Goal: Task Accomplishment & Management: Manage account settings

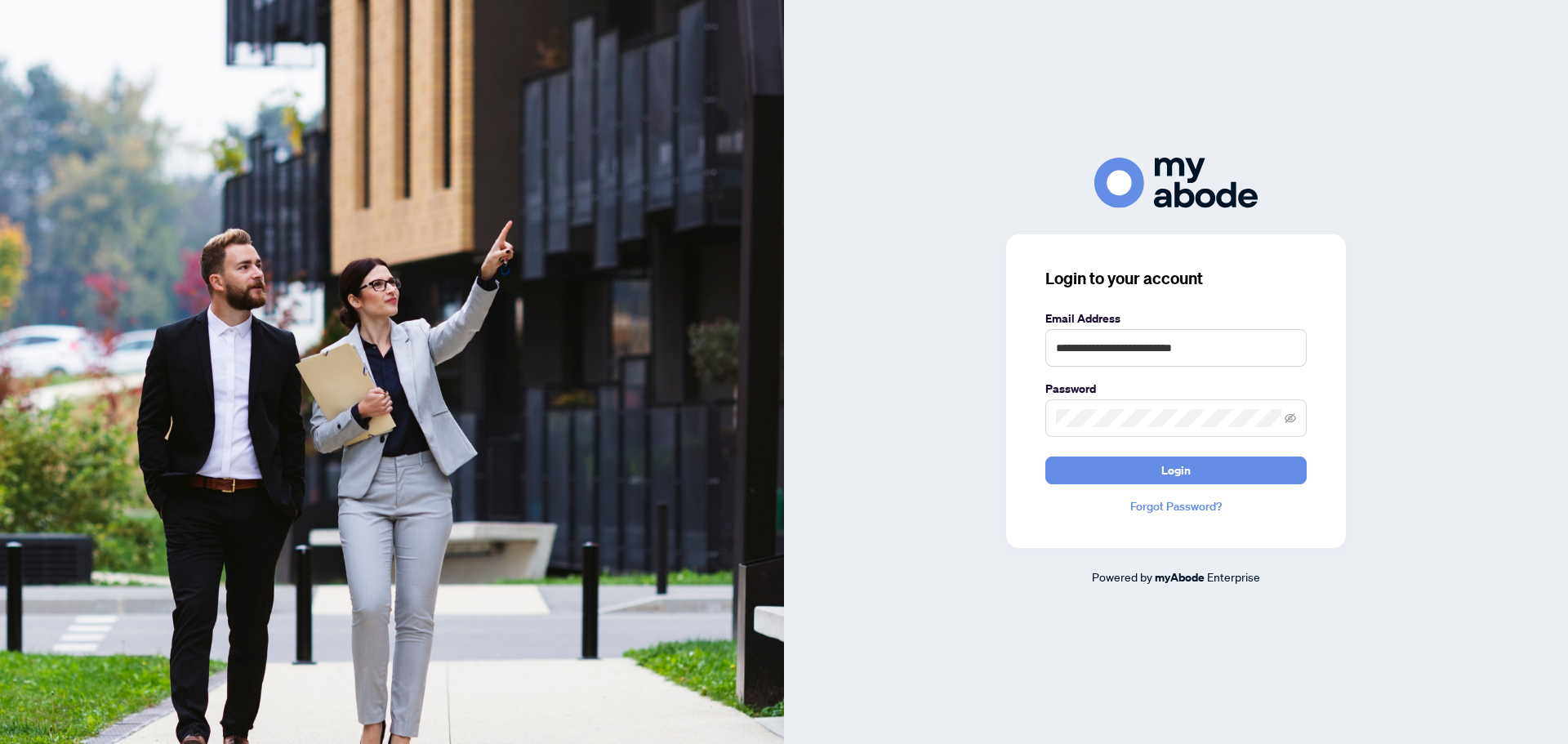
click at [1293, 350] on keeper-lock "Open Keeper Popup" at bounding box center [1287, 347] width 20 height 20
type input "**********"
click at [1184, 467] on span "Login" at bounding box center [1176, 470] width 30 height 26
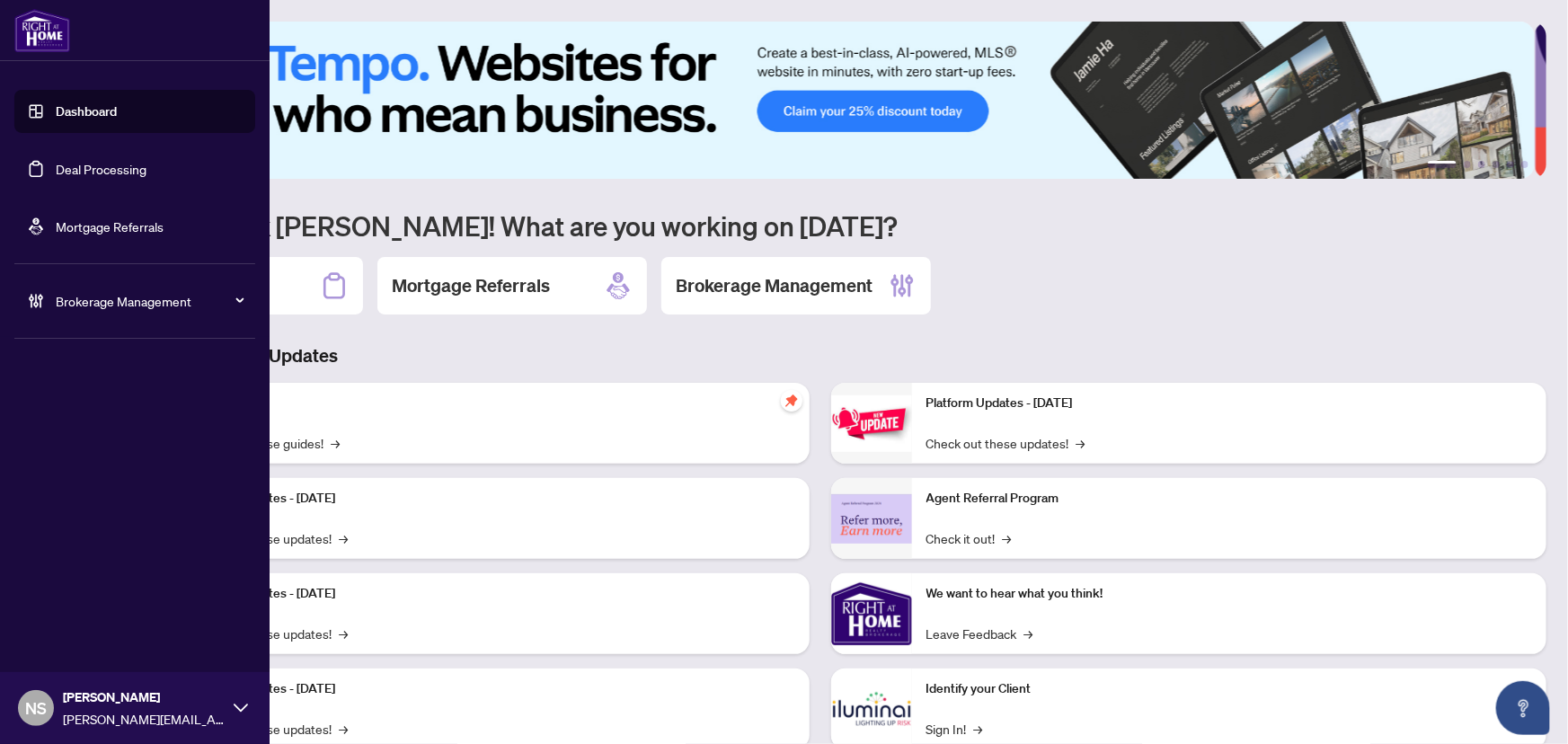
click at [56, 161] on link "Deal Processing" at bounding box center [101, 168] width 91 height 16
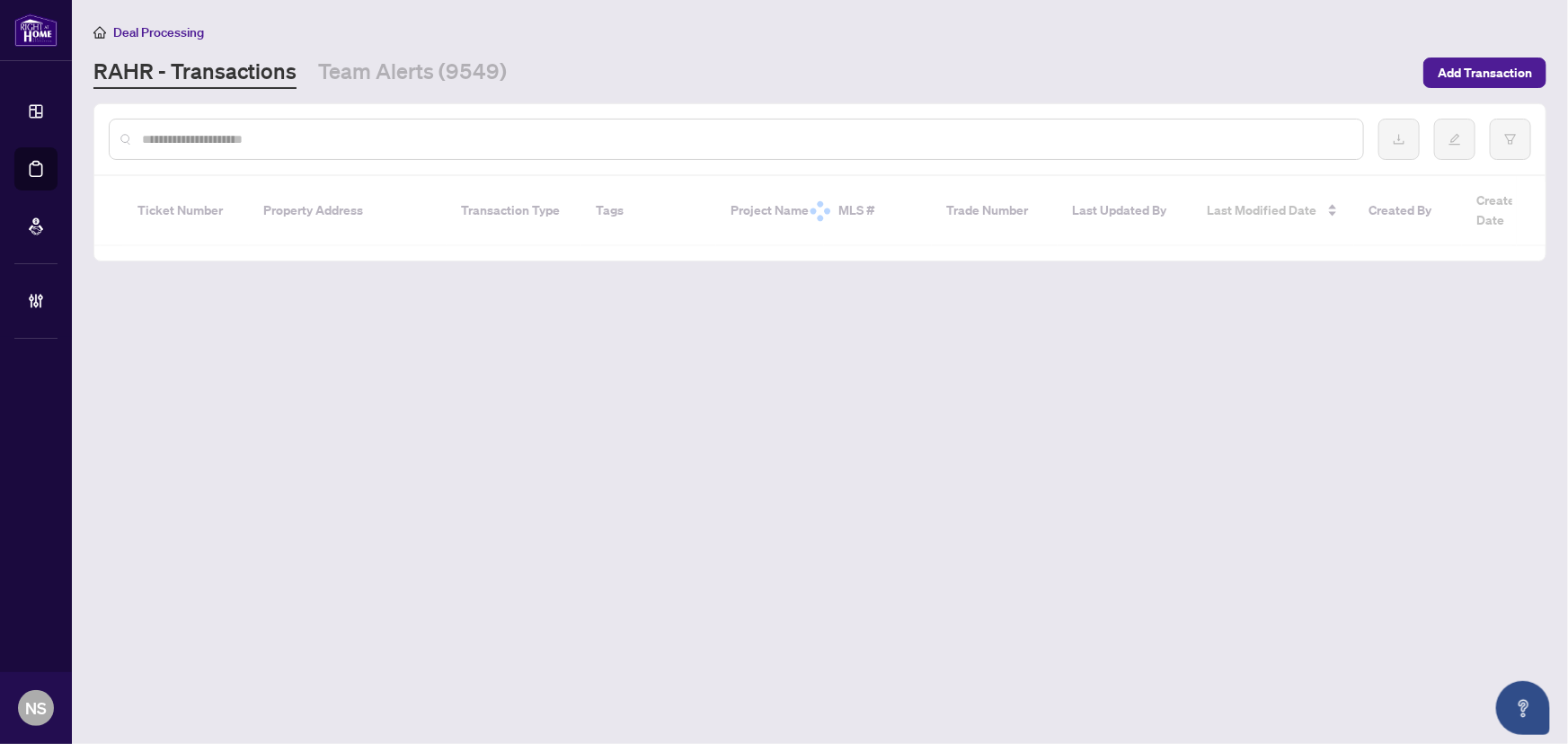
click at [360, 148] on input "text" at bounding box center [745, 138] width 1206 height 20
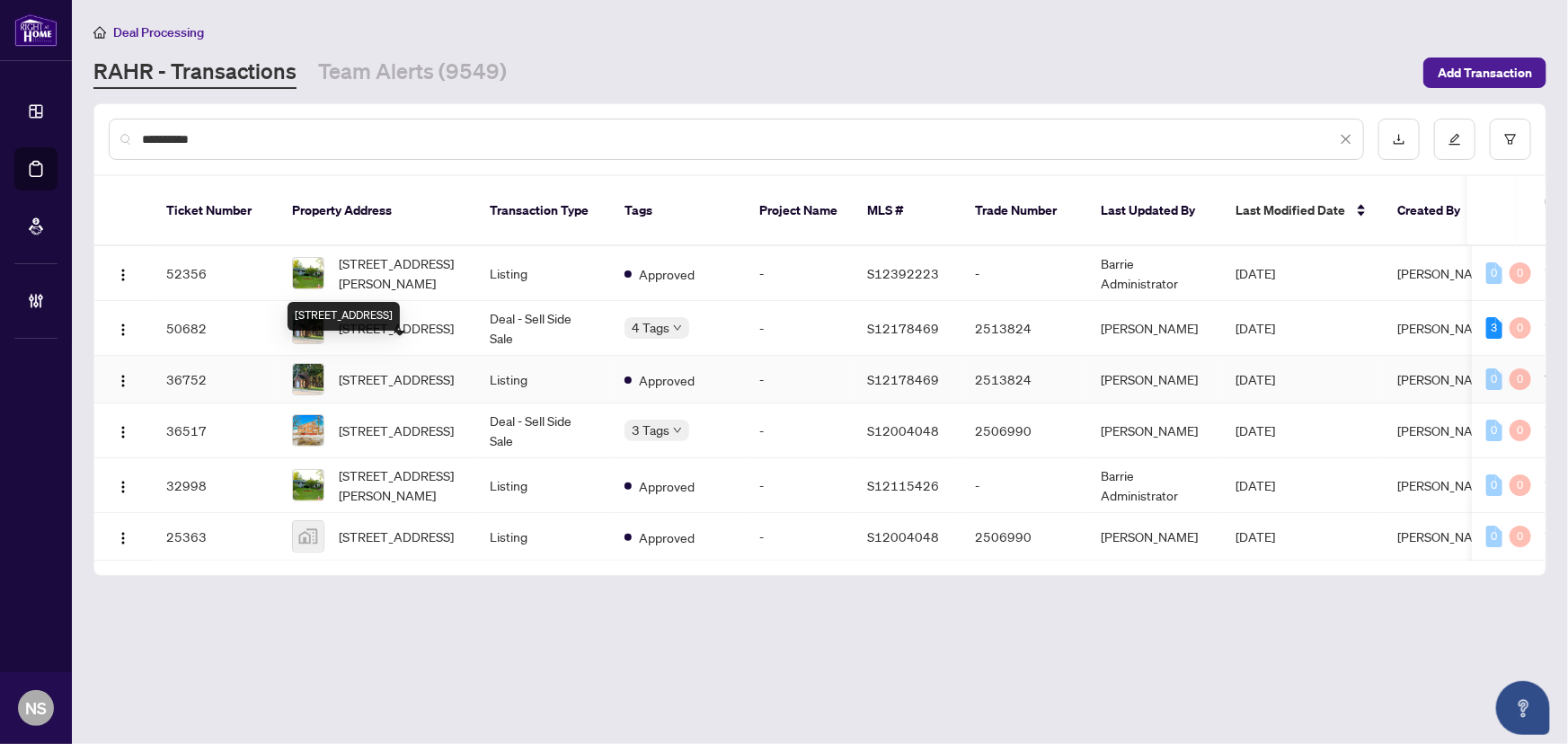
type input "**********"
drag, startPoint x: 395, startPoint y: 360, endPoint x: 431, endPoint y: 353, distance: 36.7
click at [431, 369] on span "8144 Highway 93 Highway, Tiny, Ontario L0K 2E0, Canada" at bounding box center [395, 379] width 115 height 20
click at [397, 318] on span "8144 Highway 93 Highway, Tiny, Ontario L0K 2E0, Canada" at bounding box center [395, 327] width 115 height 20
click at [407, 75] on link "Team Alerts (9549)" at bounding box center [412, 73] width 189 height 33
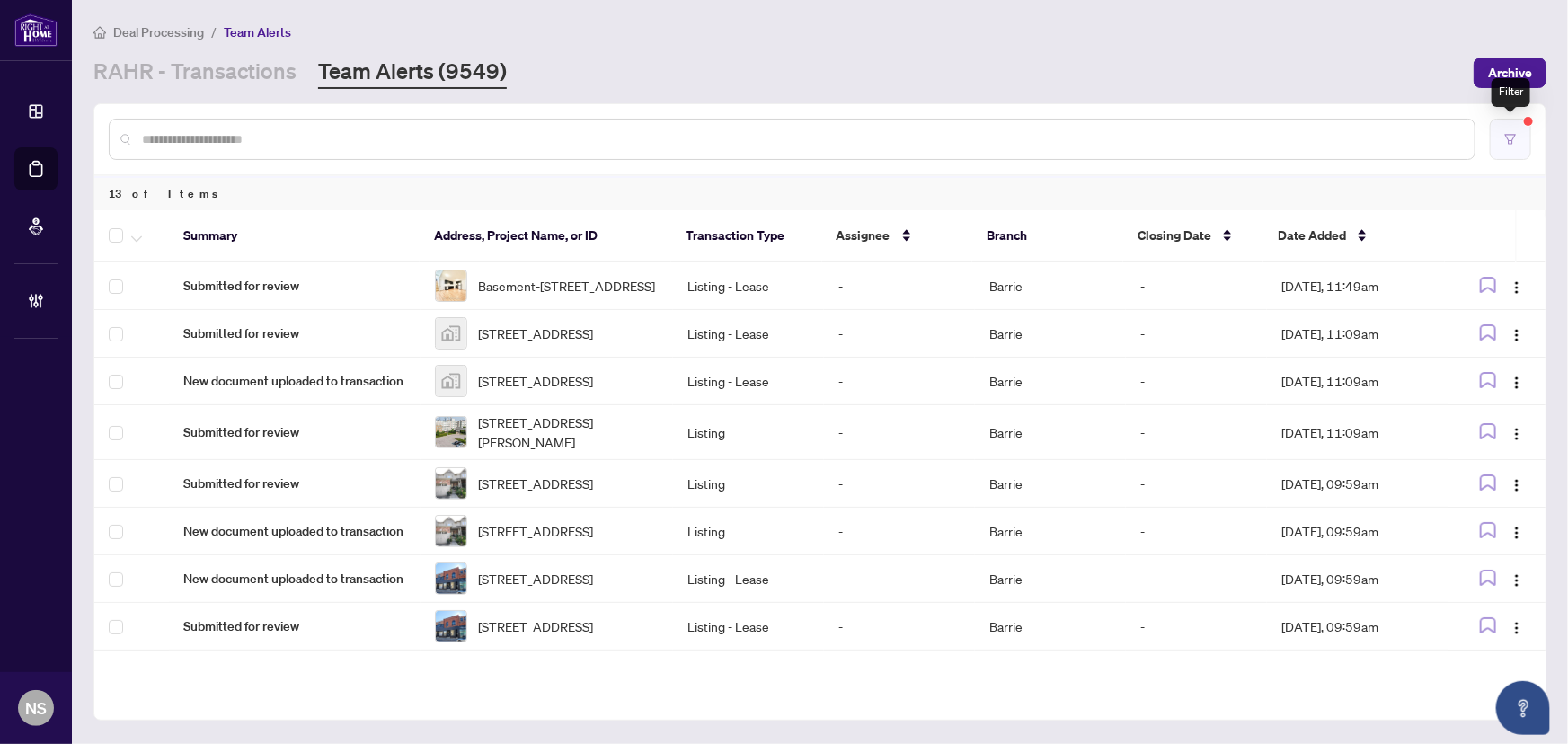
click at [1502, 135] on button "button" at bounding box center [1510, 139] width 41 height 41
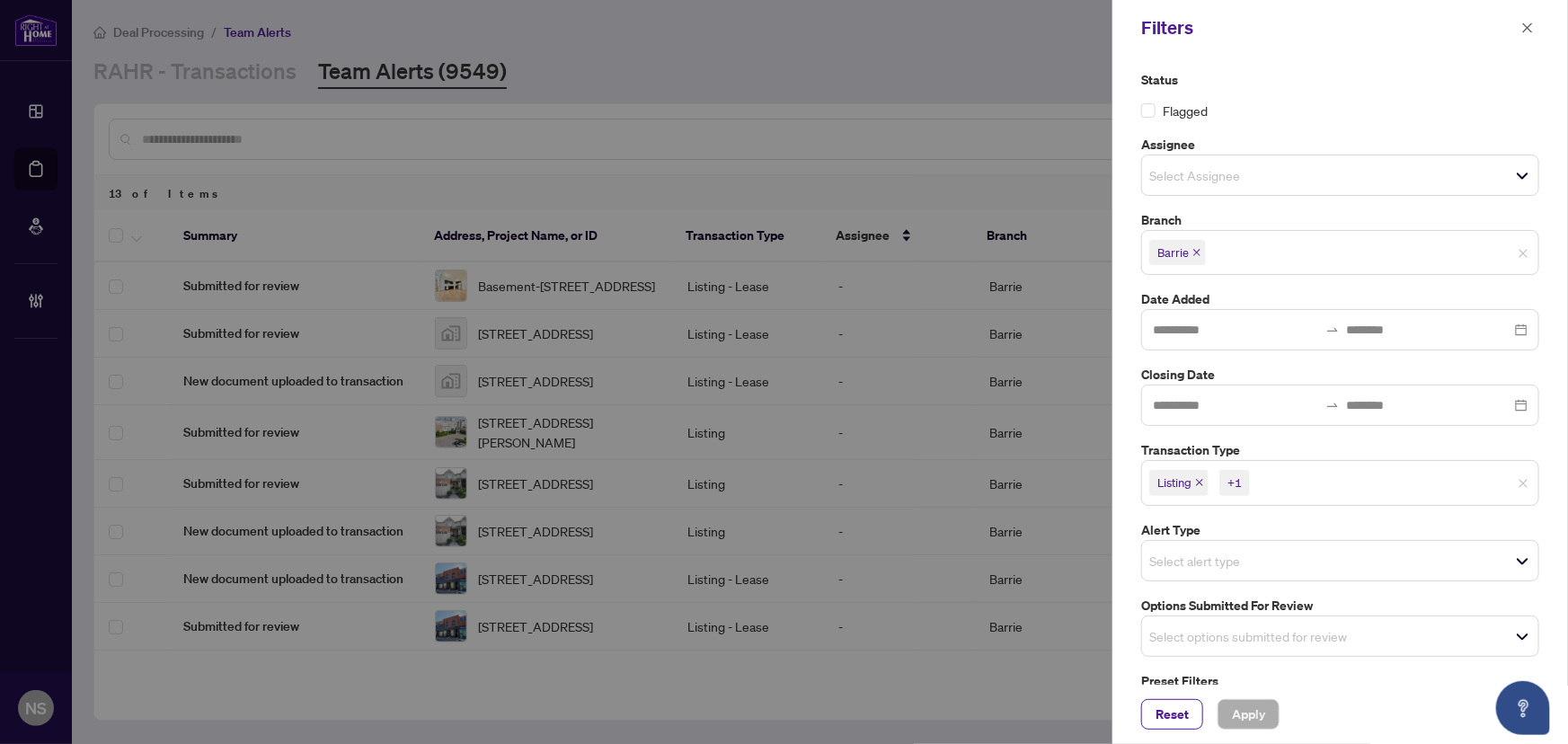
click at [1198, 482] on icon "close" at bounding box center [1200, 483] width 7 height 7
click at [1240, 478] on icon "close" at bounding box center [1240, 482] width 9 height 9
click at [1233, 637] on input "search" at bounding box center [1212, 631] width 126 height 21
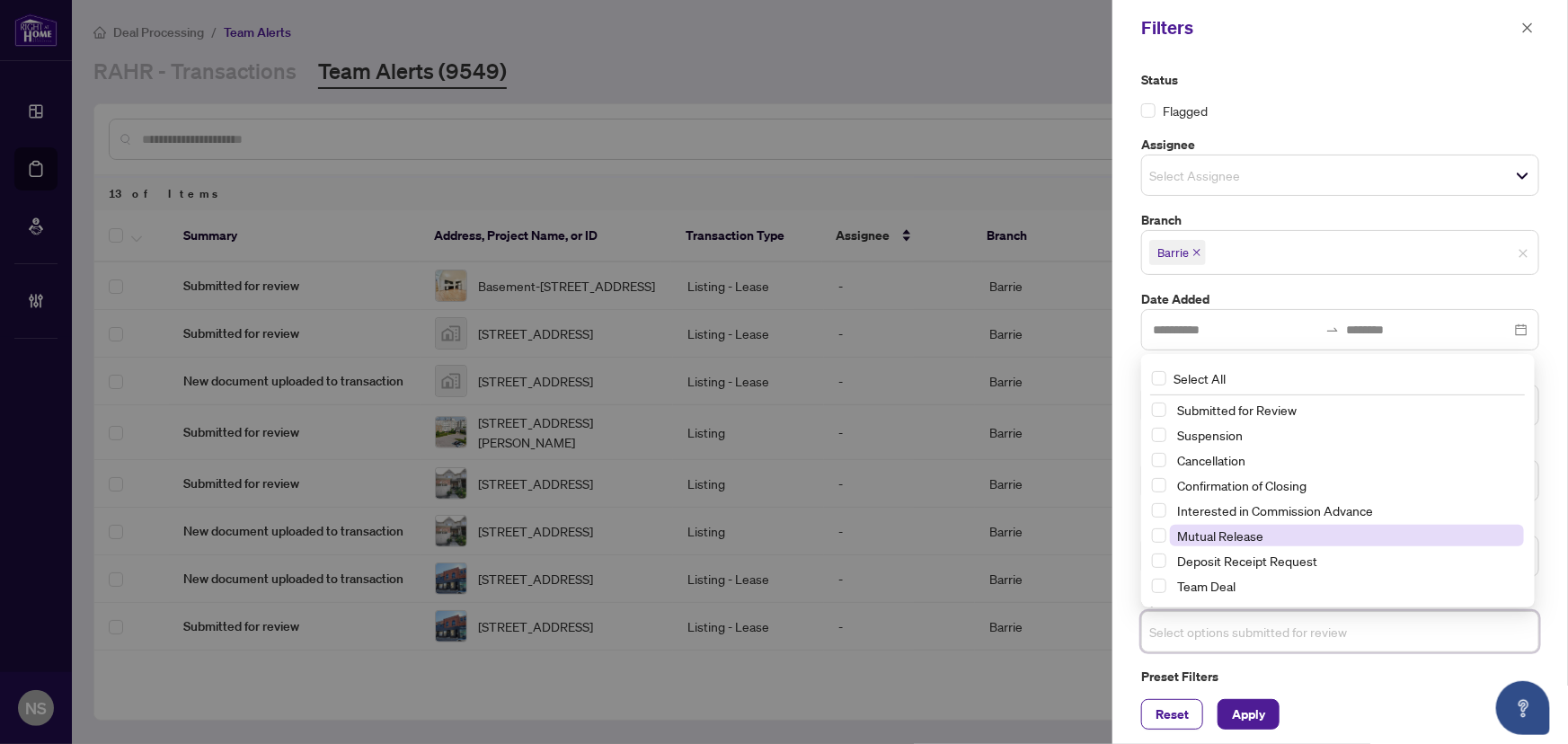
click at [1230, 535] on span "Mutual Release" at bounding box center [1219, 535] width 86 height 16
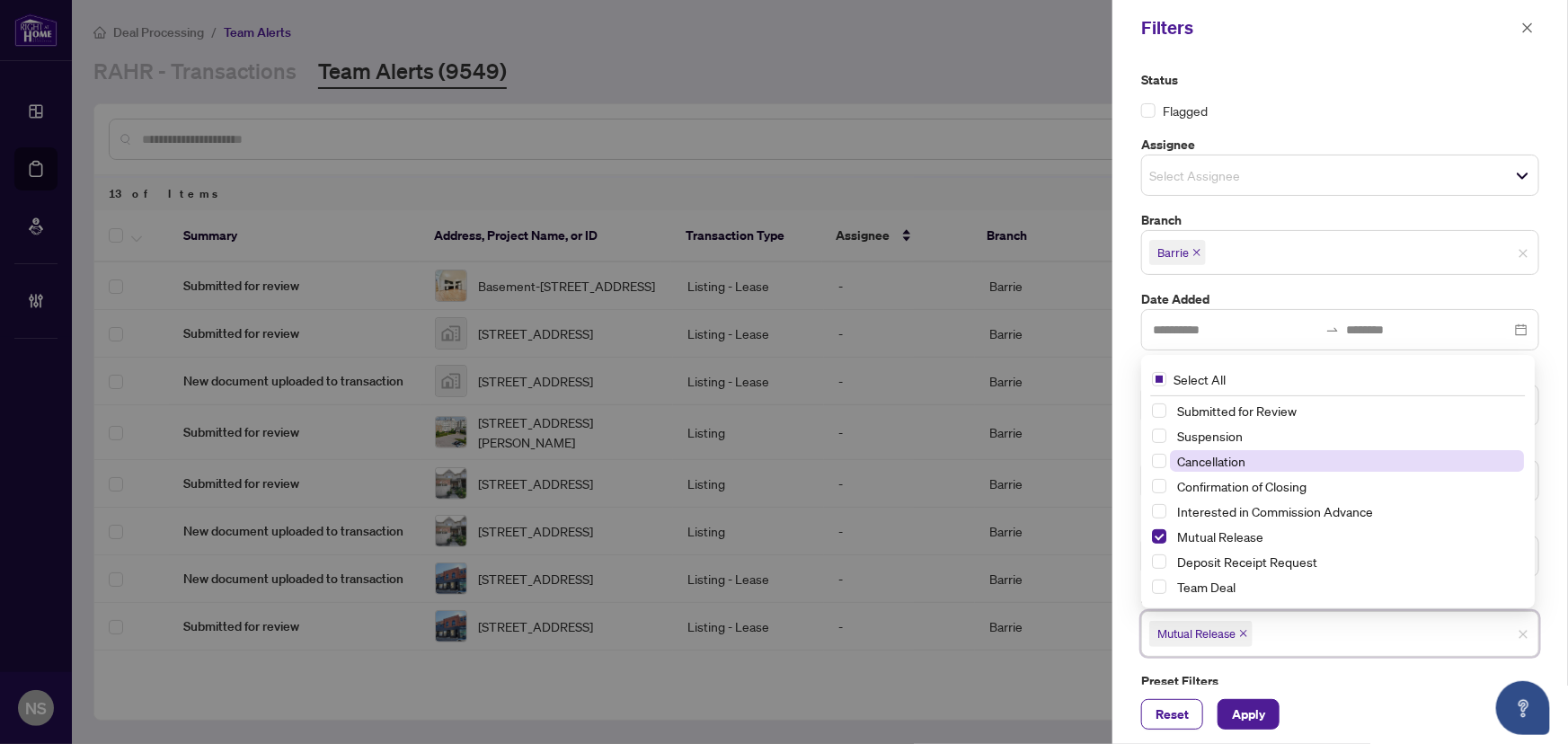
click at [1216, 453] on span "Cancellation" at bounding box center [1210, 461] width 68 height 16
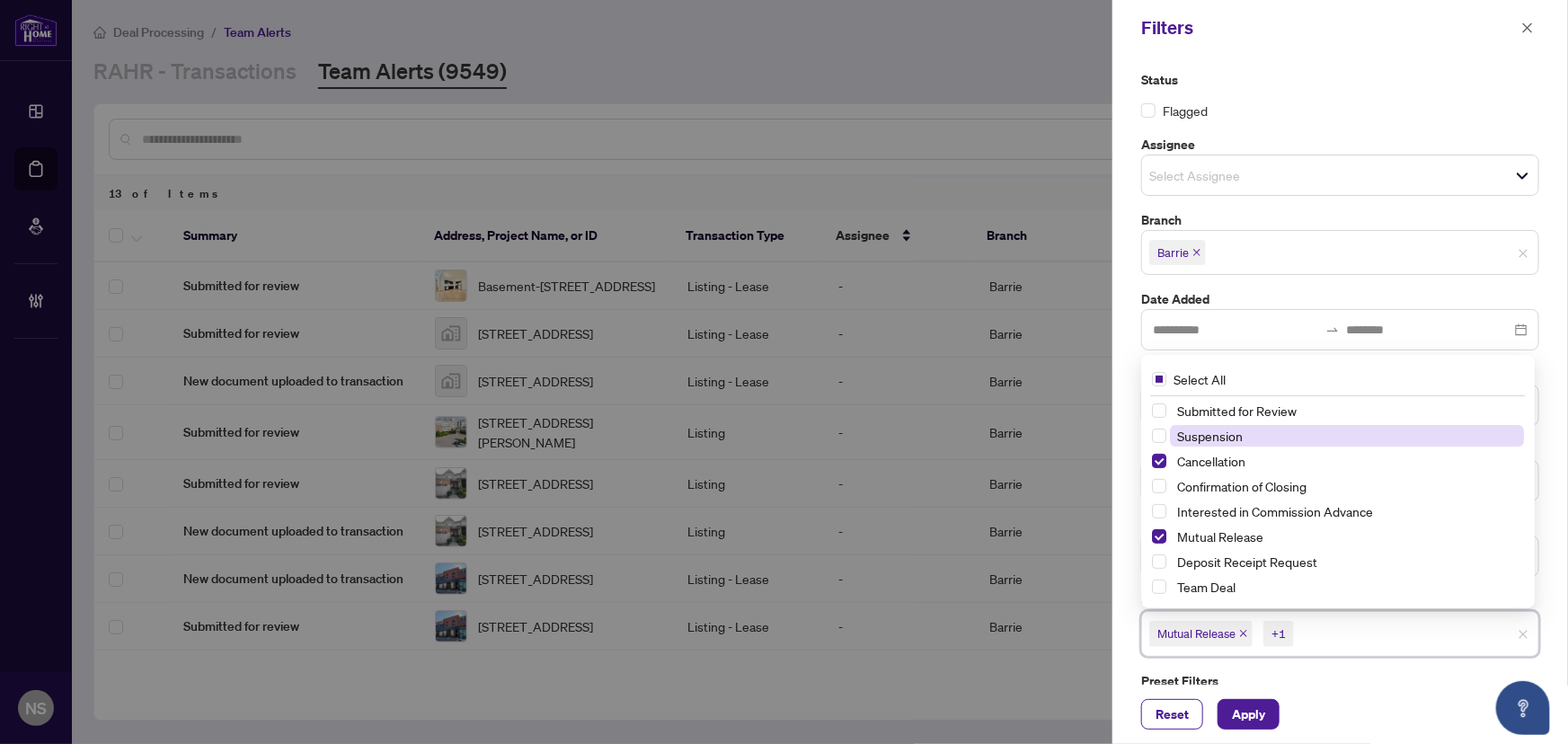
click at [1214, 431] on span "Suspension" at bounding box center [1209, 436] width 65 height 16
click at [1251, 728] on span "Apply" at bounding box center [1248, 714] width 34 height 29
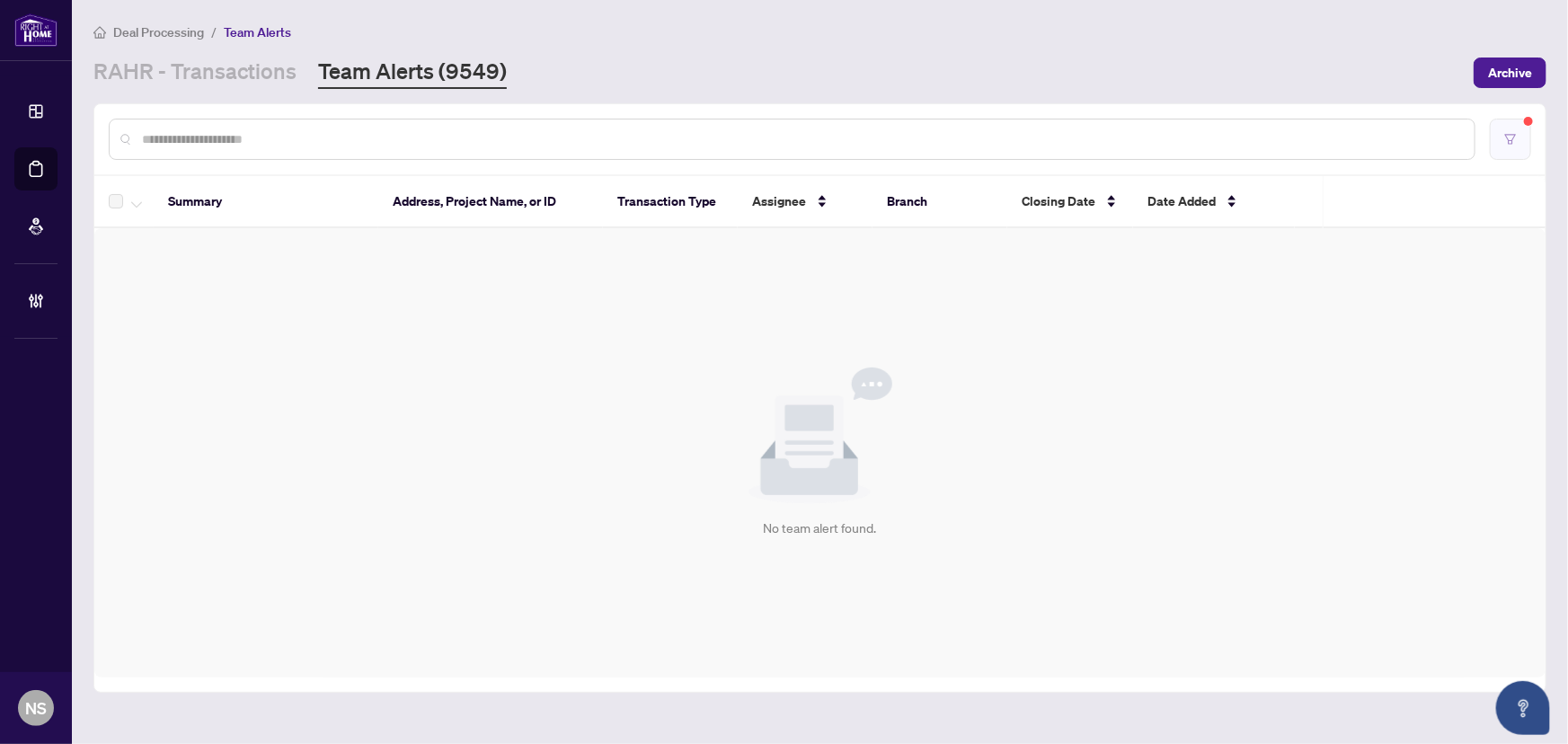
click at [1519, 133] on button "button" at bounding box center [1510, 139] width 41 height 41
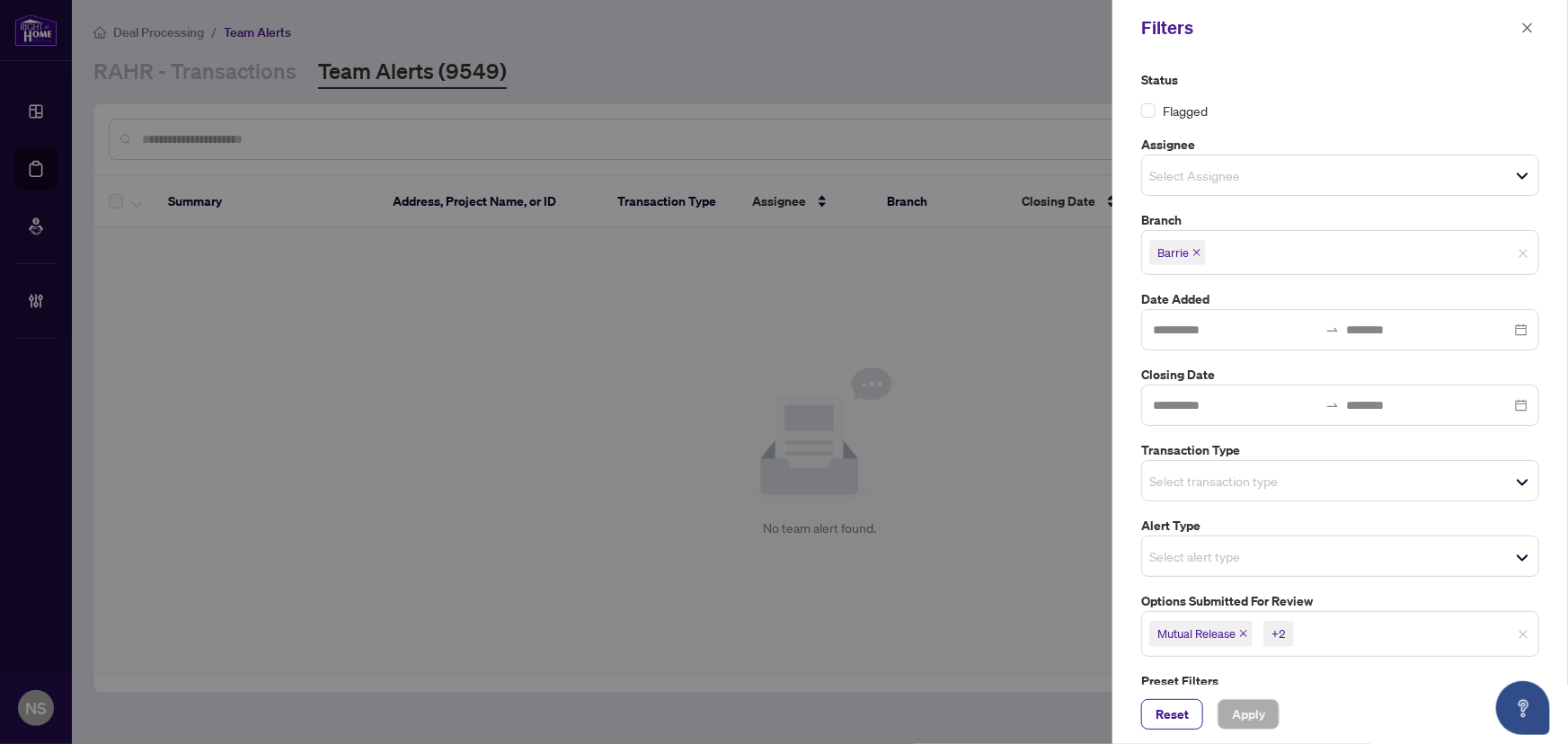
click at [1243, 632] on icon "close" at bounding box center [1244, 634] width 9 height 9
click at [1232, 635] on icon "close" at bounding box center [1229, 634] width 9 height 9
click at [1224, 633] on icon "close" at bounding box center [1225, 635] width 7 height 7
click at [1200, 475] on input "search" at bounding box center [1212, 480] width 126 height 21
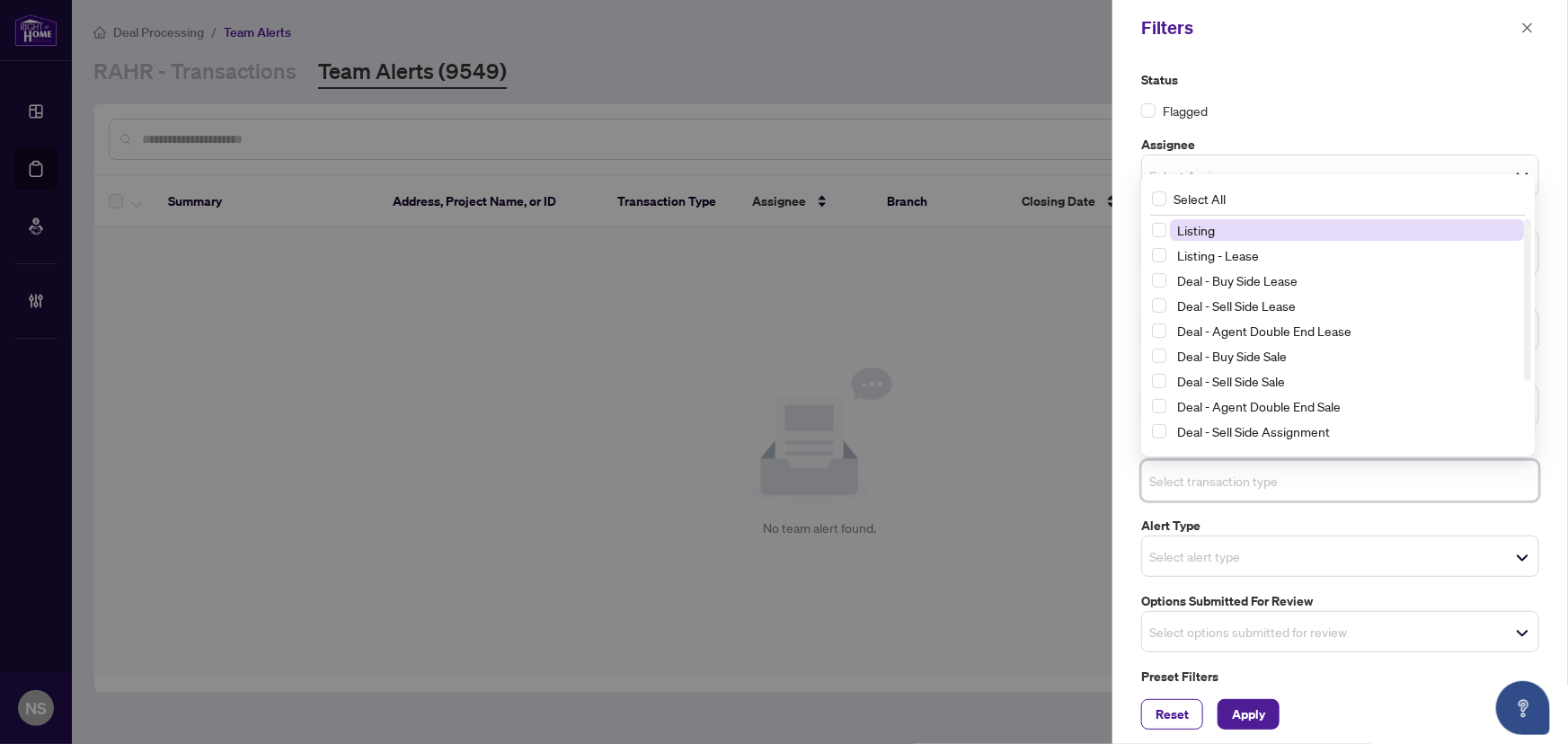
click at [1190, 234] on span "Listing" at bounding box center [1195, 229] width 37 height 16
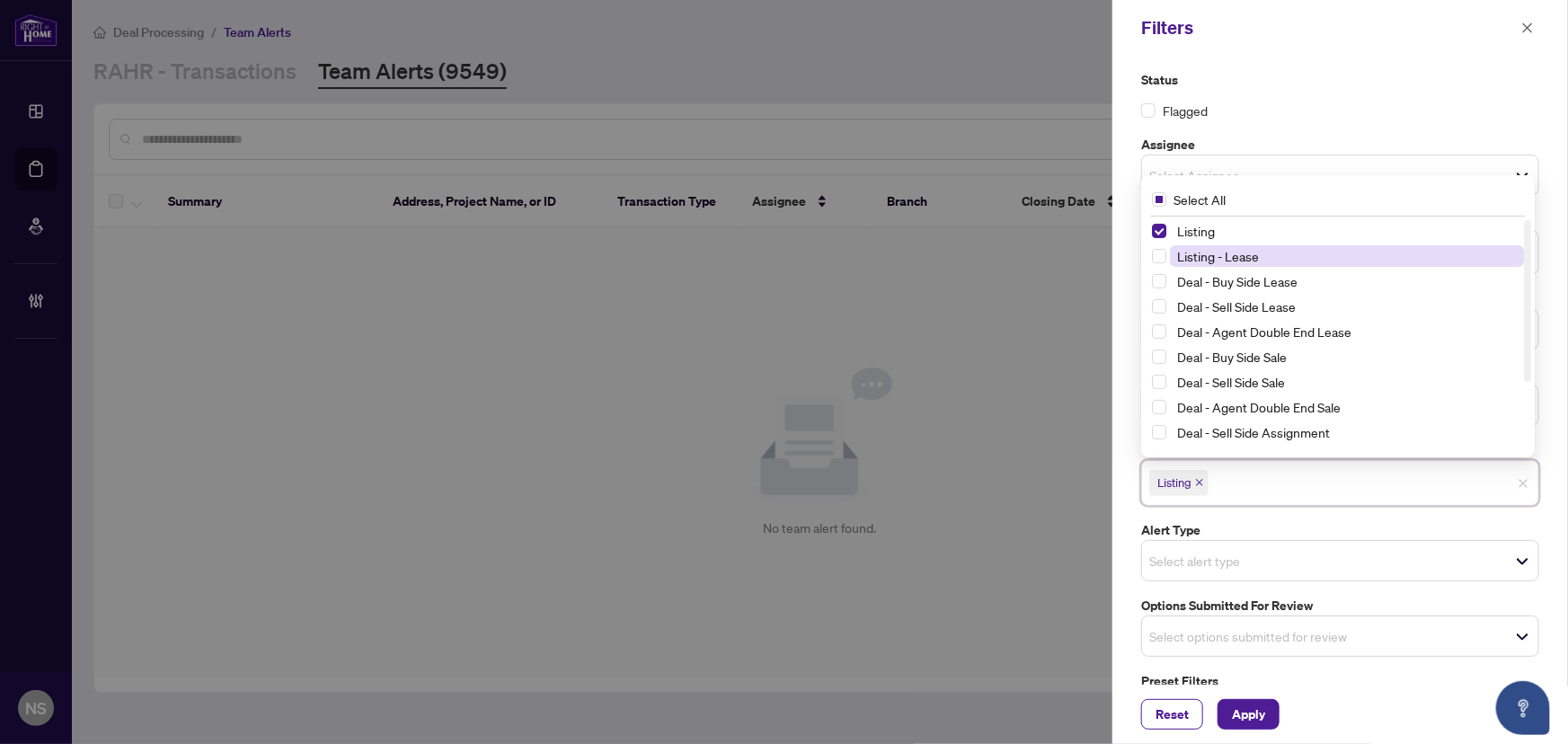
click at [1198, 253] on span "Listing - Lease" at bounding box center [1217, 255] width 81 height 16
click at [1259, 719] on span "Apply" at bounding box center [1248, 714] width 34 height 29
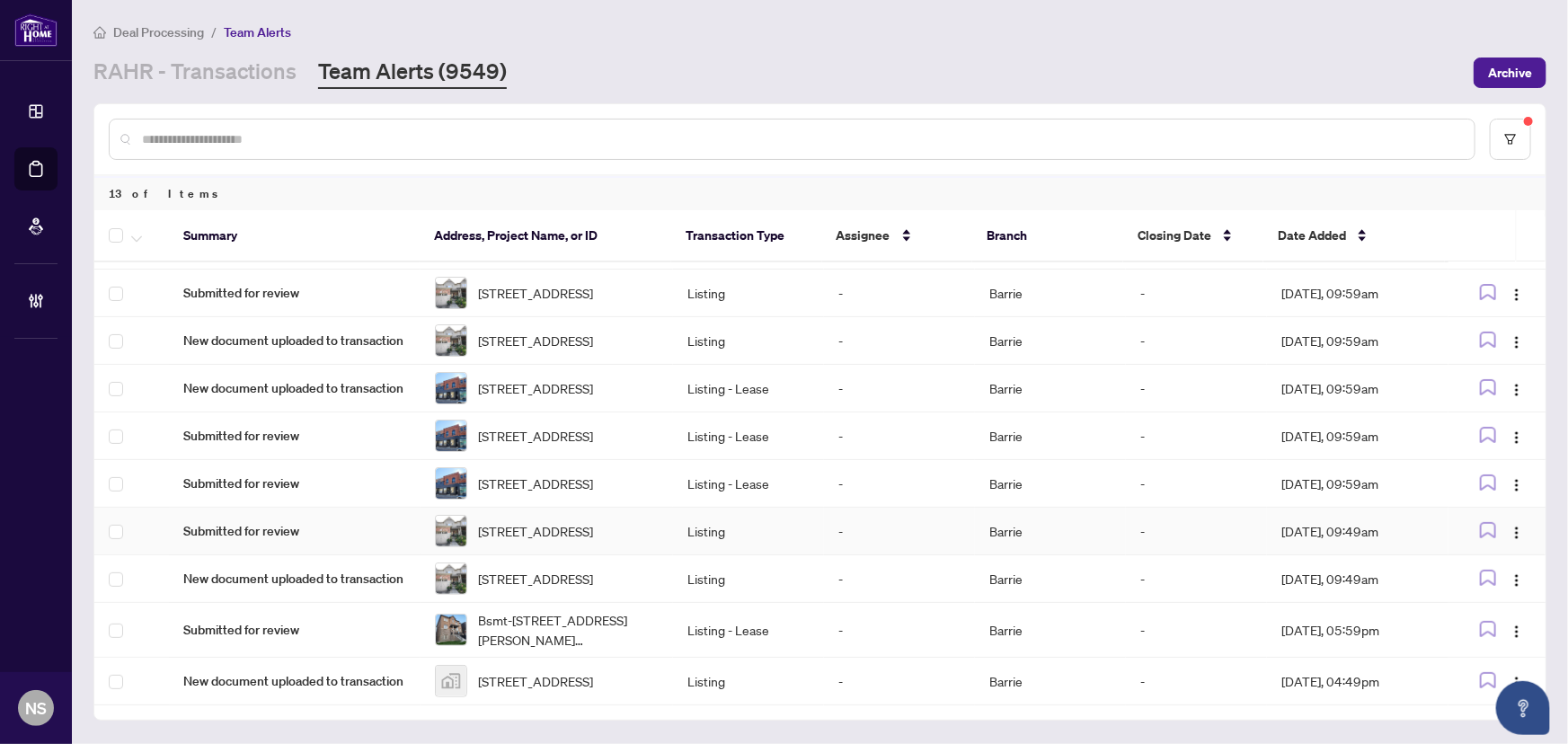
scroll to position [267, 0]
click at [354, 695] on td "New document uploaded to transaction" at bounding box center [294, 681] width 251 height 48
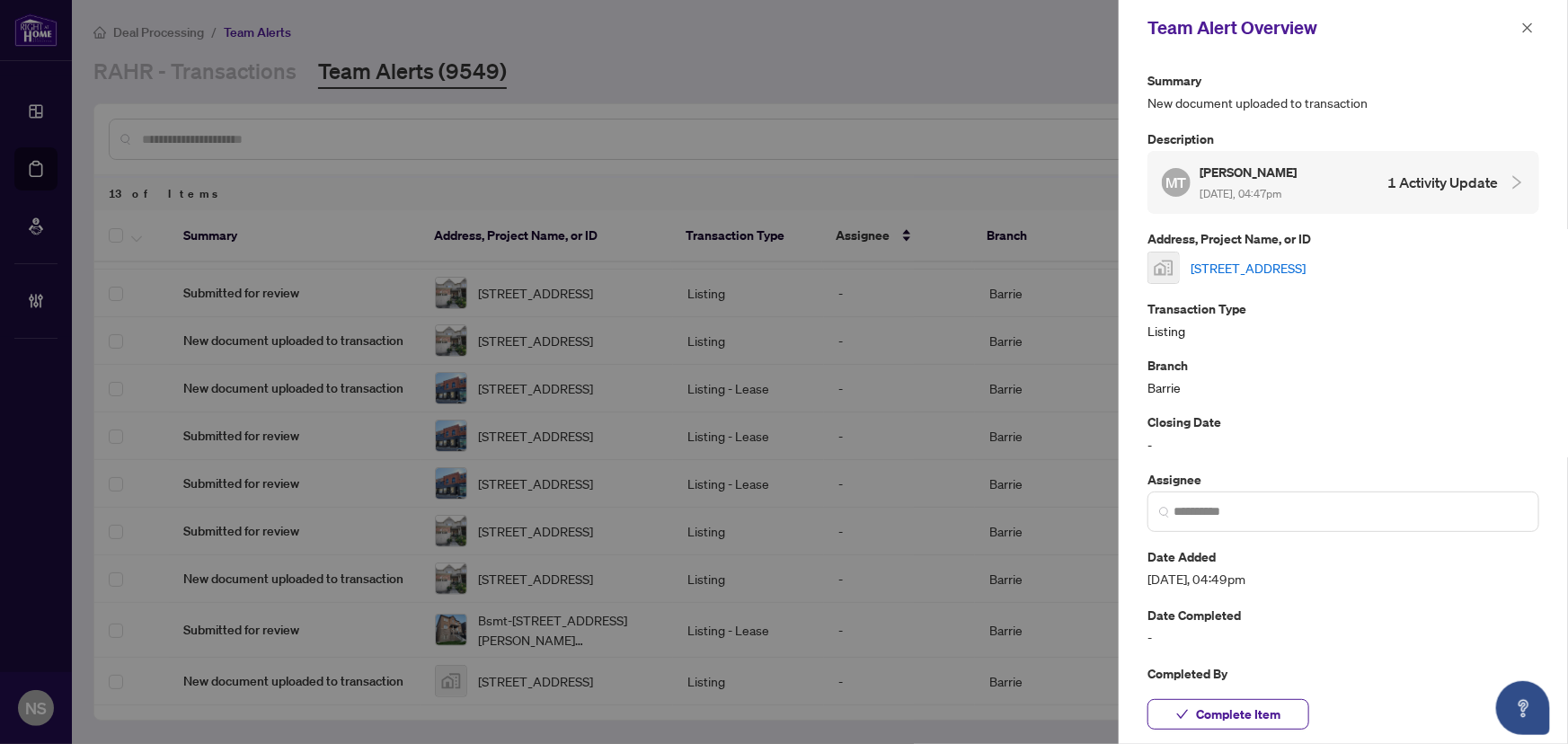
click at [1262, 262] on link "72 Birkhall Place, Barrie, ON, Canada" at bounding box center [1247, 267] width 115 height 20
click at [1247, 718] on span "Complete Item" at bounding box center [1238, 714] width 84 height 29
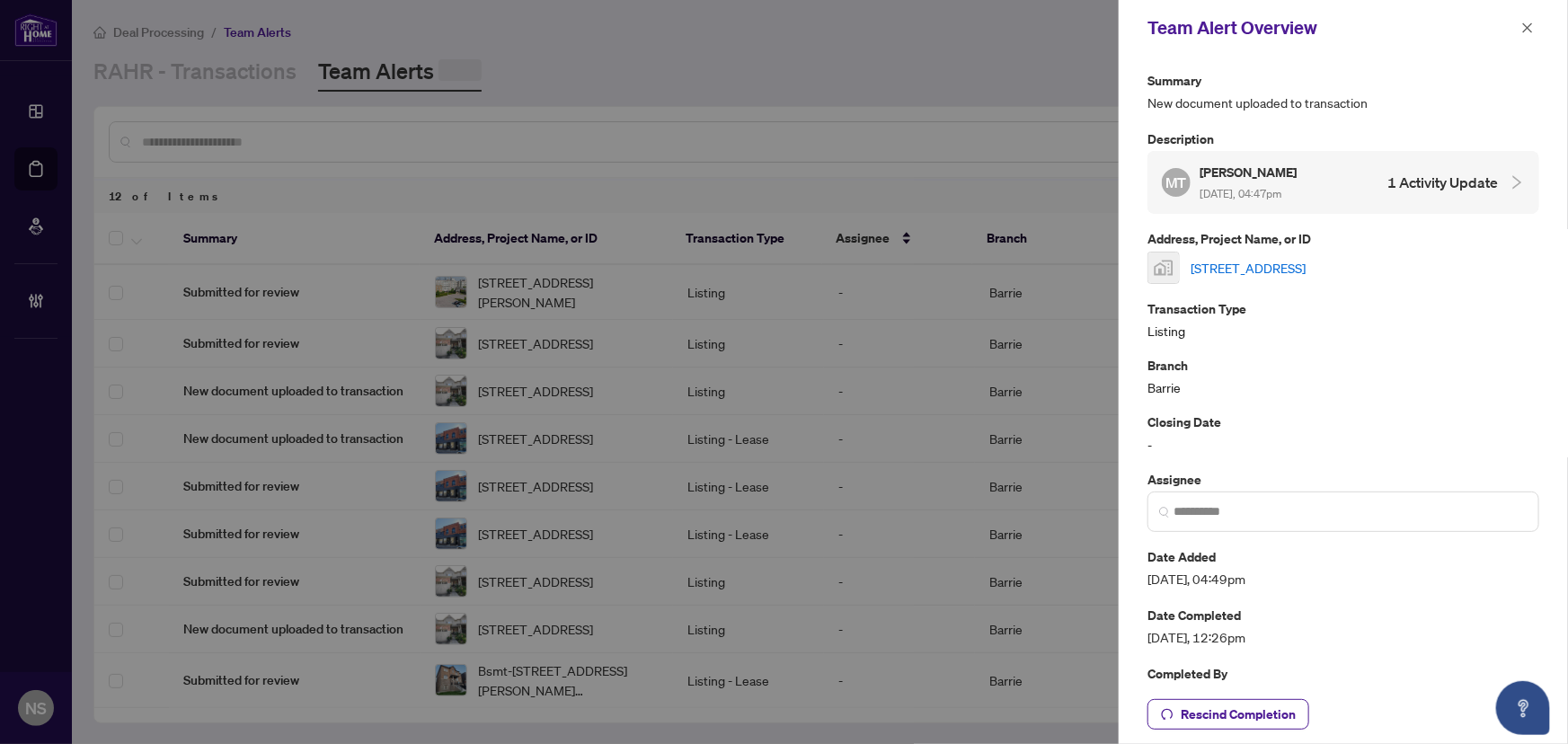
scroll to position [213, 0]
click at [1523, 21] on span "button" at bounding box center [1527, 27] width 12 height 29
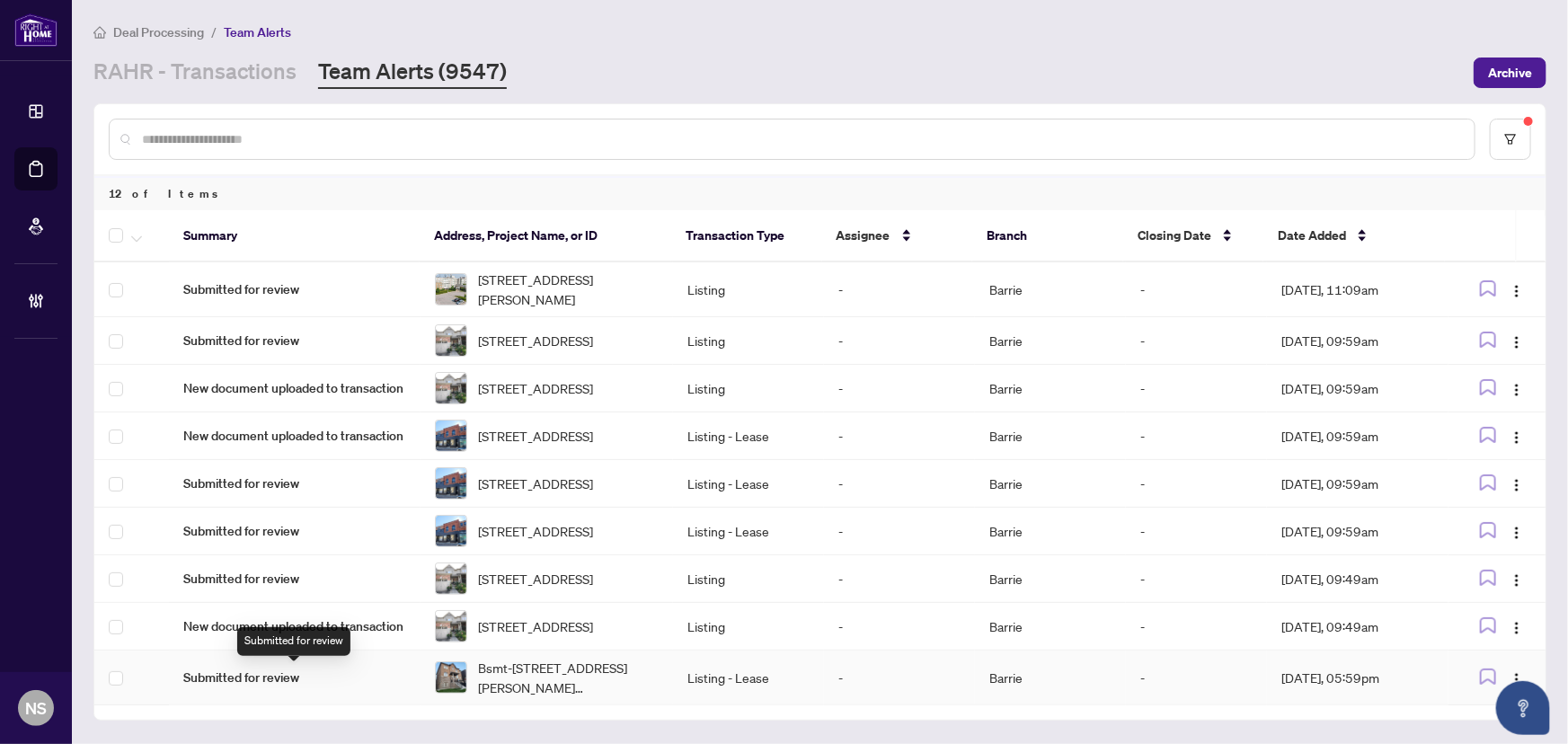
click at [382, 671] on span "Submitted for review" at bounding box center [294, 677] width 222 height 20
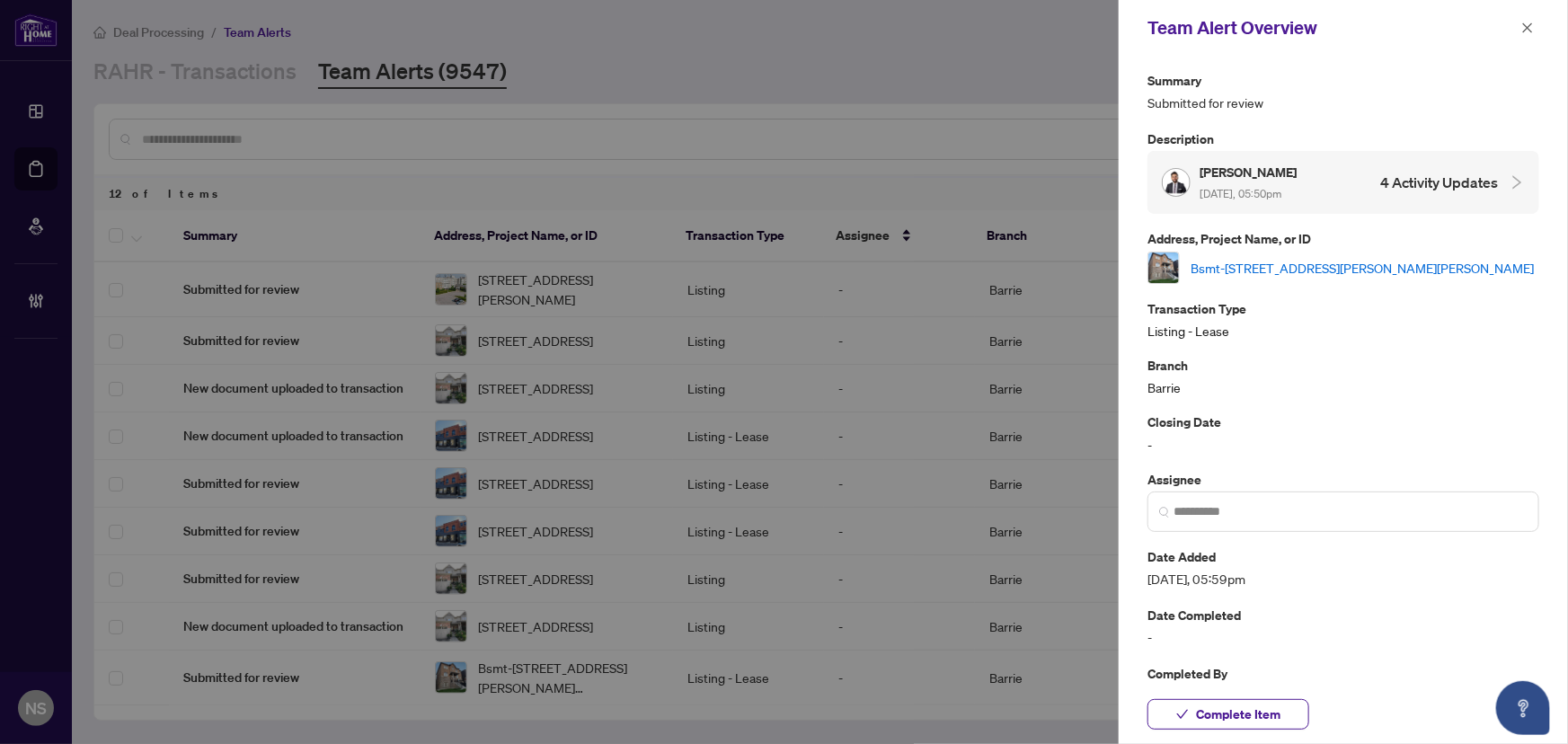
click at [1359, 261] on link "Bsmt-98 Wraggs Rd, Bradford West Gwillimbury, Ontario L3Z 4N1, Canada" at bounding box center [1361, 267] width 343 height 20
click at [1525, 26] on icon "close" at bounding box center [1528, 27] width 10 height 10
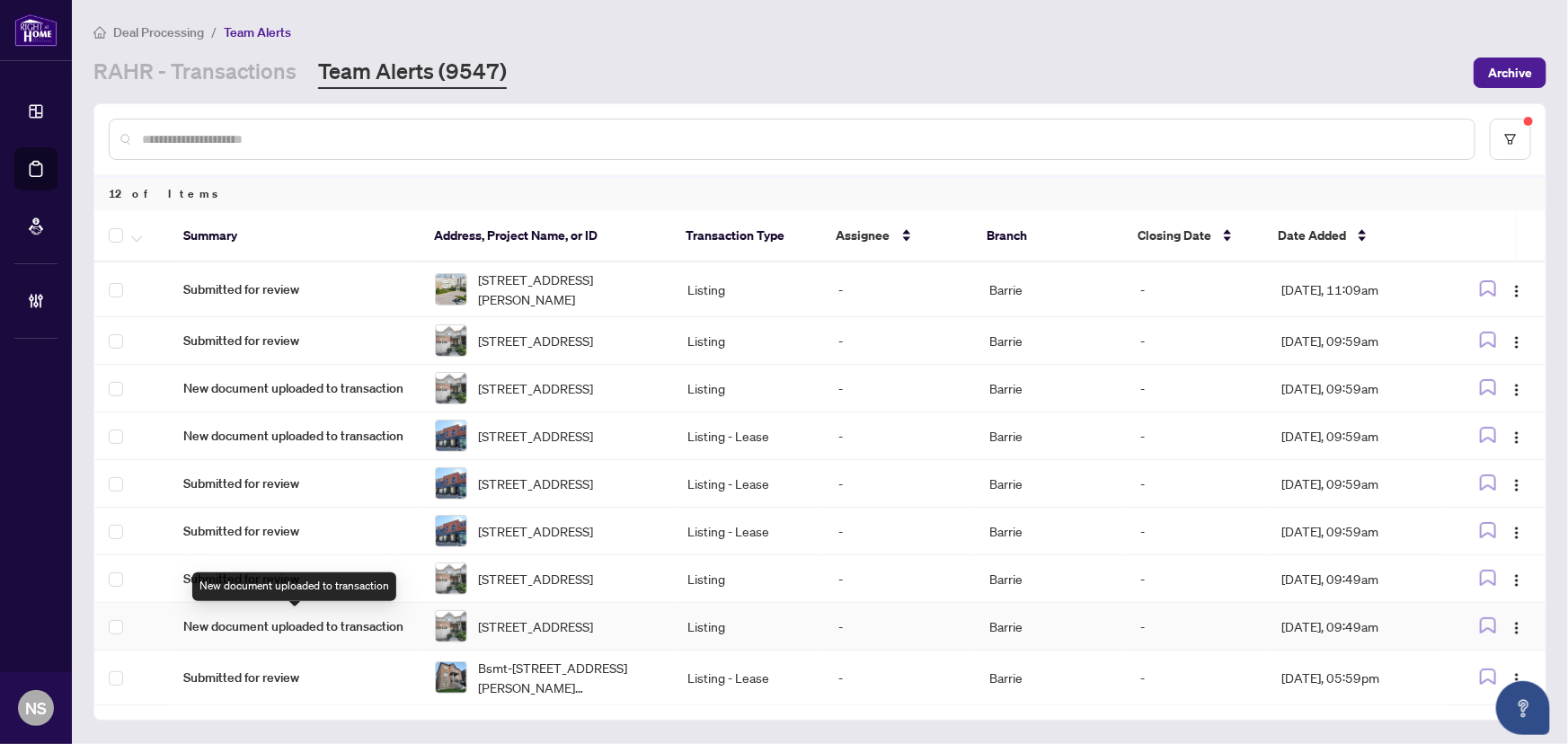
click at [329, 620] on span "New document uploaded to transaction" at bounding box center [294, 626] width 222 height 20
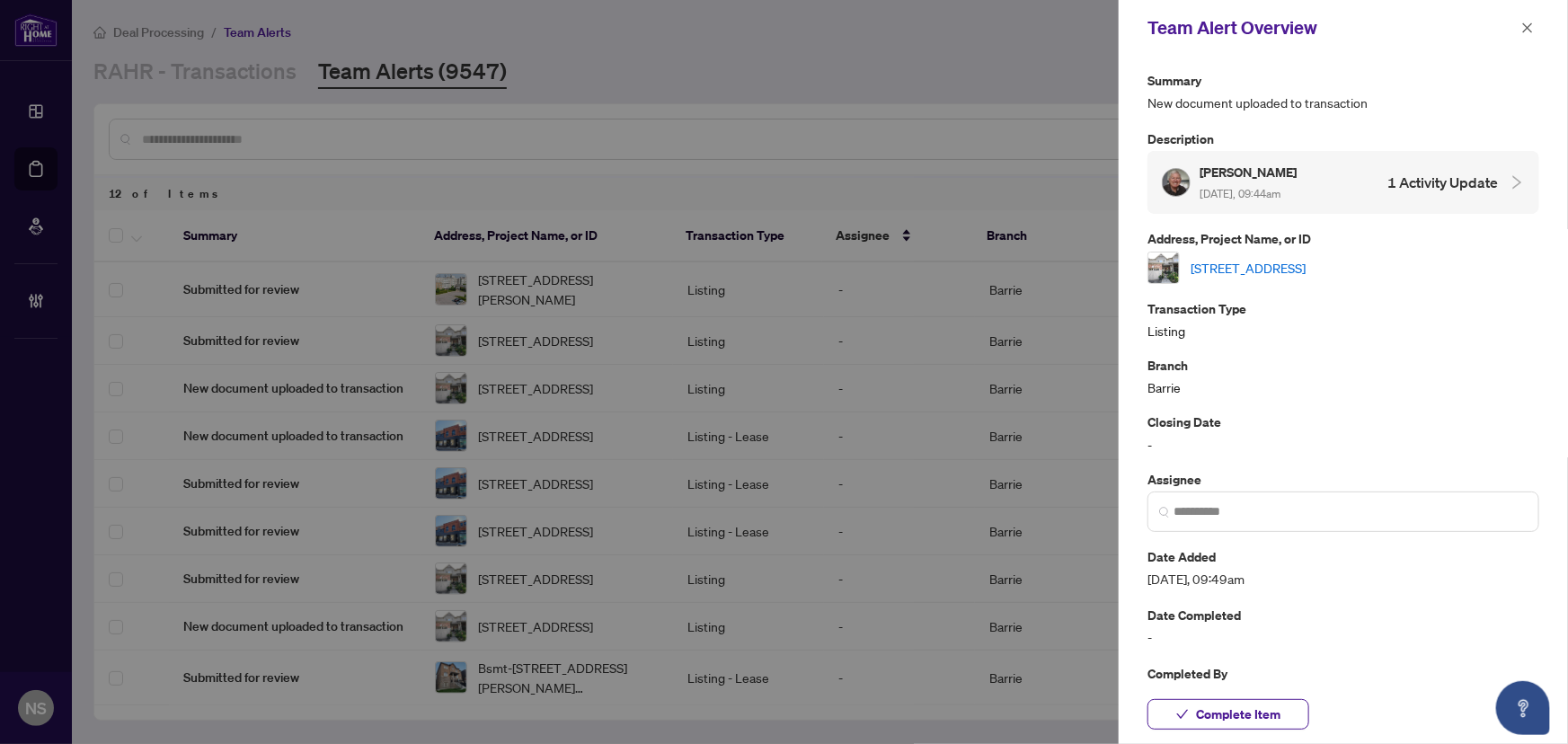
click at [1305, 272] on link "1039 Cook Dr, Midland, Ontario L4R 0E4, Canada" at bounding box center [1247, 267] width 115 height 20
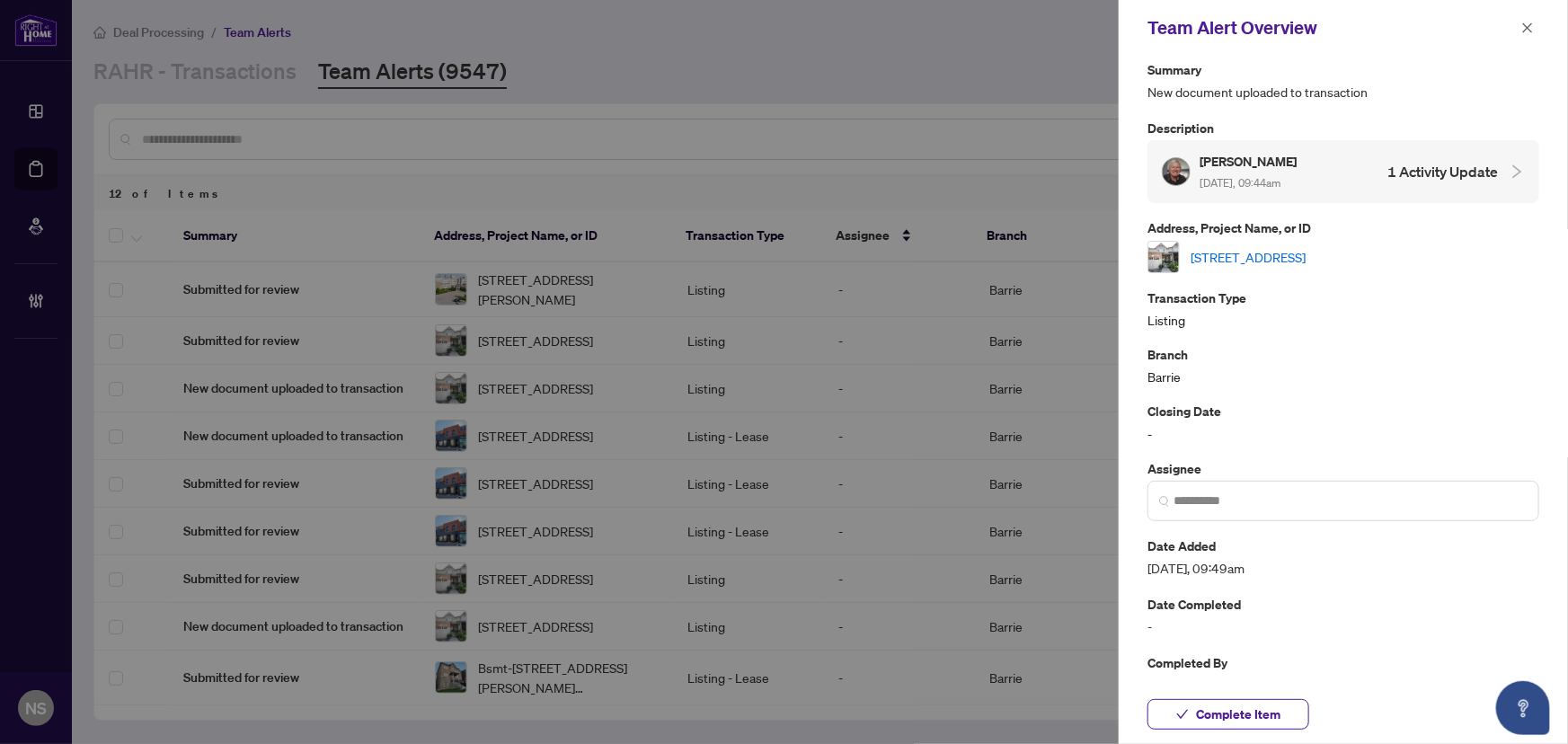
scroll to position [0, 0]
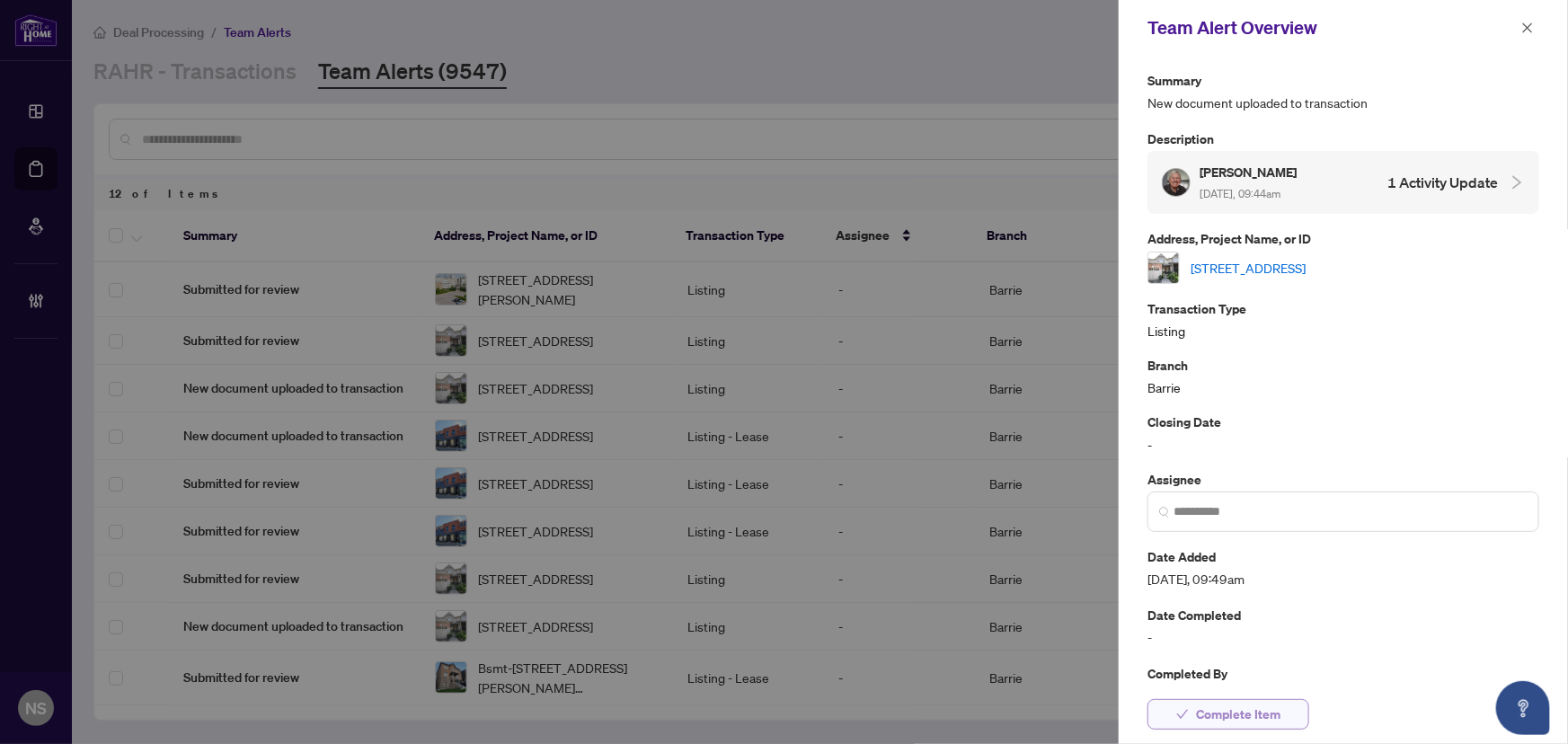
click at [1231, 730] on div "Complete Item" at bounding box center [1343, 714] width 449 height 59
click at [1235, 710] on span "Complete Item" at bounding box center [1238, 714] width 84 height 29
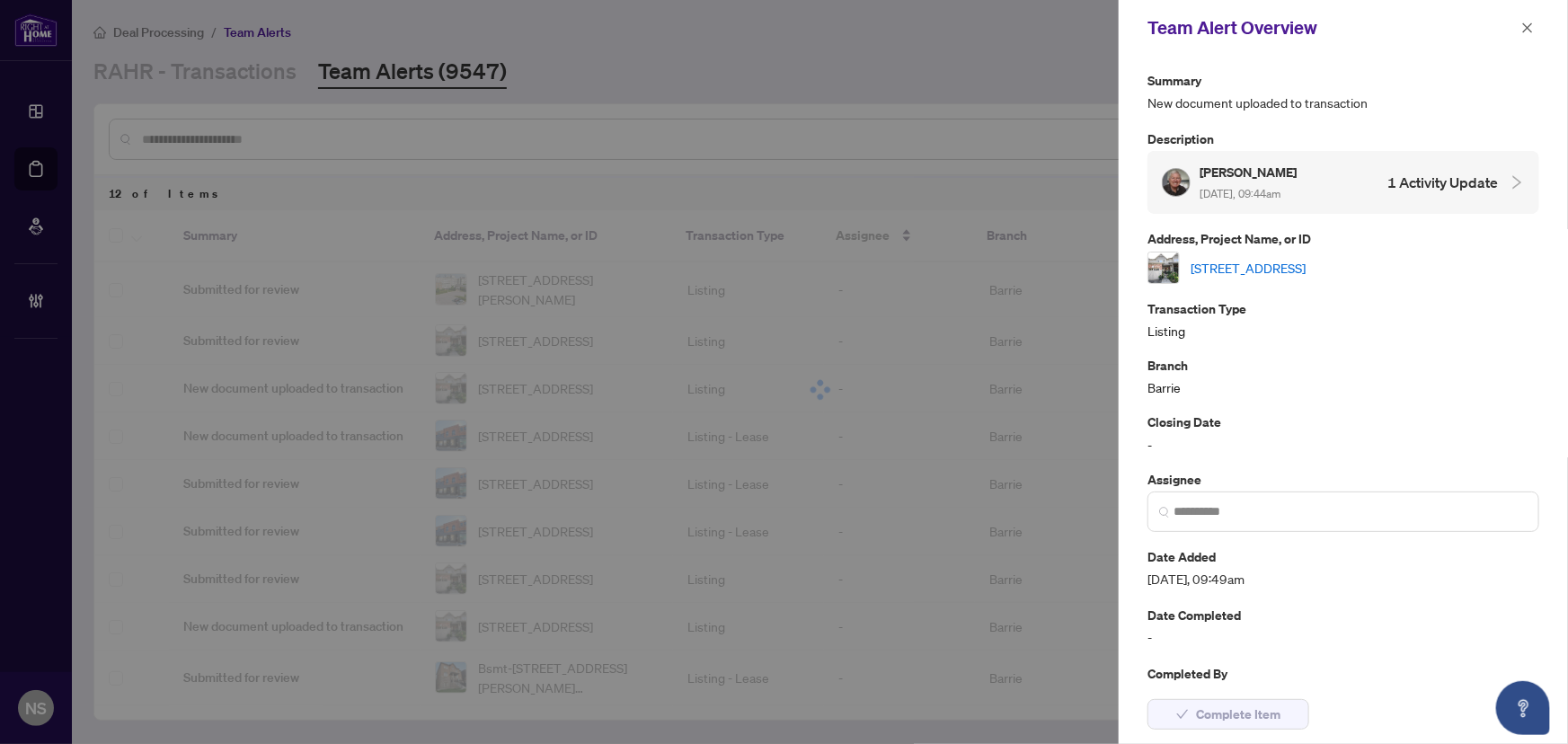
scroll to position [158, 0]
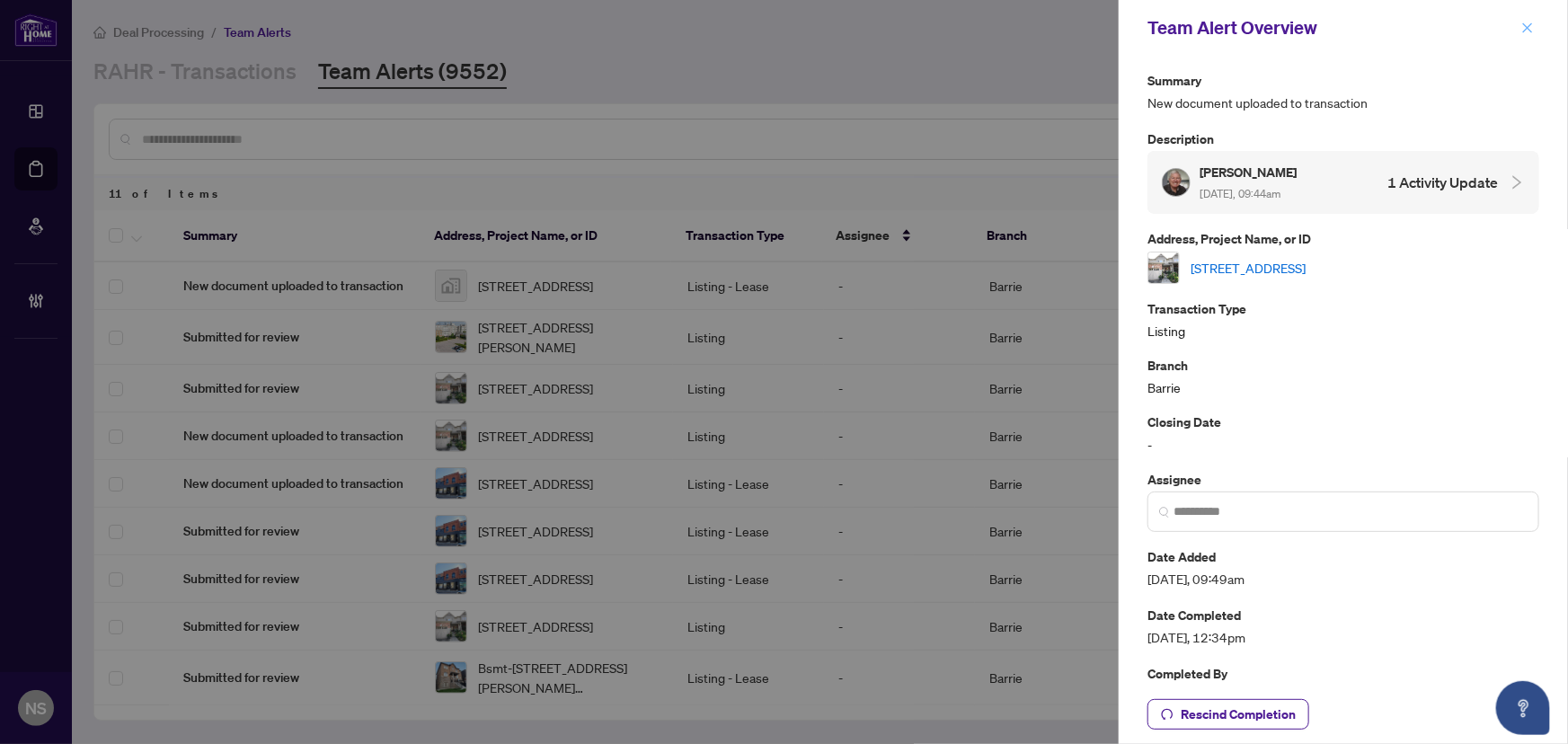
click at [1534, 24] on button "button" at bounding box center [1527, 27] width 23 height 21
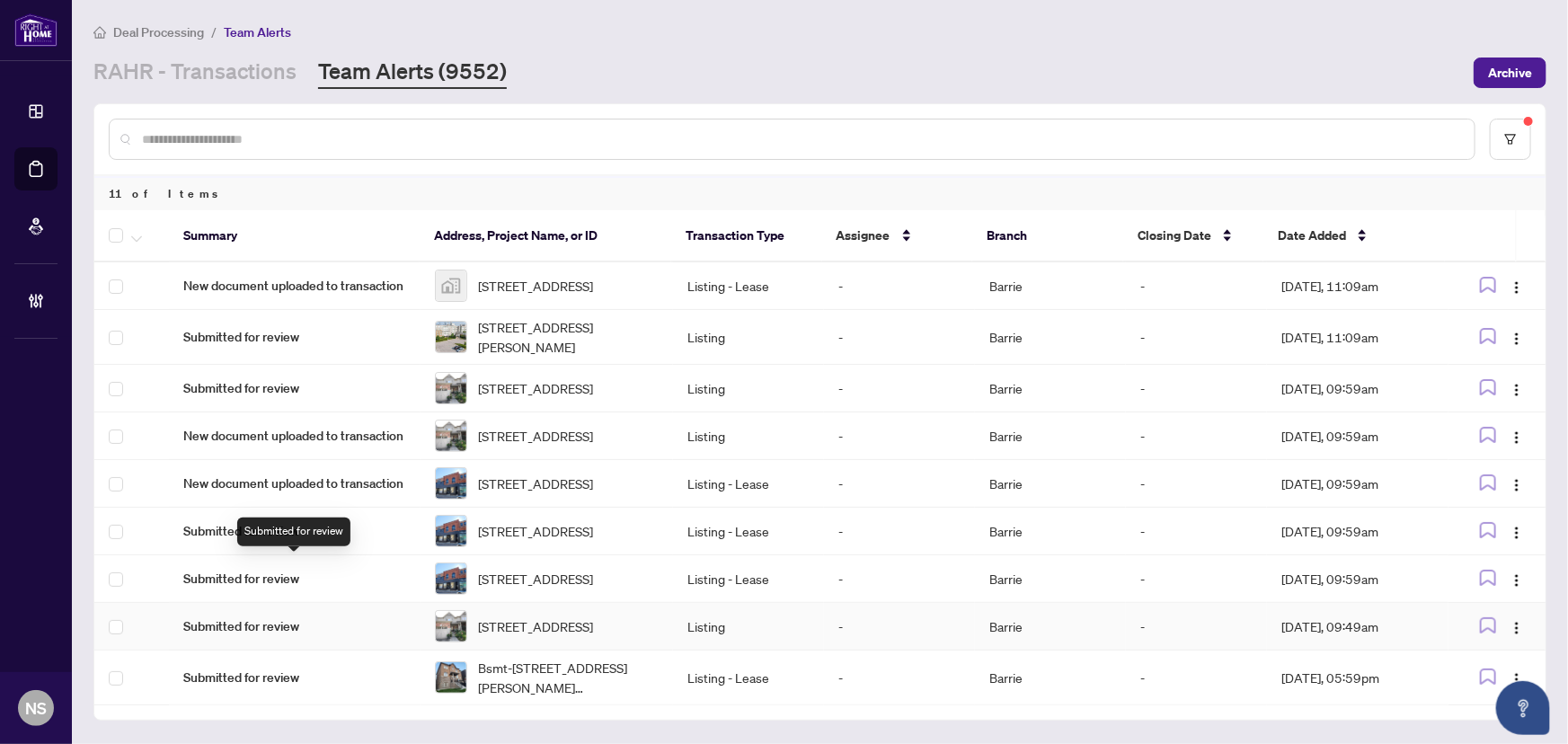
click at [281, 625] on span "Submitted for review" at bounding box center [294, 626] width 222 height 20
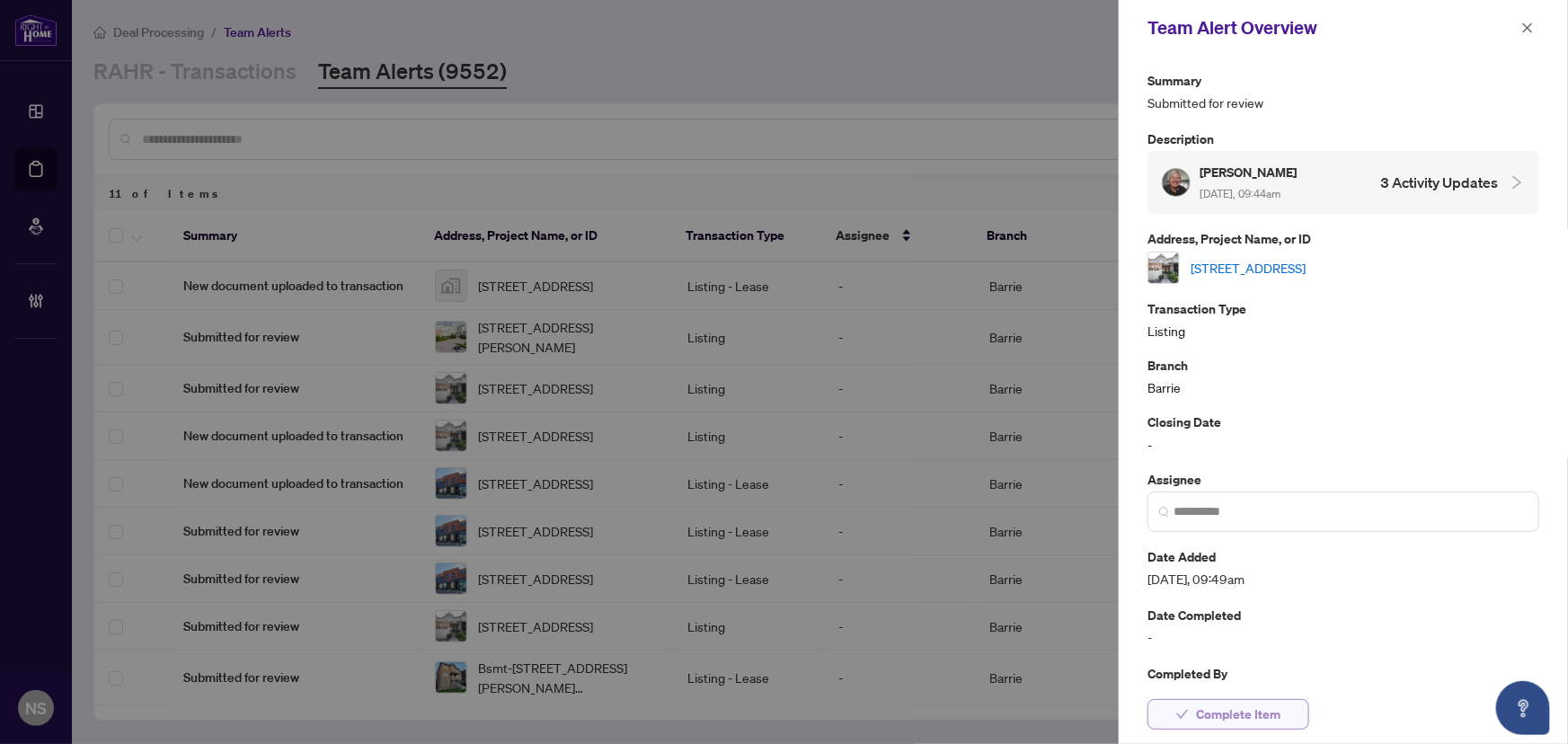
click at [1227, 720] on span "Complete Item" at bounding box center [1238, 714] width 84 height 29
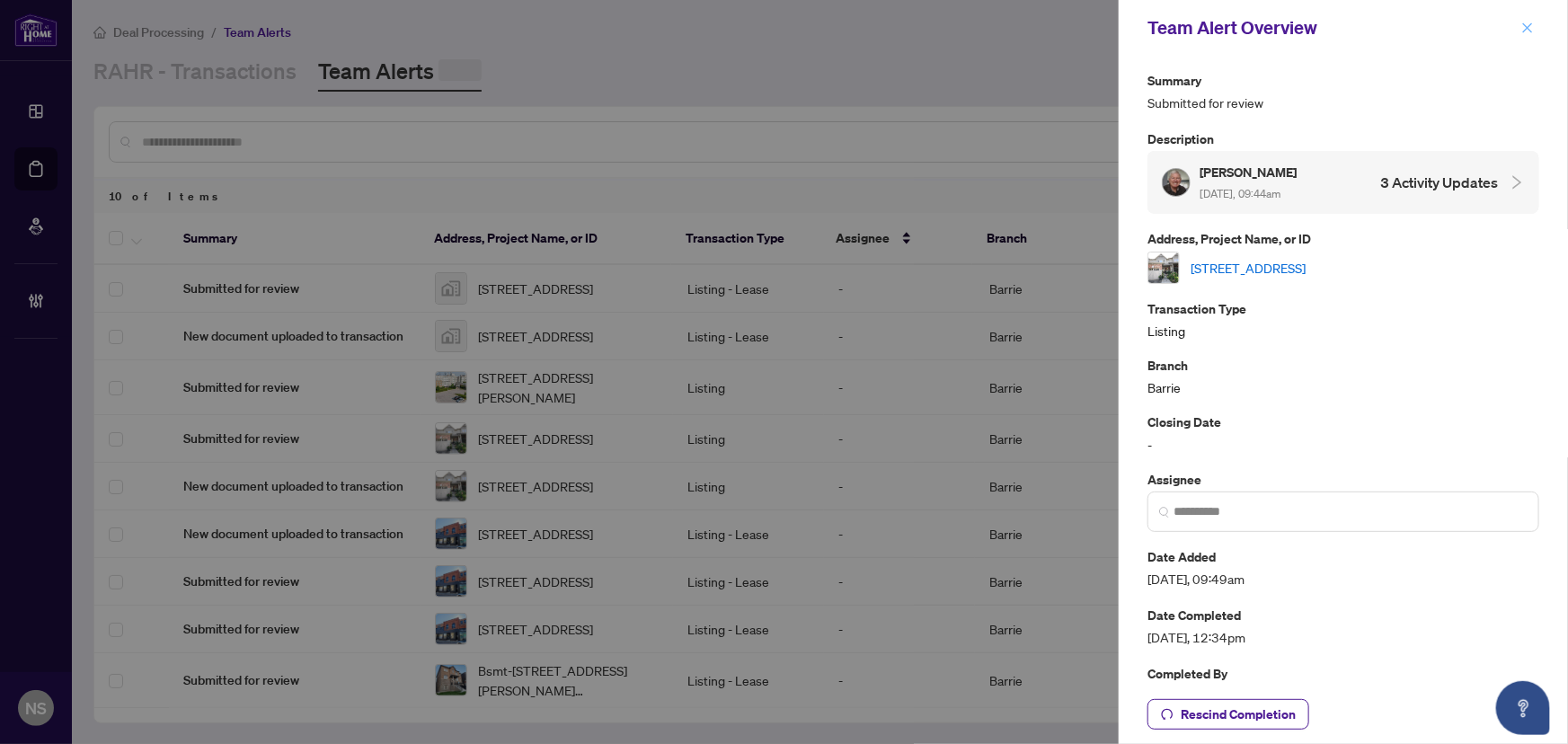
scroll to position [104, 0]
click at [1530, 29] on icon "close" at bounding box center [1527, 27] width 12 height 12
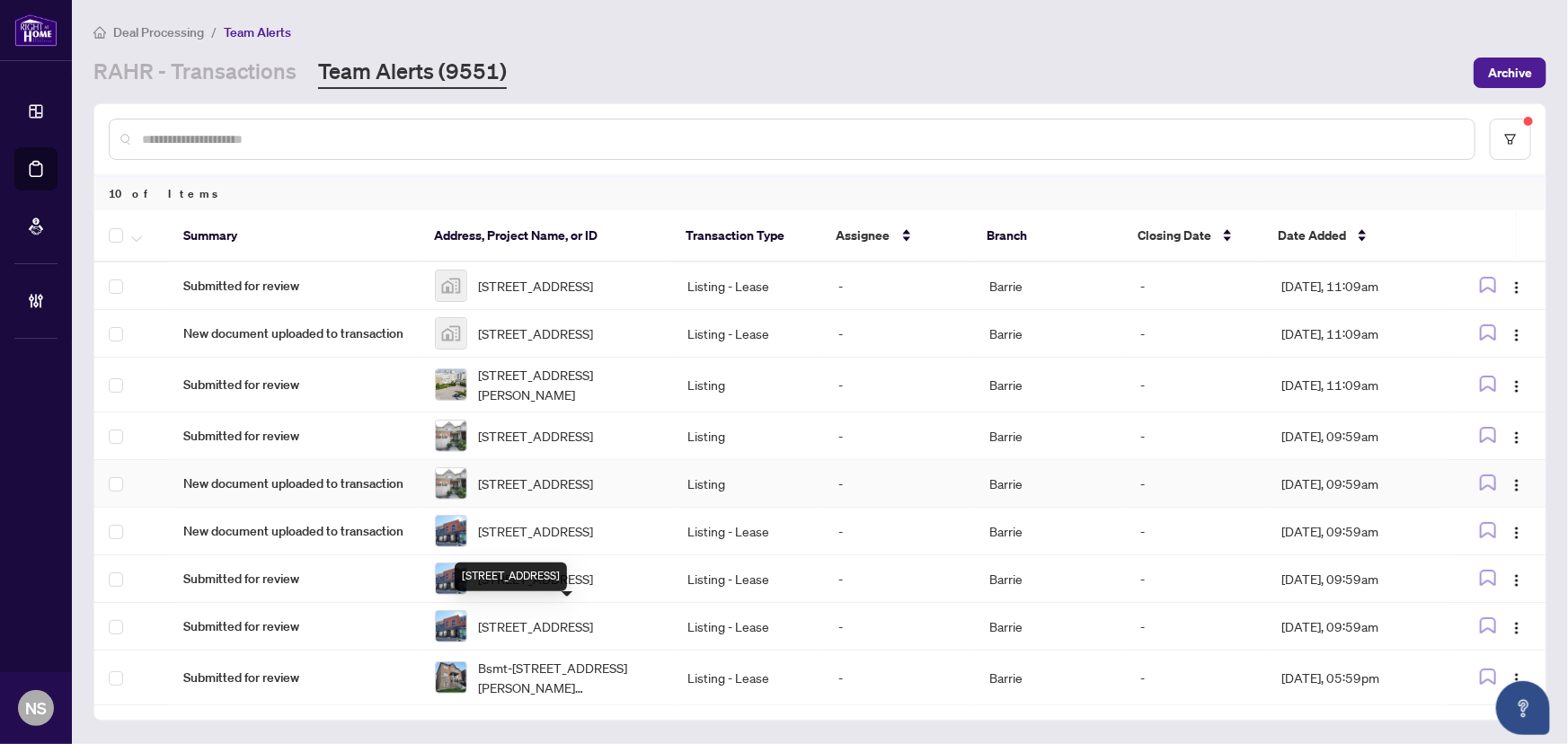
click at [329, 474] on span "New document uploaded to transaction" at bounding box center [294, 483] width 222 height 20
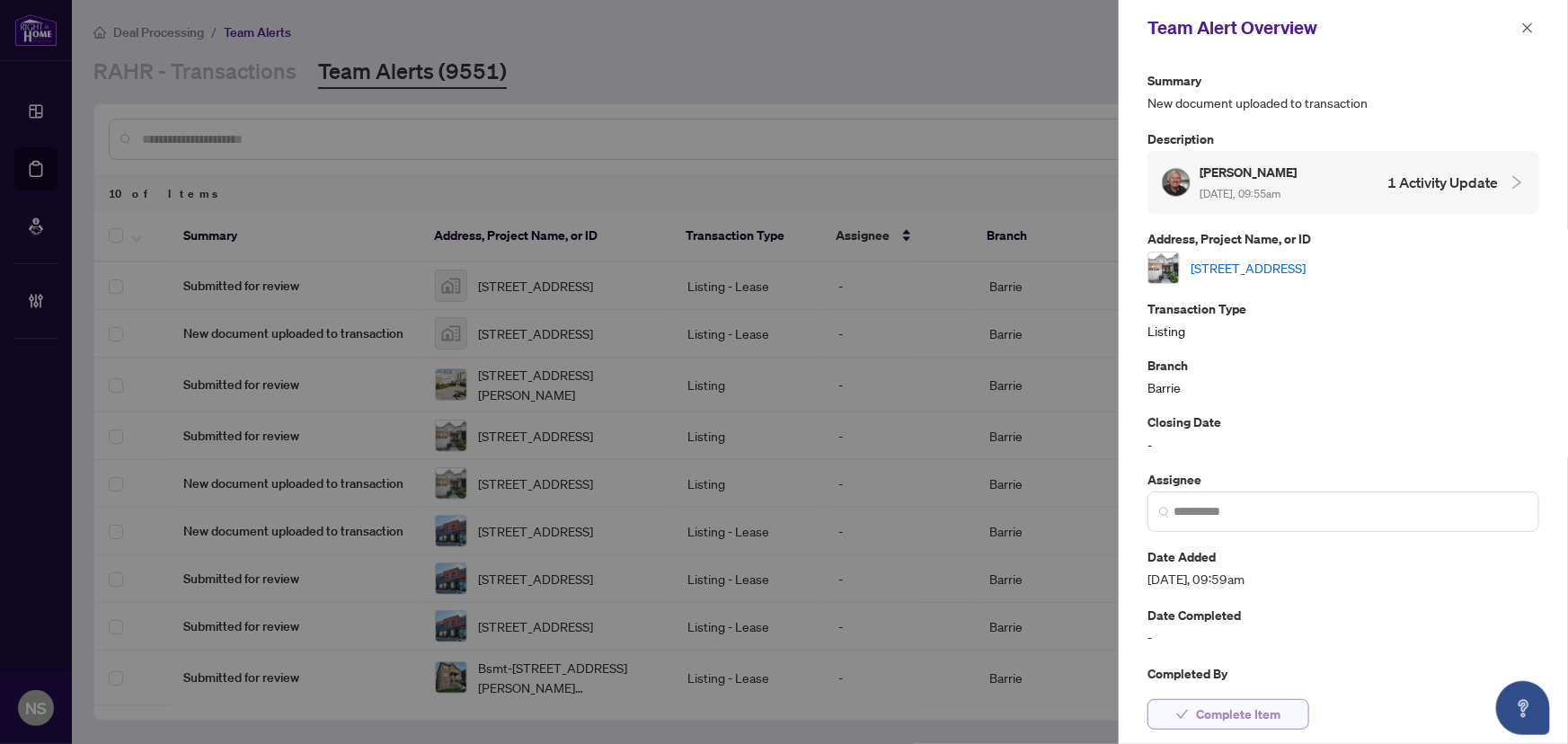
click at [1252, 723] on span "Complete Item" at bounding box center [1238, 714] width 84 height 29
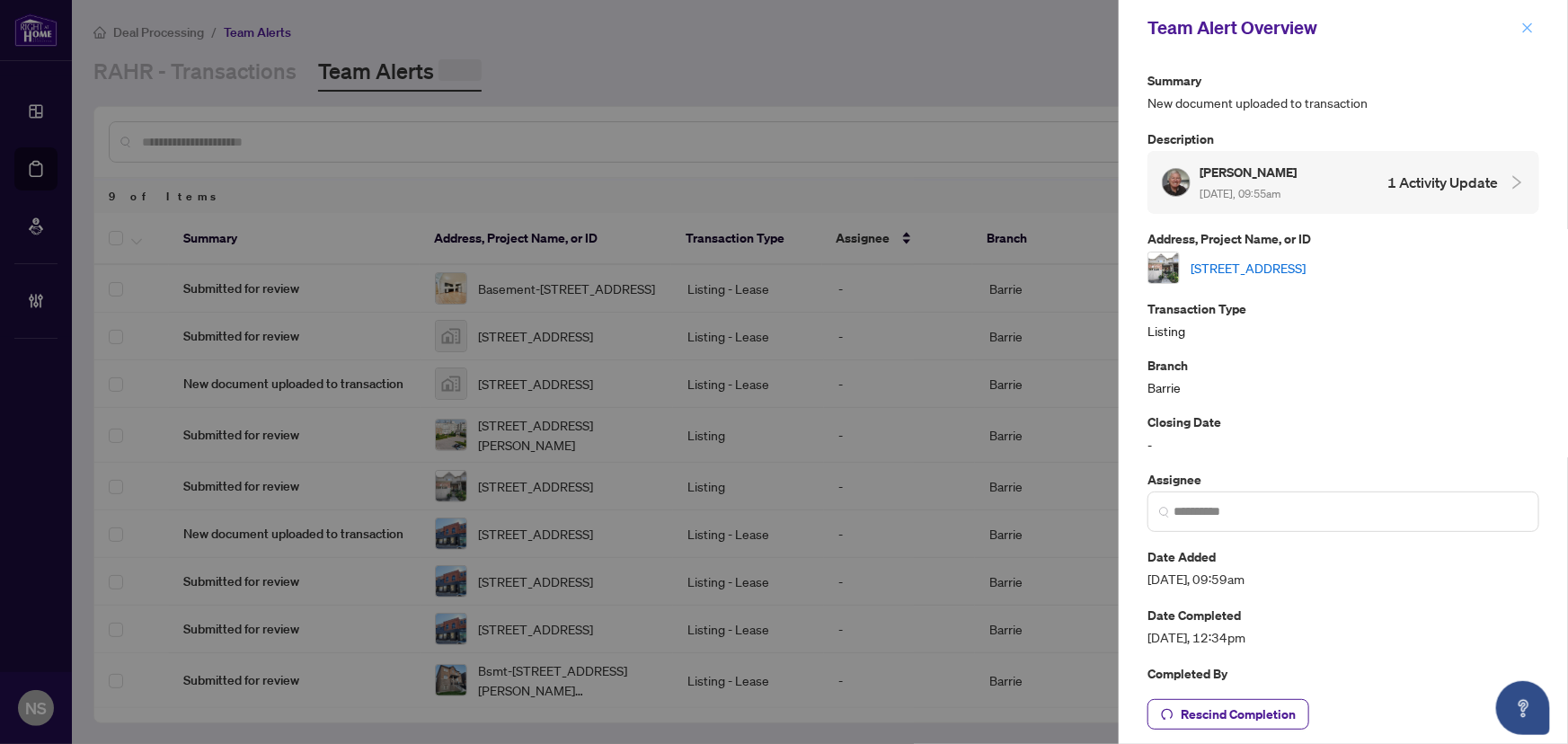
scroll to position [49, 0]
click at [1528, 26] on icon "close" at bounding box center [1528, 27] width 10 height 10
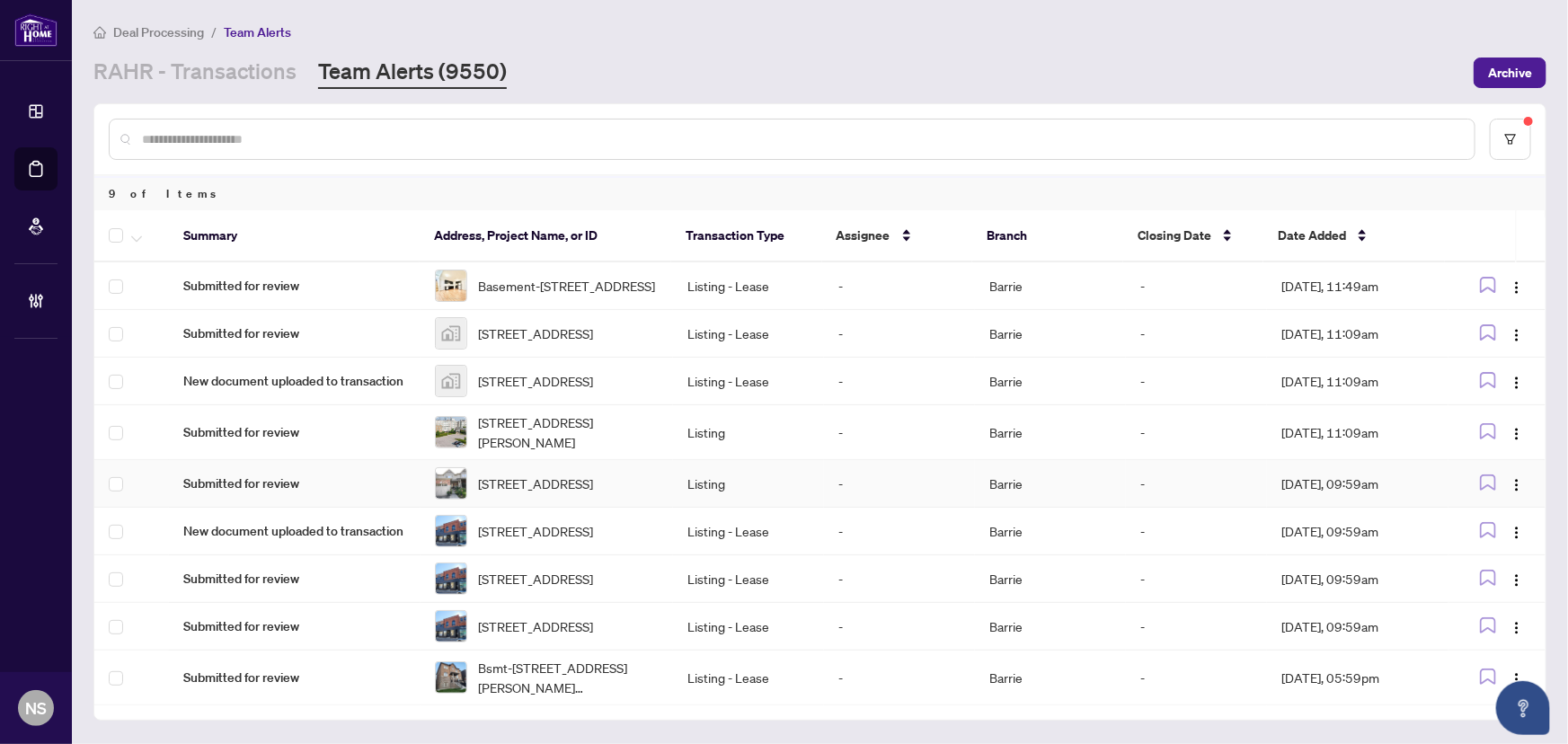
click at [267, 460] on td "Submitted for review" at bounding box center [294, 483] width 251 height 48
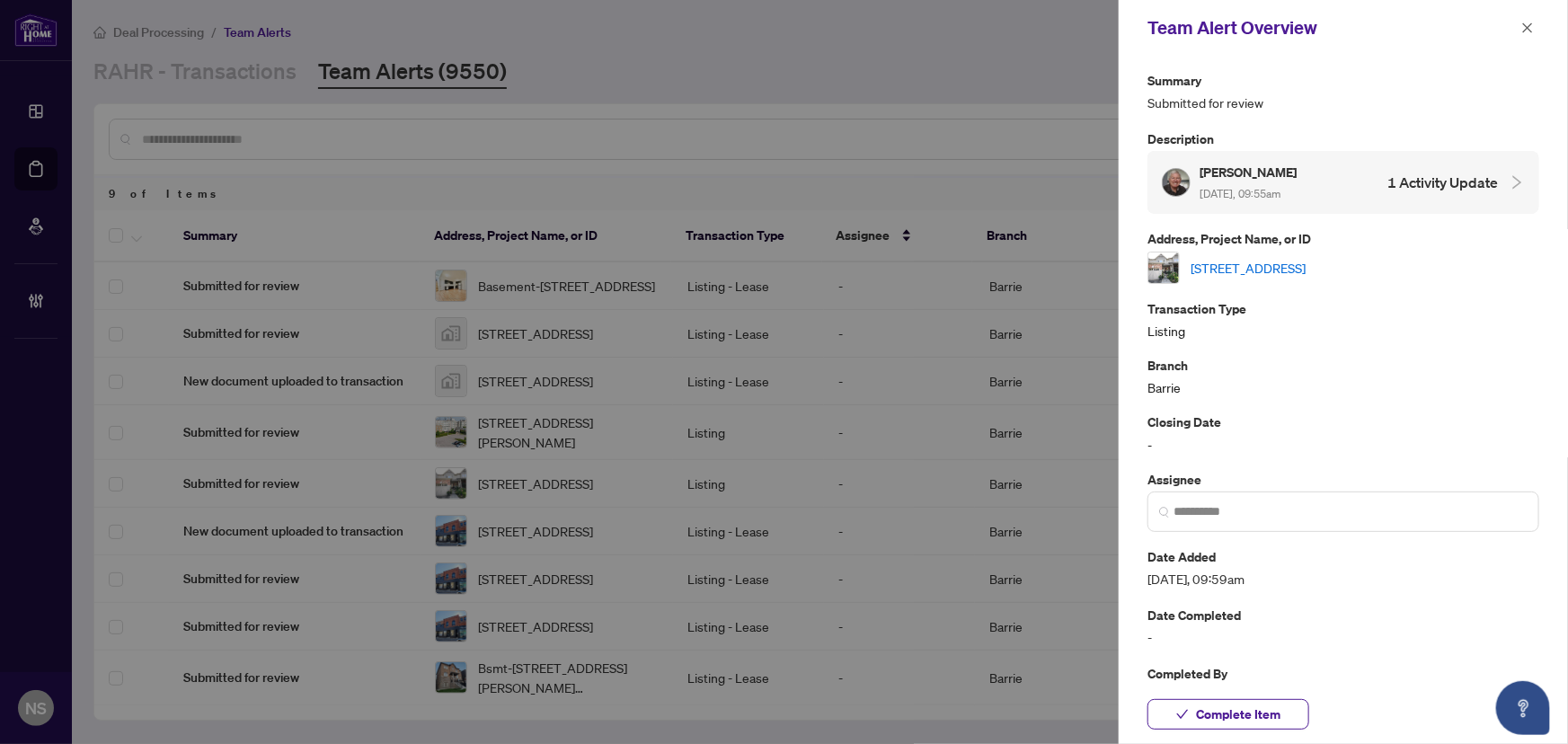
click at [1305, 266] on link "1039 Cook Dr, Midland, Ontario L4R 0E4, Canada" at bounding box center [1247, 267] width 115 height 20
click at [1255, 710] on span "Complete Item" at bounding box center [1238, 714] width 84 height 29
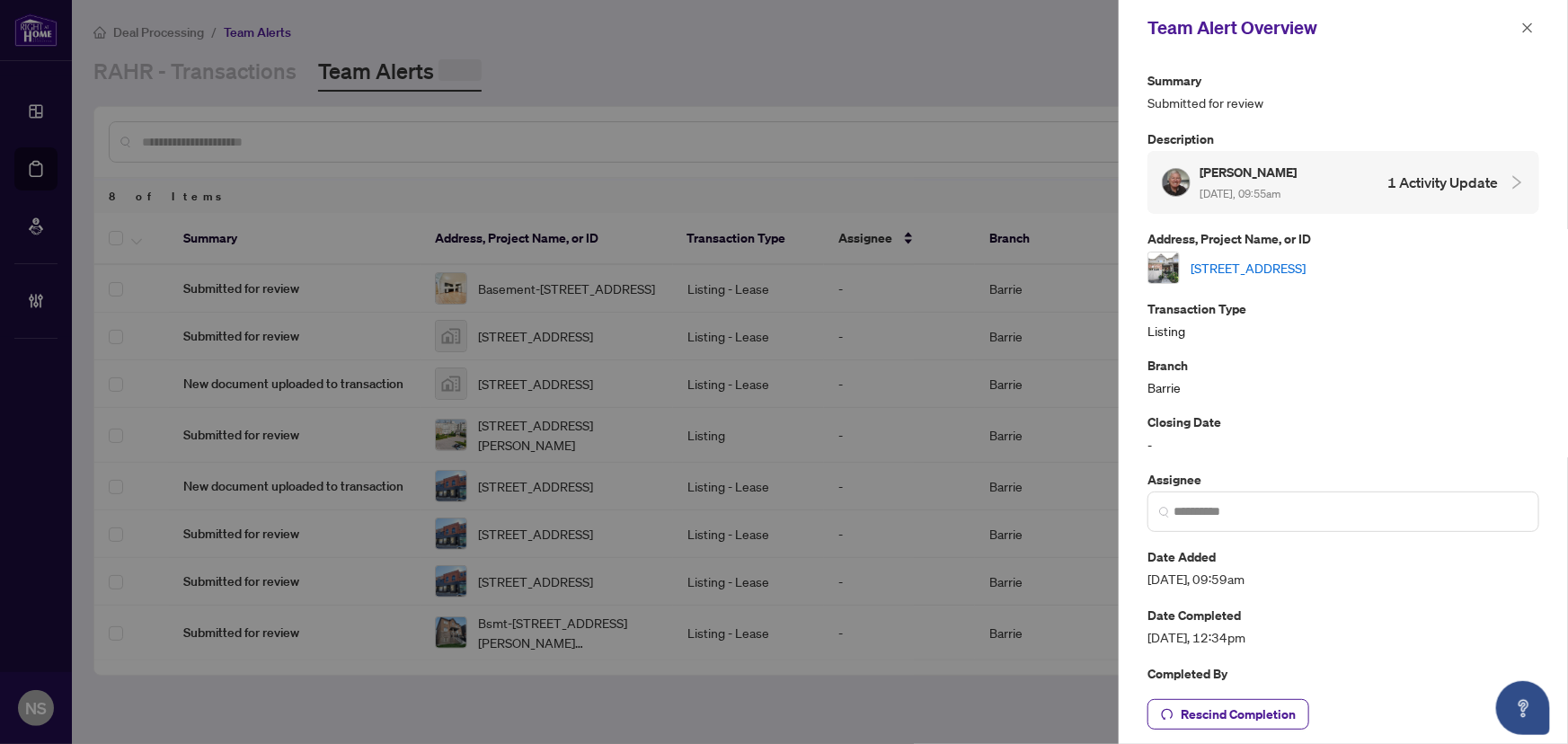
scroll to position [0, 0]
click at [1537, 27] on button "button" at bounding box center [1527, 27] width 23 height 21
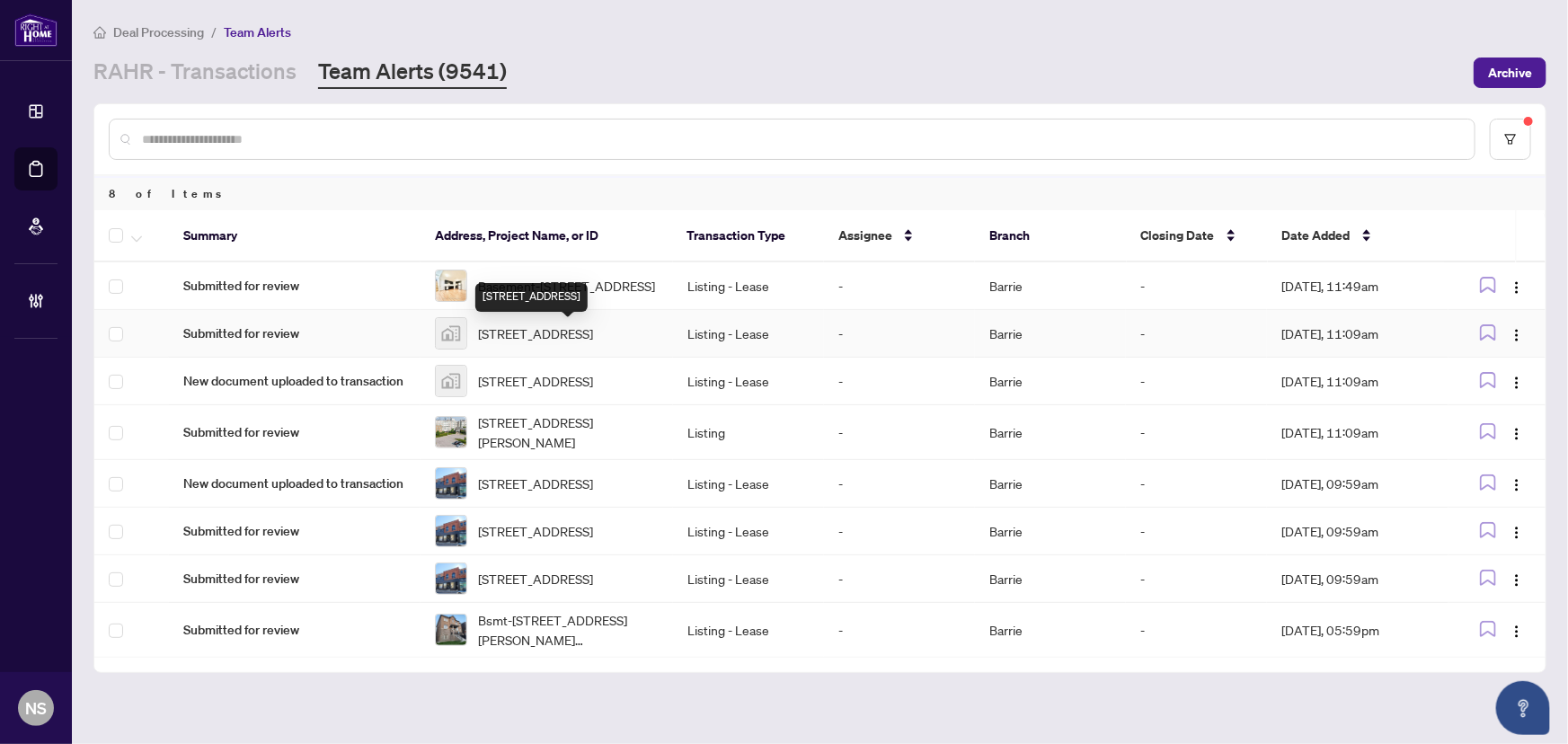
click at [312, 333] on span "Submitted for review" at bounding box center [294, 333] width 222 height 20
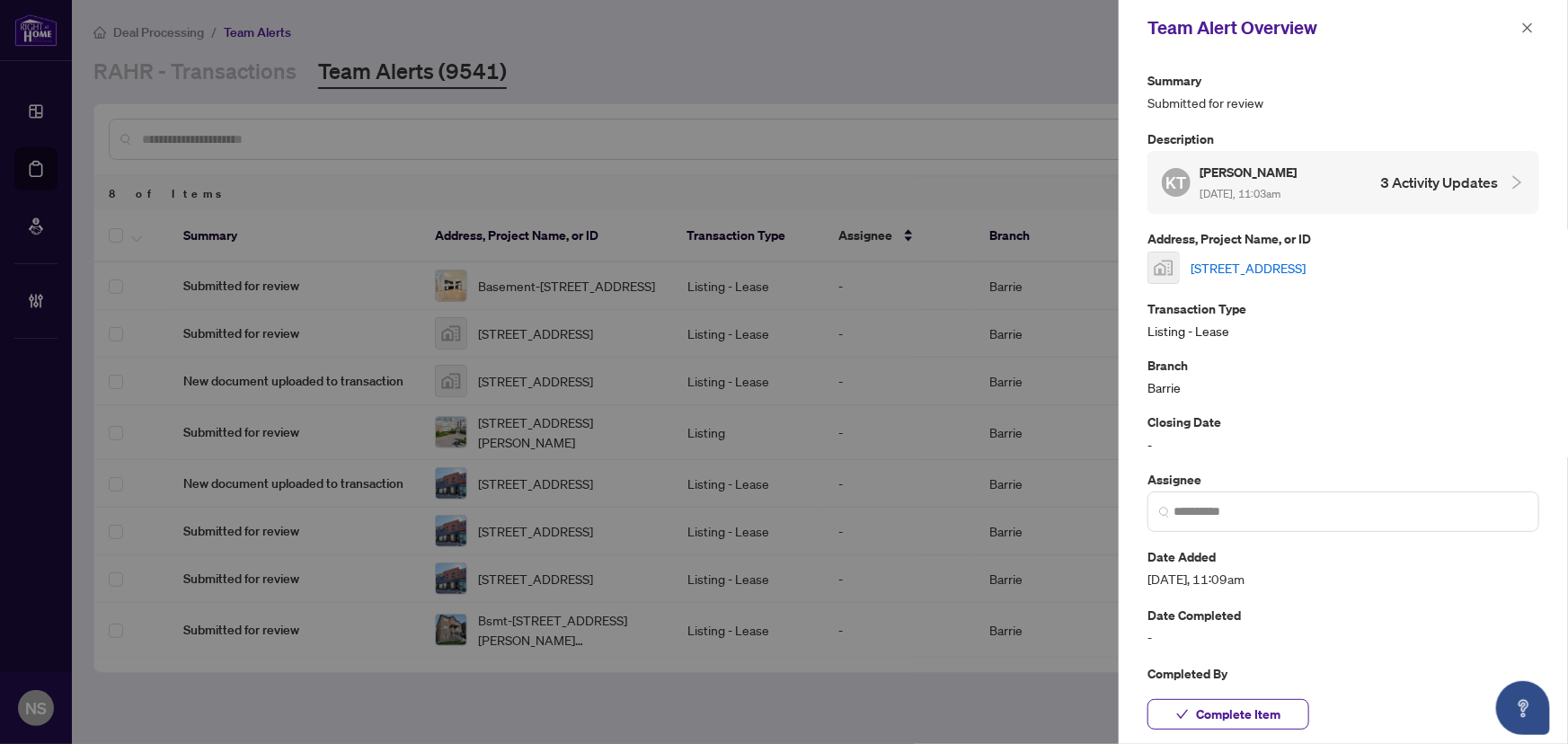
click at [1305, 265] on link "61 Suzuki Street, Barrie, ON, Canada" at bounding box center [1247, 267] width 115 height 20
click at [1206, 267] on link "61 Suzuki Street, Barrie, ON, Canada" at bounding box center [1247, 267] width 115 height 20
click at [1260, 717] on span "Complete Item" at bounding box center [1238, 714] width 84 height 29
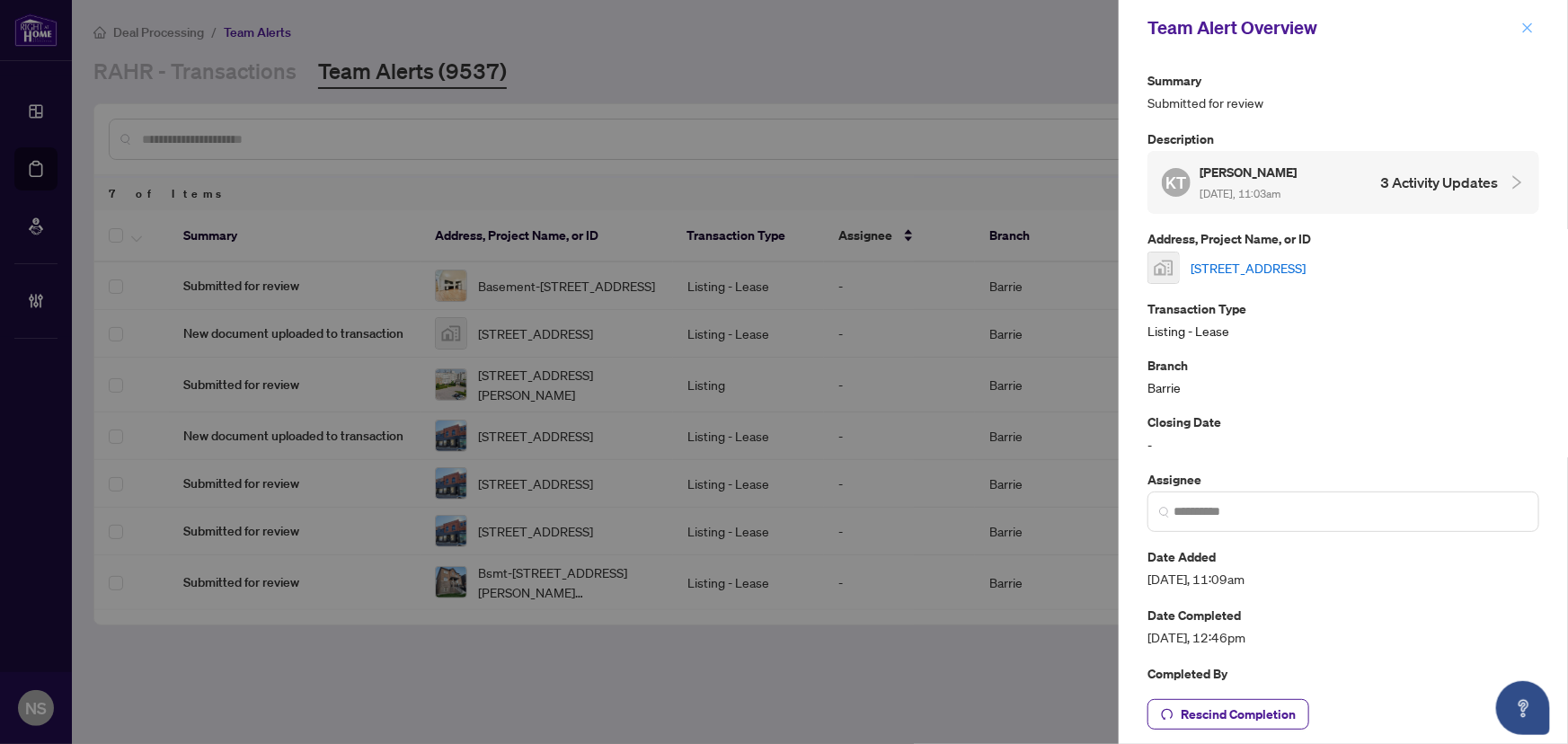
click at [1526, 26] on icon "close" at bounding box center [1528, 27] width 10 height 10
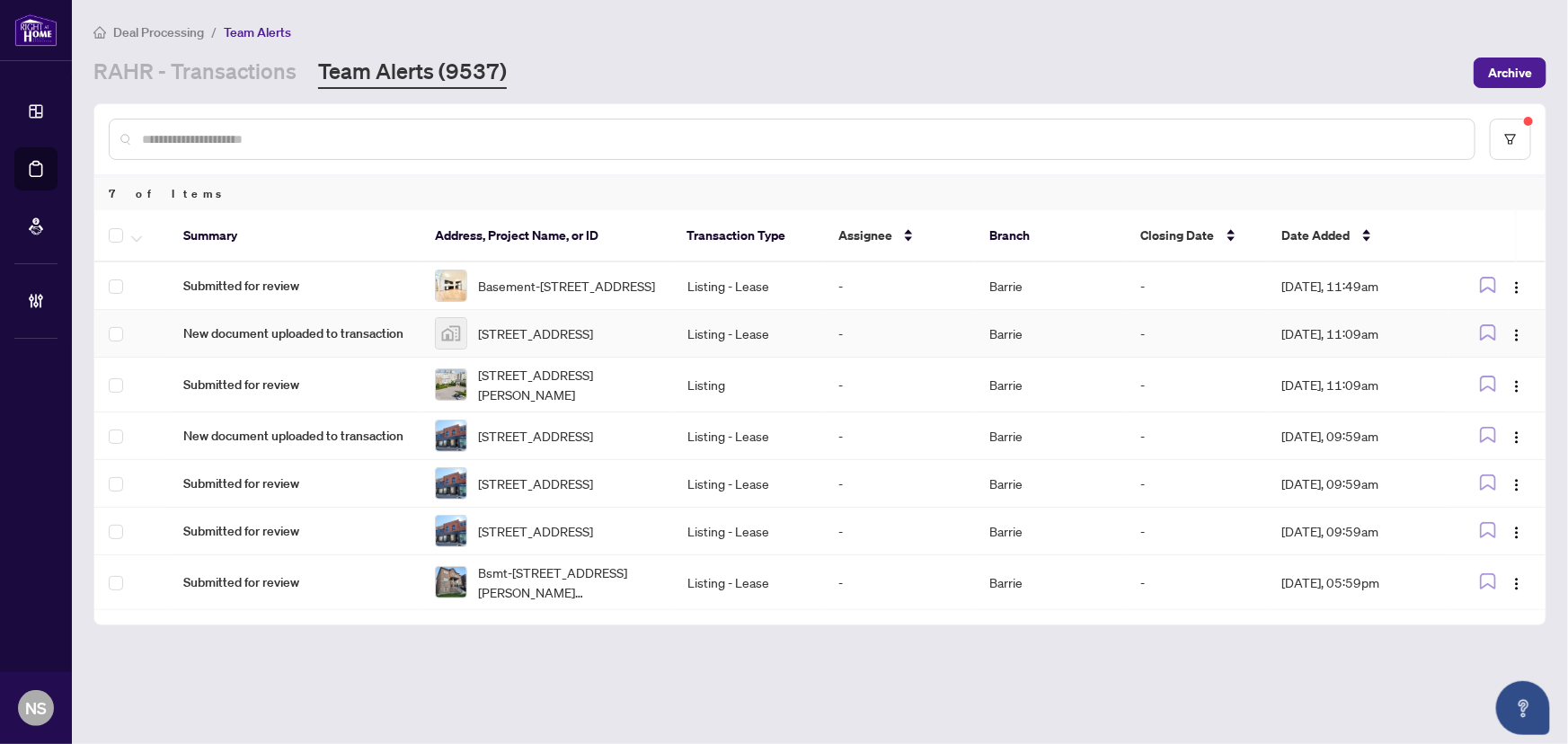
click at [381, 341] on span "New document uploaded to transaction" at bounding box center [294, 333] width 222 height 20
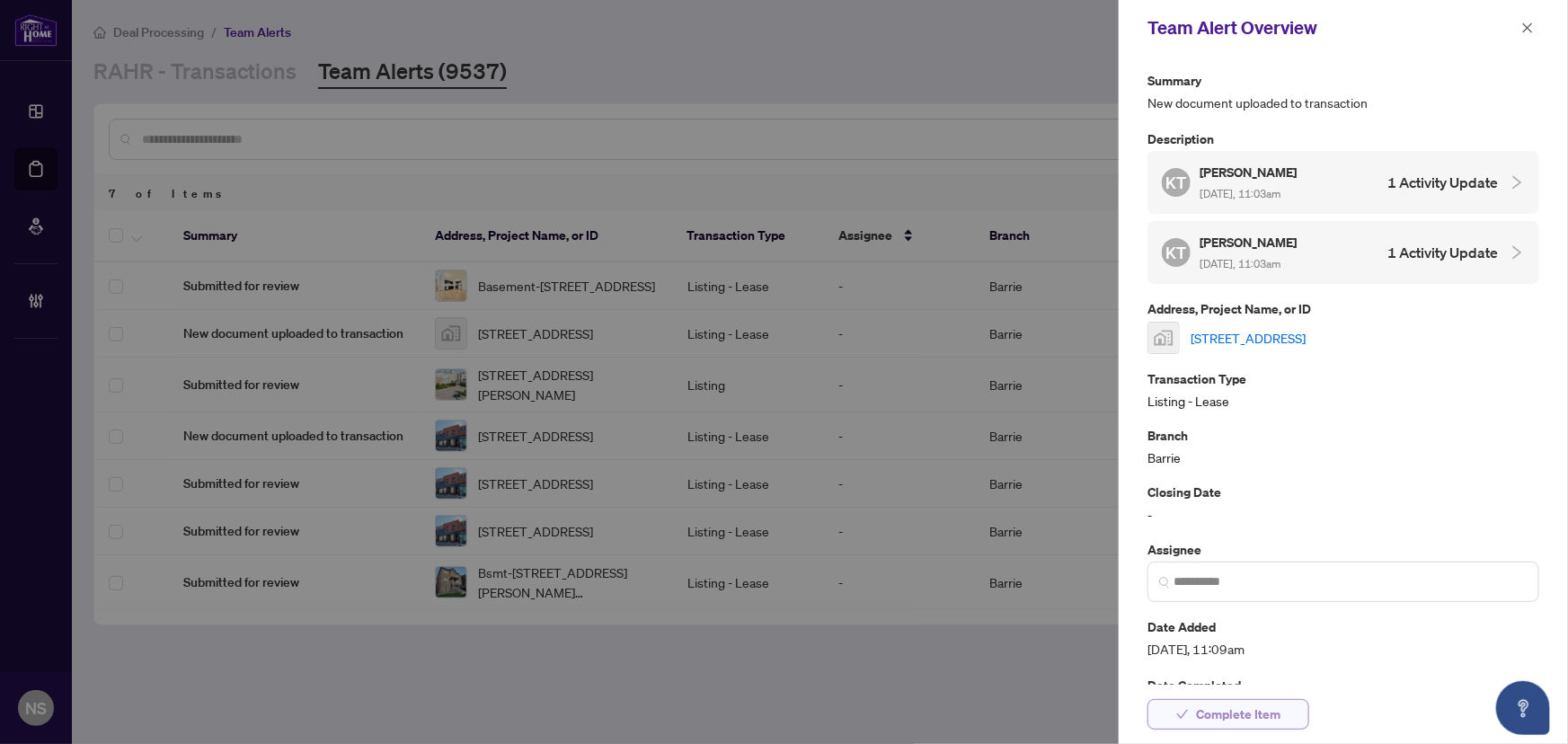
click at [1269, 712] on span "Complete Item" at bounding box center [1238, 714] width 84 height 29
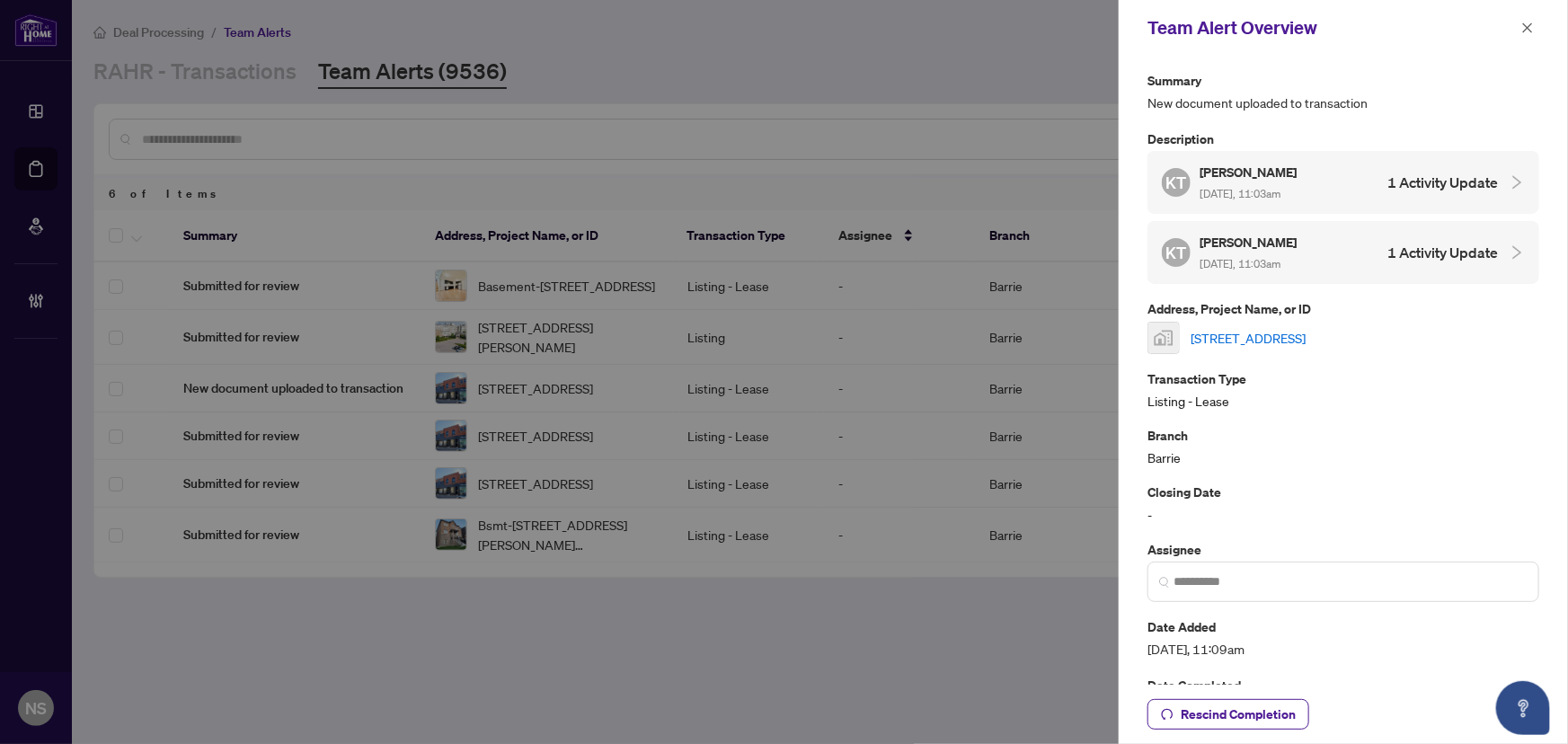
click at [1535, 30] on button "button" at bounding box center [1527, 27] width 23 height 21
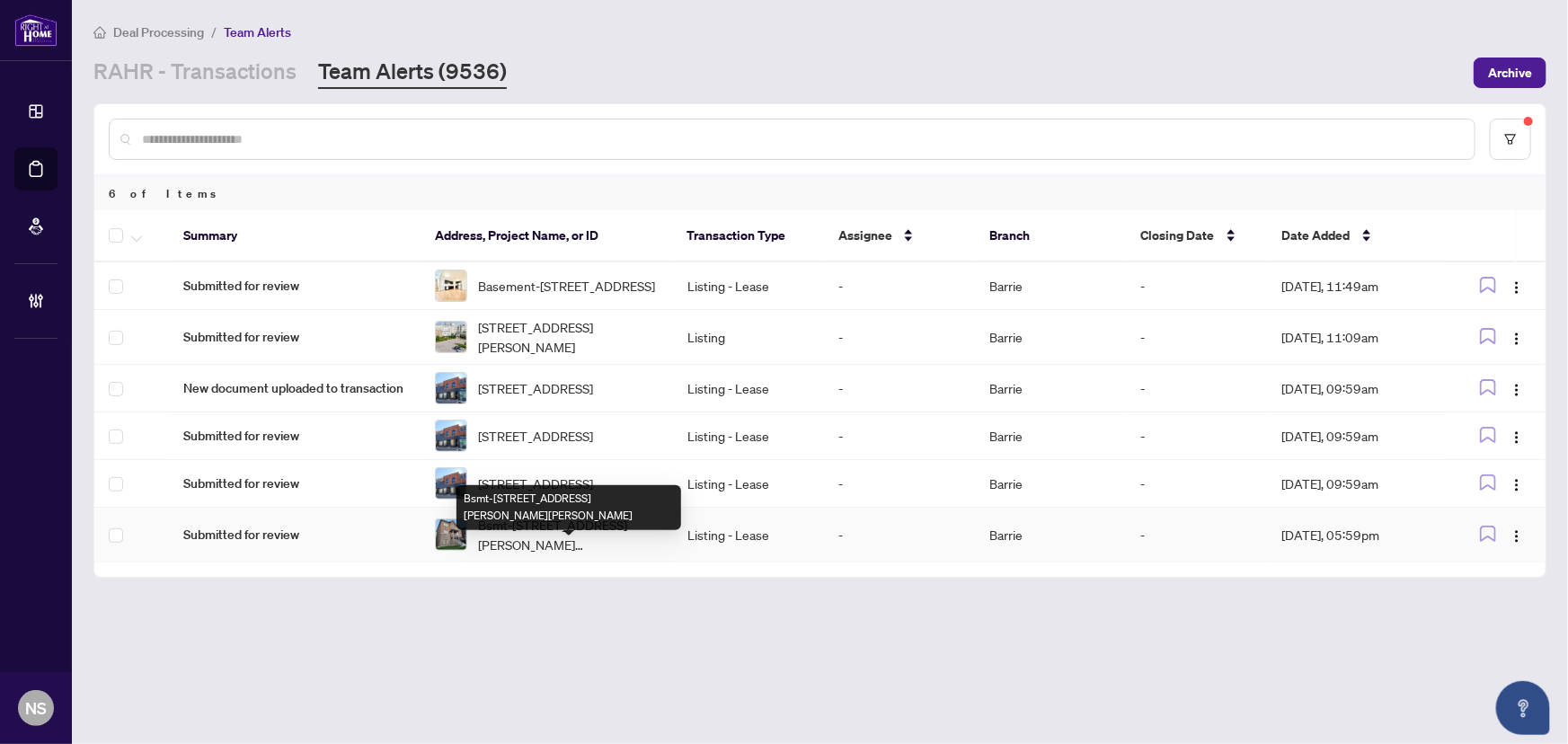
click at [565, 554] on span "Bsmt-98 Wraggs Rd, Bradford West Gwillimbury, Ontario L3Z 4N1, Canada" at bounding box center [567, 535] width 179 height 39
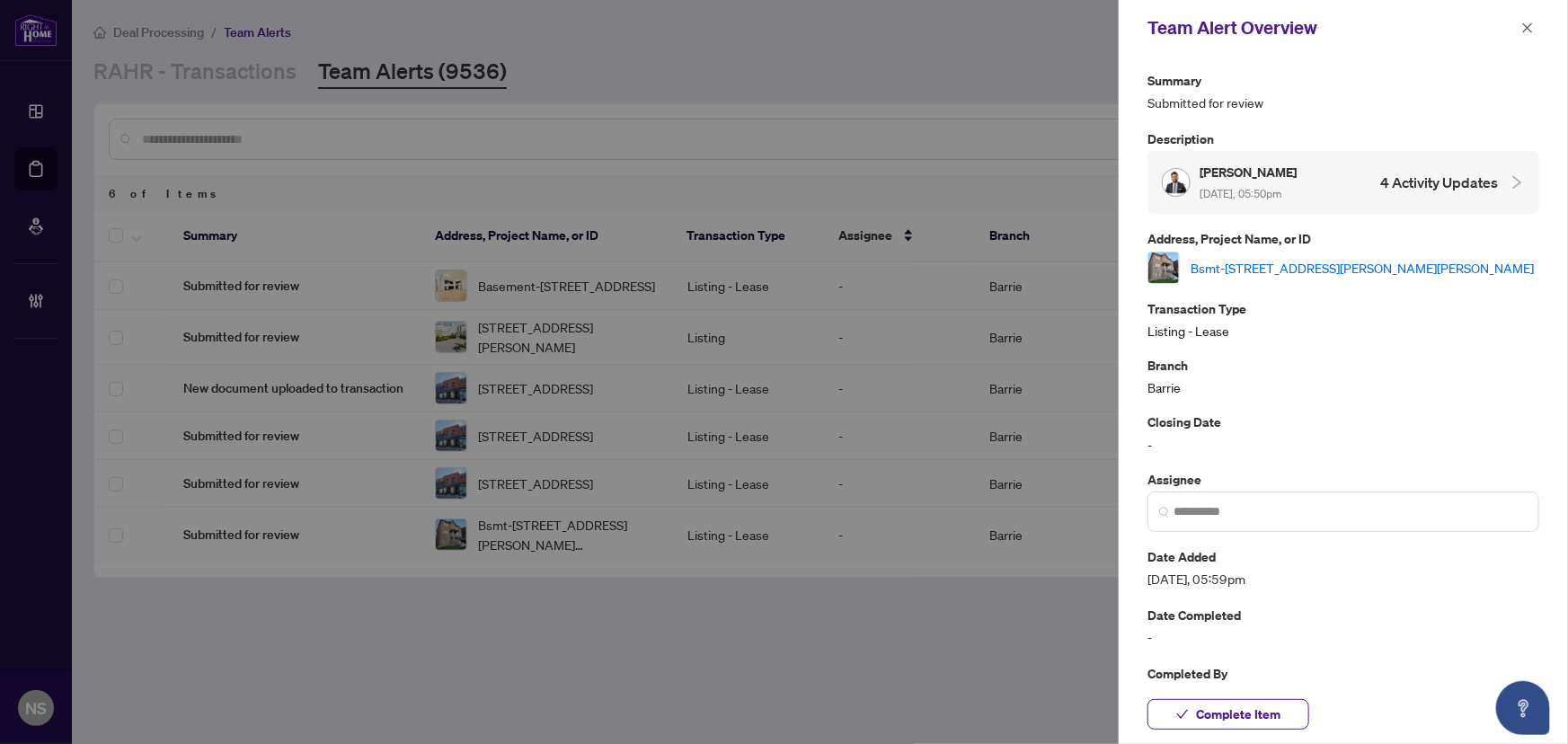
click at [1339, 258] on link "Bsmt-98 Wraggs Rd, Bradford West Gwillimbury, Ontario L3Z 4N1, Canada" at bounding box center [1361, 267] width 343 height 20
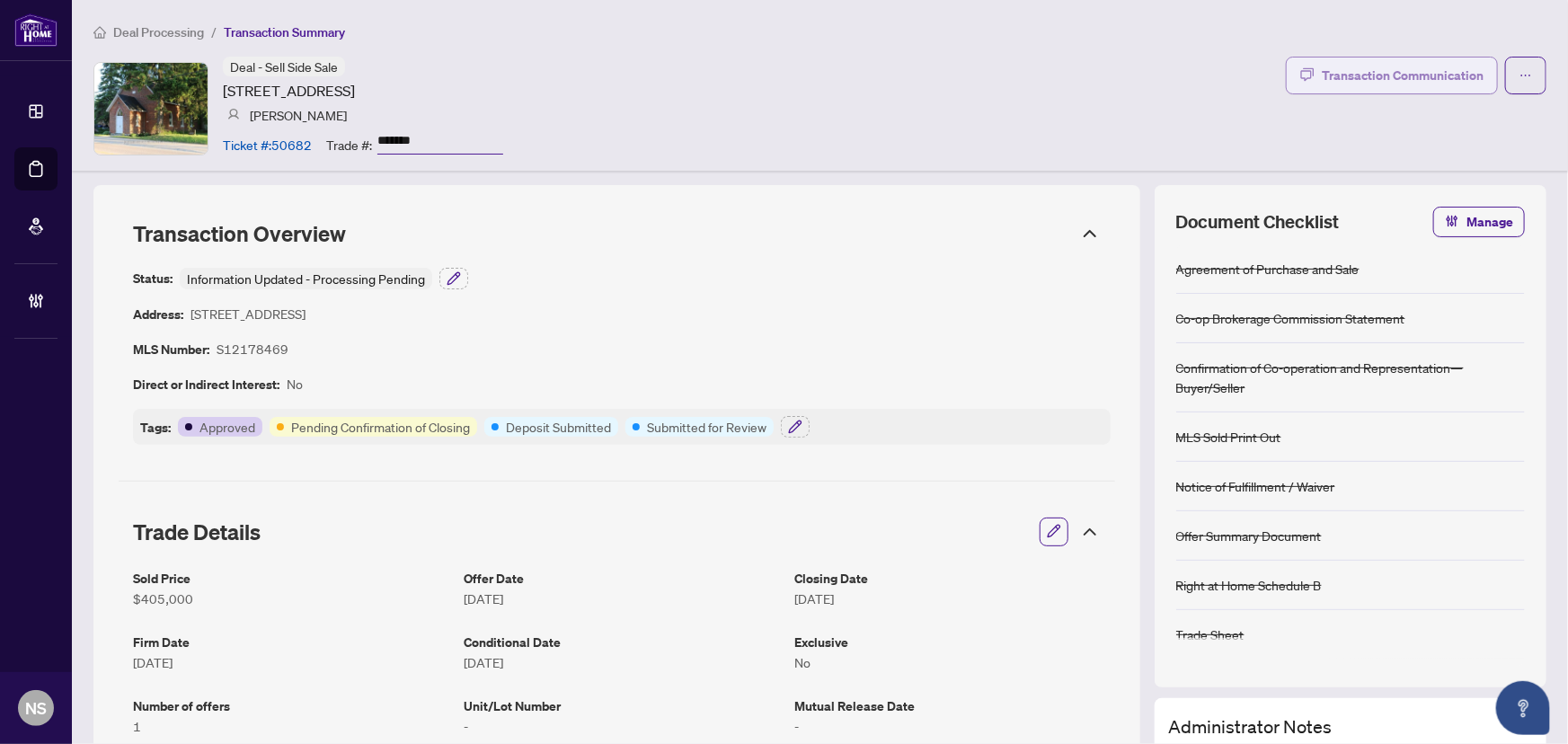
click at [1423, 79] on div "Transaction Communication" at bounding box center [1402, 75] width 162 height 29
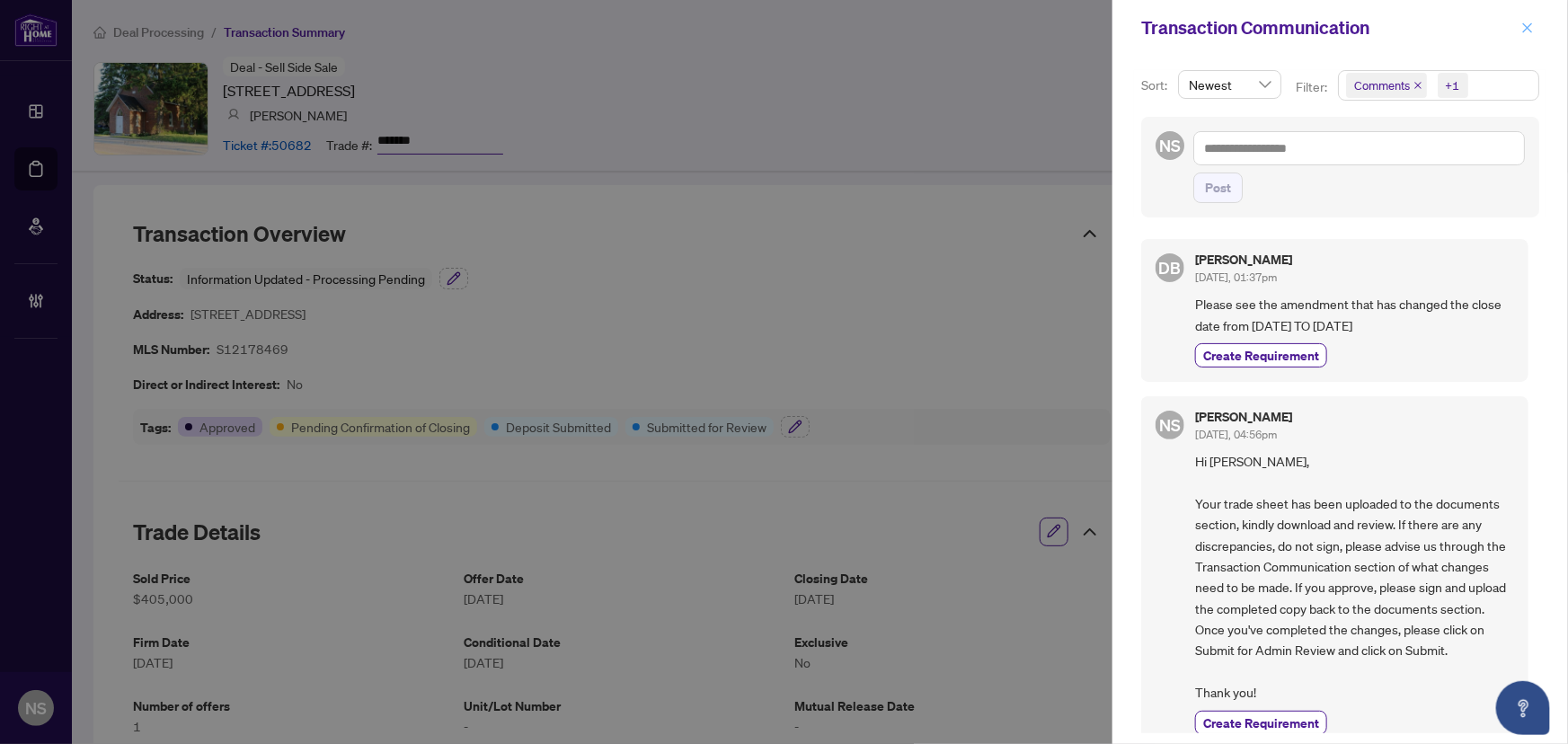
click at [1532, 18] on span "button" at bounding box center [1527, 27] width 12 height 29
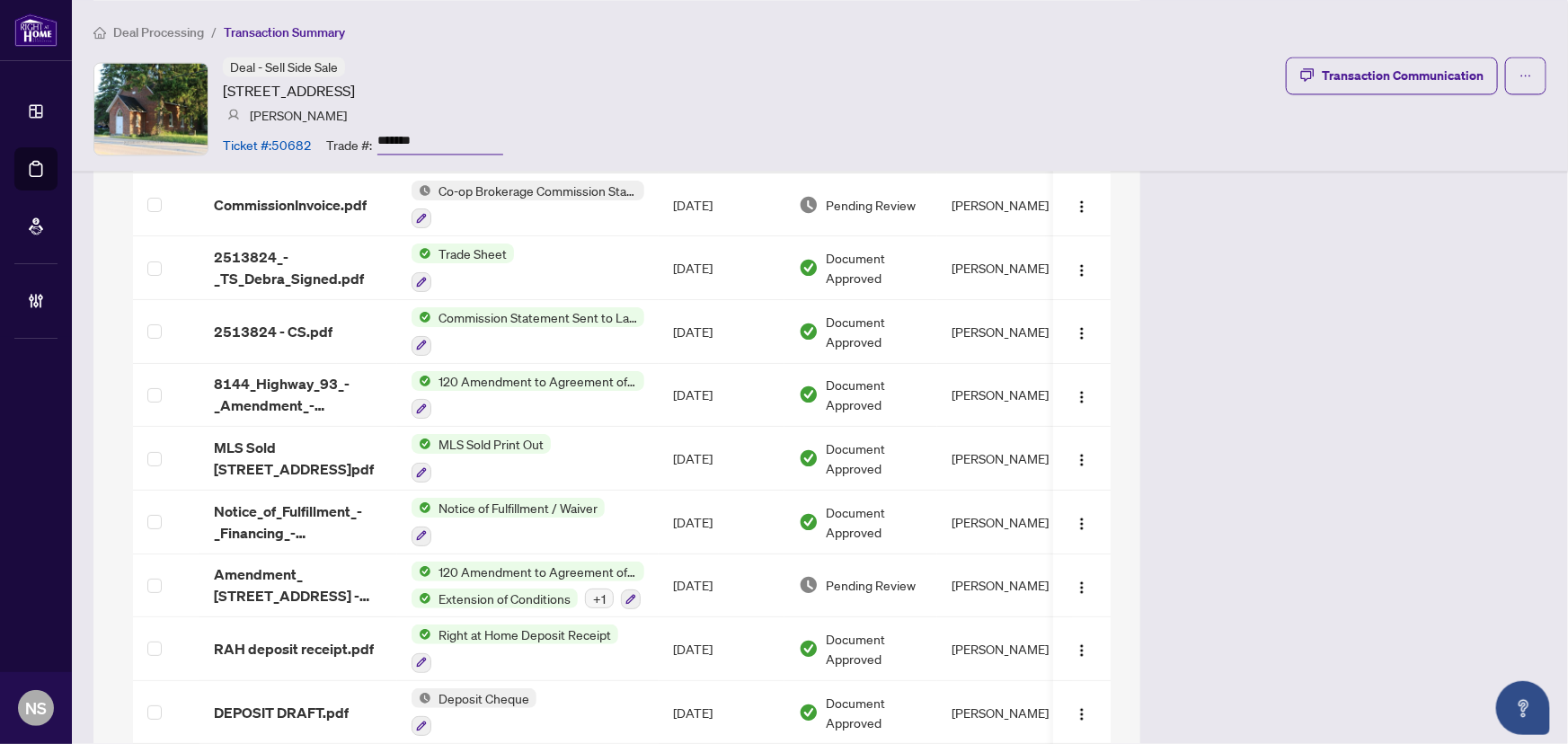
scroll to position [1470, 0]
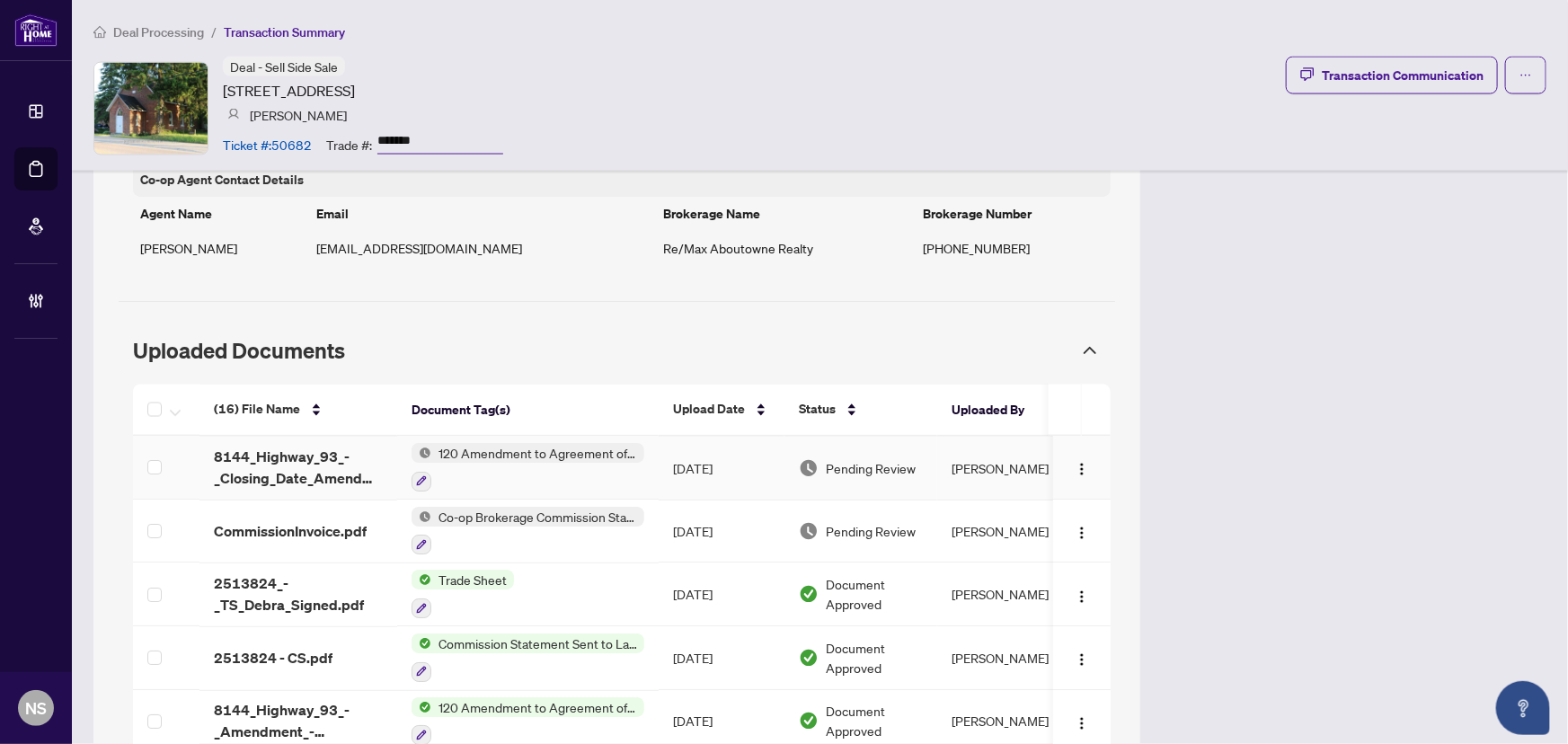
click at [325, 455] on span "8144_Highway_93_-_Closing_Date_Amendment.pdf" at bounding box center [298, 468] width 169 height 43
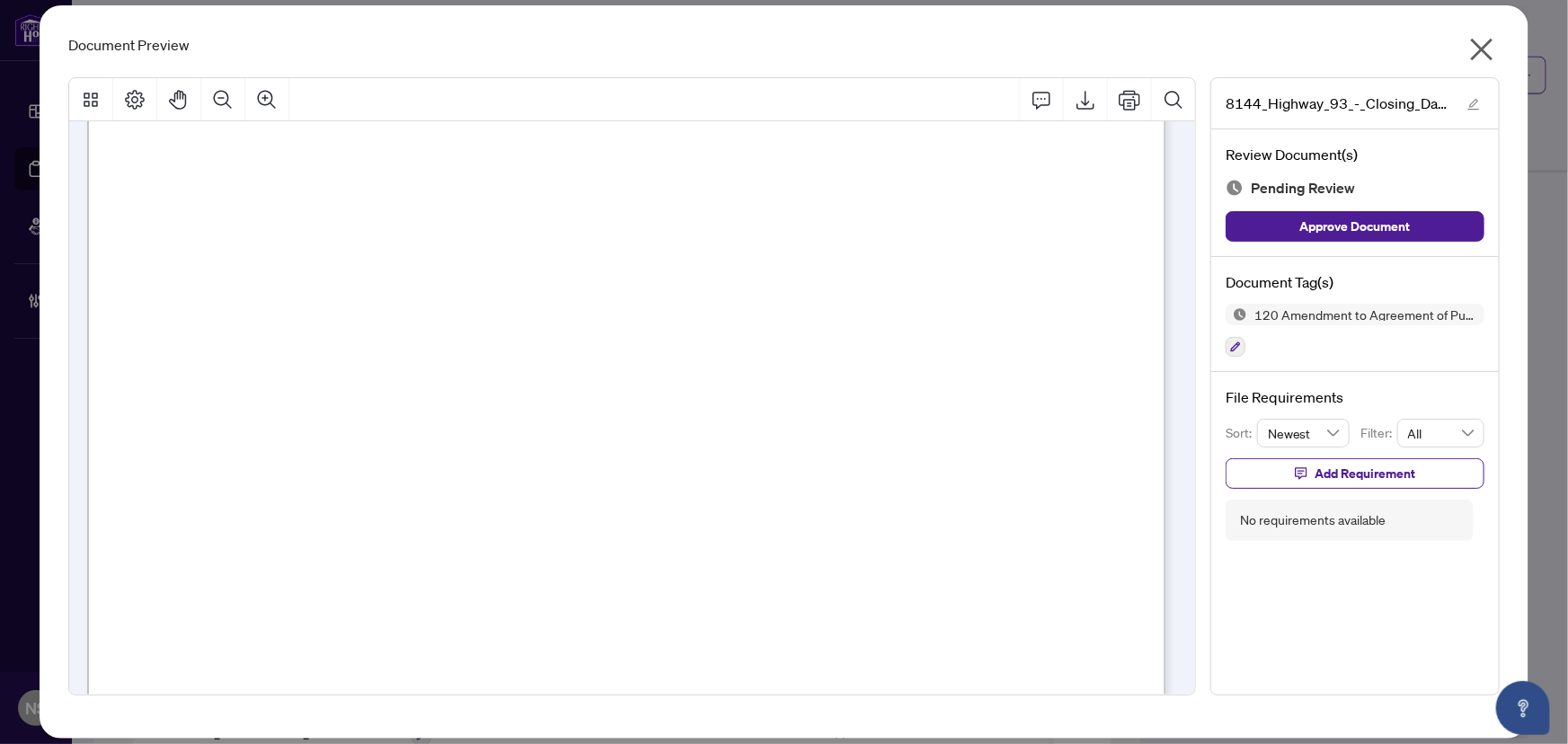
scroll to position [0, 0]
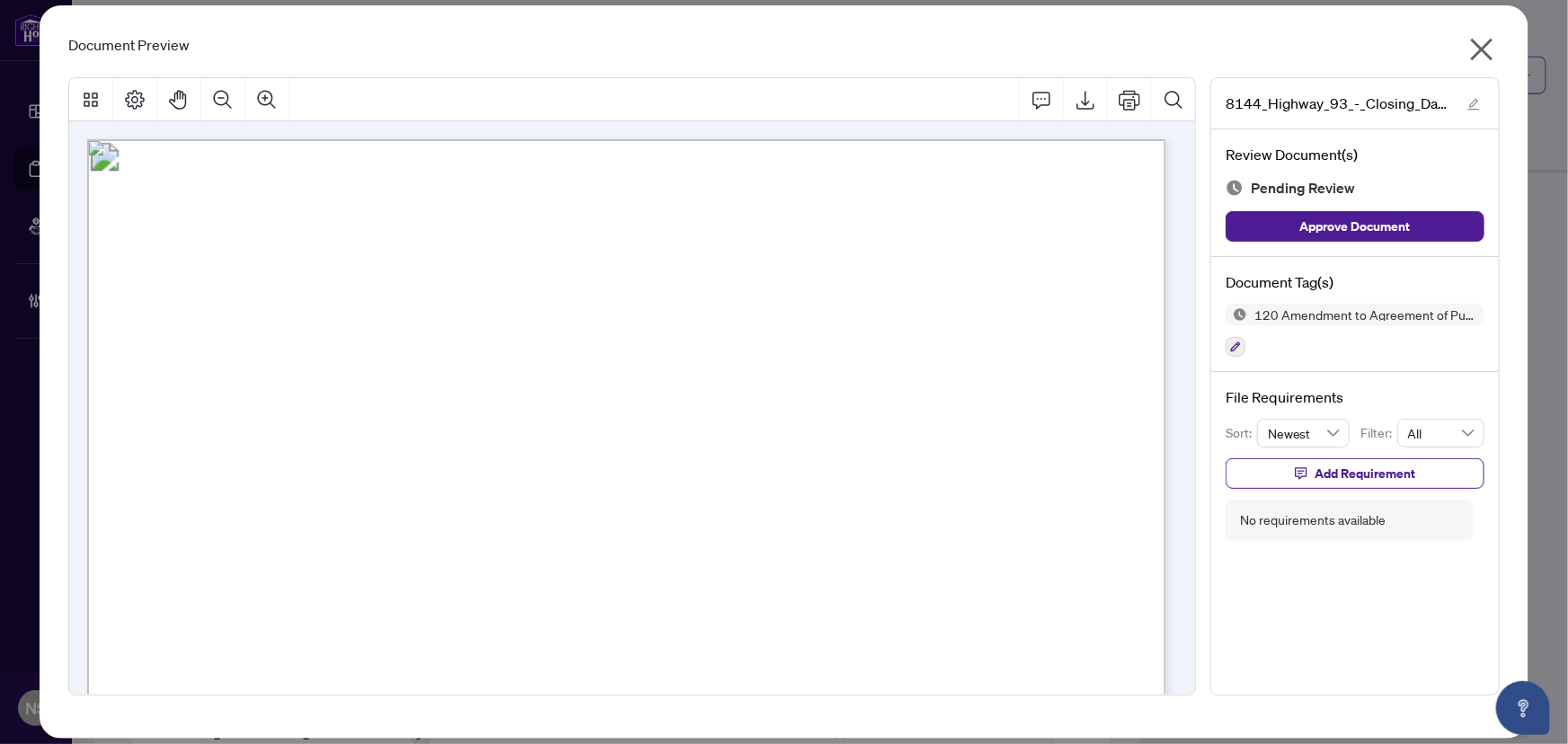
click at [1473, 53] on icon "close" at bounding box center [1481, 49] width 29 height 29
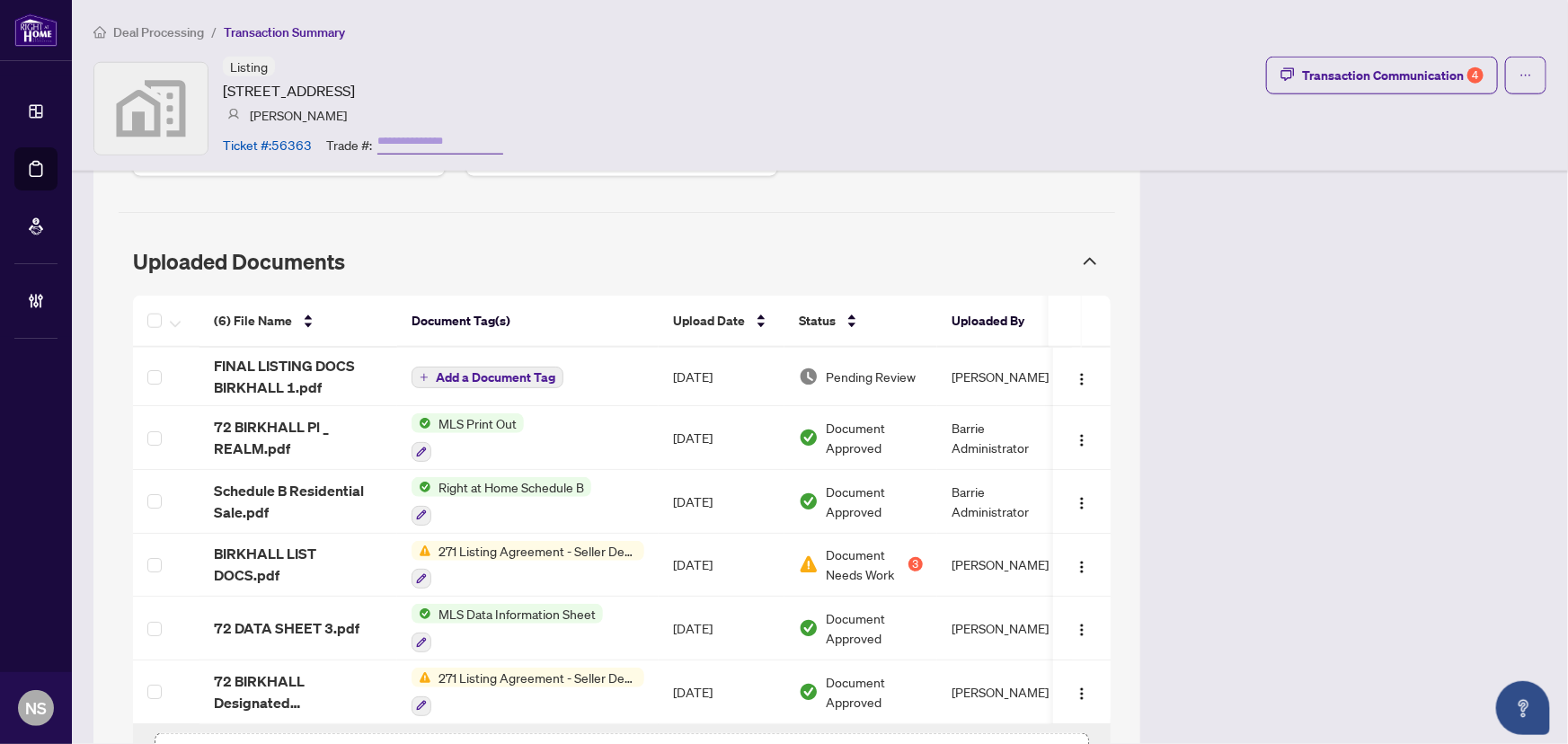
scroll to position [1038, 0]
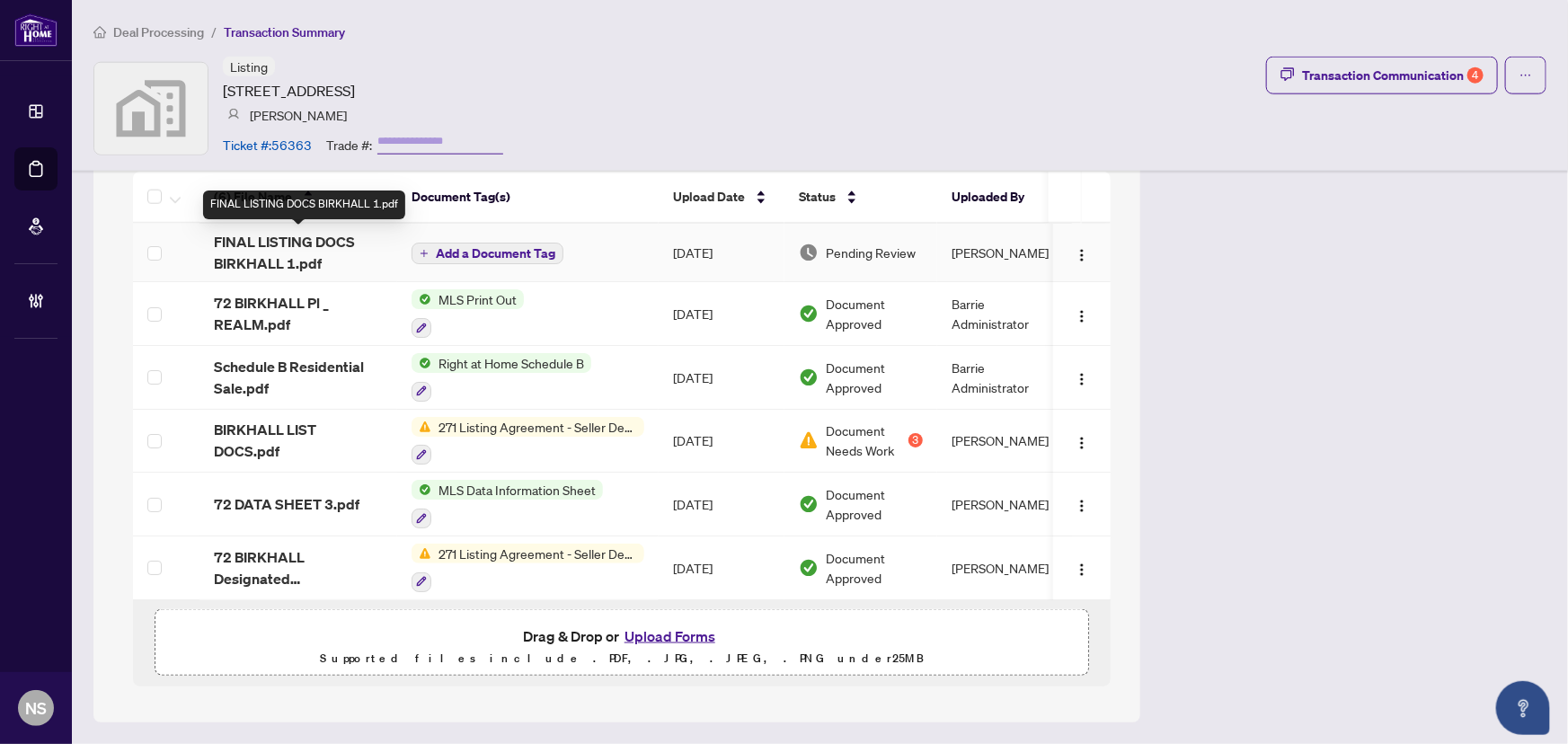
click at [344, 251] on span "FINAL LISTING DOCS BIRKHALL 1.pdf" at bounding box center [298, 252] width 169 height 43
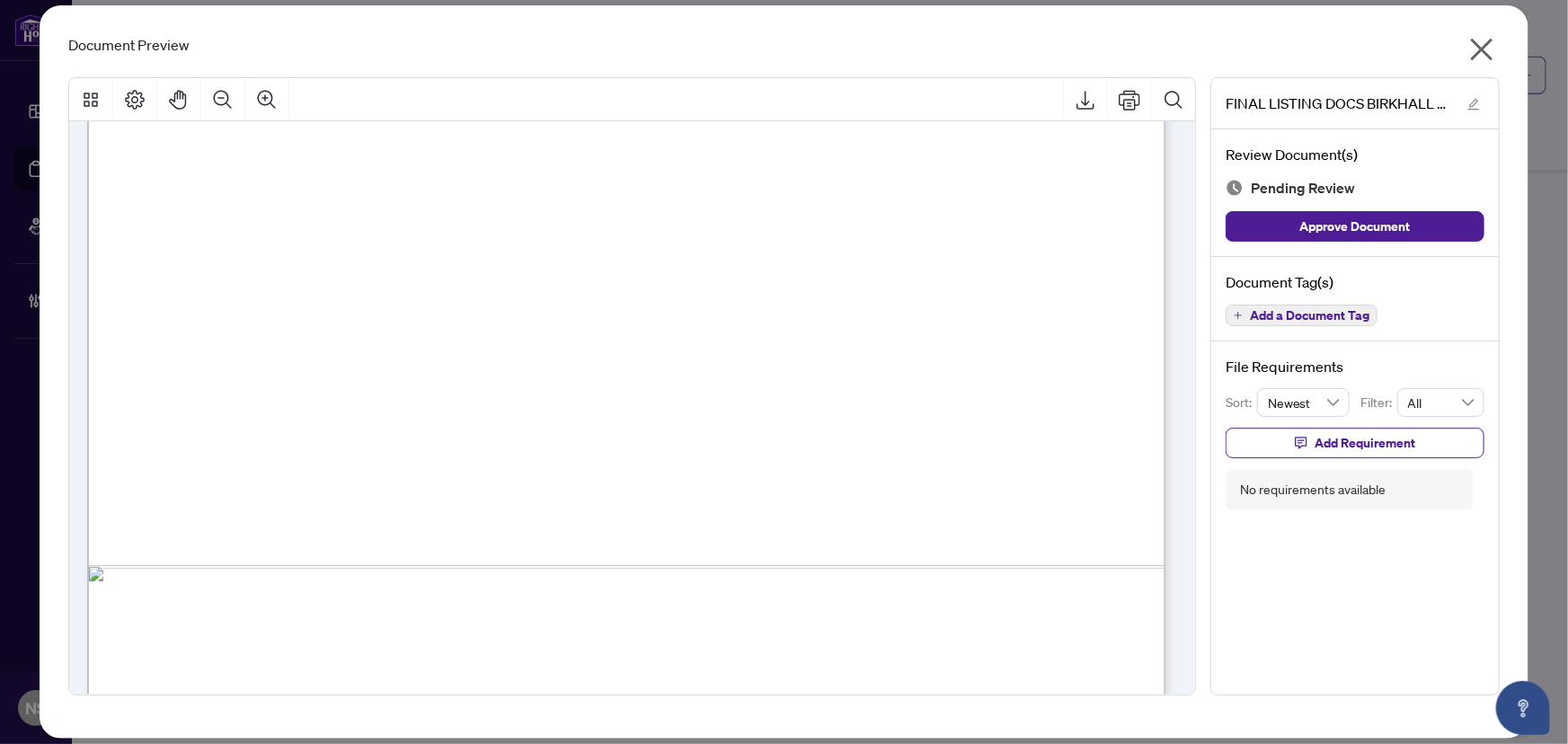
scroll to position [5152, 0]
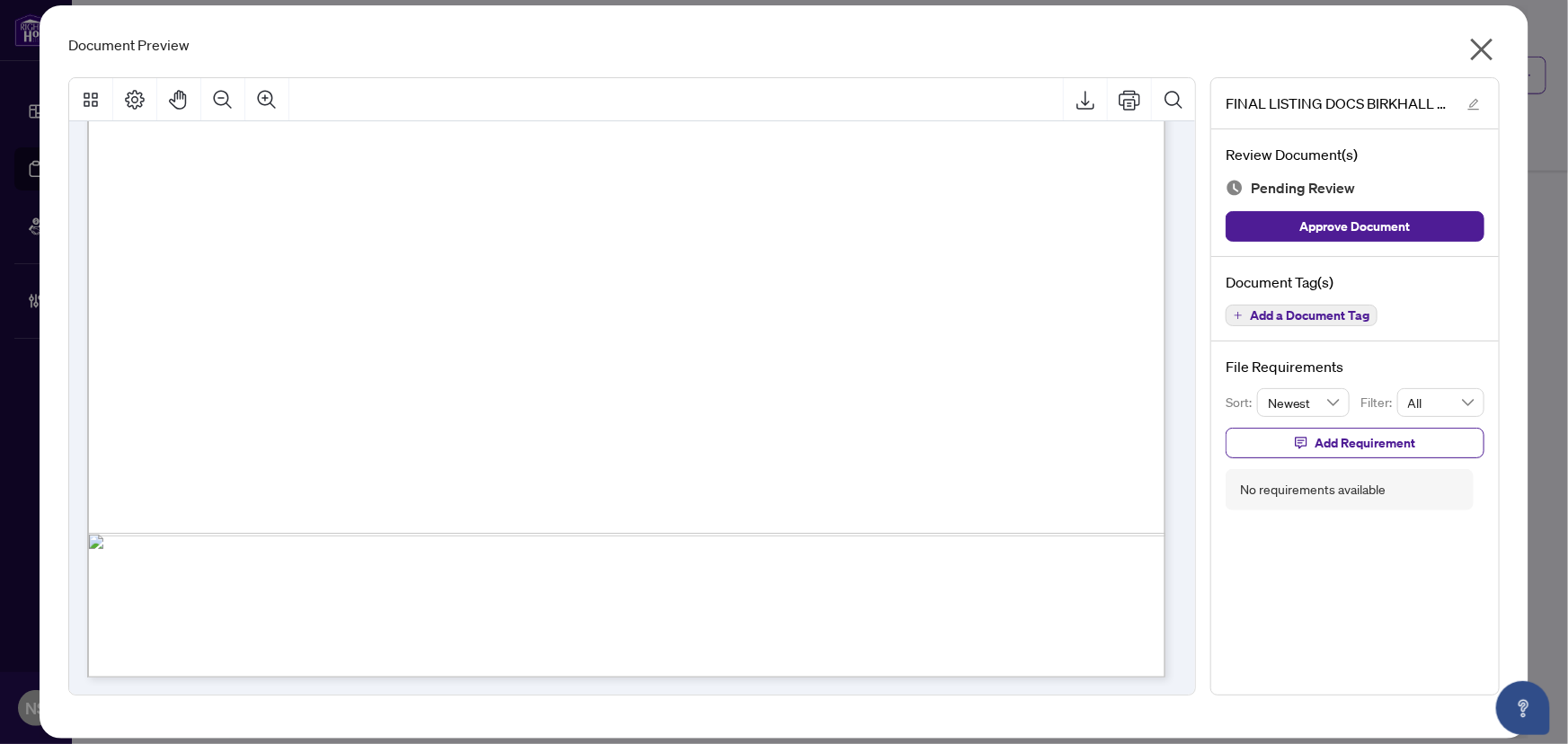
click at [1259, 316] on span "Add a Document Tag" at bounding box center [1309, 315] width 120 height 12
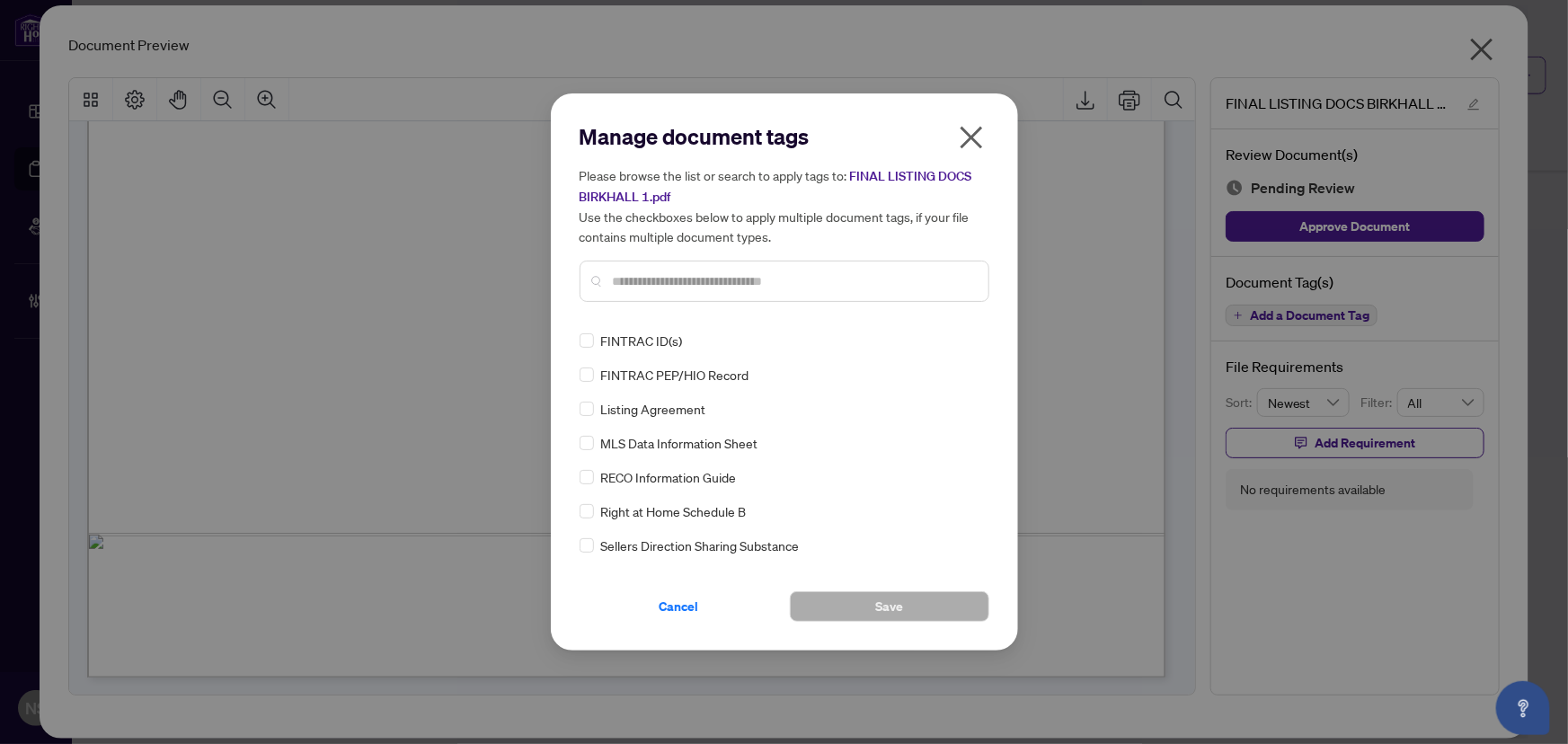
click at [639, 283] on input "text" at bounding box center [793, 280] width 361 height 20
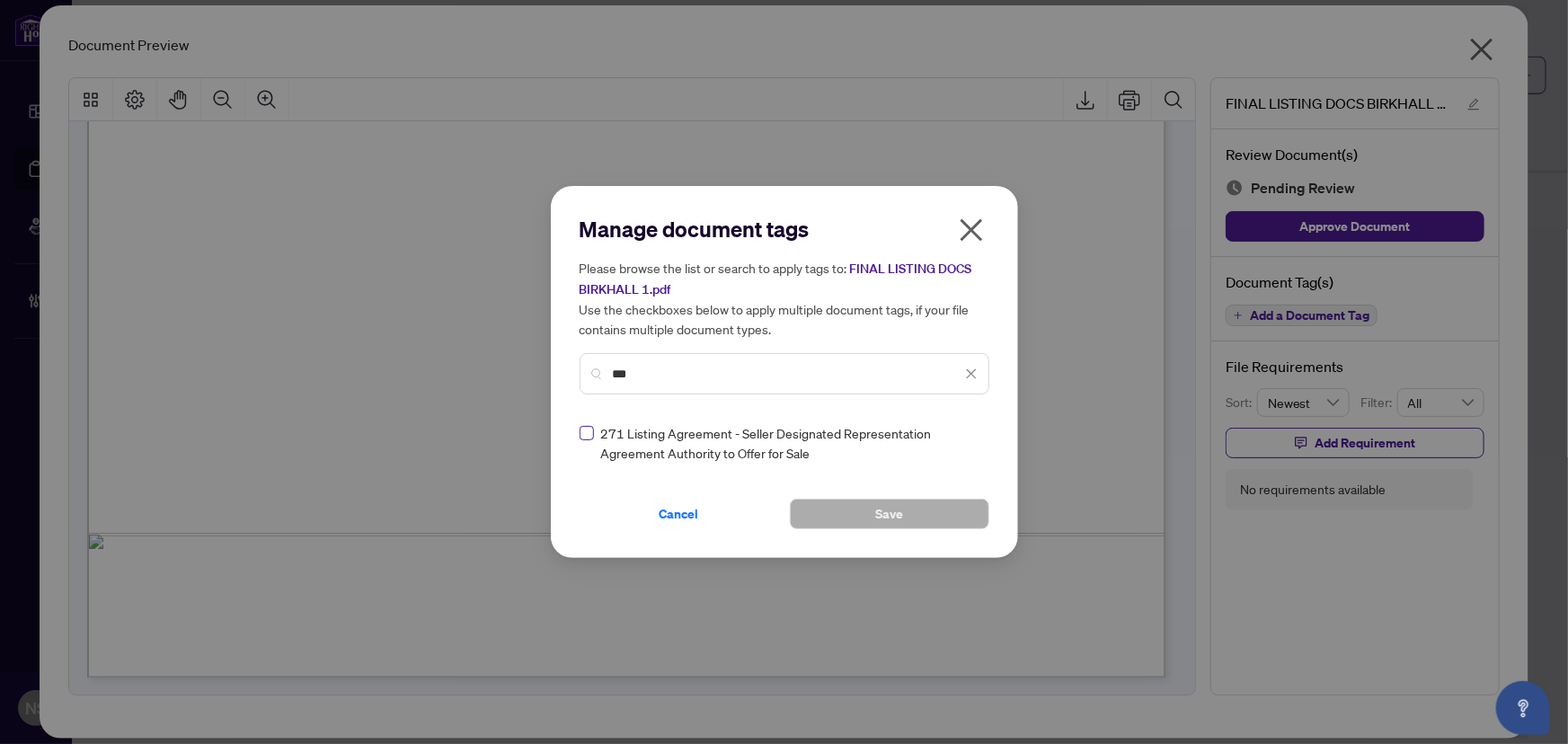
type input "***"
click at [954, 440] on img at bounding box center [951, 442] width 18 height 18
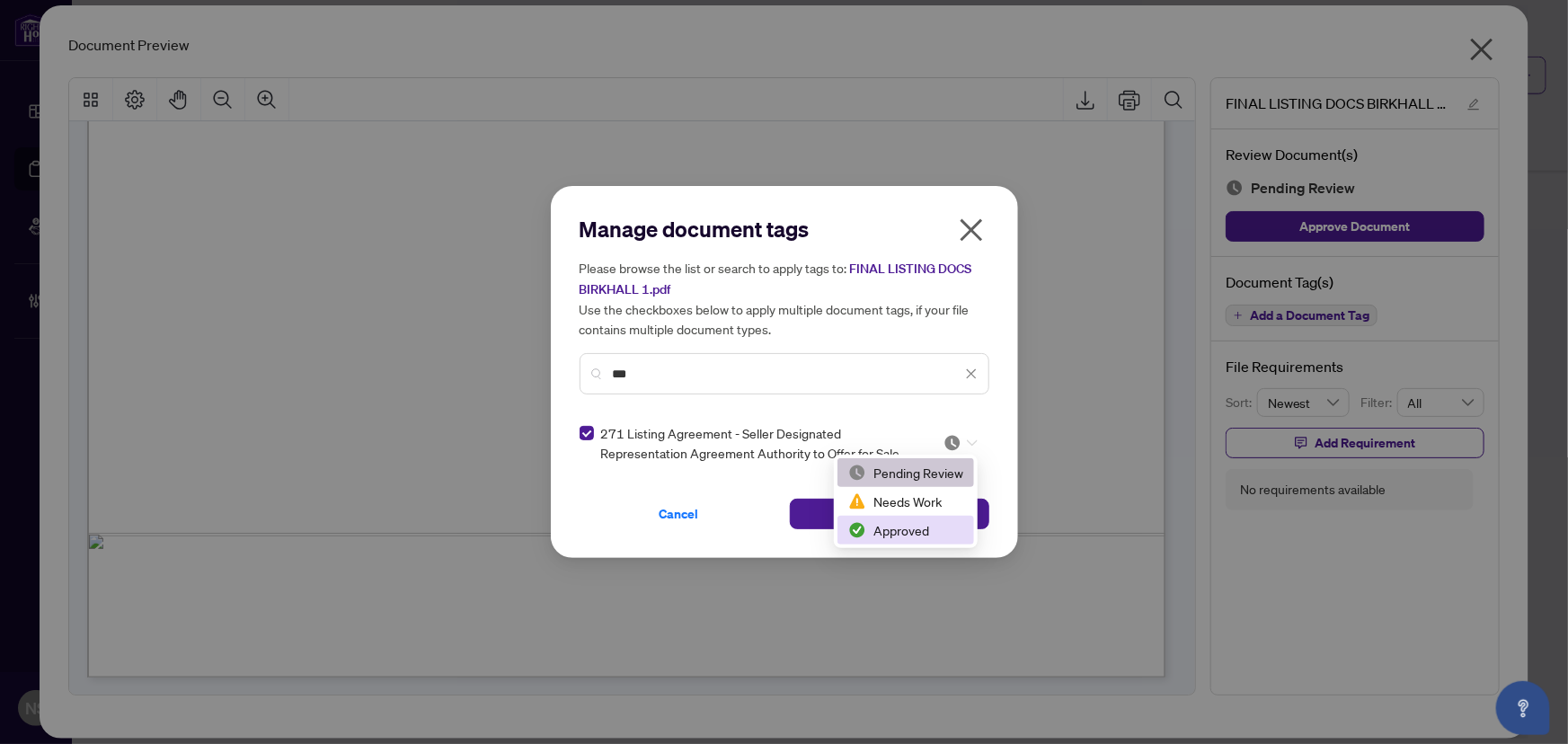
click at [945, 530] on div "Approved" at bounding box center [905, 530] width 115 height 20
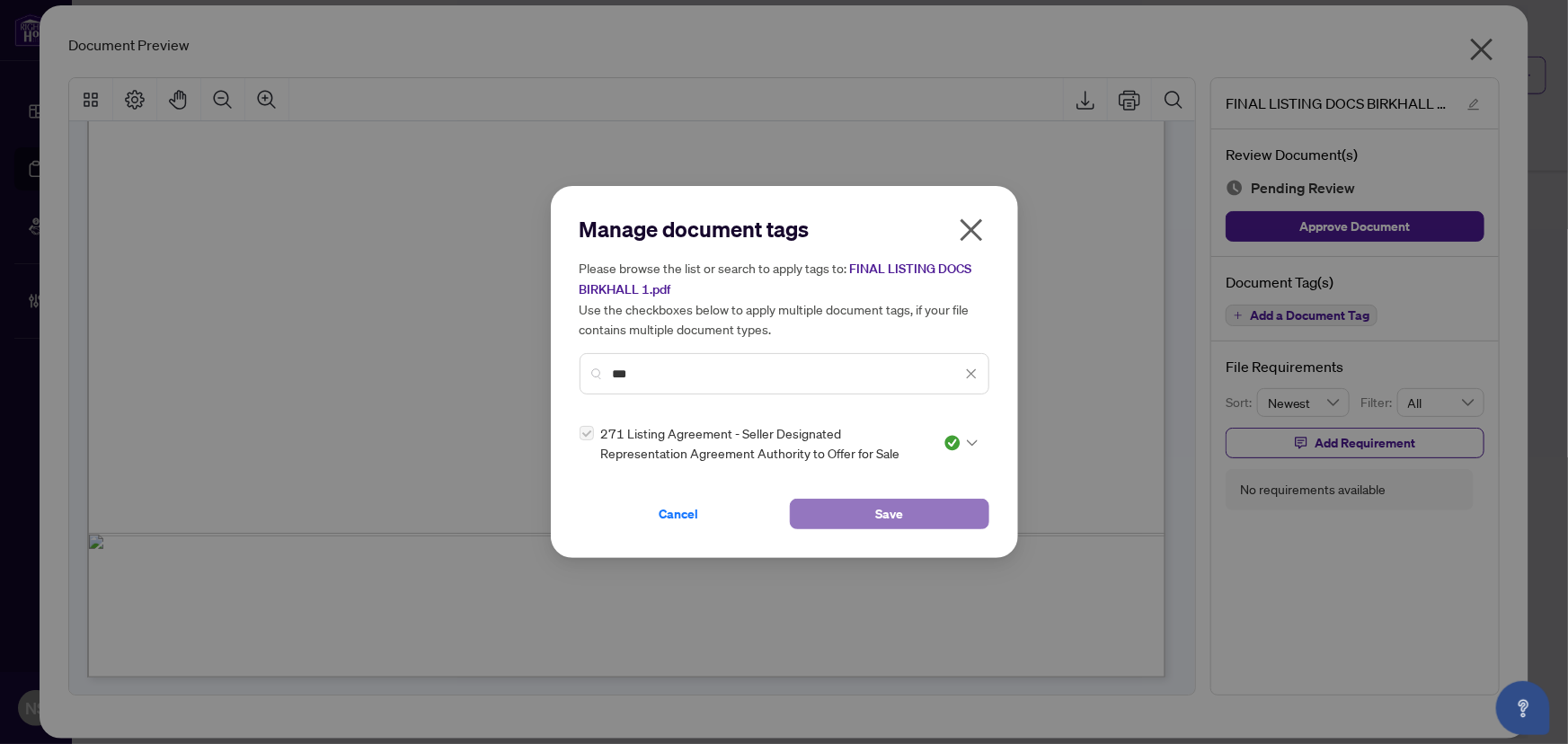
click at [921, 515] on button "Save" at bounding box center [889, 514] width 199 height 31
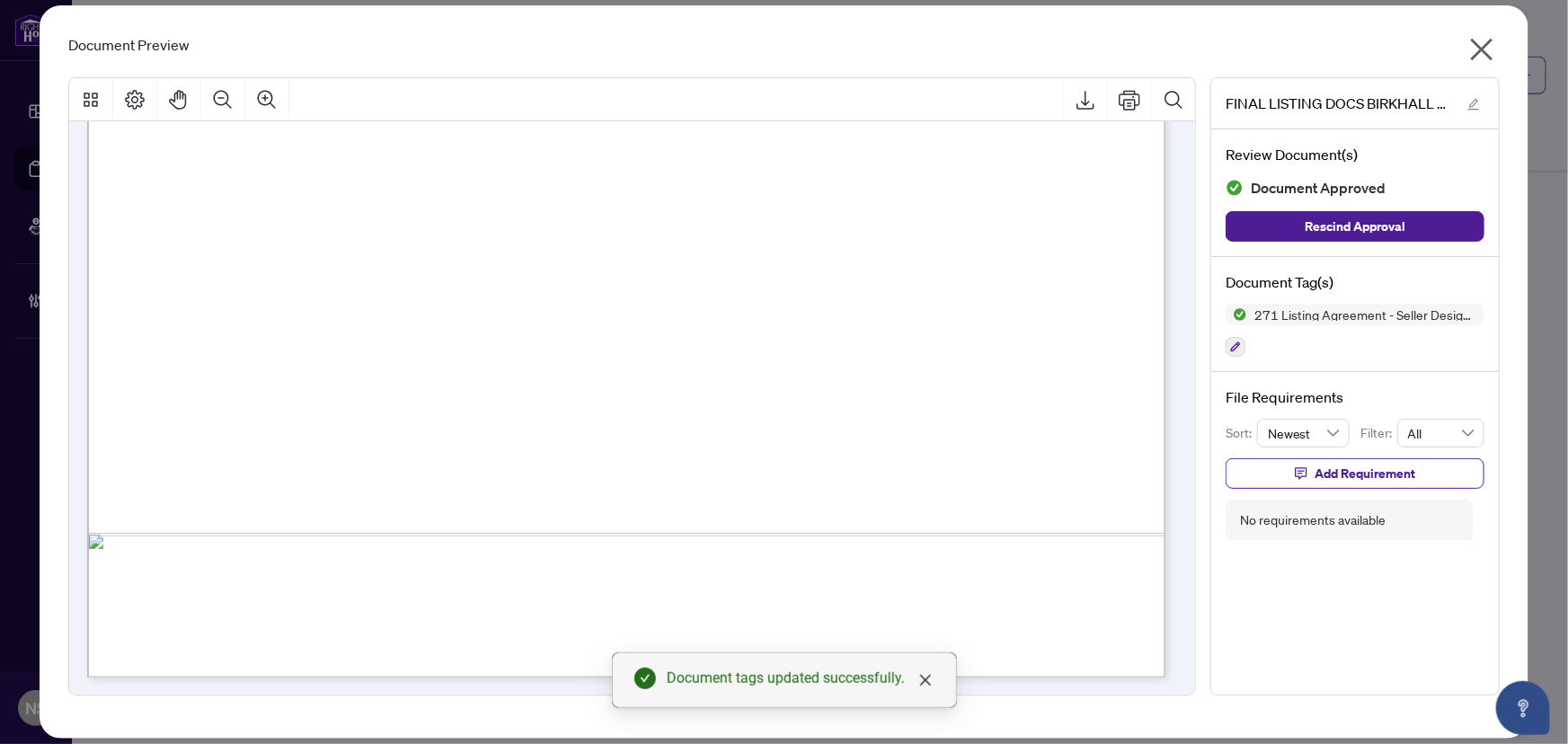
click at [1494, 48] on icon "close" at bounding box center [1481, 49] width 29 height 29
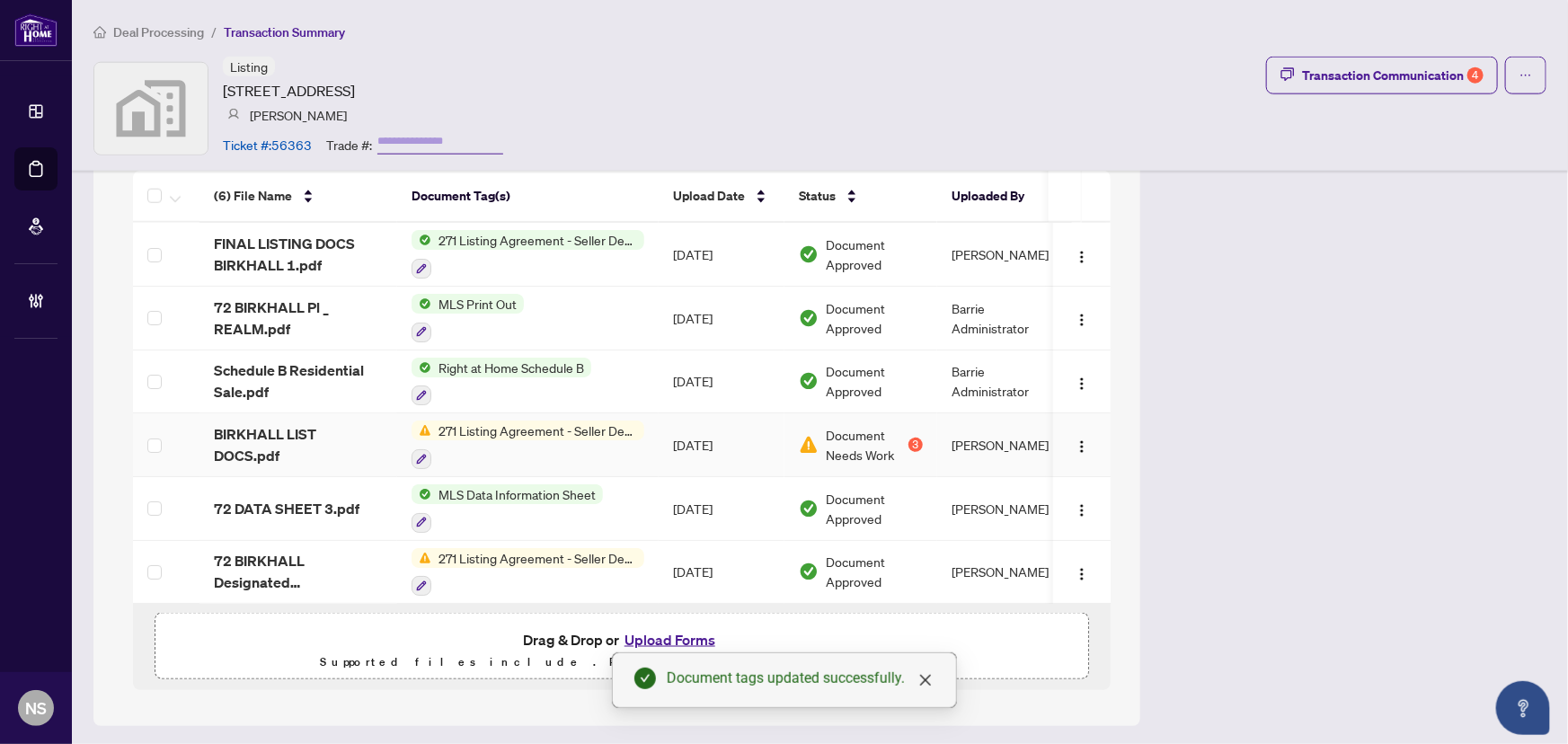
click at [674, 438] on td "[DATE]" at bounding box center [721, 445] width 126 height 64
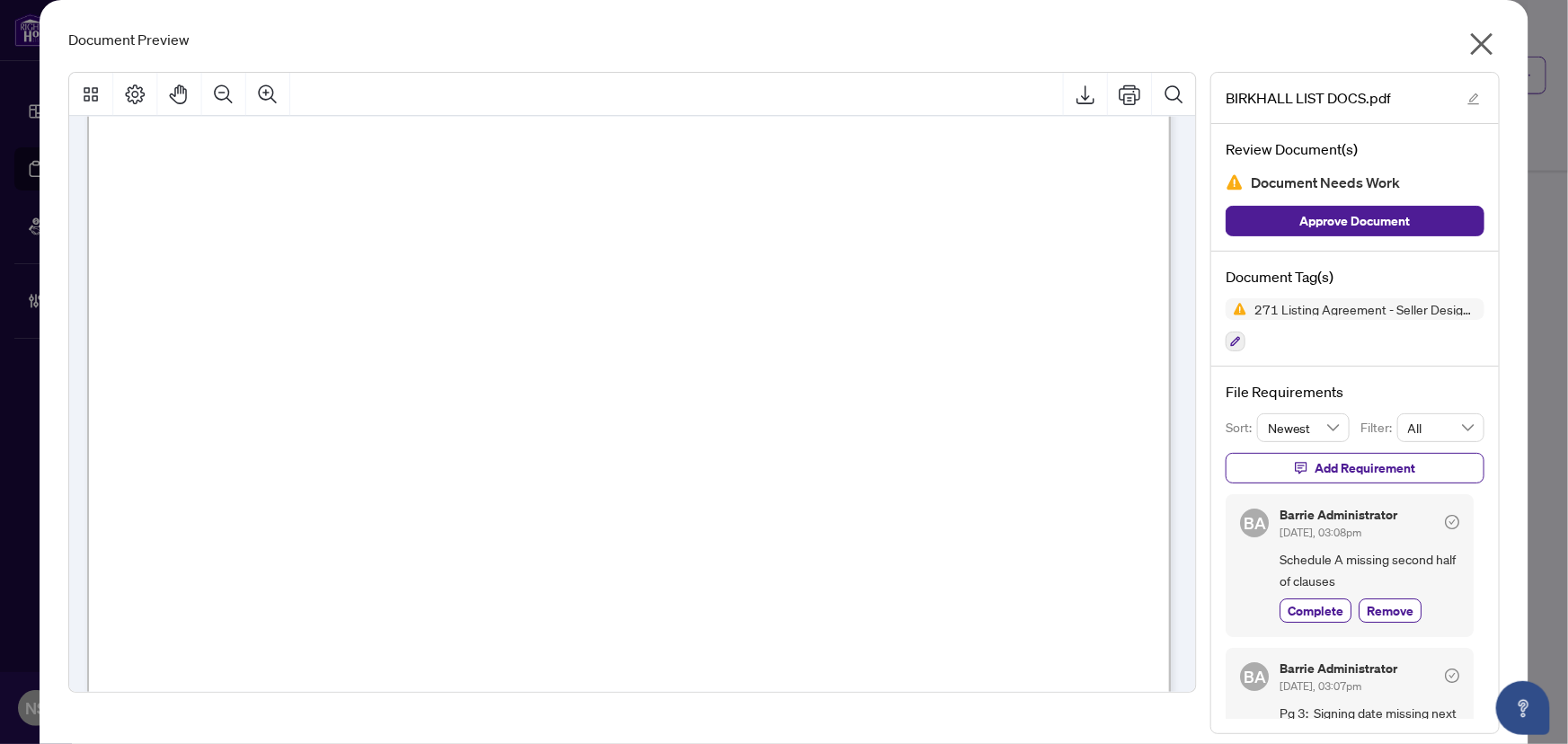
scroll to position [4577, 0]
click at [1298, 605] on span "Complete" at bounding box center [1316, 610] width 56 height 19
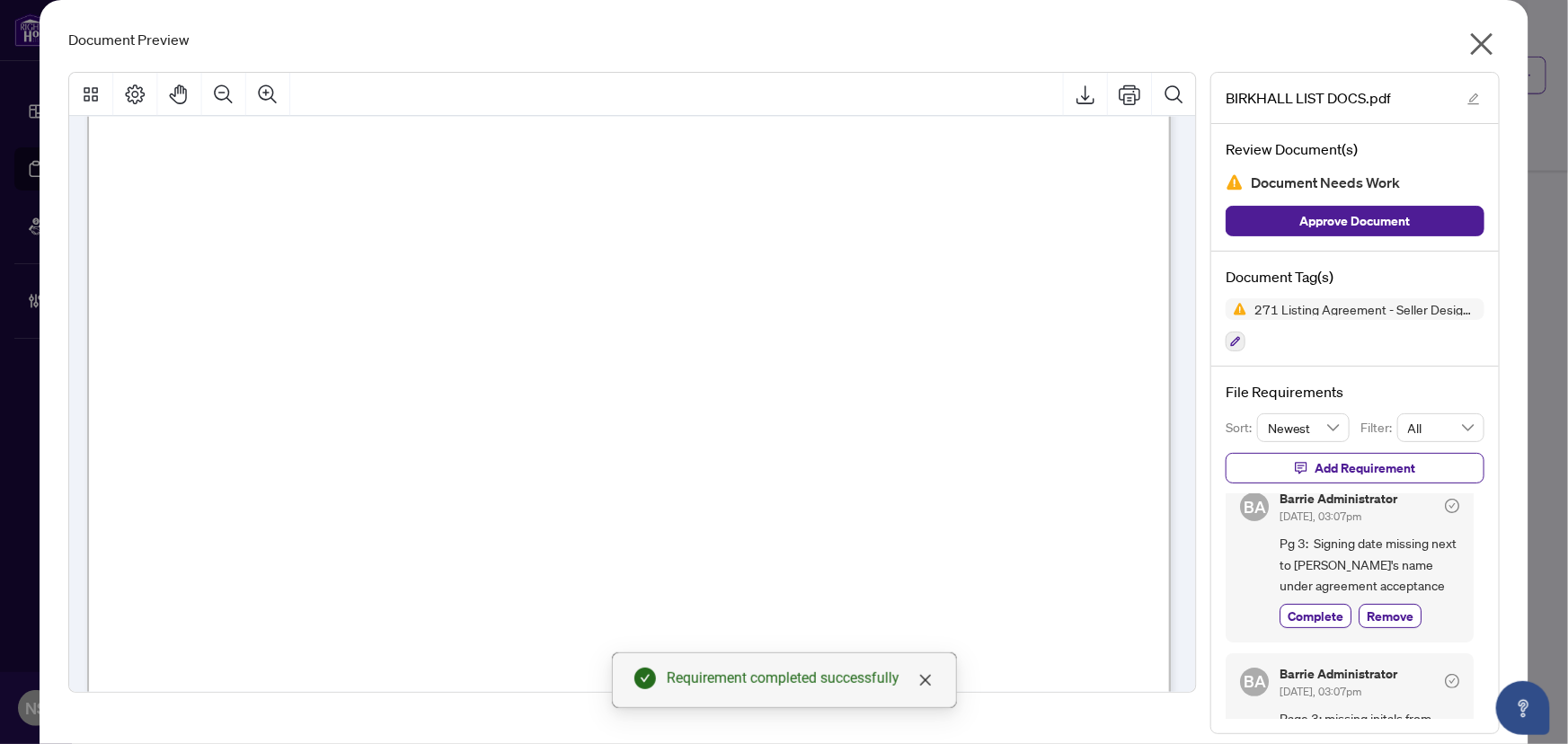
scroll to position [3271, 0]
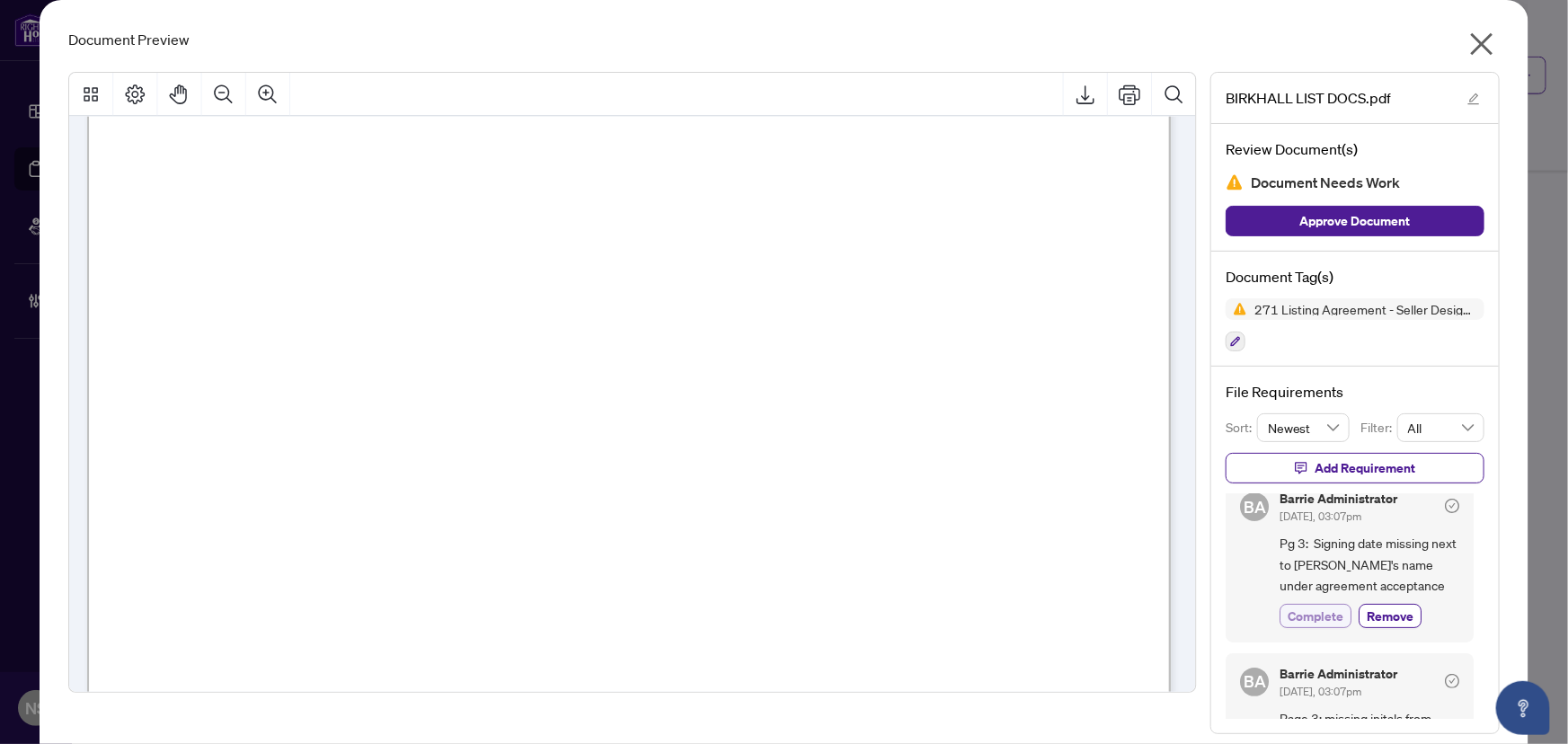
click at [1311, 607] on span "Complete" at bounding box center [1316, 616] width 56 height 19
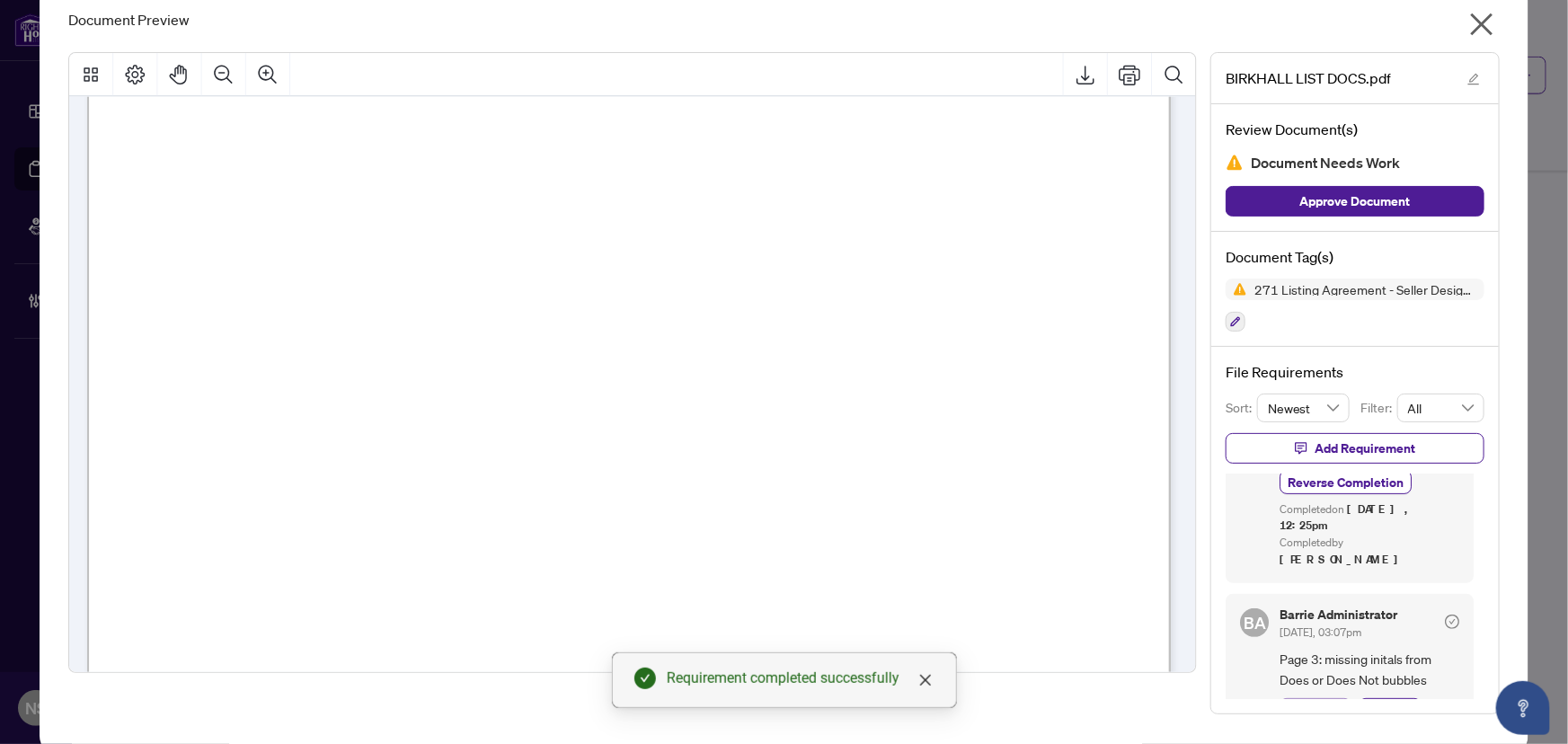
scroll to position [32, 0]
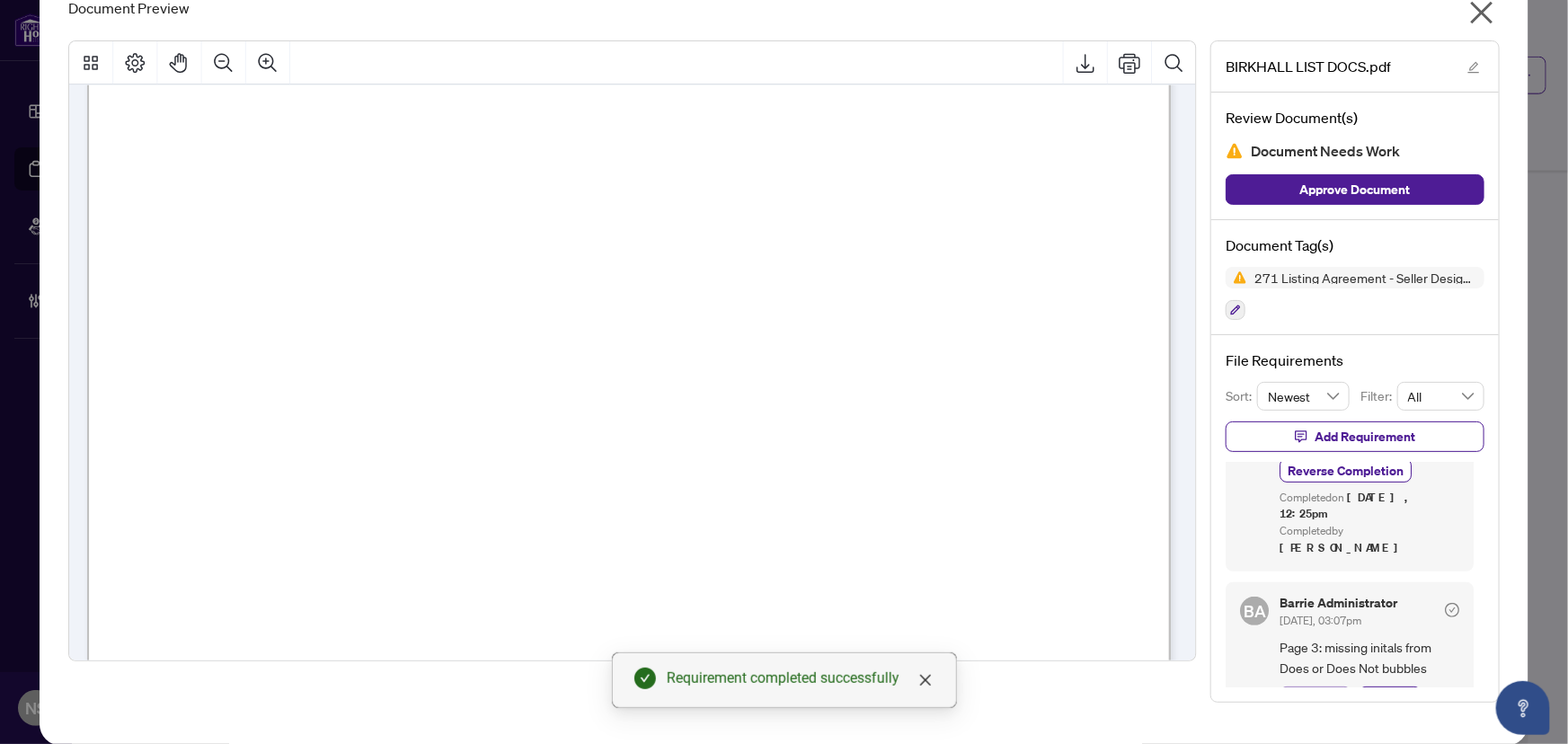
click at [1312, 689] on span "Complete" at bounding box center [1316, 698] width 56 height 19
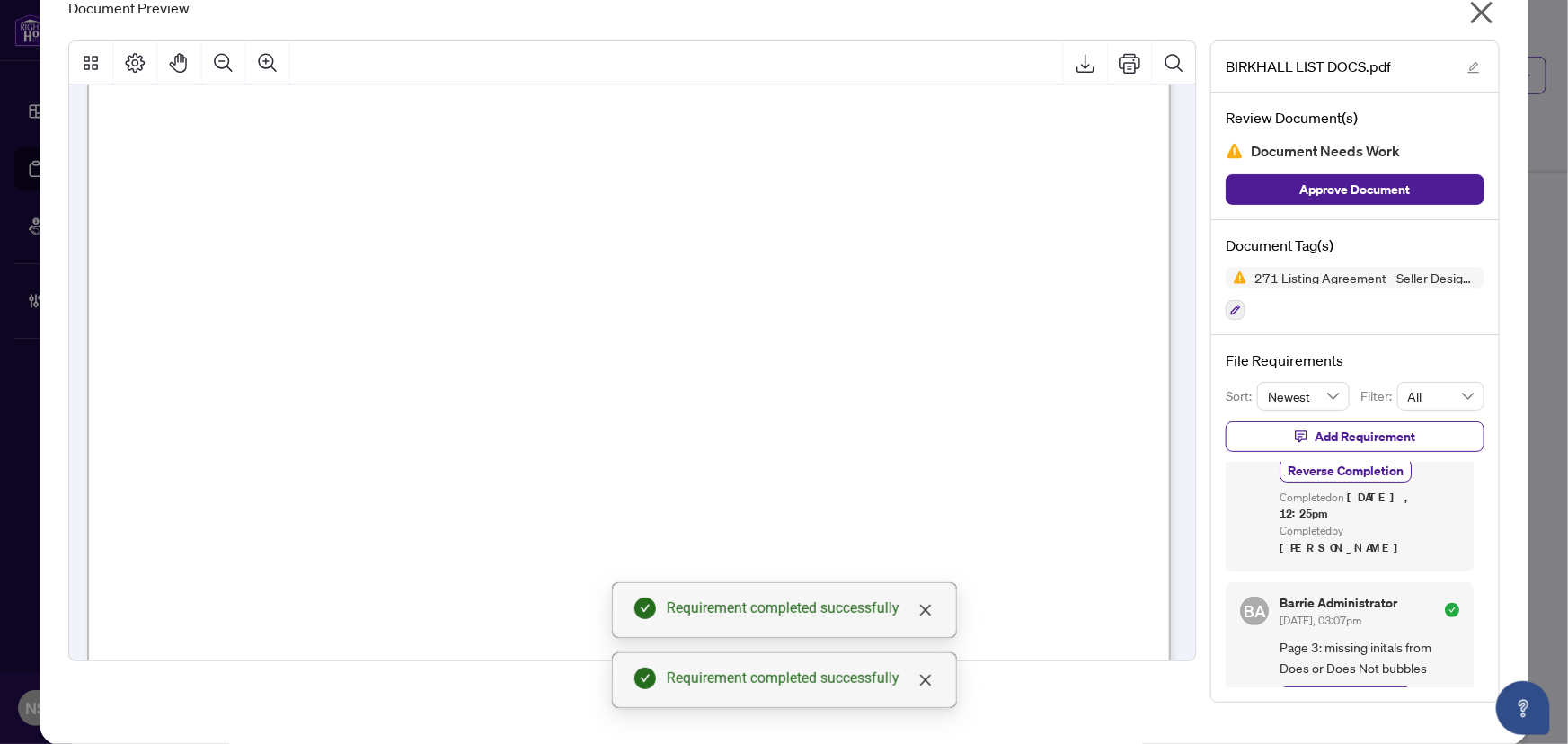
drag, startPoint x: 1477, startPoint y: 4, endPoint x: 1435, endPoint y: 196, distance: 196.5
click at [1491, 258] on div "BIRKHALL LIST DOCS.pdf Review Document(s) Document Needs Work Approve Document …" at bounding box center [784, 371] width 1432 height 691
click at [1434, 193] on button "Approve Document" at bounding box center [1354, 190] width 259 height 31
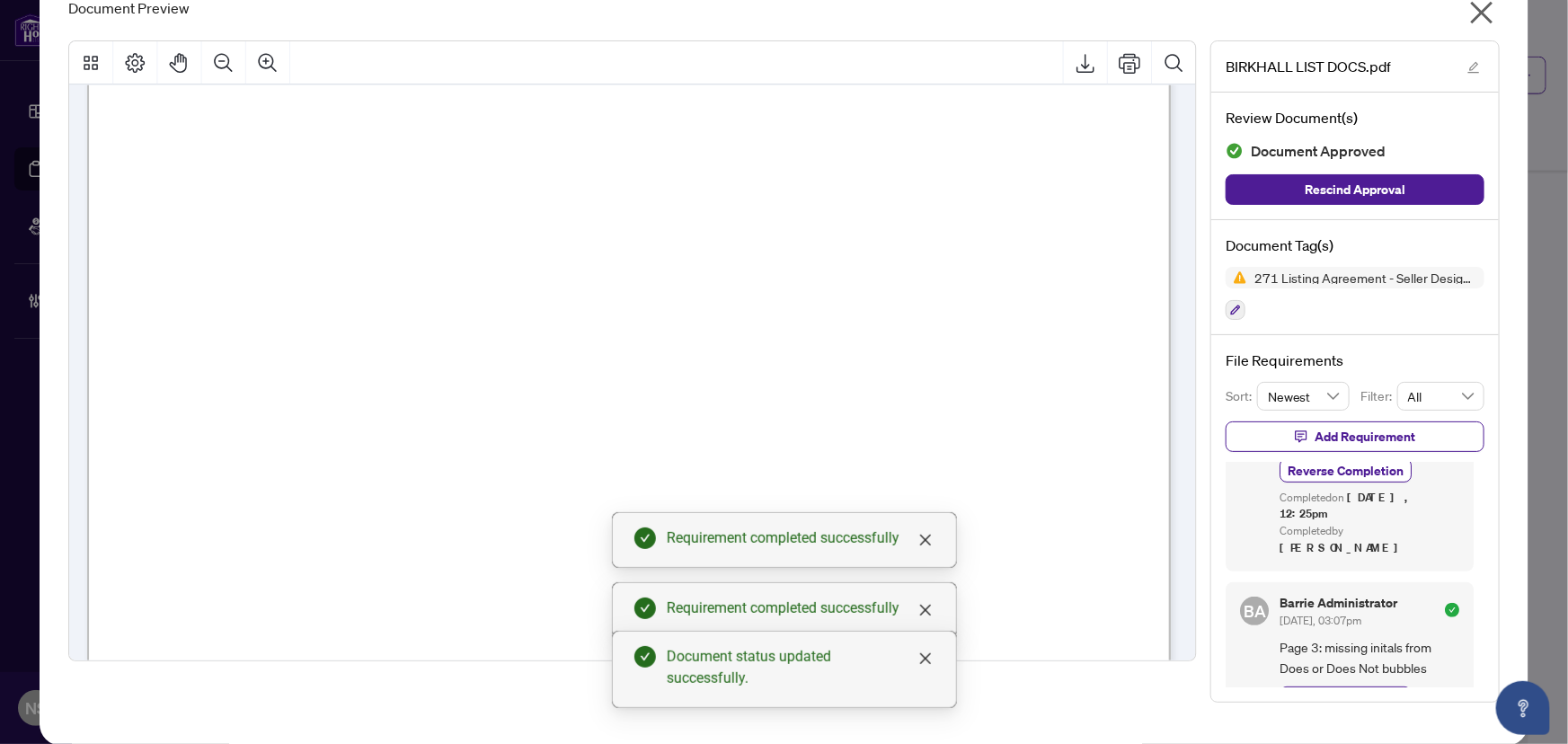
click at [1473, 11] on icon "close" at bounding box center [1481, 12] width 29 height 29
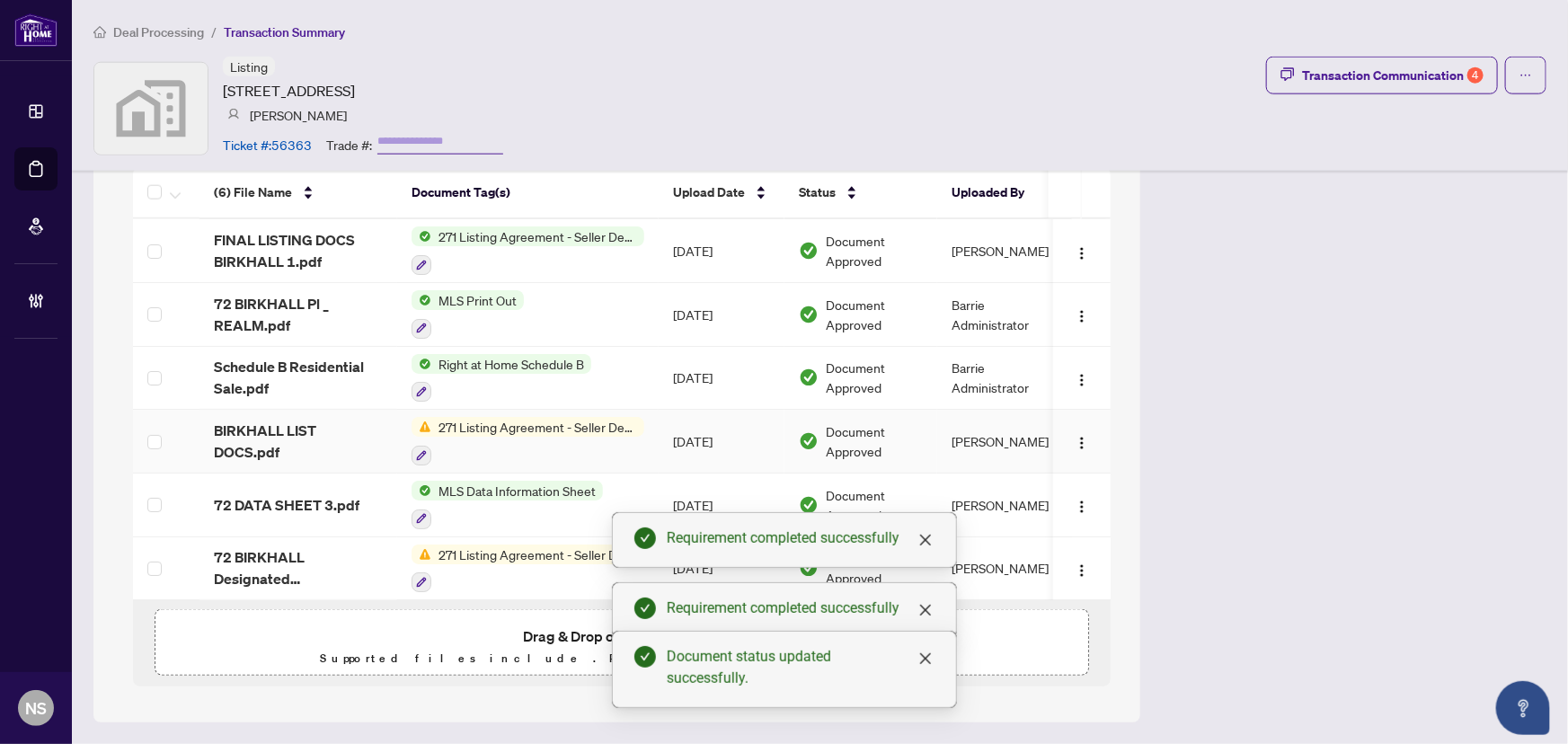
scroll to position [1042, 0]
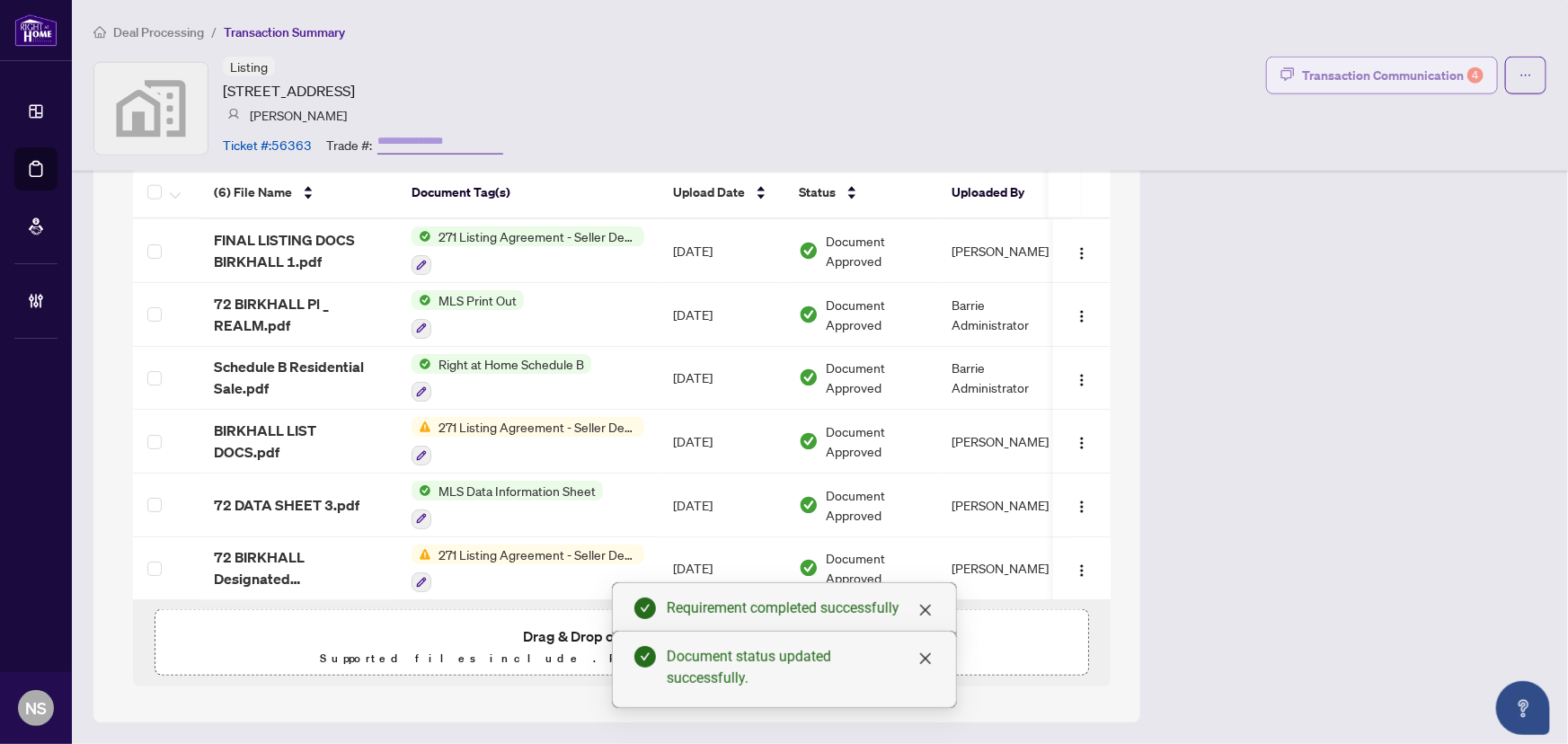
click at [1375, 74] on div "Transaction Communication 4" at bounding box center [1392, 75] width 181 height 29
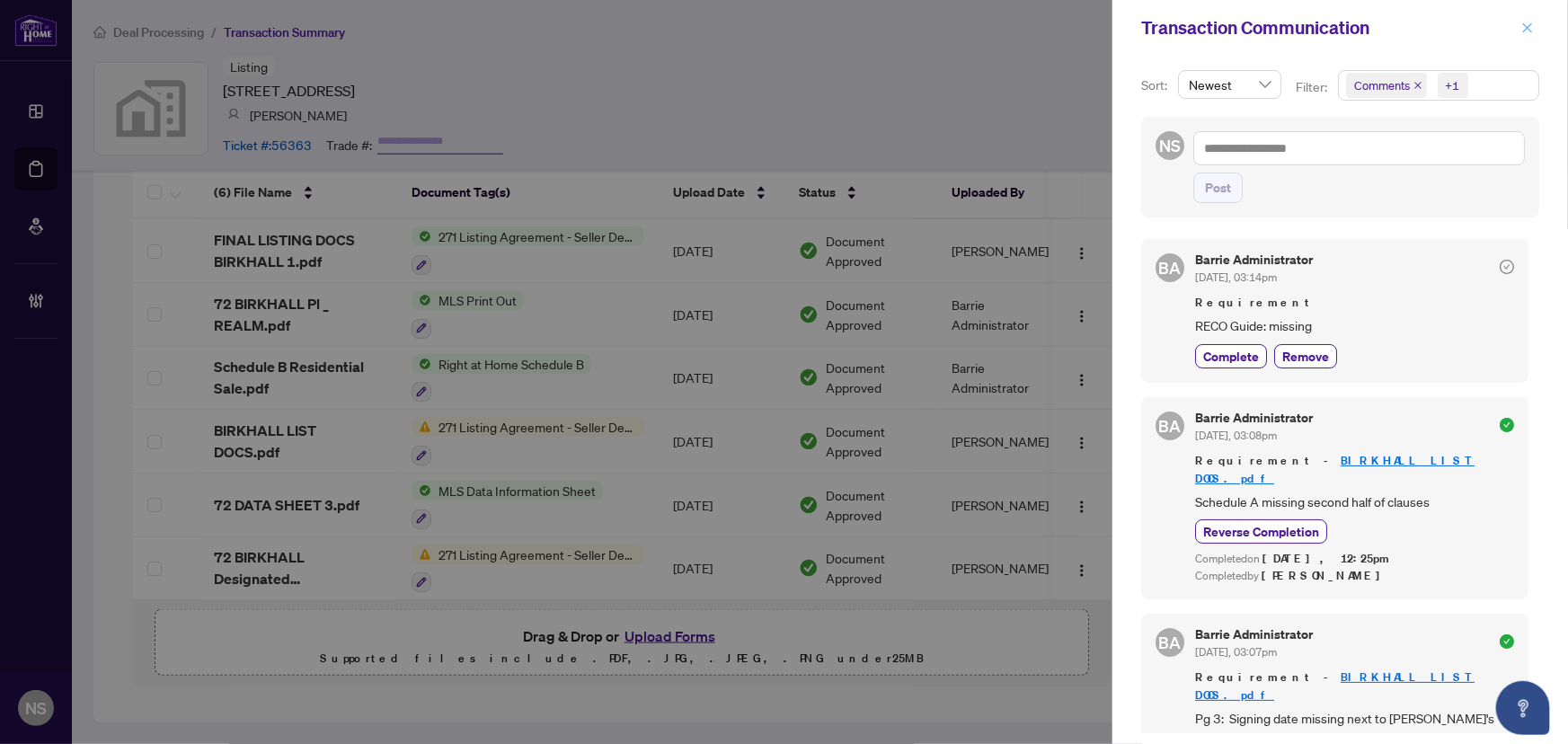
click at [1527, 26] on icon "close" at bounding box center [1528, 27] width 10 height 10
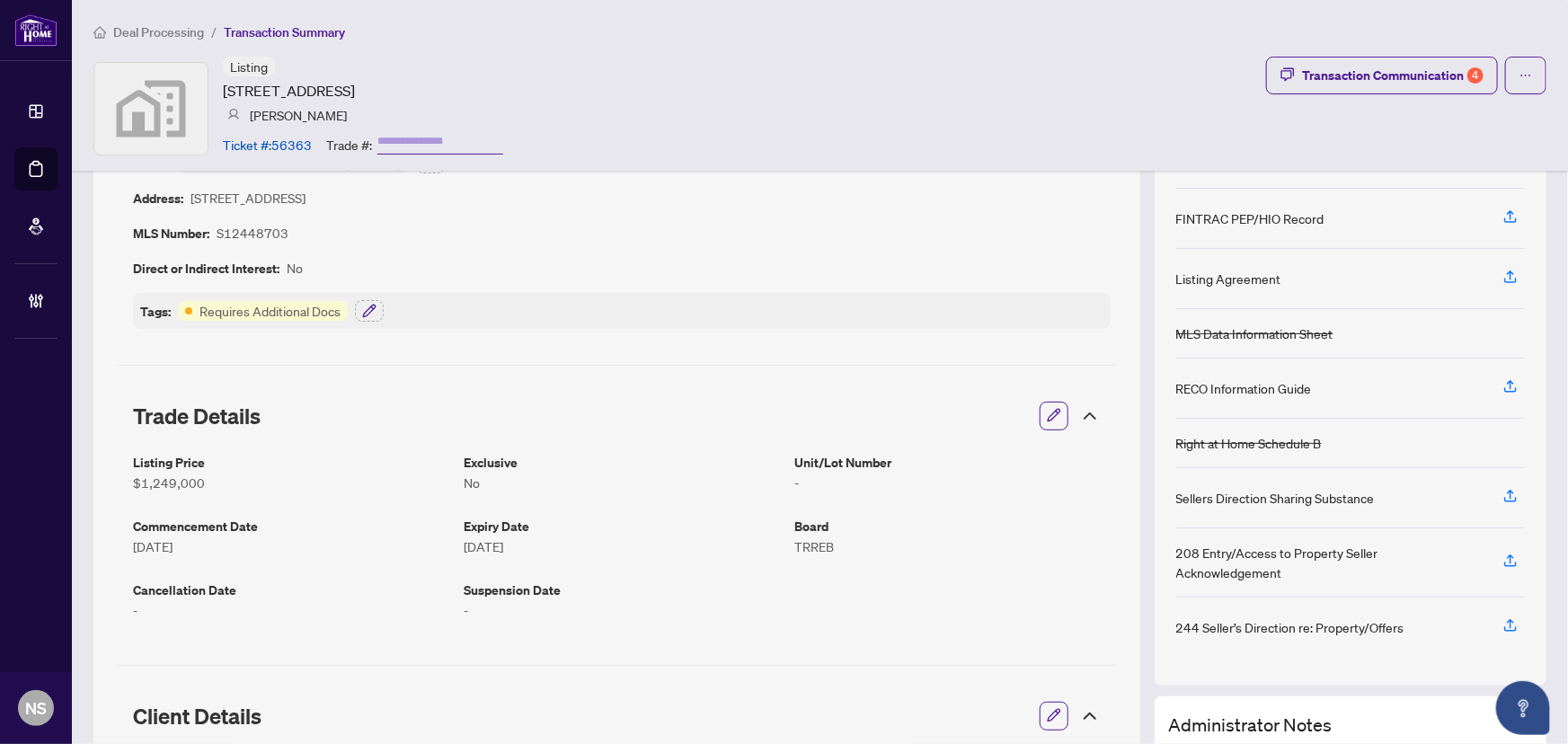
scroll to position [0, 0]
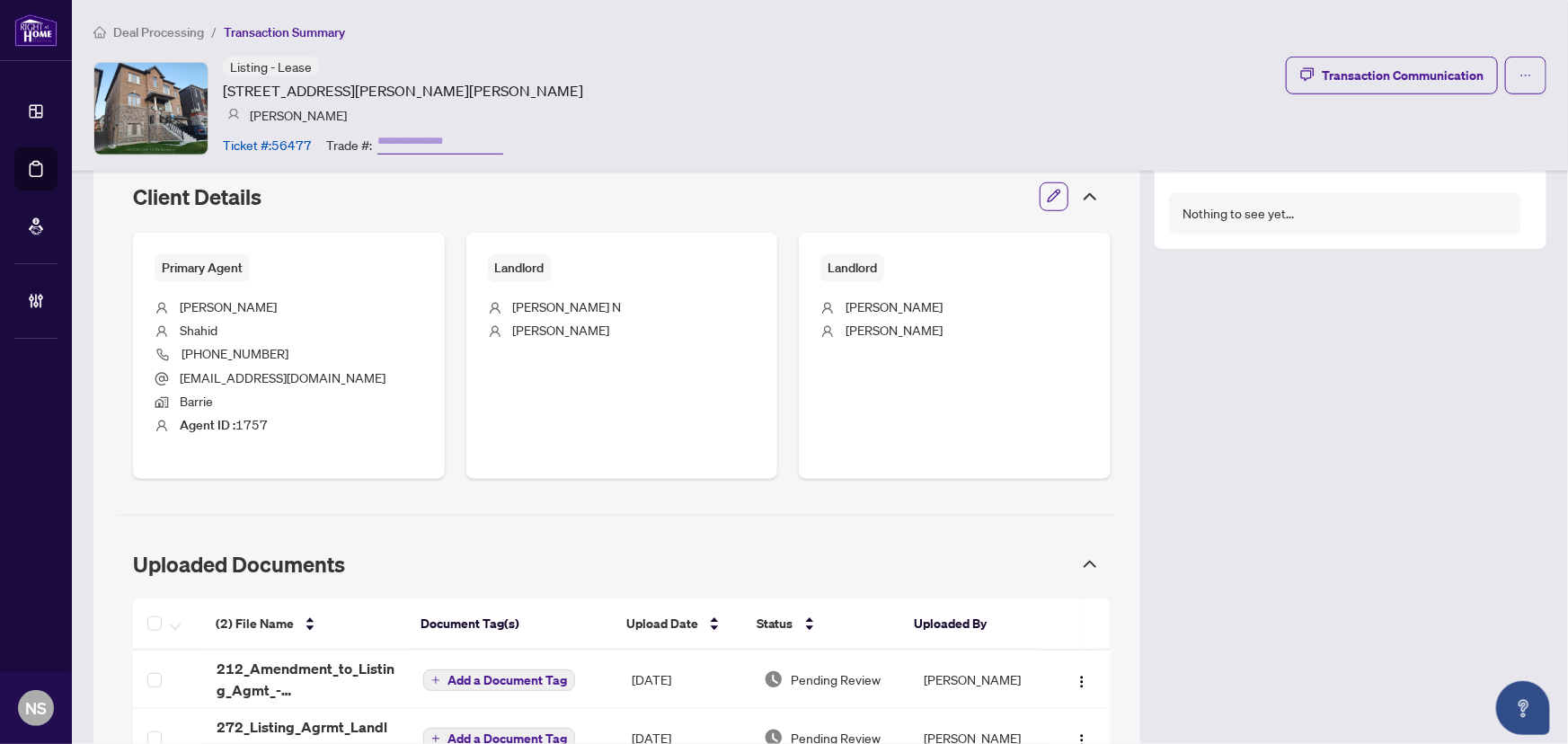
scroll to position [803, 0]
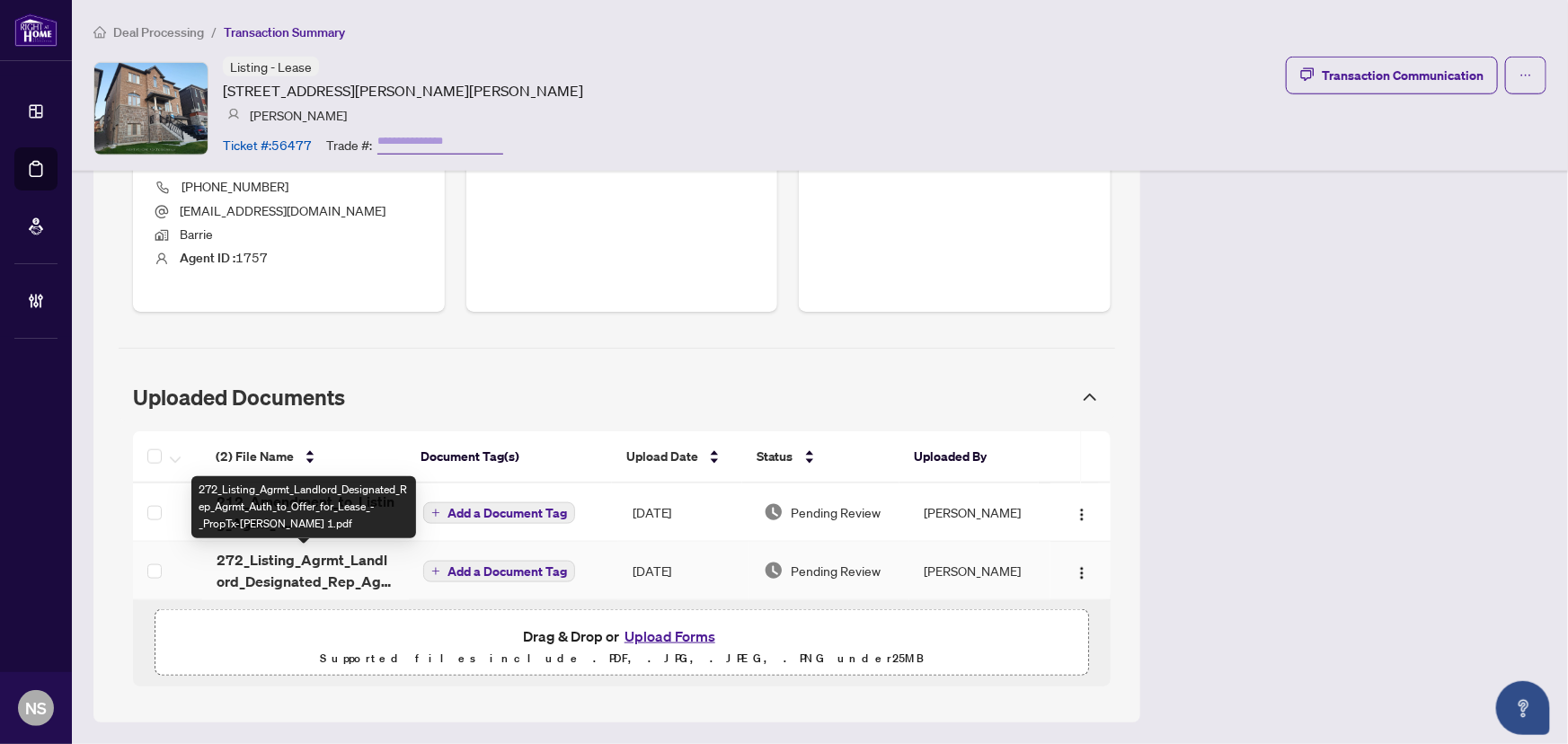
click at [291, 579] on span "272_Listing_Agrmt_Landlord_Designated_Rep_Agrmt_Auth_to_Offer_for_Lease_-_PropT…" at bounding box center [306, 570] width 178 height 43
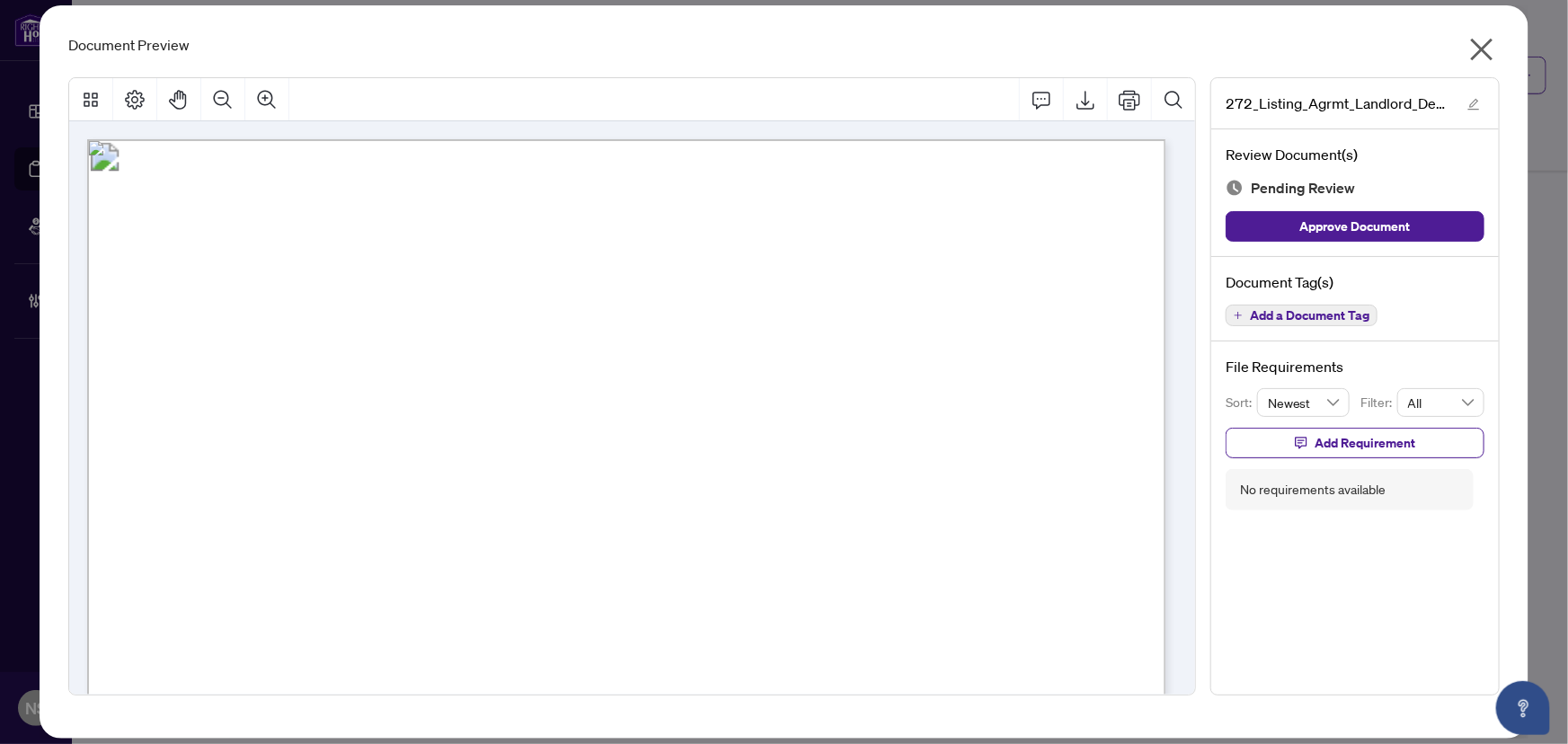
click at [1486, 47] on icon "close" at bounding box center [1481, 49] width 29 height 29
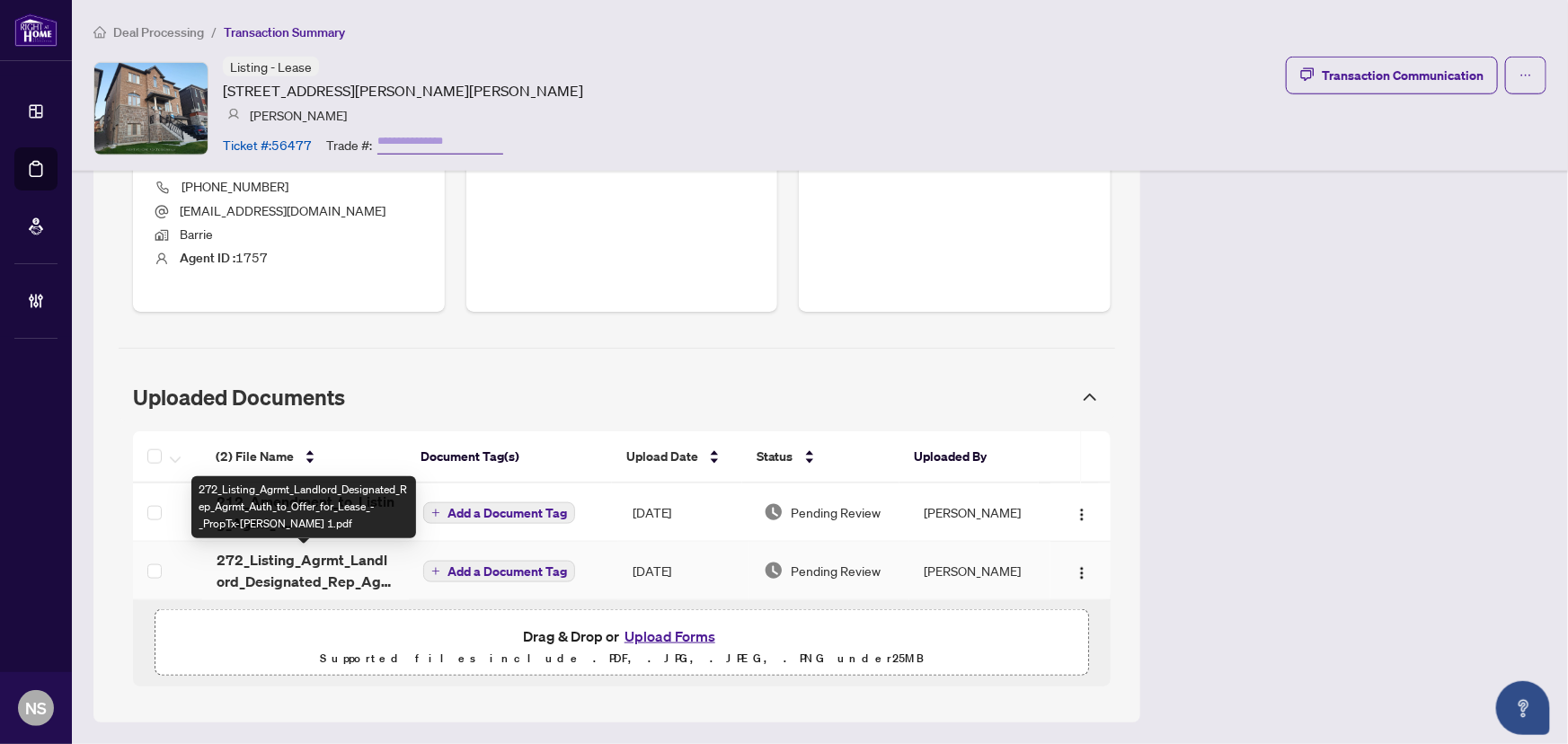
click at [289, 575] on span "272_Listing_Agrmt_Landlord_Designated_Rep_Agrmt_Auth_to_Offer_for_Lease_-_PropT…" at bounding box center [306, 570] width 178 height 43
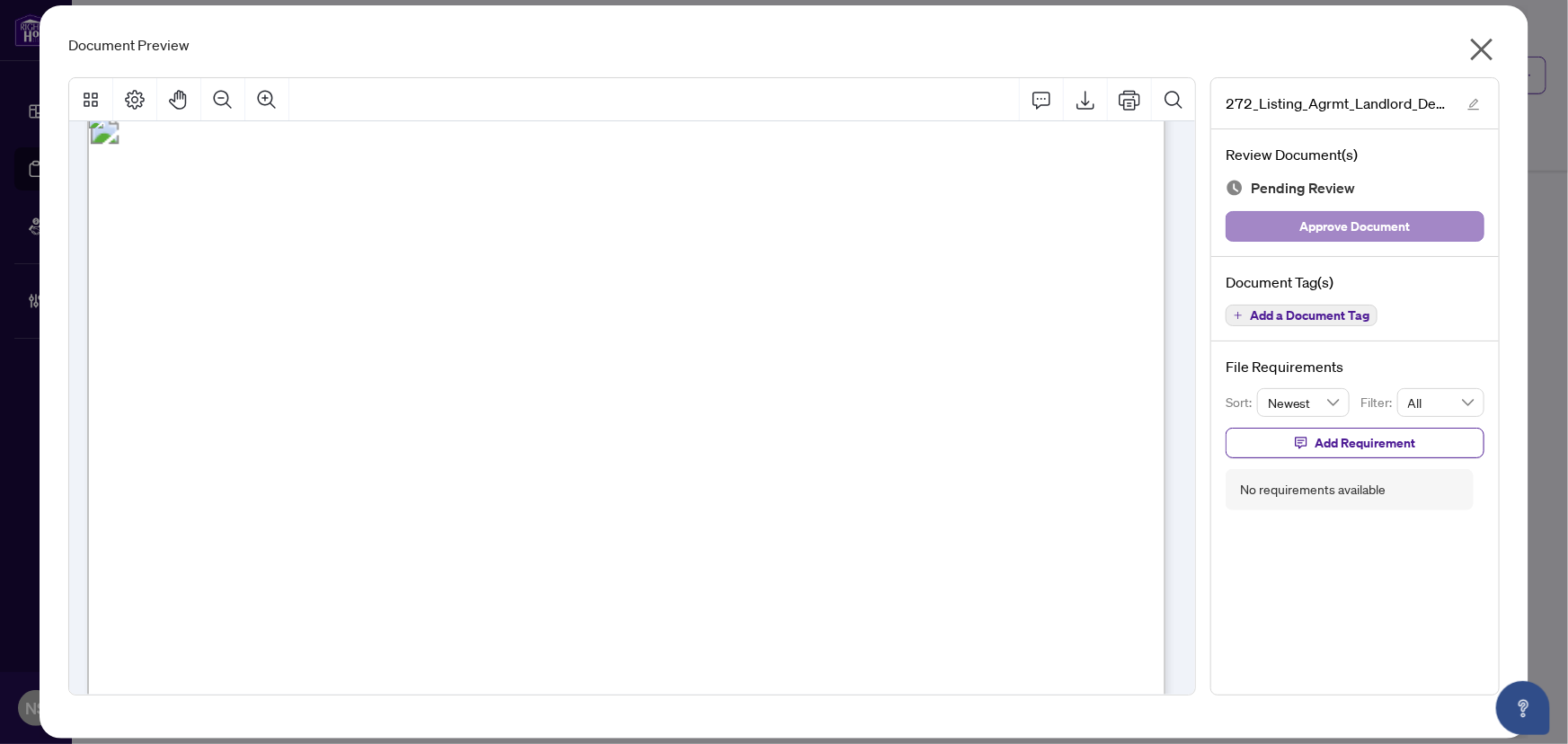
scroll to position [0, 0]
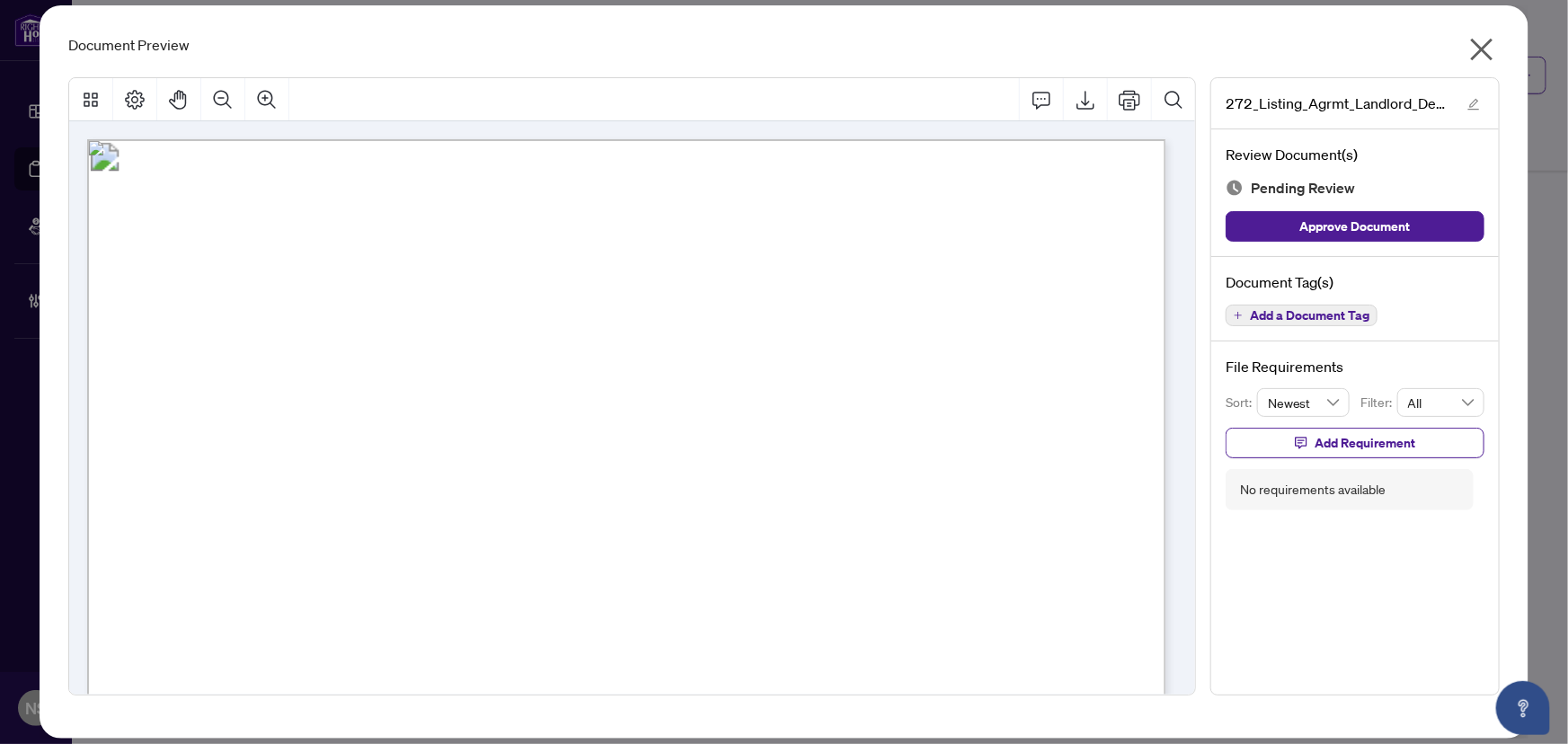
click at [1485, 40] on icon "close" at bounding box center [1481, 49] width 29 height 29
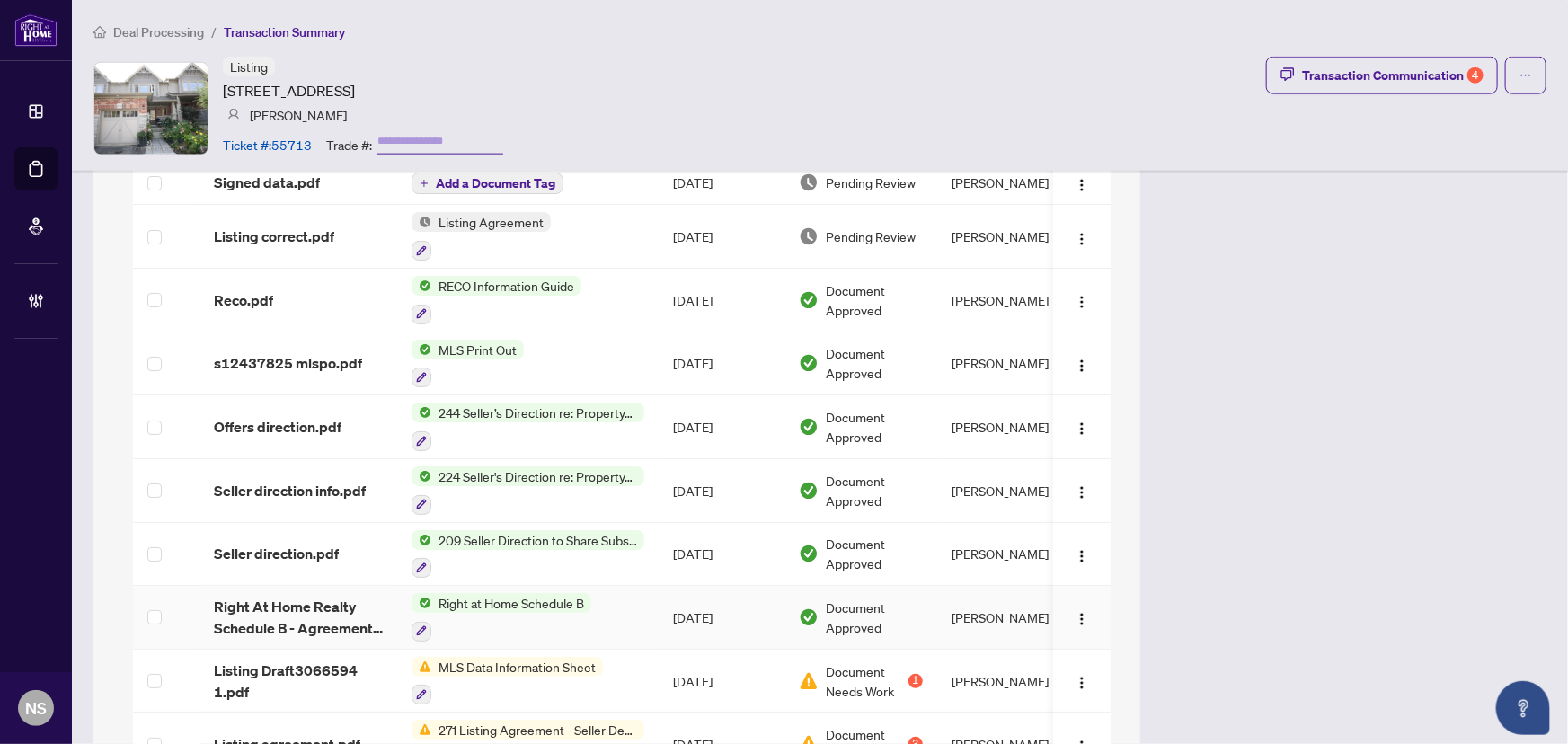
scroll to position [973, 0]
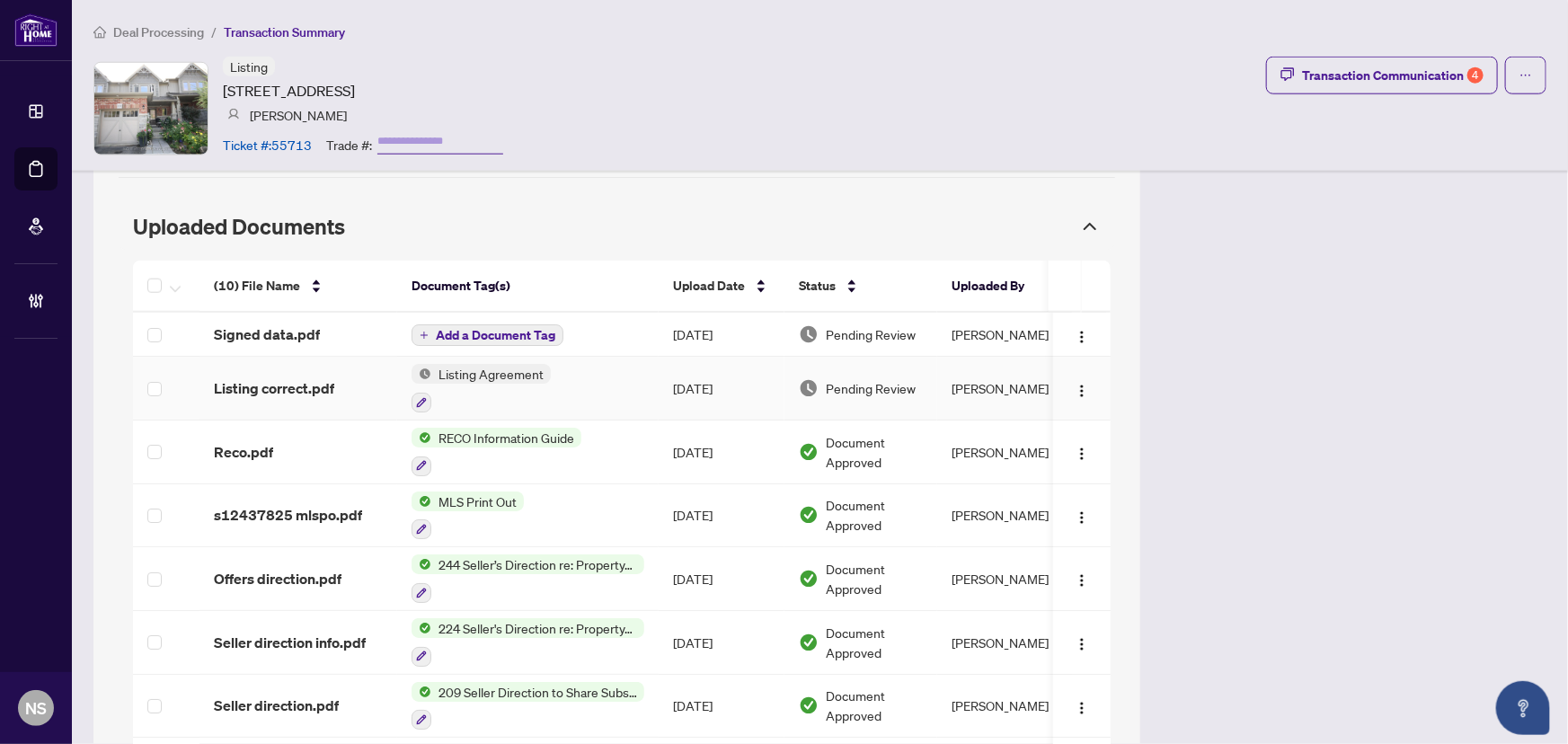
click at [306, 406] on td "Listing correct.pdf" at bounding box center [298, 389] width 198 height 64
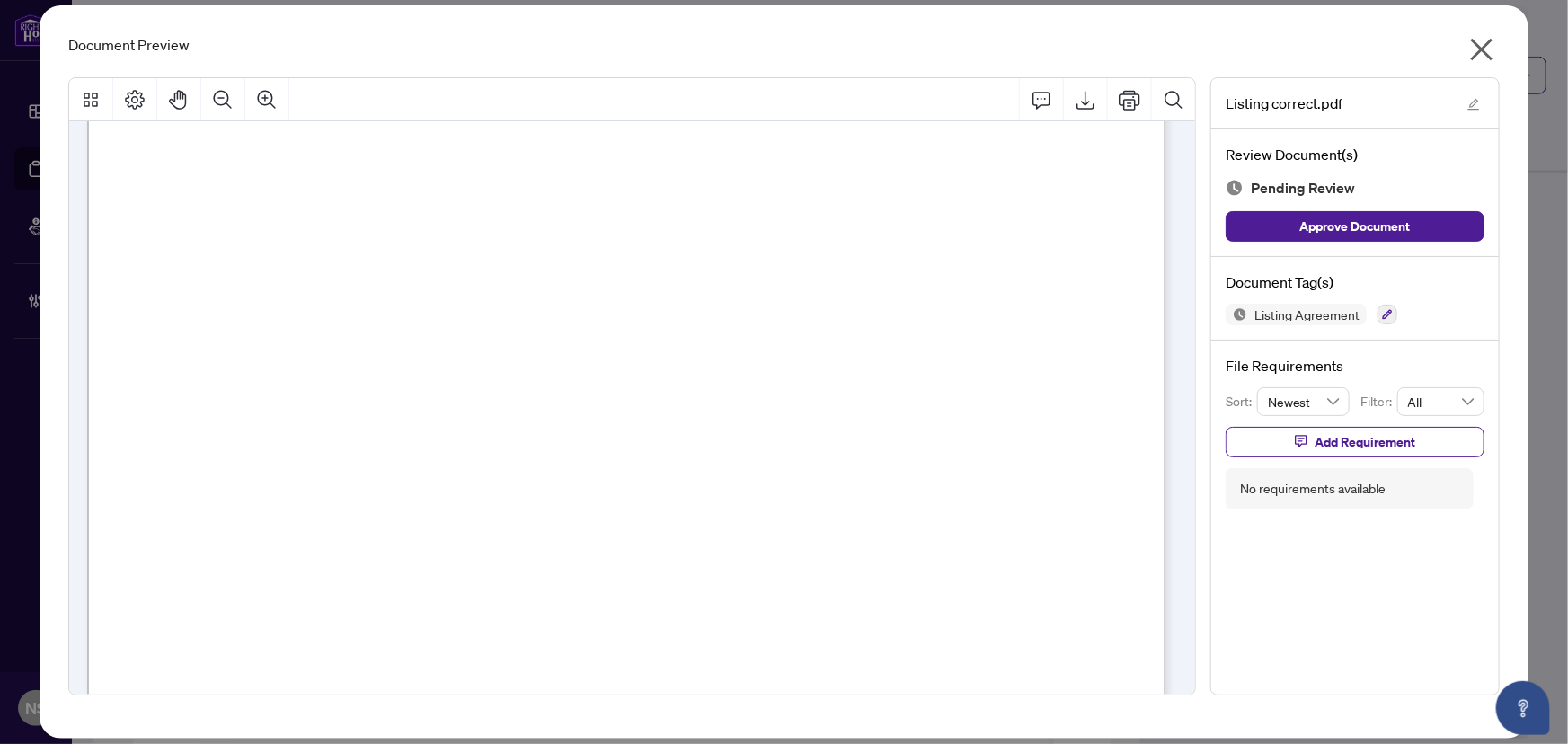
scroll to position [6583, 0]
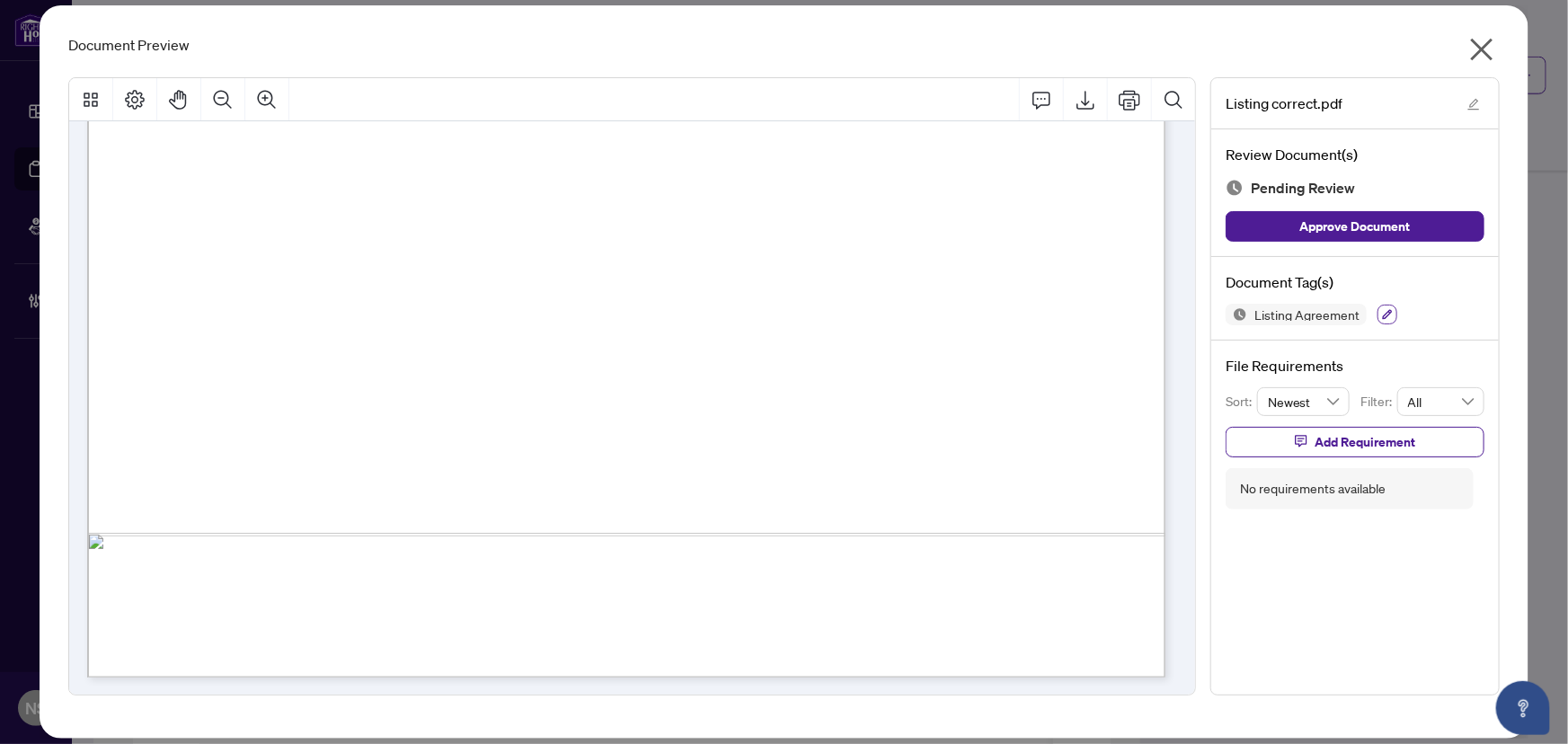
click at [1385, 314] on icon "button" at bounding box center [1388, 315] width 11 height 11
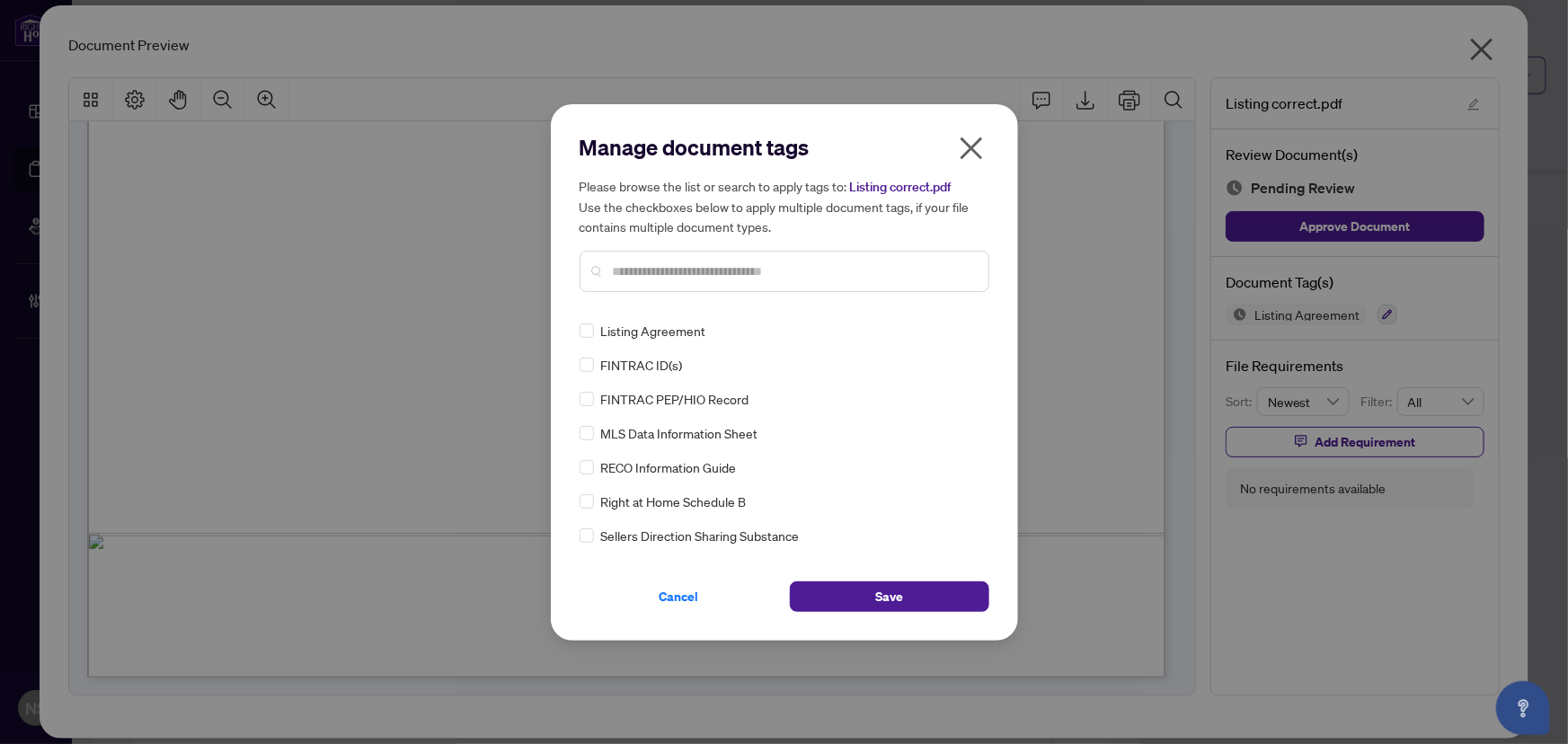
click at [634, 273] on input "text" at bounding box center [793, 271] width 361 height 20
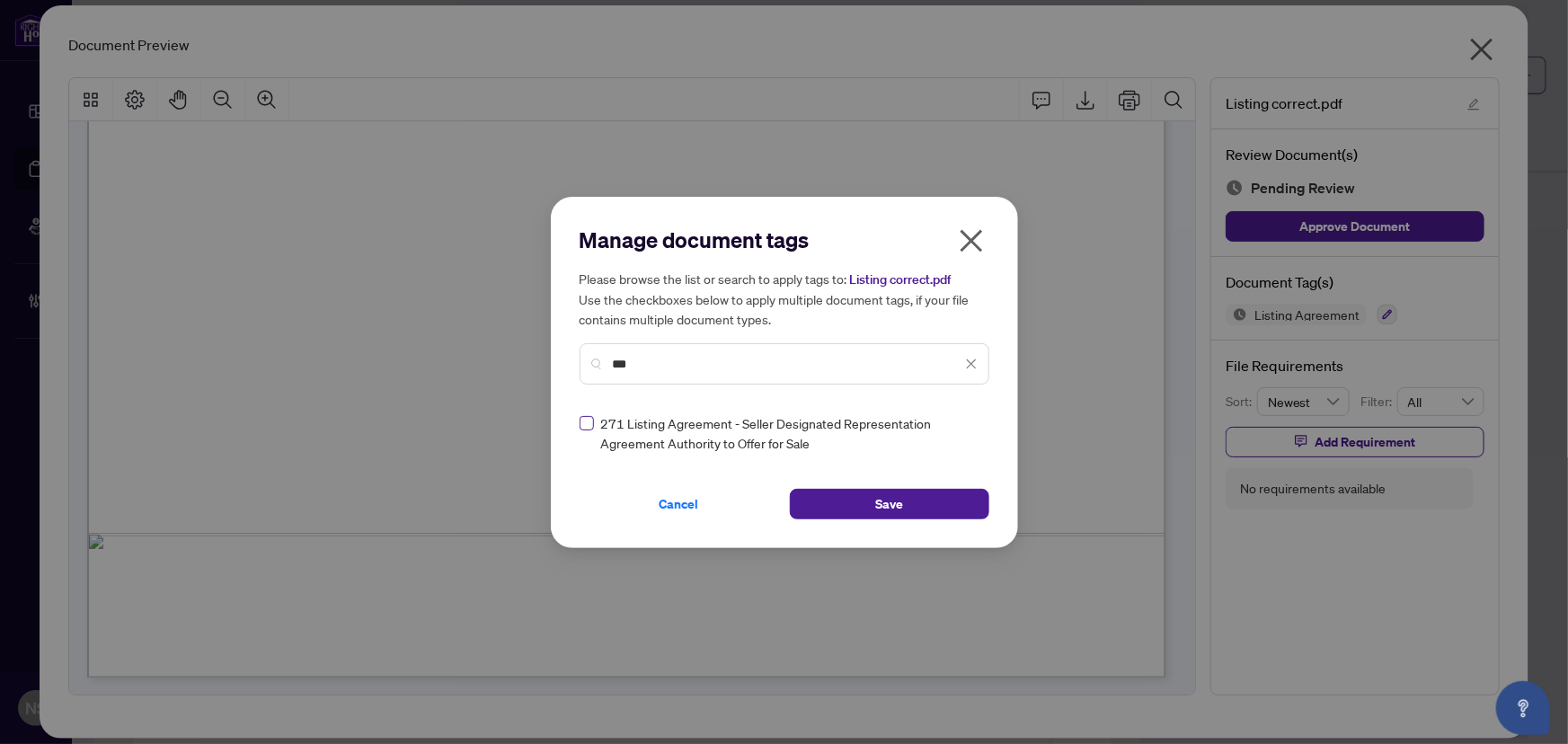
type input "***"
click at [949, 435] on img at bounding box center [951, 433] width 18 height 18
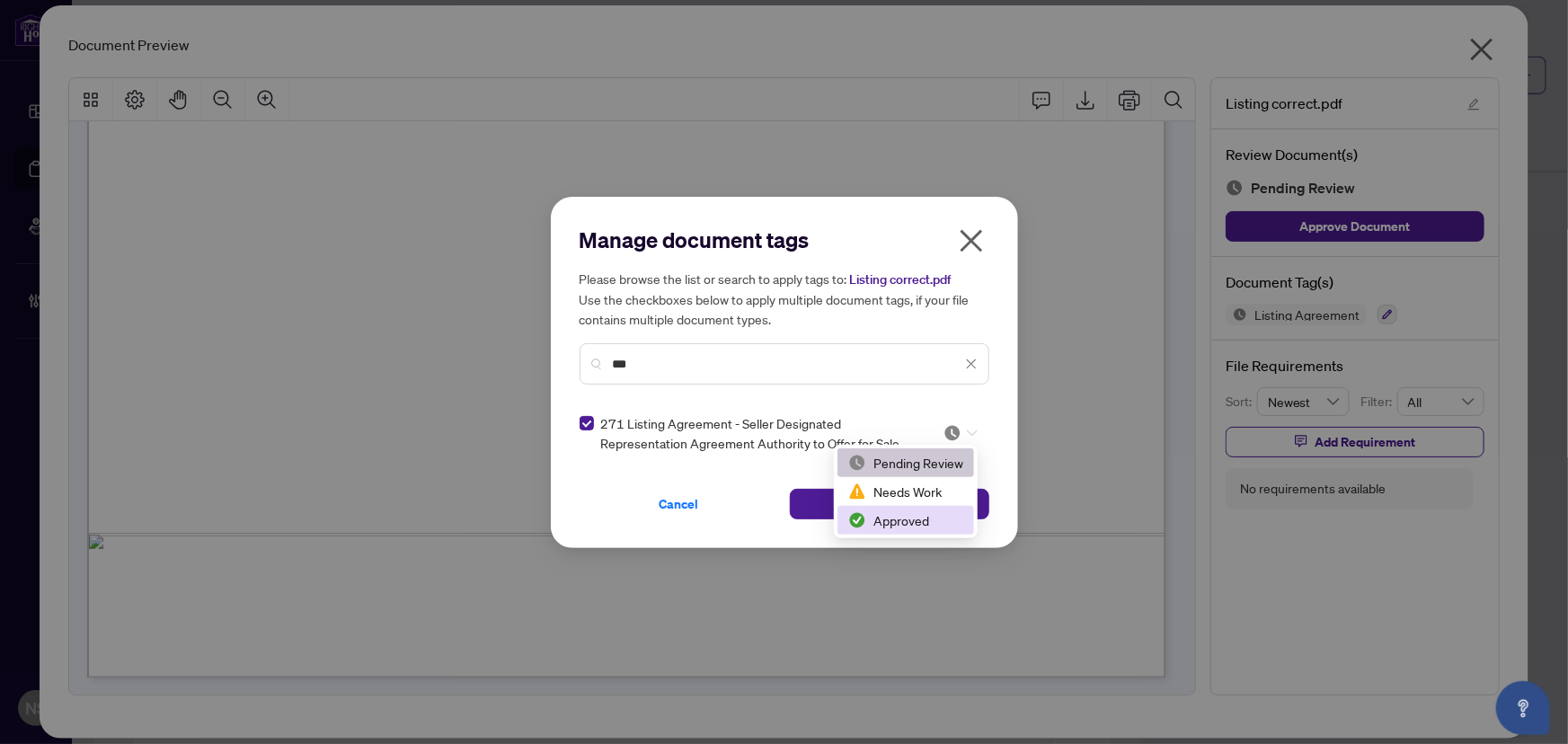
click at [920, 521] on div "Approved" at bounding box center [905, 520] width 115 height 20
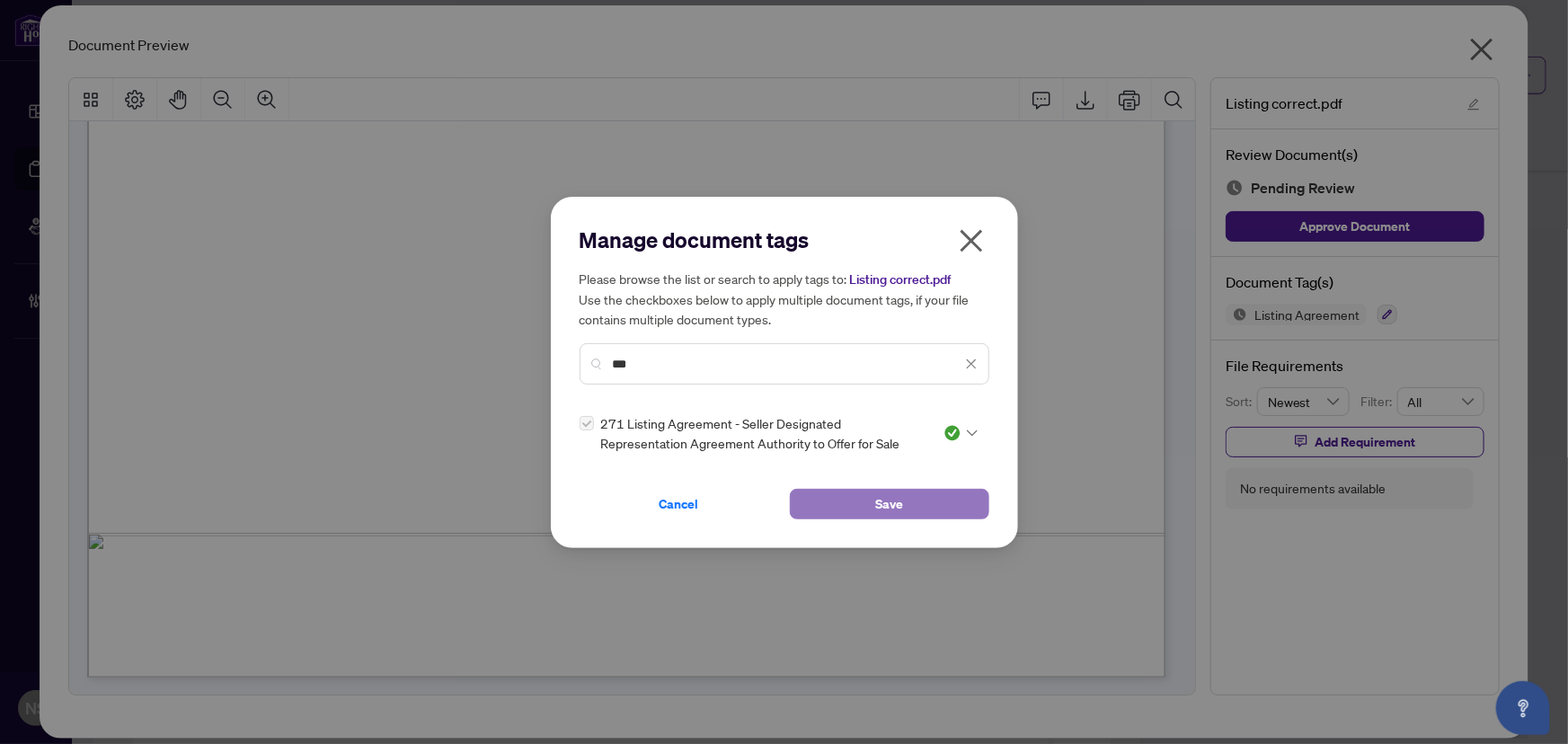
click at [921, 508] on button "Save" at bounding box center [889, 504] width 199 height 31
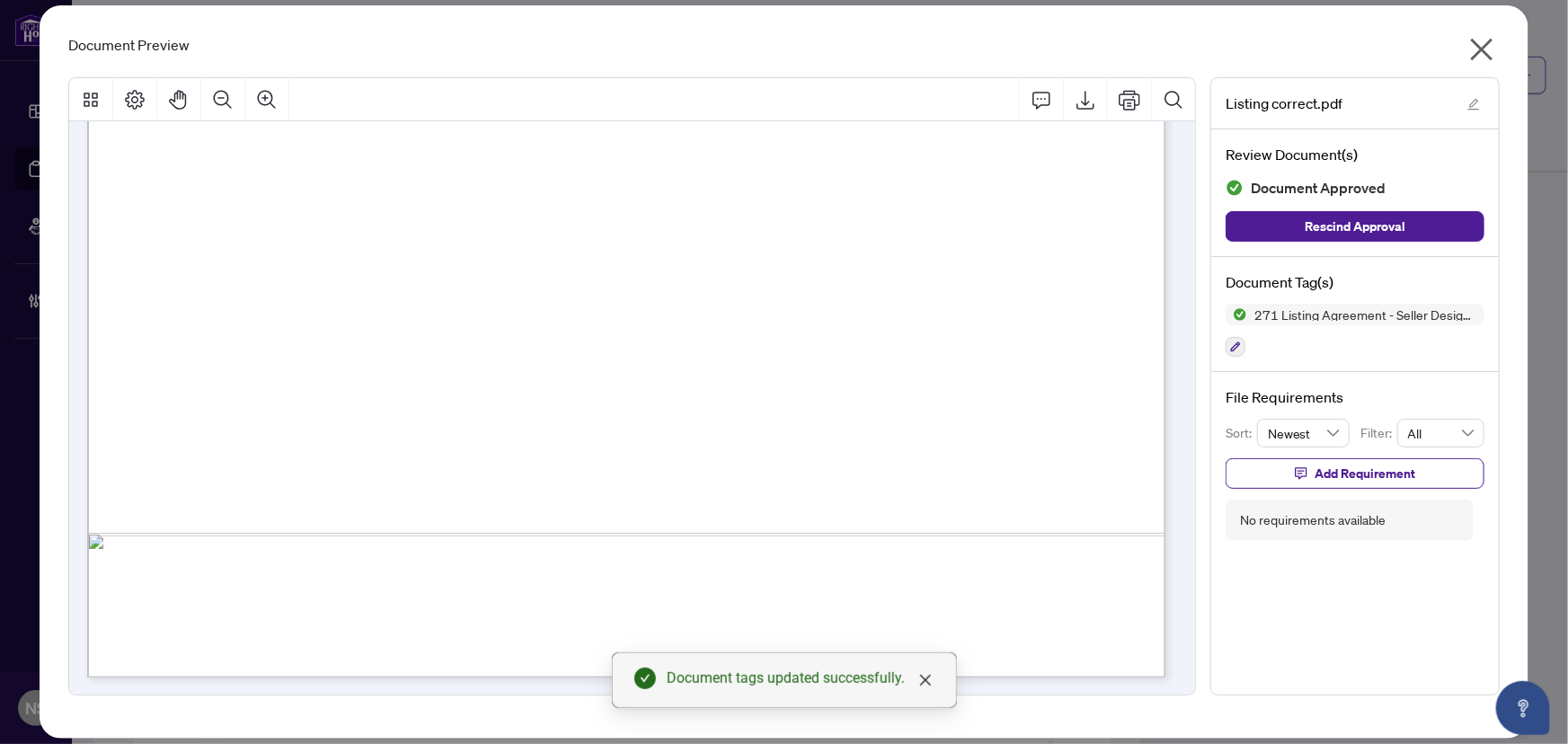
click at [1490, 45] on icon "close" at bounding box center [1481, 49] width 29 height 29
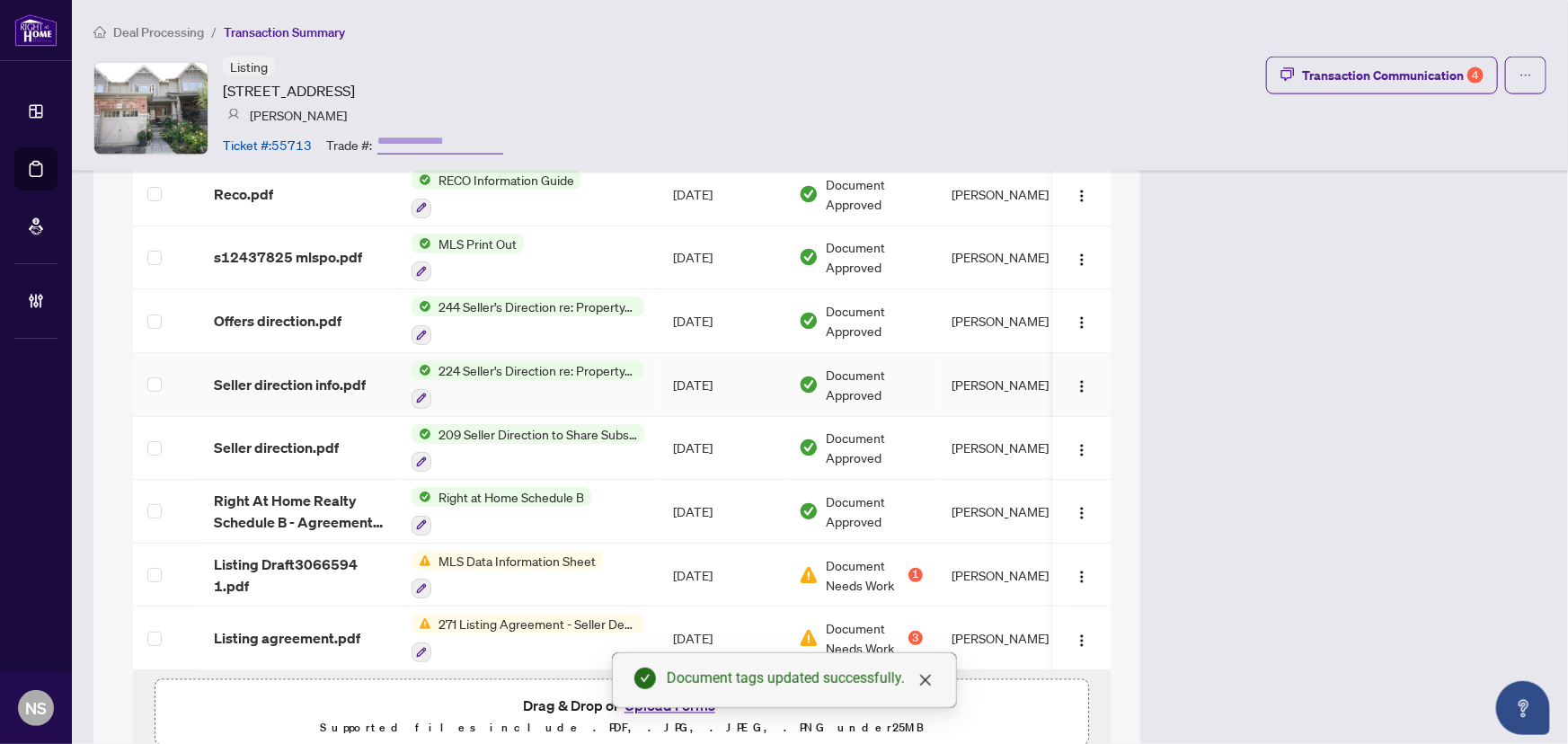
scroll to position [1300, 0]
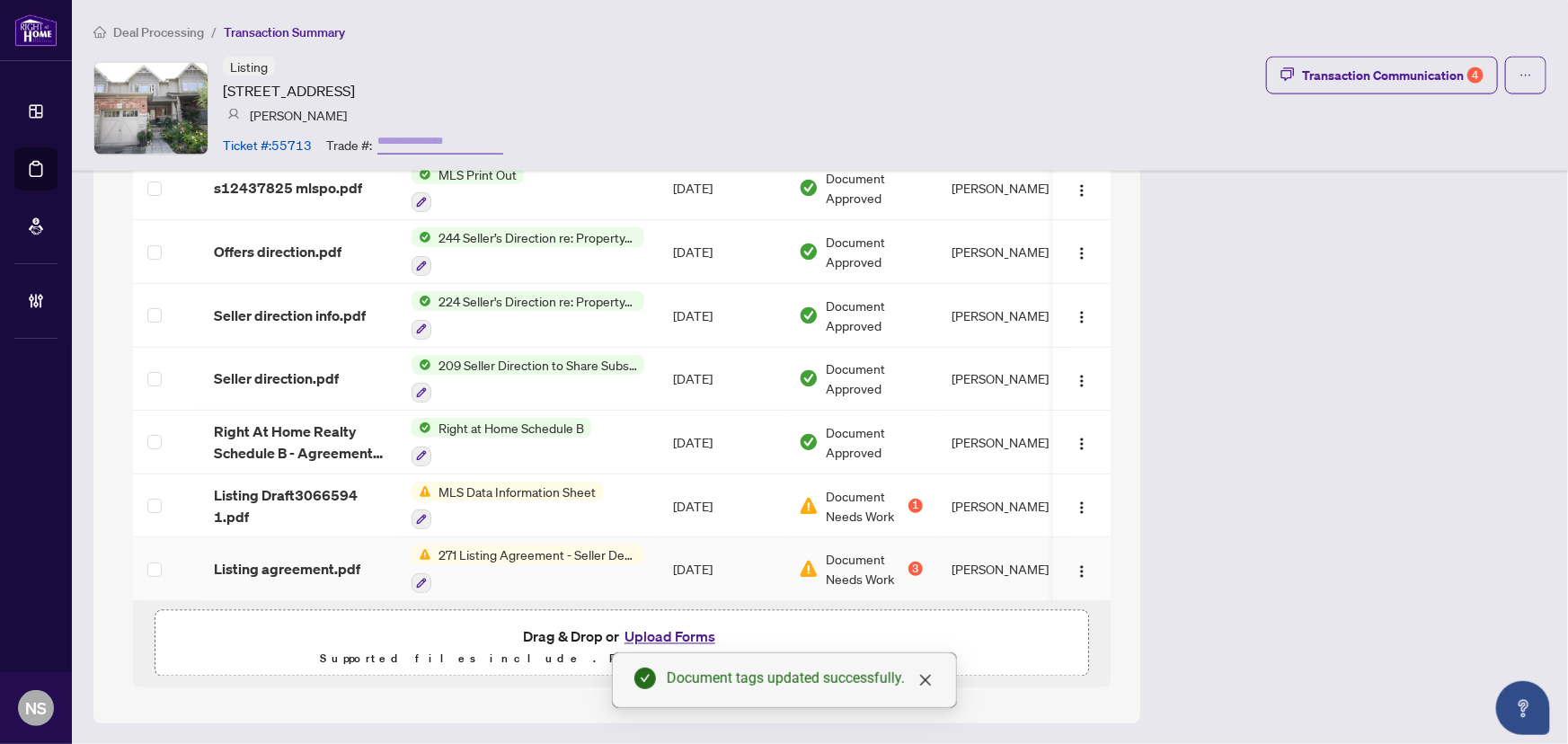
click at [244, 566] on span "Listing agreement.pdf" at bounding box center [287, 568] width 147 height 21
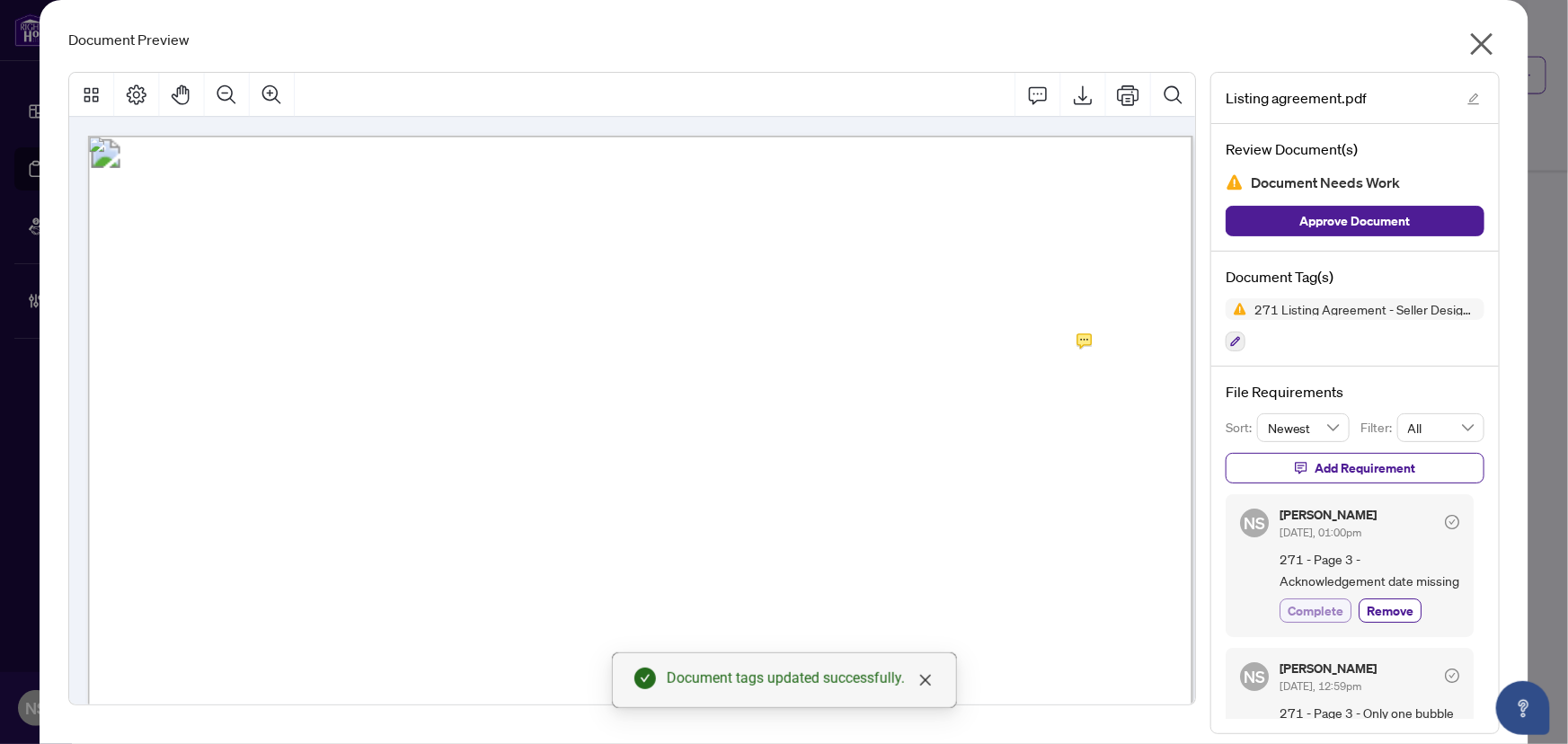
click at [1290, 620] on span "Complete" at bounding box center [1316, 610] width 56 height 19
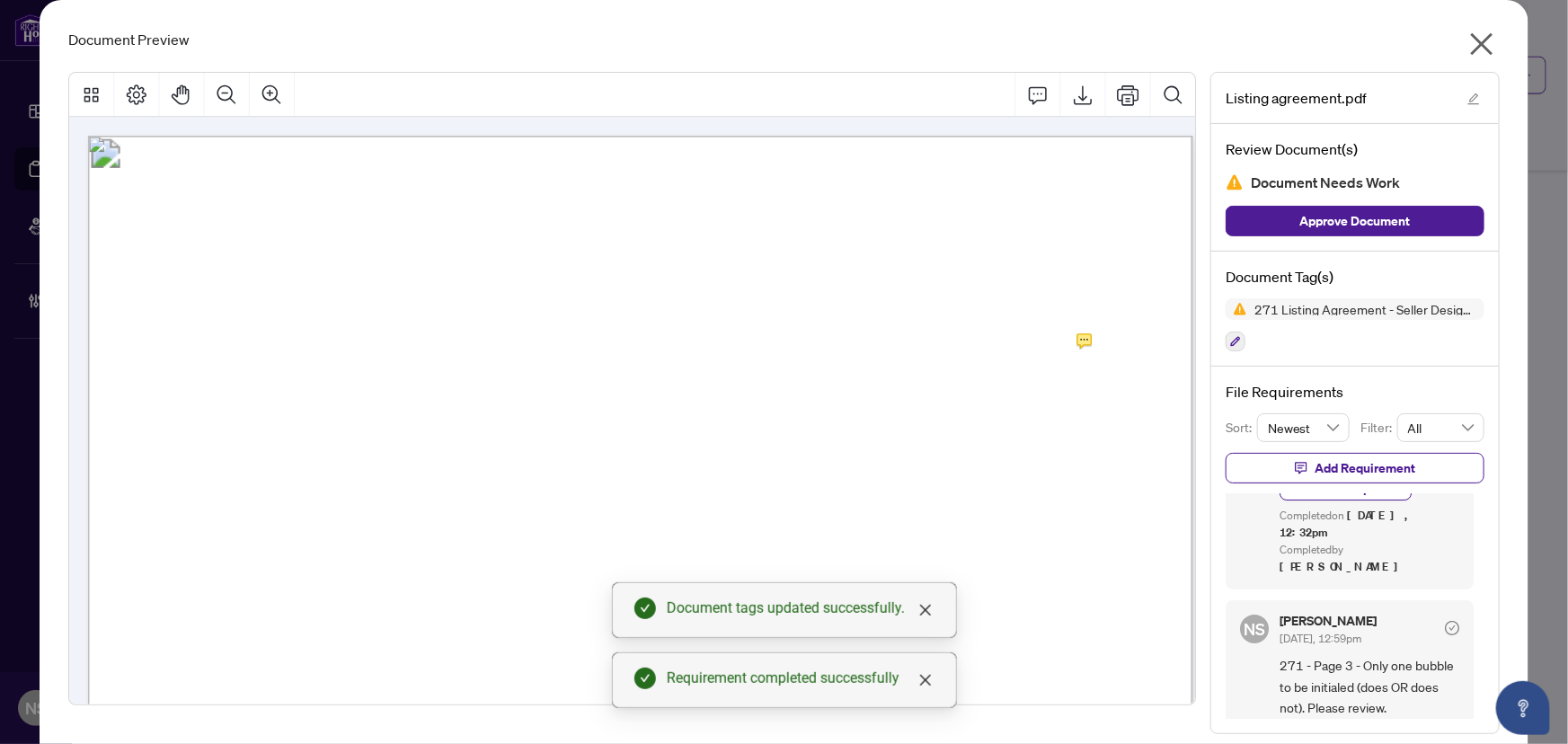
scroll to position [245, 0]
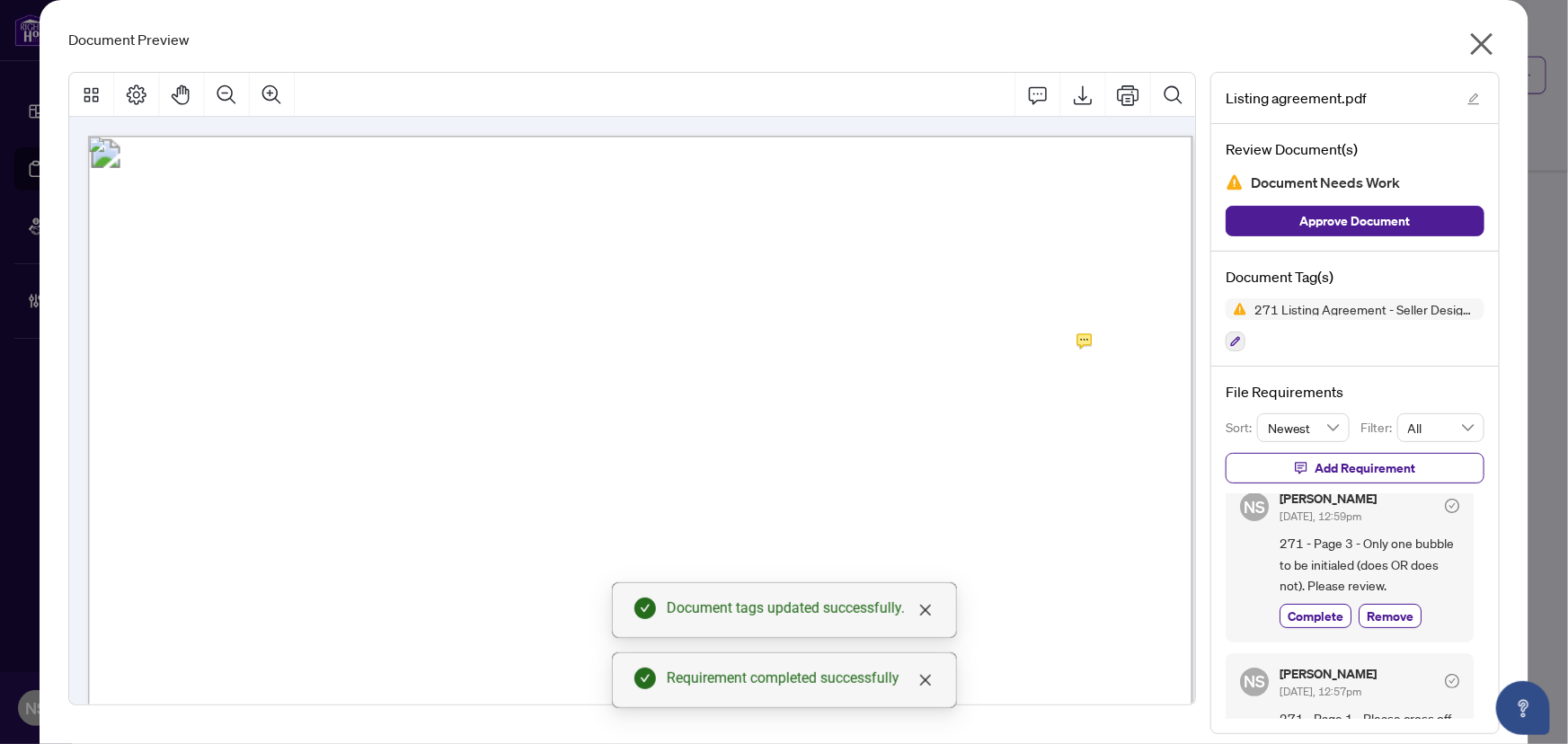
click at [1302, 629] on div "NS Nadia Sampson Oct/02/2025, 12:59pm 271 - Page 3 - Only one bubble to be init…" at bounding box center [1348, 559] width 248 height 164
click at [1303, 620] on span "Complete" at bounding box center [1316, 616] width 56 height 19
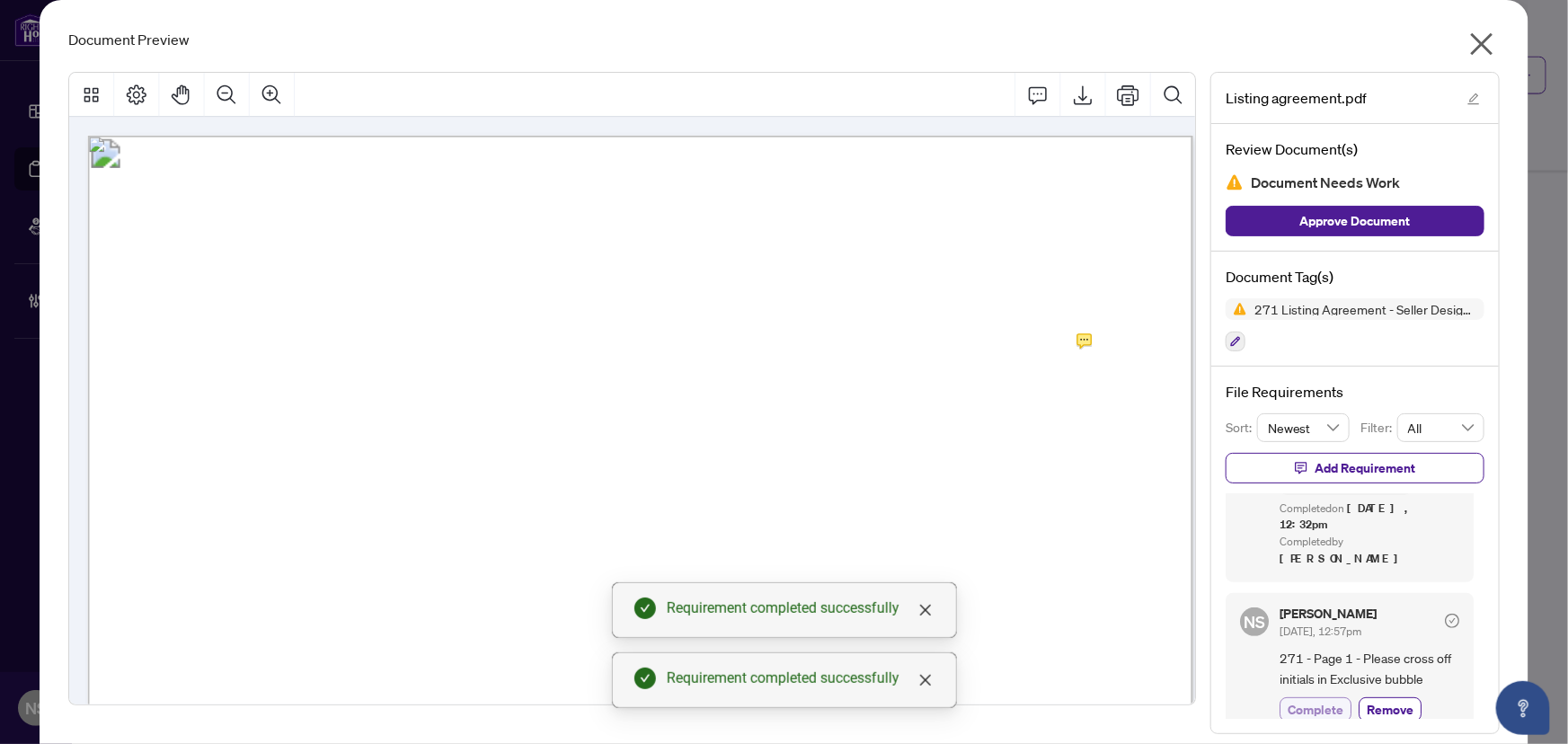
click at [1310, 700] on span "Complete" at bounding box center [1316, 709] width 56 height 19
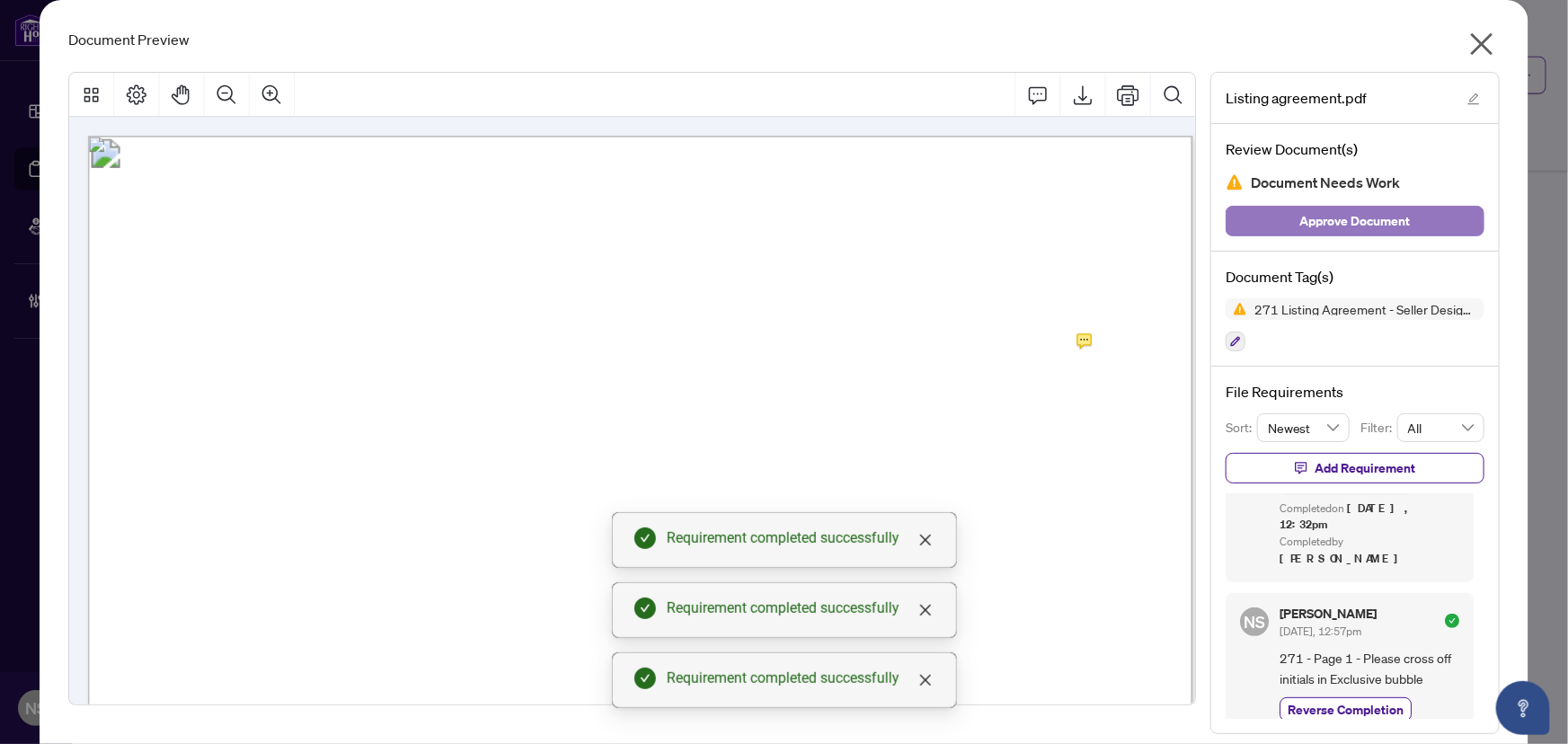
click at [1394, 210] on span "Approve Document" at bounding box center [1355, 221] width 110 height 29
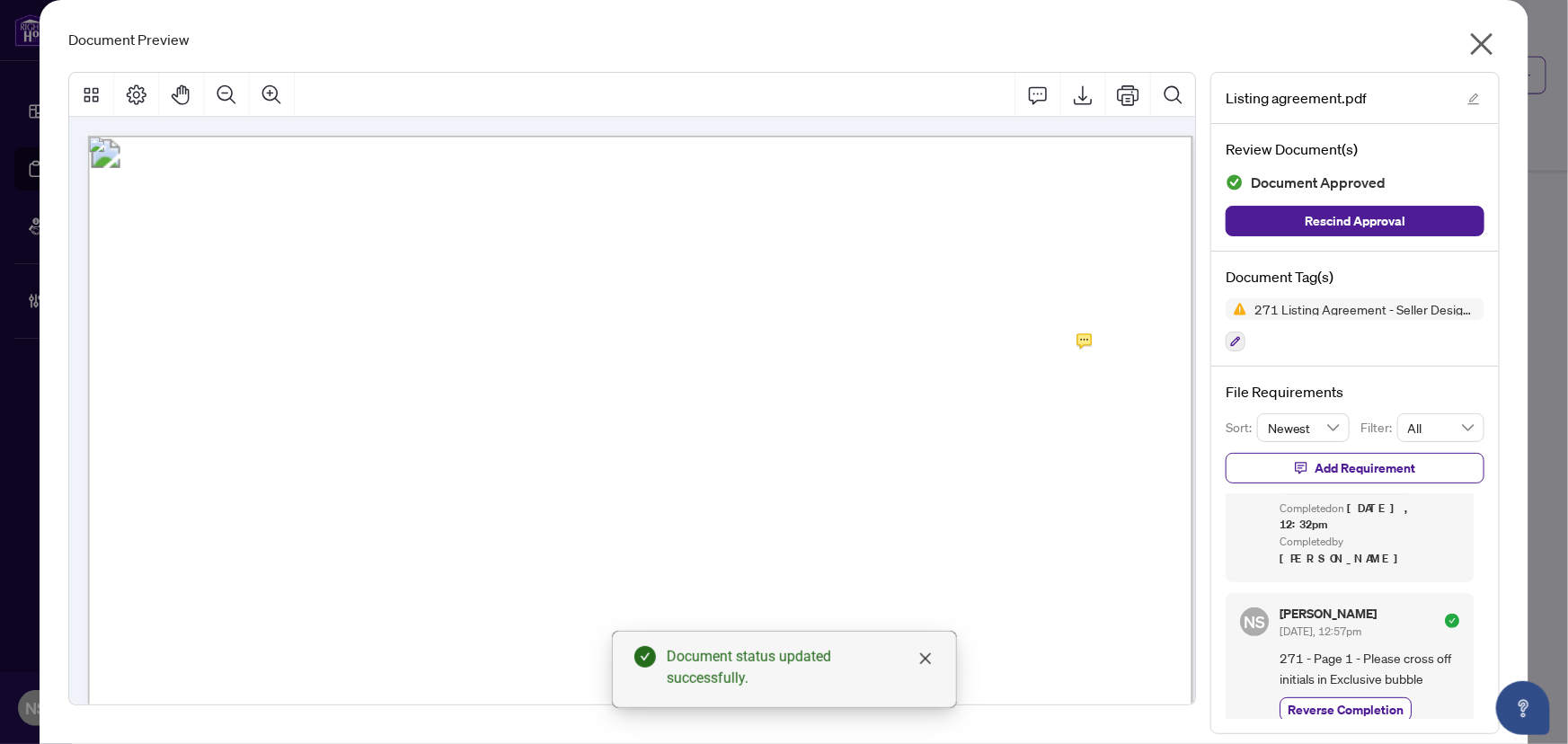
click at [1491, 53] on button "button" at bounding box center [1481, 48] width 36 height 38
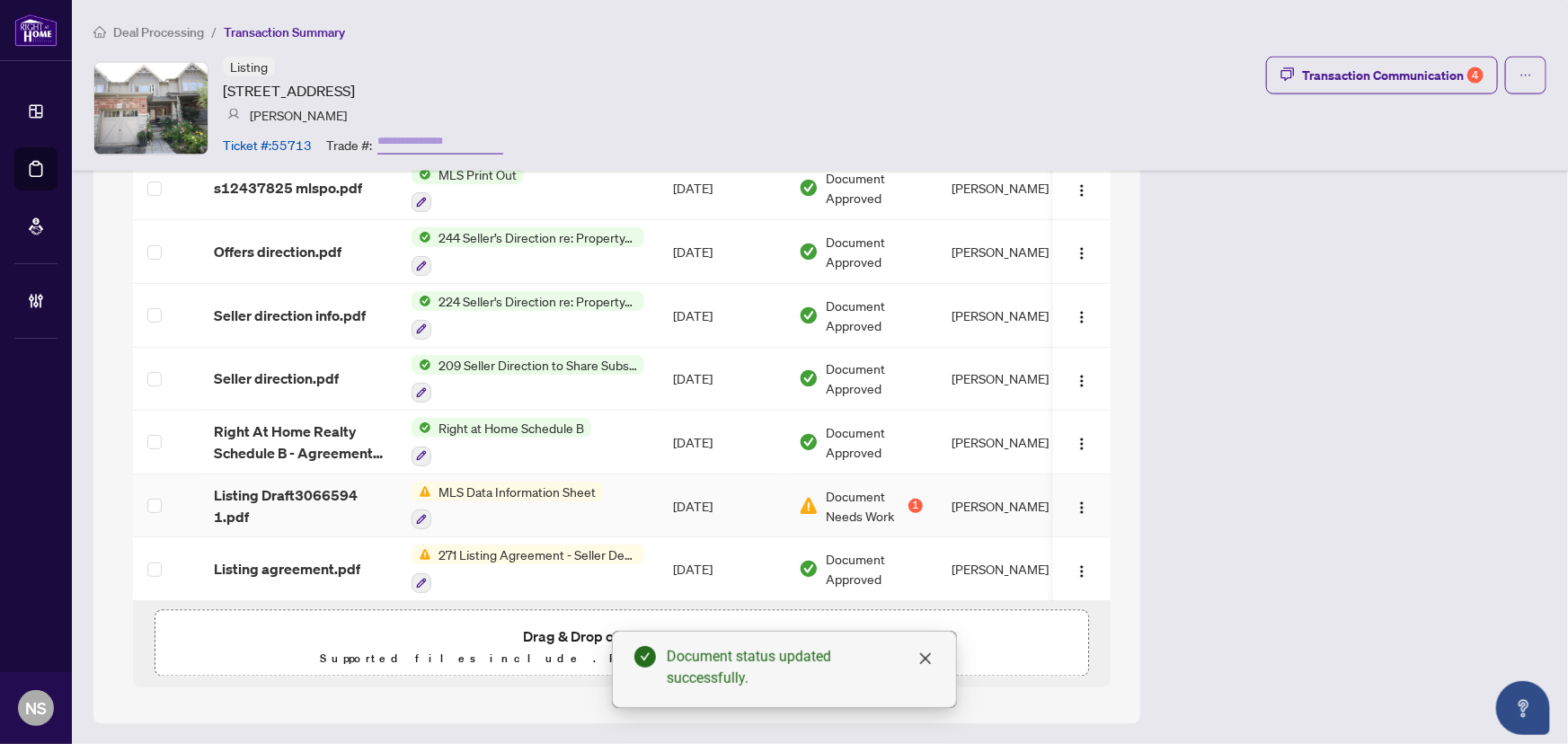
click at [339, 509] on span "Listing Draft3066594 1.pdf" at bounding box center [298, 506] width 169 height 43
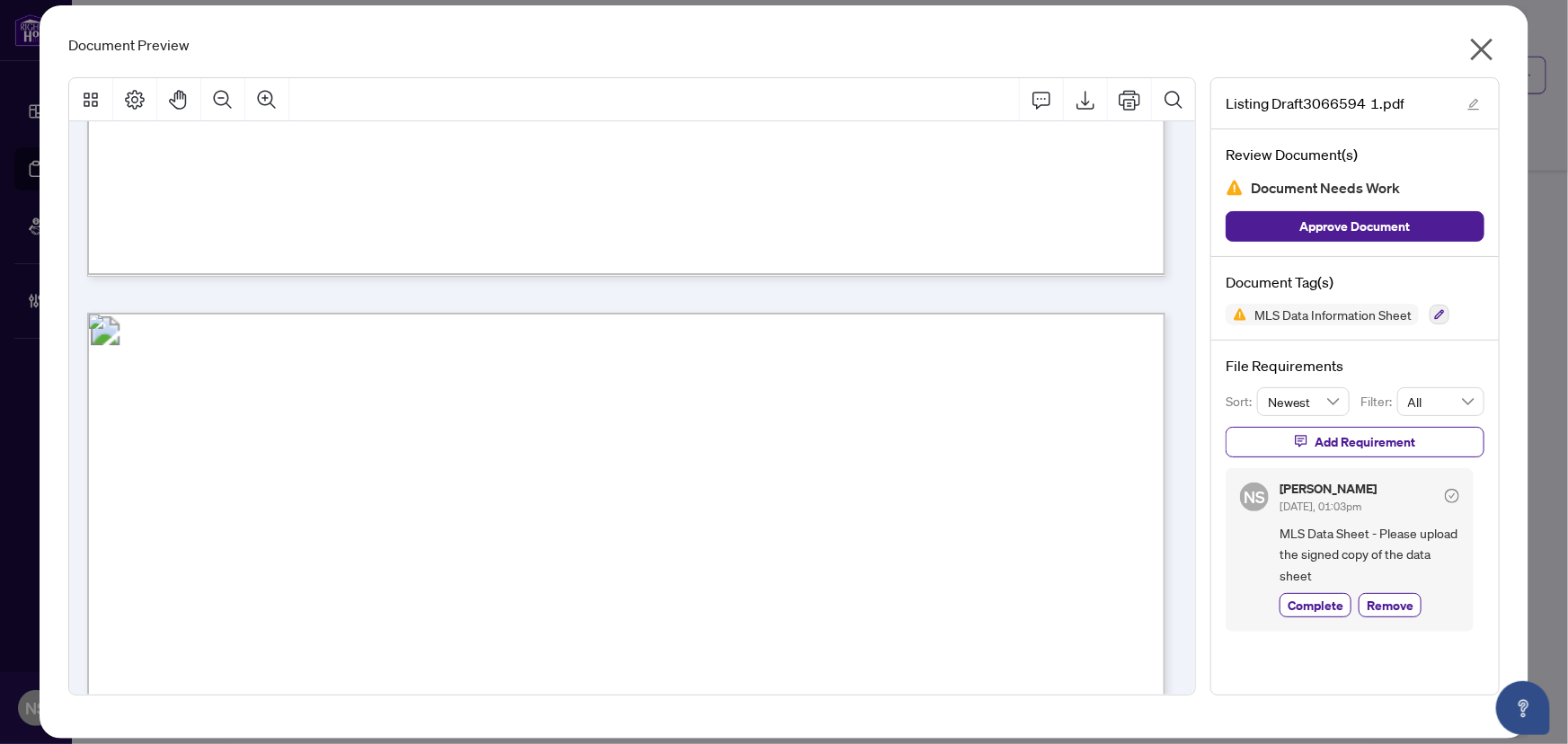
scroll to position [1878, 0]
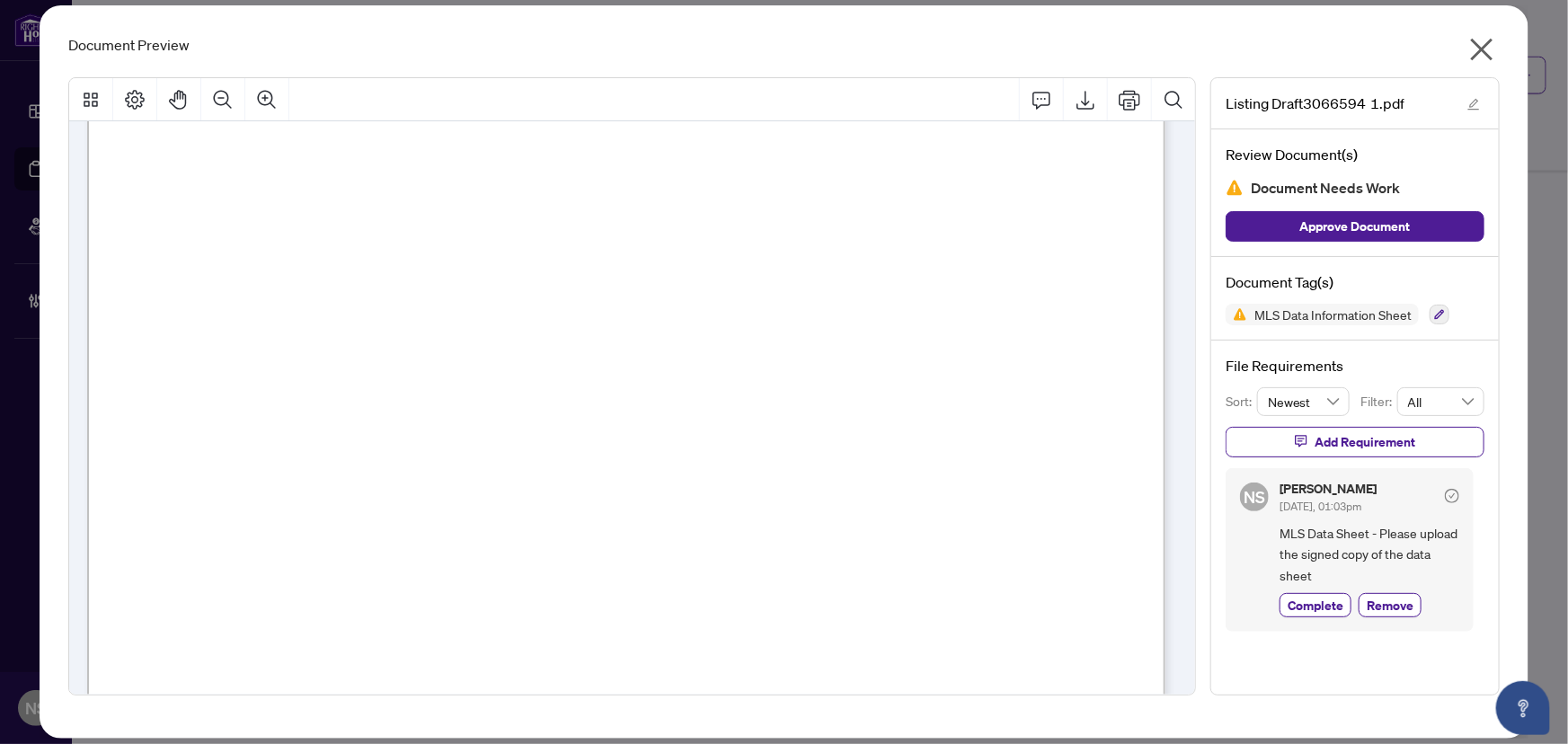
click at [1480, 47] on icon "close" at bounding box center [1482, 50] width 22 height 22
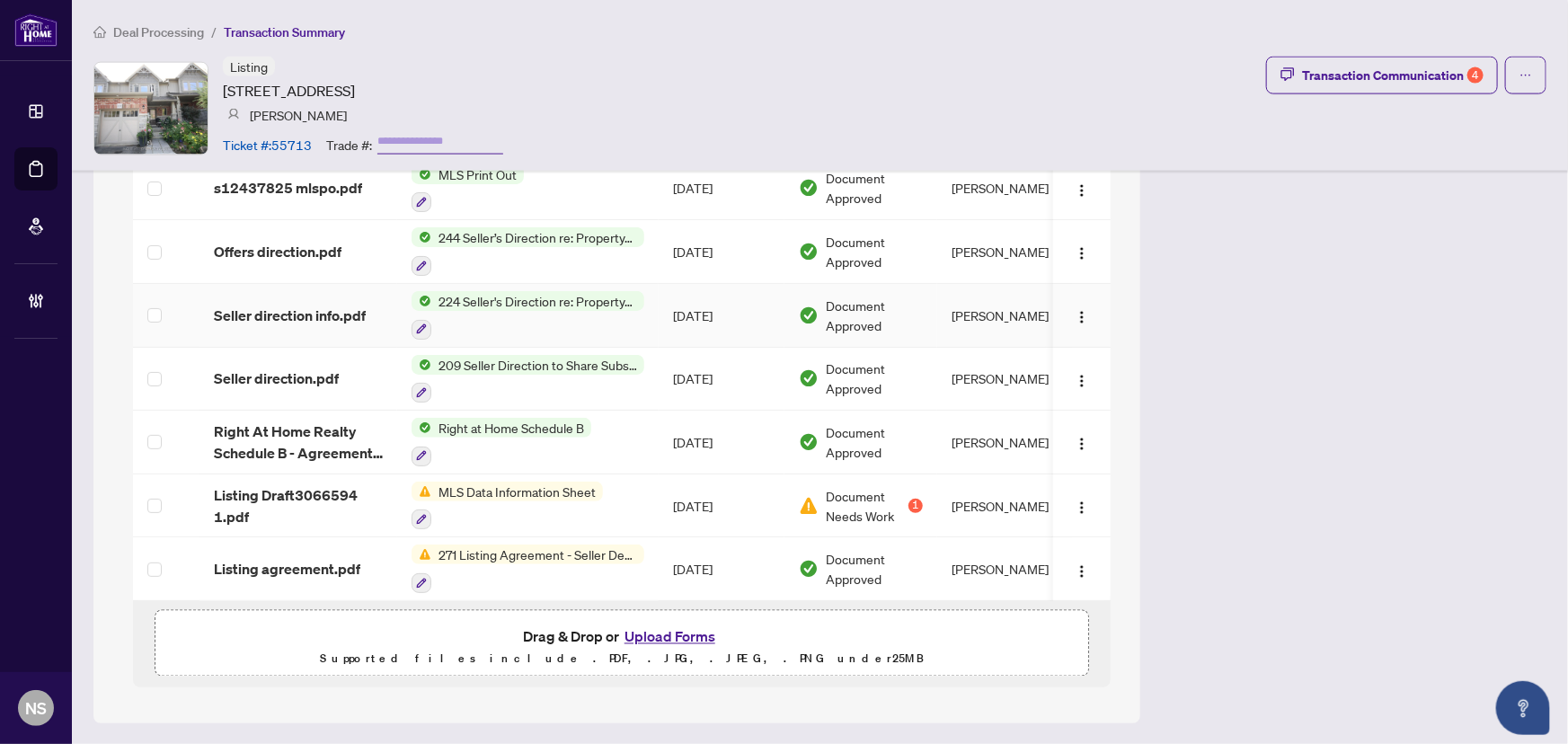
scroll to position [973, 0]
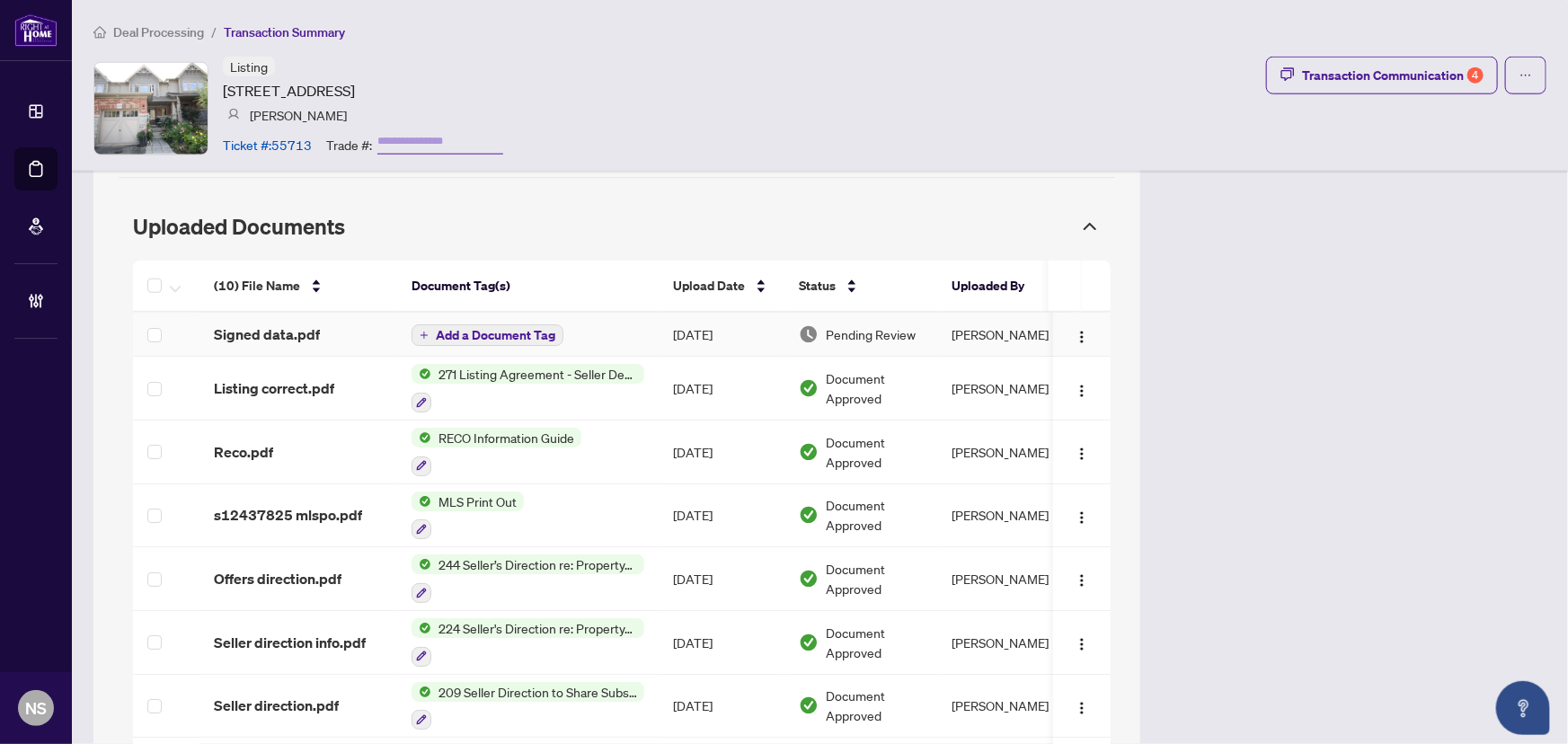
click at [266, 335] on span "Signed data.pdf" at bounding box center [266, 334] width 106 height 21
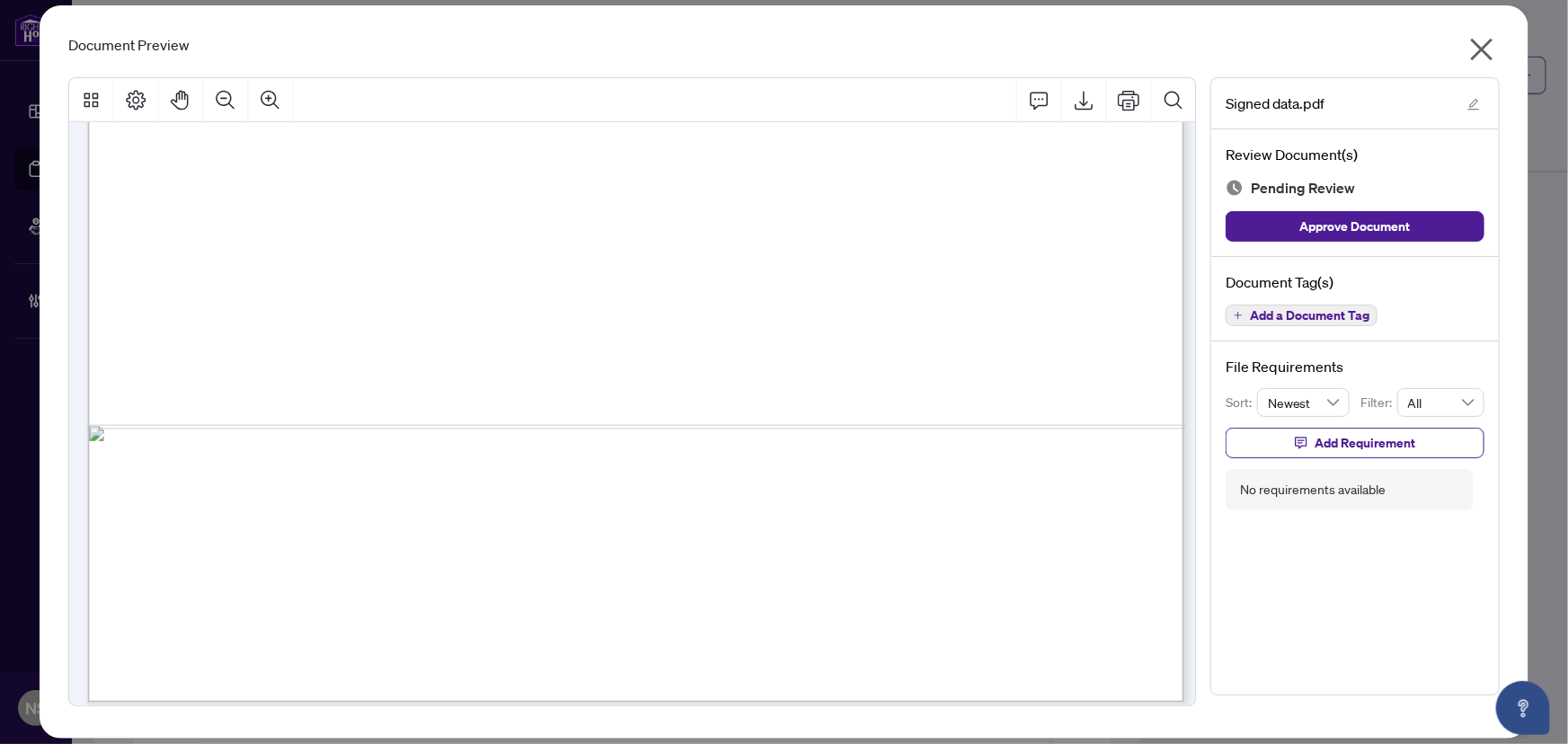
scroll to position [2540, 0]
click at [1267, 312] on span "Add a Document Tag" at bounding box center [1309, 315] width 120 height 12
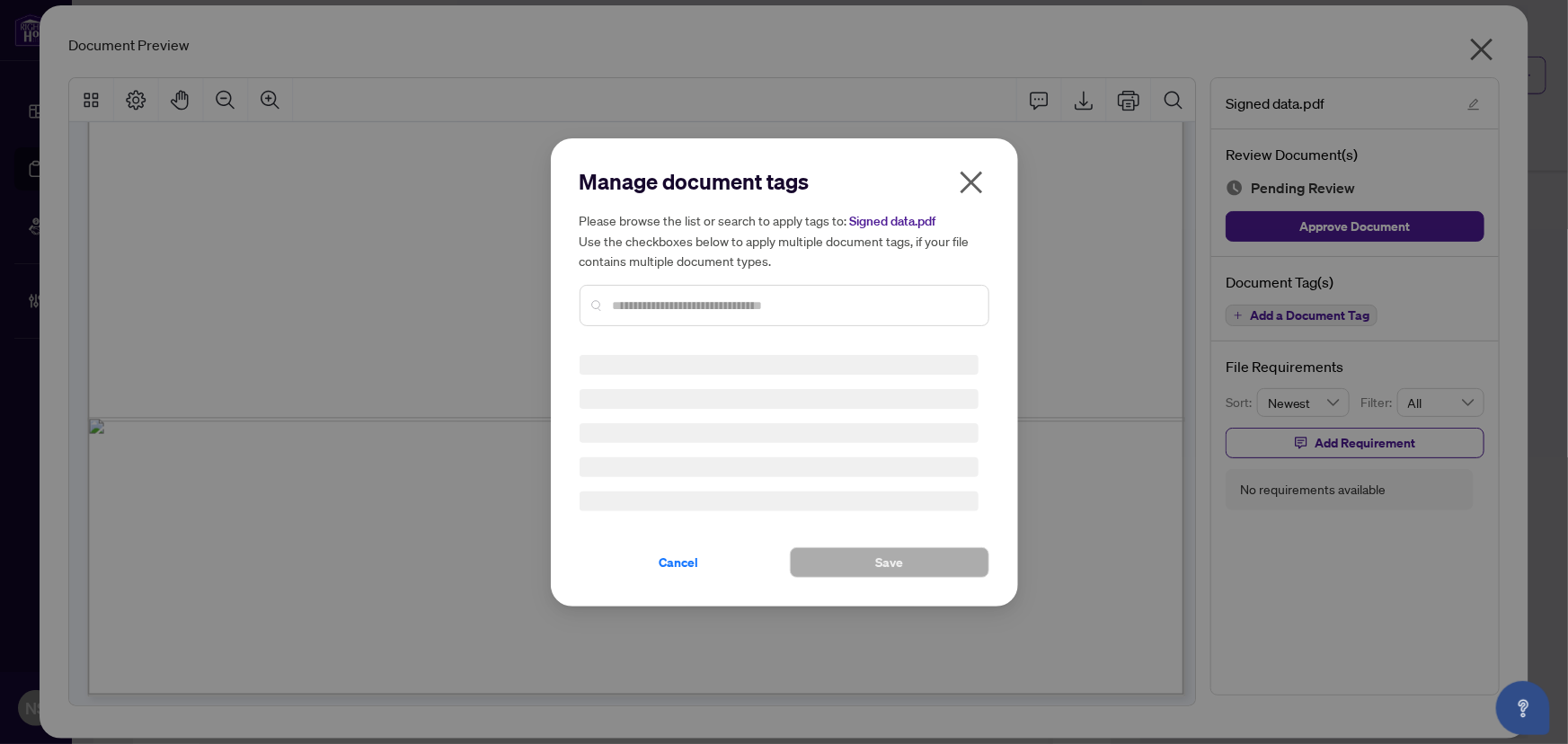
click at [706, 303] on div "Manage document tags Please browse the list or search to apply tags to: Signed …" at bounding box center [784, 254] width 409 height 174
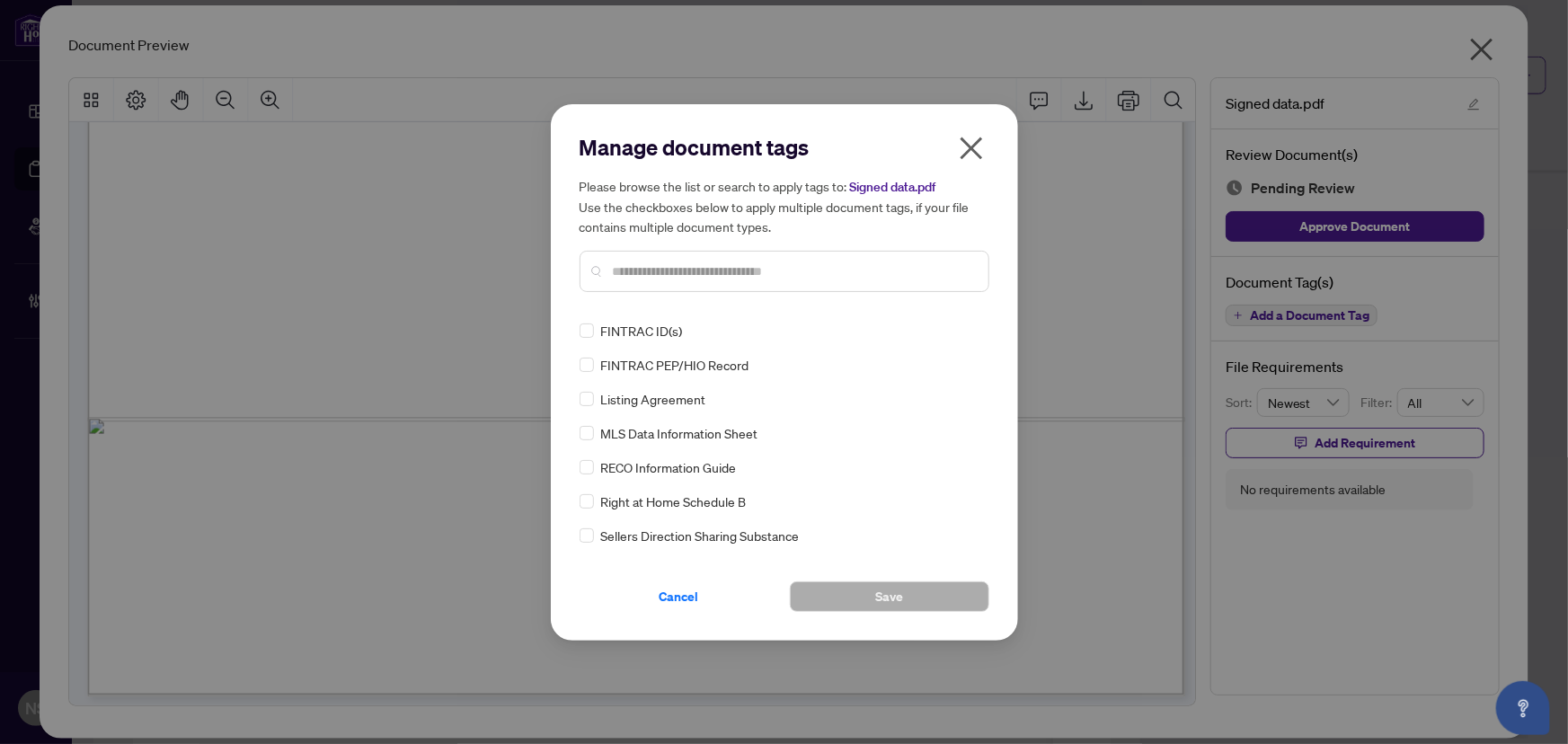
click at [650, 265] on input "text" at bounding box center [793, 271] width 361 height 20
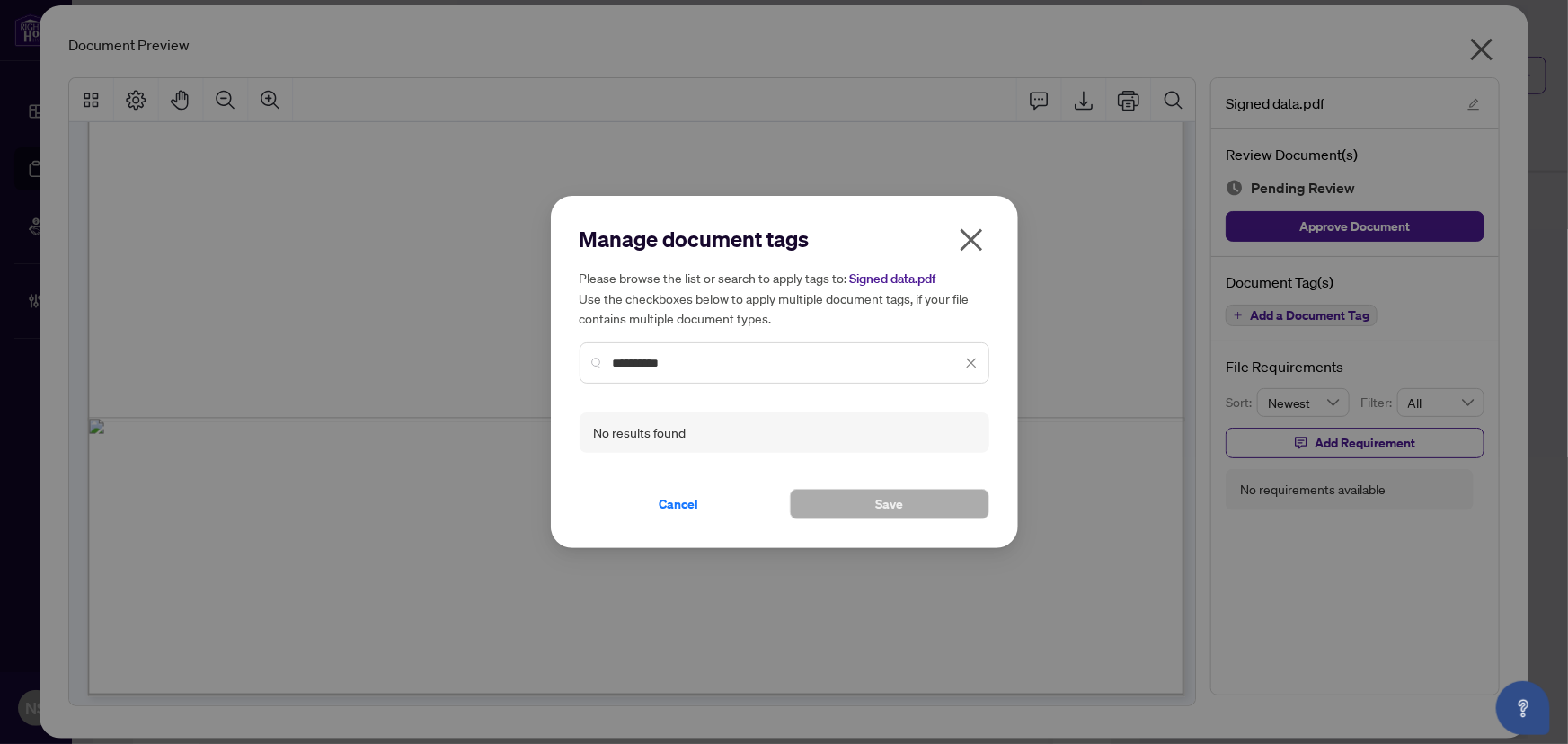
drag, startPoint x: 660, startPoint y: 363, endPoint x: 804, endPoint y: 363, distance: 144.0
click at [759, 363] on input "**********" at bounding box center [787, 363] width 349 height 20
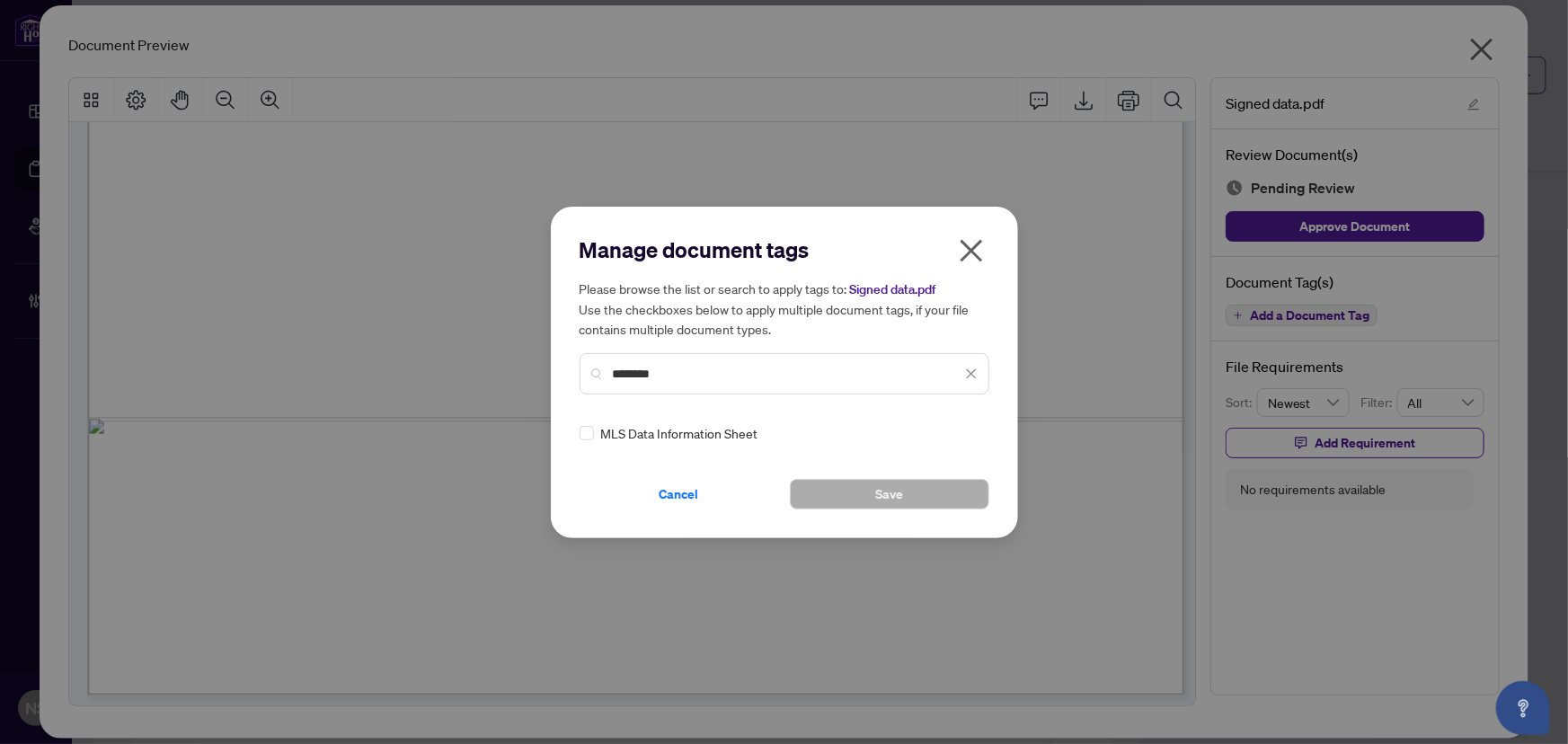
type input "********"
click at [587, 445] on div "Manage document tags Please browse the list or search to apply tags to: Signed …" at bounding box center [784, 372] width 409 height 274
click at [953, 434] on img at bounding box center [951, 433] width 18 height 18
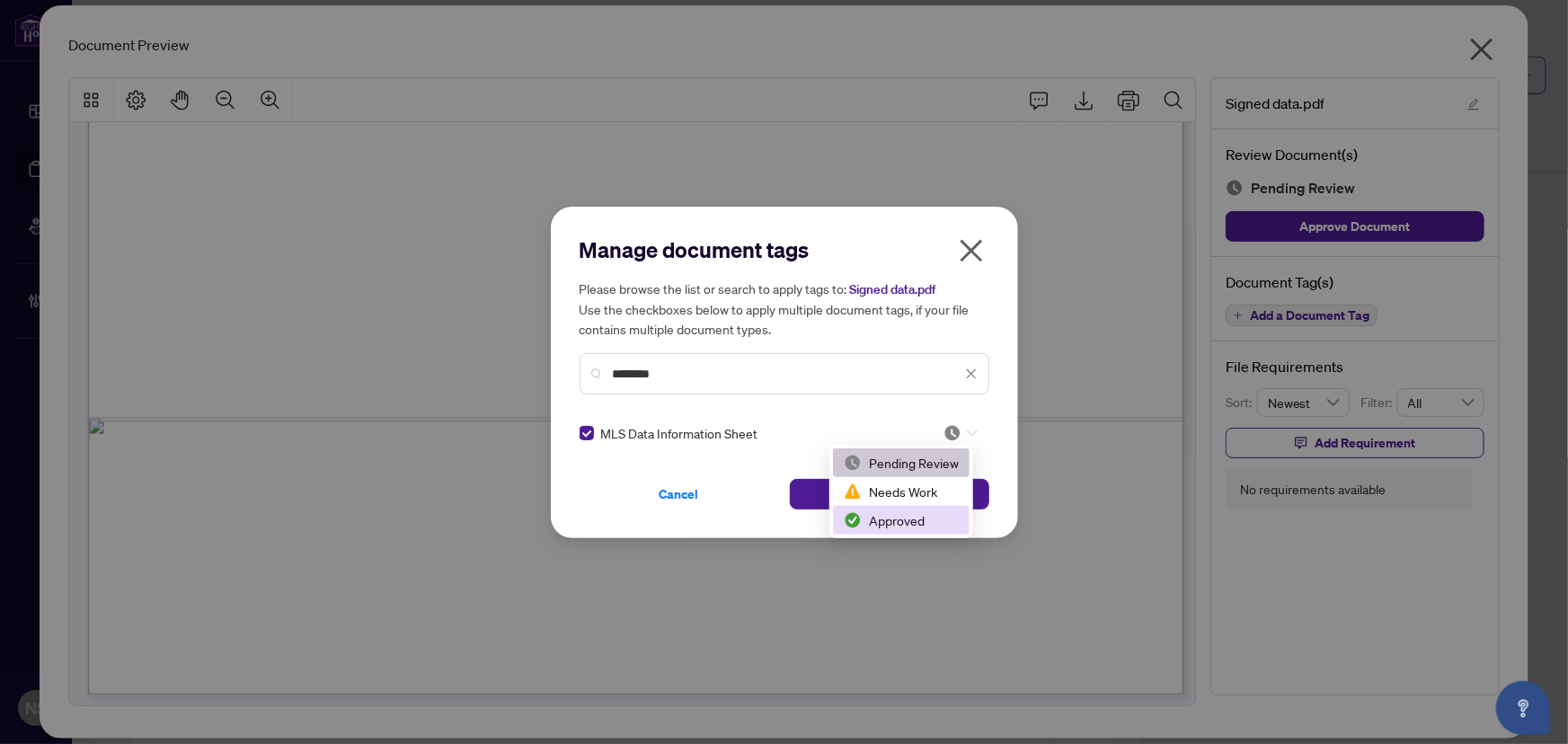
click at [936, 521] on div "Approved" at bounding box center [901, 520] width 115 height 20
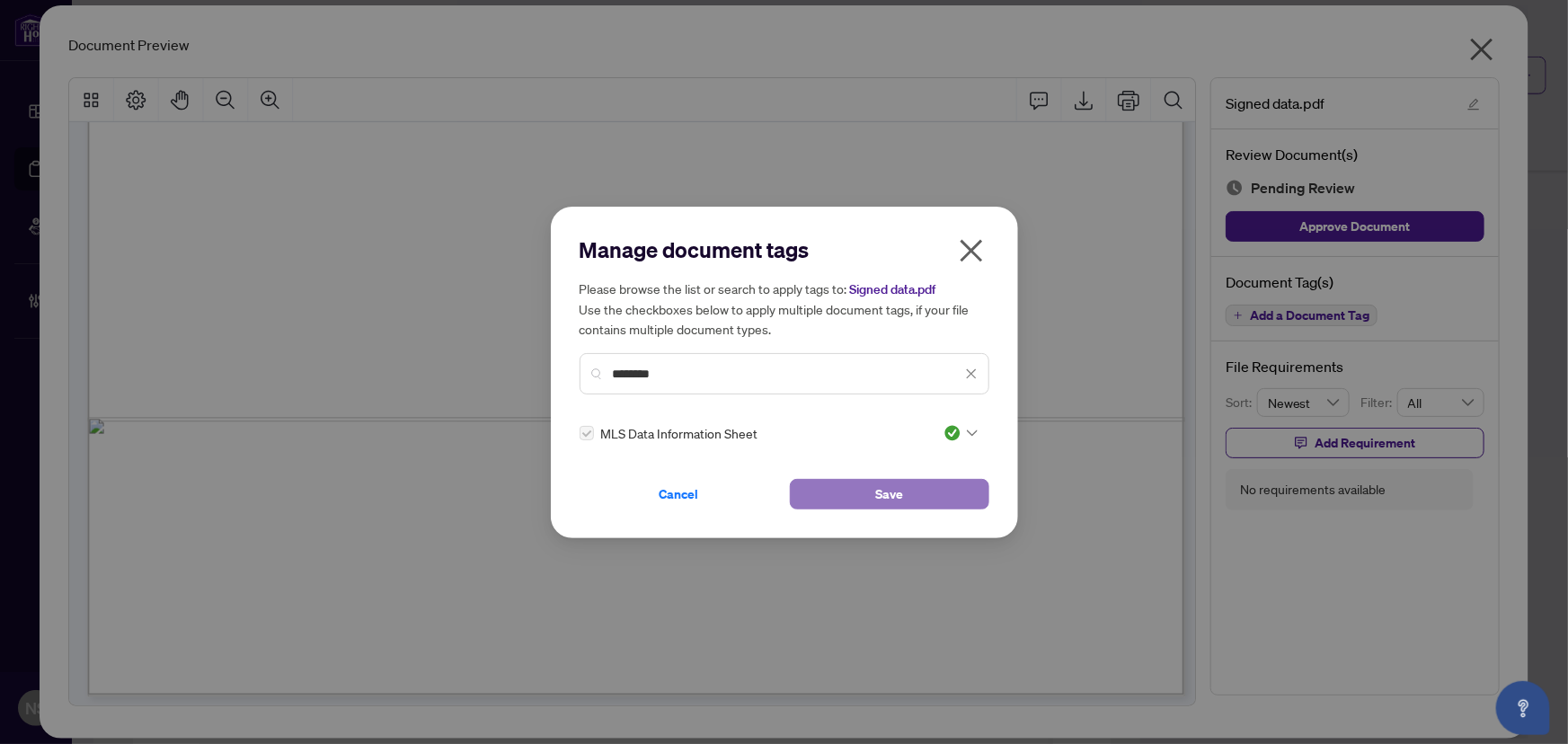
click at [848, 494] on button "Save" at bounding box center [889, 494] width 199 height 31
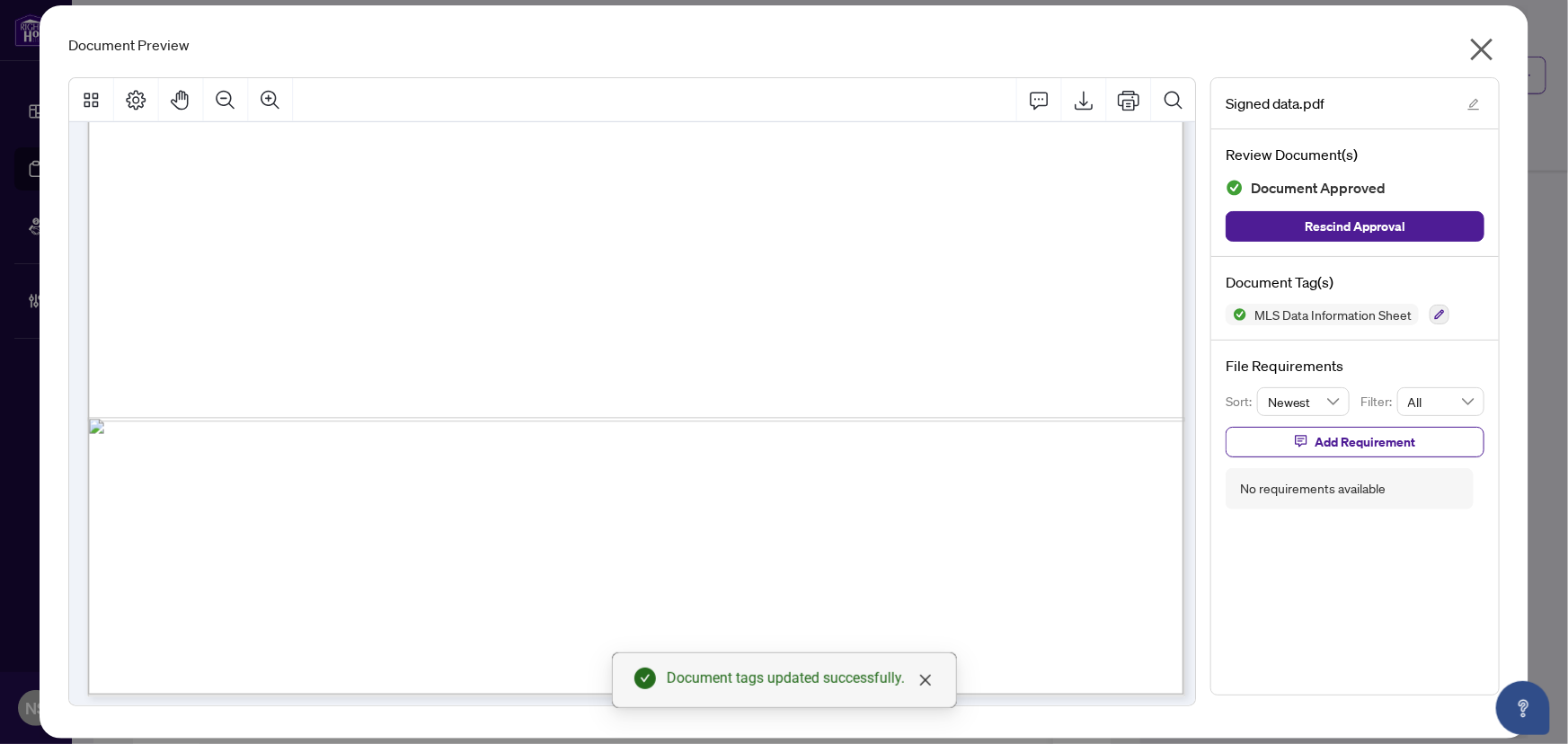
drag, startPoint x: 1489, startPoint y: 46, endPoint x: 1423, endPoint y: 64, distance: 68.4
click at [1486, 46] on icon "close" at bounding box center [1481, 49] width 29 height 29
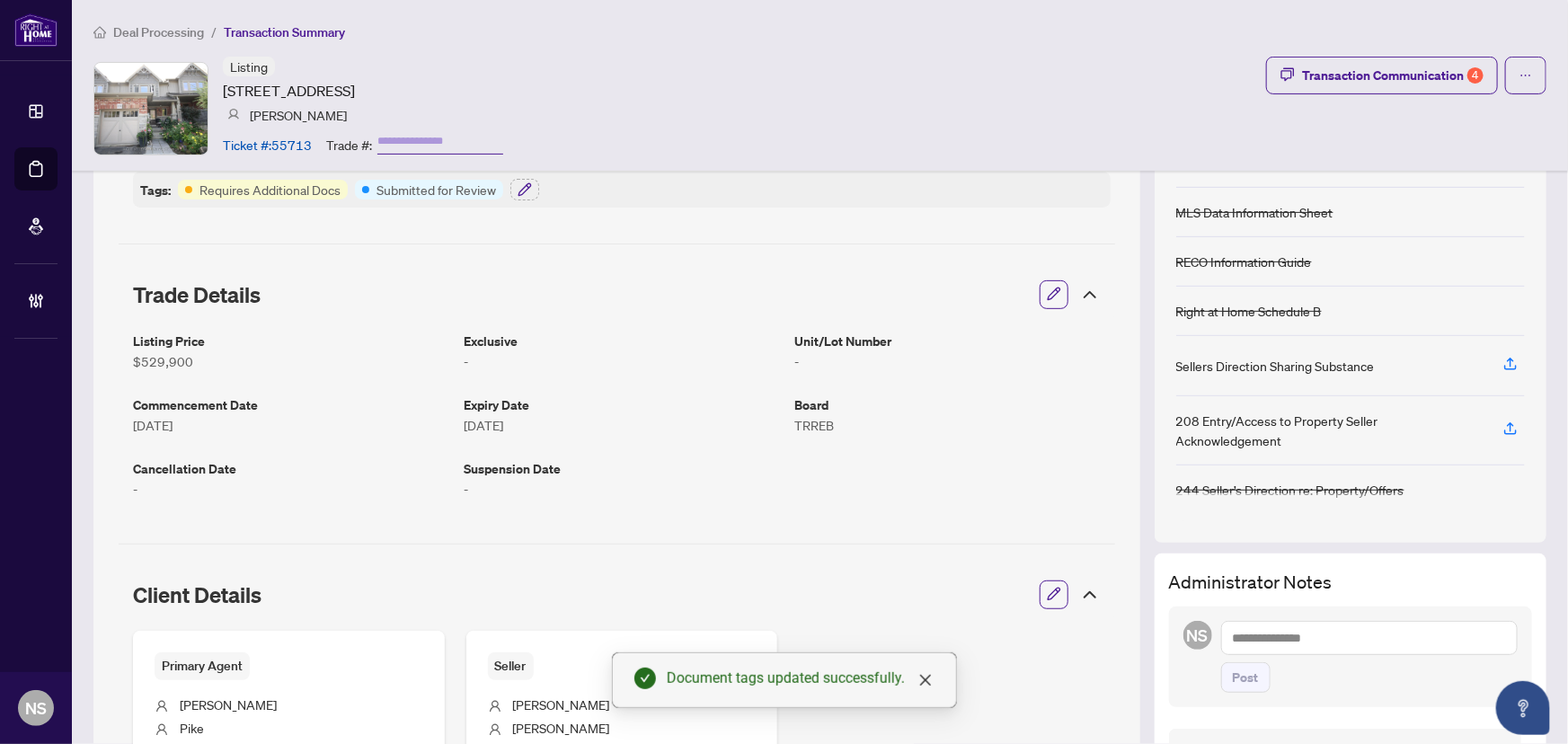
scroll to position [0, 0]
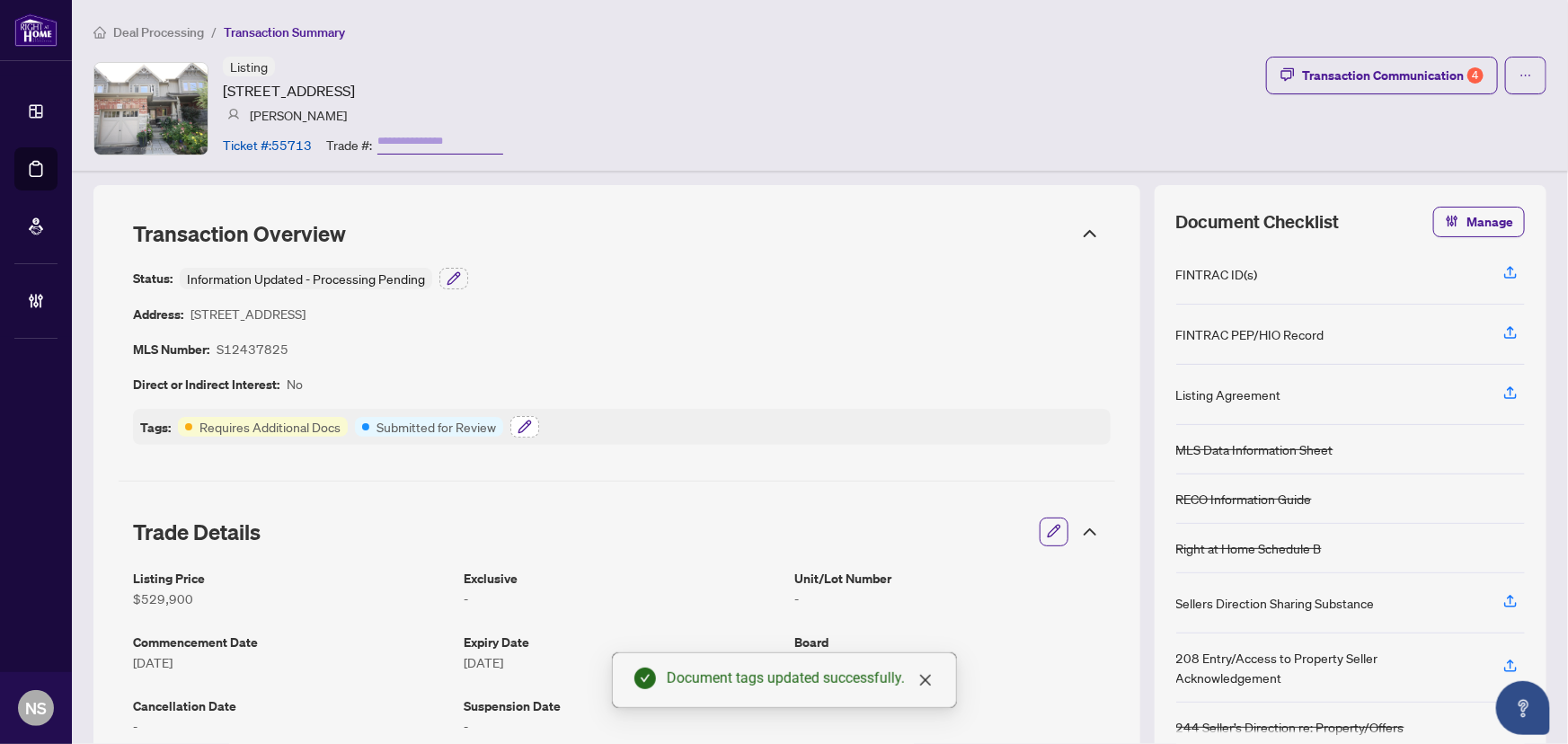
click at [518, 424] on icon "button" at bounding box center [524, 426] width 14 height 14
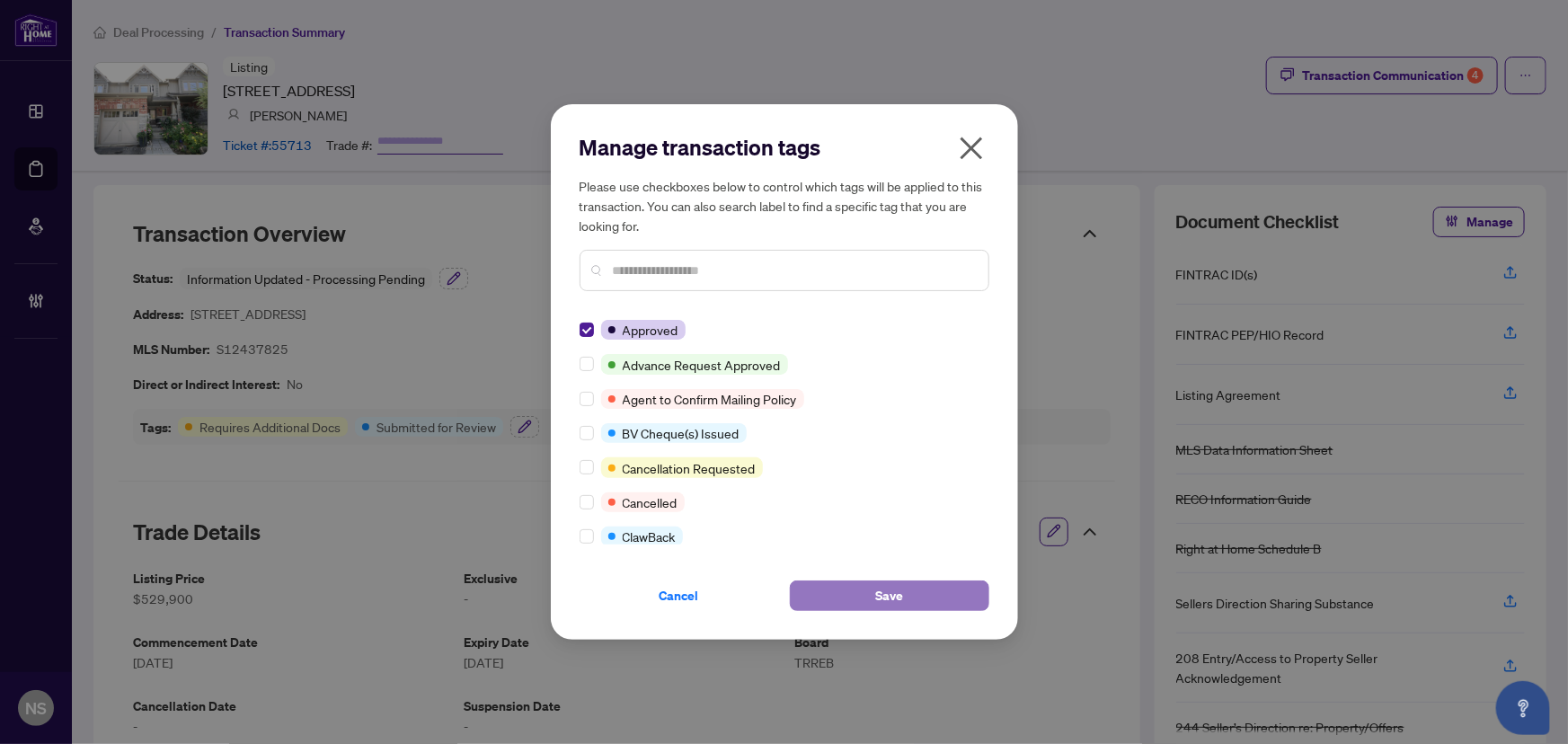
click at [903, 588] on button "Save" at bounding box center [889, 595] width 199 height 31
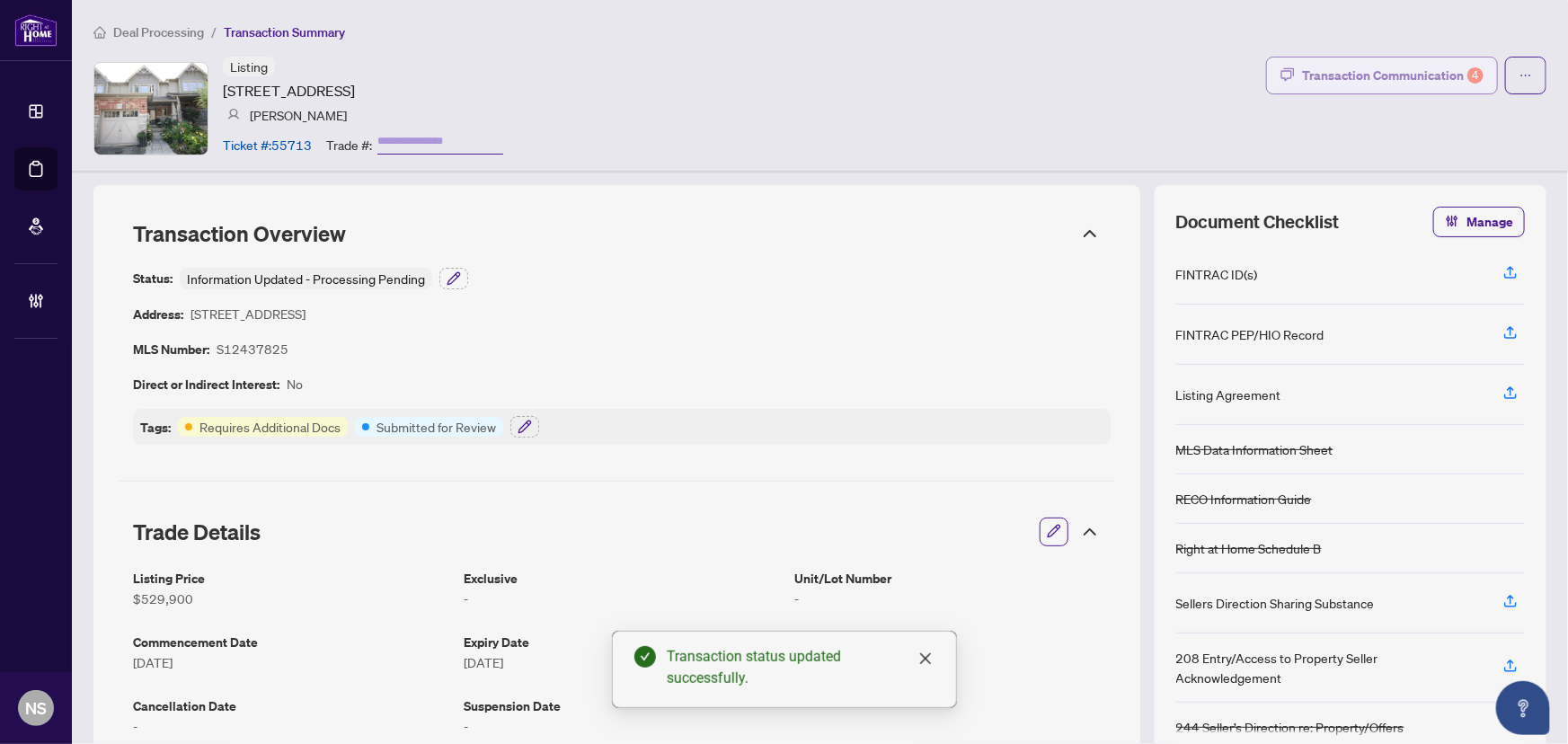
click at [1388, 65] on div "Transaction Communication 4" at bounding box center [1392, 75] width 181 height 29
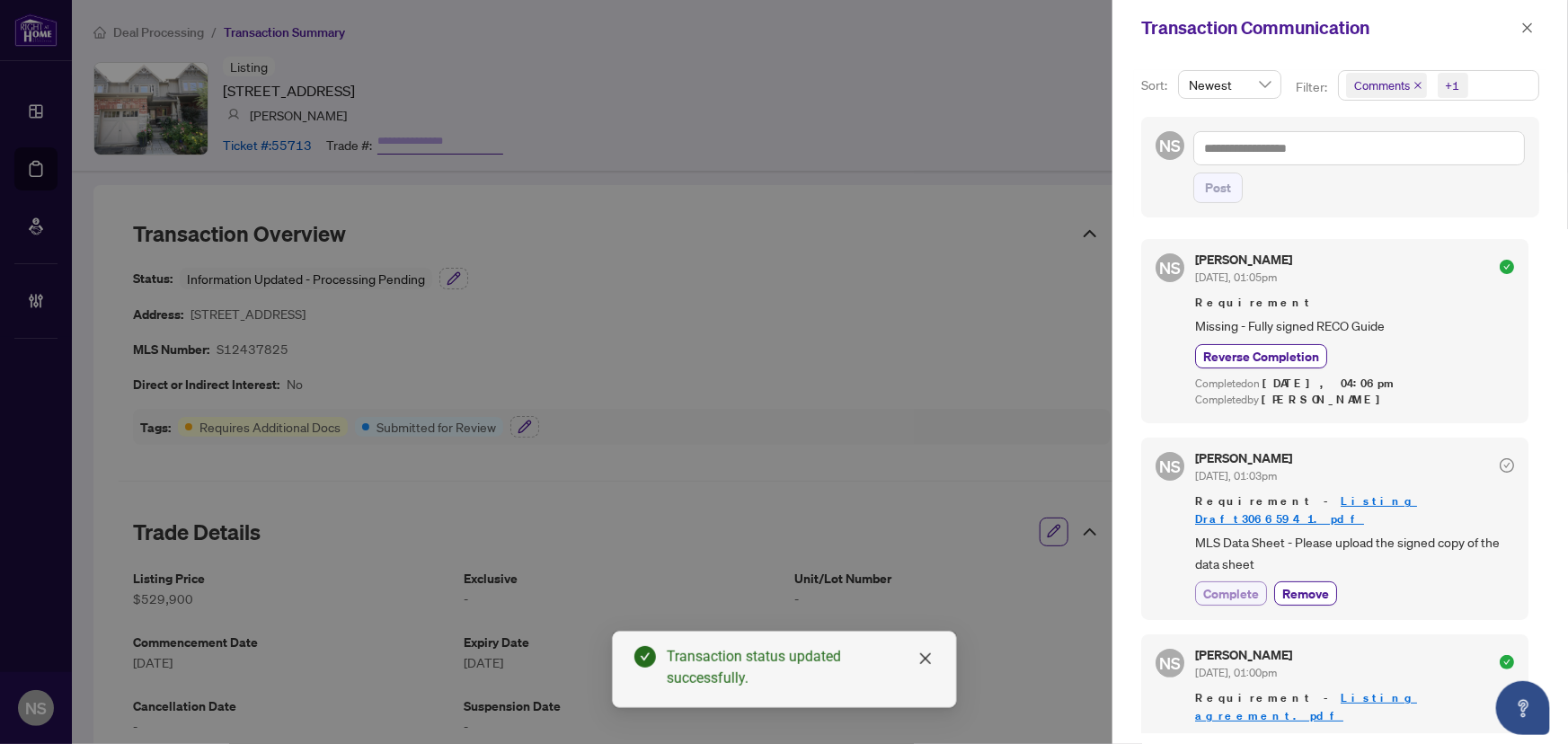
click at [1232, 584] on span "Complete" at bounding box center [1231, 594] width 56 height 19
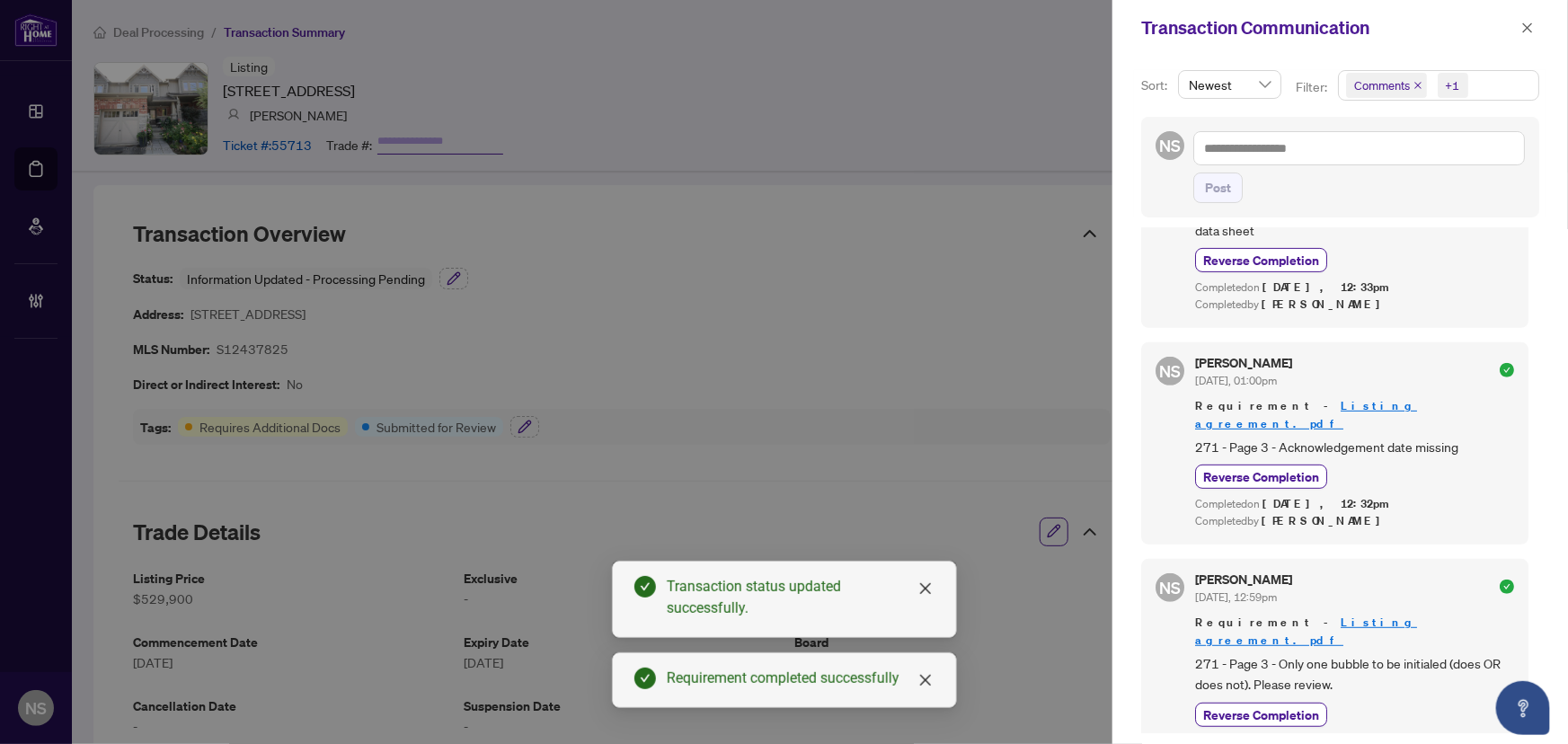
scroll to position [134, 0]
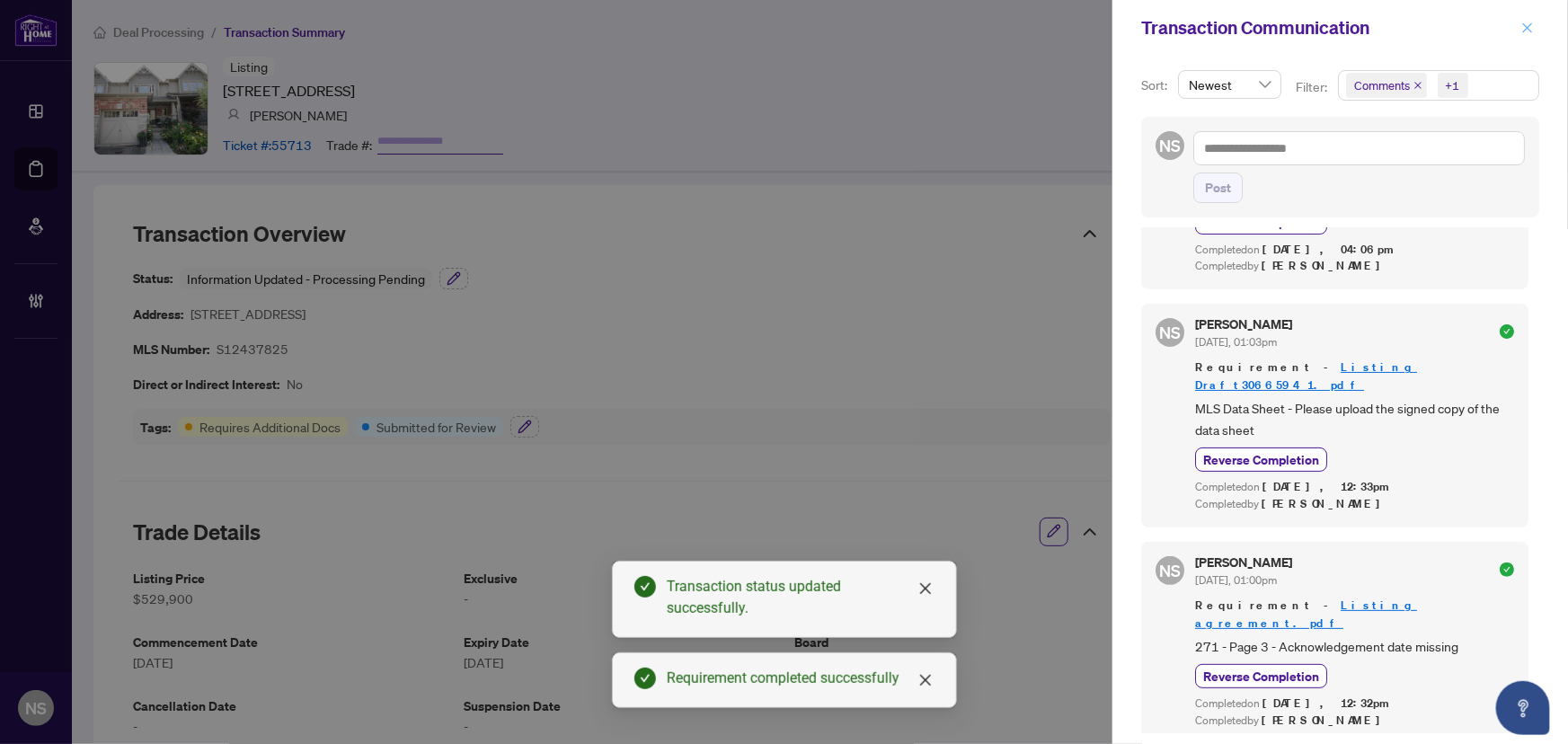
click at [1525, 32] on icon "close" at bounding box center [1527, 27] width 12 height 12
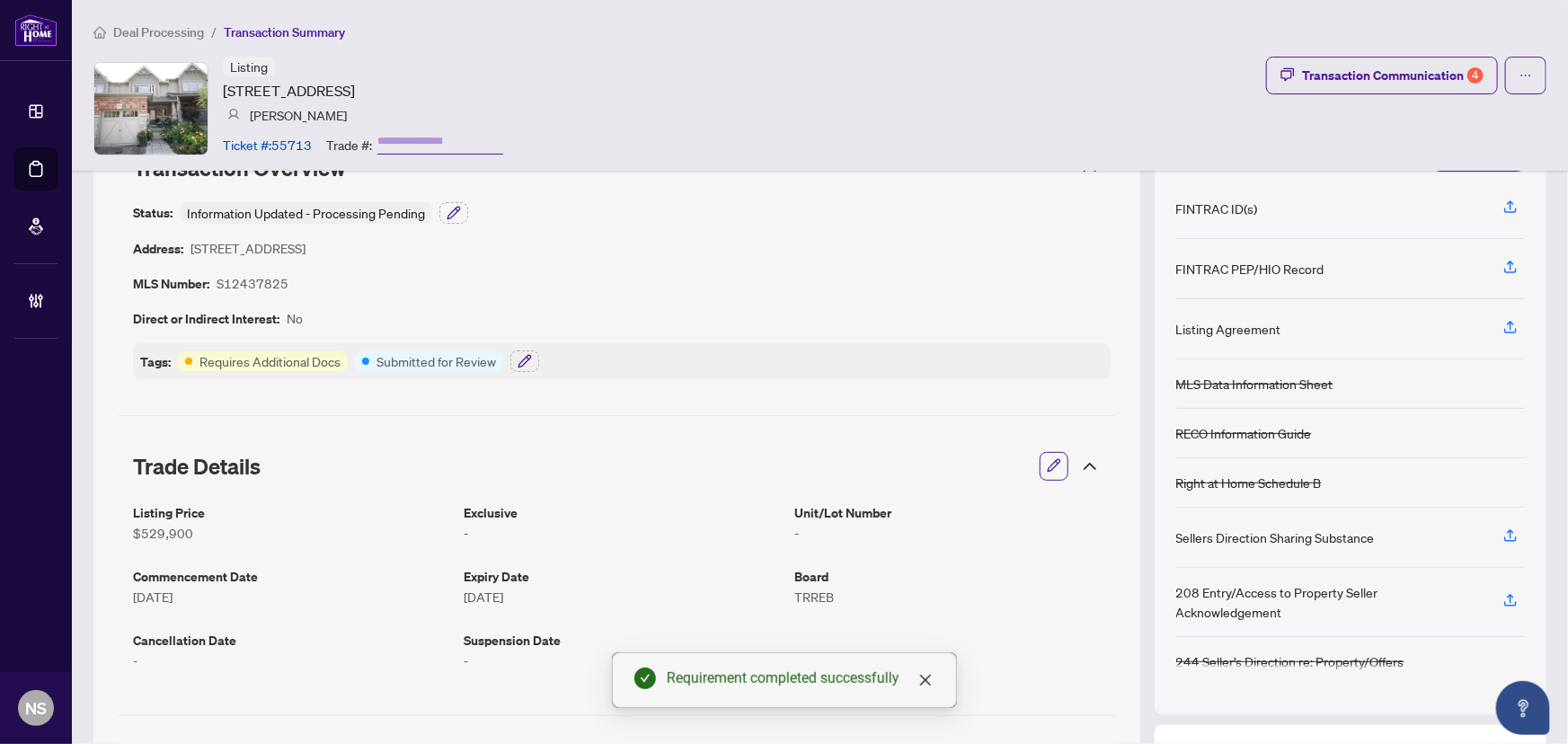
scroll to position [0, 0]
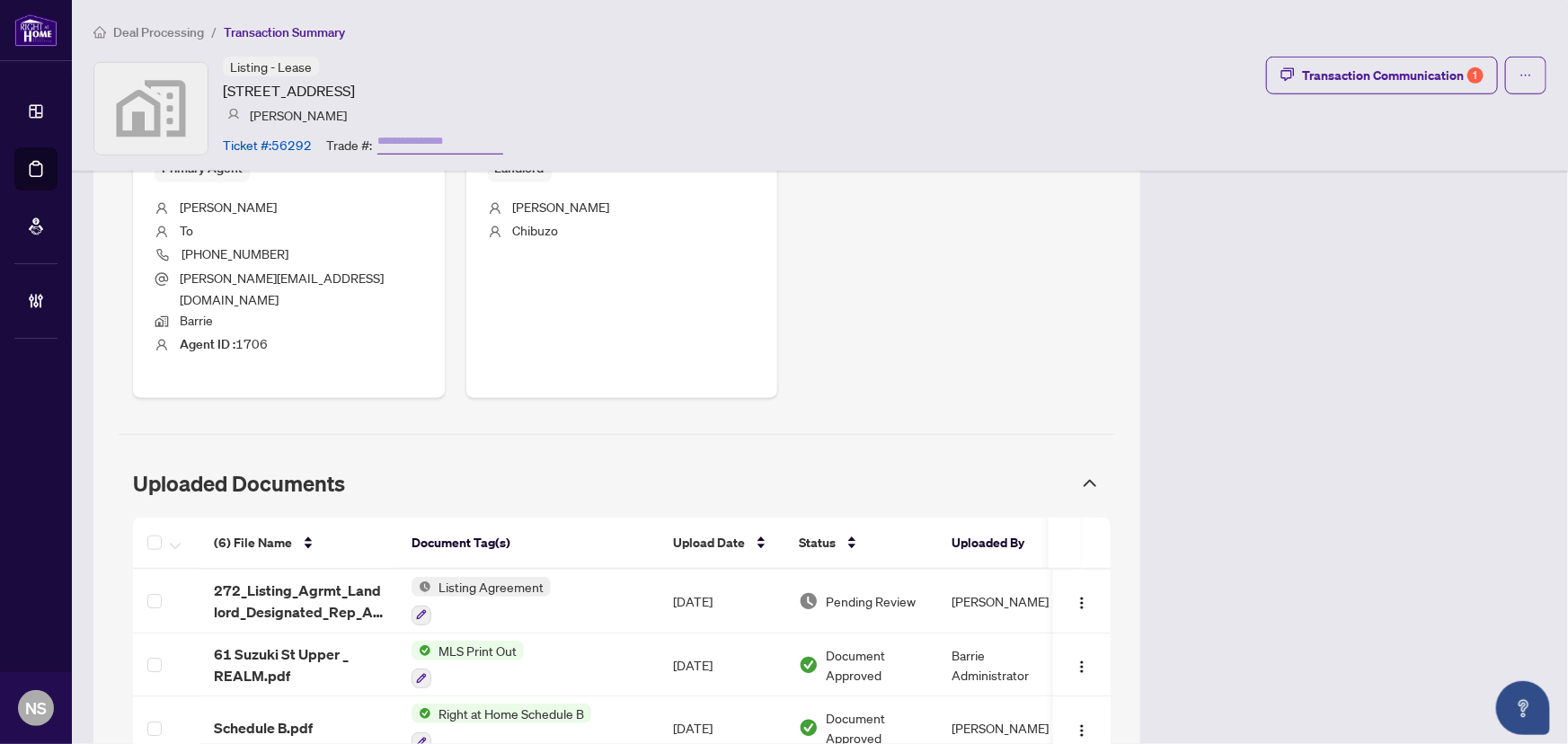
scroll to position [1061, 0]
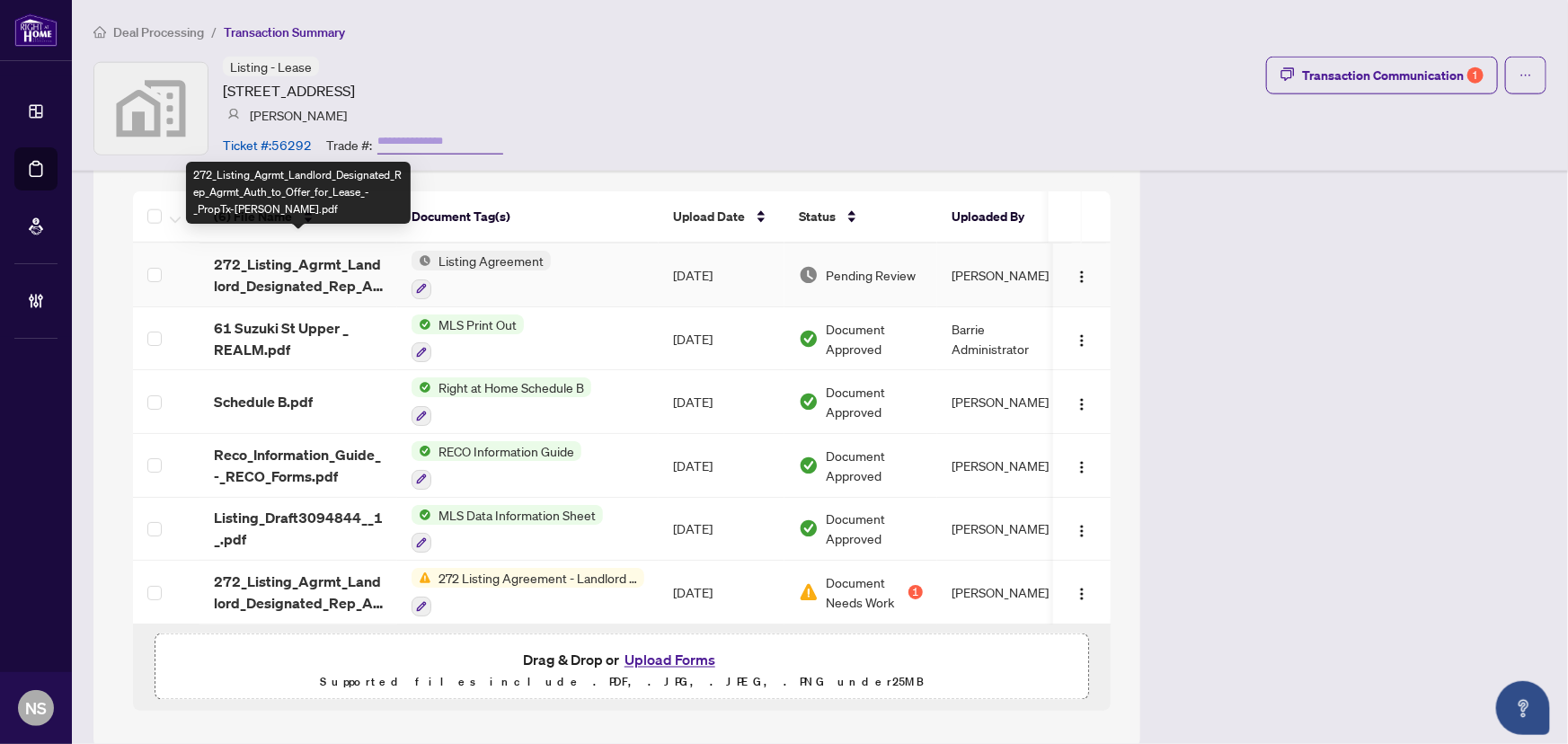
click at [252, 265] on span "272_Listing_Agrmt_Landlord_Designated_Rep_Agrmt_Auth_to_Offer_for_Lease_-_PropT…" at bounding box center [298, 275] width 169 height 43
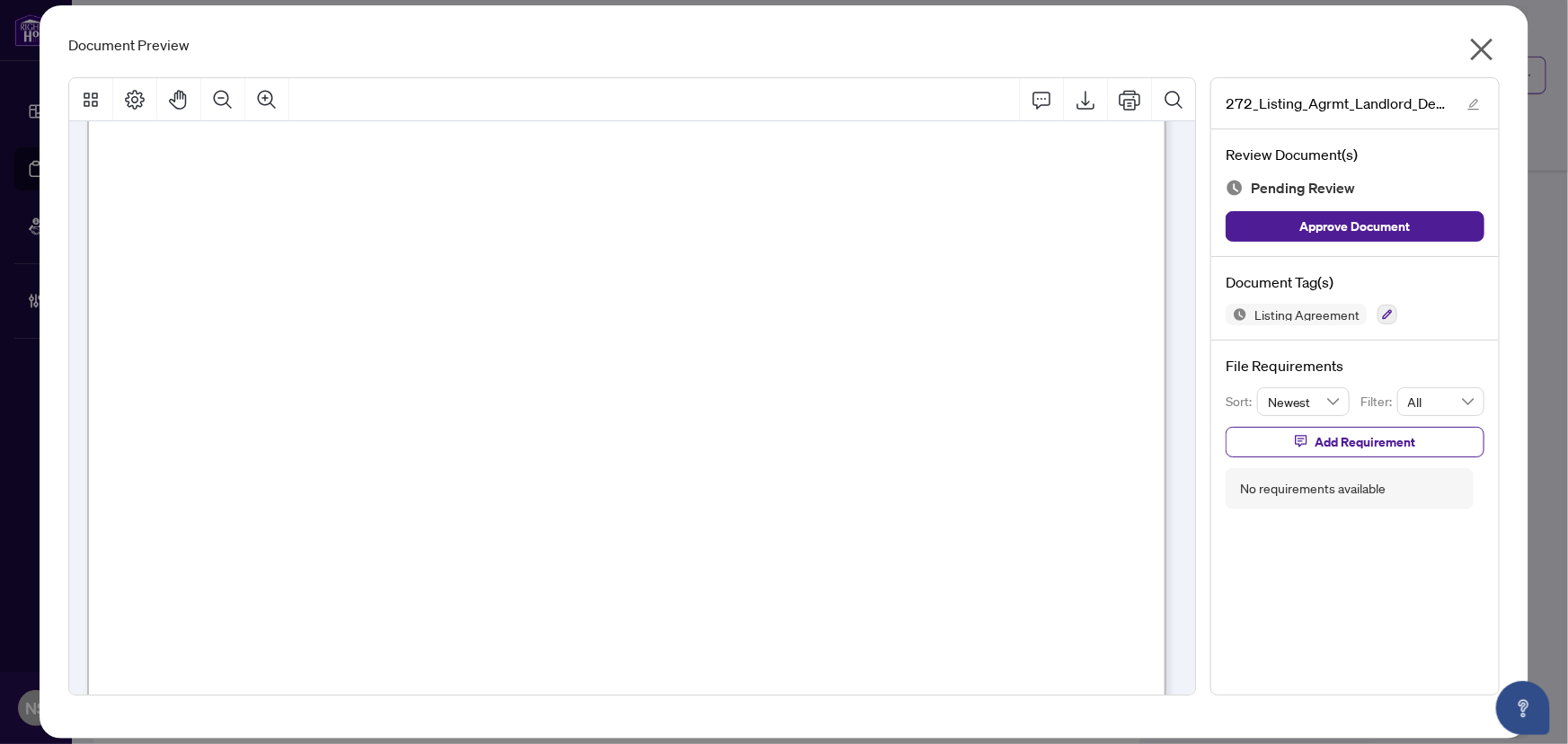
scroll to position [0, 0]
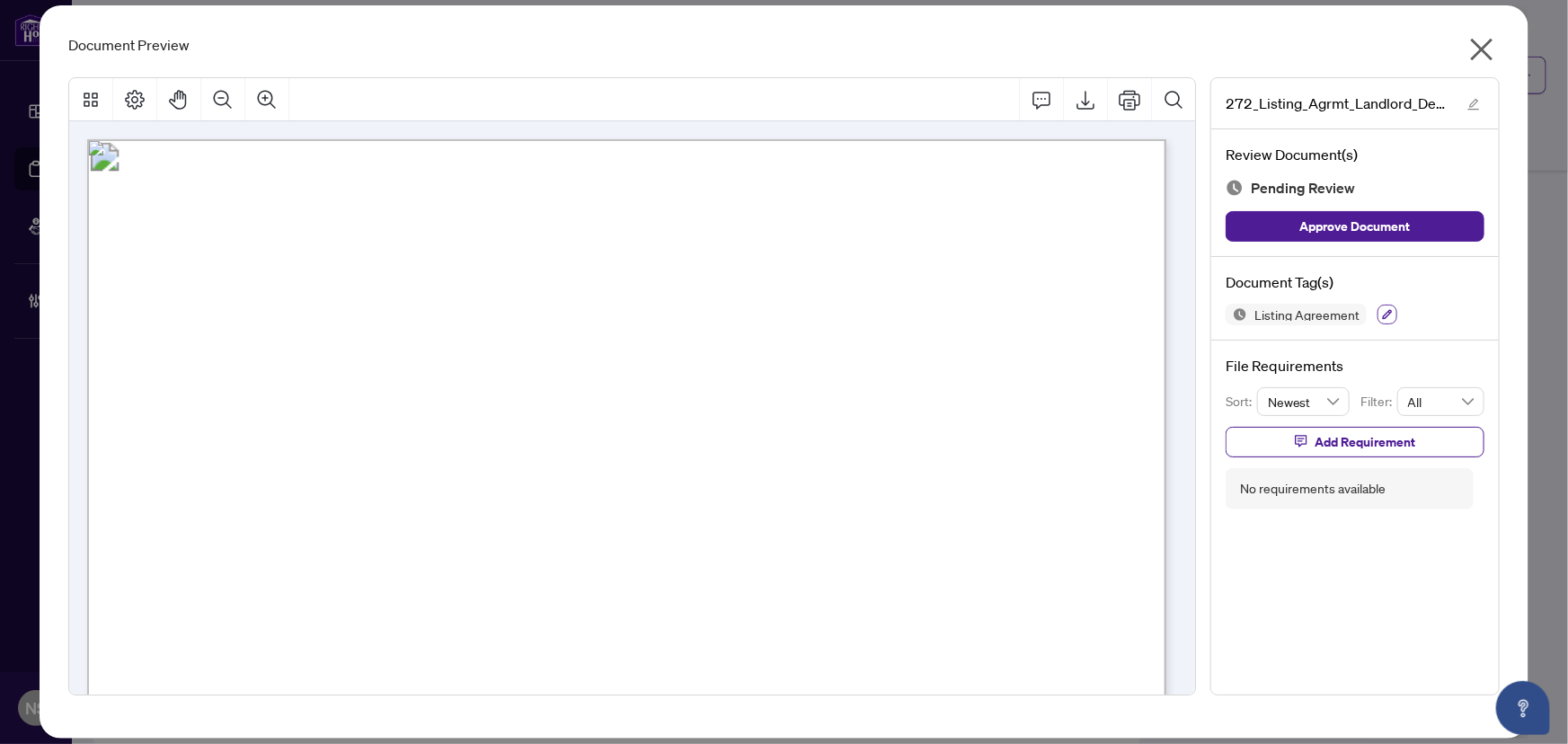
click at [1385, 314] on icon "button" at bounding box center [1388, 315] width 10 height 10
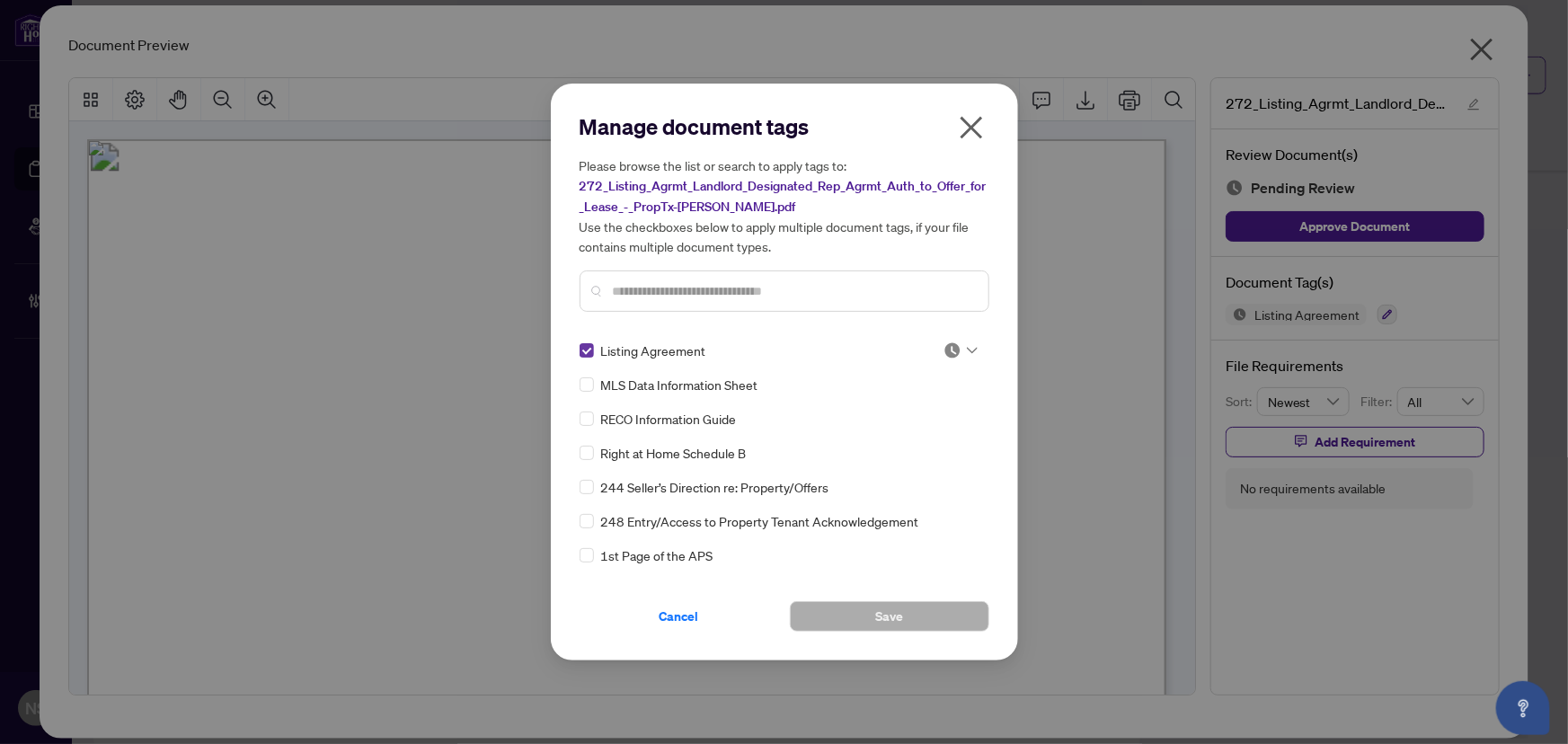
click at [587, 360] on label at bounding box center [586, 350] width 14 height 20
click at [640, 298] on input "text" at bounding box center [793, 291] width 361 height 20
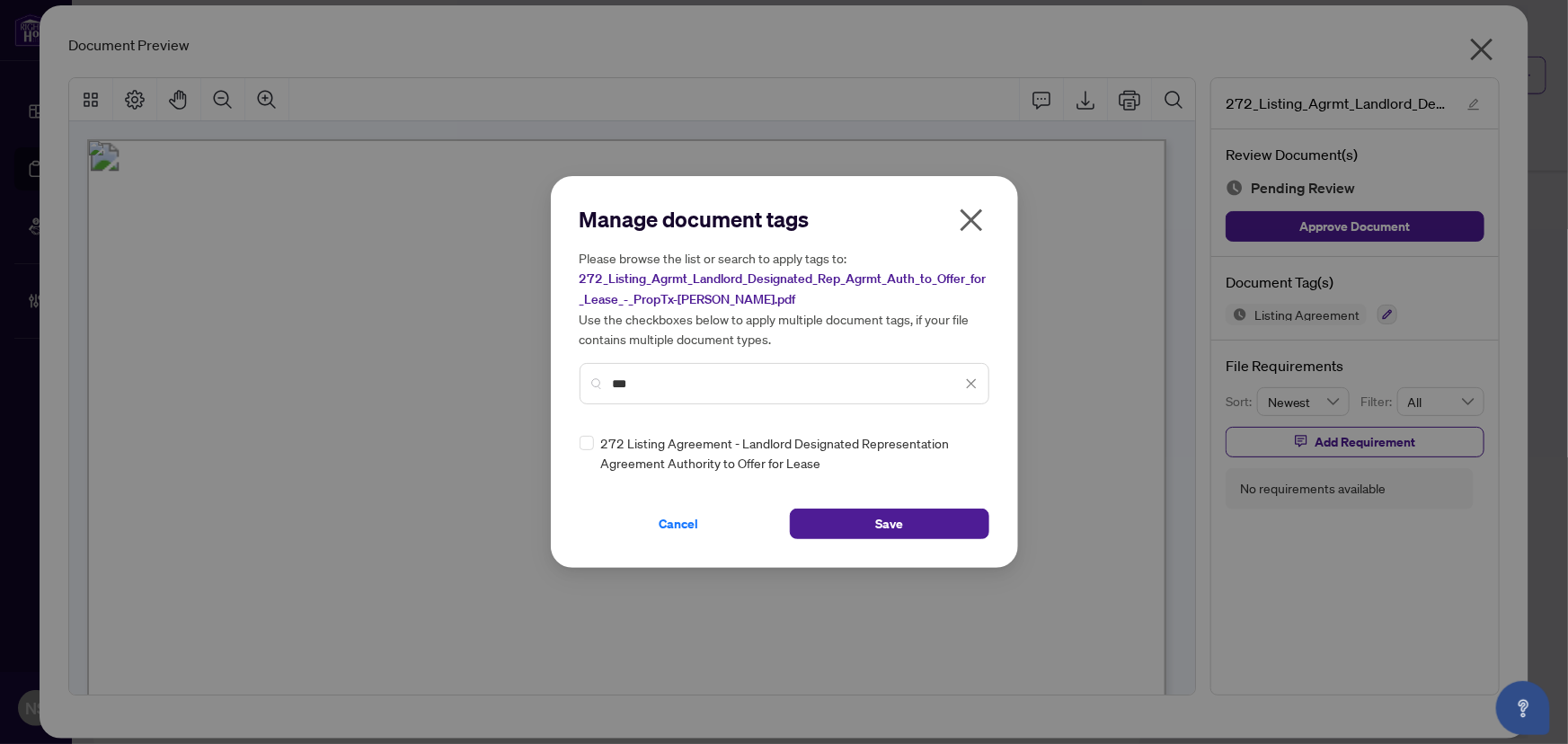
type input "***"
click at [962, 447] on div at bounding box center [960, 452] width 35 height 18
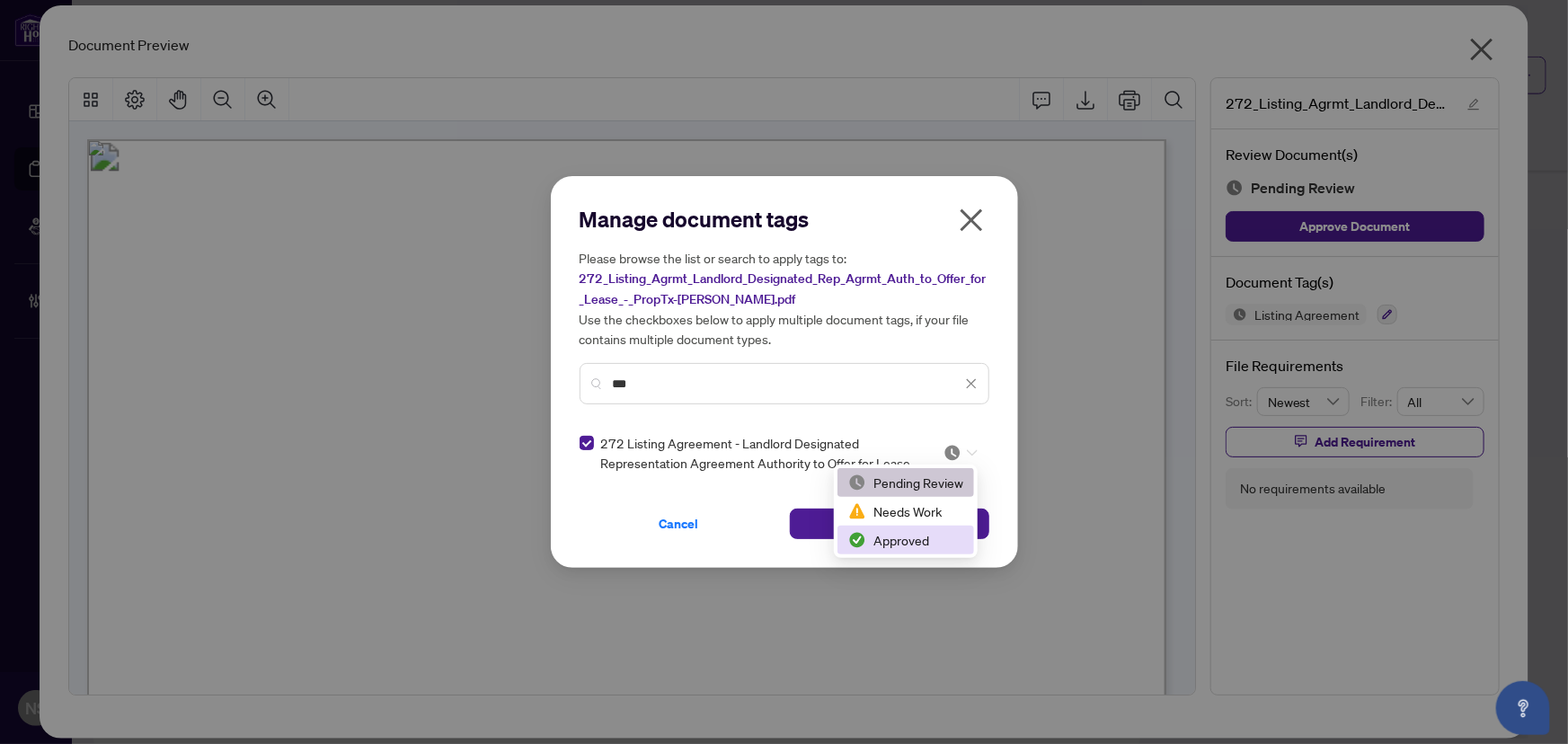
click at [916, 537] on div "Approved" at bounding box center [905, 539] width 115 height 20
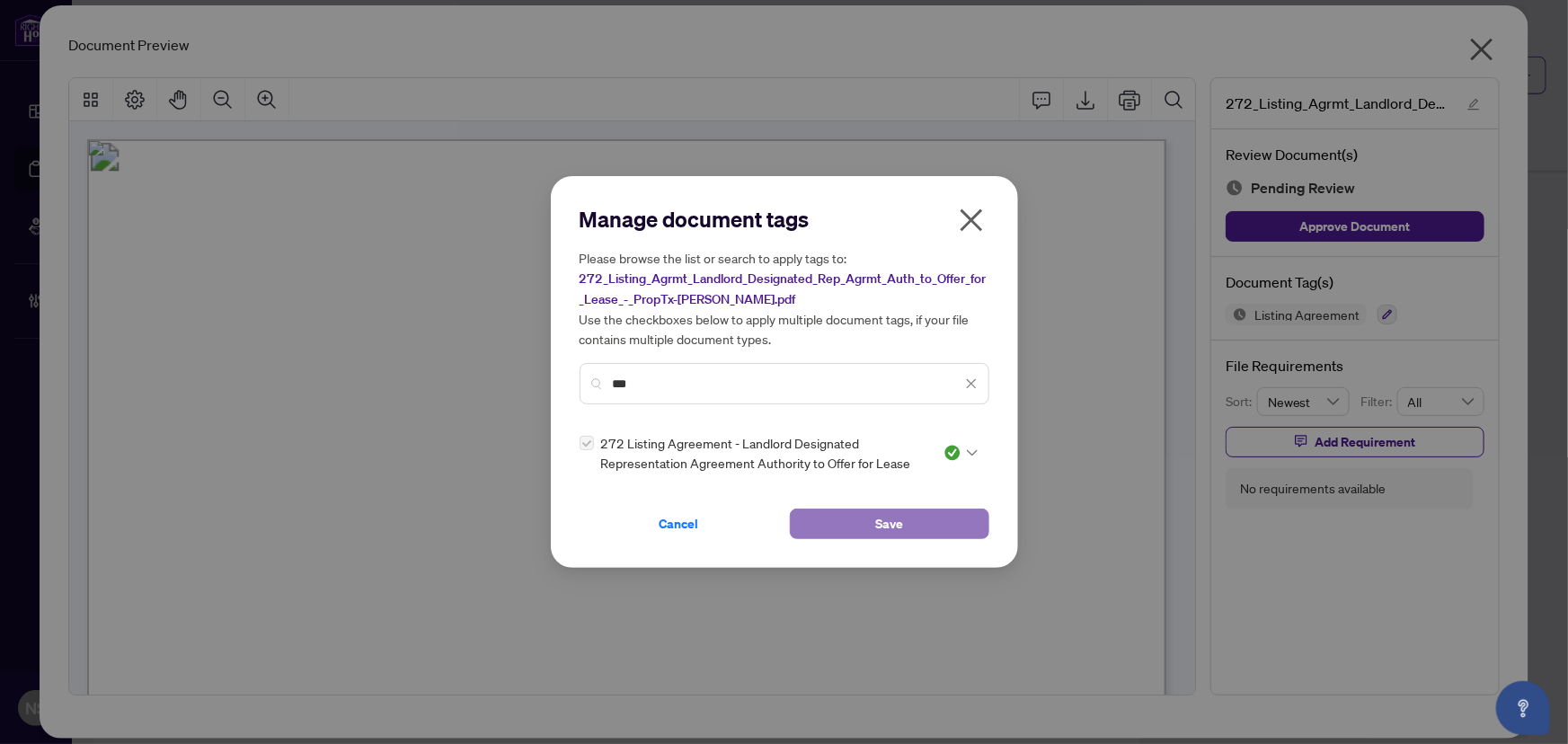
click at [827, 519] on button "Save" at bounding box center [889, 523] width 199 height 31
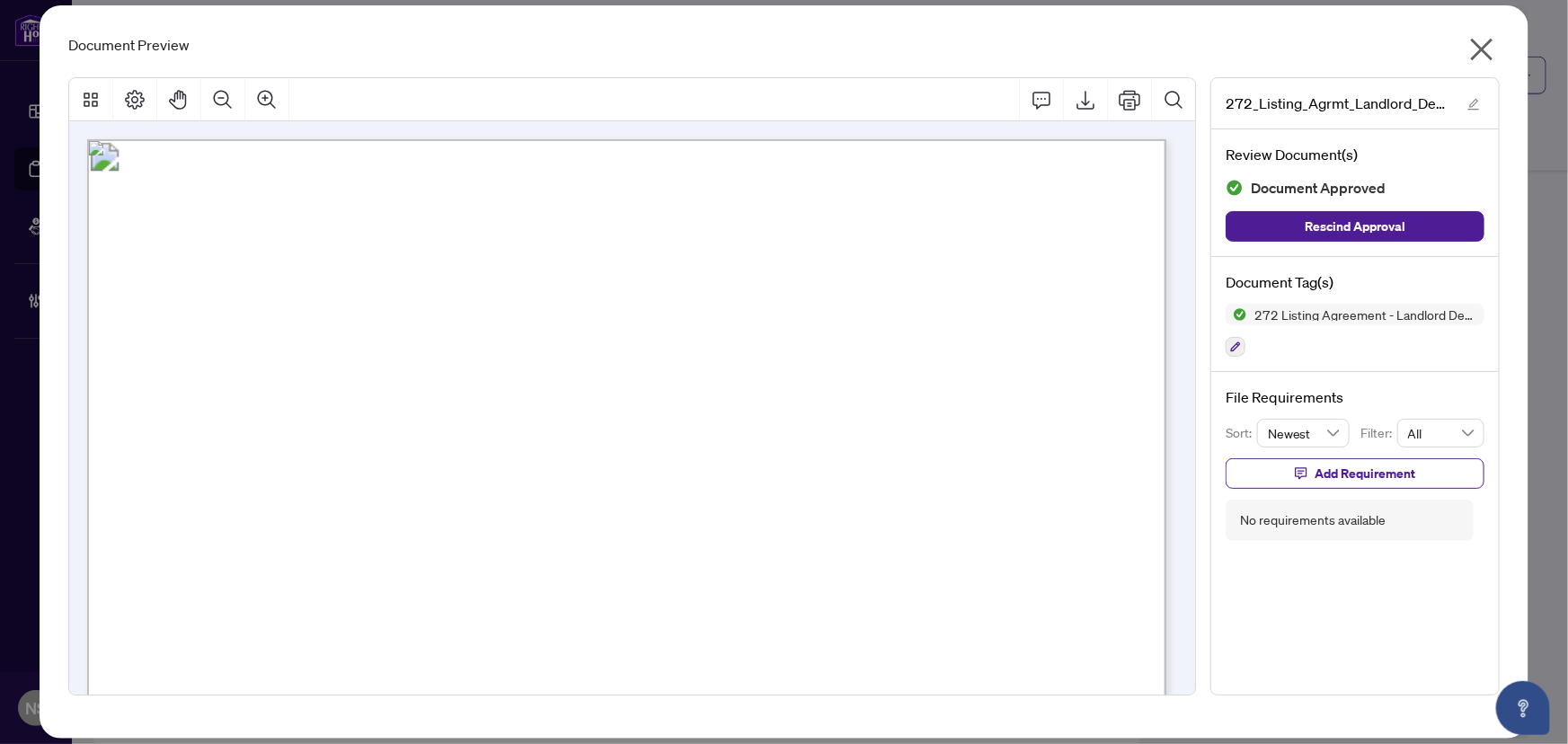
click at [1498, 50] on button "button" at bounding box center [1481, 53] width 36 height 38
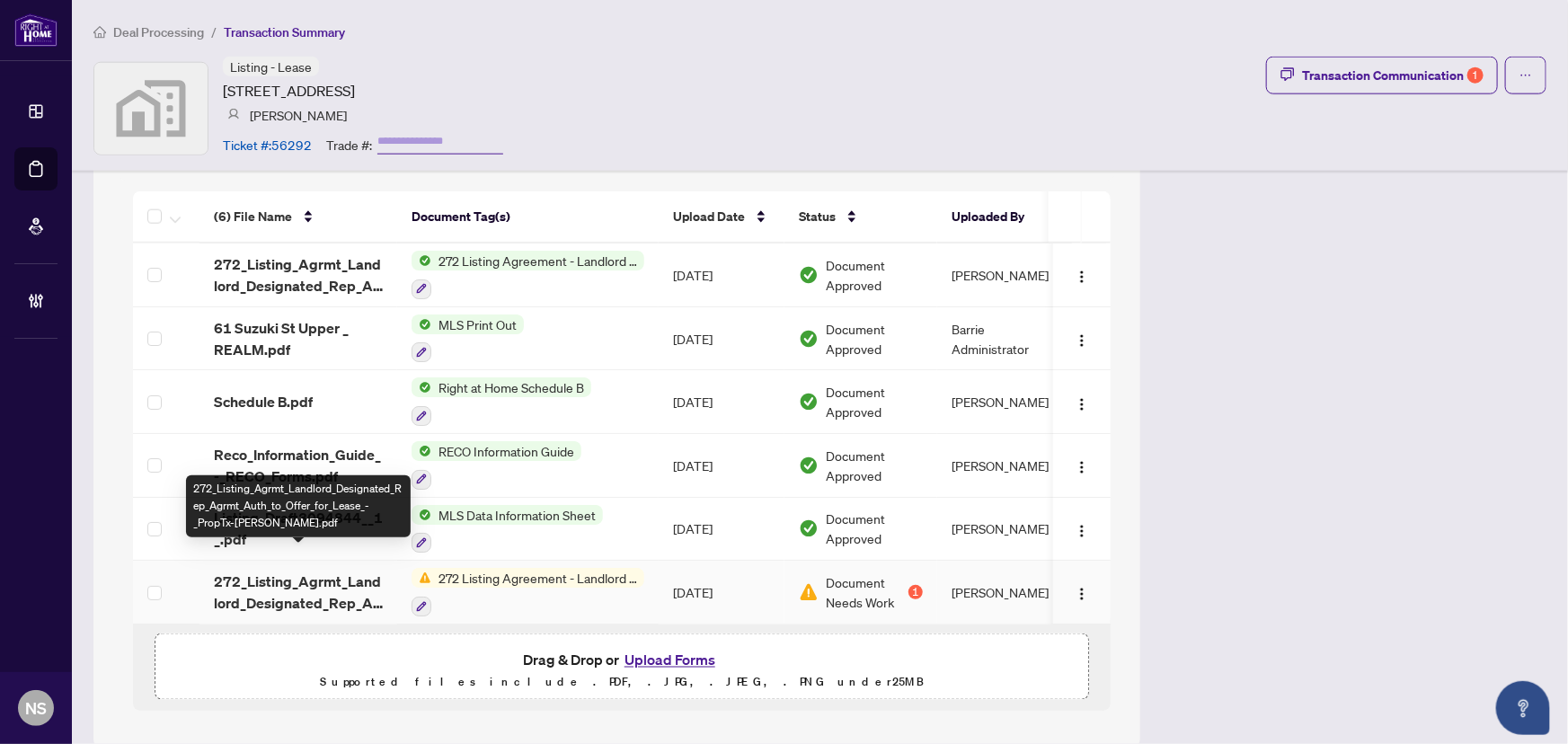
click at [241, 570] on span "272_Listing_Agrmt_Landlord_Designated_Rep_Agrmt_Auth_to_Offer_for_Lease_-_PropT…" at bounding box center [298, 592] width 169 height 43
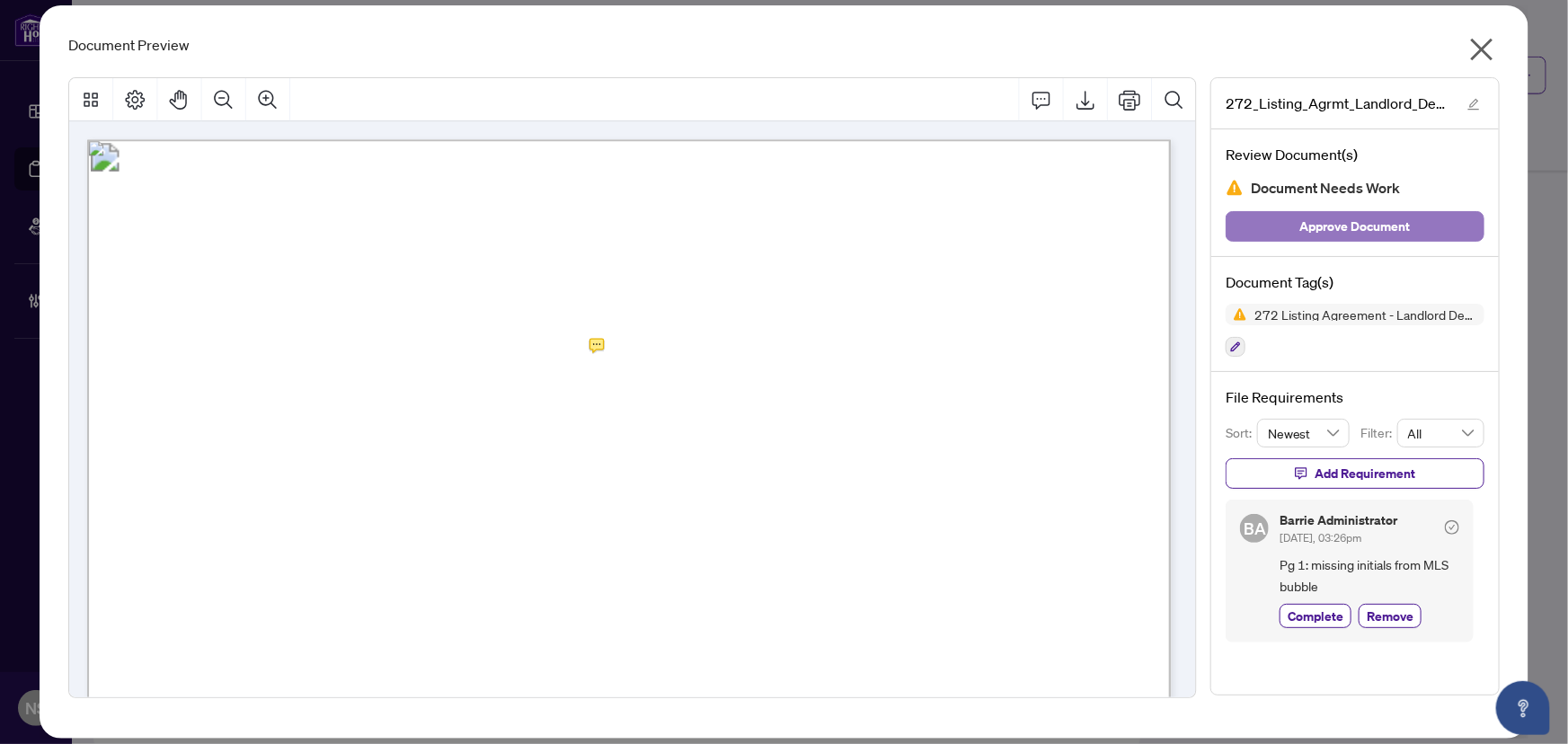
click at [1352, 236] on span "Approve Document" at bounding box center [1355, 226] width 110 height 29
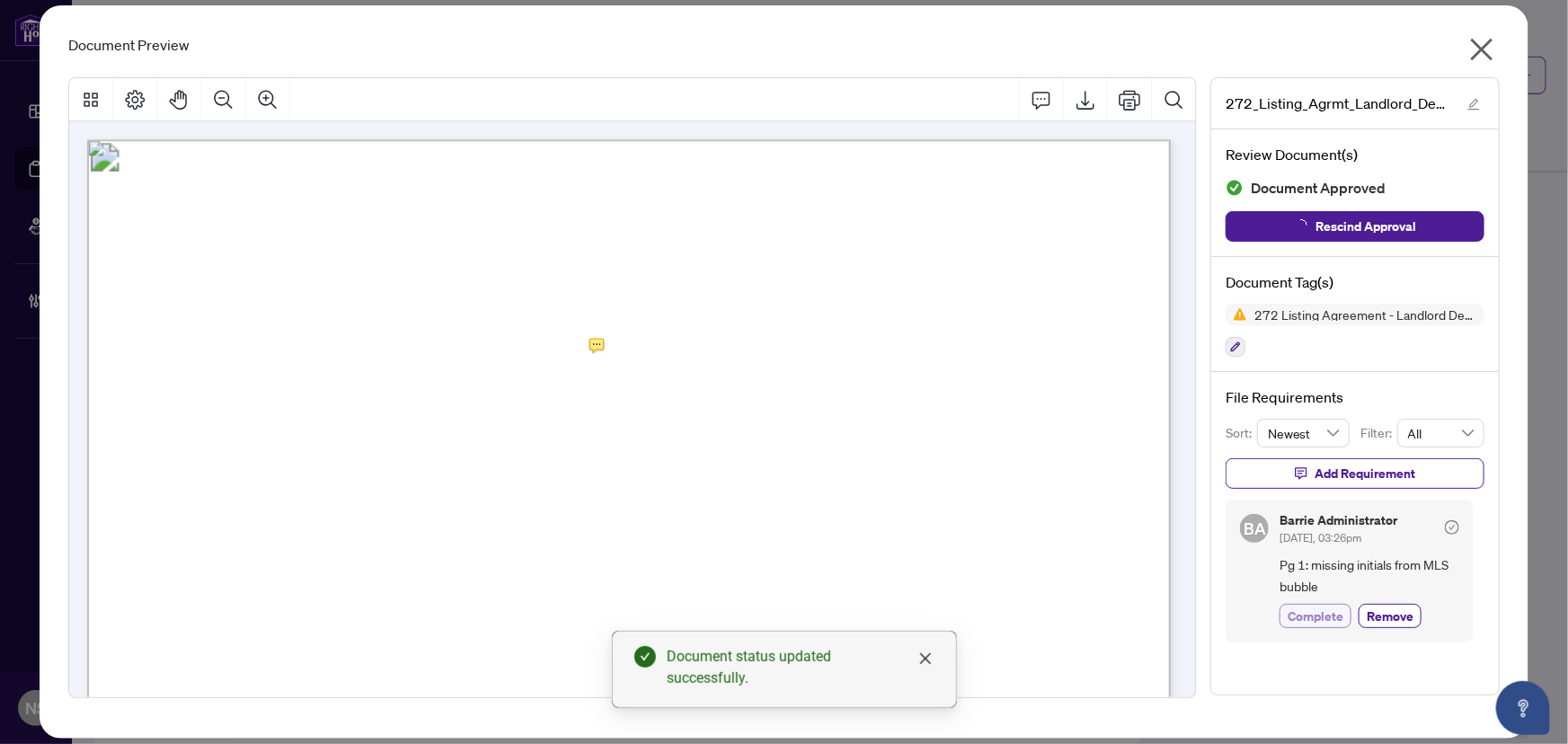
click at [1333, 617] on span "Complete" at bounding box center [1316, 616] width 56 height 19
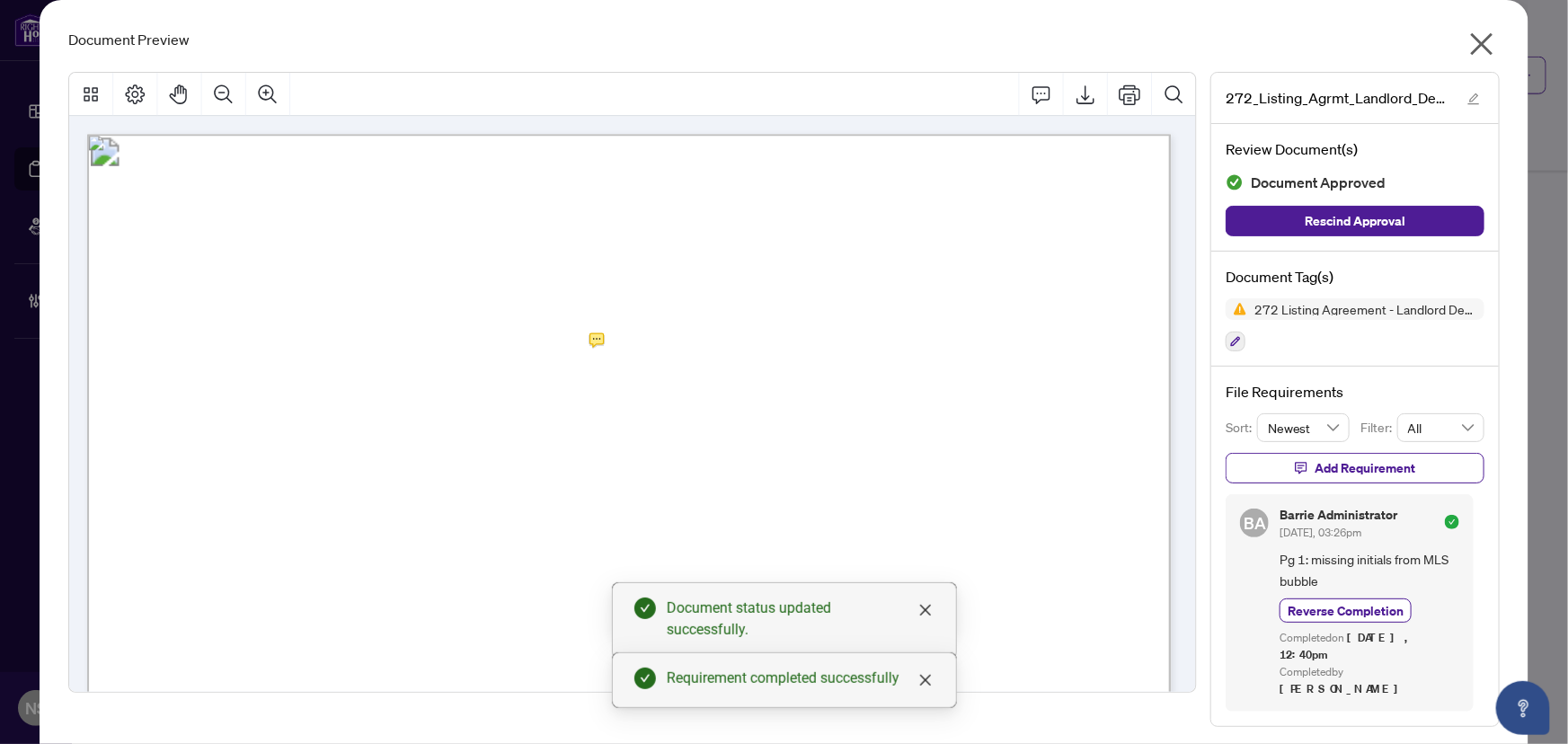
click at [1487, 51] on icon "close" at bounding box center [1481, 44] width 29 height 29
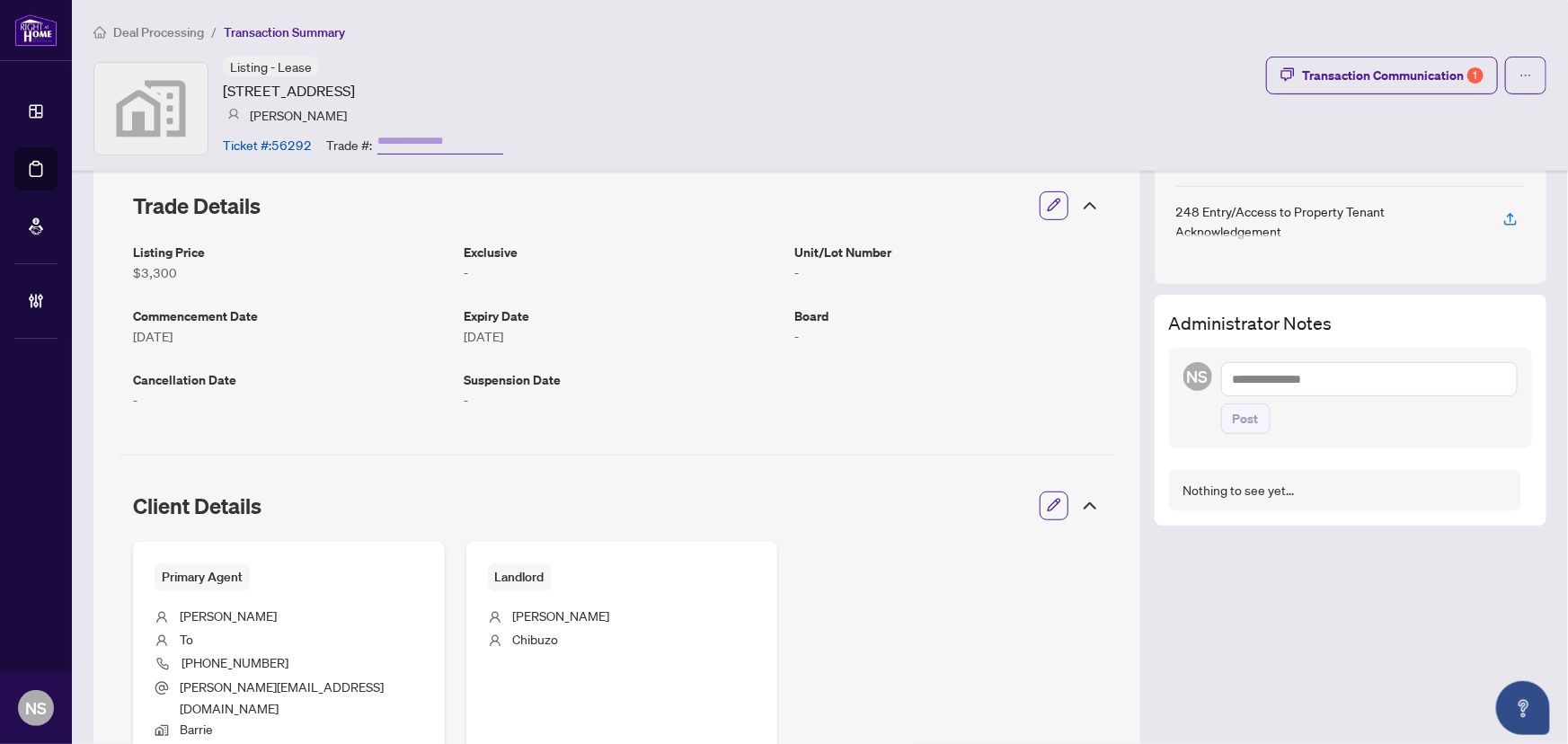
scroll to position [81, 0]
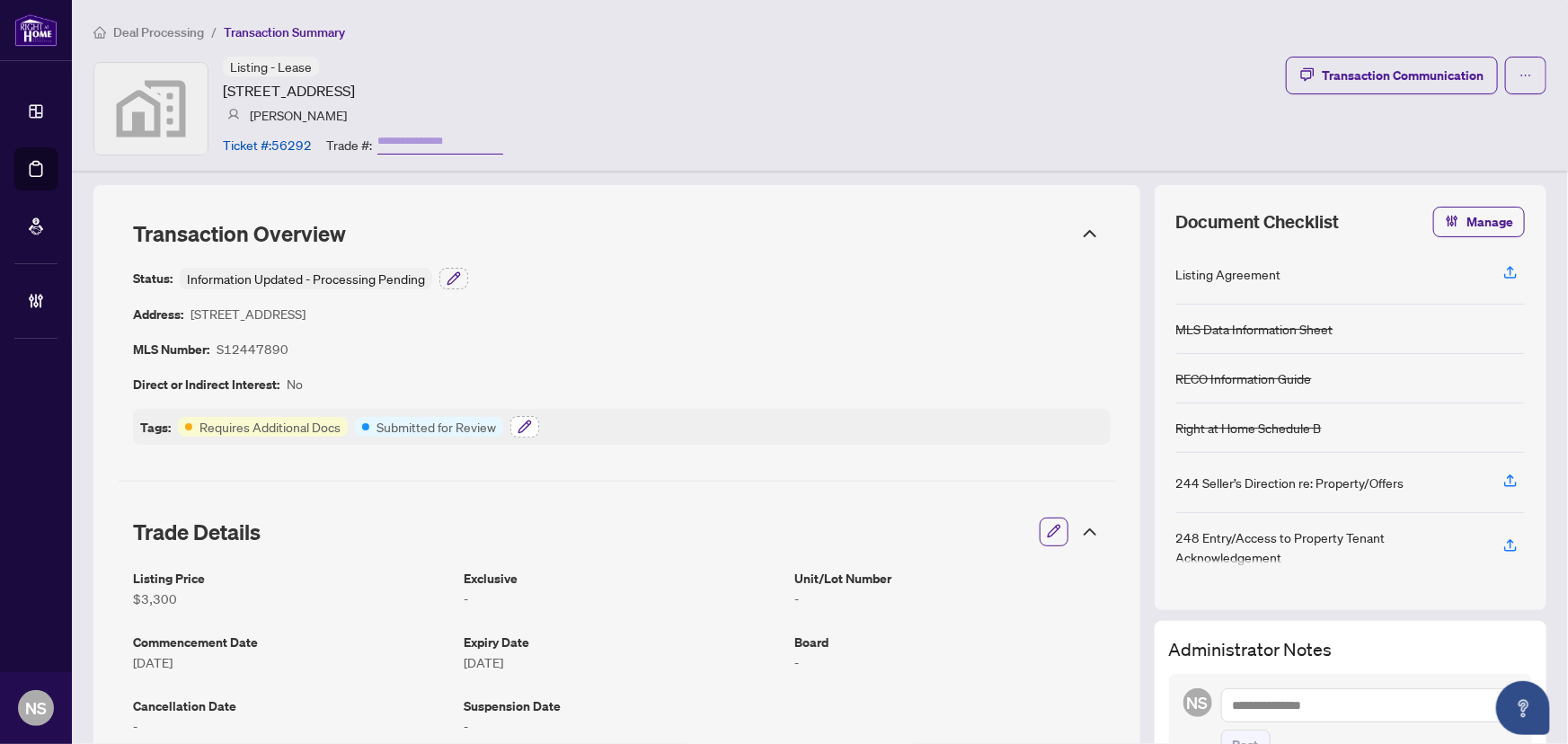
click at [520, 420] on icon "button" at bounding box center [524, 426] width 14 height 14
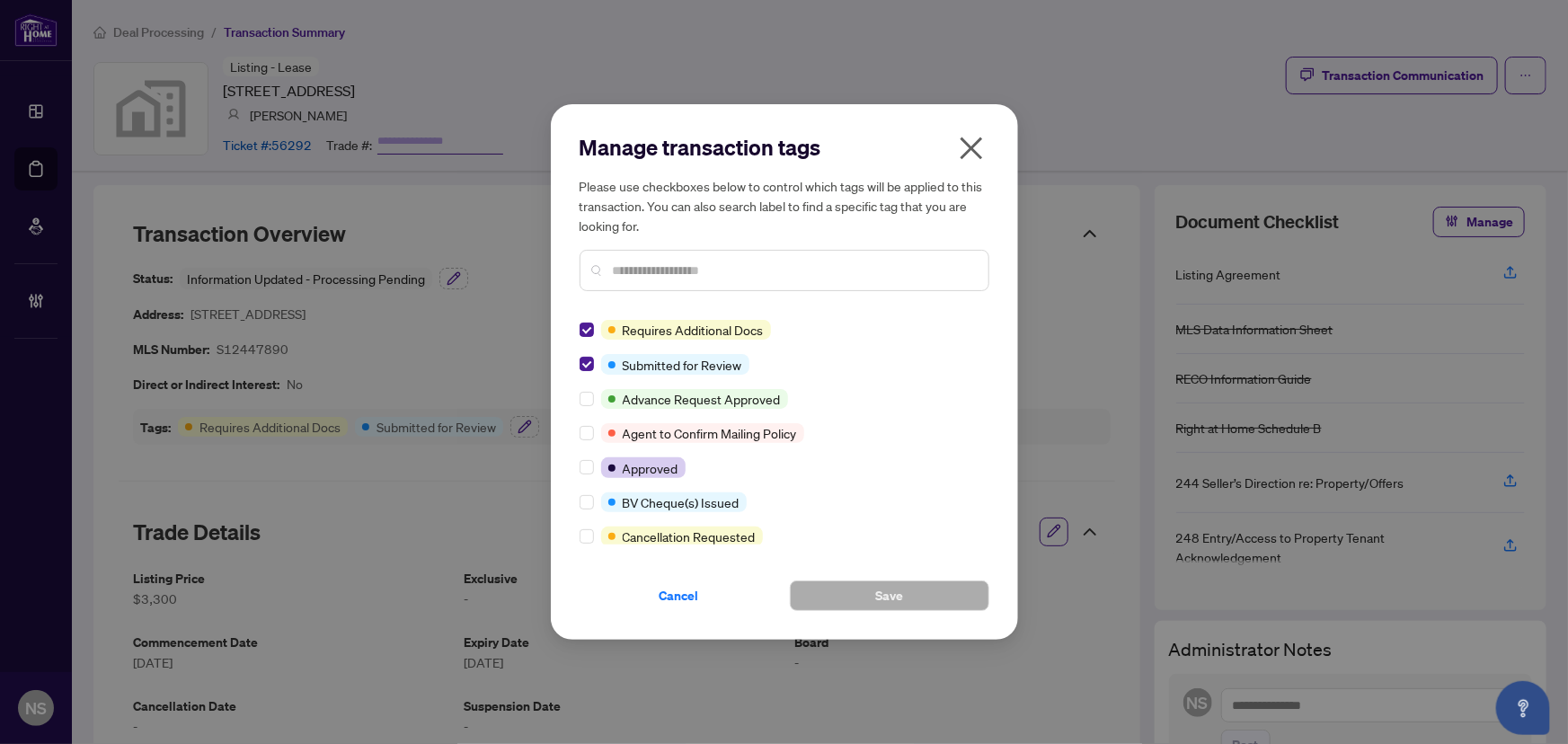
click at [584, 345] on div "Requires Additional Docs Submitted for Review Advance Request Approved Agent to…" at bounding box center [784, 432] width 409 height 224
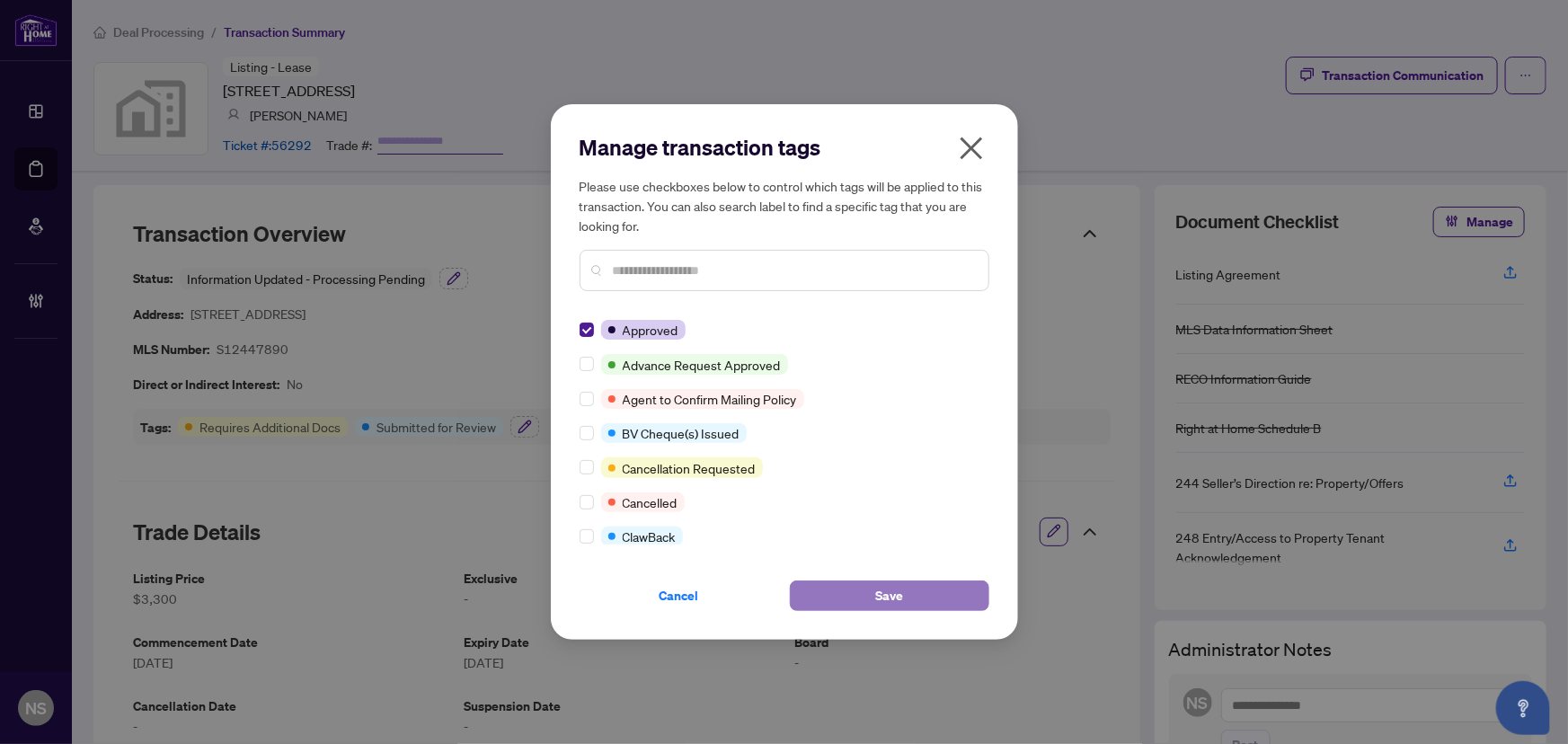
click at [889, 592] on span "Save" at bounding box center [889, 595] width 28 height 29
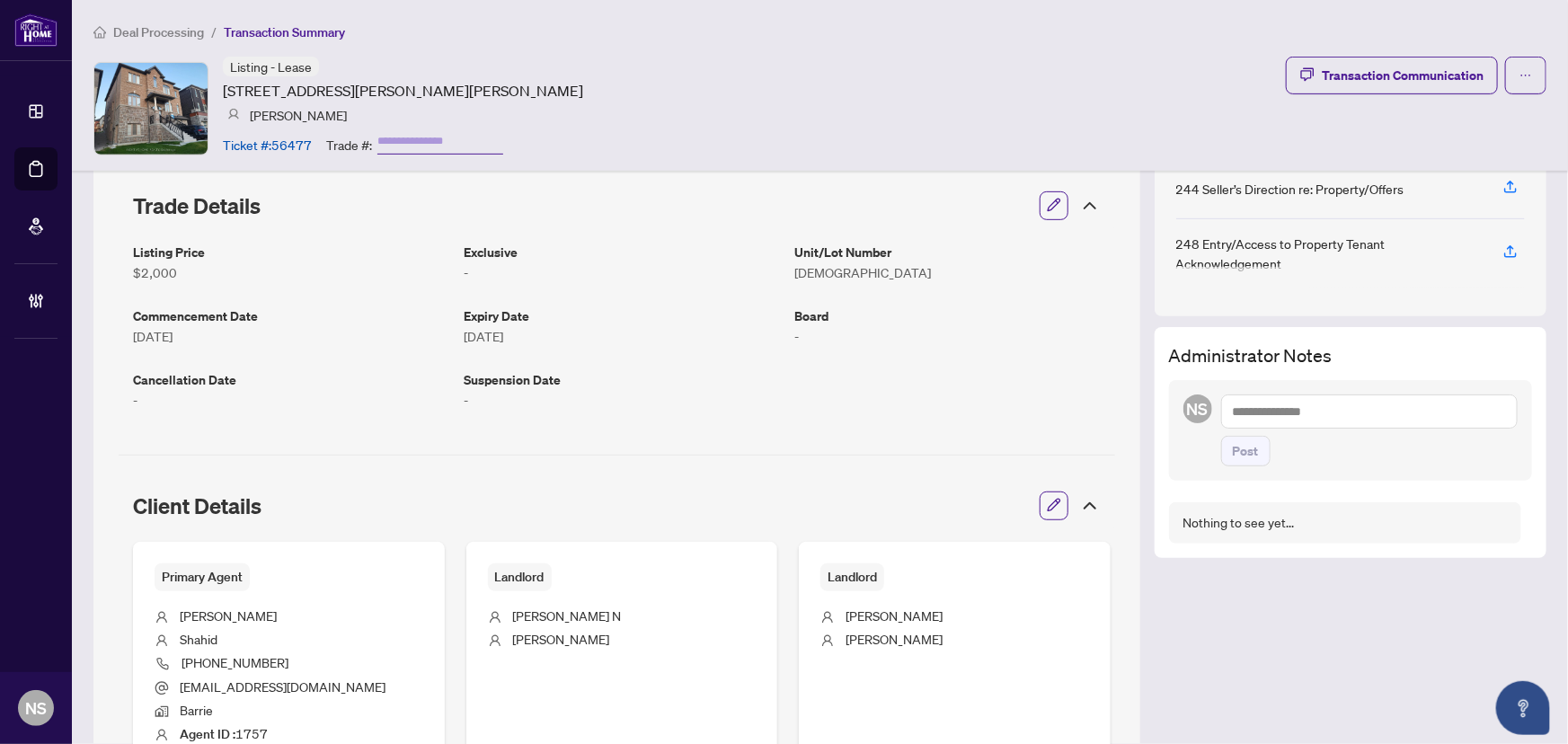
scroll to position [803, 0]
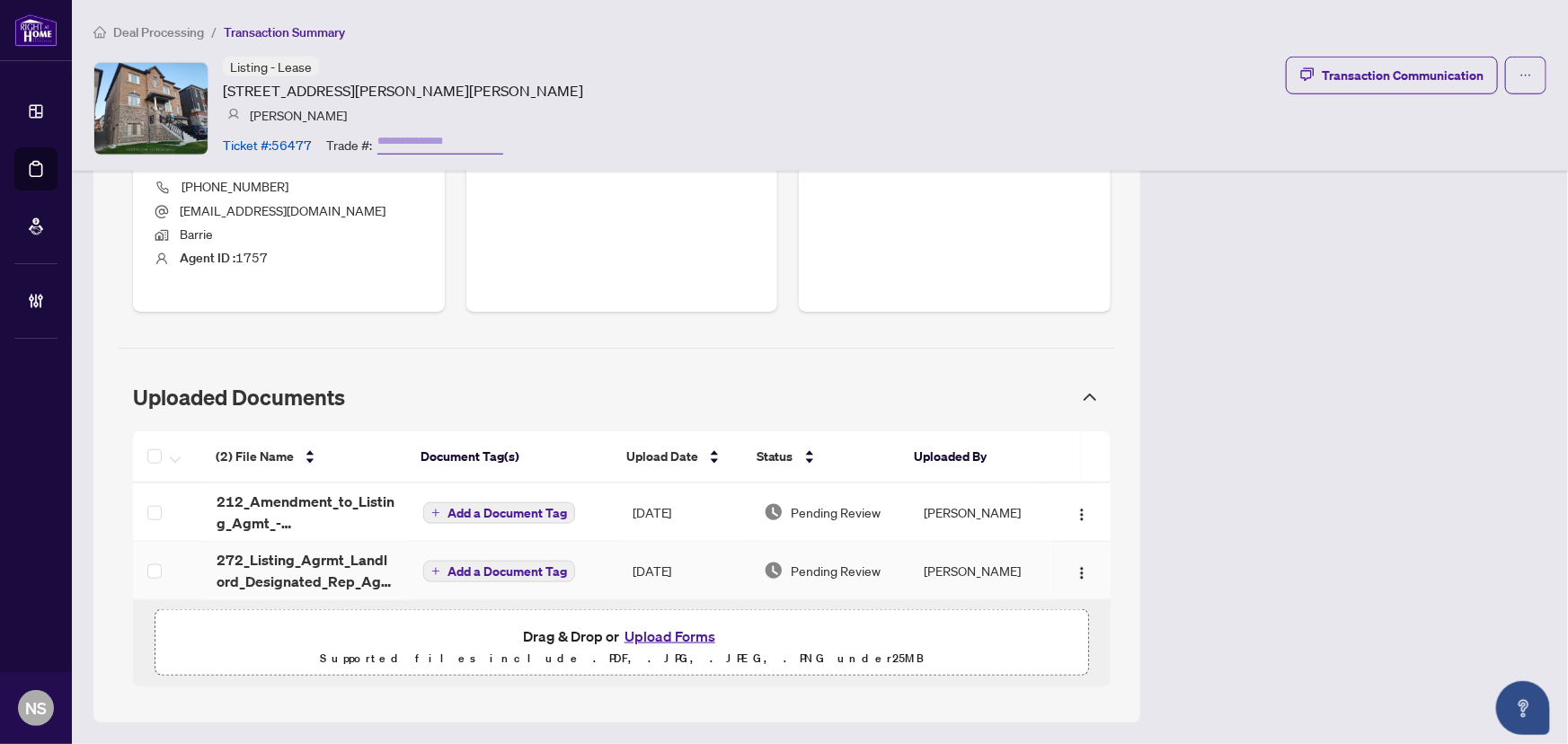
click at [268, 571] on span "272_Listing_Agrmt_Landlord_Designated_Rep_Agrmt_Auth_to_Offer_for_Lease_-_PropT…" at bounding box center [306, 570] width 178 height 43
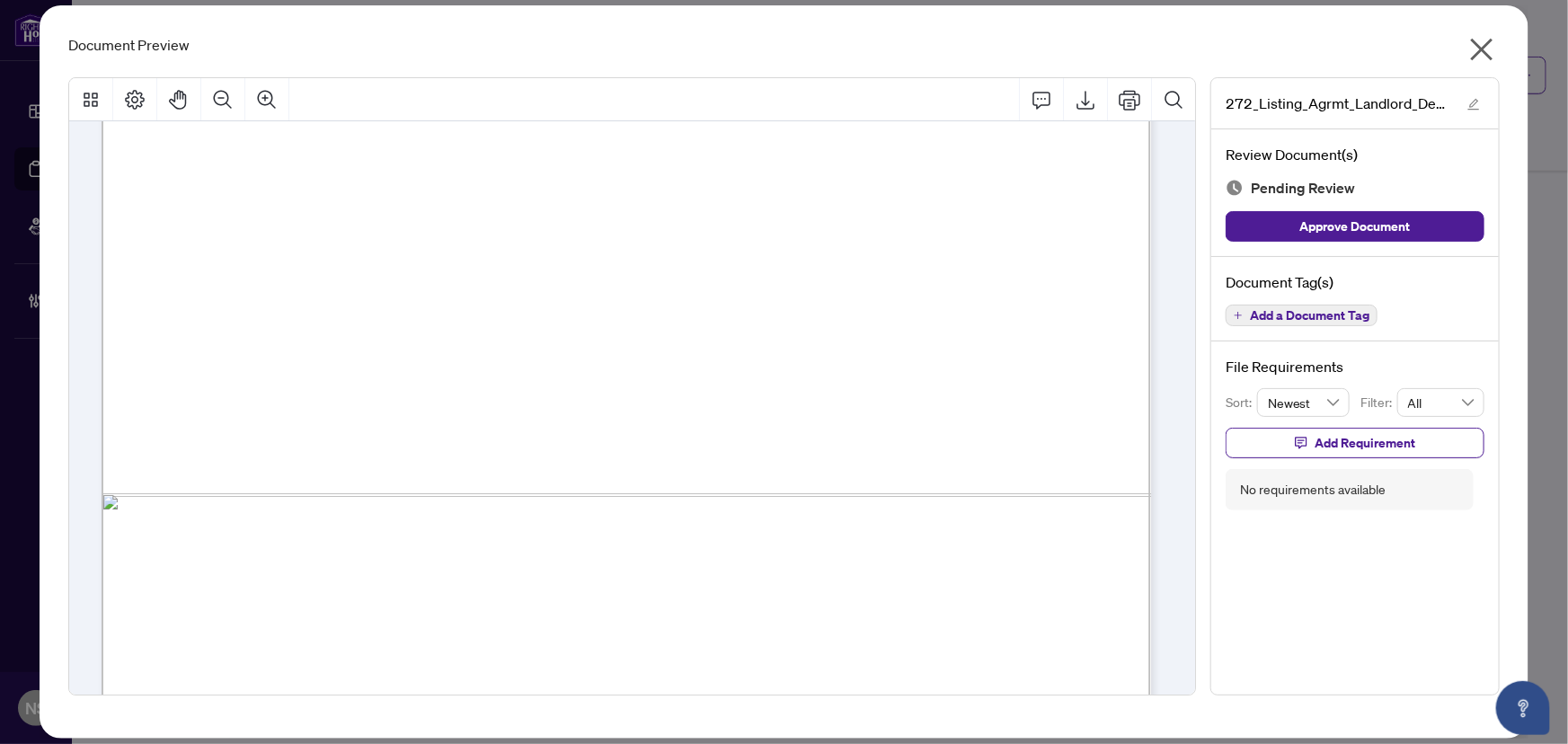
scroll to position [26711, 0]
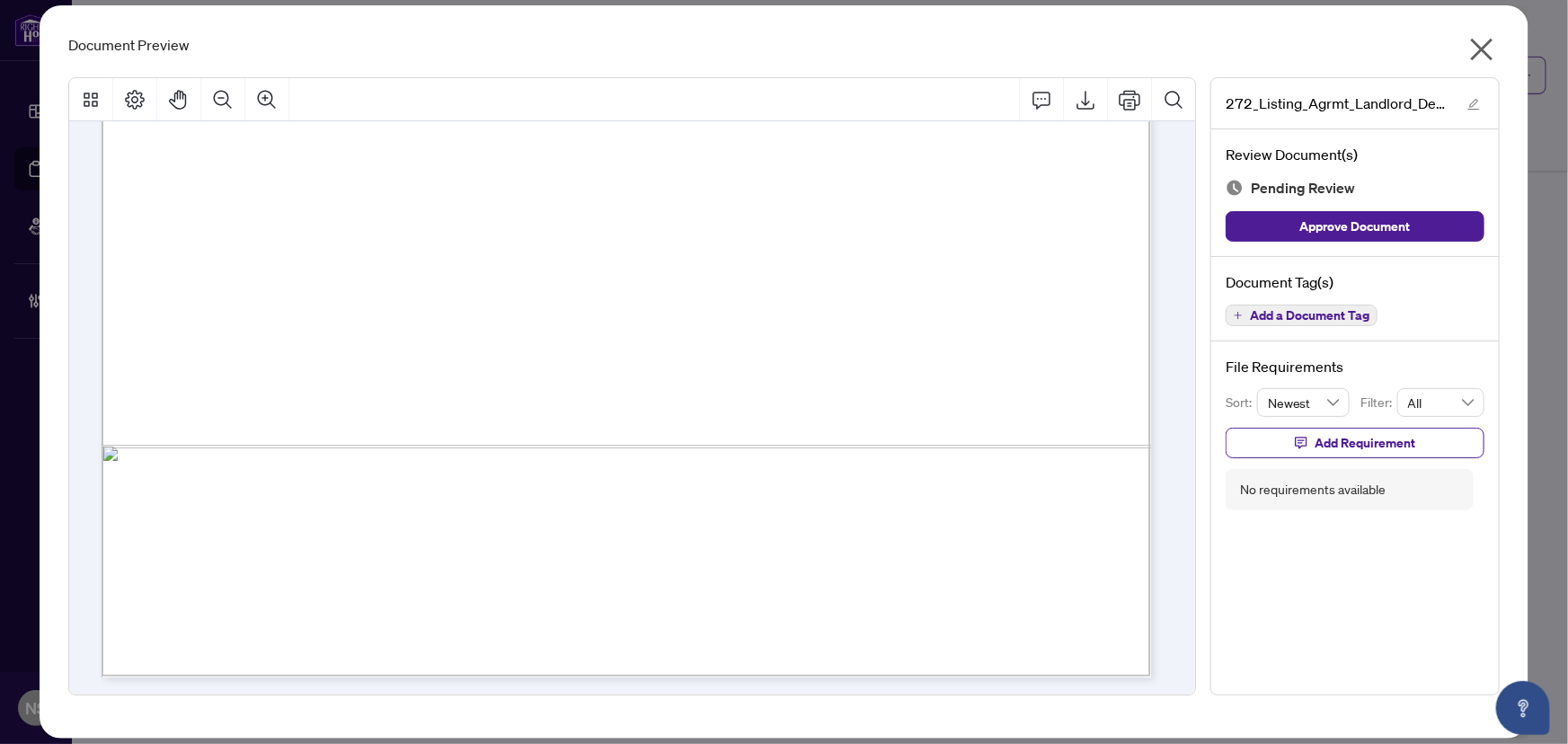
click at [1309, 316] on span "Add a Document Tag" at bounding box center [1309, 315] width 120 height 12
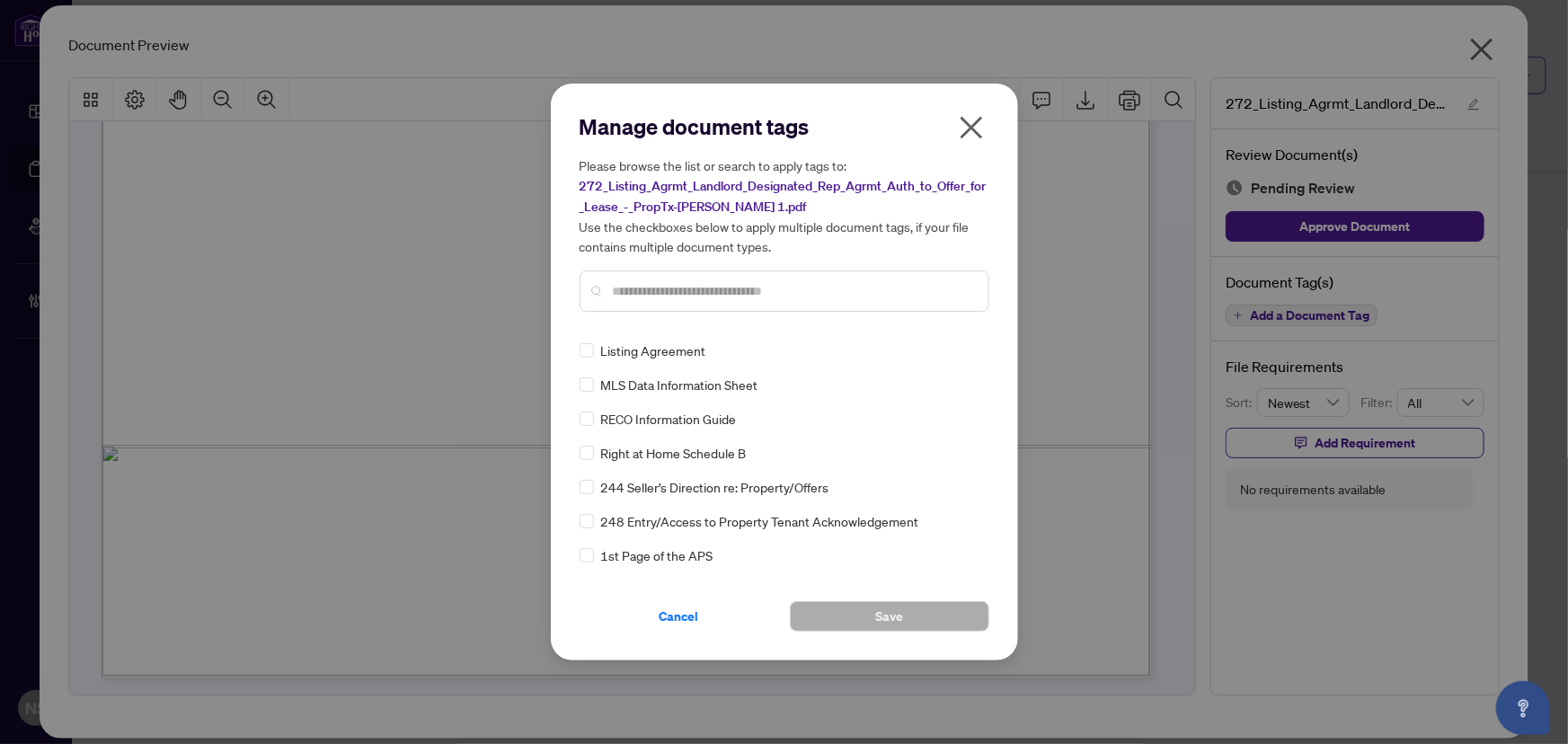
click at [826, 298] on input "text" at bounding box center [793, 291] width 361 height 20
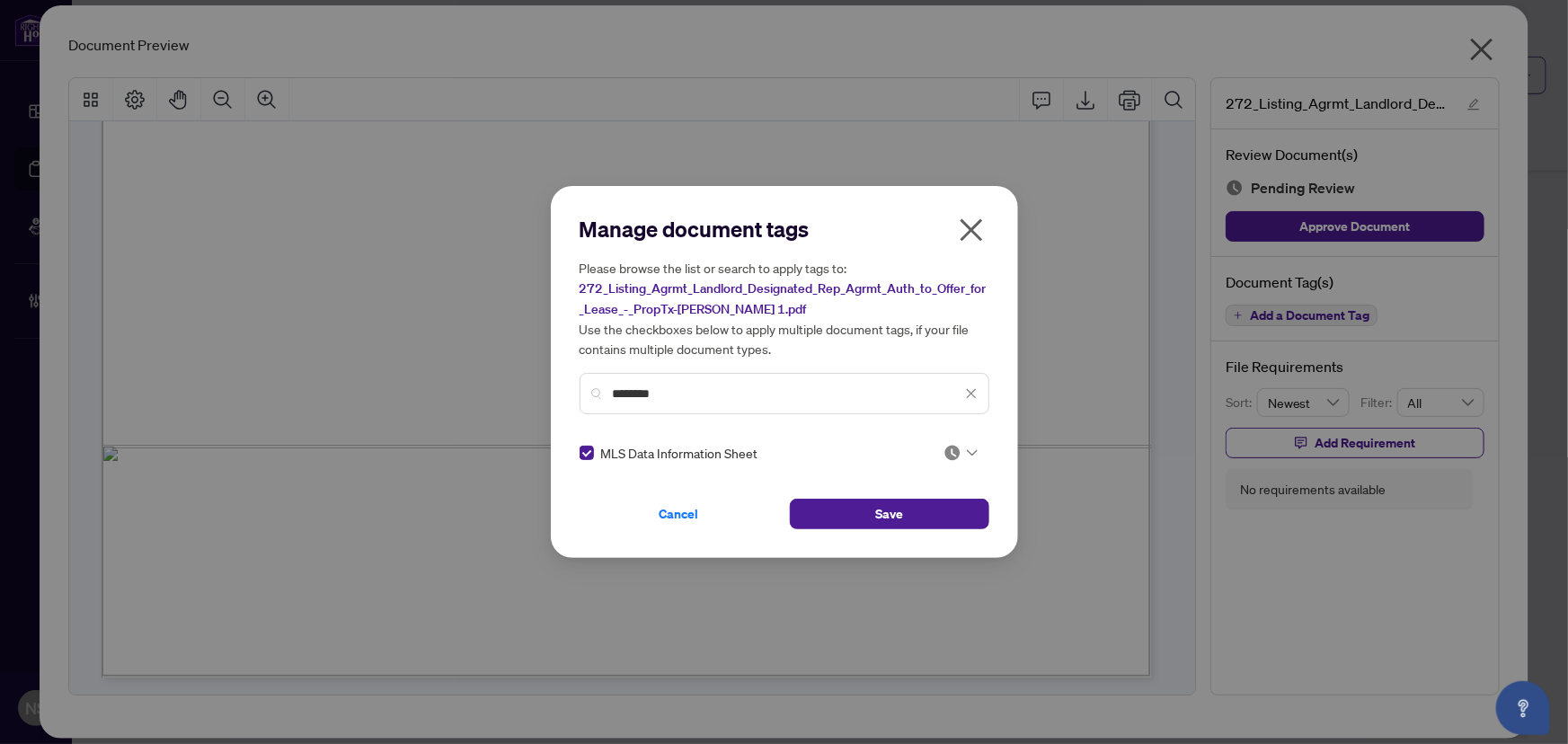
drag, startPoint x: 710, startPoint y: 389, endPoint x: 493, endPoint y: 379, distance: 217.2
click at [493, 379] on div "Manage document tags Please browse the list or search to apply tags to: 272_Lis…" at bounding box center [784, 372] width 1568 height 744
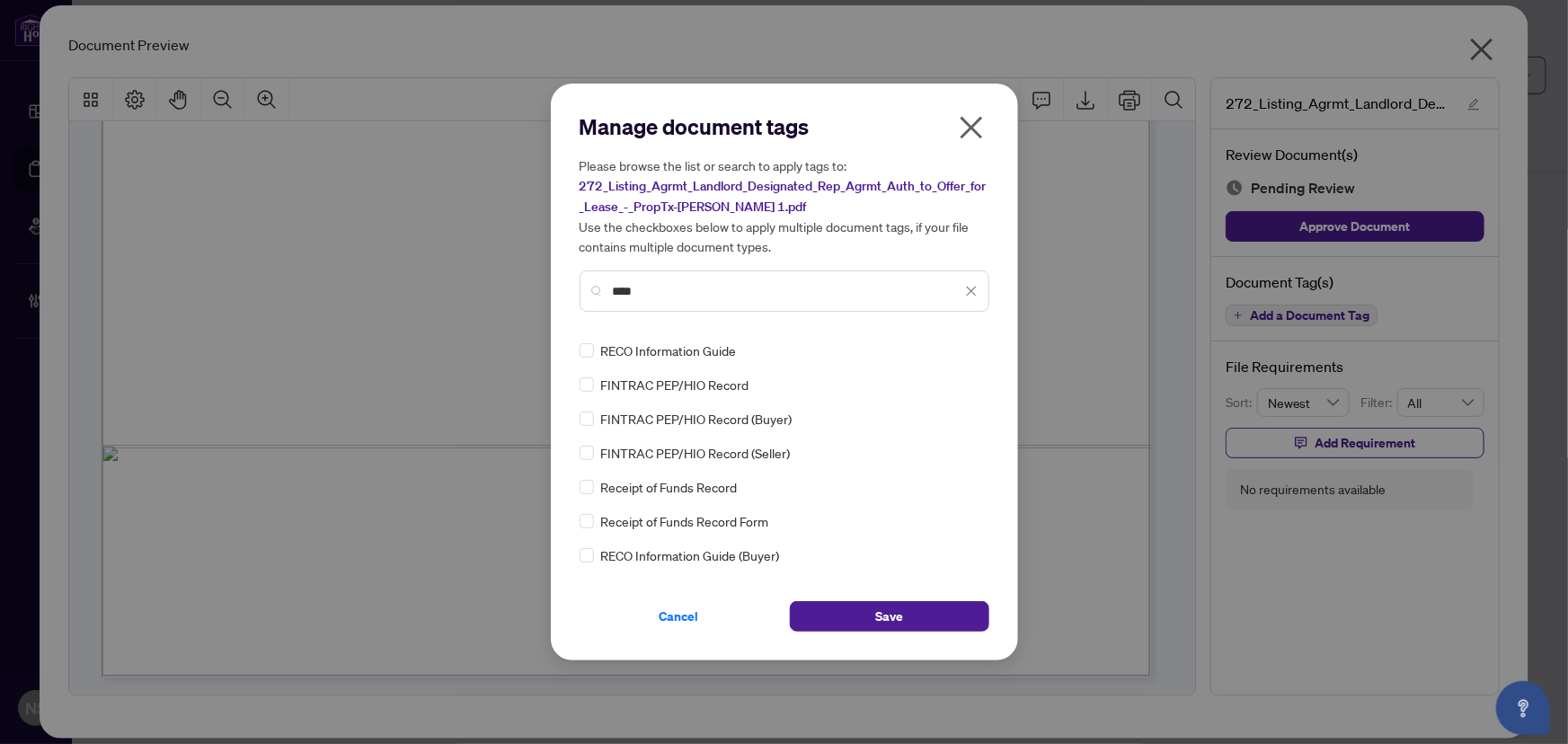
type input "****"
click at [677, 287] on input "****" at bounding box center [787, 291] width 349 height 20
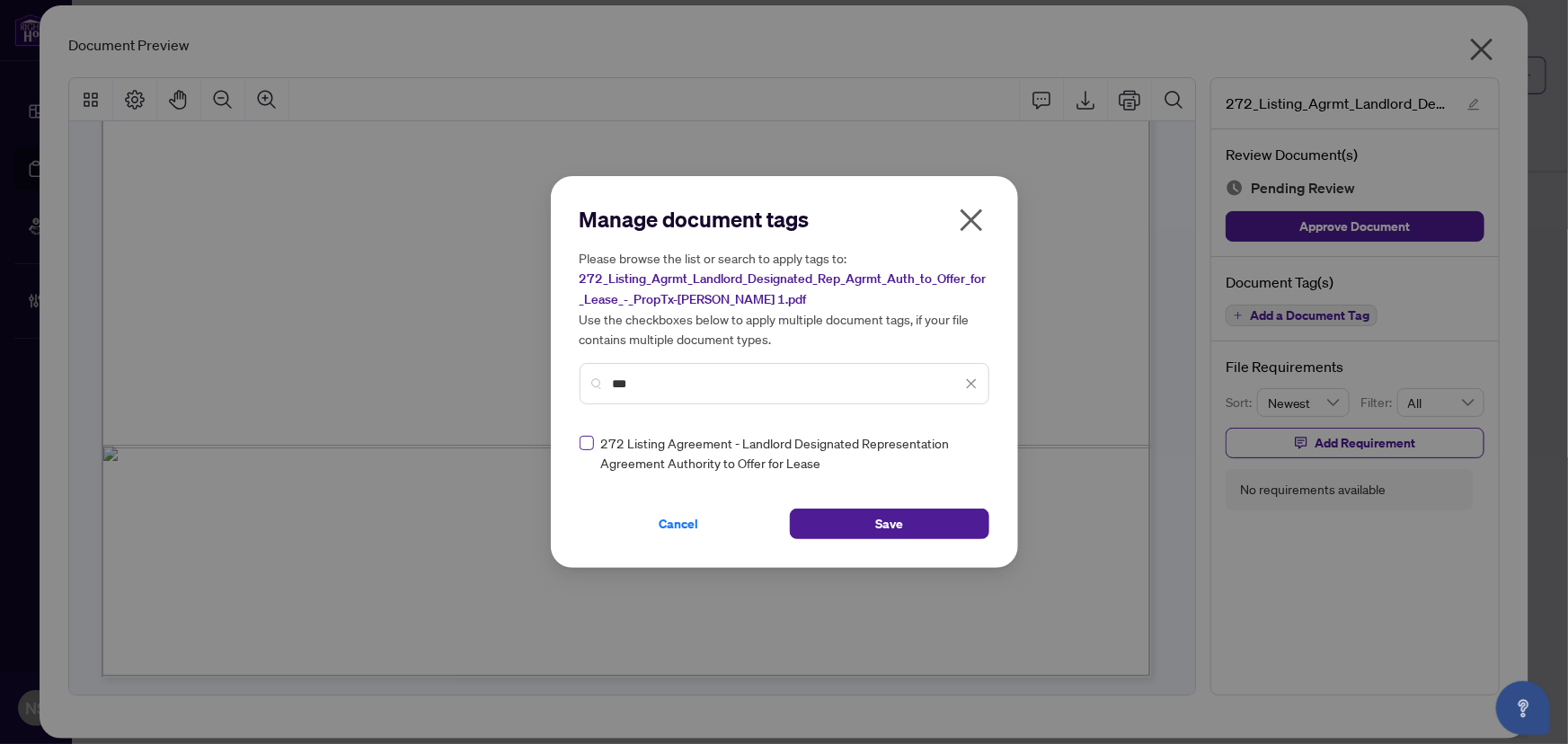
type input "***"
drag, startPoint x: 730, startPoint y: 383, endPoint x: 557, endPoint y: 380, distance: 173.0
click at [559, 381] on div "Manage document tags Please browse the list or search to apply tags to: 272_Lis…" at bounding box center [784, 371] width 467 height 392
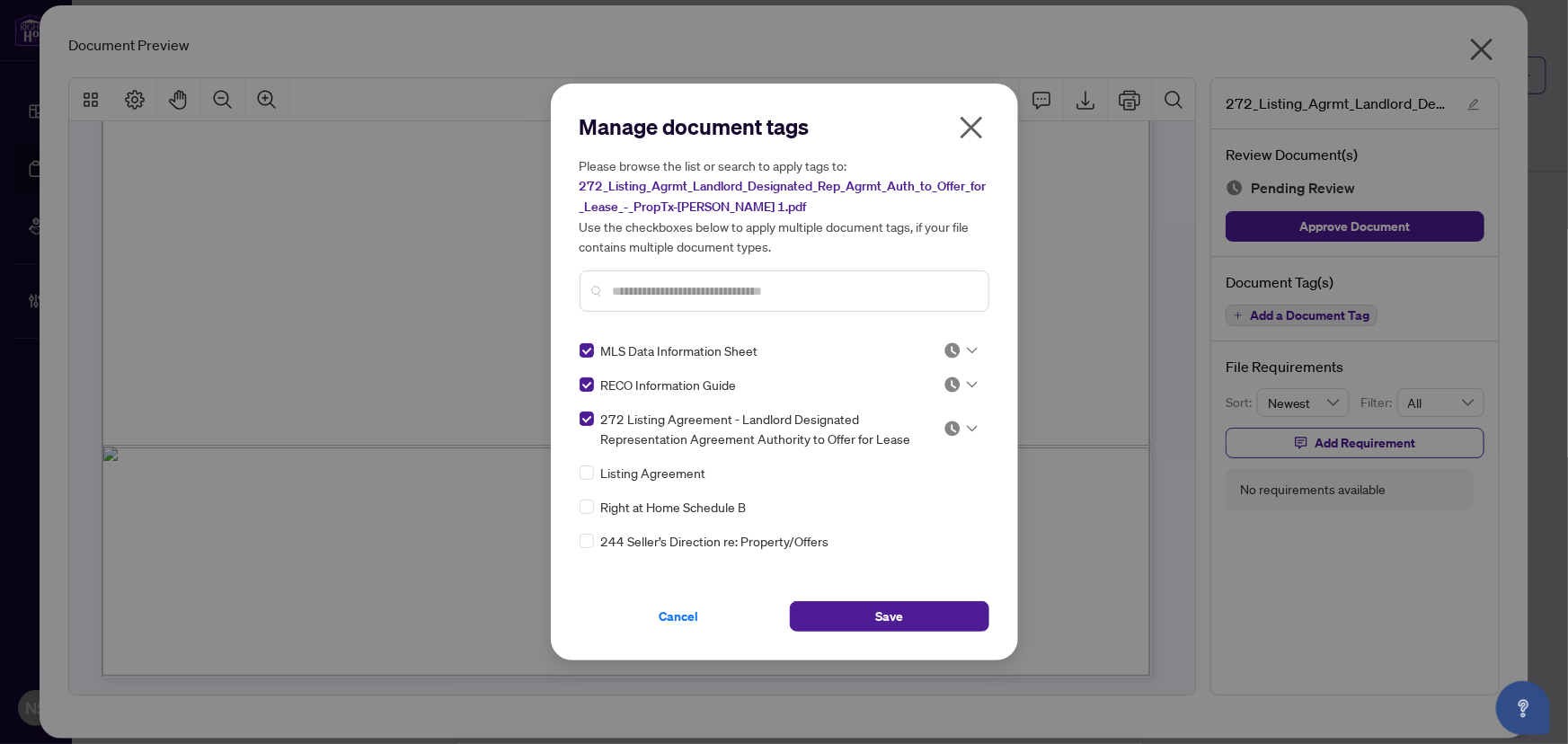
click at [956, 351] on div at bounding box center [960, 350] width 35 height 18
click at [902, 442] on div "Approved" at bounding box center [901, 437] width 115 height 20
click at [948, 387] on img at bounding box center [951, 384] width 18 height 18
click at [906, 466] on div "Approved" at bounding box center [901, 471] width 115 height 20
click at [956, 432] on div at bounding box center [960, 428] width 35 height 18
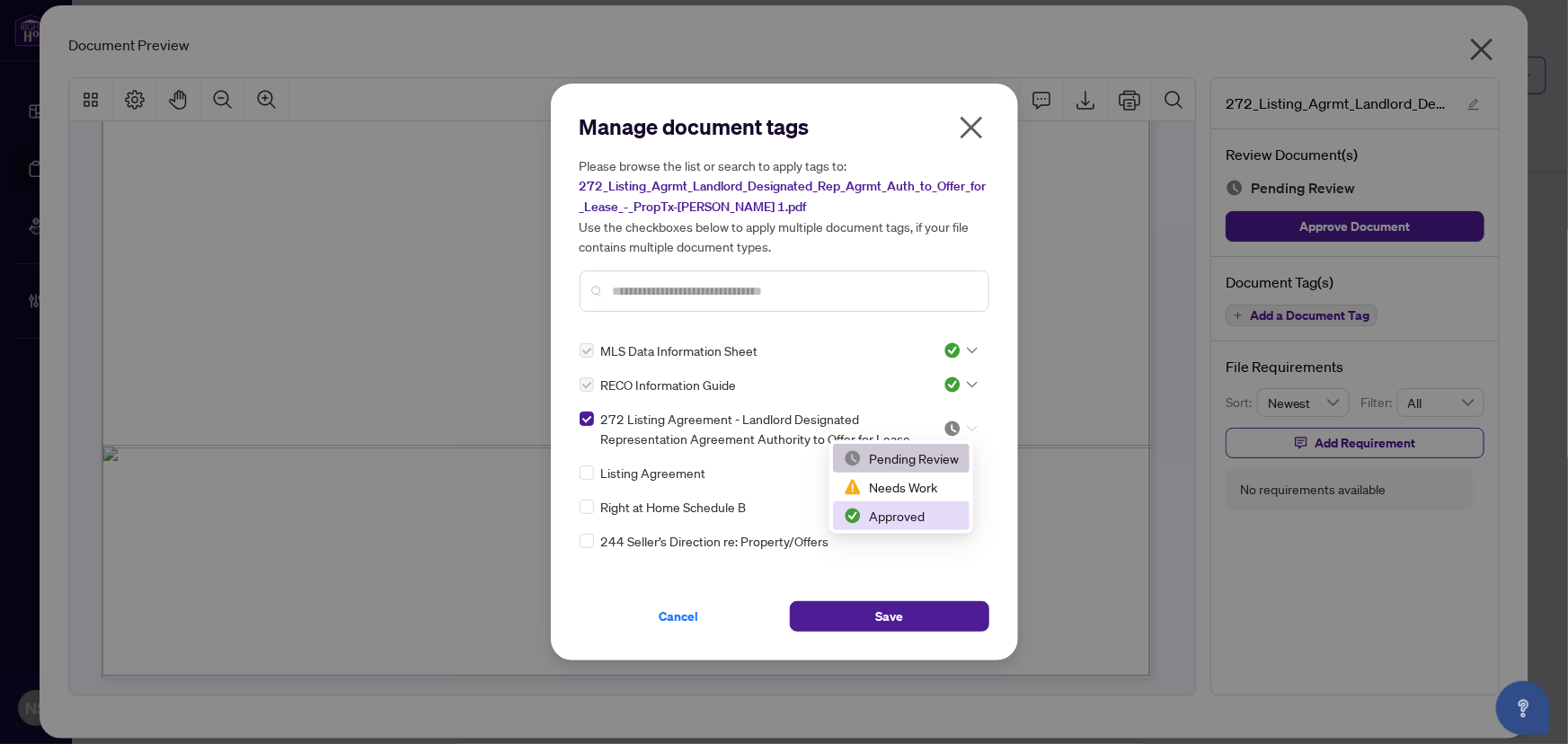
click at [920, 519] on div "Approved" at bounding box center [901, 515] width 115 height 20
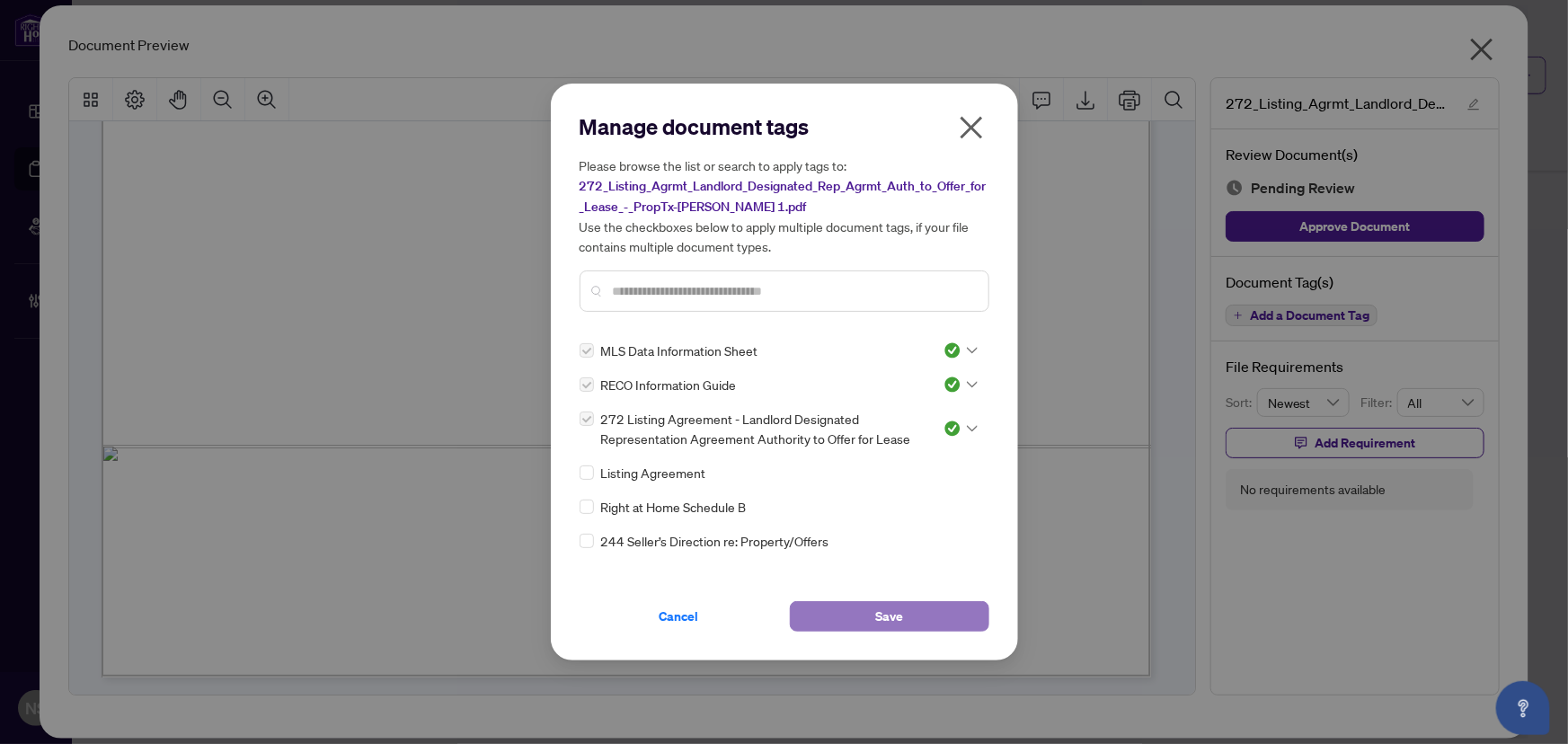
click at [908, 611] on button "Save" at bounding box center [889, 616] width 199 height 31
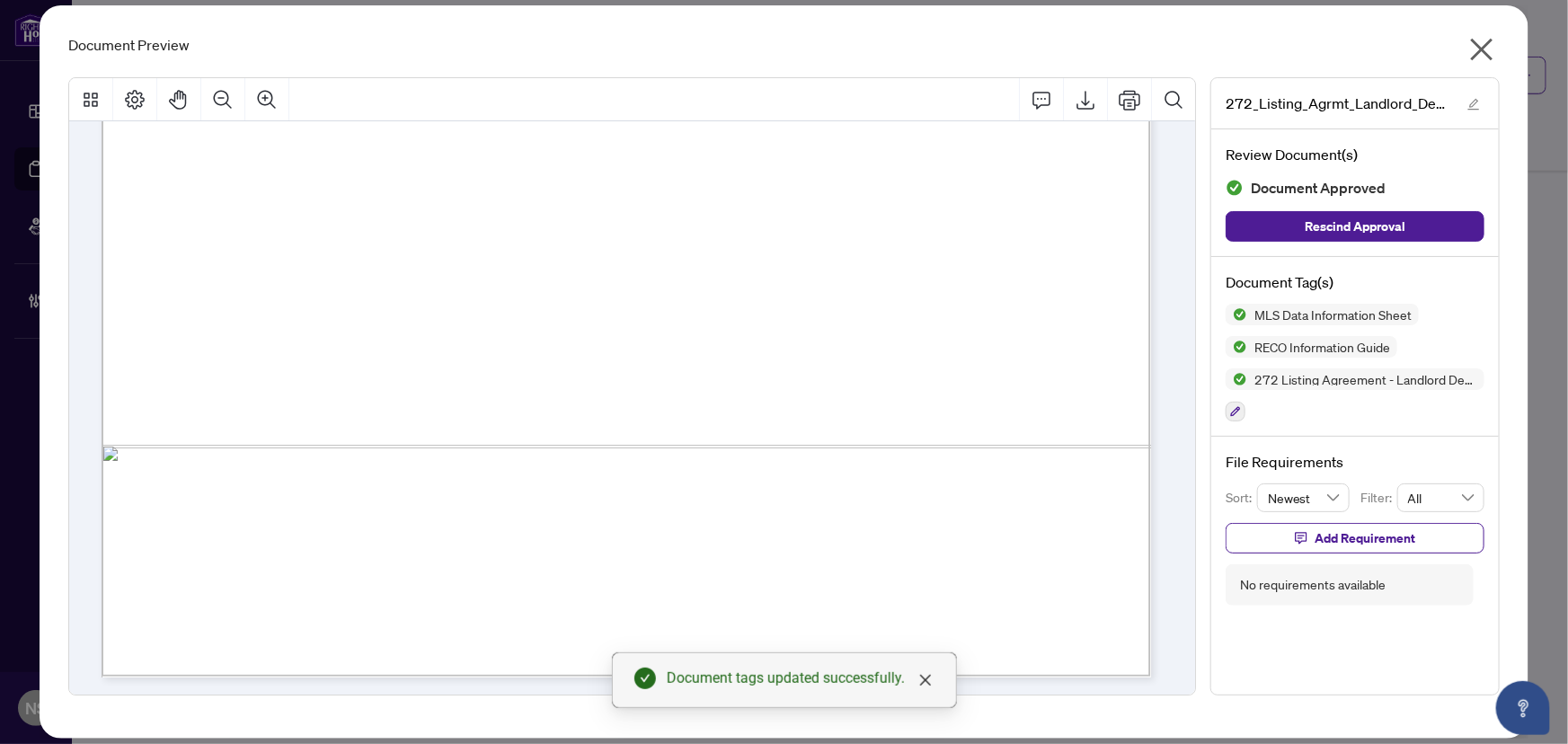
click at [1479, 44] on icon "close" at bounding box center [1481, 49] width 29 height 29
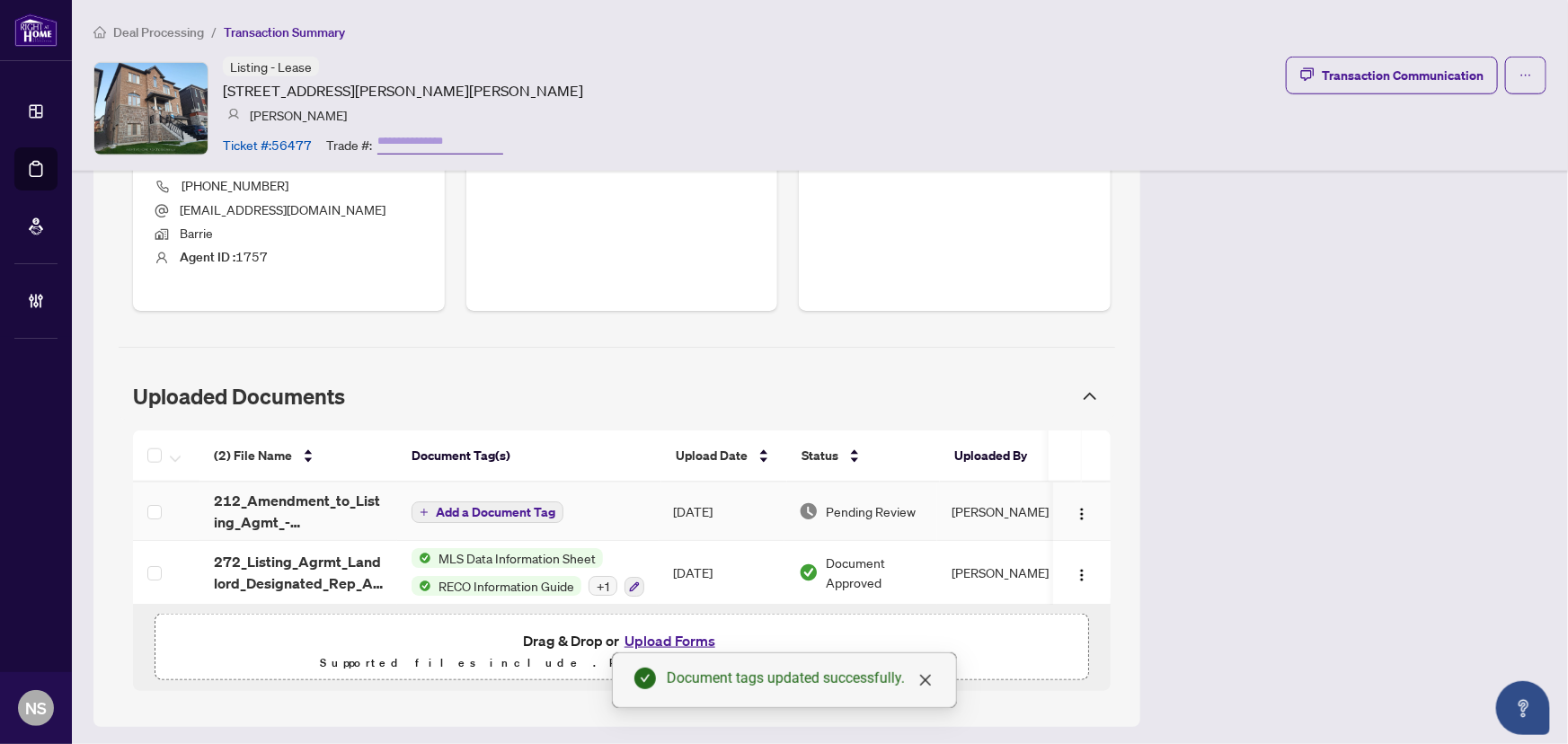
click at [241, 507] on span "212_Amendment_to_Listing_Agmt_-_Authority_to_Offer_for_Lease_-_Price_-_PropTx-O…" at bounding box center [298, 511] width 169 height 43
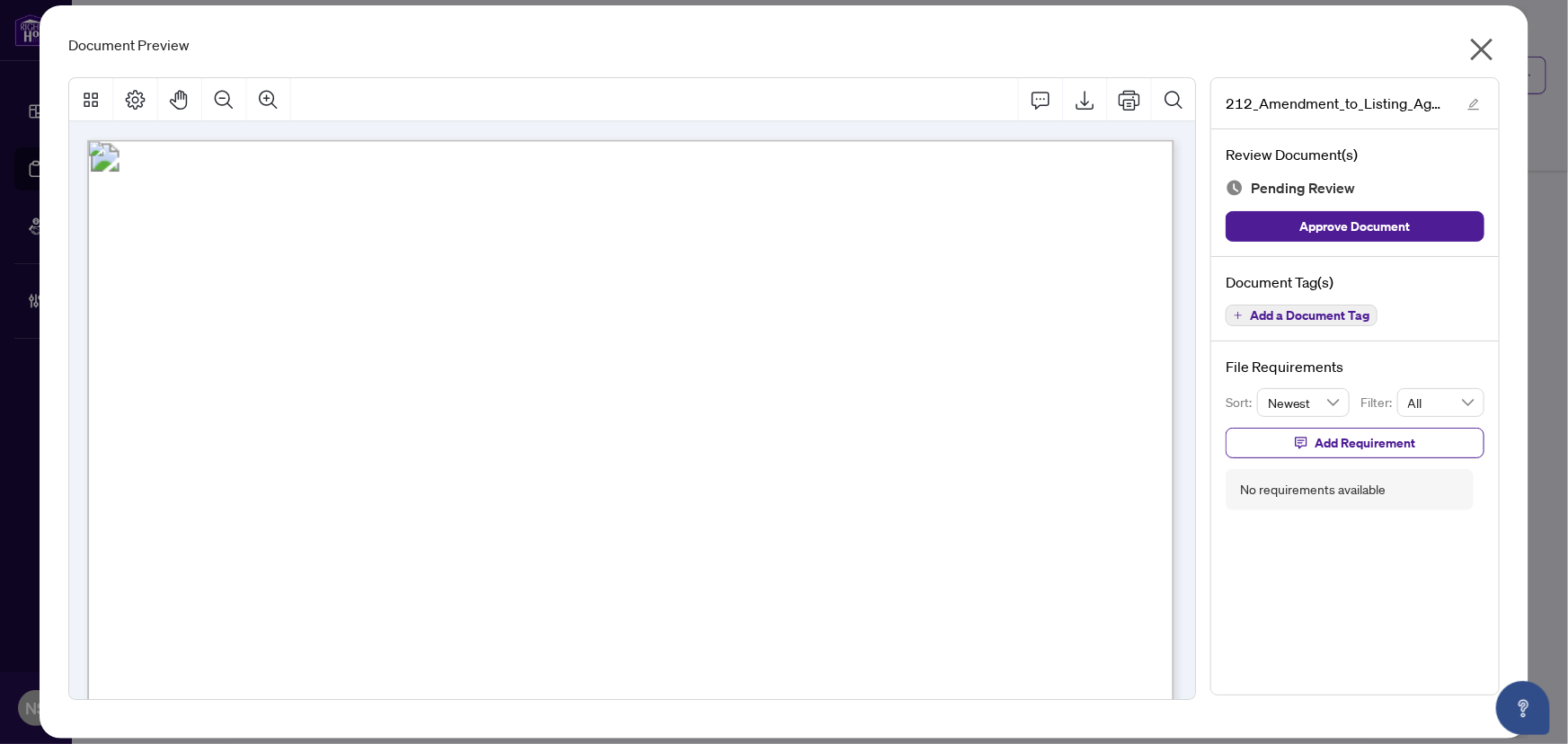
click at [1316, 314] on span "Add a Document Tag" at bounding box center [1309, 315] width 120 height 12
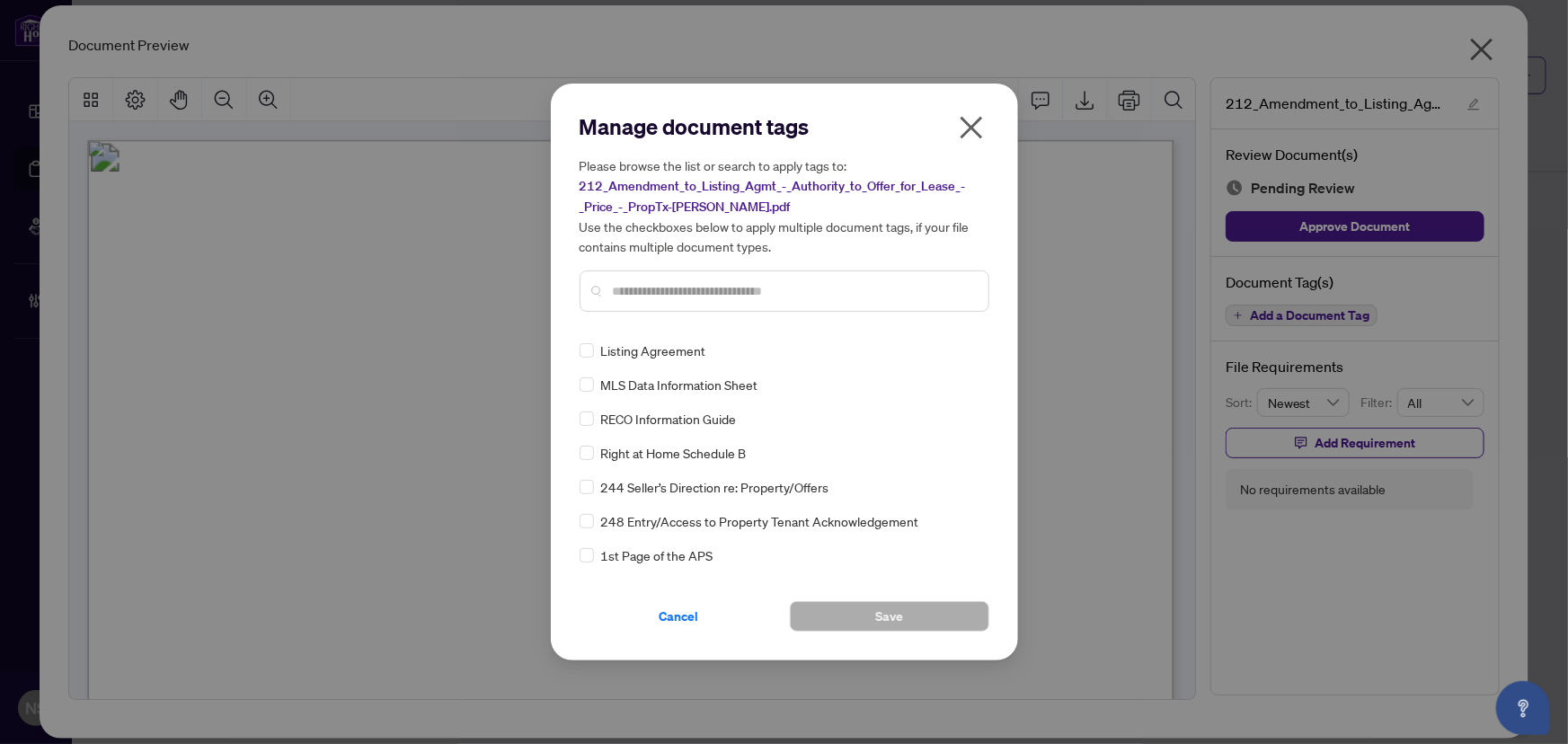
click at [618, 294] on input "text" at bounding box center [793, 291] width 361 height 20
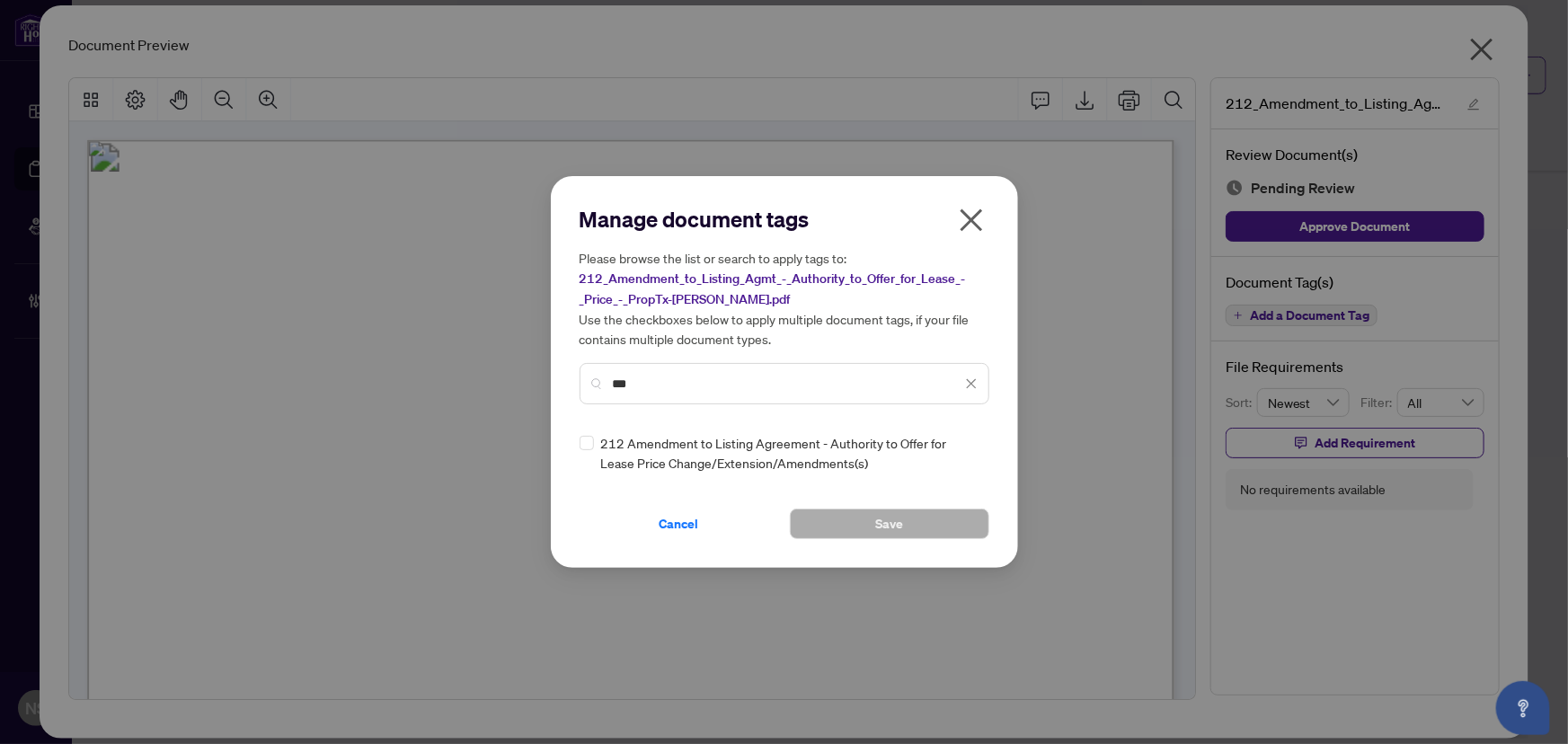
type input "***"
click at [960, 454] on img at bounding box center [951, 452] width 18 height 18
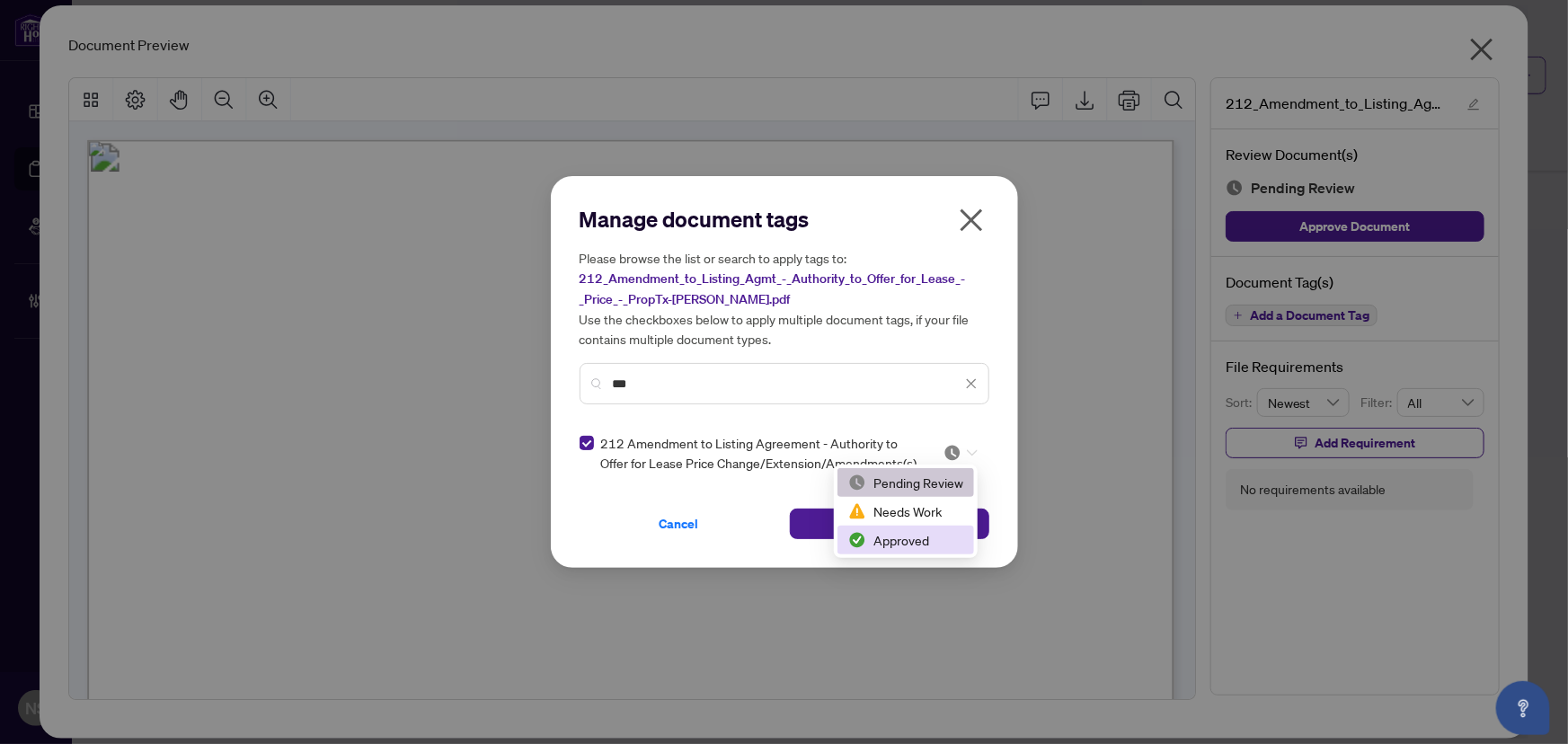
click at [916, 542] on div "Approved" at bounding box center [905, 539] width 115 height 20
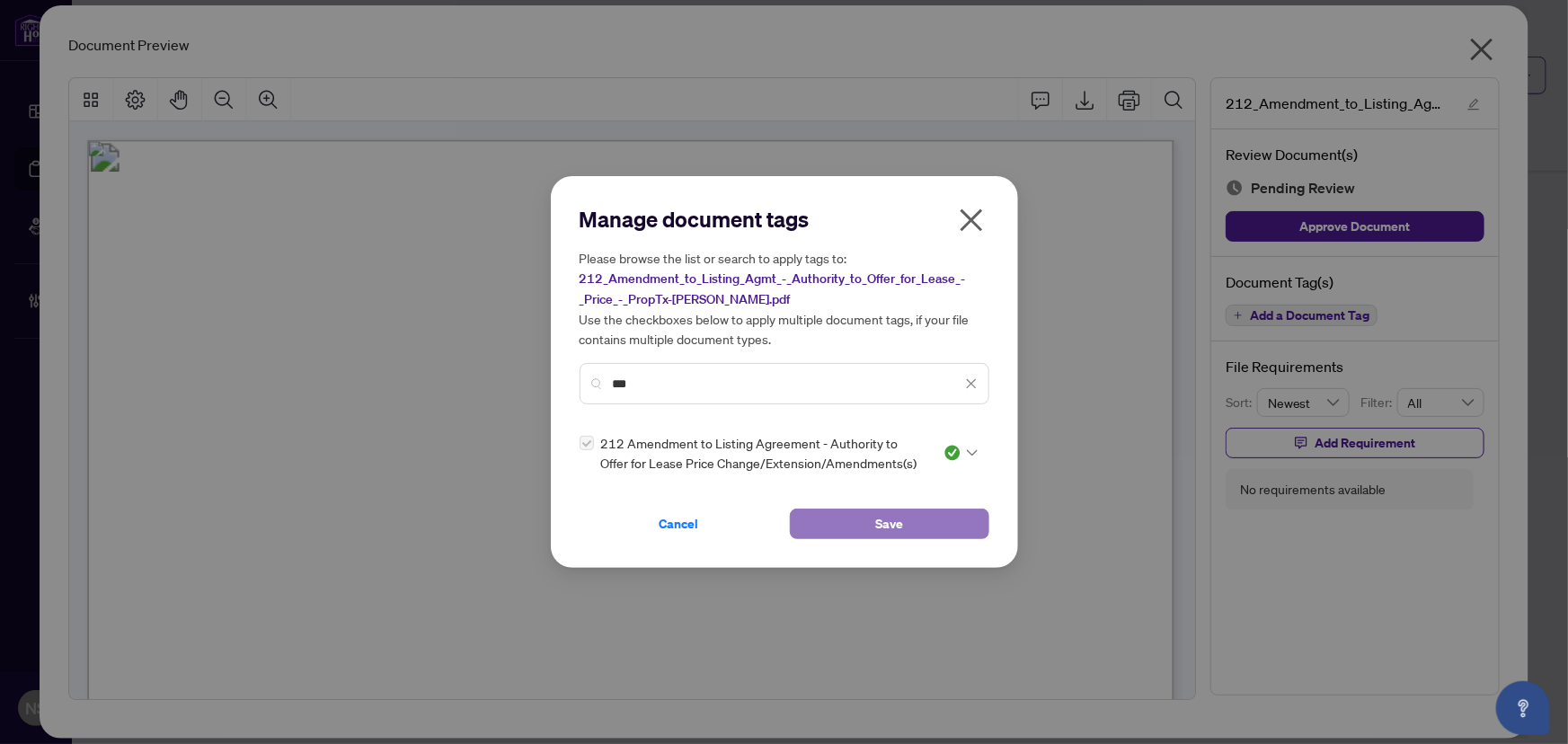
click at [868, 521] on button "Save" at bounding box center [889, 523] width 199 height 31
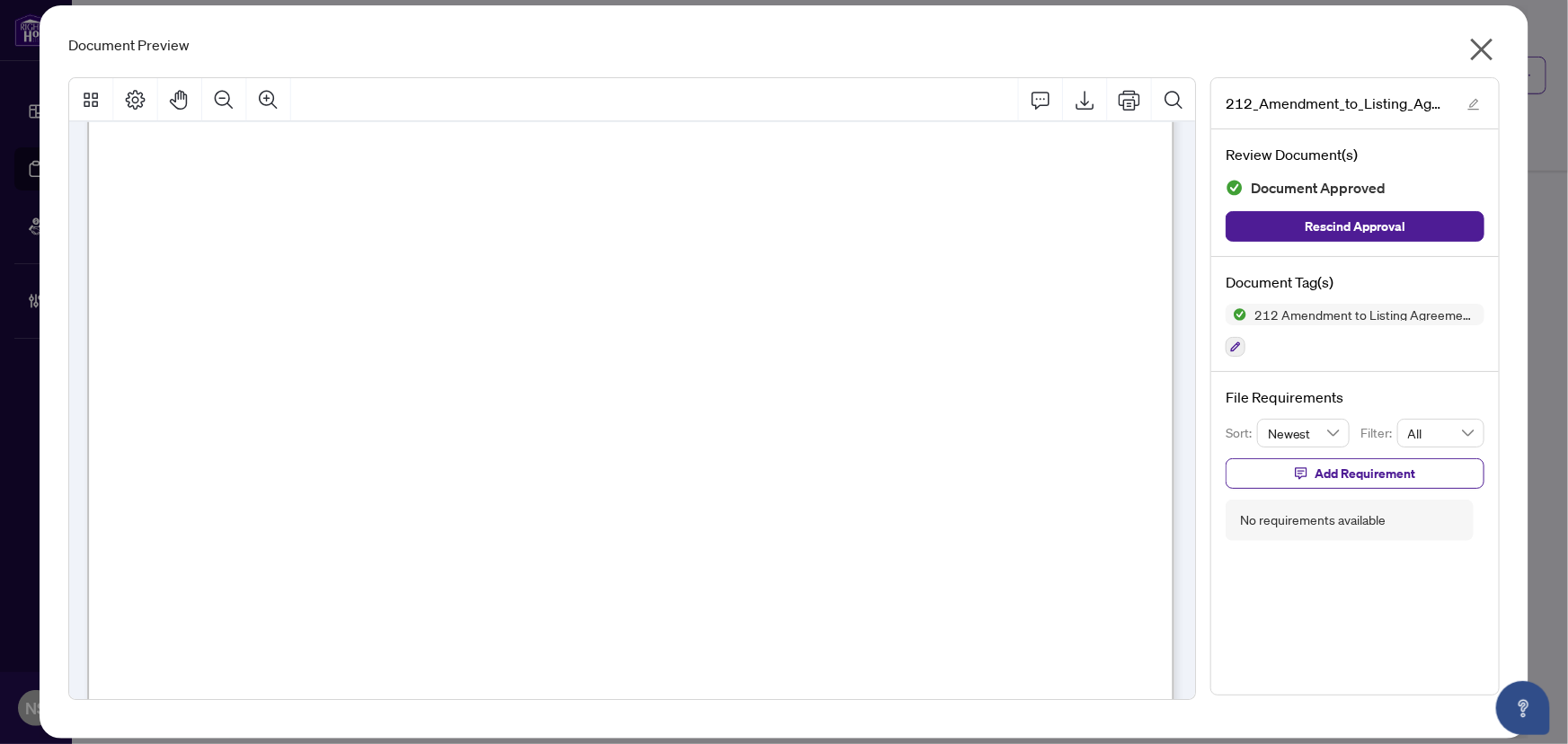
scroll to position [527, 0]
click at [1474, 50] on icon "close" at bounding box center [1481, 49] width 29 height 29
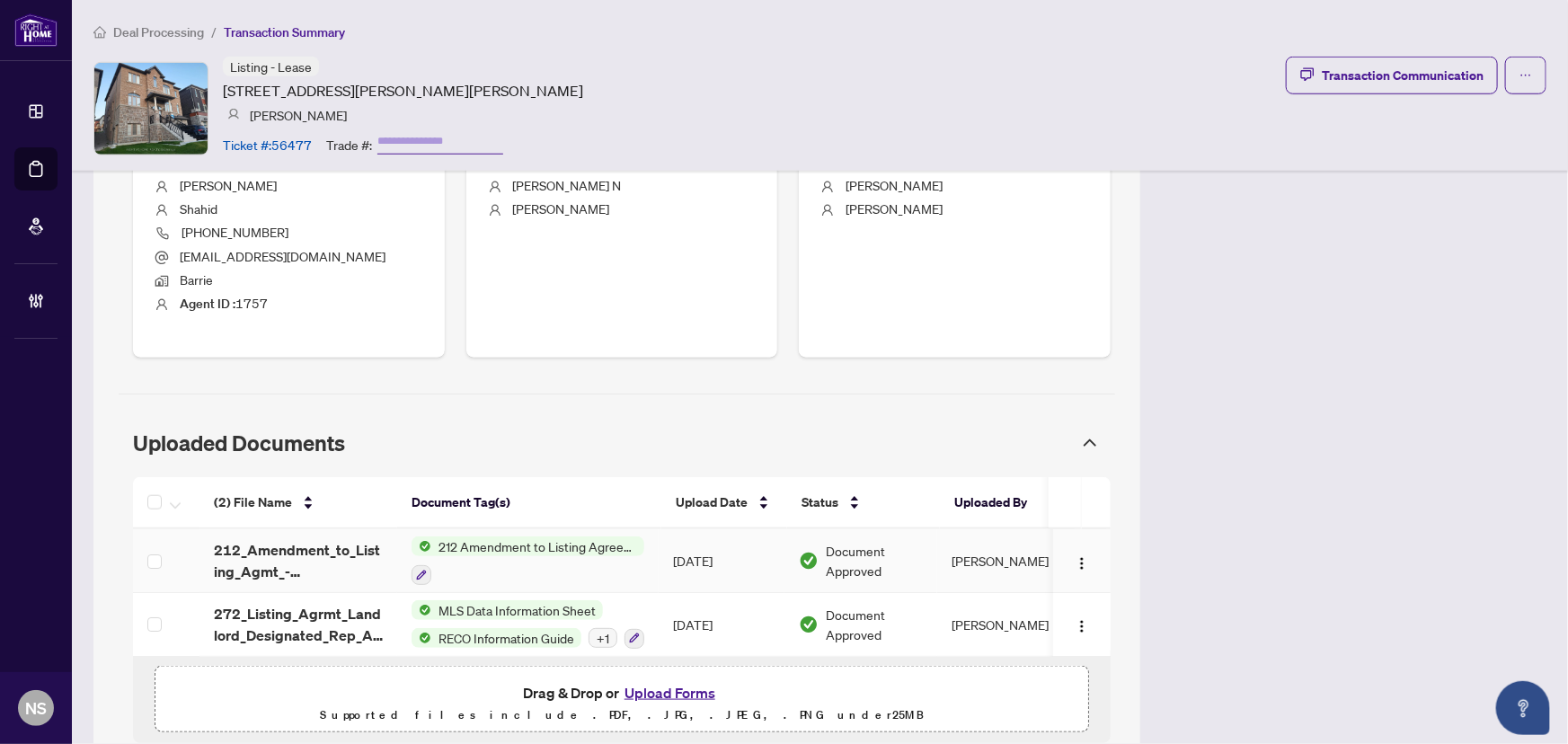
scroll to position [817, 0]
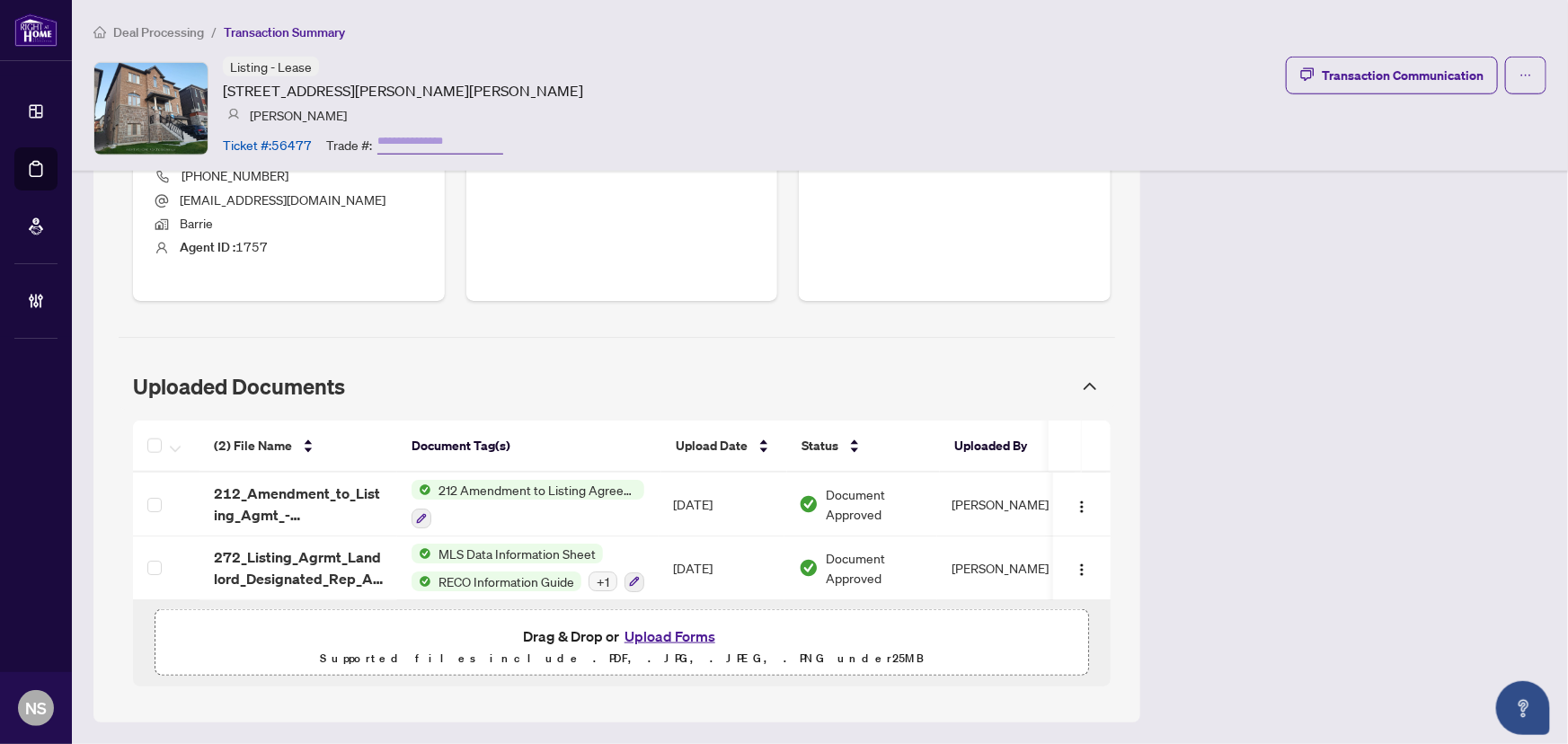
click at [577, 641] on span "Drag & Drop or Upload Forms" at bounding box center [622, 636] width 198 height 23
click at [657, 638] on button "Upload Forms" at bounding box center [669, 636] width 102 height 23
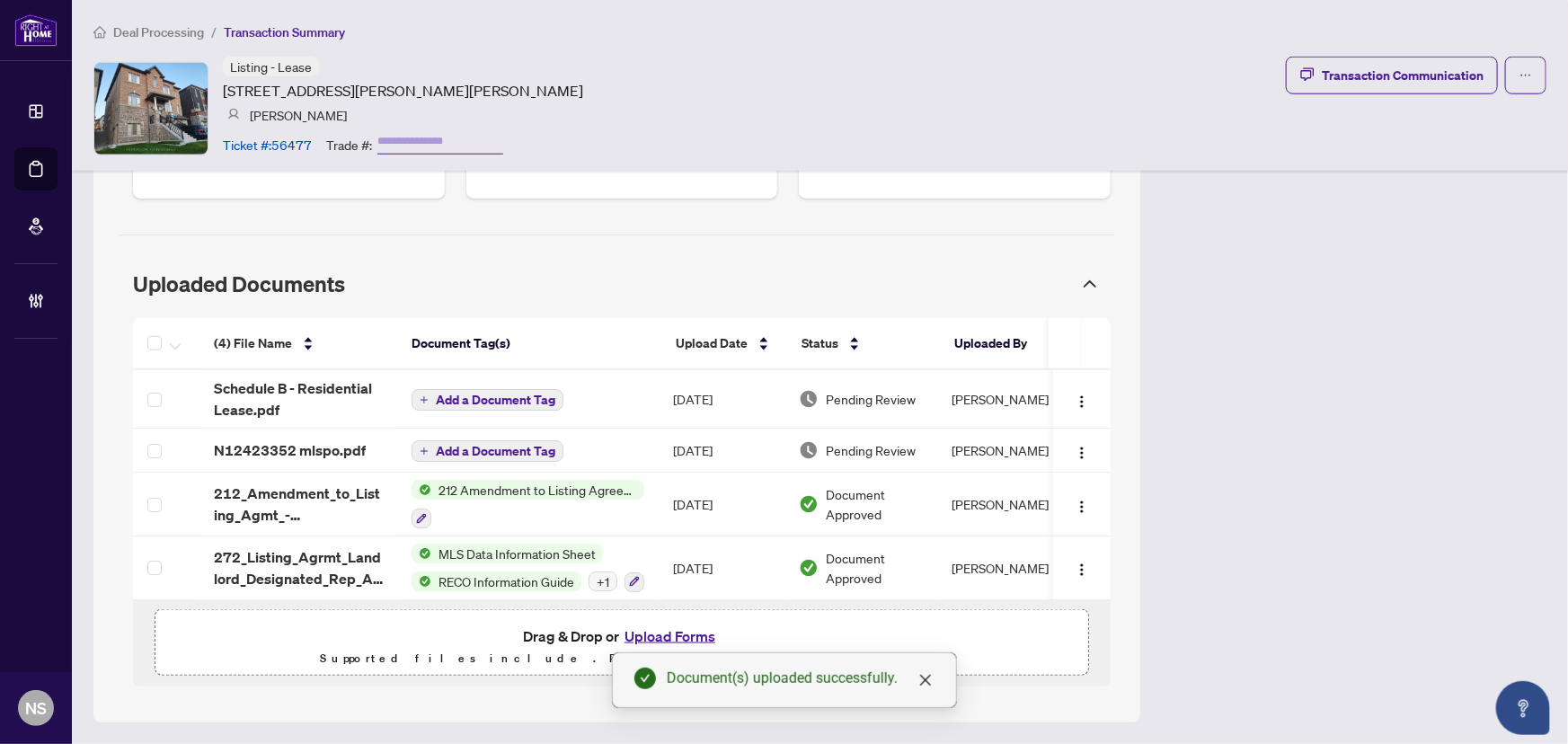
scroll to position [920, 0]
click at [456, 395] on span "Add a Document Tag" at bounding box center [495, 399] width 120 height 12
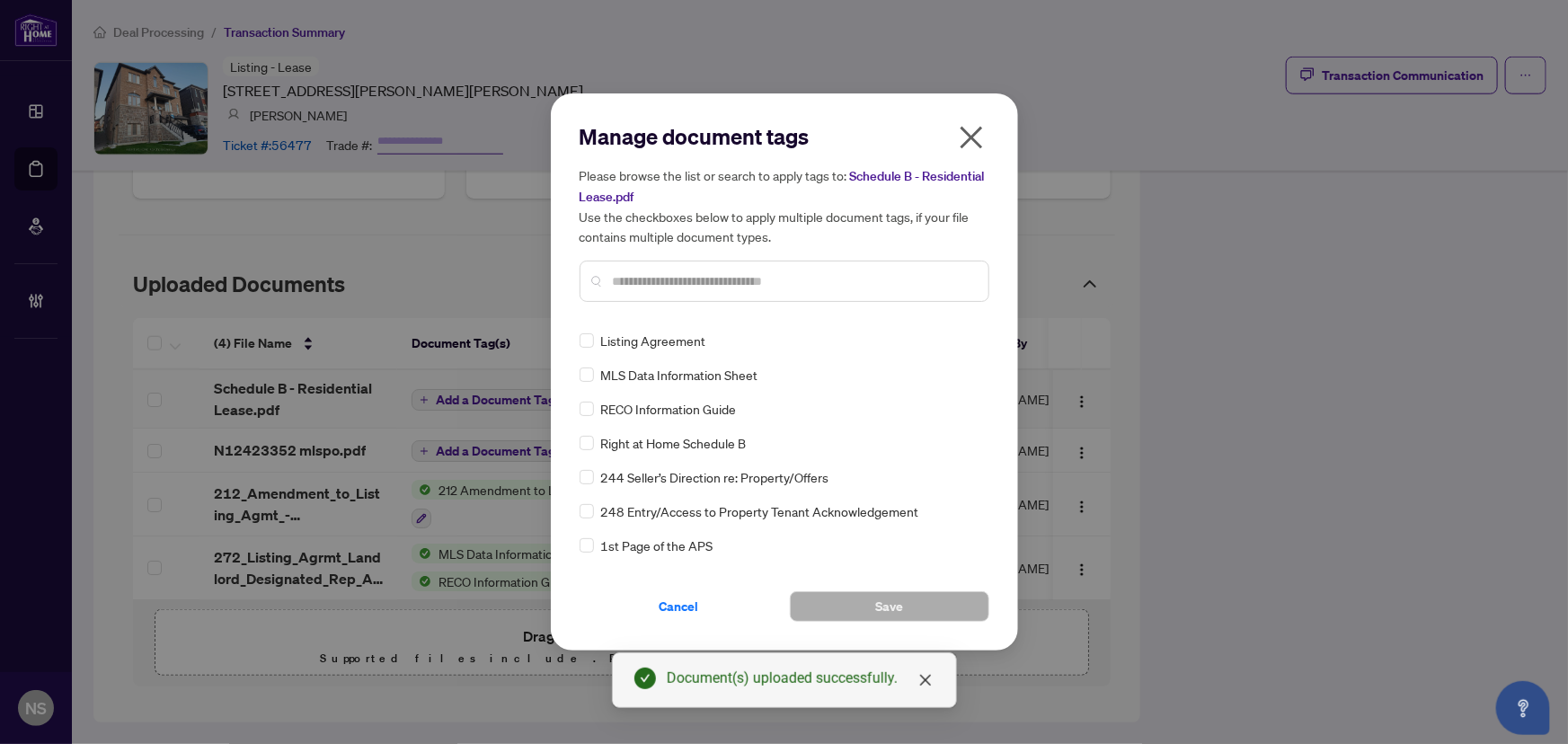
click at [689, 294] on div at bounding box center [784, 281] width 409 height 41
click at [689, 283] on input "text" at bounding box center [793, 280] width 361 height 20
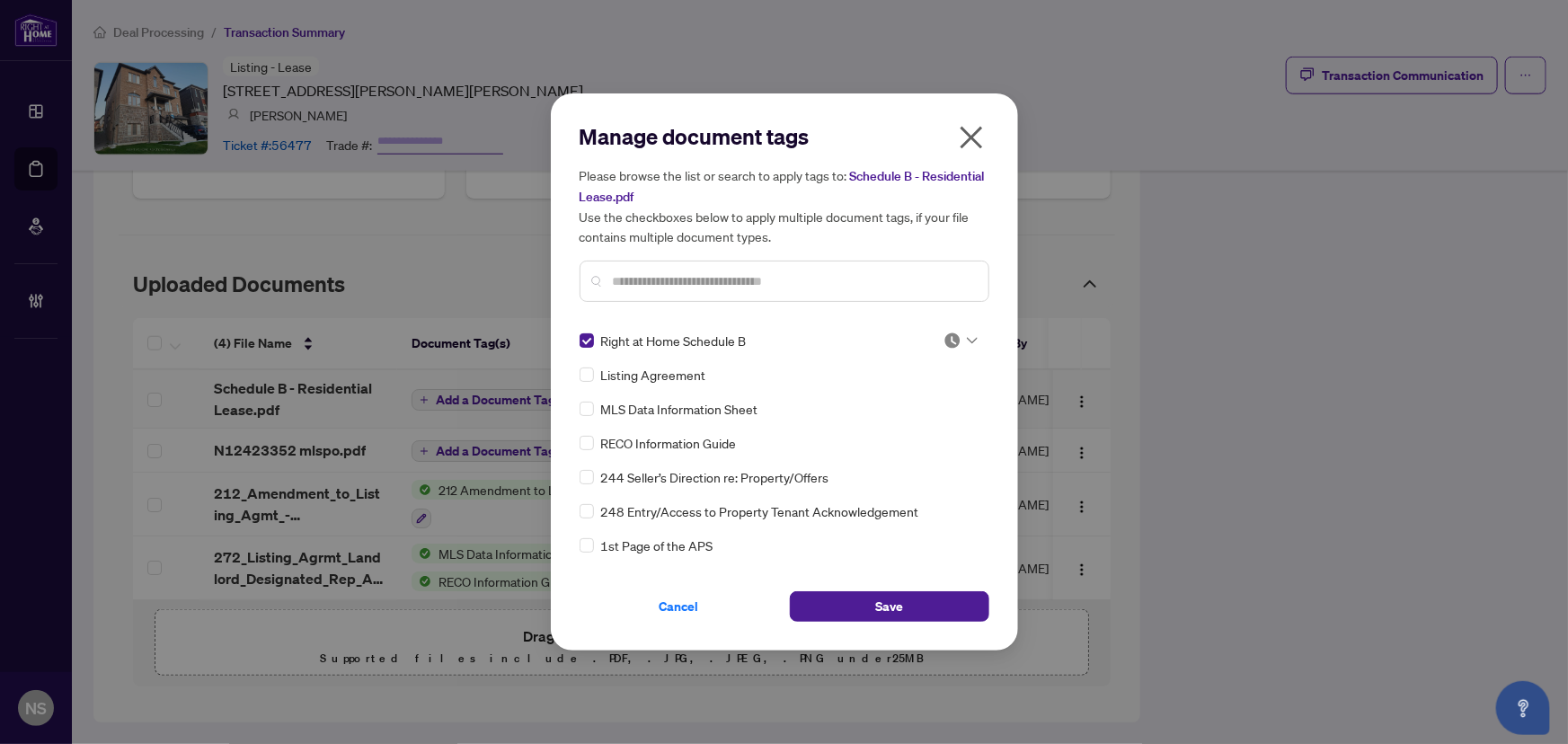
click at [954, 338] on img at bounding box center [951, 340] width 18 height 18
click at [672, 601] on span "Cancel" at bounding box center [679, 607] width 39 height 29
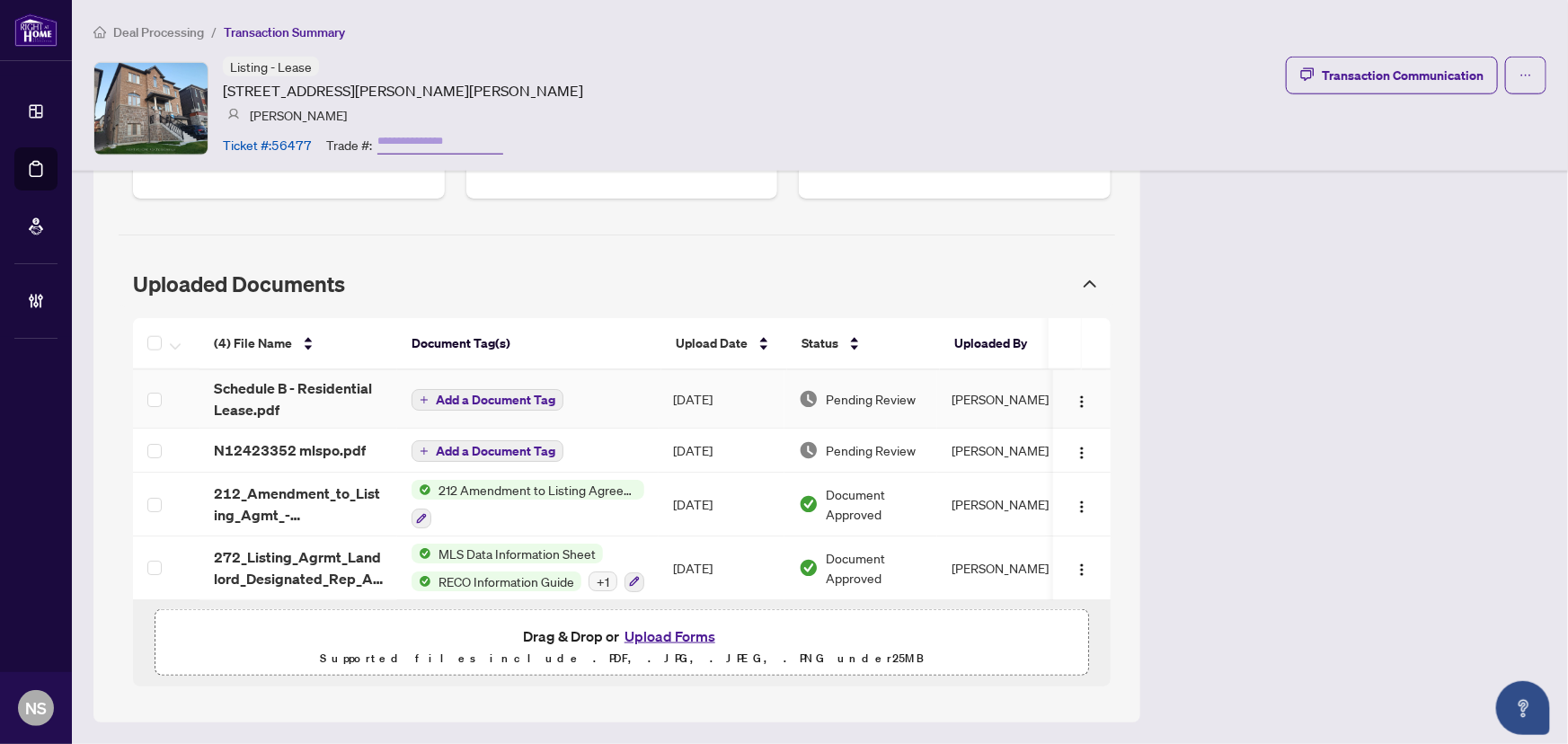
click at [531, 399] on span "Add a Document Tag" at bounding box center [495, 399] width 120 height 12
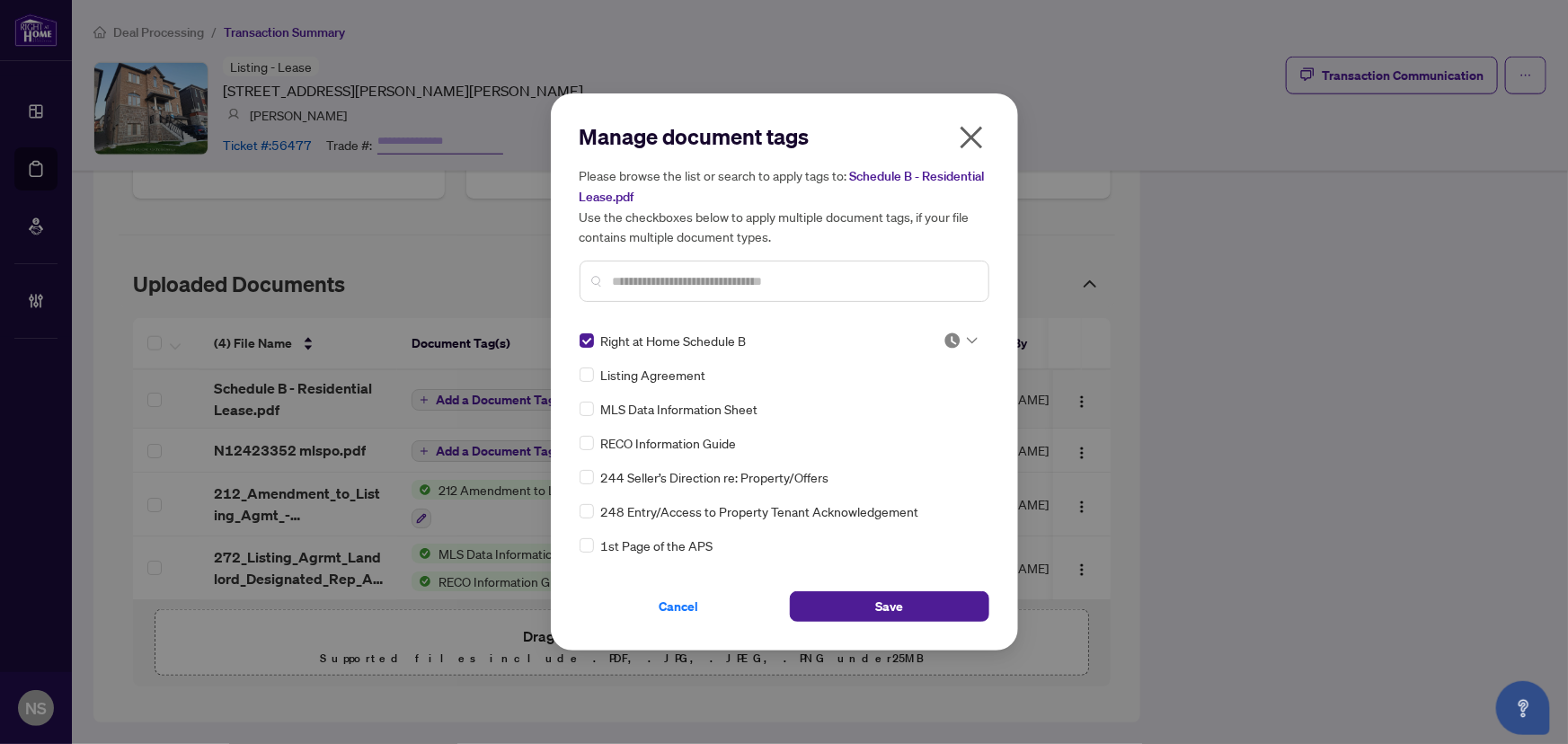
click at [943, 341] on img at bounding box center [951, 340] width 18 height 18
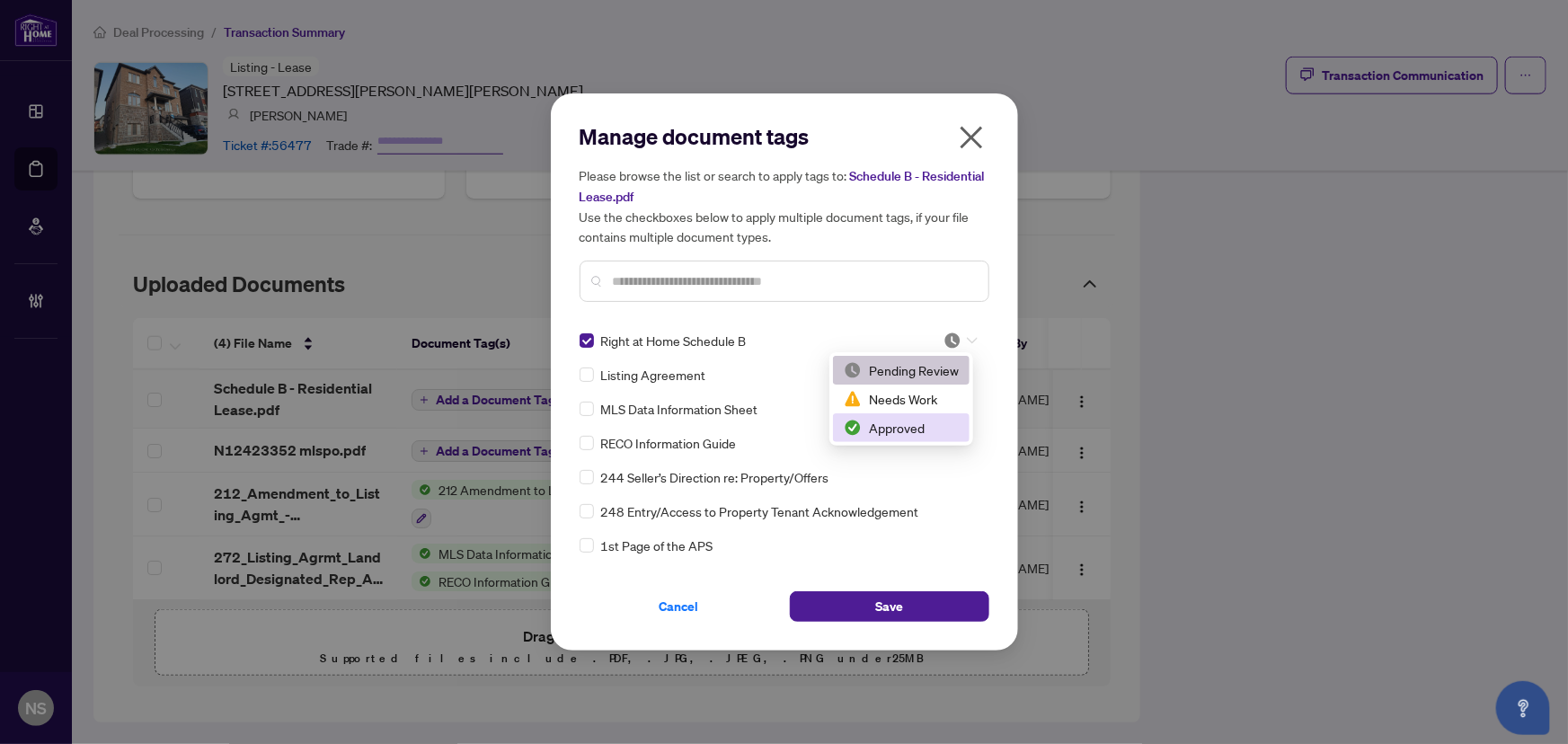
click at [929, 431] on div "Approved" at bounding box center [901, 427] width 115 height 20
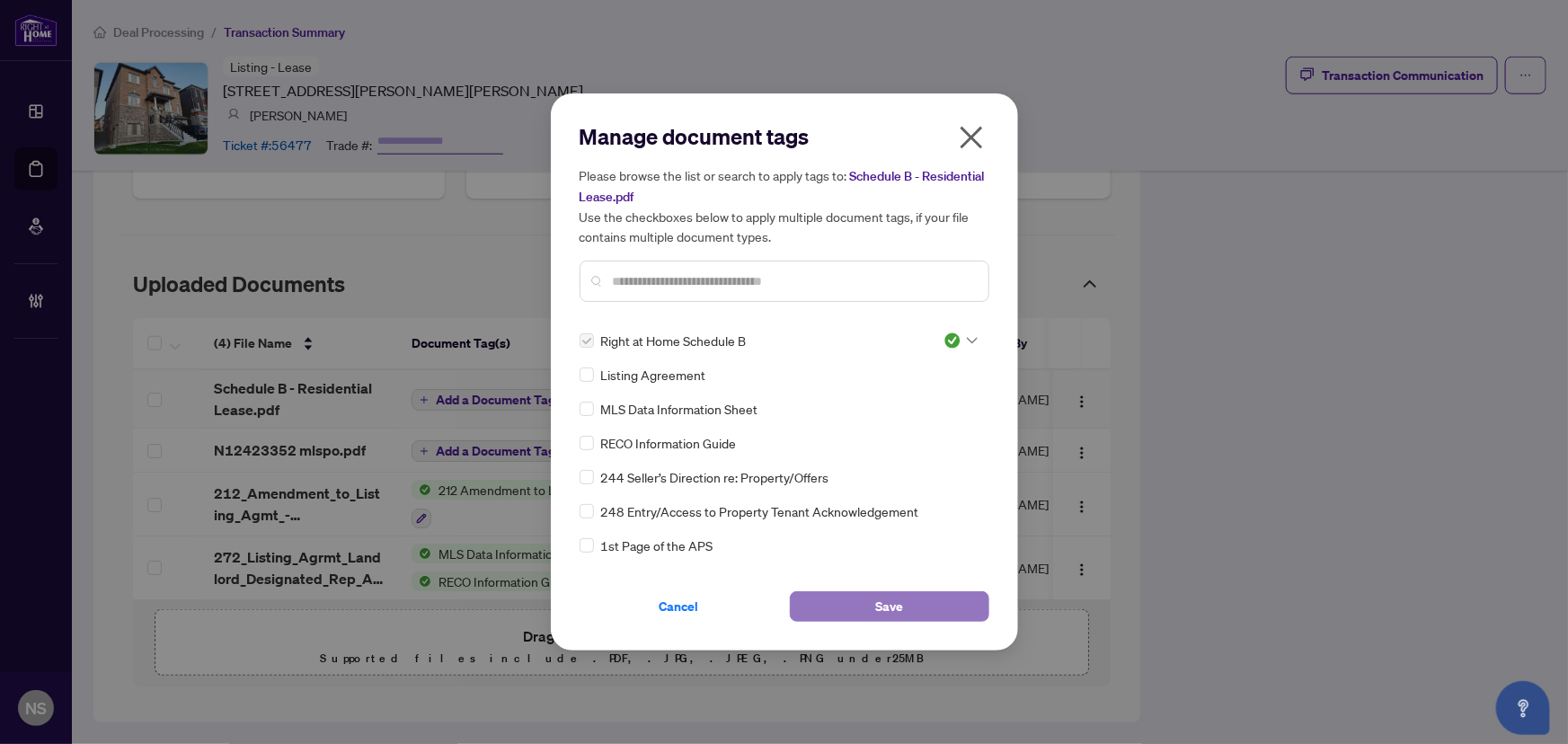
click at [890, 615] on span "Save" at bounding box center [889, 607] width 28 height 29
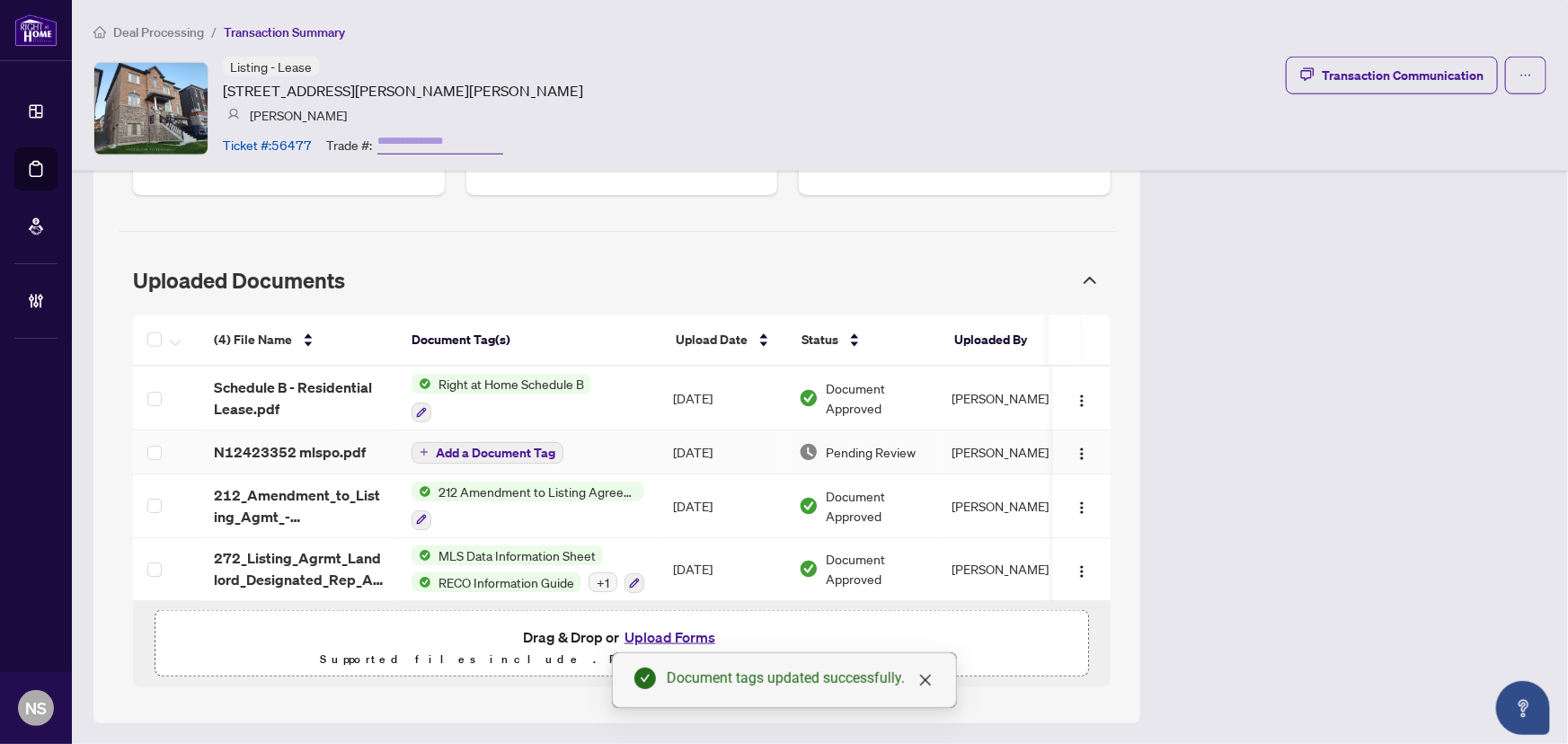
click at [496, 453] on span "Add a Document Tag" at bounding box center [495, 452] width 120 height 12
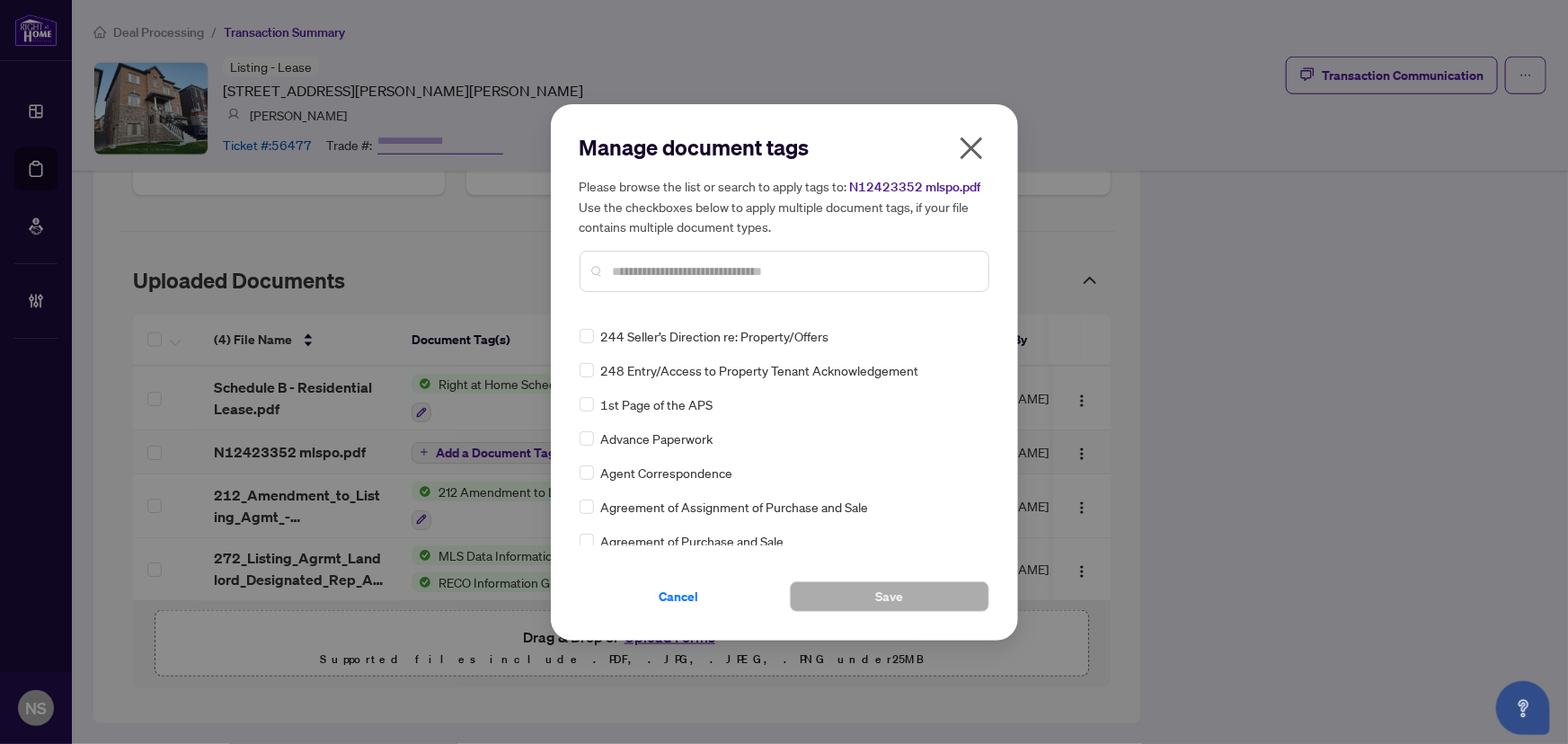
scroll to position [163, 0]
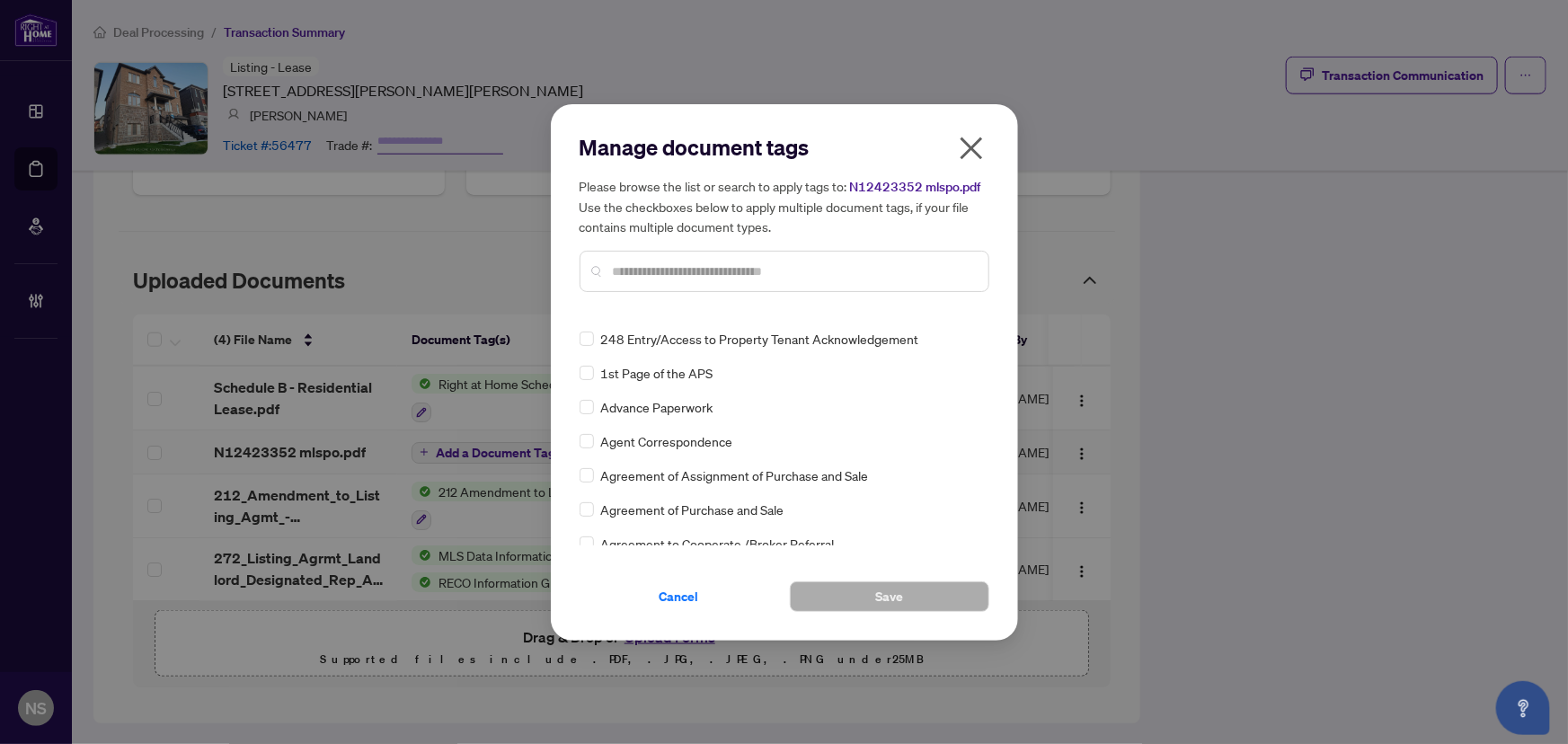
click at [645, 274] on input "text" at bounding box center [793, 271] width 361 height 20
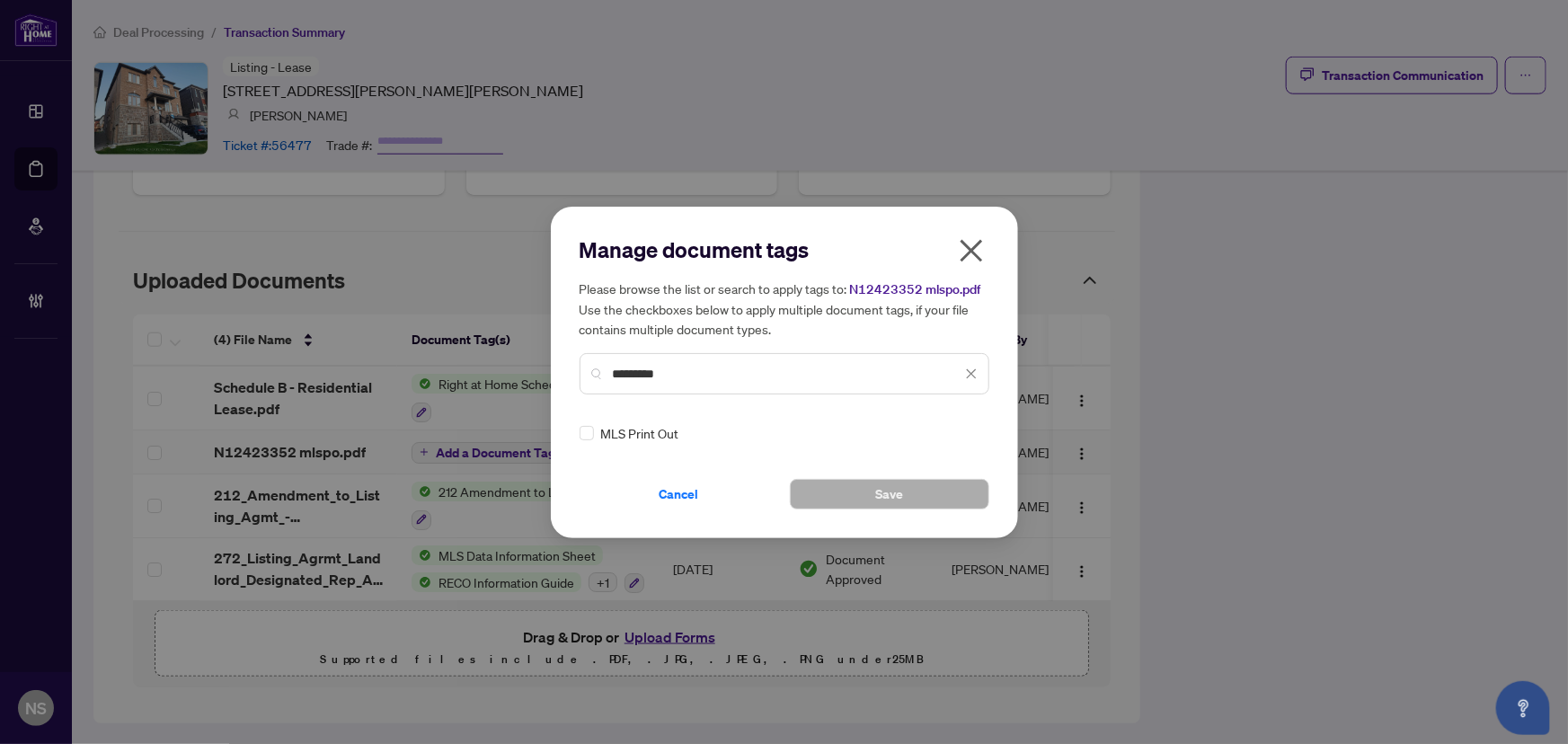
scroll to position [0, 0]
type input "*********"
click at [593, 433] on div "MLS Print Out" at bounding box center [778, 433] width 399 height 20
click at [966, 434] on icon at bounding box center [972, 434] width 11 height 7
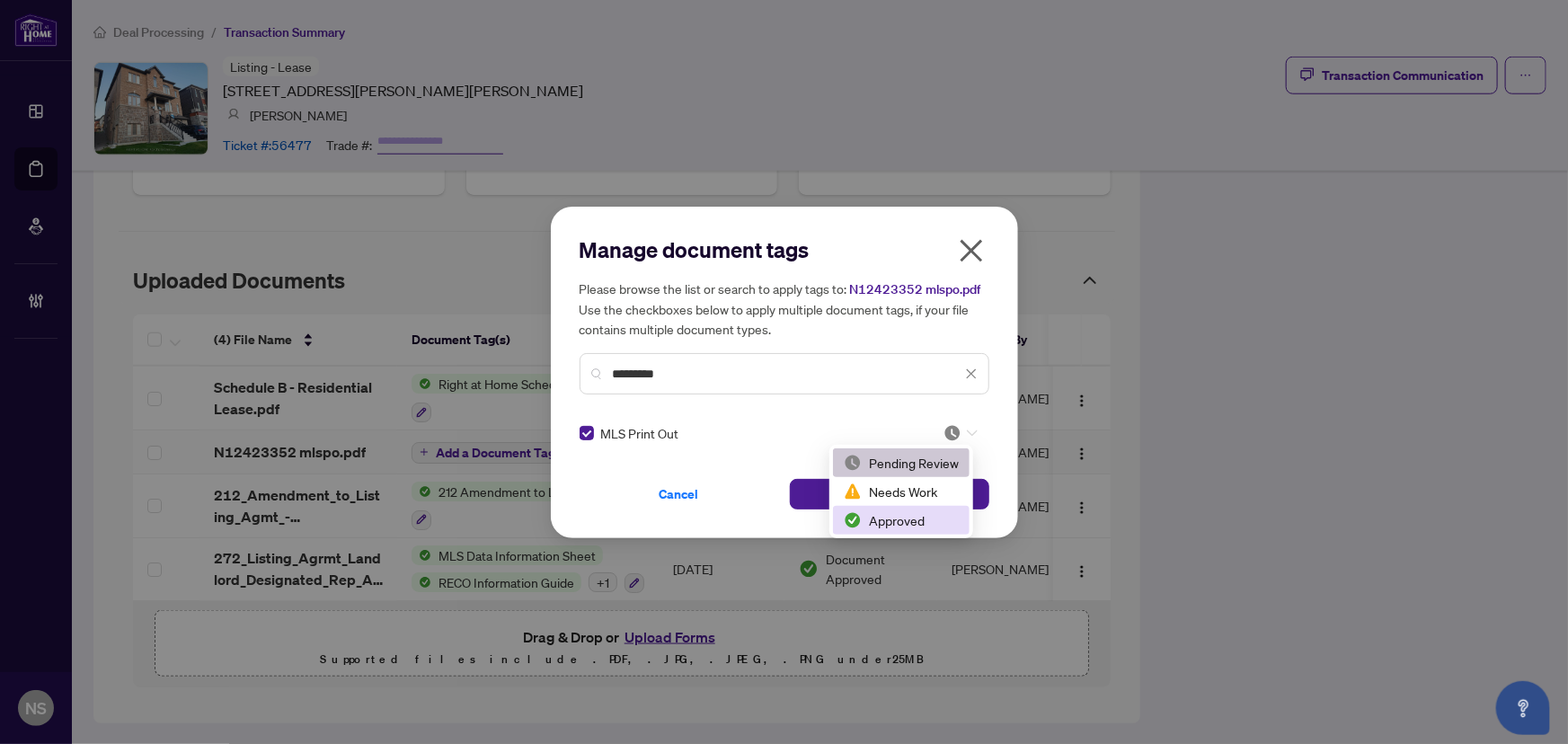
click at [924, 522] on div "Approved" at bounding box center [901, 520] width 115 height 20
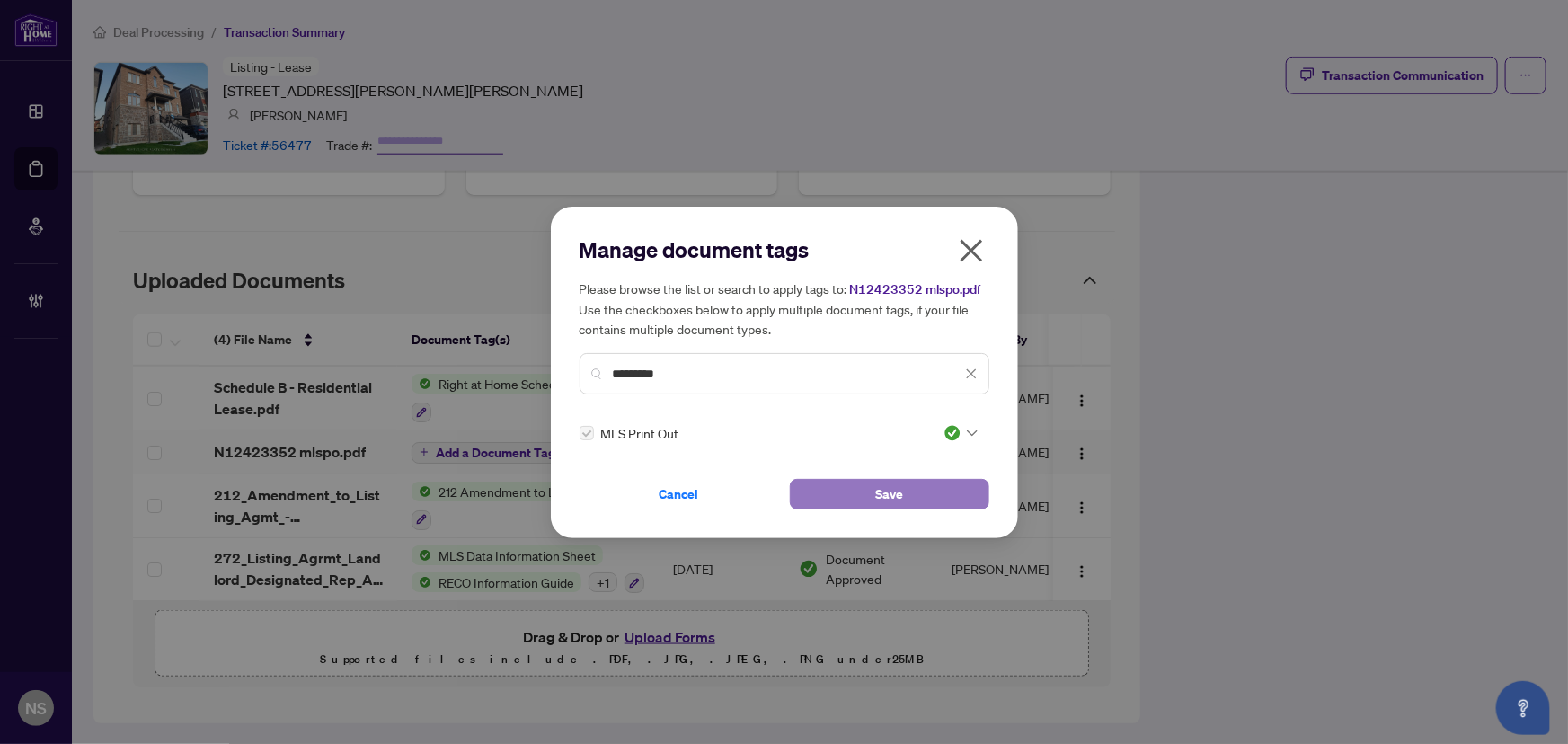
click at [917, 498] on button "Save" at bounding box center [889, 494] width 199 height 31
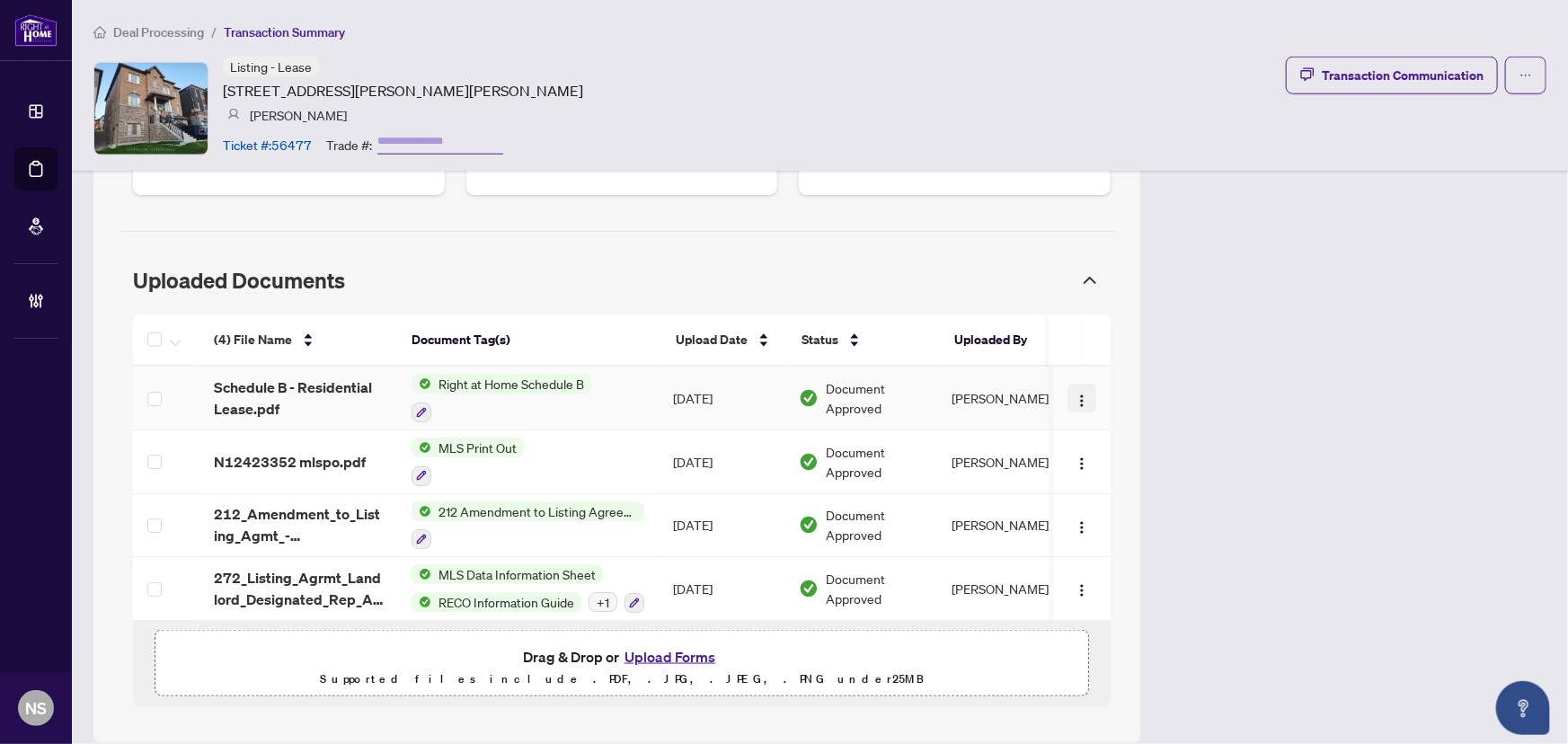
click at [1075, 395] on img "button" at bounding box center [1081, 400] width 14 height 14
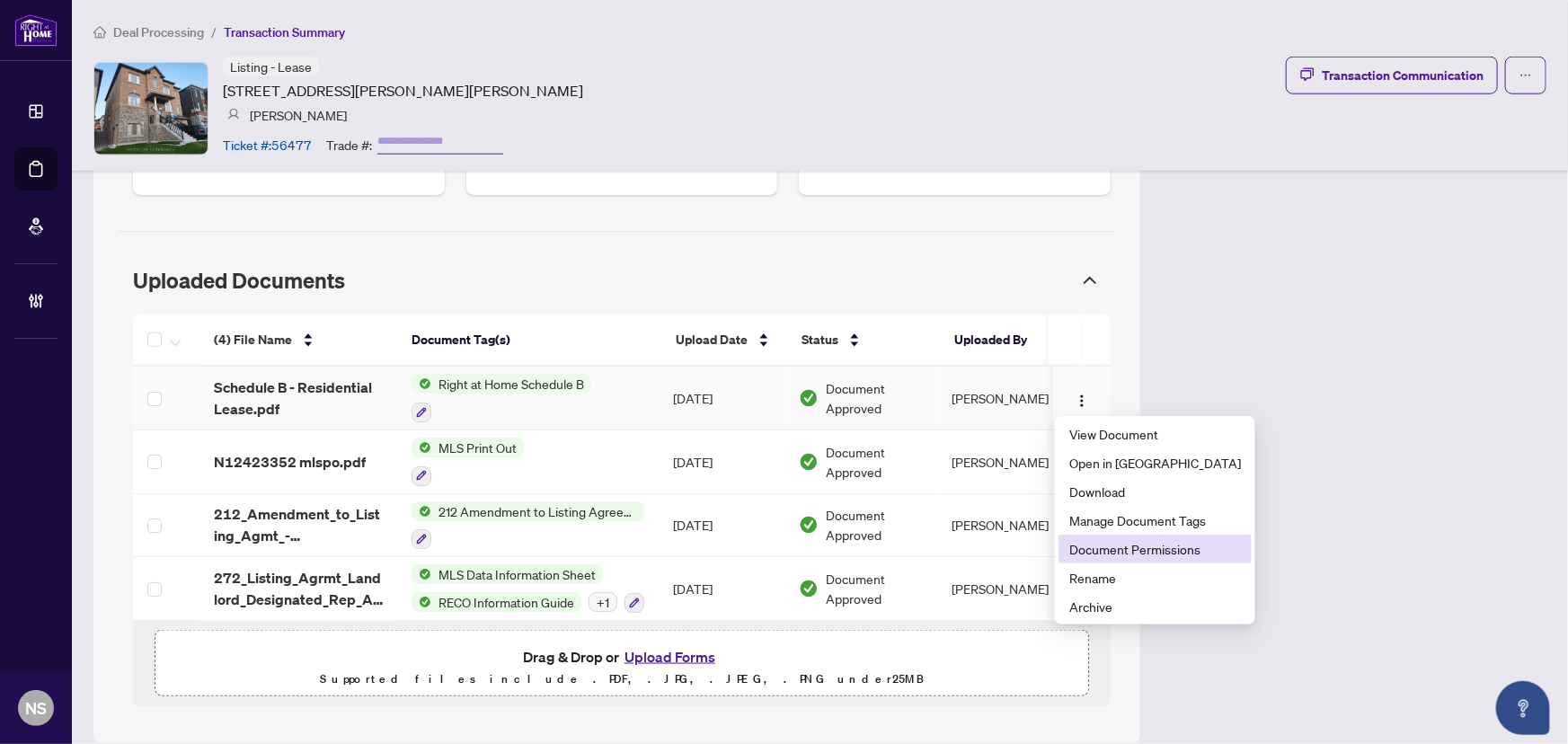
click at [1112, 555] on span "Document Permissions" at bounding box center [1155, 549] width 172 height 20
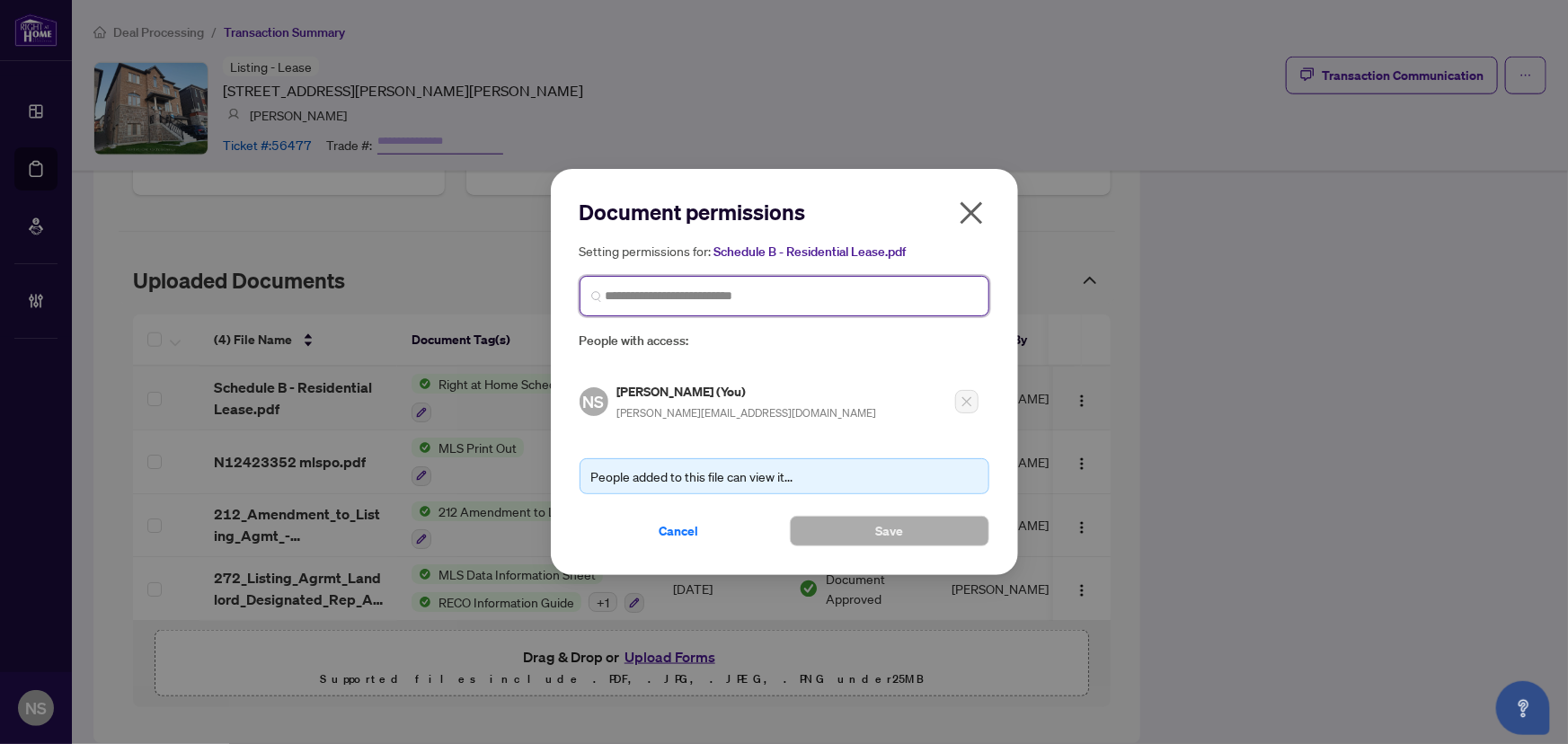
click at [675, 300] on input "search" at bounding box center [791, 296] width 372 height 19
type input "********"
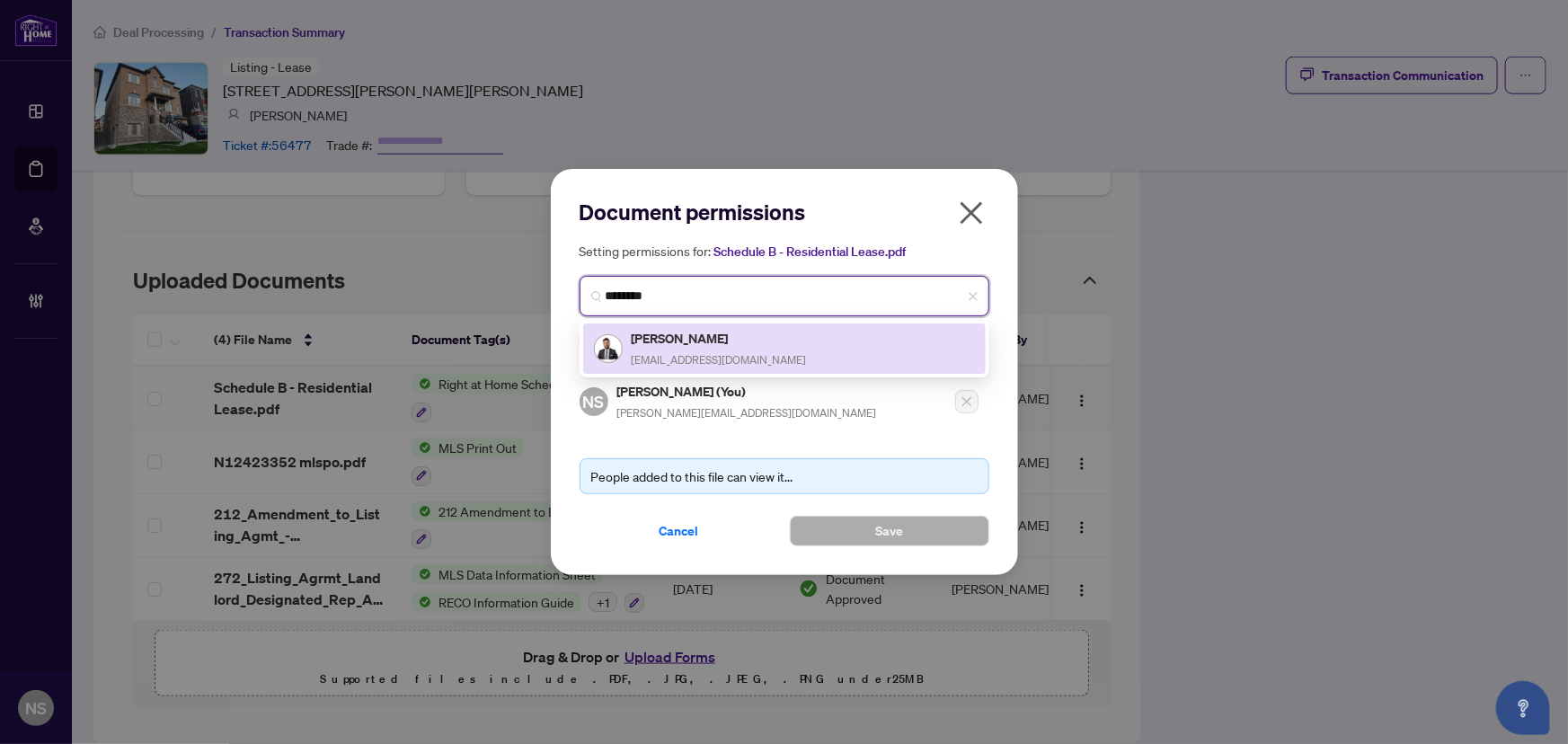
click at [691, 353] on span "Info@homesbyhassan.com" at bounding box center [719, 360] width 175 height 13
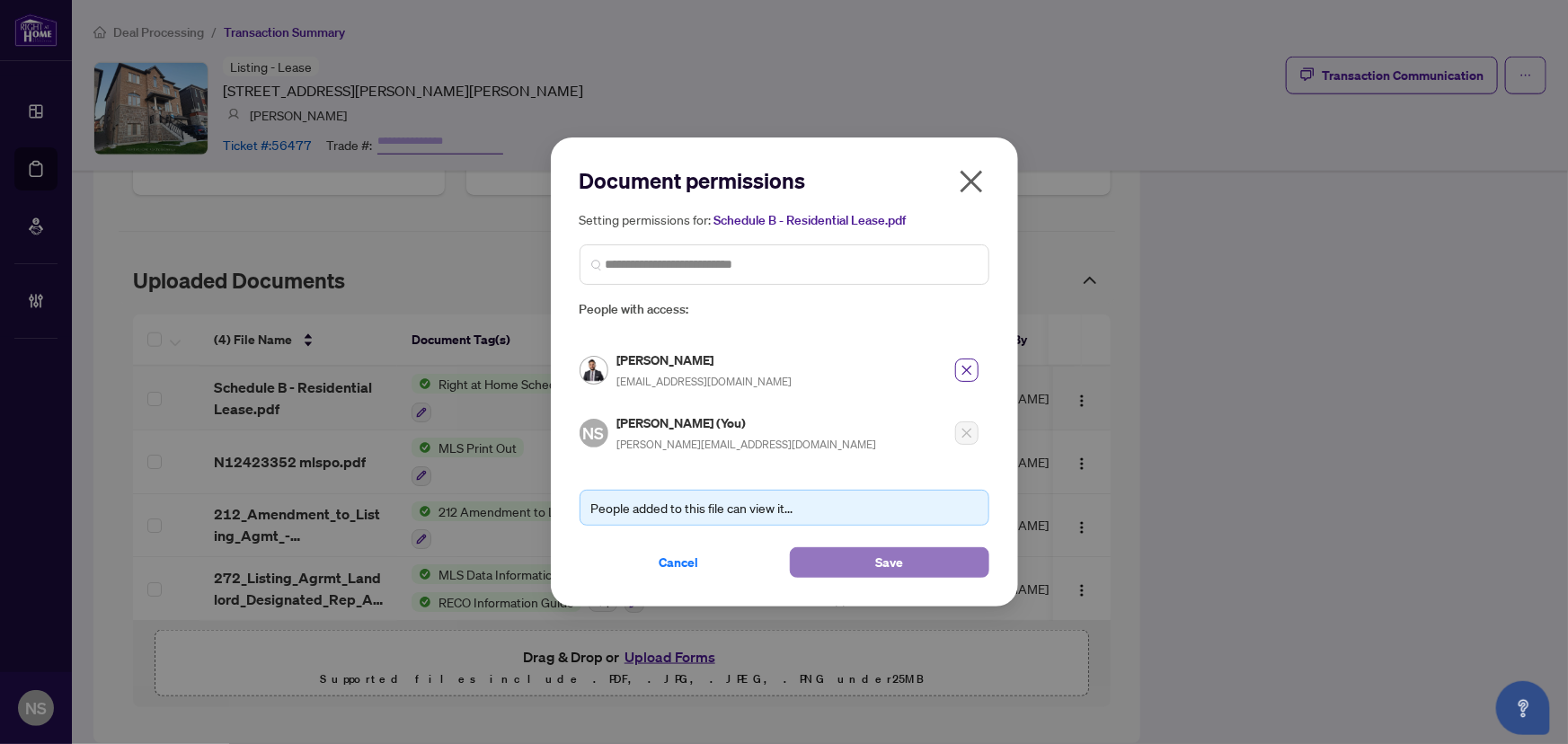
click at [907, 568] on button "Save" at bounding box center [889, 562] width 199 height 31
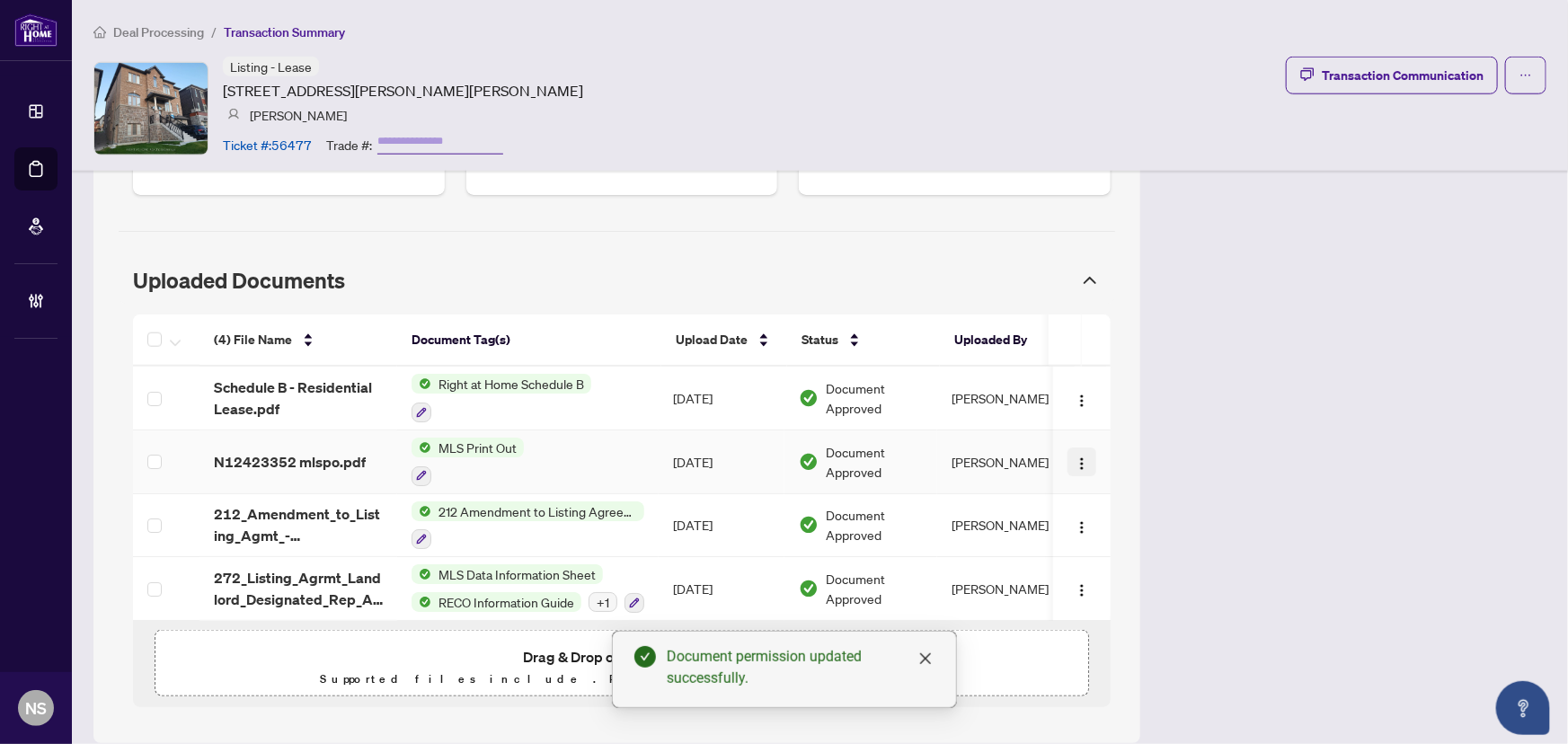
click at [1075, 468] on img "button" at bounding box center [1081, 463] width 14 height 14
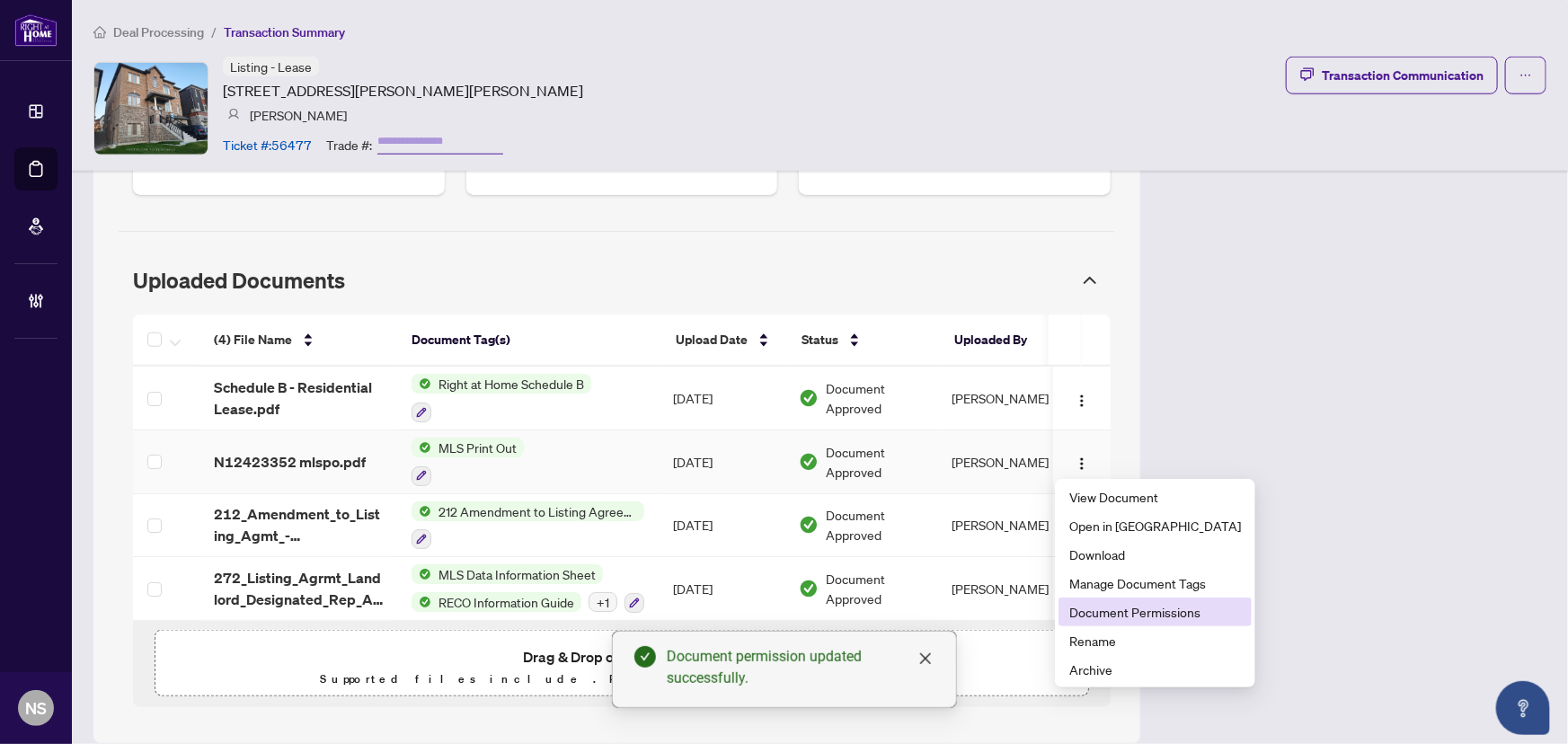
click at [1133, 604] on span "Document Permissions" at bounding box center [1155, 611] width 172 height 20
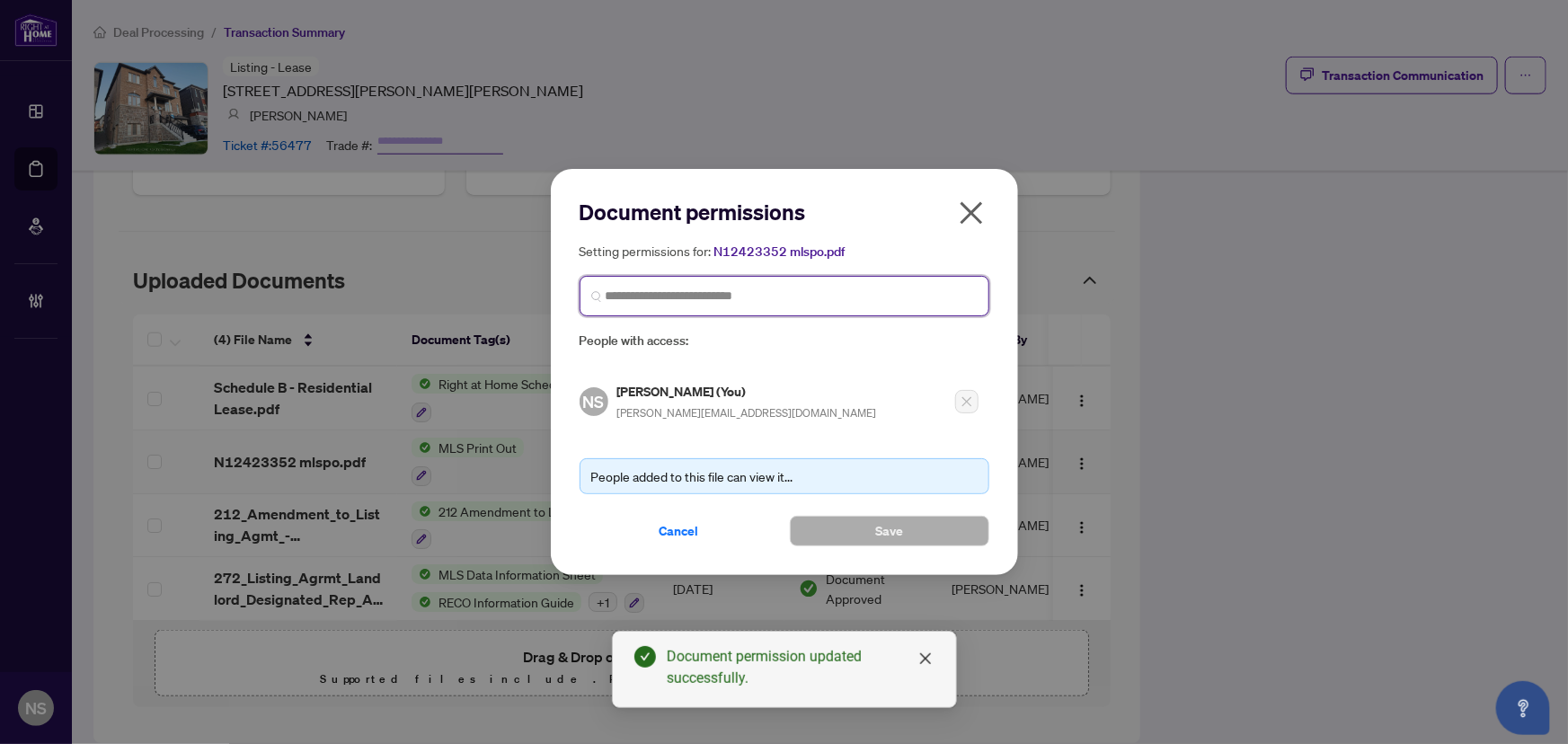
click at [730, 296] on input "search" at bounding box center [791, 296] width 372 height 19
type input "**********"
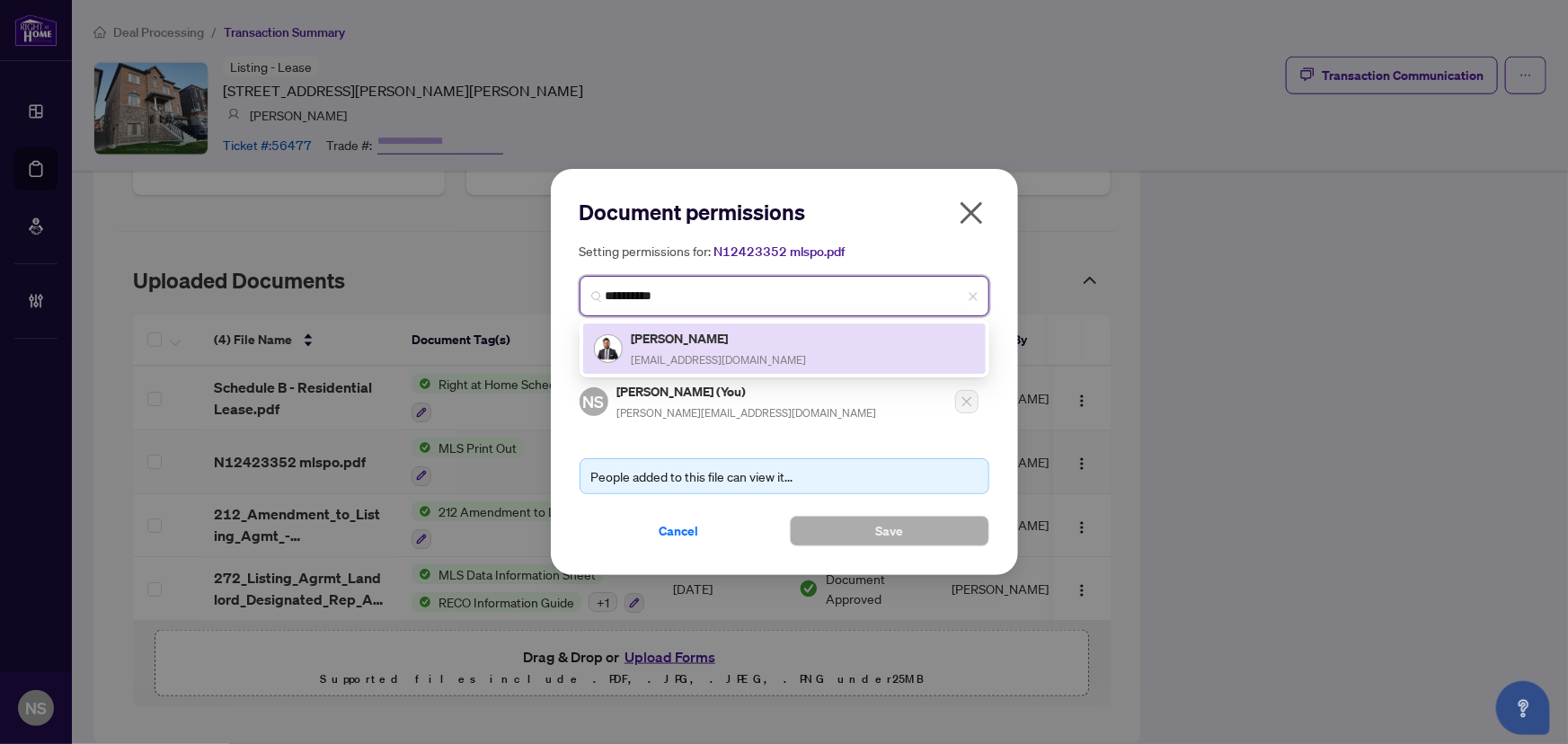
click at [689, 341] on h5 "Hassan Shahid" at bounding box center [719, 338] width 175 height 21
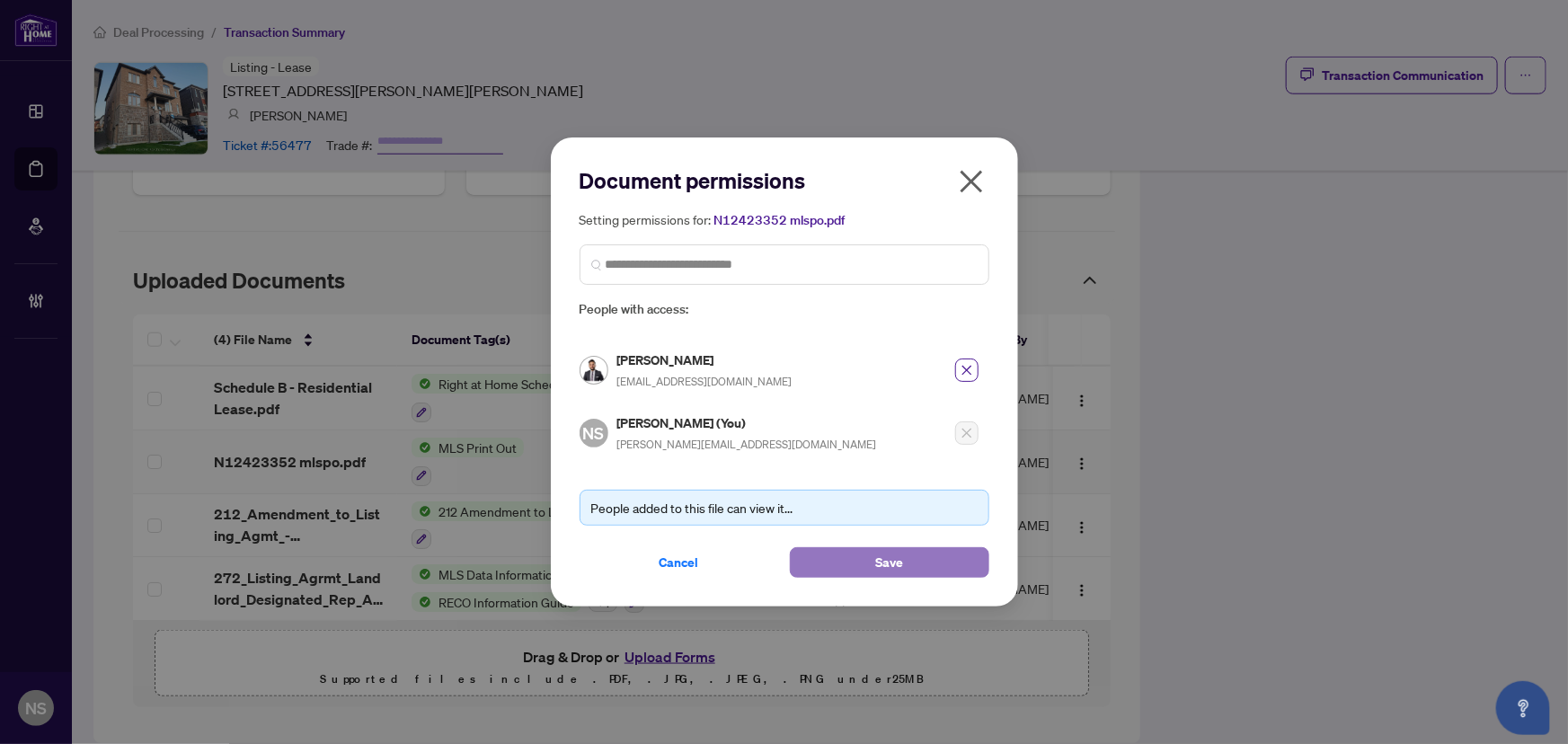
click at [911, 572] on button "Save" at bounding box center [889, 562] width 199 height 31
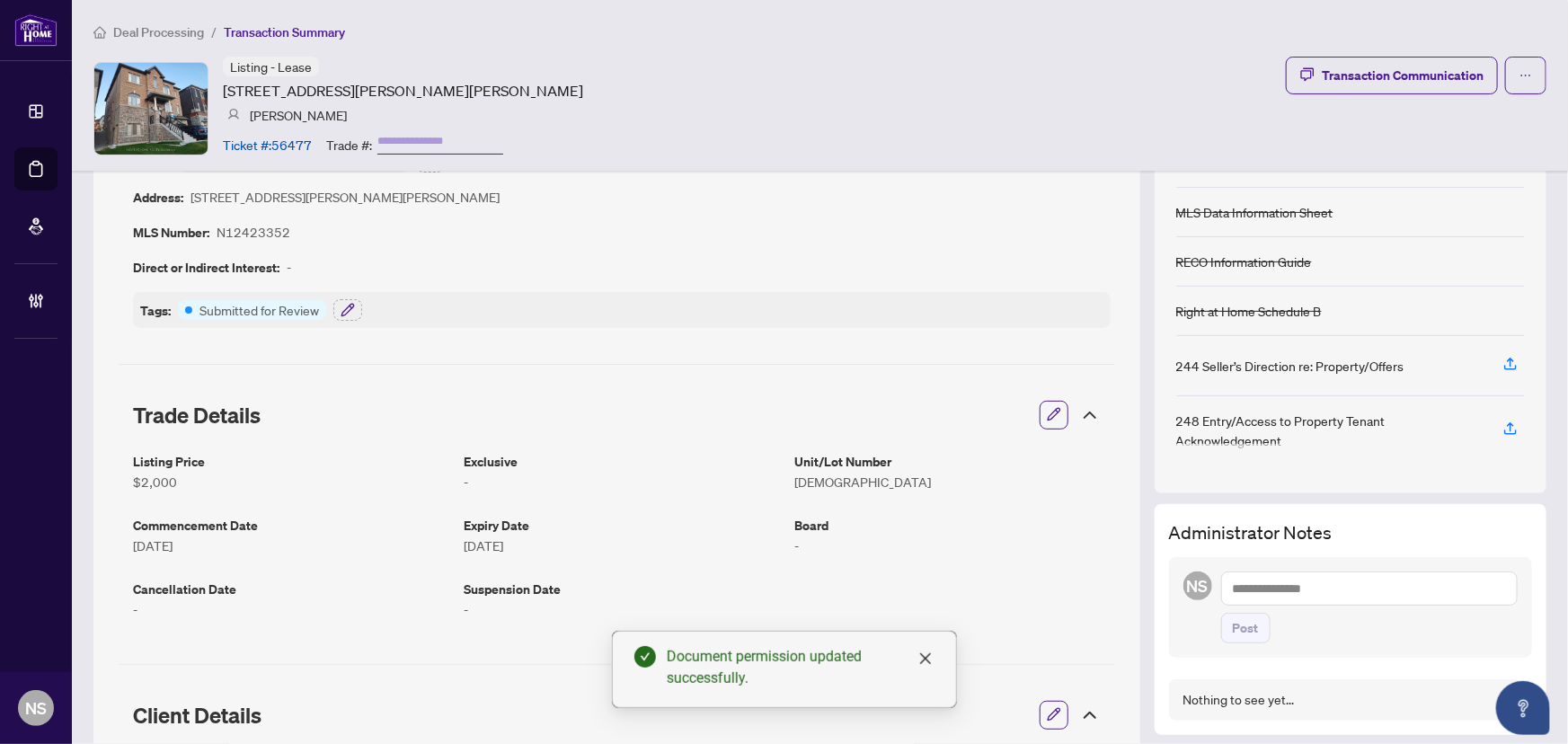
scroll to position [103, 0]
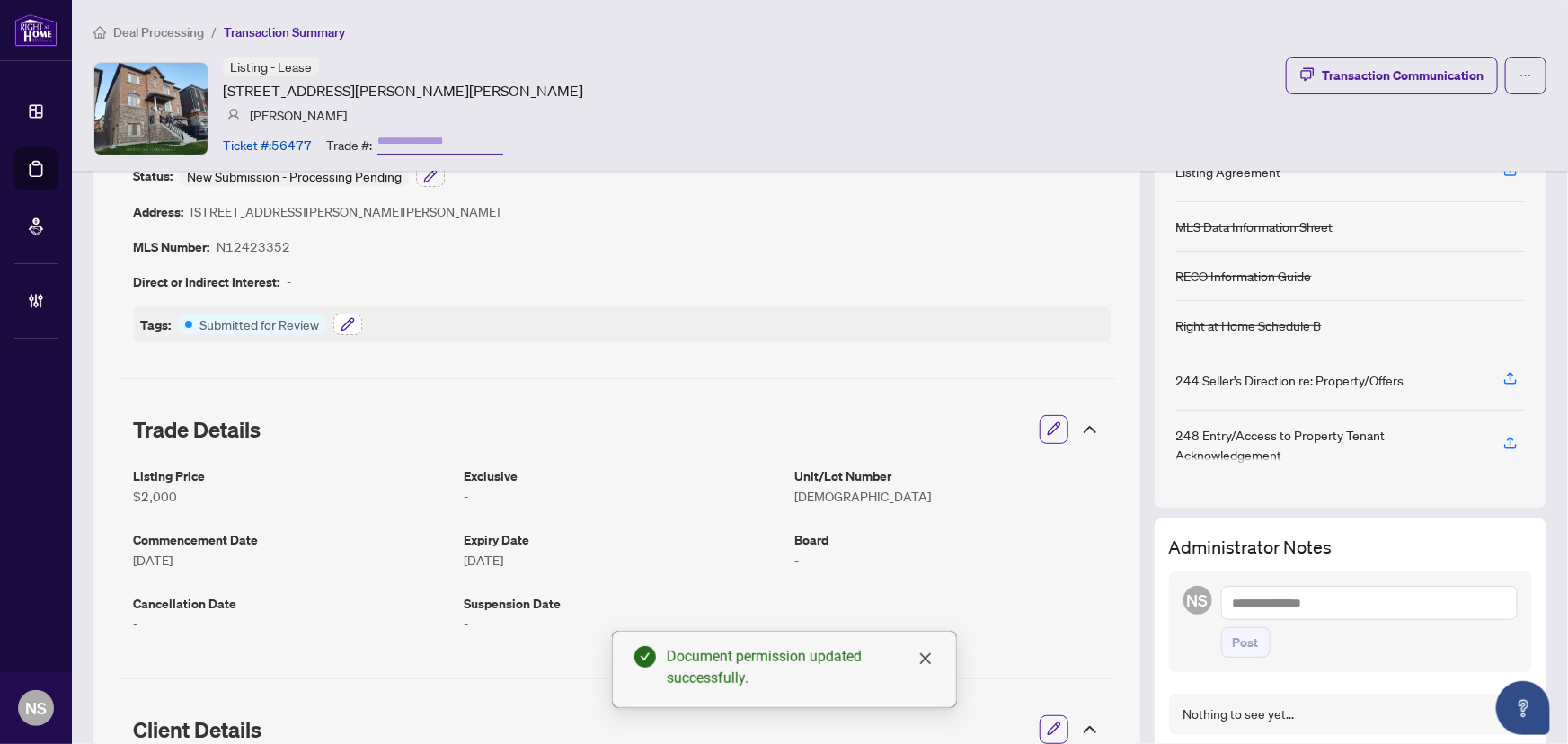
click at [352, 324] on icon "button" at bounding box center [347, 323] width 14 height 14
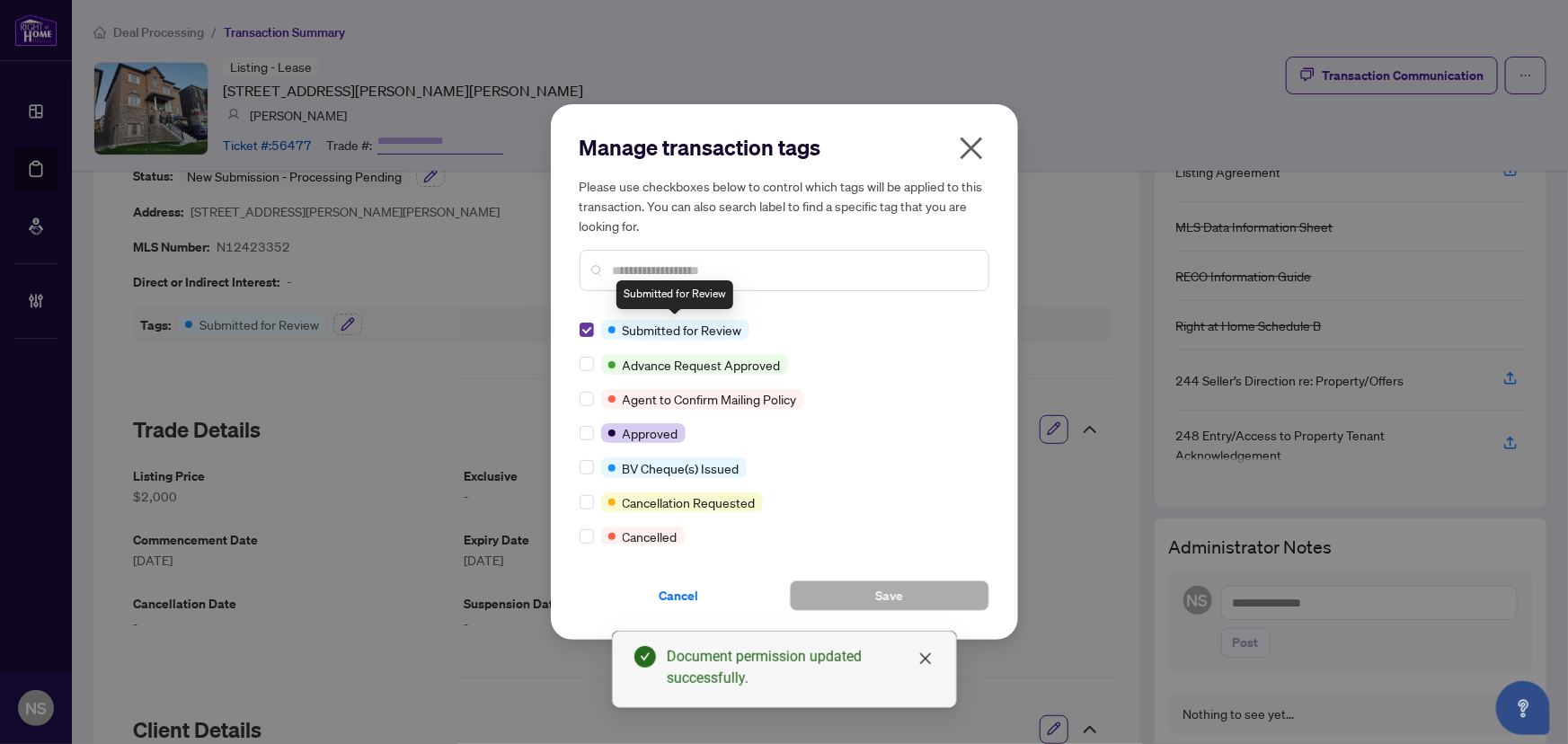
click at [584, 337] on label at bounding box center [586, 329] width 14 height 20
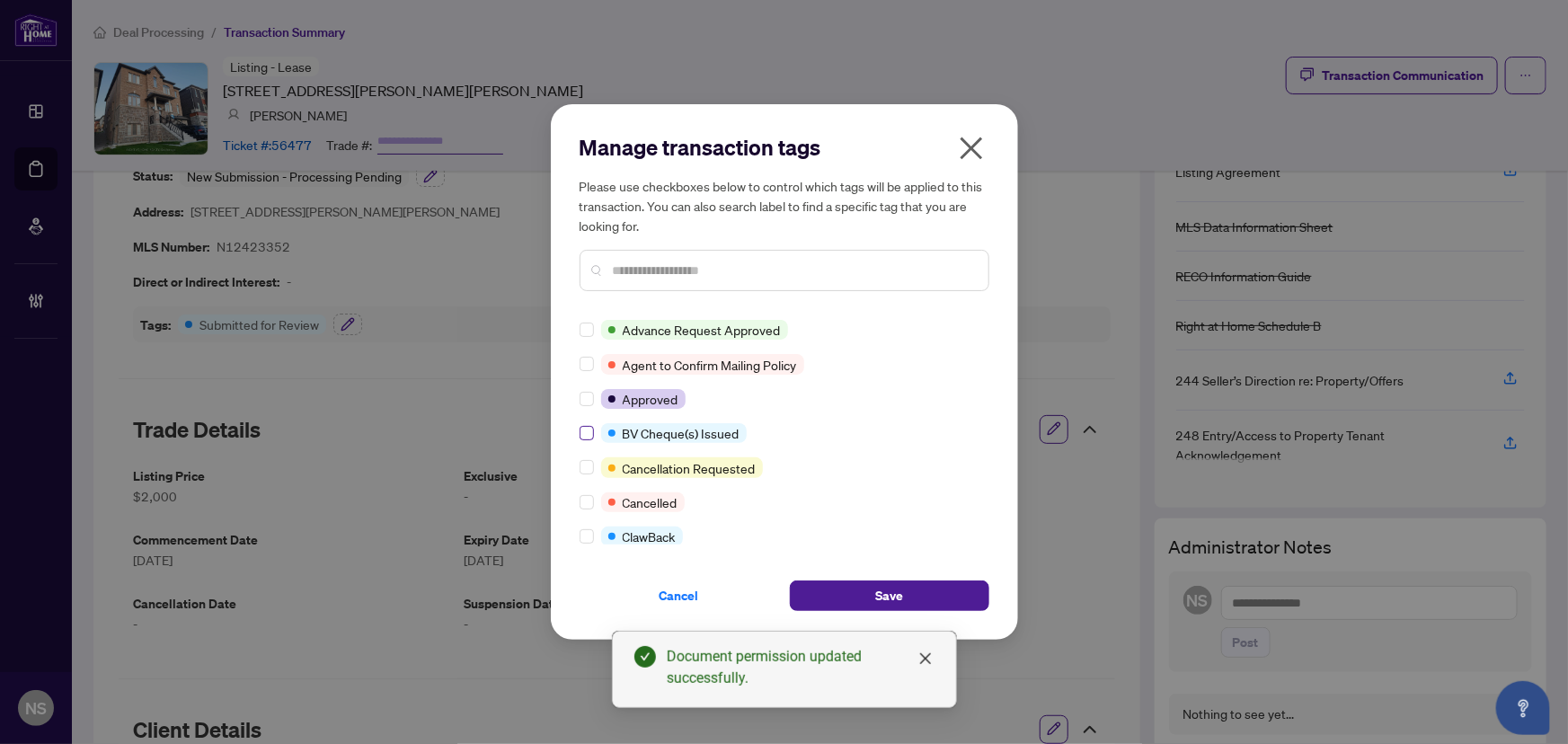
scroll to position [0, 0]
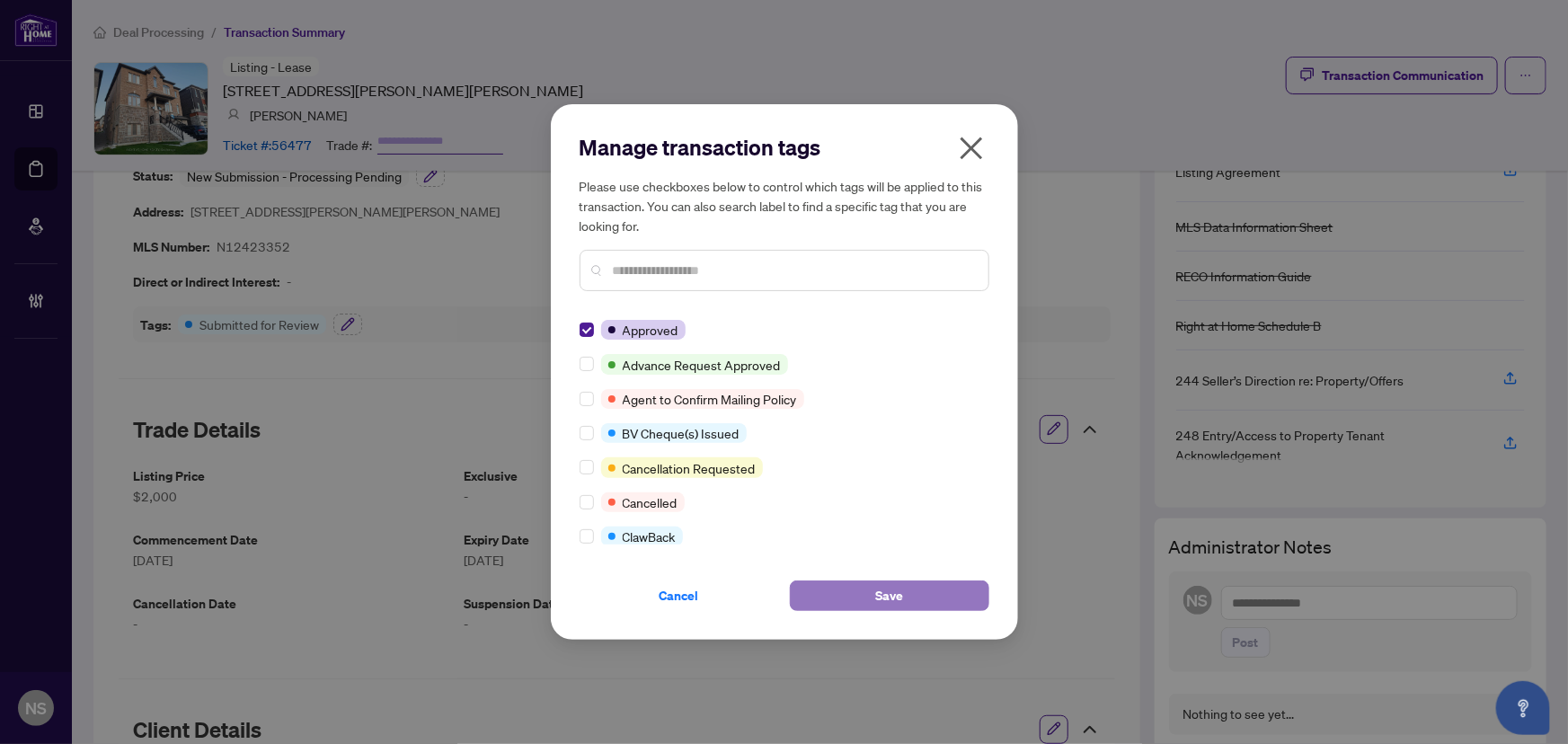
click at [947, 594] on button "Save" at bounding box center [889, 595] width 199 height 31
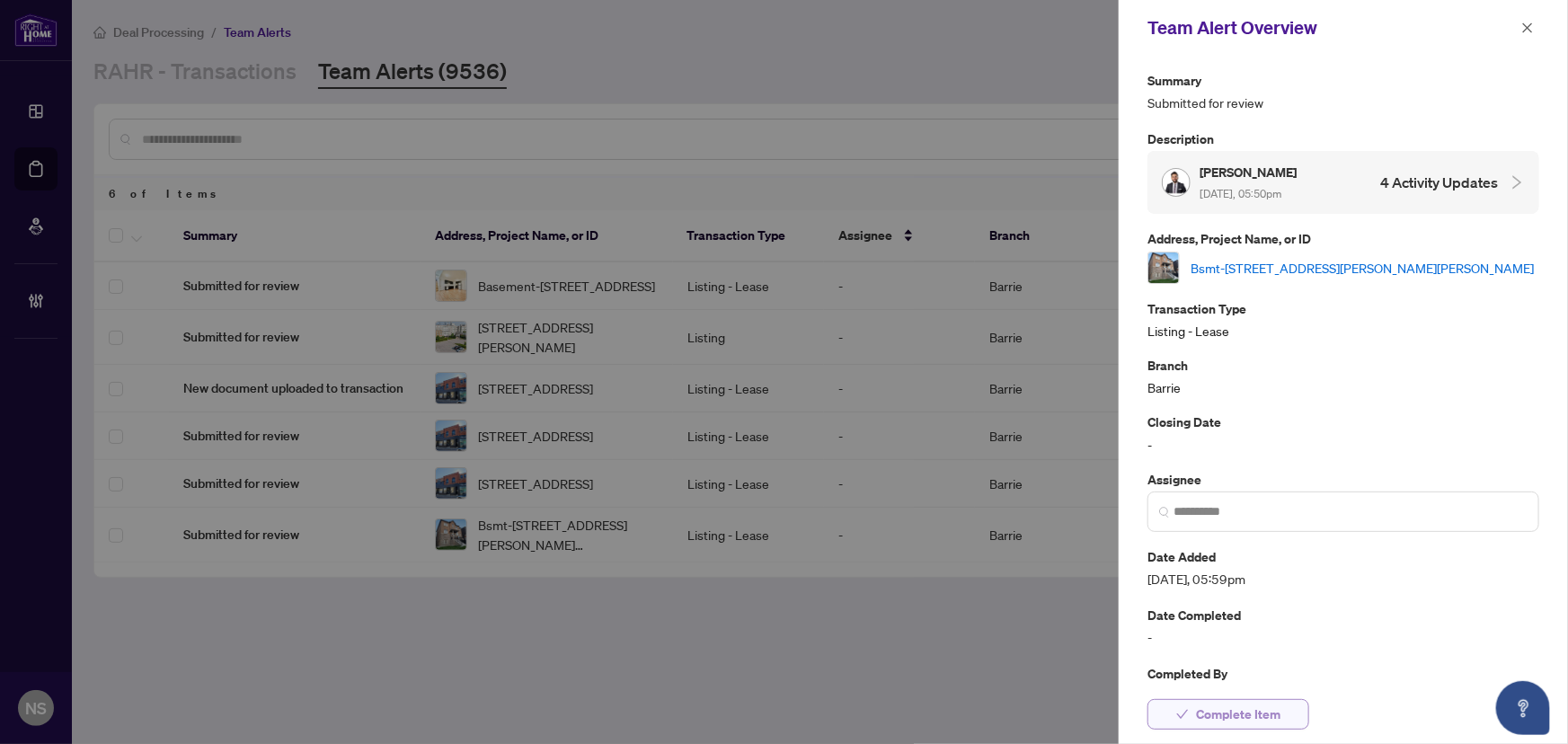
click at [1230, 714] on span "Complete Item" at bounding box center [1238, 714] width 84 height 29
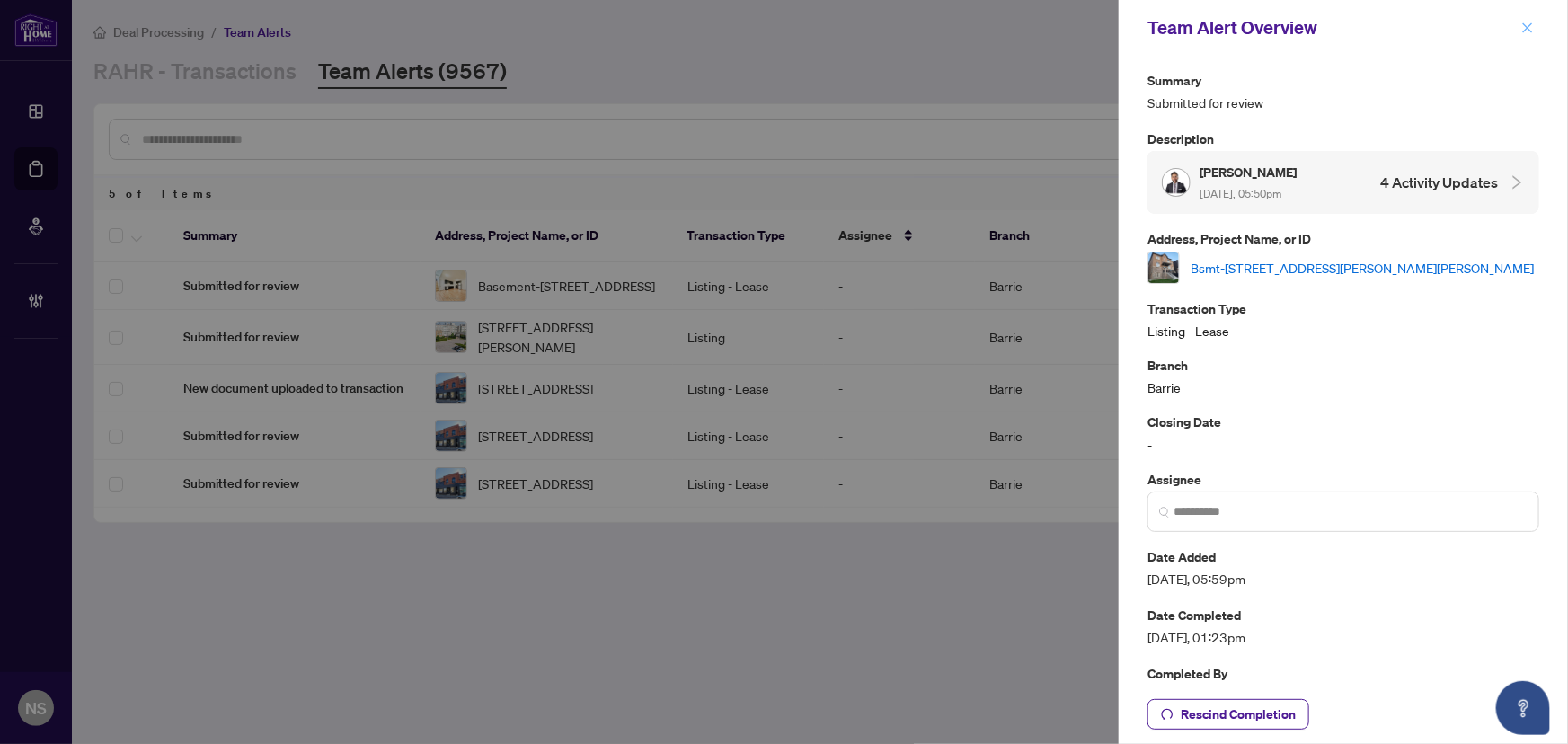
click at [1526, 27] on icon "close" at bounding box center [1527, 27] width 12 height 12
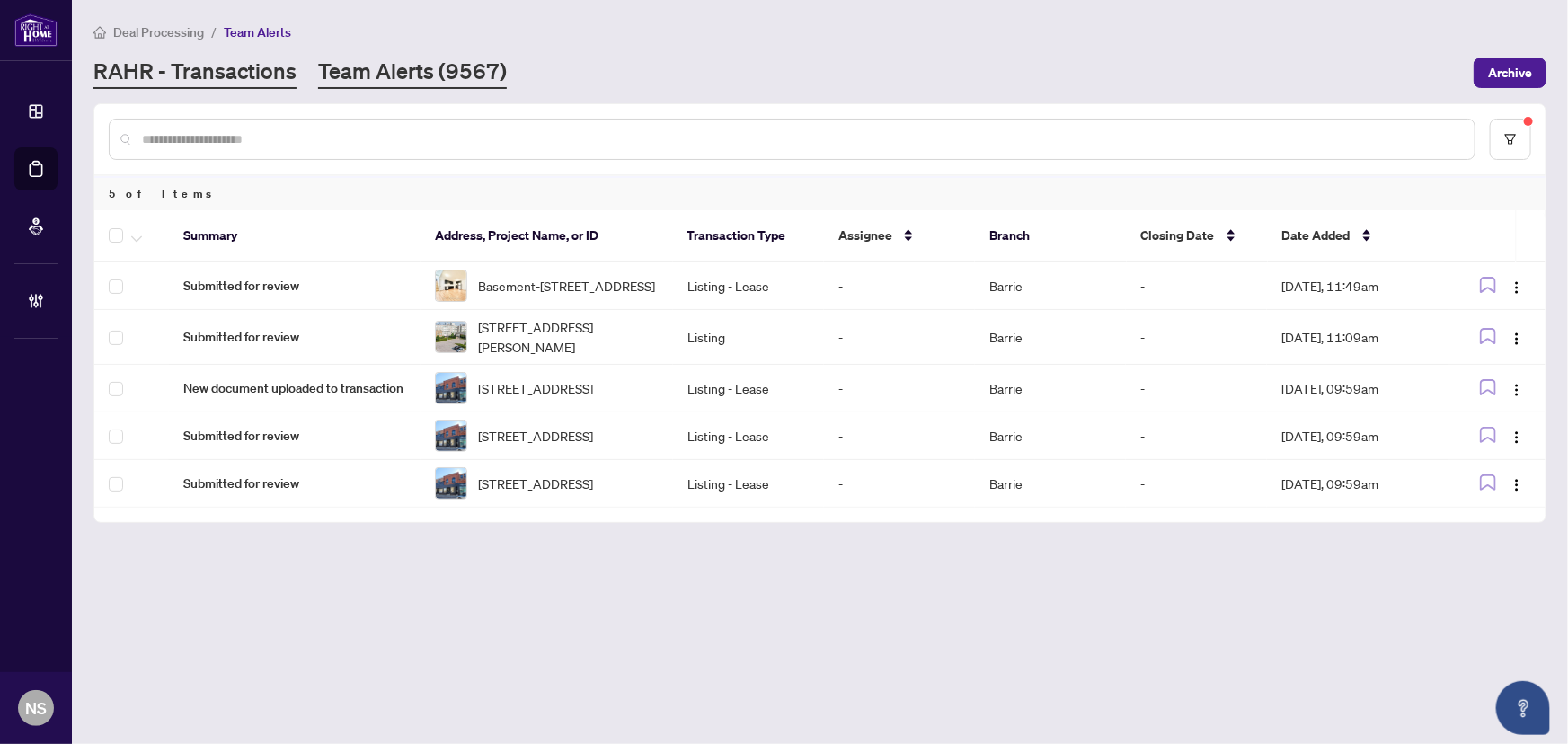
click at [164, 65] on link "RAHR - Transactions" at bounding box center [194, 73] width 203 height 33
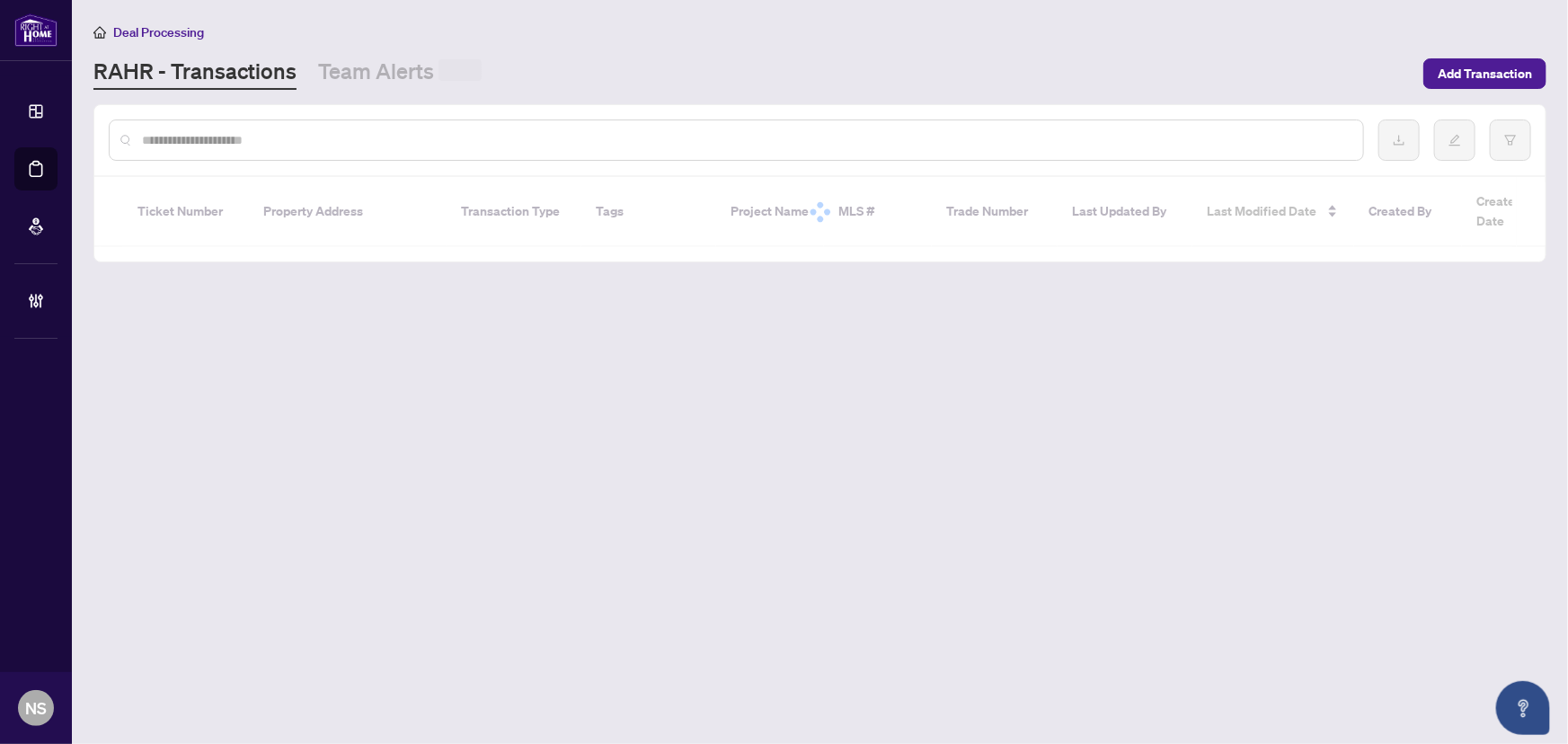
click at [226, 144] on input "text" at bounding box center [745, 139] width 1206 height 20
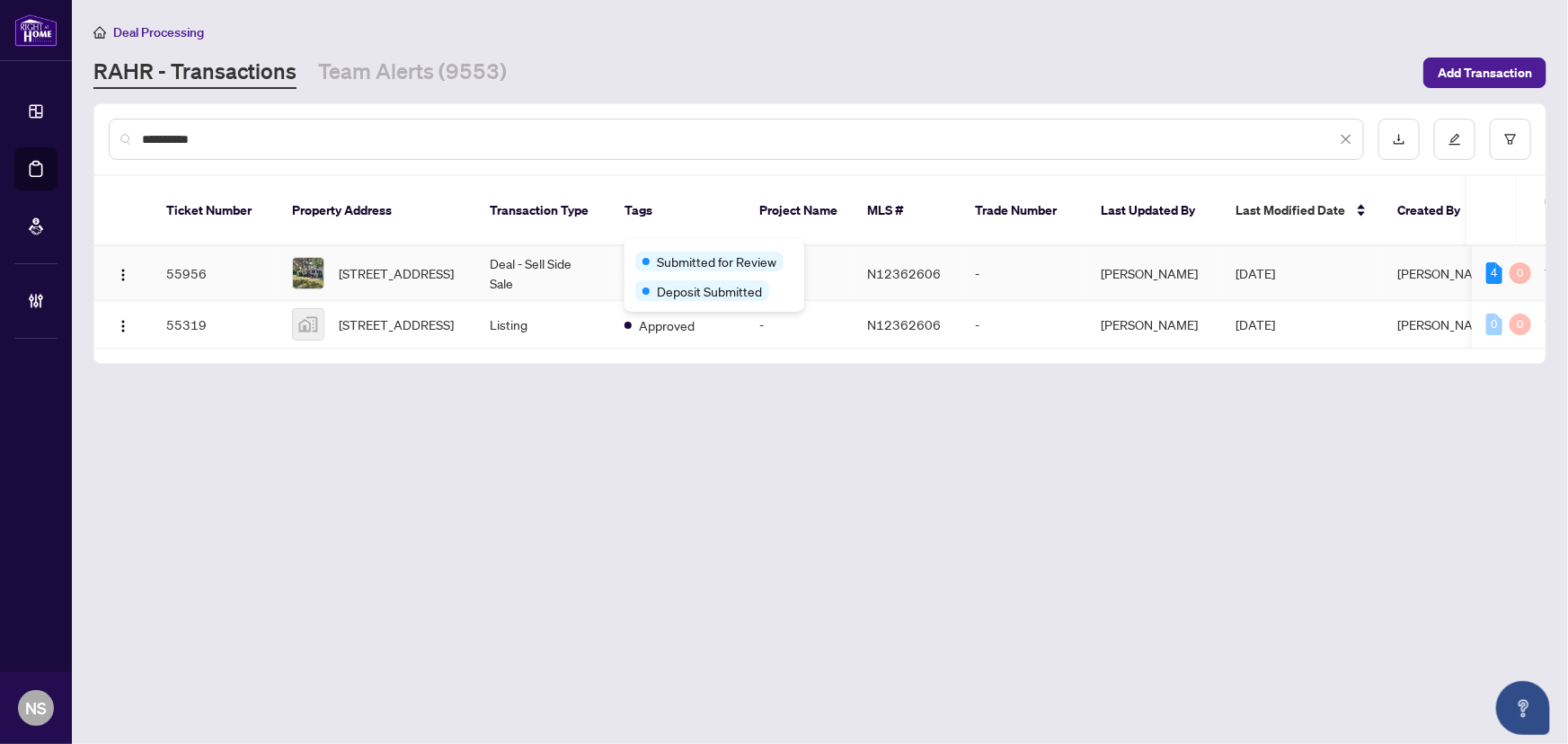
type input "**********"
click at [599, 250] on td "Deal - Sell Side Sale" at bounding box center [543, 273] width 135 height 55
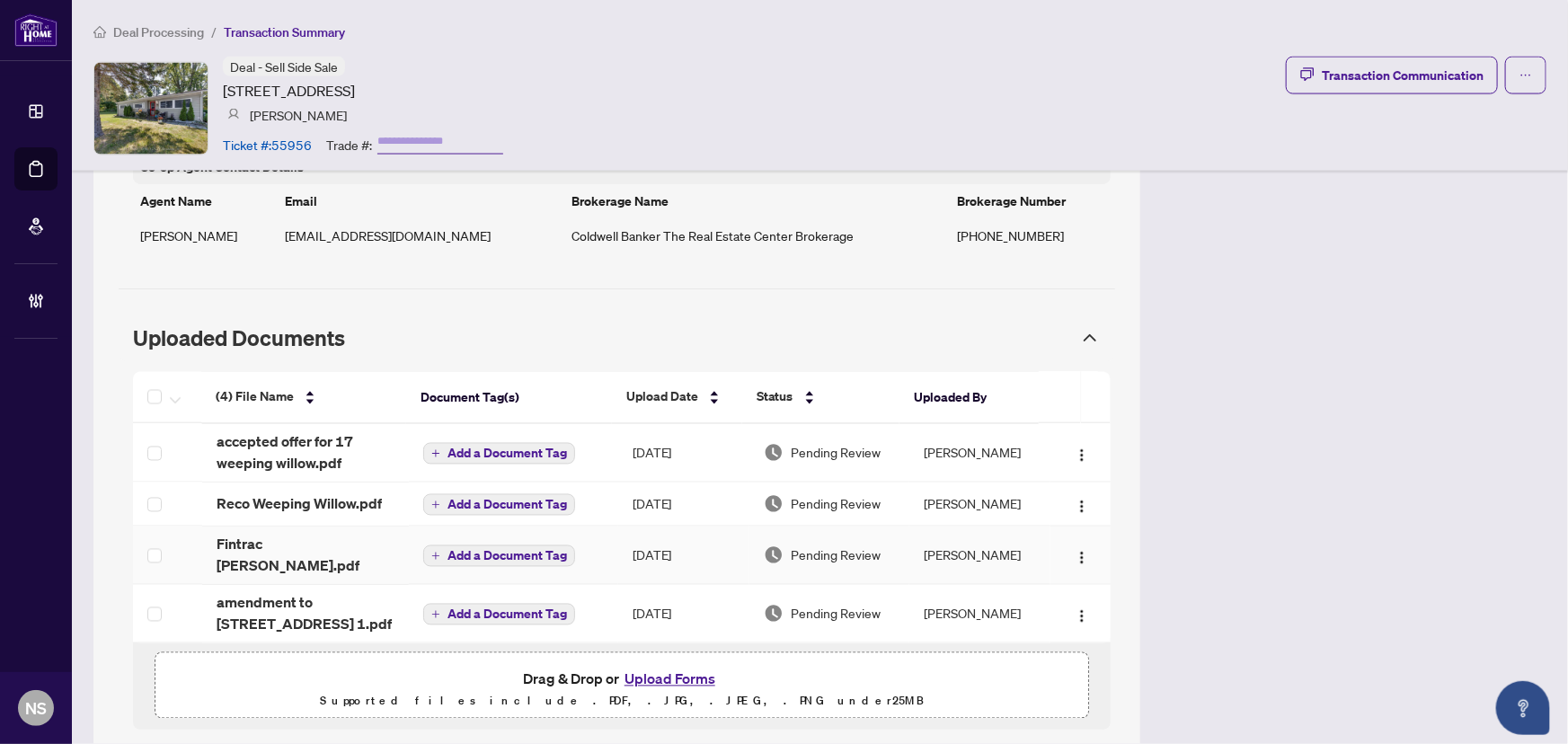
scroll to position [1469, 0]
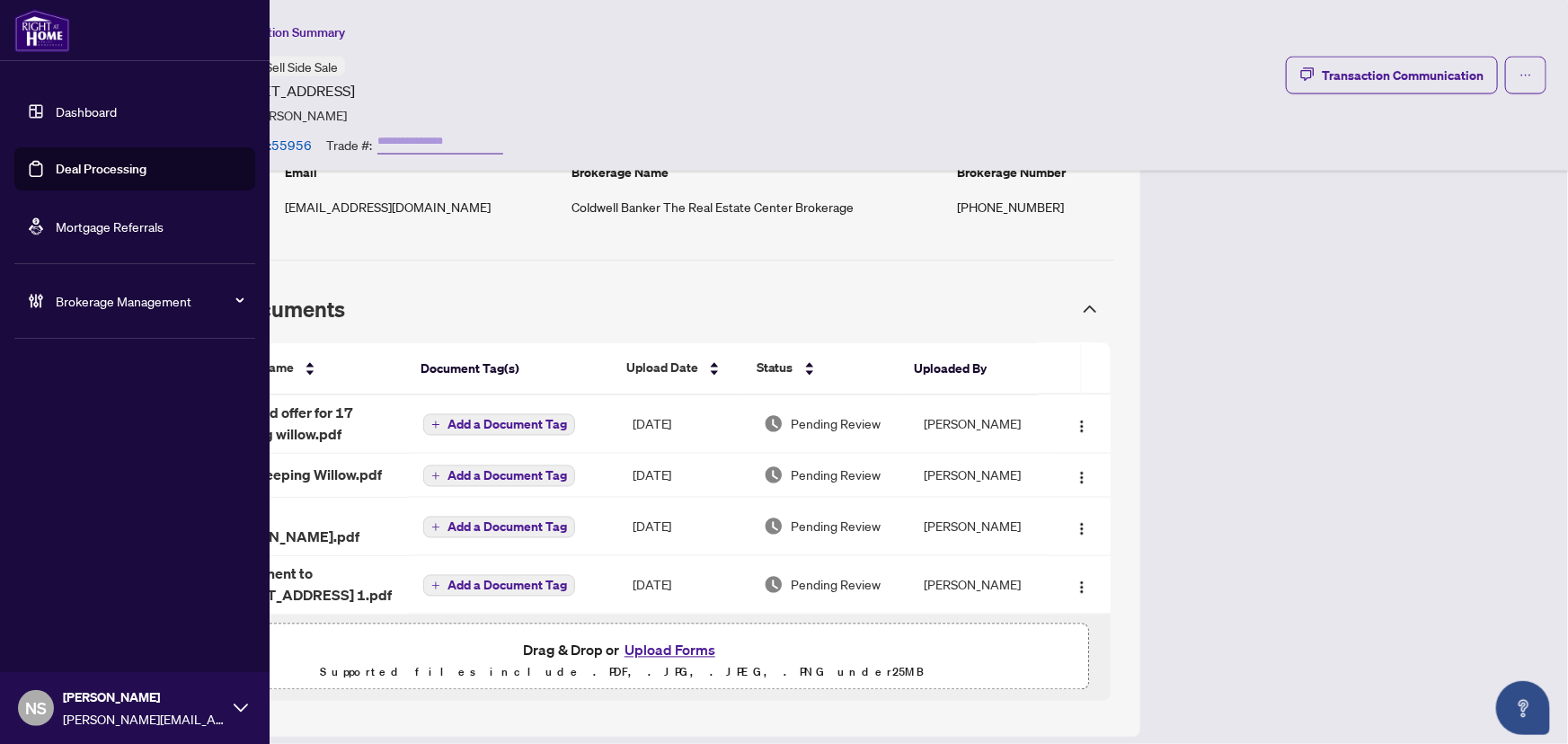
click at [56, 161] on link "Deal Processing" at bounding box center [101, 168] width 91 height 16
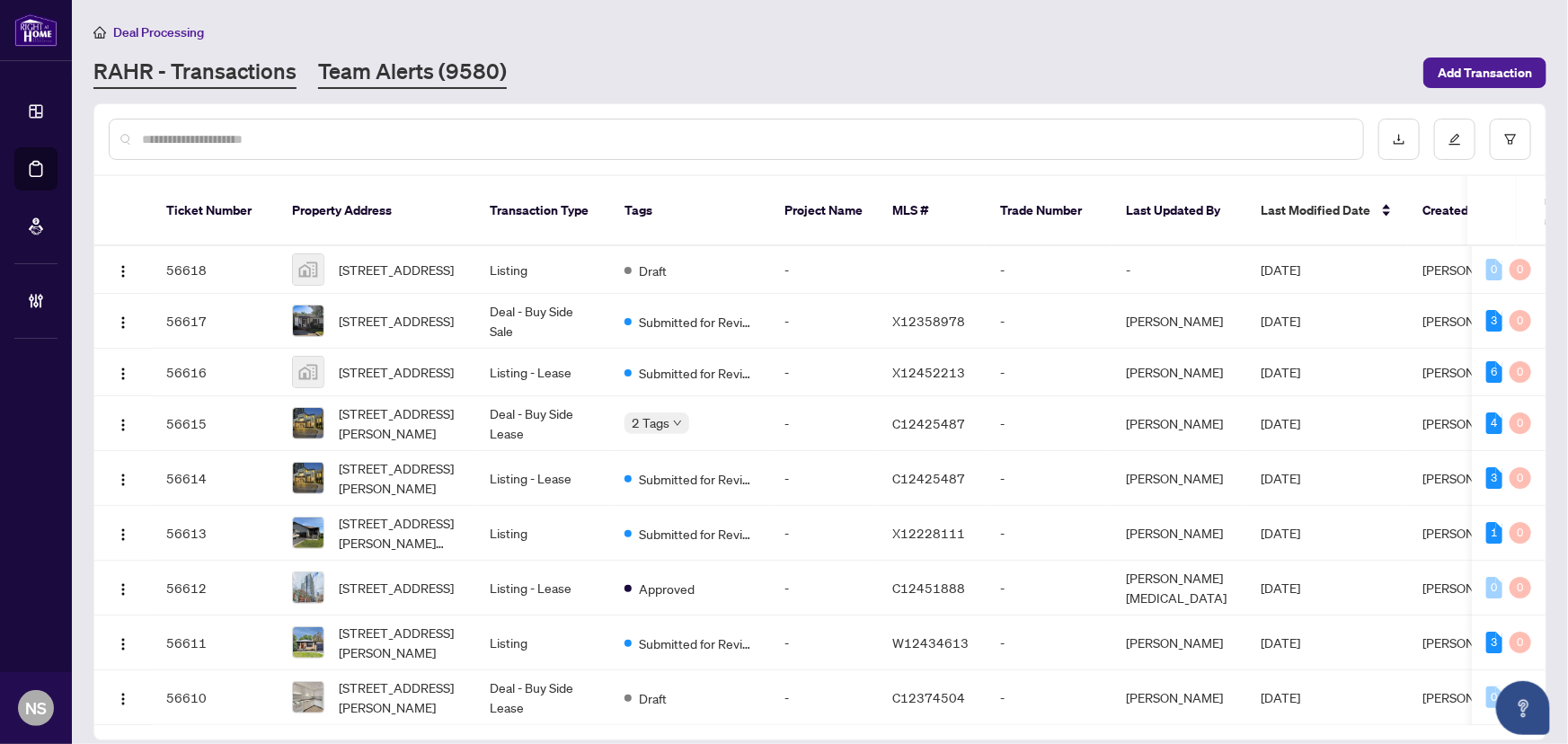
click at [455, 68] on link "Team Alerts (9580)" at bounding box center [412, 73] width 189 height 33
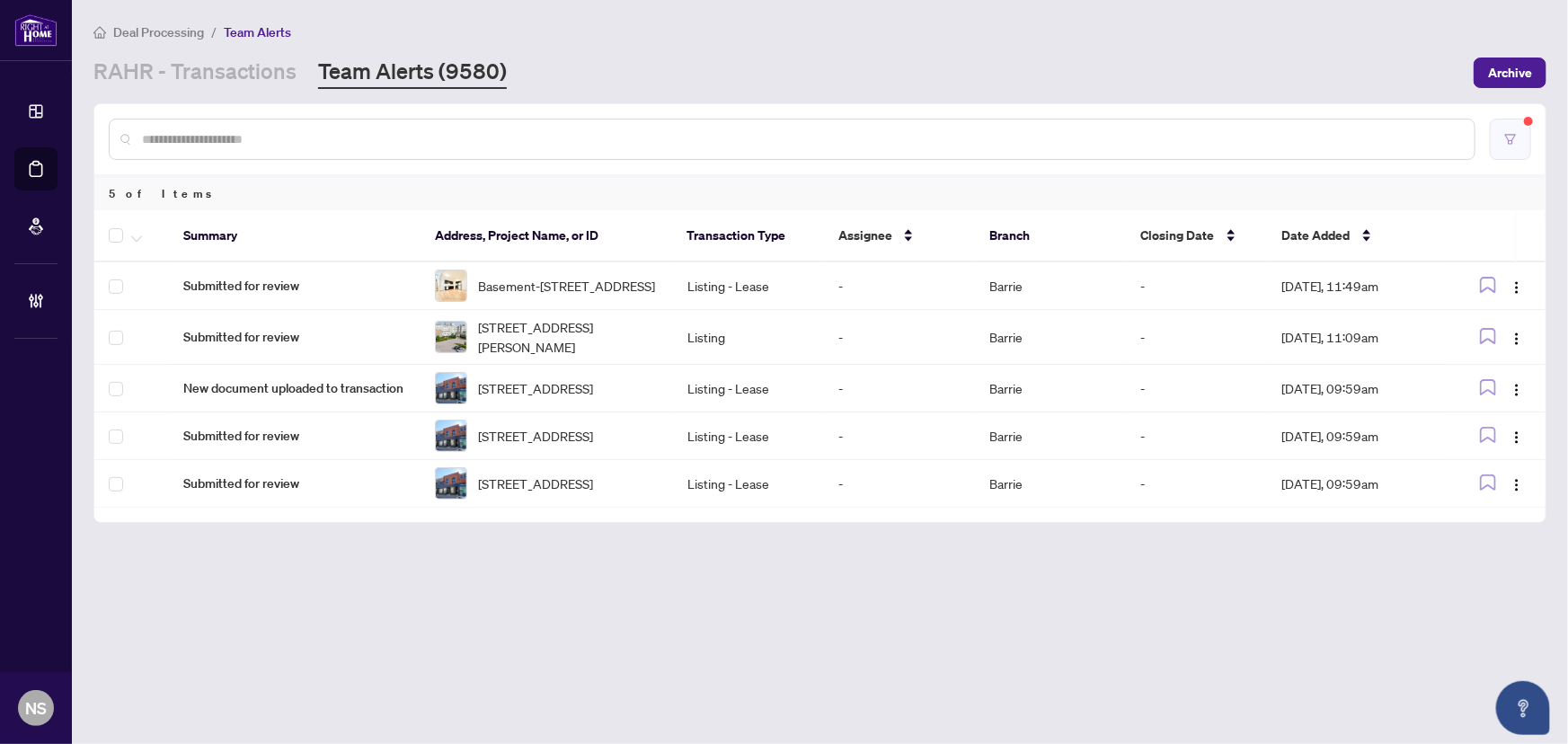
click at [1500, 146] on button "button" at bounding box center [1510, 139] width 41 height 41
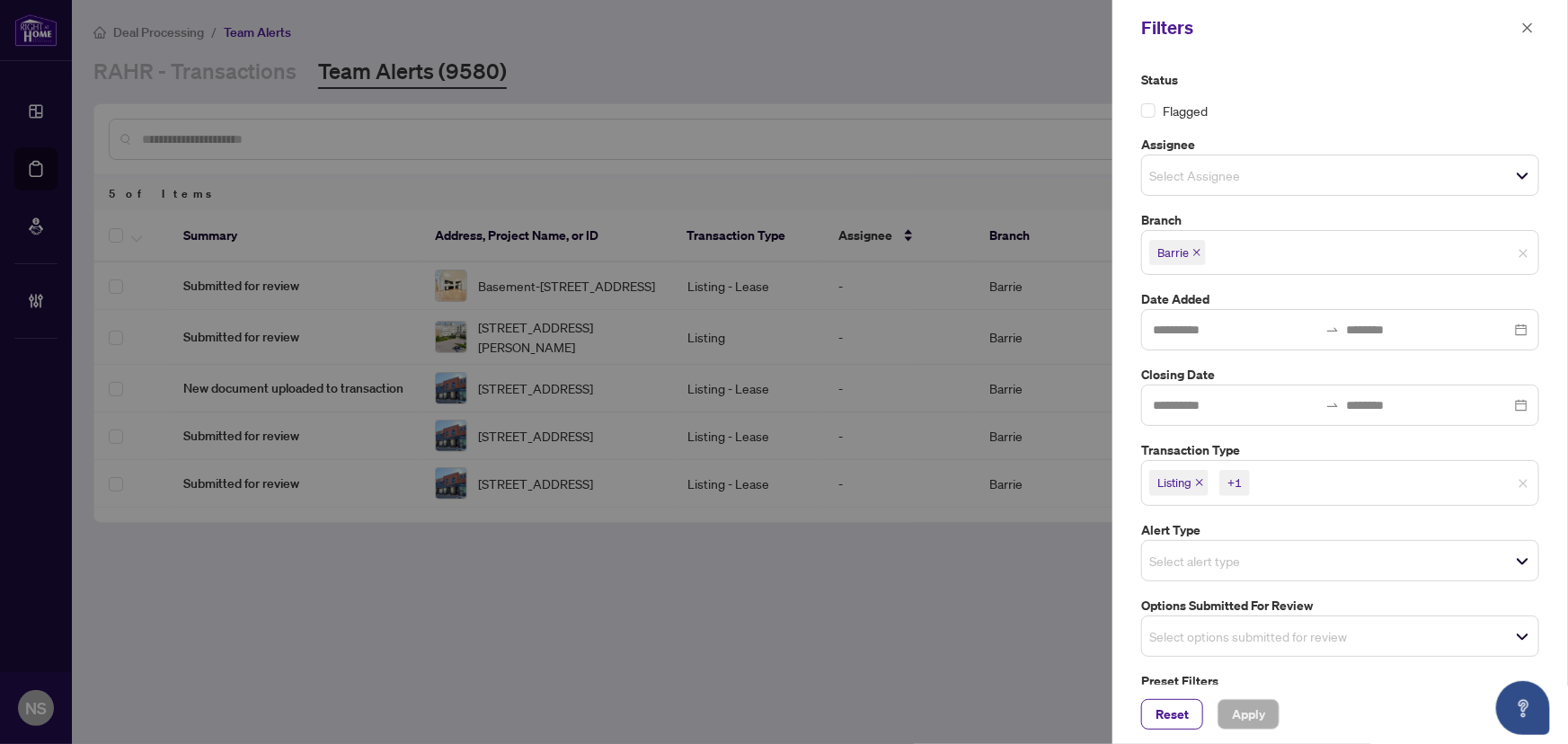
click at [1201, 481] on icon "close" at bounding box center [1200, 482] width 9 height 9
click at [1236, 483] on icon "close" at bounding box center [1240, 483] width 7 height 7
click at [1202, 623] on input "search" at bounding box center [1212, 631] width 126 height 21
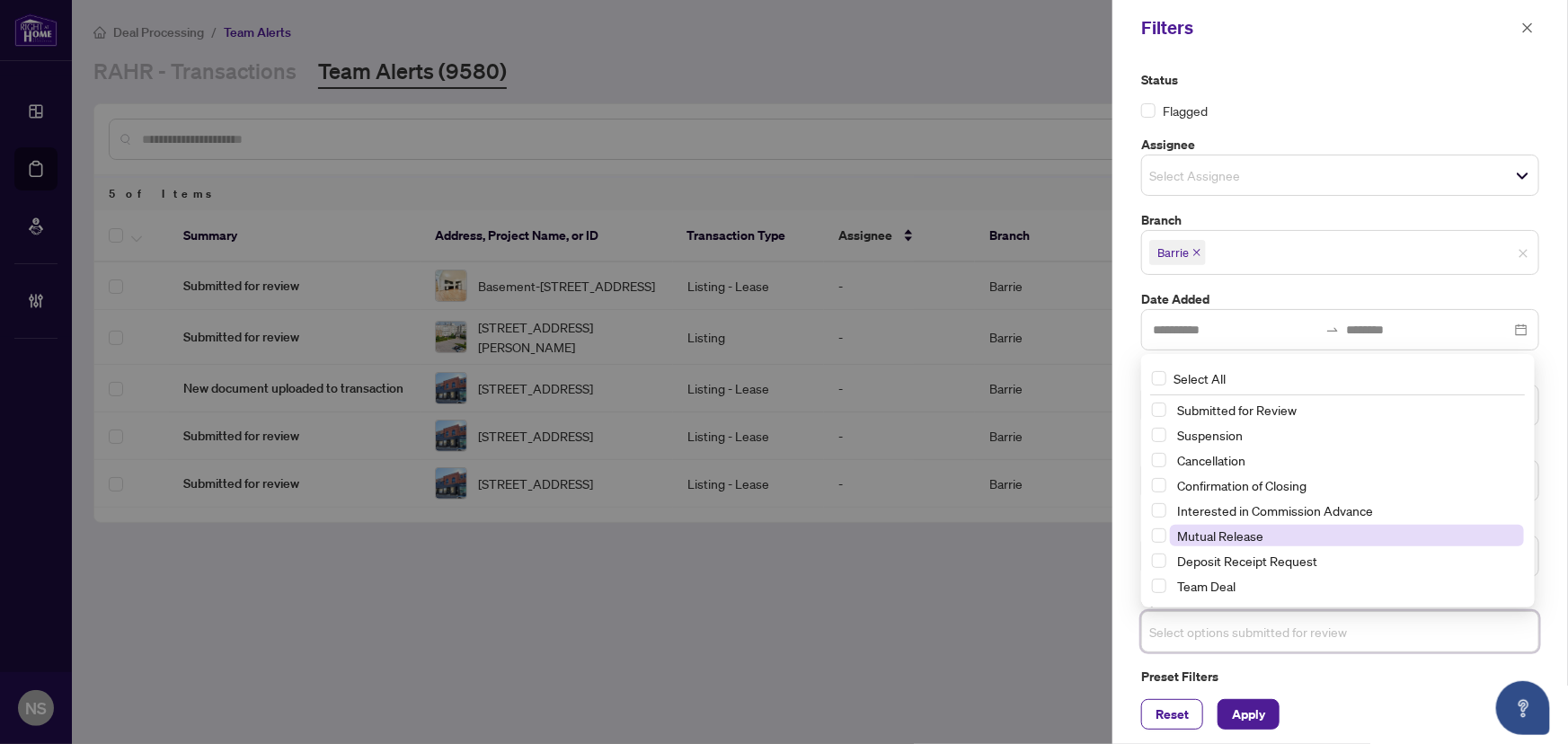
click at [1216, 544] on span "Mutual Release" at bounding box center [1347, 535] width 354 height 21
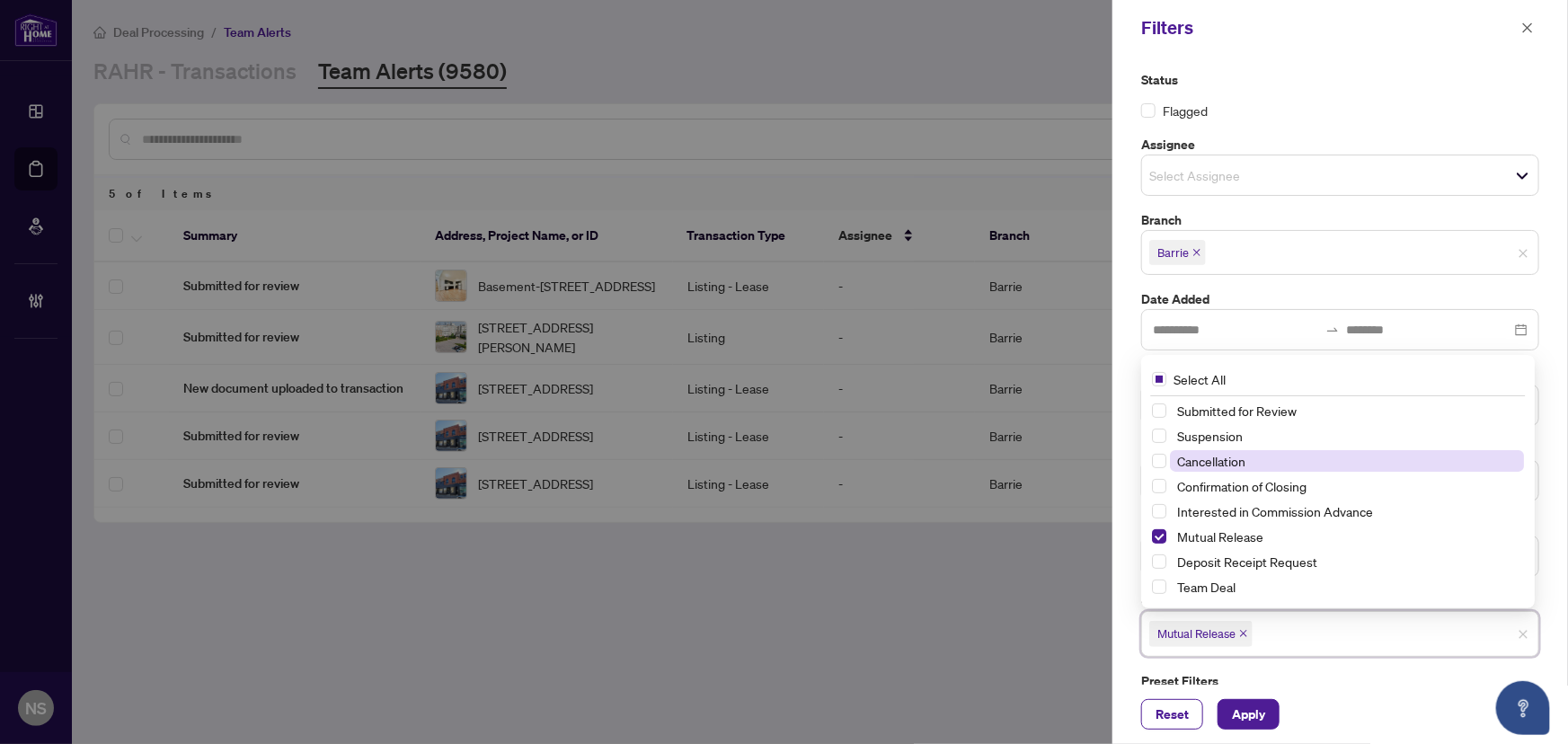
click at [1219, 460] on span "Cancellation" at bounding box center [1210, 461] width 68 height 16
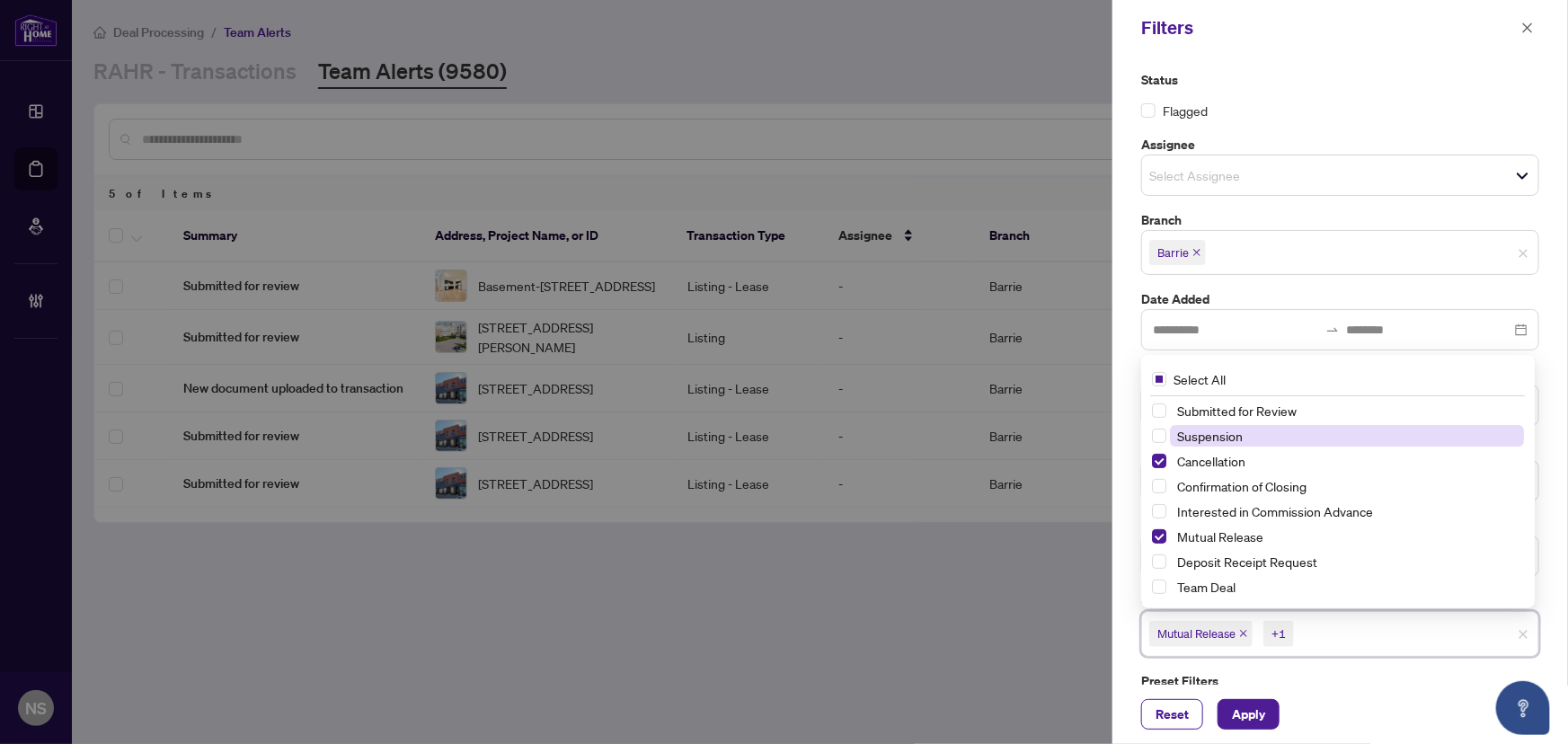
click at [1210, 438] on span "Suspension" at bounding box center [1209, 436] width 65 height 16
click at [1240, 708] on span "Apply" at bounding box center [1248, 714] width 34 height 29
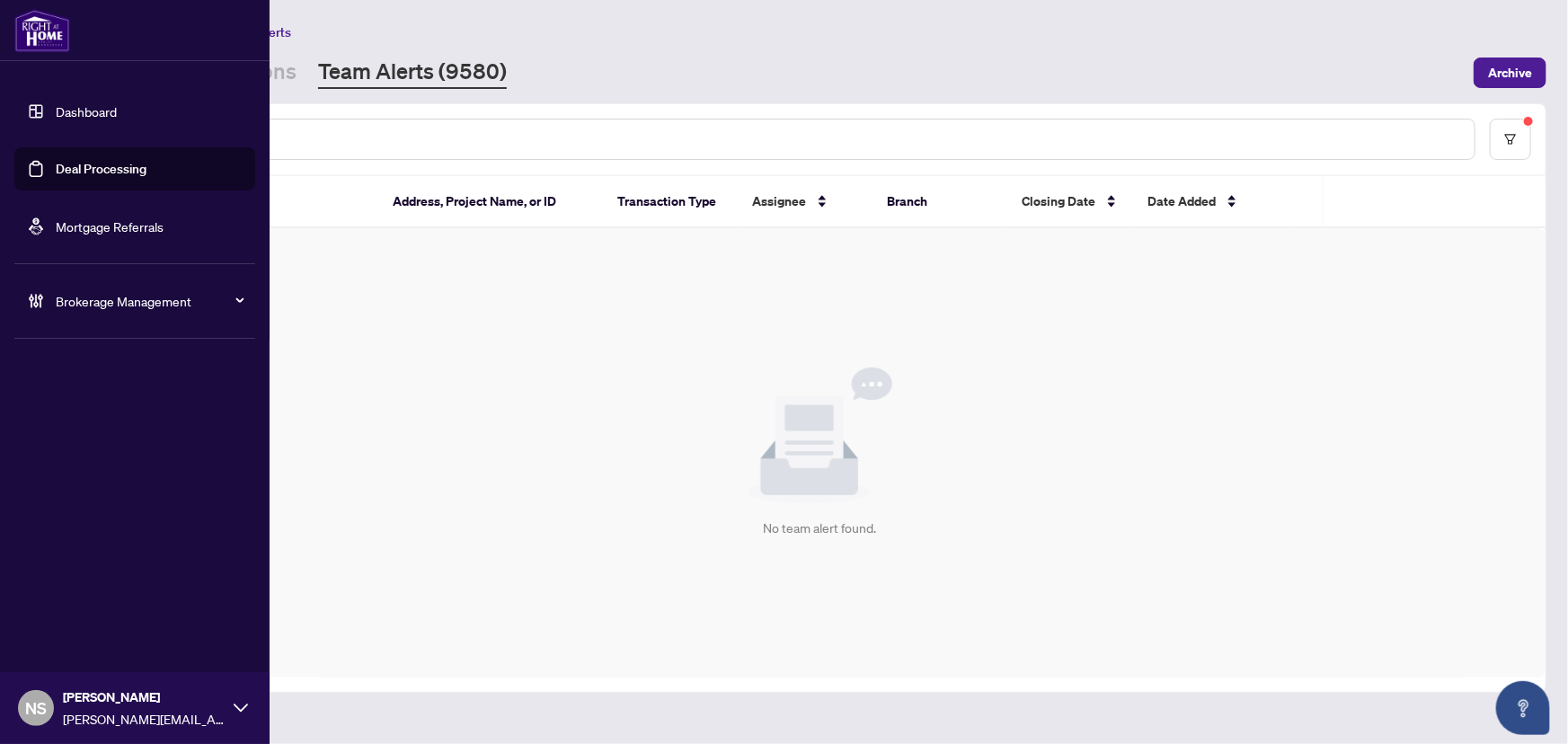
click at [42, 308] on icon at bounding box center [36, 300] width 18 height 18
click at [73, 422] on link "Manage Agents" at bounding box center [81, 430] width 89 height 16
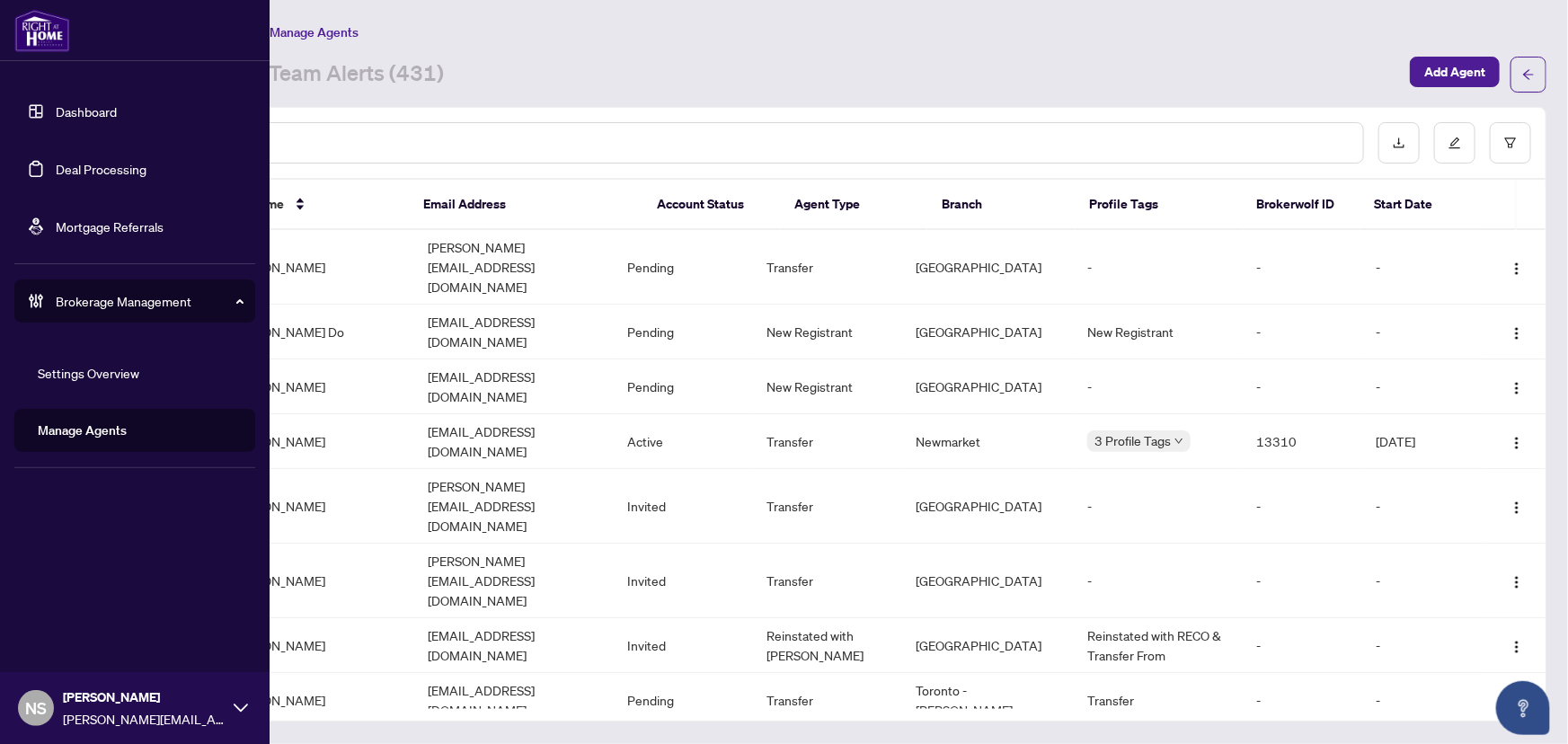
click at [81, 438] on link "Manage Agents" at bounding box center [81, 430] width 89 height 16
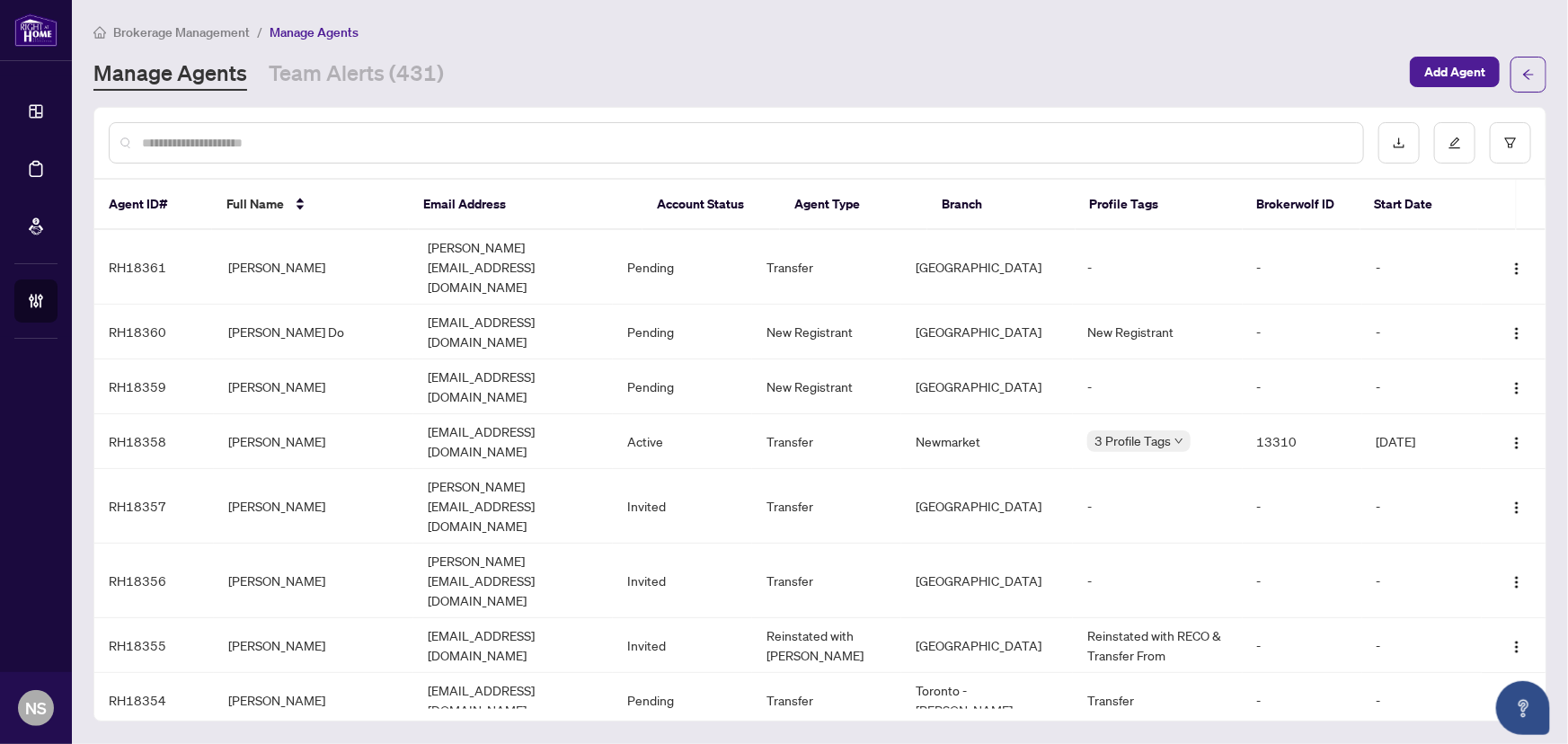
click at [424, 152] on div at bounding box center [735, 143] width 1255 height 41
click at [1503, 145] on button "button" at bounding box center [1510, 143] width 41 height 41
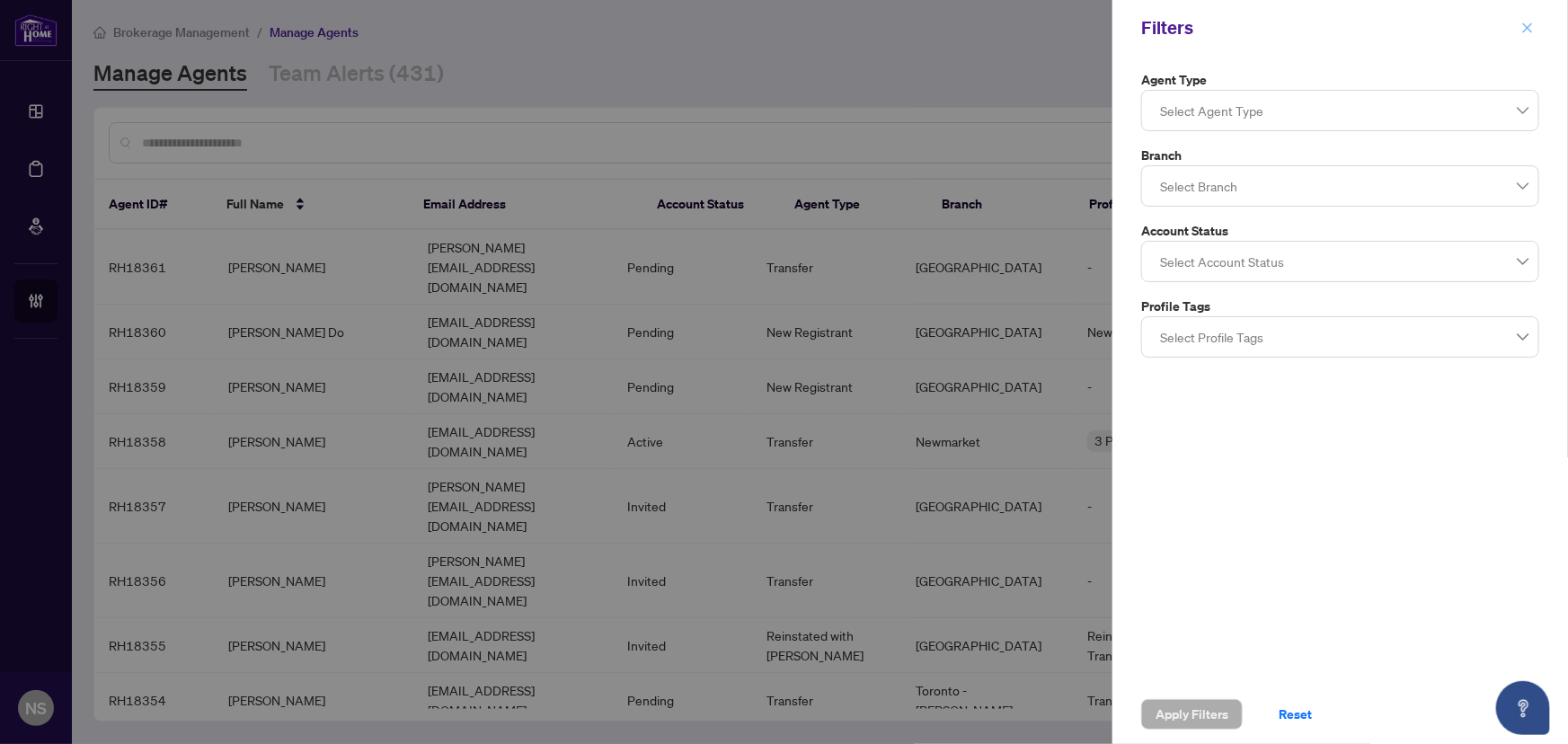
drag, startPoint x: 1537, startPoint y: 23, endPoint x: 1527, endPoint y: 24, distance: 10.0
click at [1529, 23] on button "button" at bounding box center [1527, 27] width 23 height 21
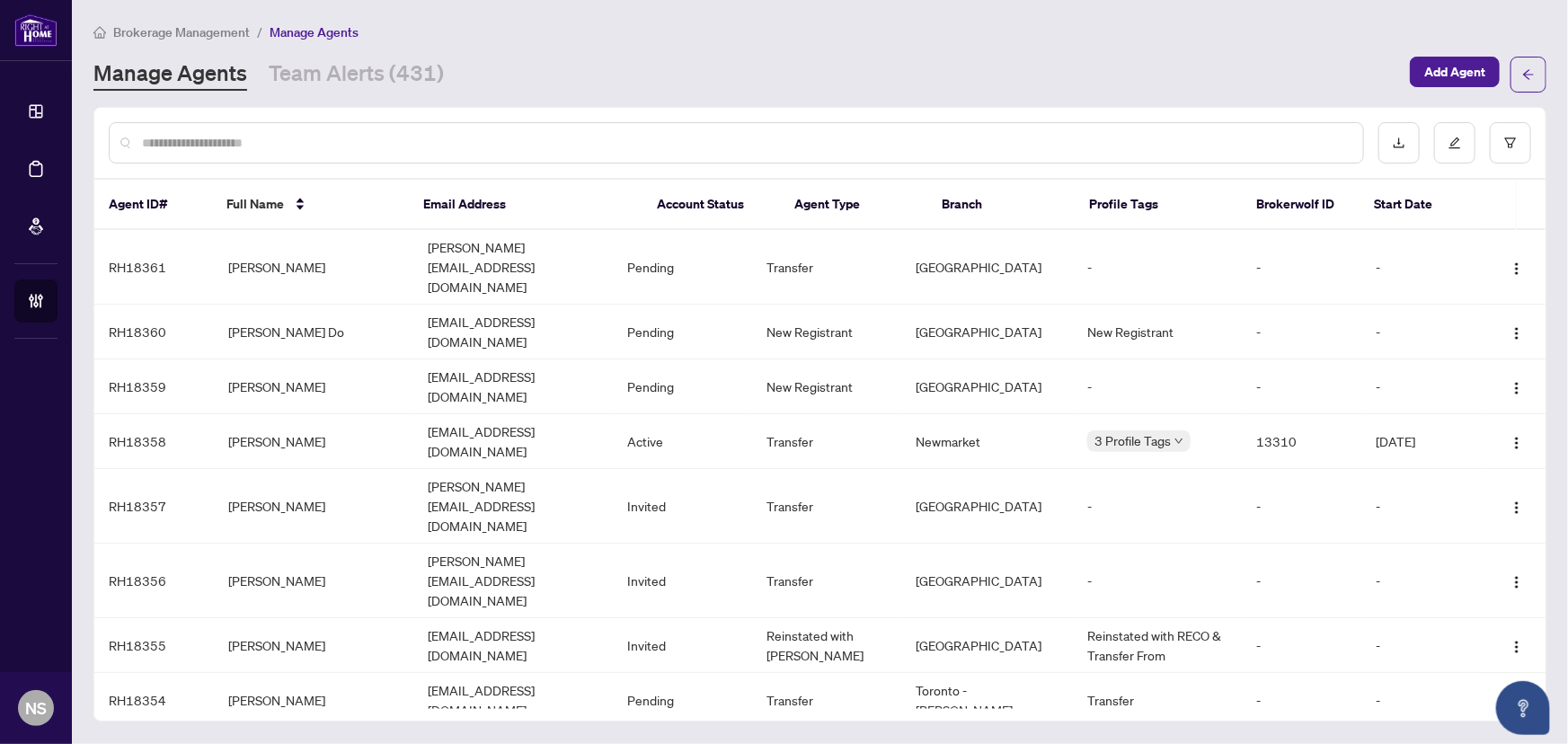
click at [695, 136] on input "text" at bounding box center [745, 142] width 1206 height 20
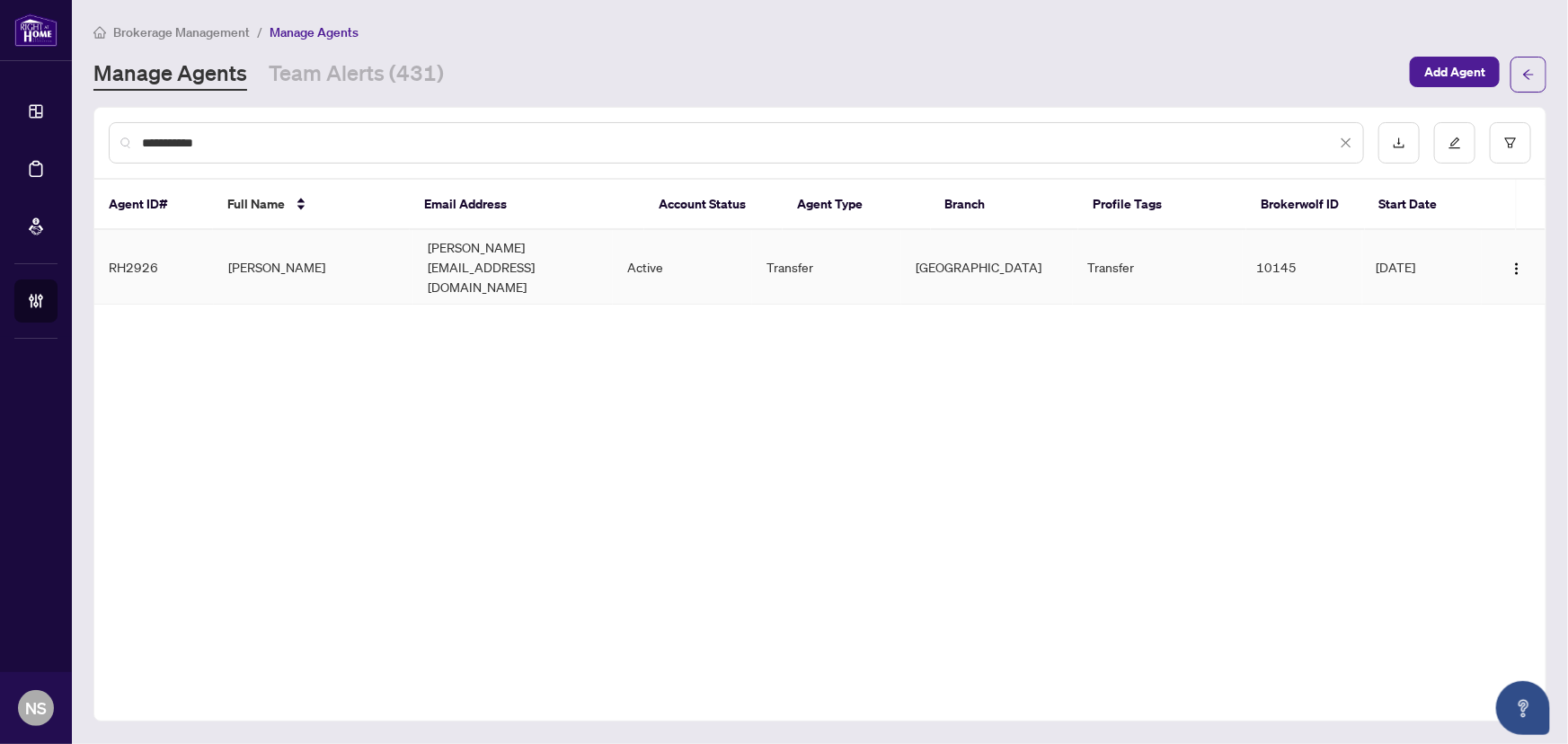
type input "**********"
click at [454, 253] on td "[PERSON_NAME][EMAIL_ADDRESS][DOMAIN_NAME]" at bounding box center [512, 267] width 199 height 75
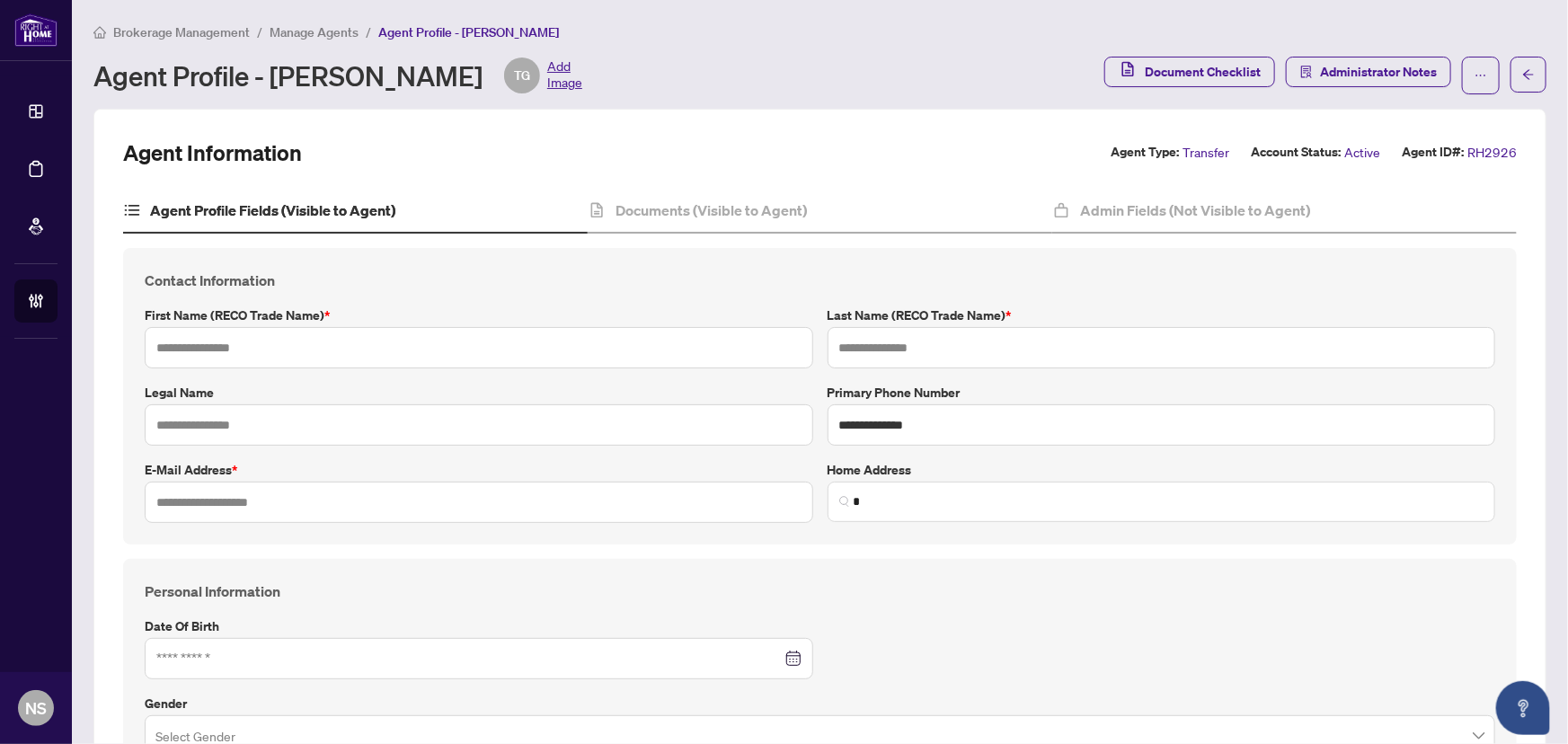
type input "******"
type input "********"
type input "**********"
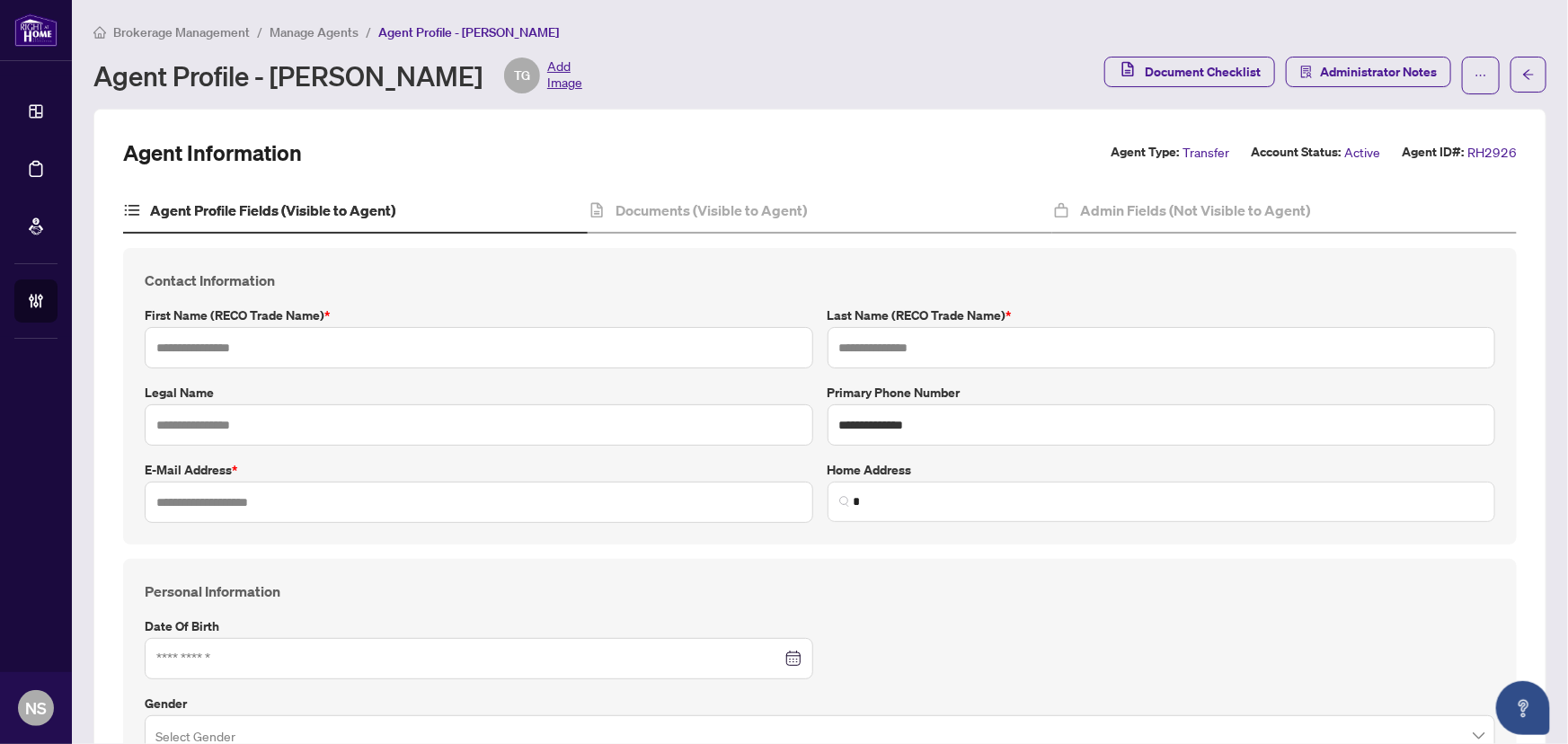
type input "***"
type input "*****"
type input "*"
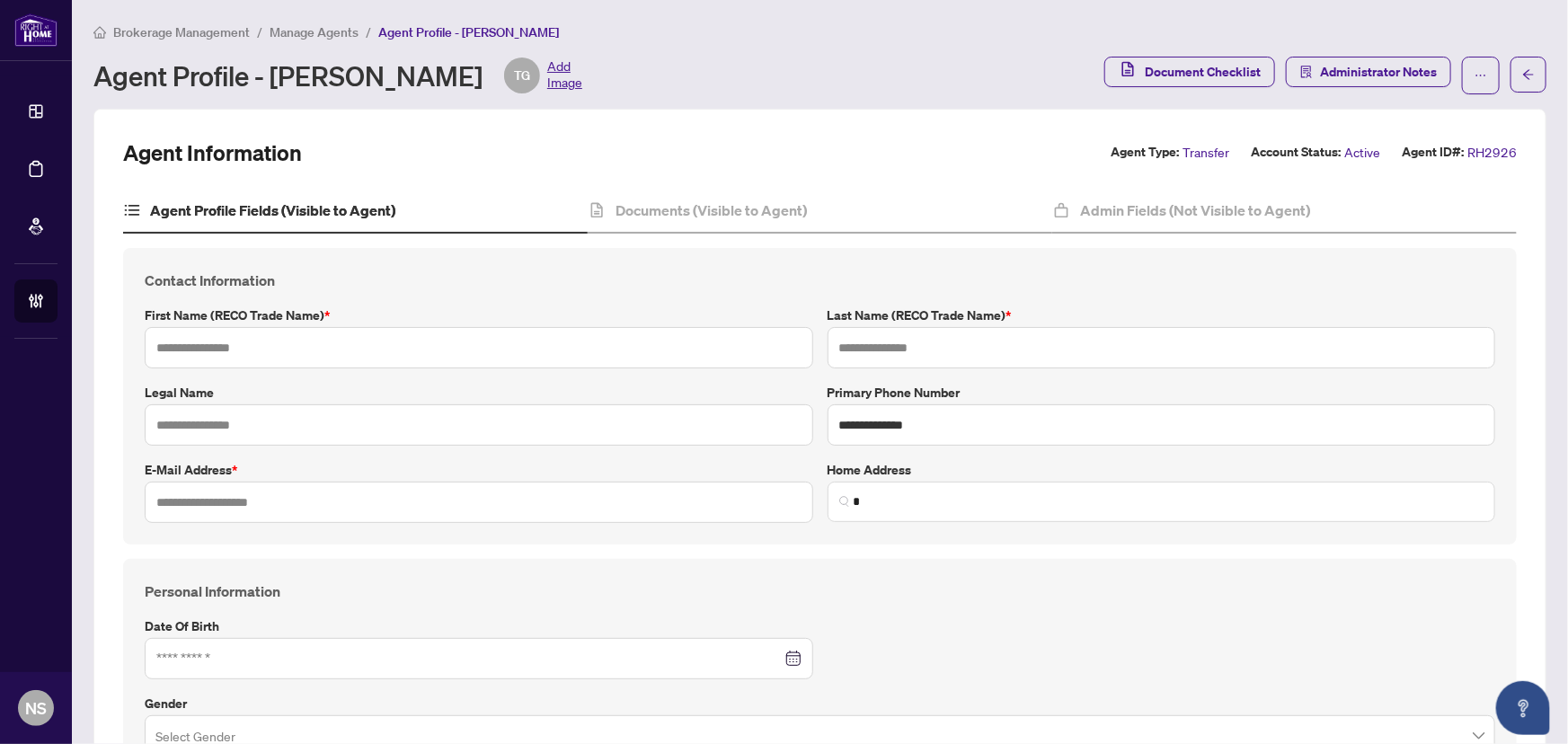
type input "*******"
type input "**********"
type input "****"
type input "**********"
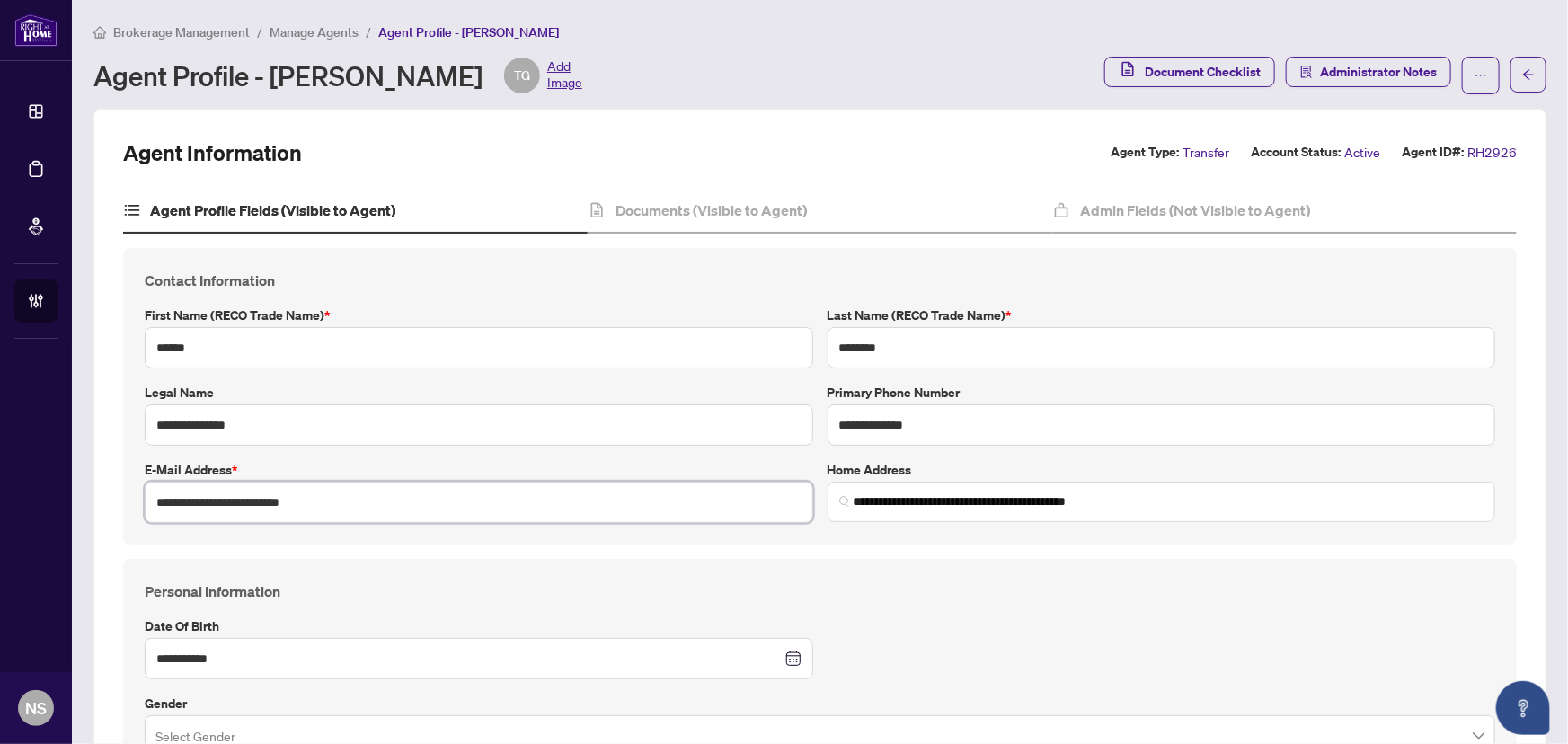
click at [252, 504] on input "**********" at bounding box center [478, 502] width 668 height 41
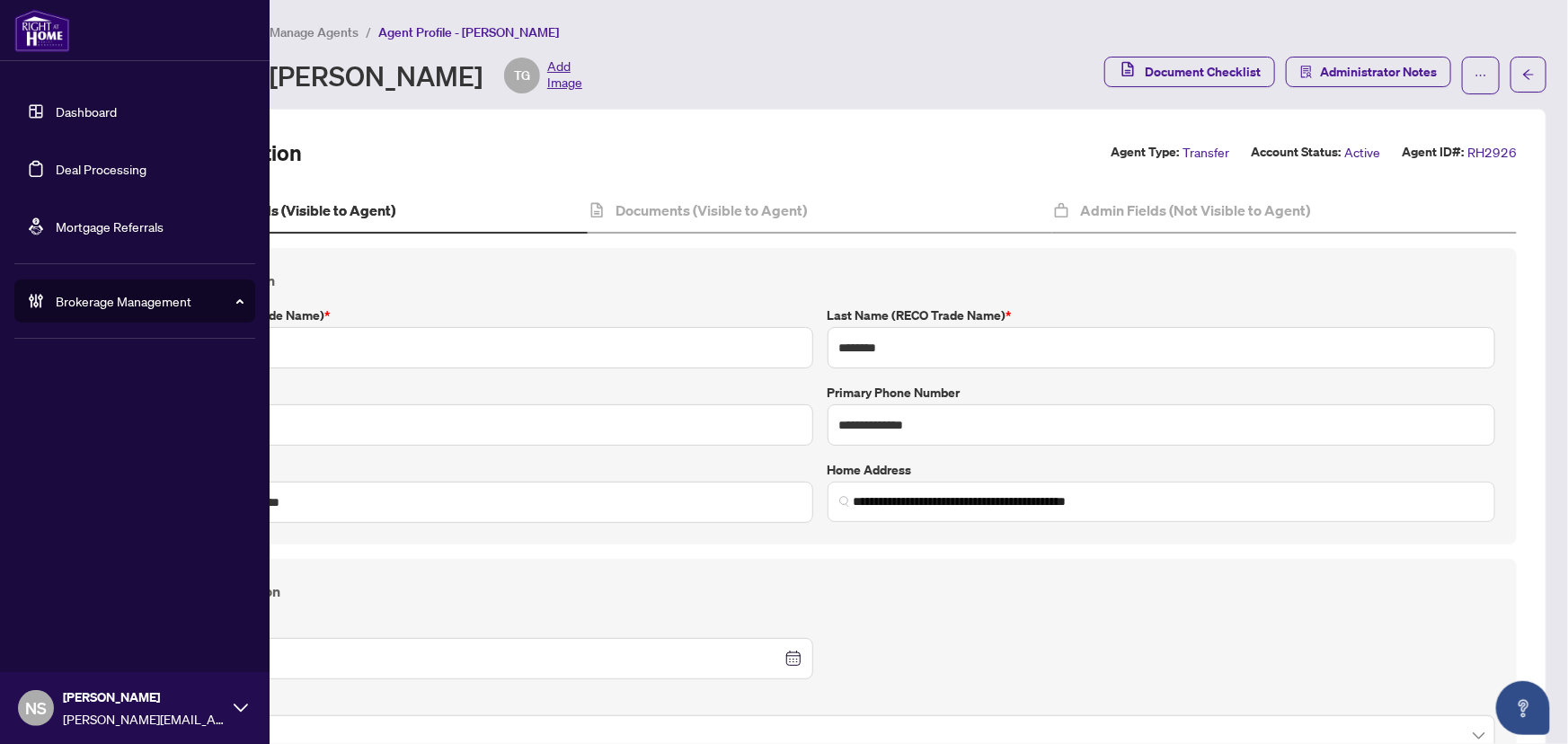
click at [61, 165] on link "Deal Processing" at bounding box center [101, 168] width 91 height 16
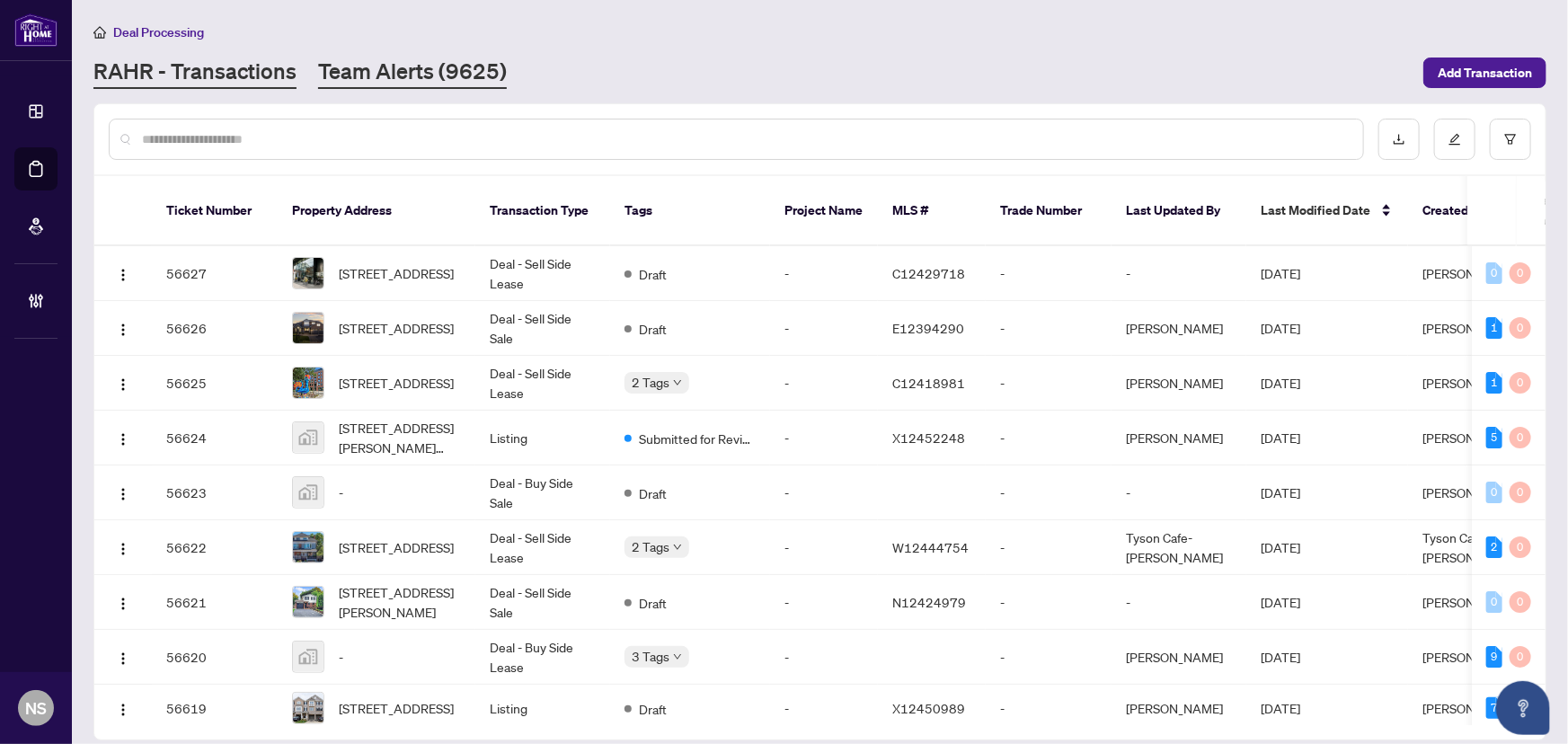
click at [421, 68] on link "Team Alerts (9625)" at bounding box center [412, 73] width 189 height 33
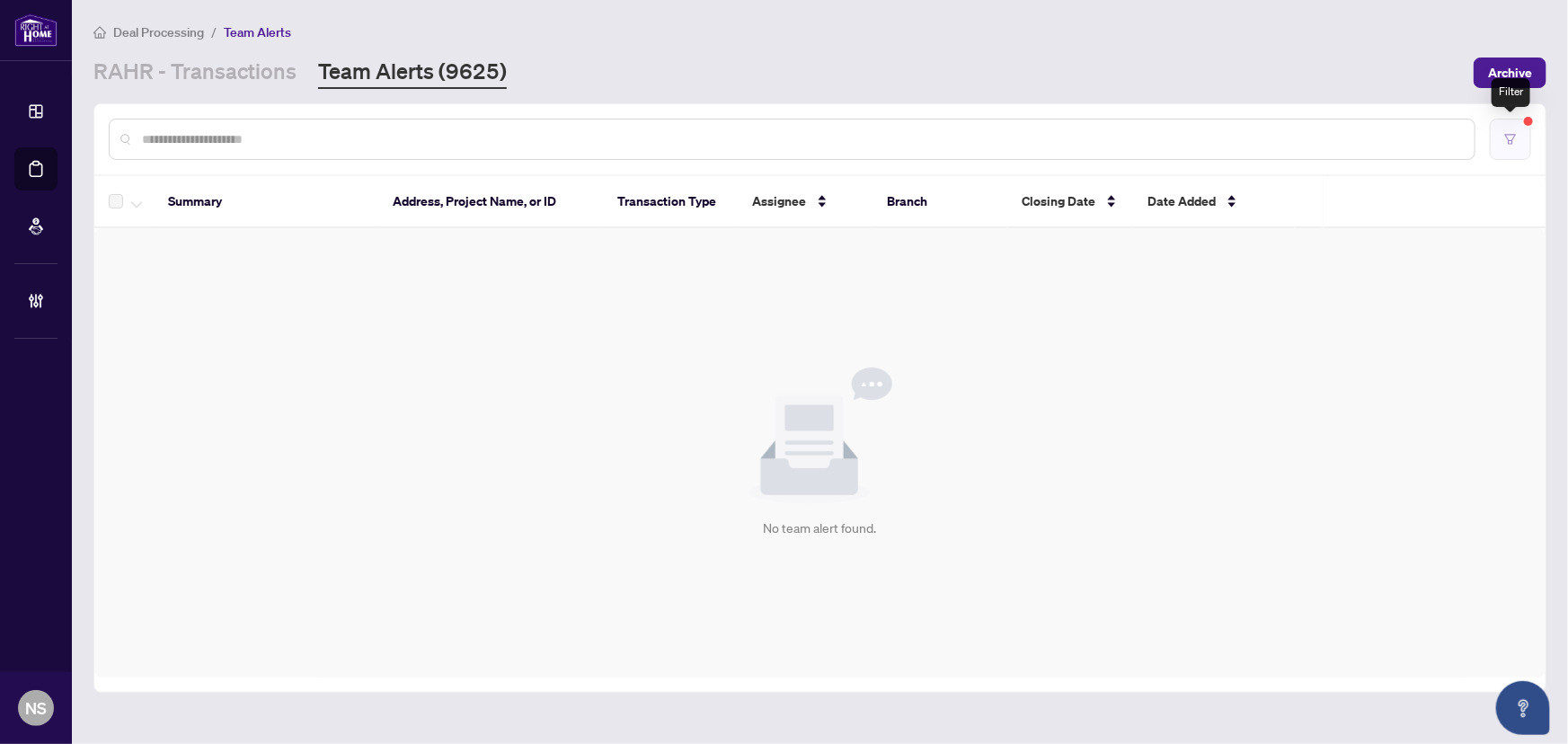
click at [1512, 136] on icon "filter" at bounding box center [1509, 138] width 12 height 12
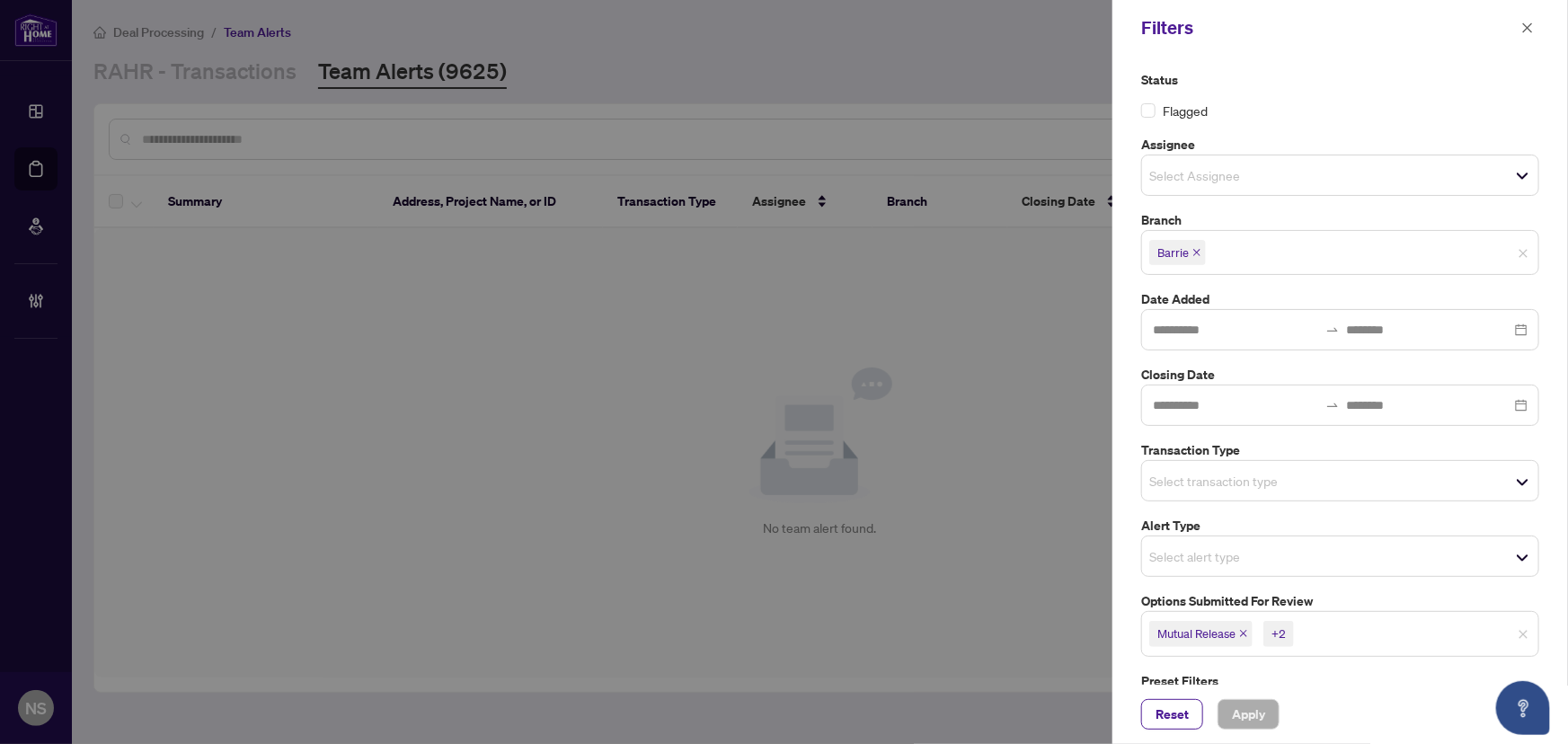
click at [1245, 638] on span "Mutual Release" at bounding box center [1201, 633] width 104 height 25
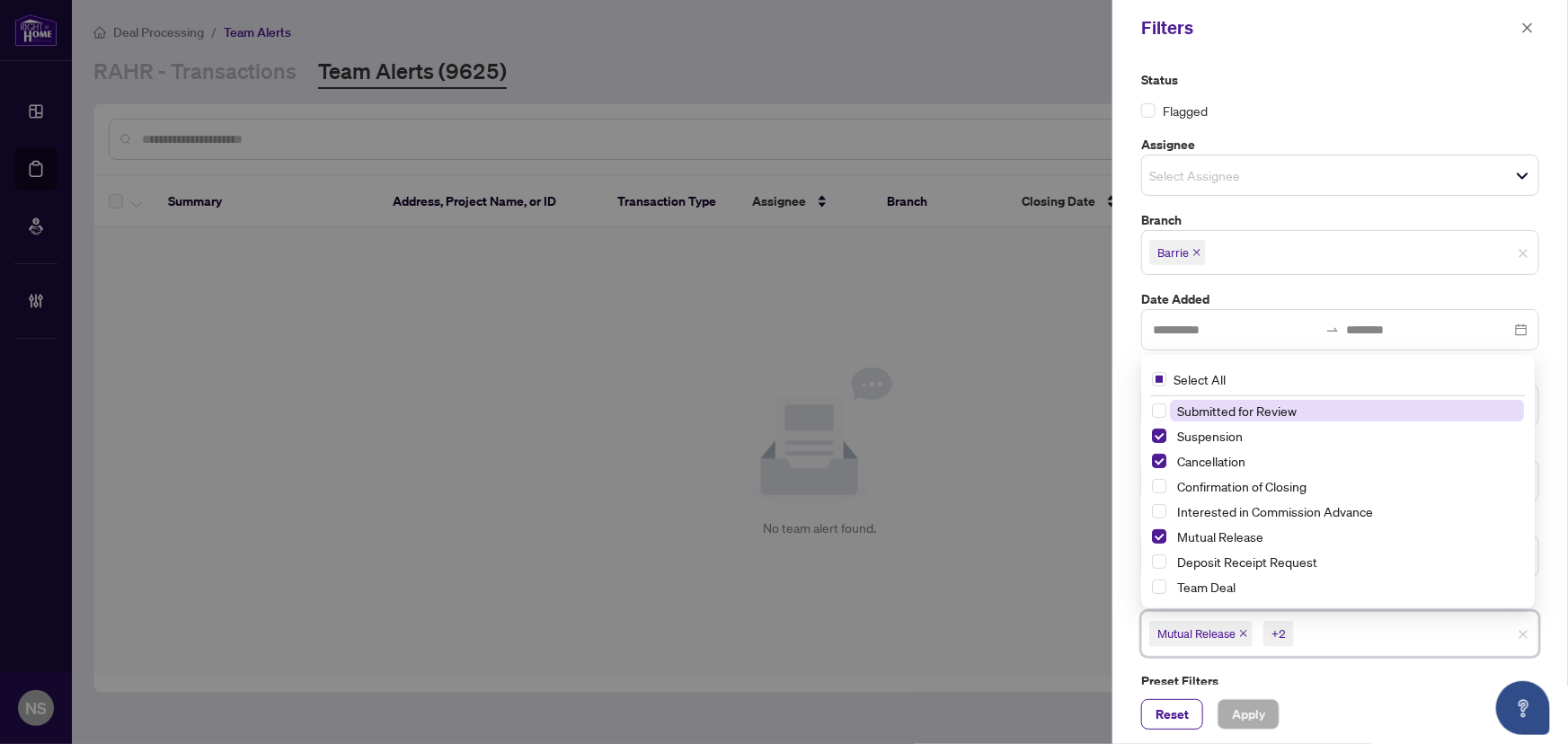
click at [1244, 634] on icon "close" at bounding box center [1244, 634] width 9 height 9
click at [1231, 633] on icon "close" at bounding box center [1229, 634] width 9 height 9
click at [1222, 633] on icon "close" at bounding box center [1225, 635] width 7 height 7
click at [1131, 626] on div "Status Flagged Assignee Select Assignee Branch Barrie Date Added Closing Date T…" at bounding box center [1339, 370] width 455 height 629
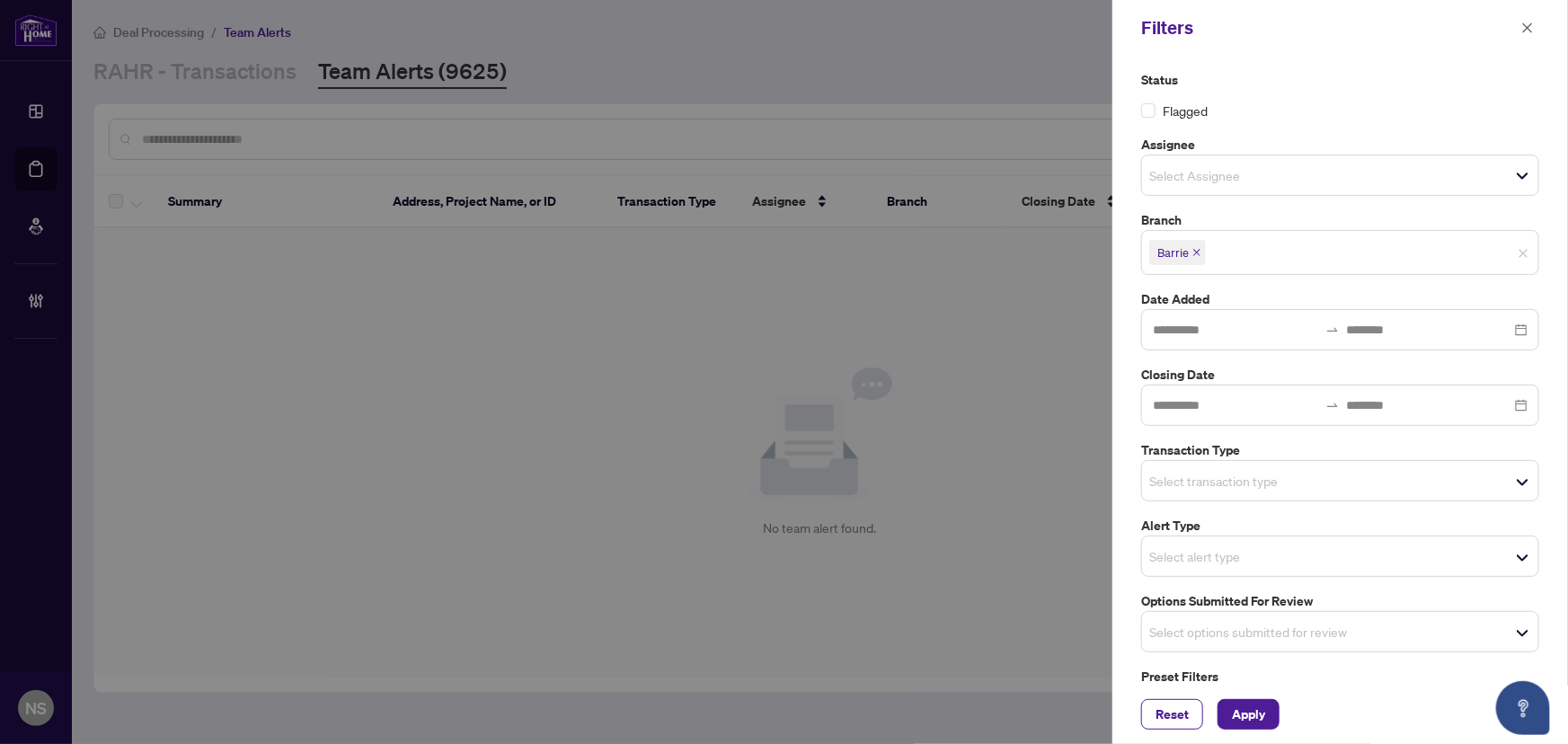
click at [1202, 490] on span "Select transaction type" at bounding box center [1340, 480] width 396 height 25
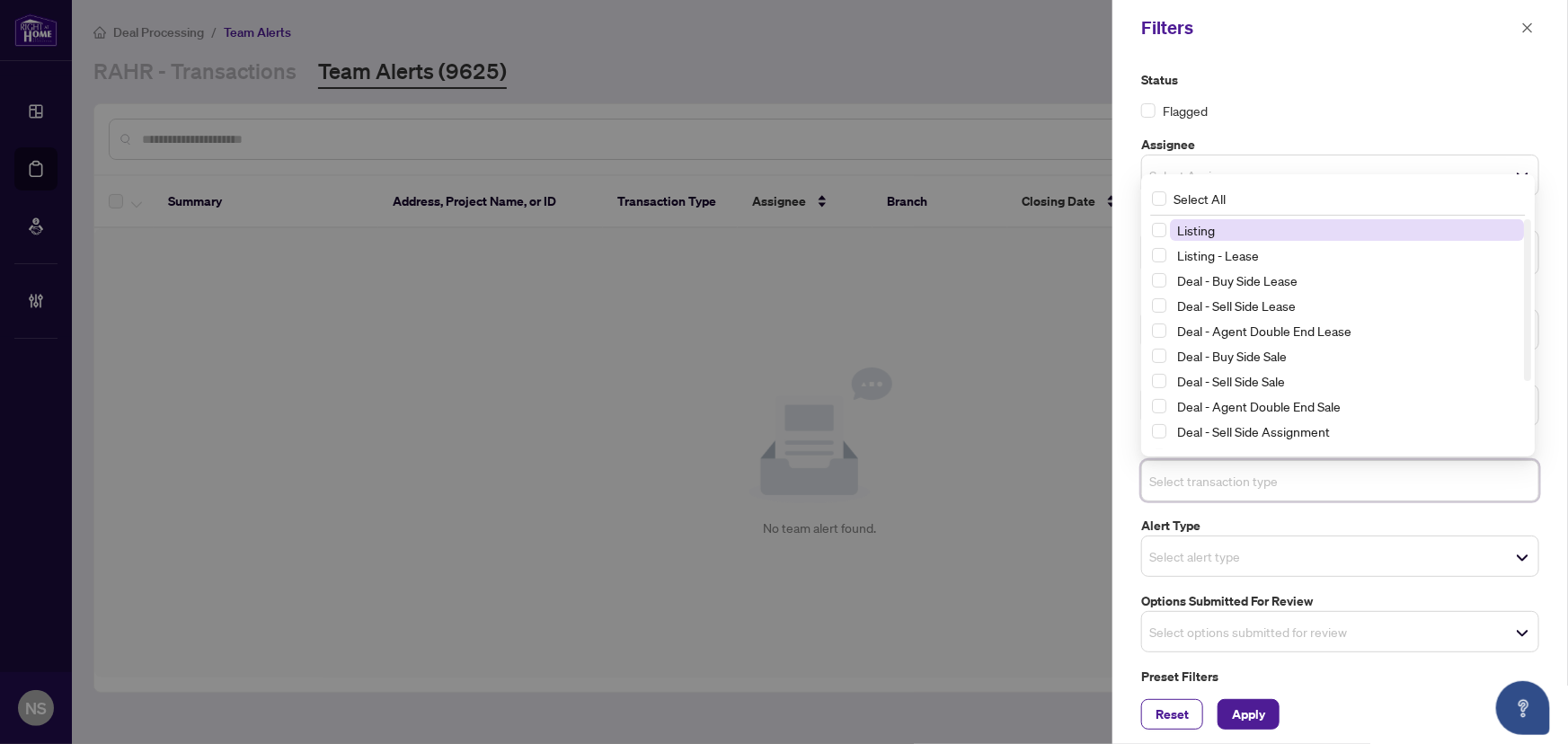
click at [1204, 231] on span "Listing" at bounding box center [1195, 229] width 37 height 16
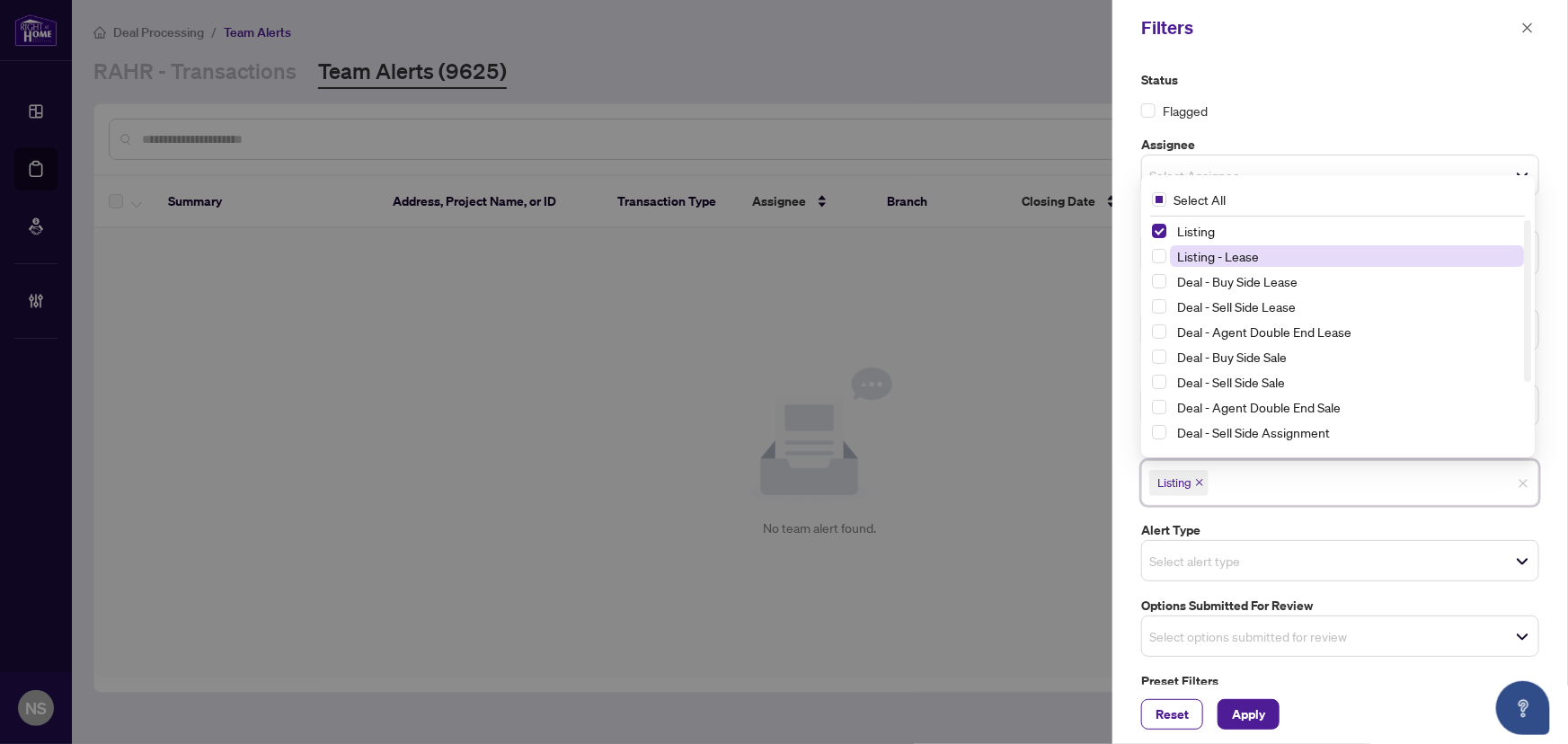
click at [1212, 254] on span "Listing - Lease" at bounding box center [1217, 255] width 81 height 16
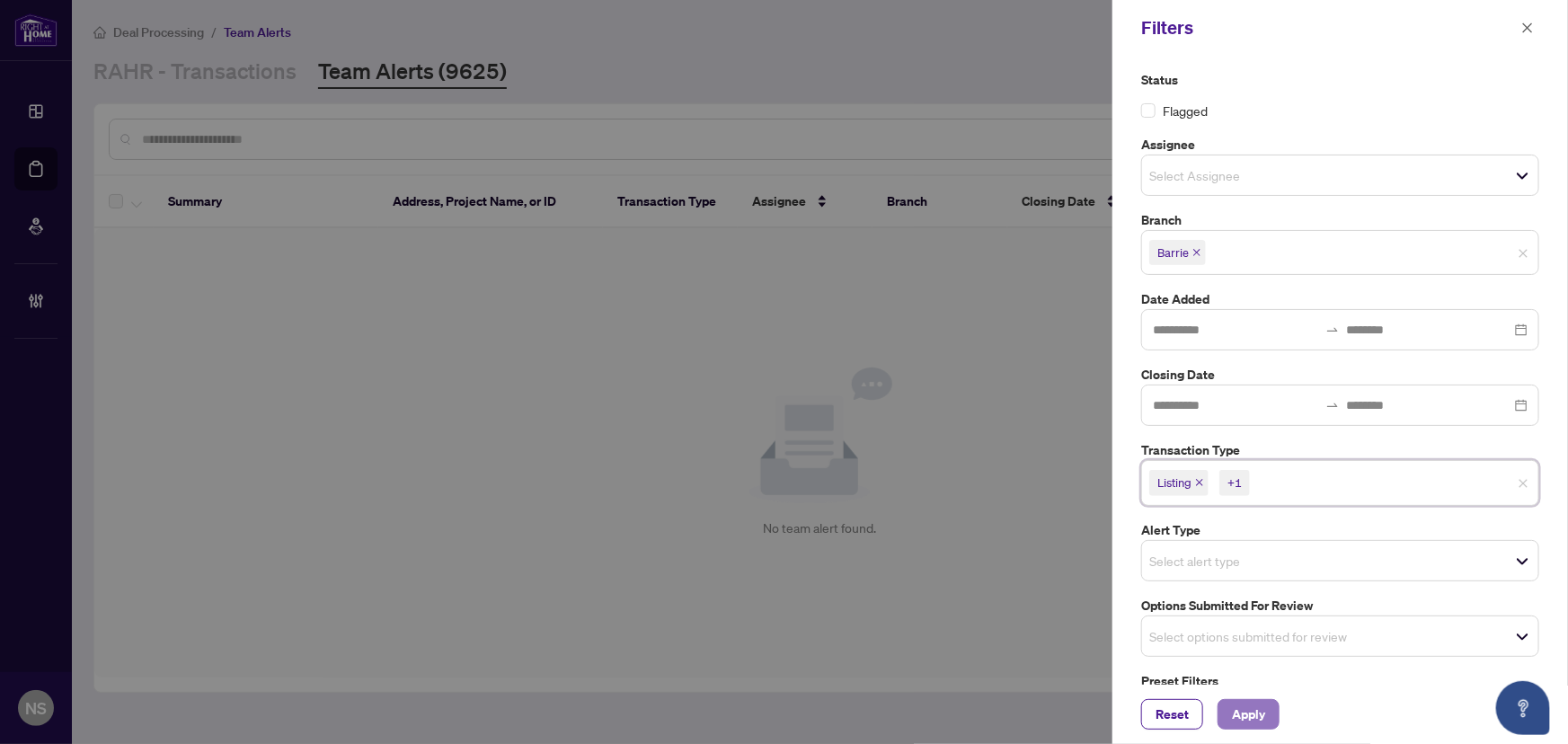
click at [1270, 701] on button "Apply" at bounding box center [1248, 714] width 62 height 31
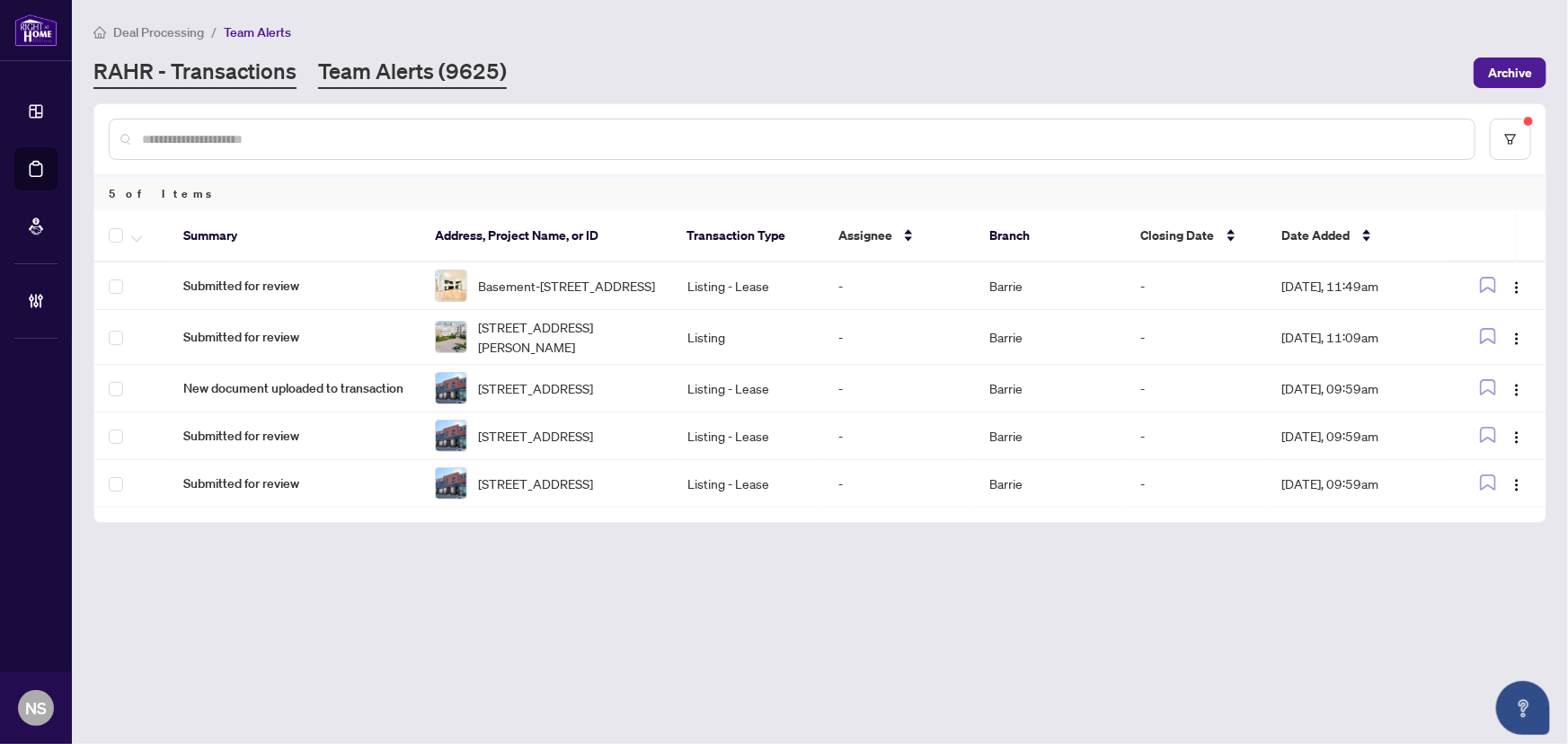
click at [141, 69] on link "RAHR - Transactions" at bounding box center [194, 73] width 203 height 33
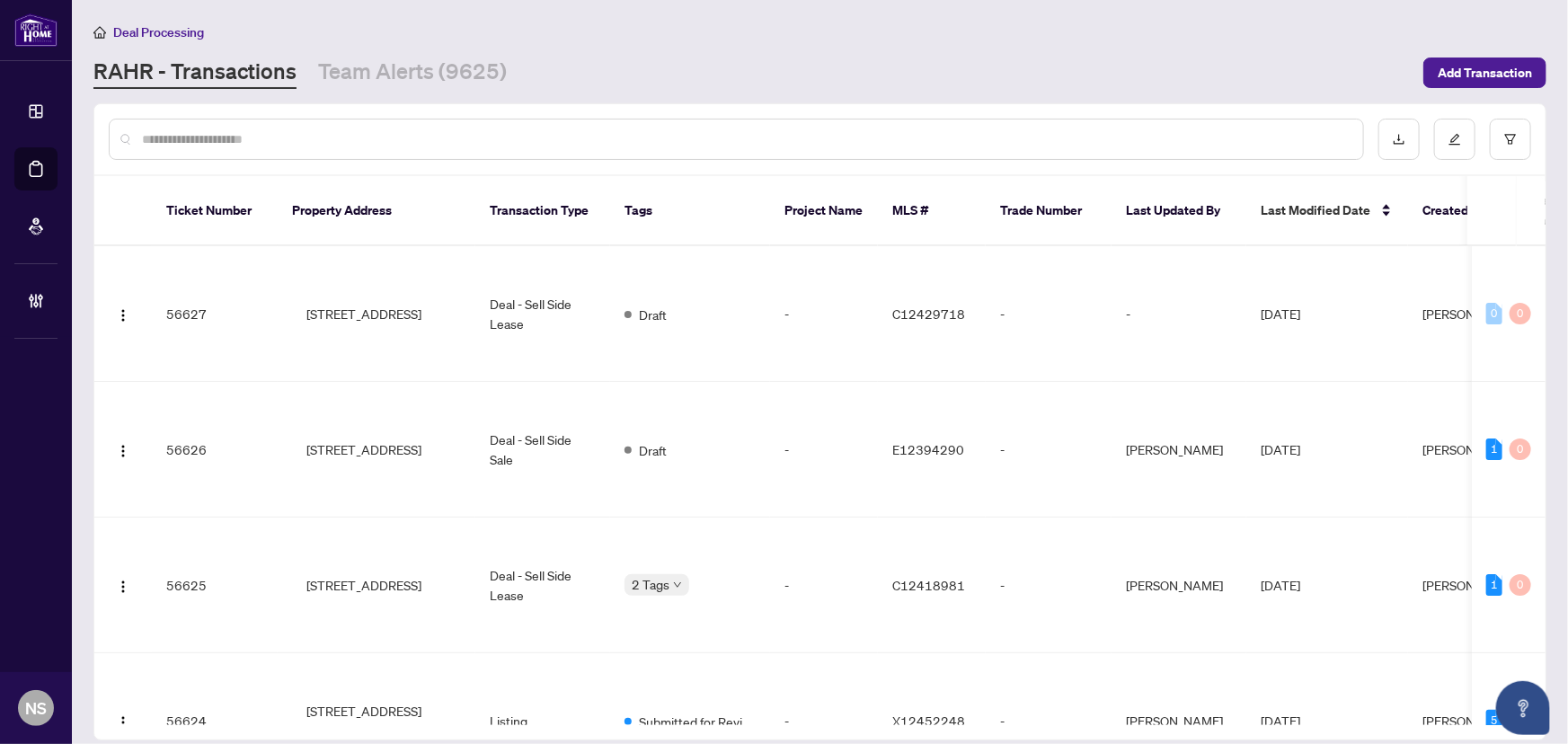
click at [167, 152] on div at bounding box center [735, 139] width 1255 height 41
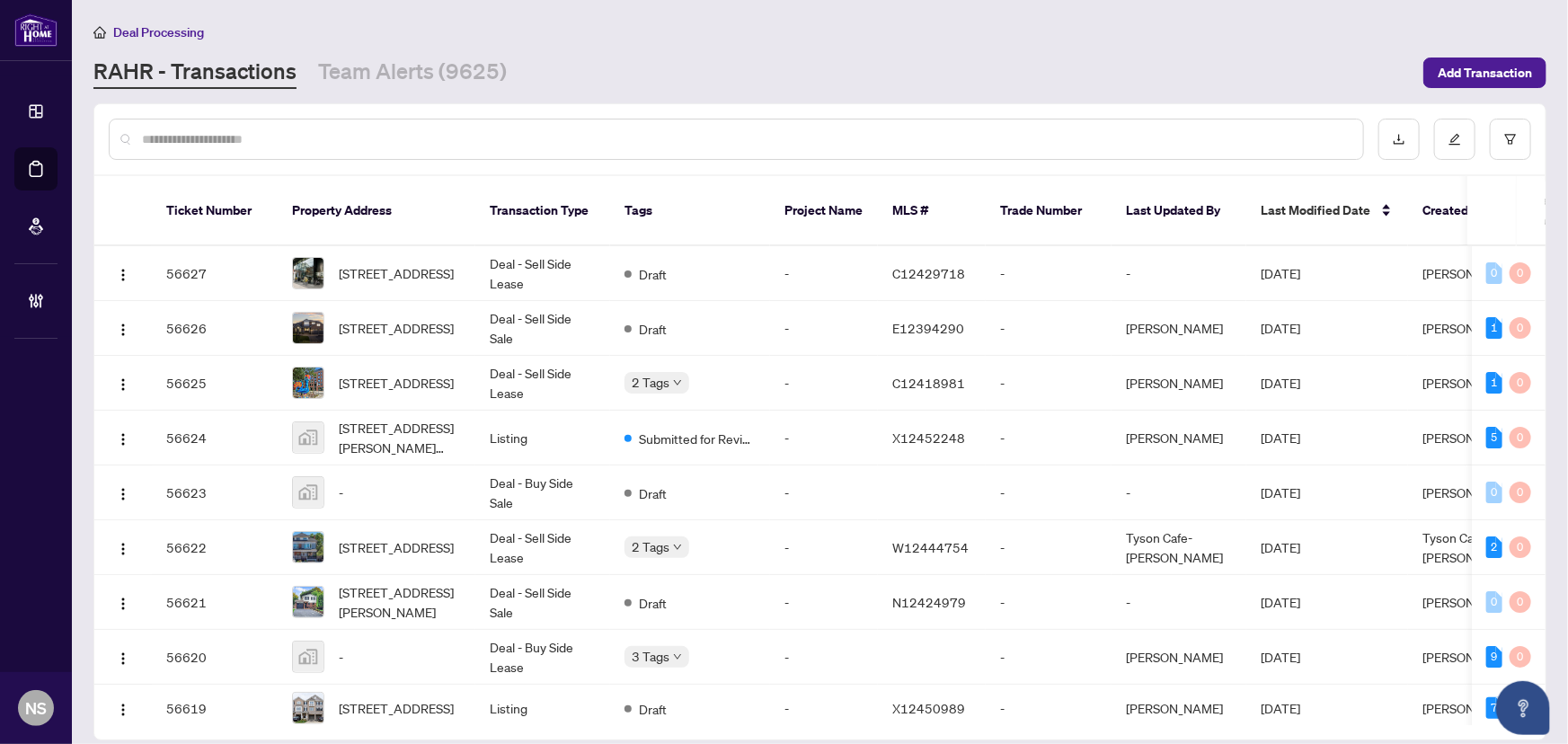
click at [207, 138] on input "text" at bounding box center [745, 138] width 1206 height 20
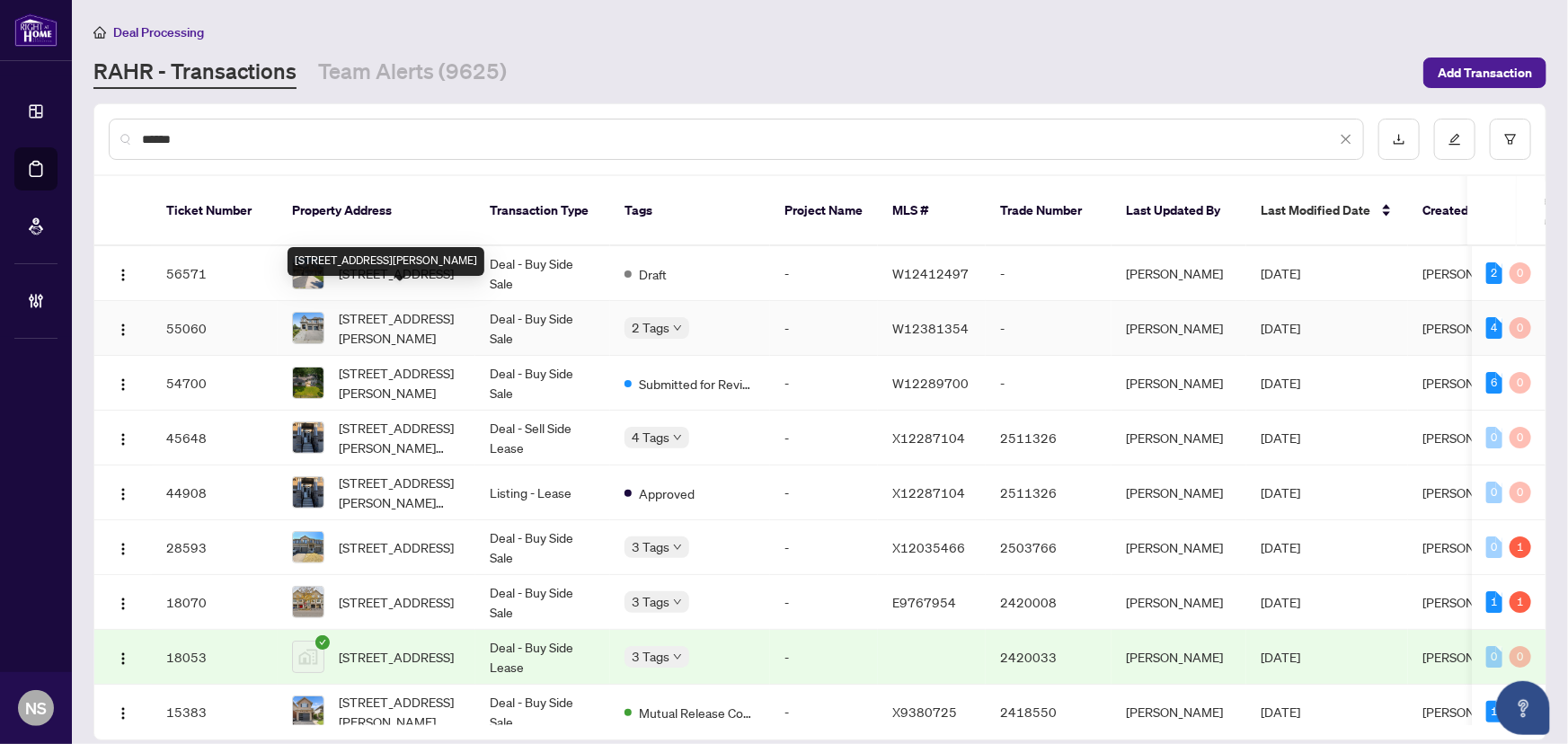
type input "******"
click at [362, 313] on span "42 Andretti Cres, Brampton, Ontario L6X 5G6, Canada" at bounding box center [399, 328] width 122 height 39
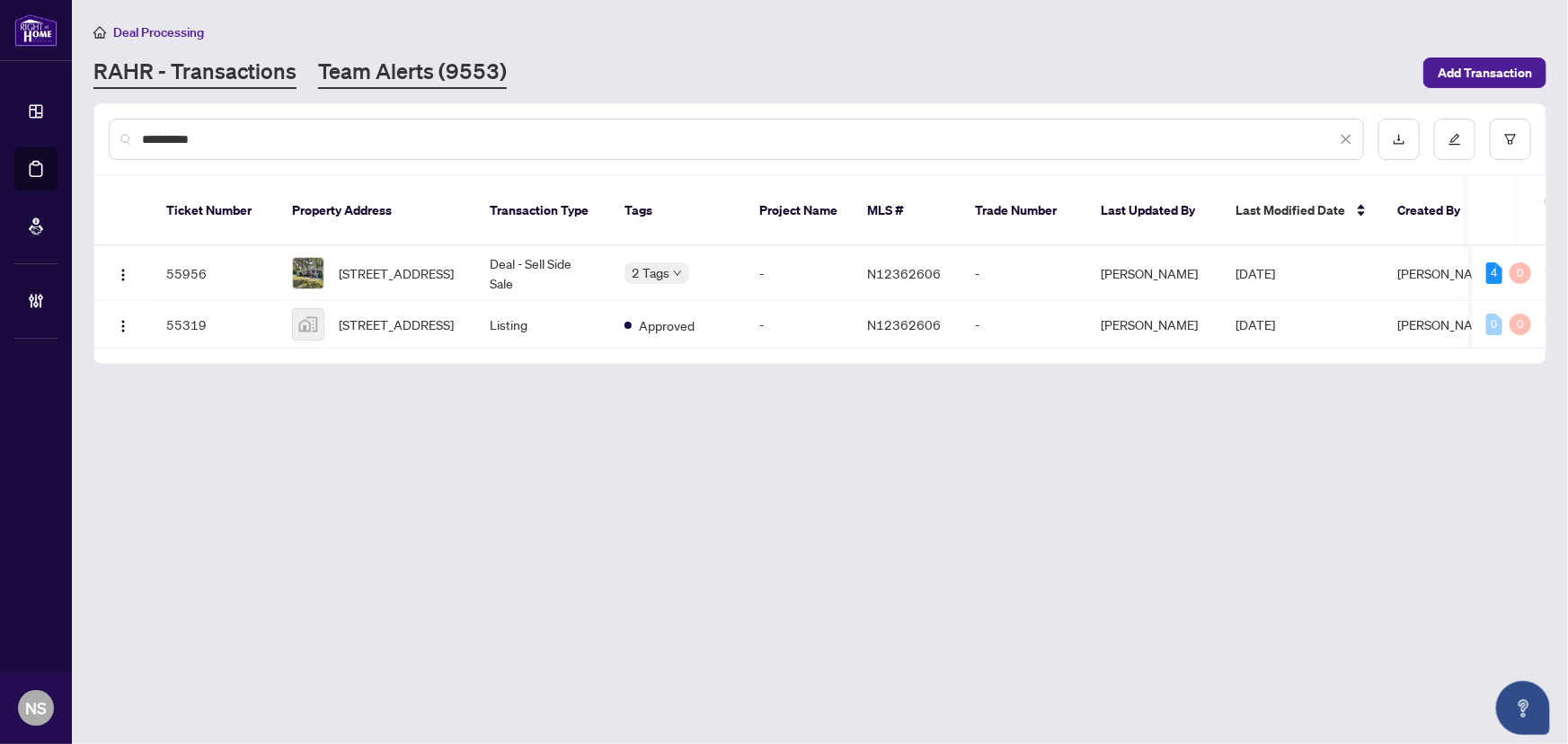
click at [460, 58] on link "Team Alerts (9553)" at bounding box center [412, 73] width 189 height 33
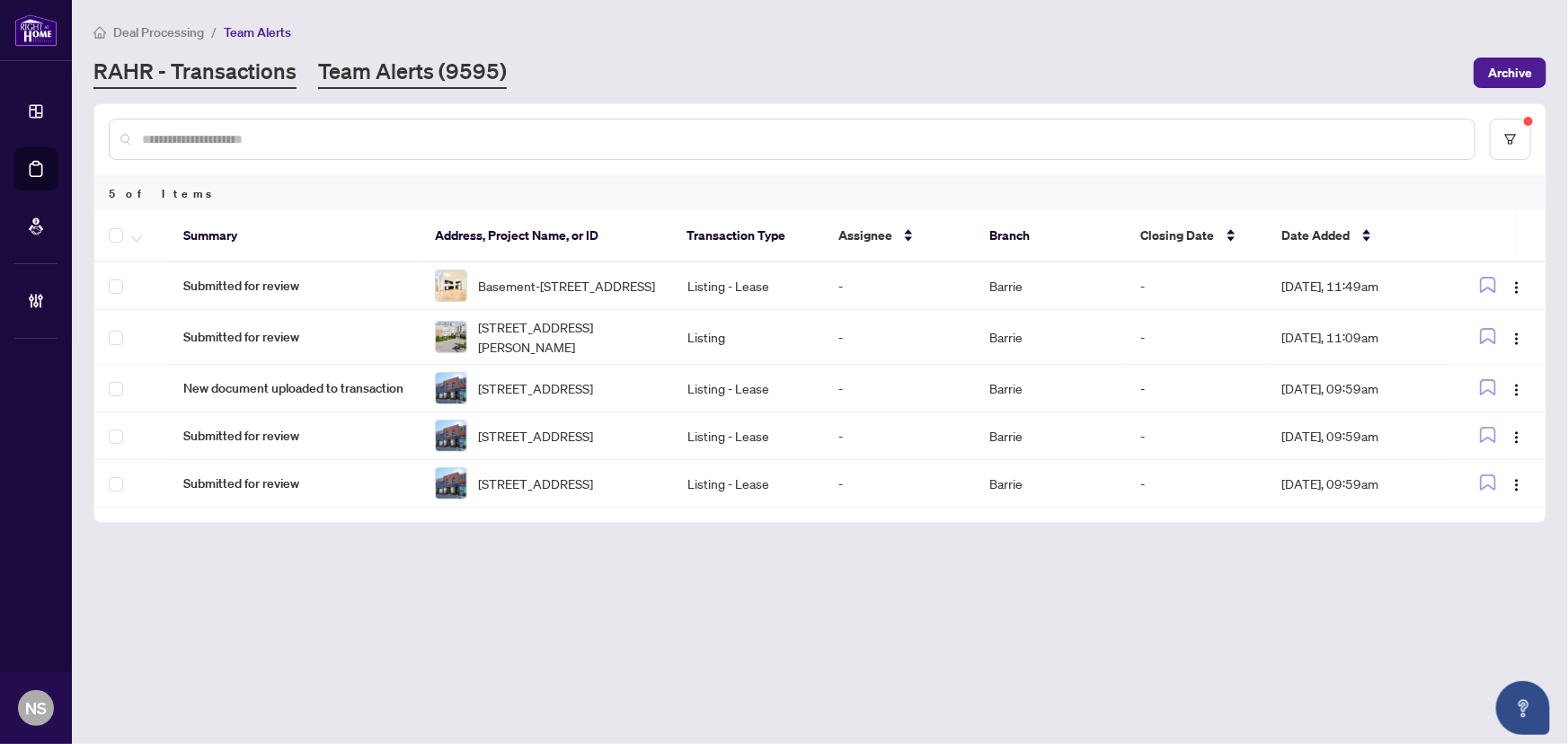
click at [201, 63] on link "RAHR - Transactions" at bounding box center [194, 73] width 203 height 33
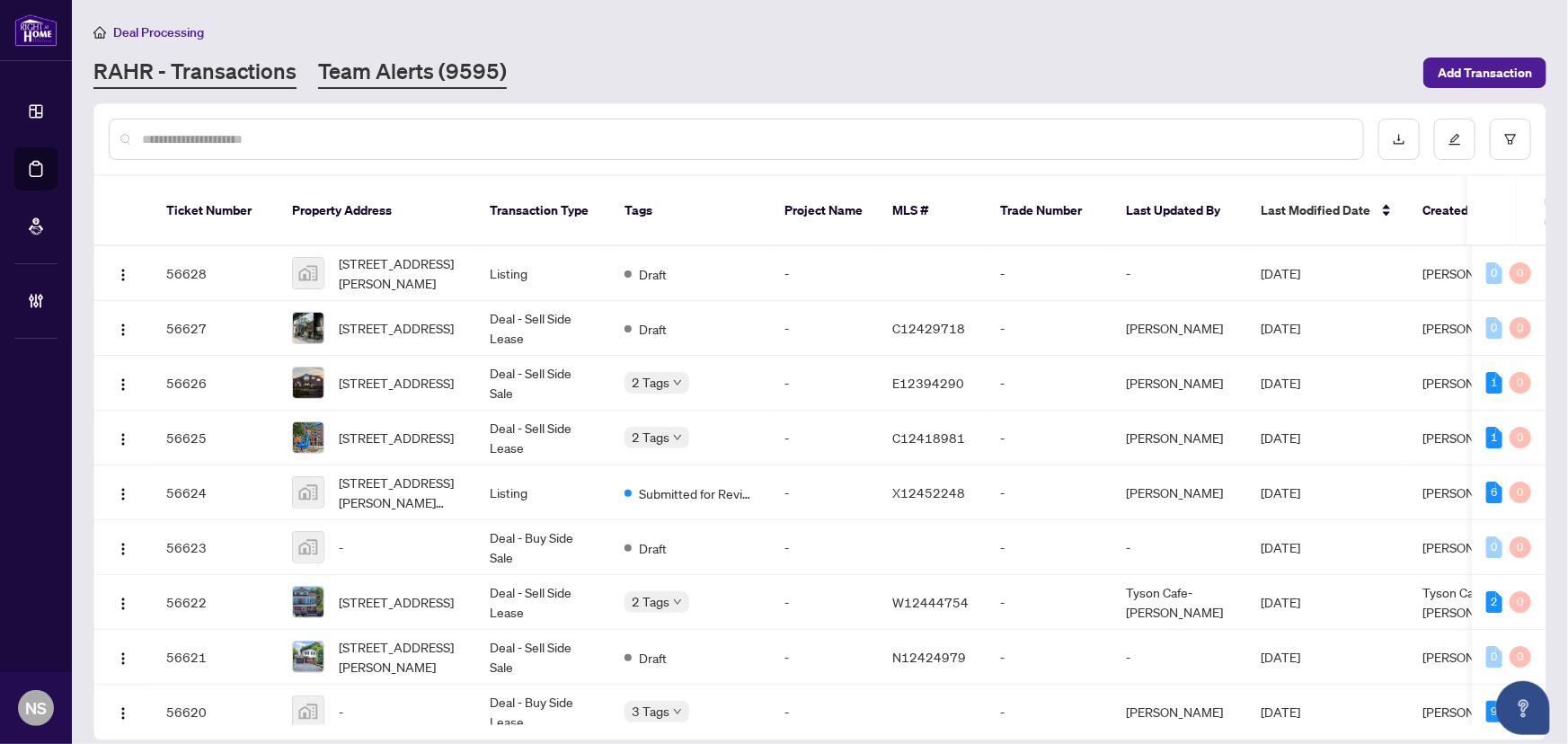
click at [459, 67] on link "Team Alerts (9595)" at bounding box center [412, 73] width 189 height 33
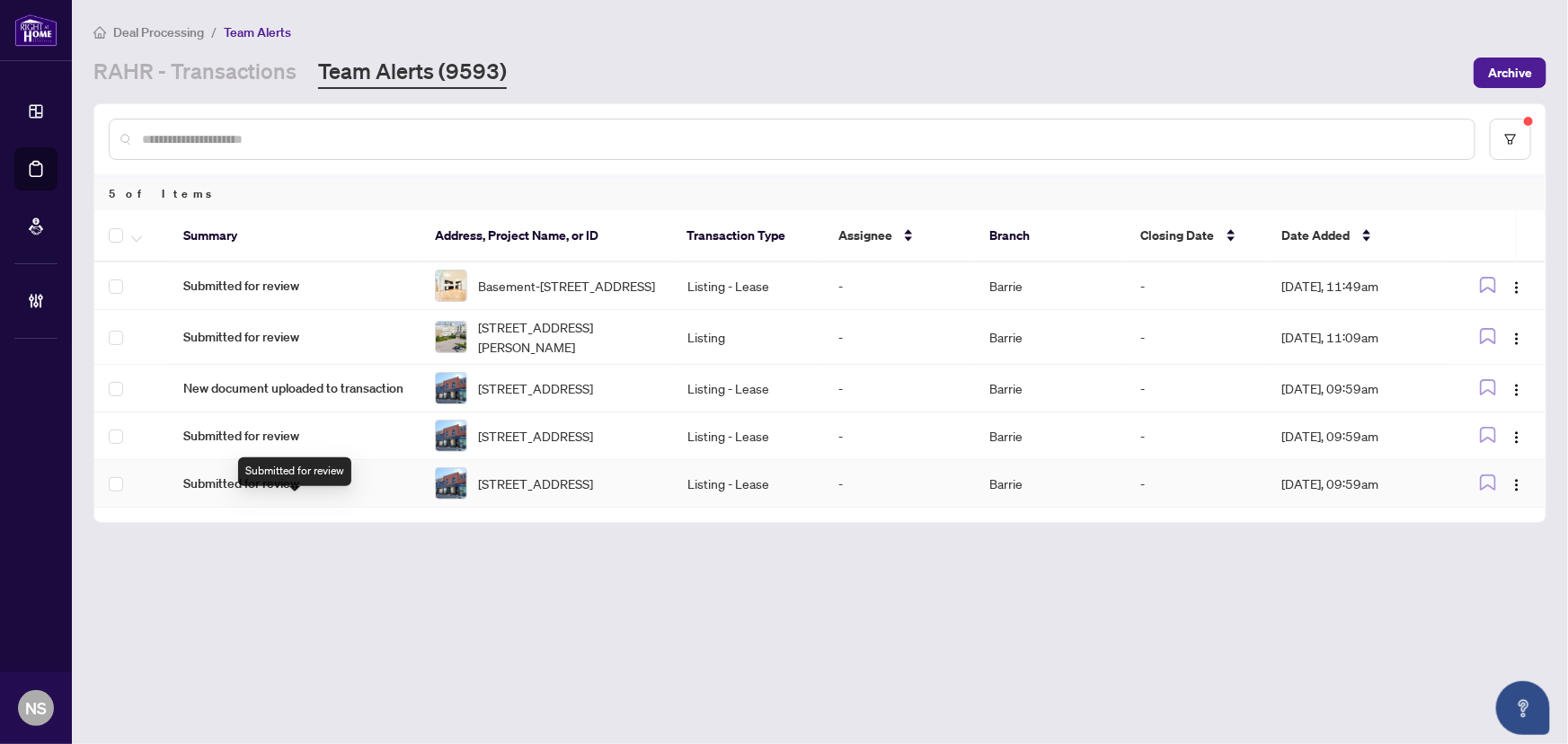
click at [256, 465] on div "Submitted for review" at bounding box center [294, 471] width 113 height 29
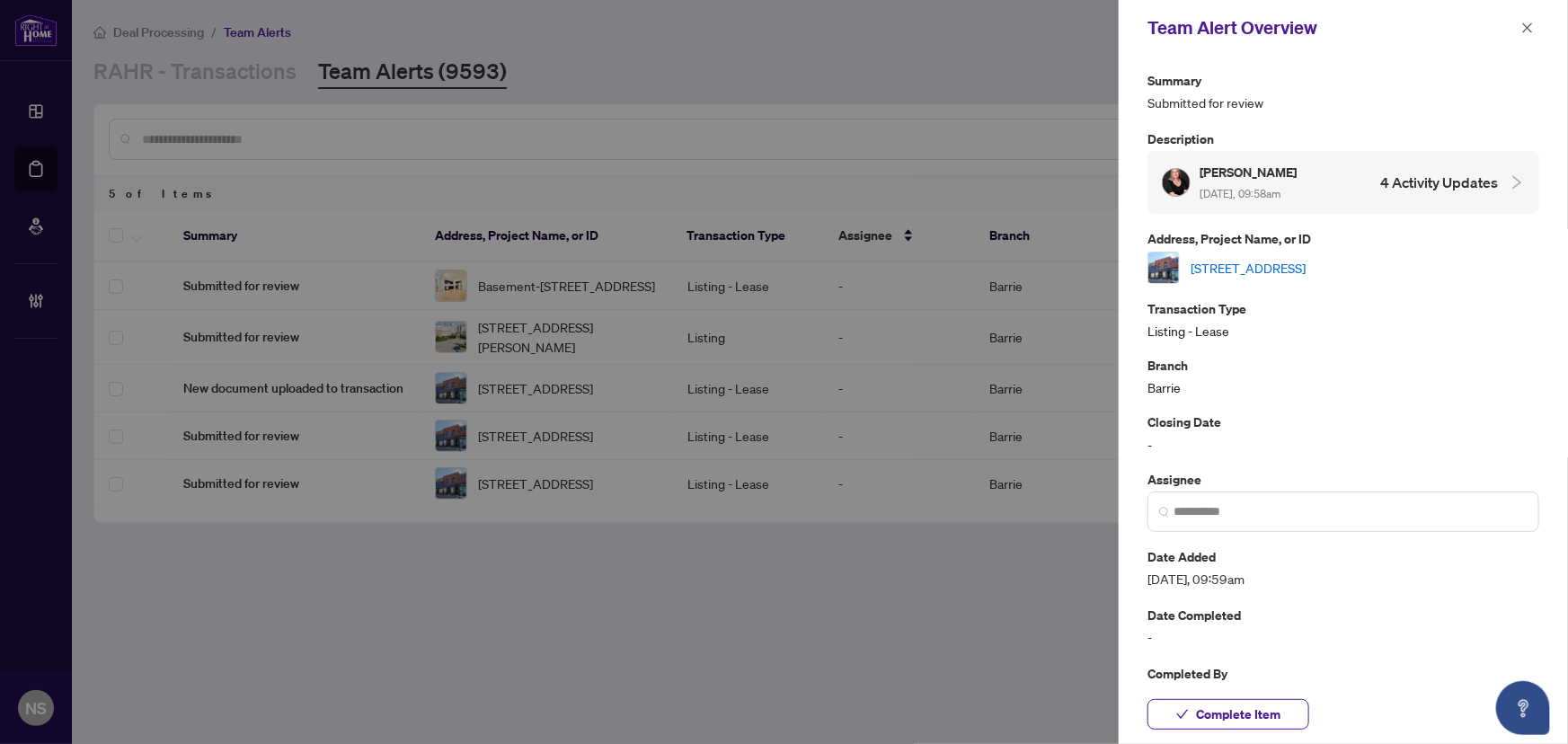
click at [1220, 265] on link "[STREET_ADDRESS]" at bounding box center [1247, 267] width 115 height 20
click at [1524, 21] on icon "close" at bounding box center [1527, 27] width 12 height 12
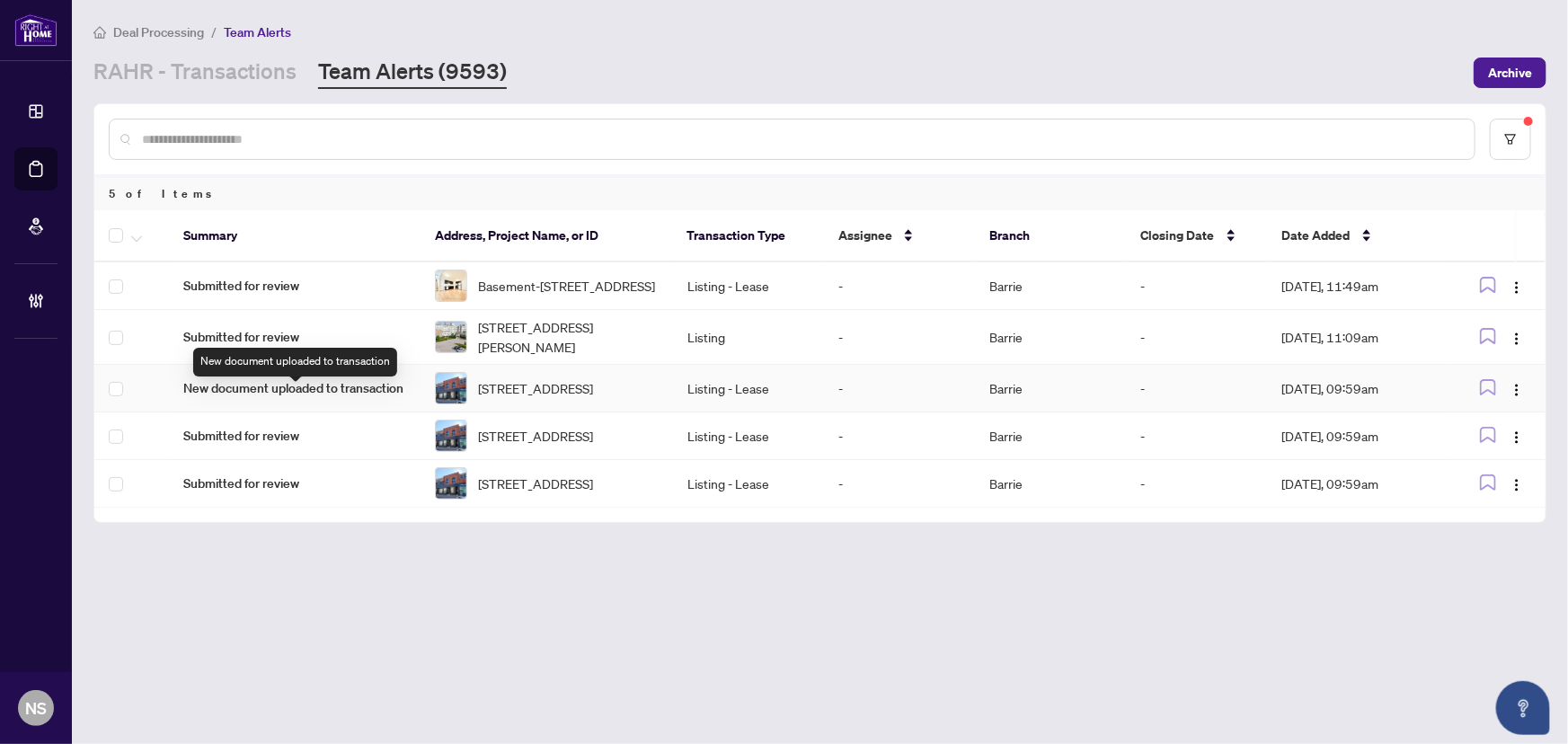
click at [251, 397] on span "New document uploaded to transaction" at bounding box center [294, 388] width 222 height 20
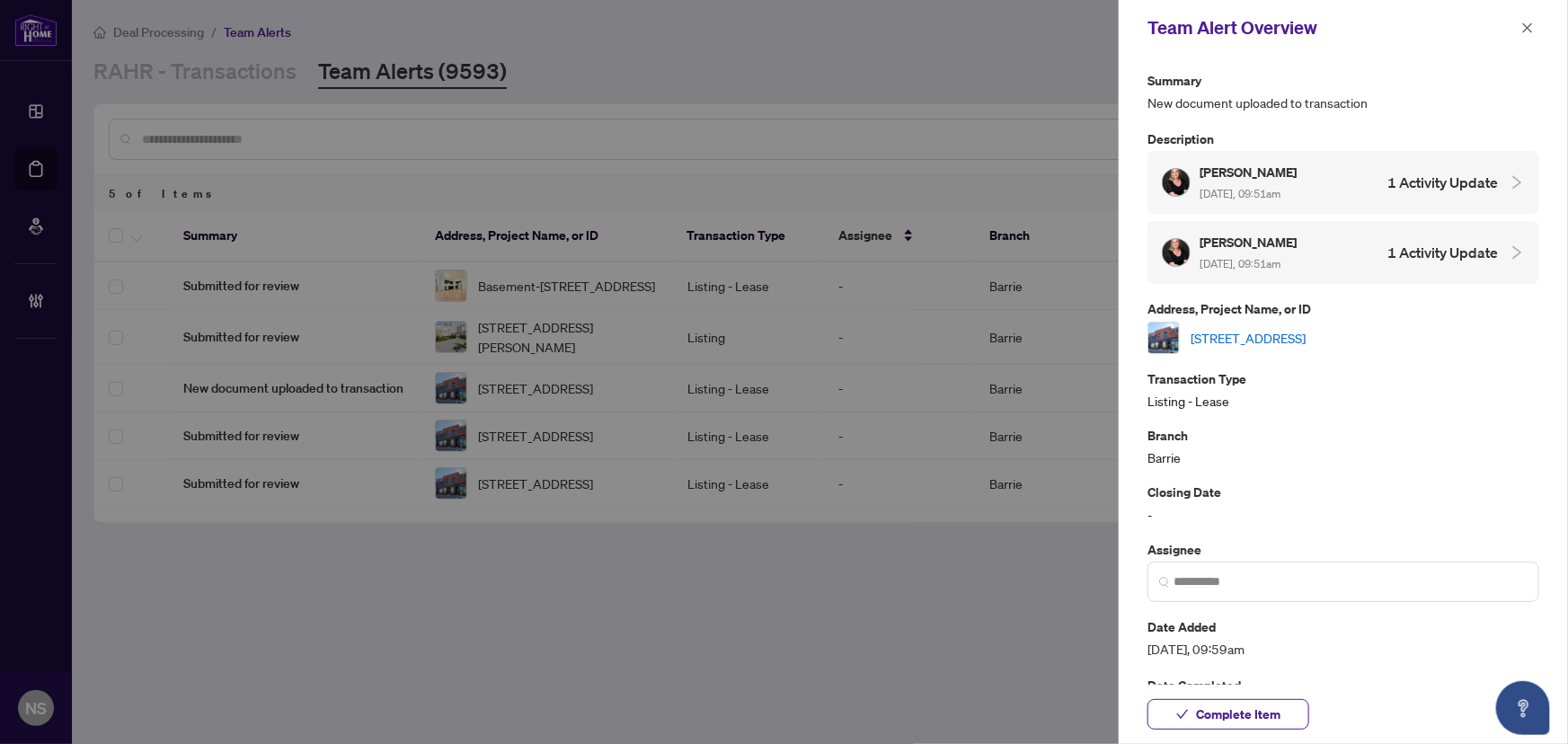
click at [1199, 339] on link "201-9 Queen St, Springwater, Ontario L0L 1P0, Canada" at bounding box center [1247, 337] width 115 height 20
click at [1530, 17] on span "button" at bounding box center [1527, 27] width 12 height 29
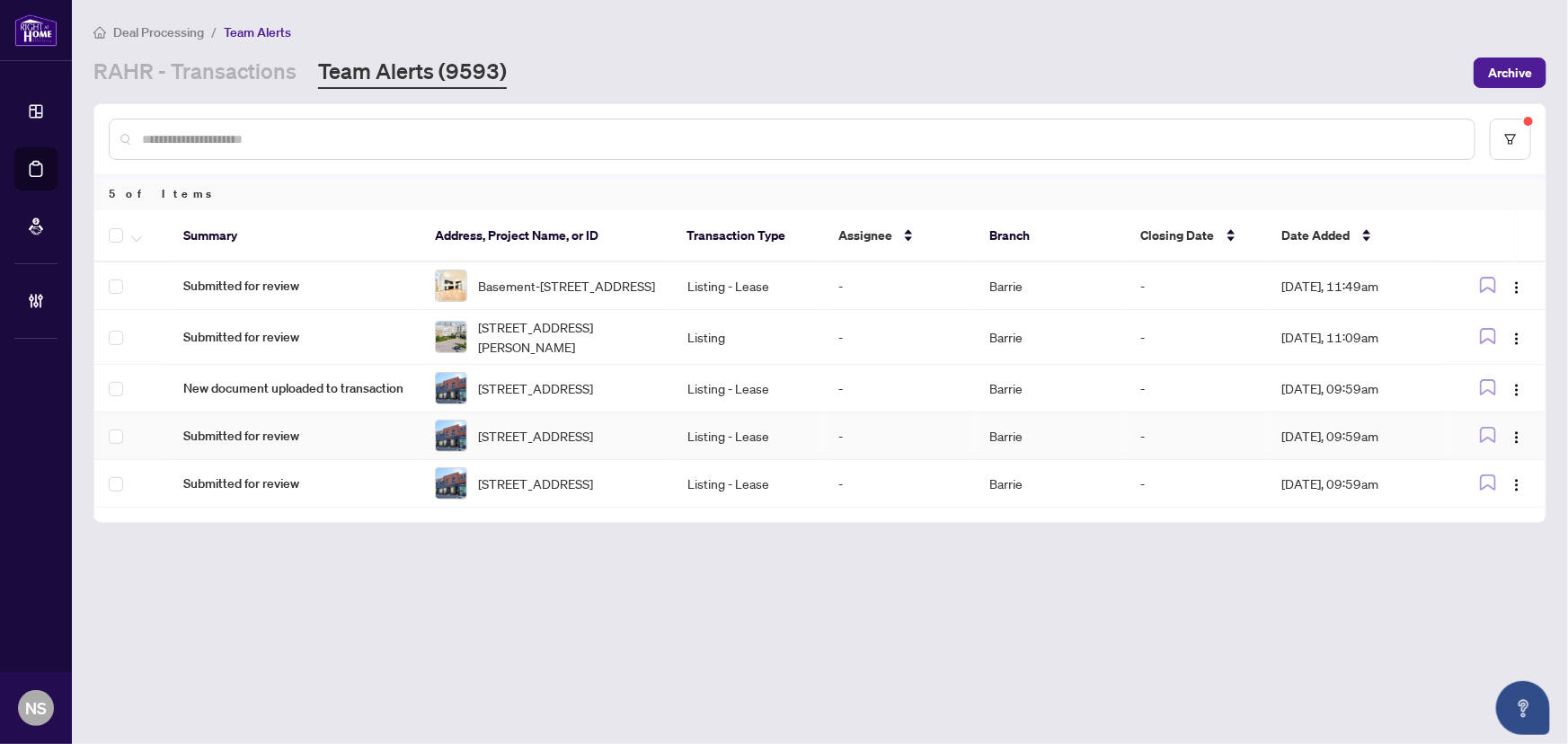
click at [210, 437] on td "Submitted for review" at bounding box center [294, 436] width 251 height 48
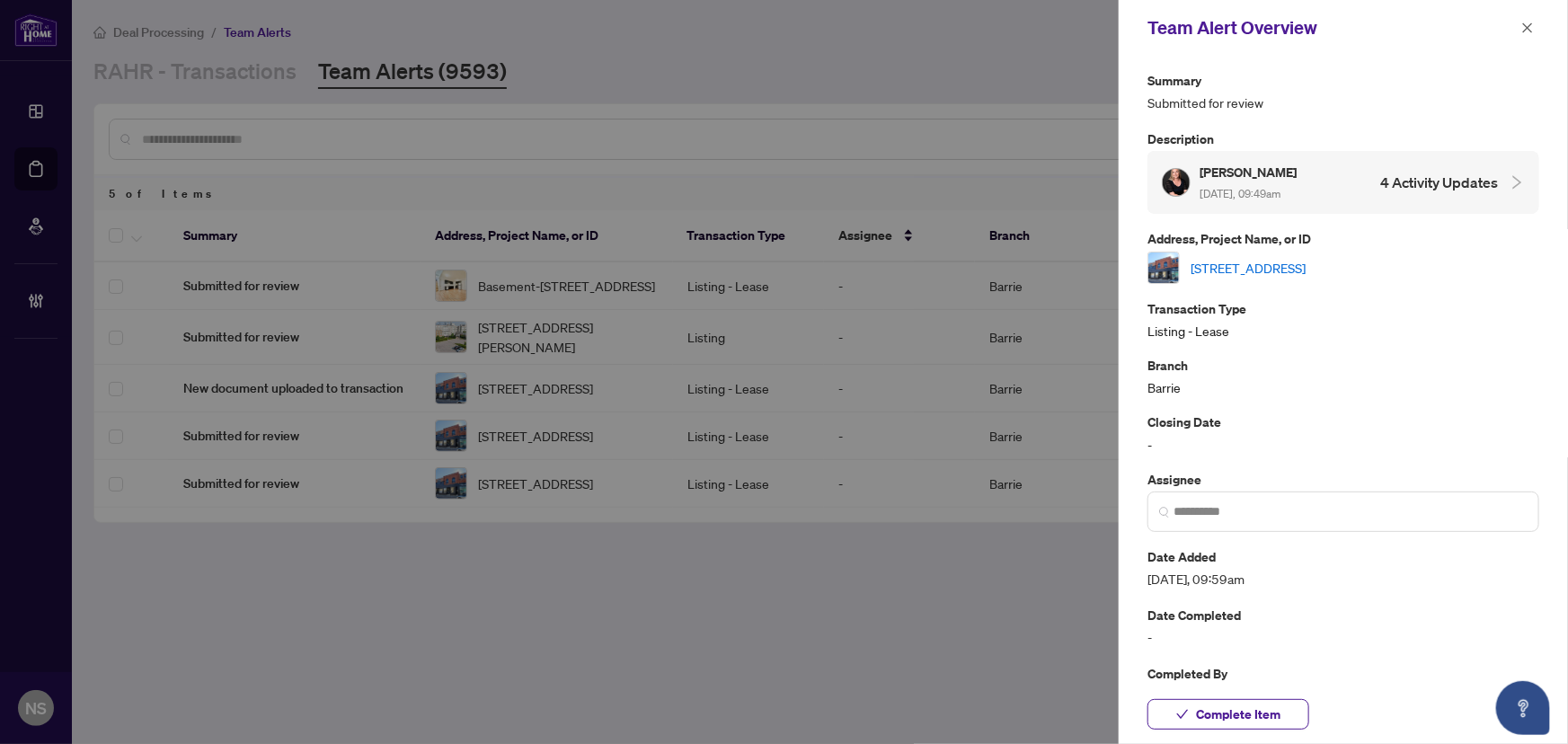
click at [1246, 253] on div "203-9 Queen St, Springwater, Ontario L0L 1P0, Canada" at bounding box center [1343, 267] width 392 height 33
click at [1246, 263] on link "203-9 Queen St, Springwater, Ontario L0L 1P0, Canada" at bounding box center [1247, 267] width 115 height 20
click at [1518, 26] on button "button" at bounding box center [1527, 27] width 23 height 21
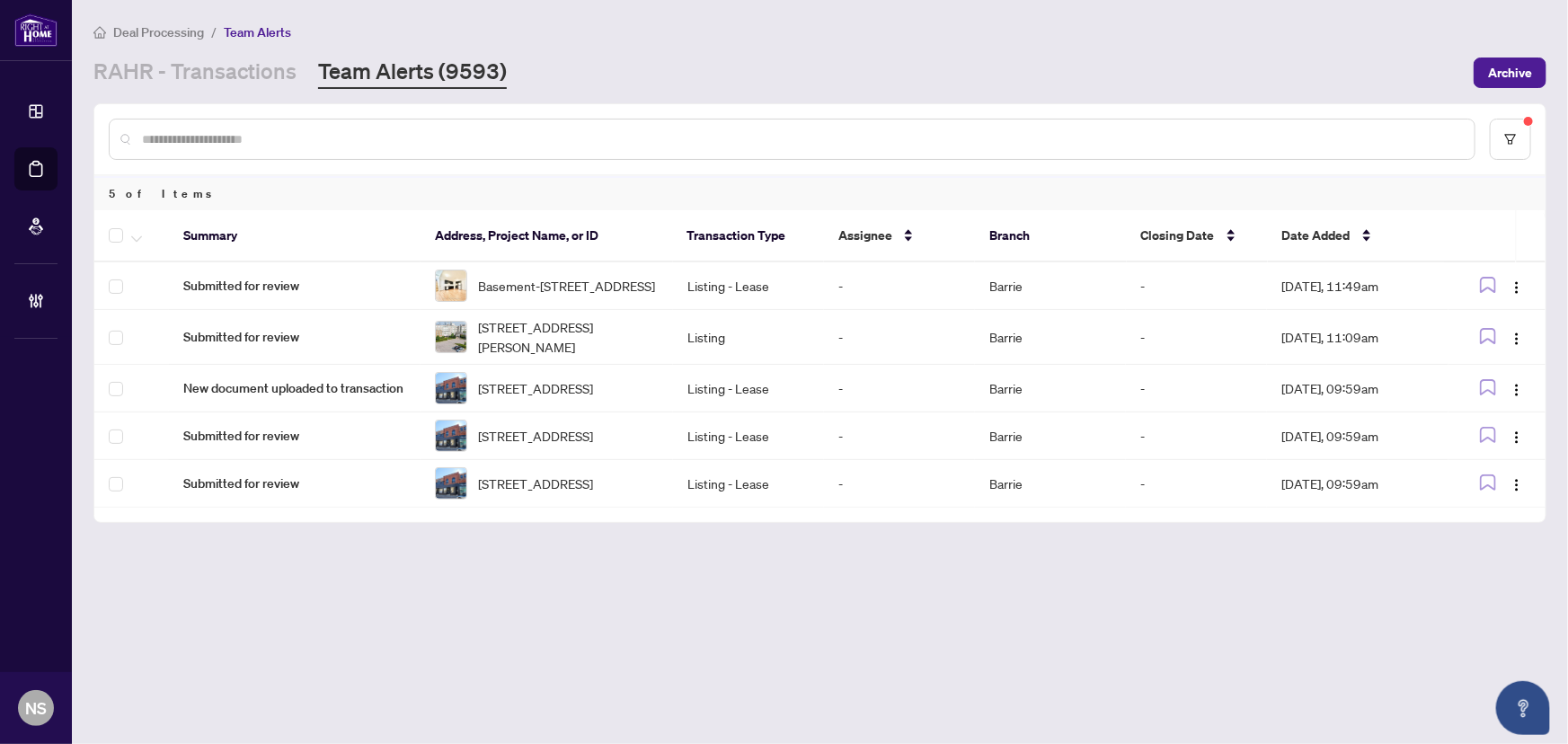
drag, startPoint x: 258, startPoint y: 65, endPoint x: 265, endPoint y: 99, distance: 34.7
click at [258, 65] on link "RAHR - Transactions" at bounding box center [194, 73] width 203 height 33
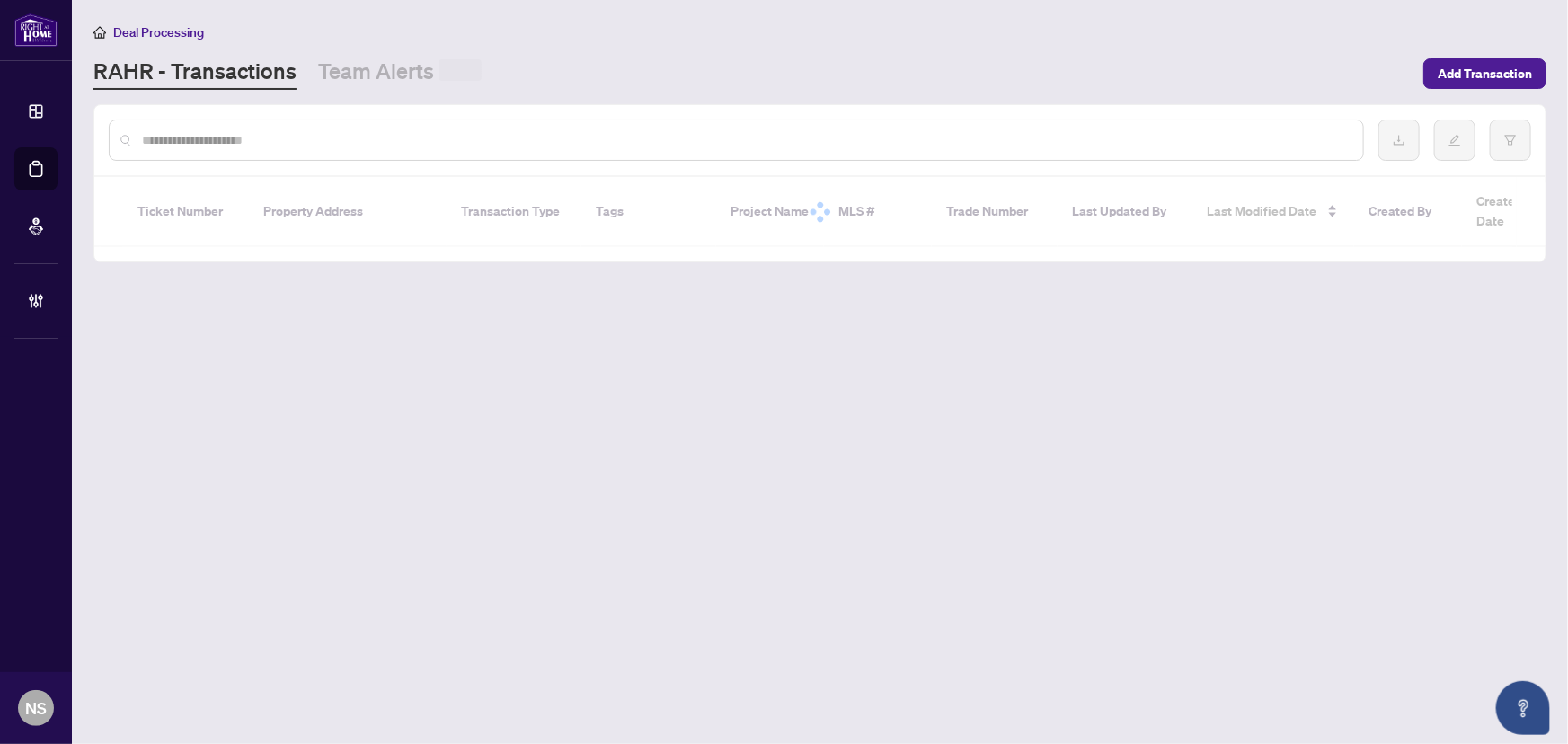
click at [262, 135] on input "text" at bounding box center [745, 139] width 1206 height 20
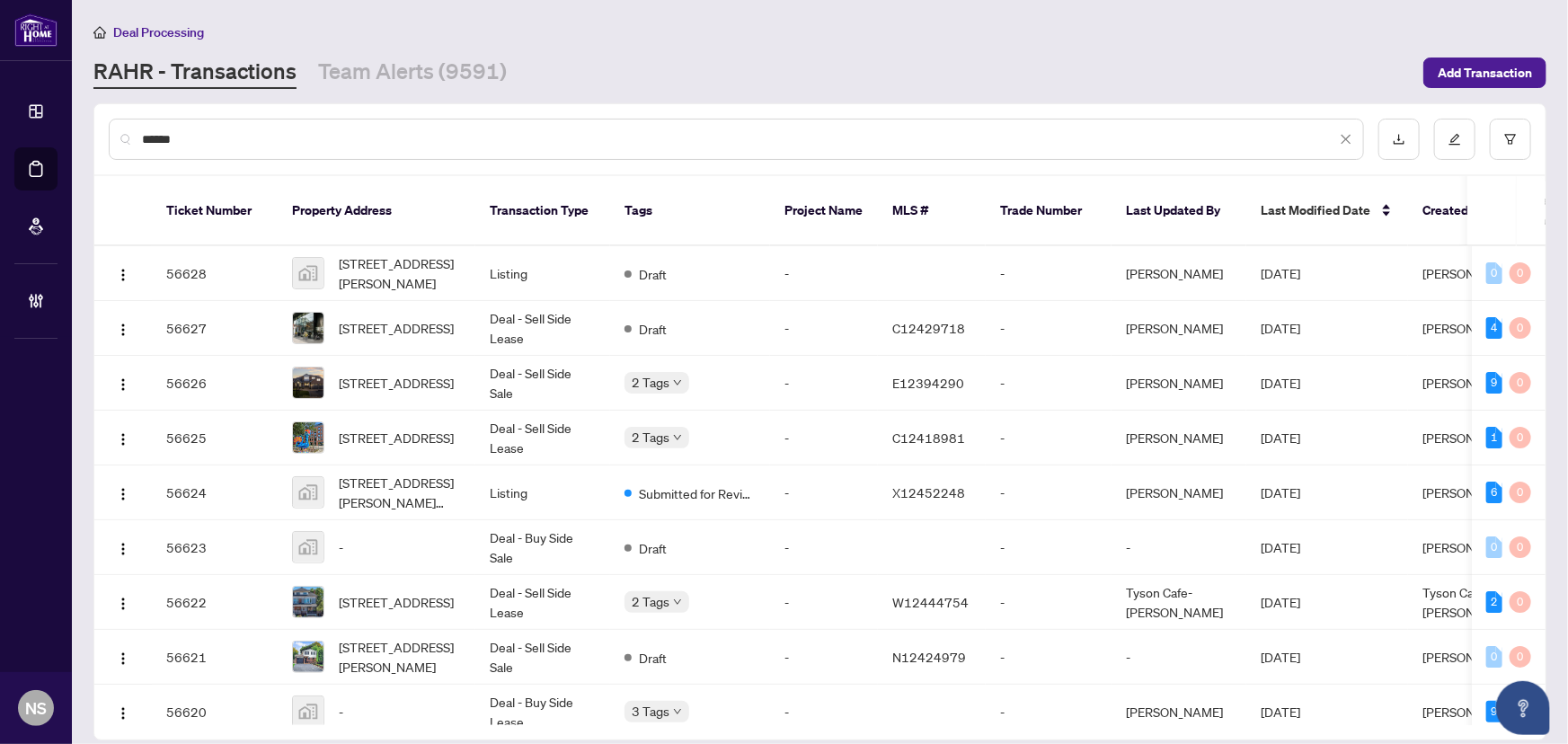
type input "*******"
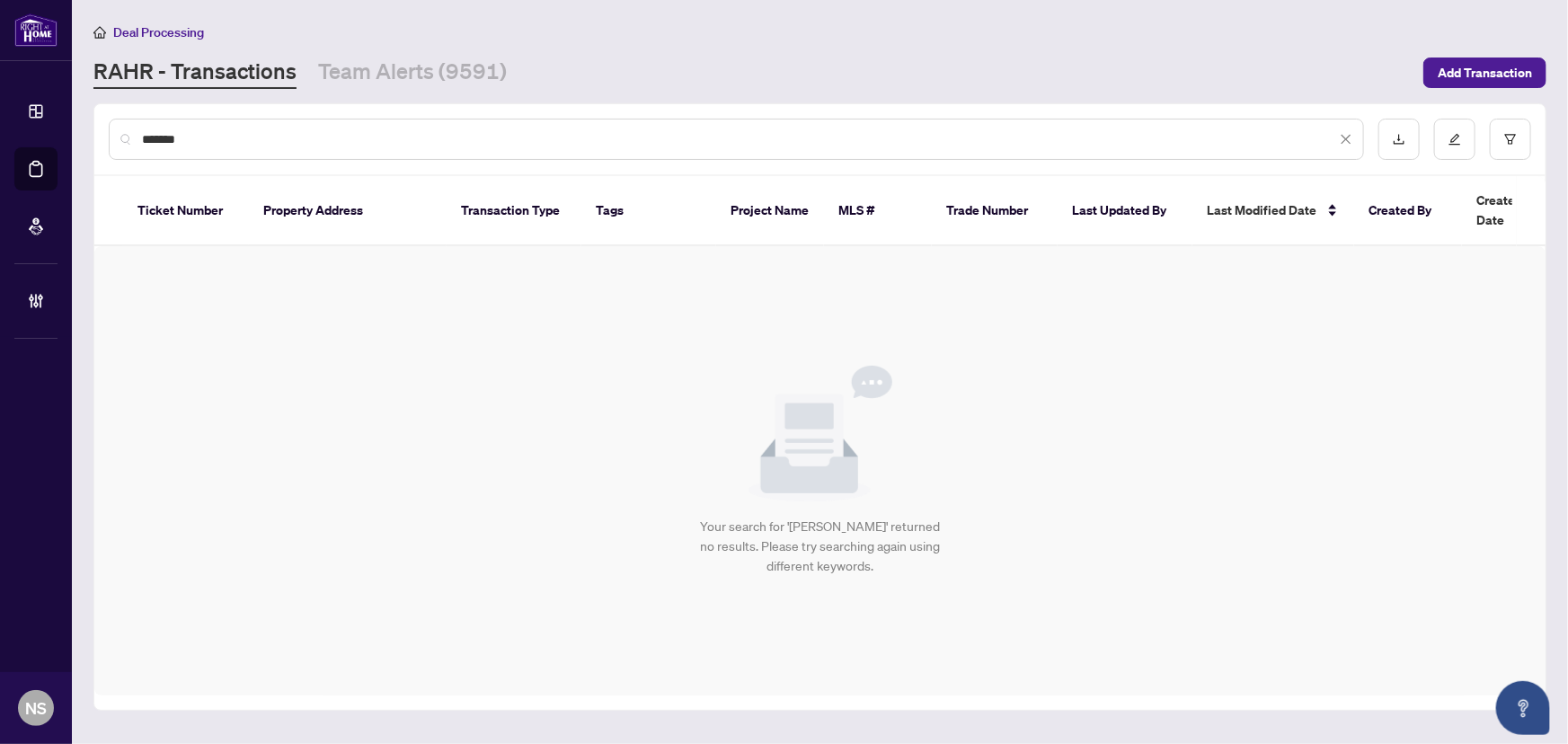
drag, startPoint x: 262, startPoint y: 133, endPoint x: 101, endPoint y: 93, distance: 165.9
click at [106, 93] on main "Deal Processing RAHR - Transactions Team Alerts (9591) Add Transaction ******* …" at bounding box center [820, 372] width 1496 height 744
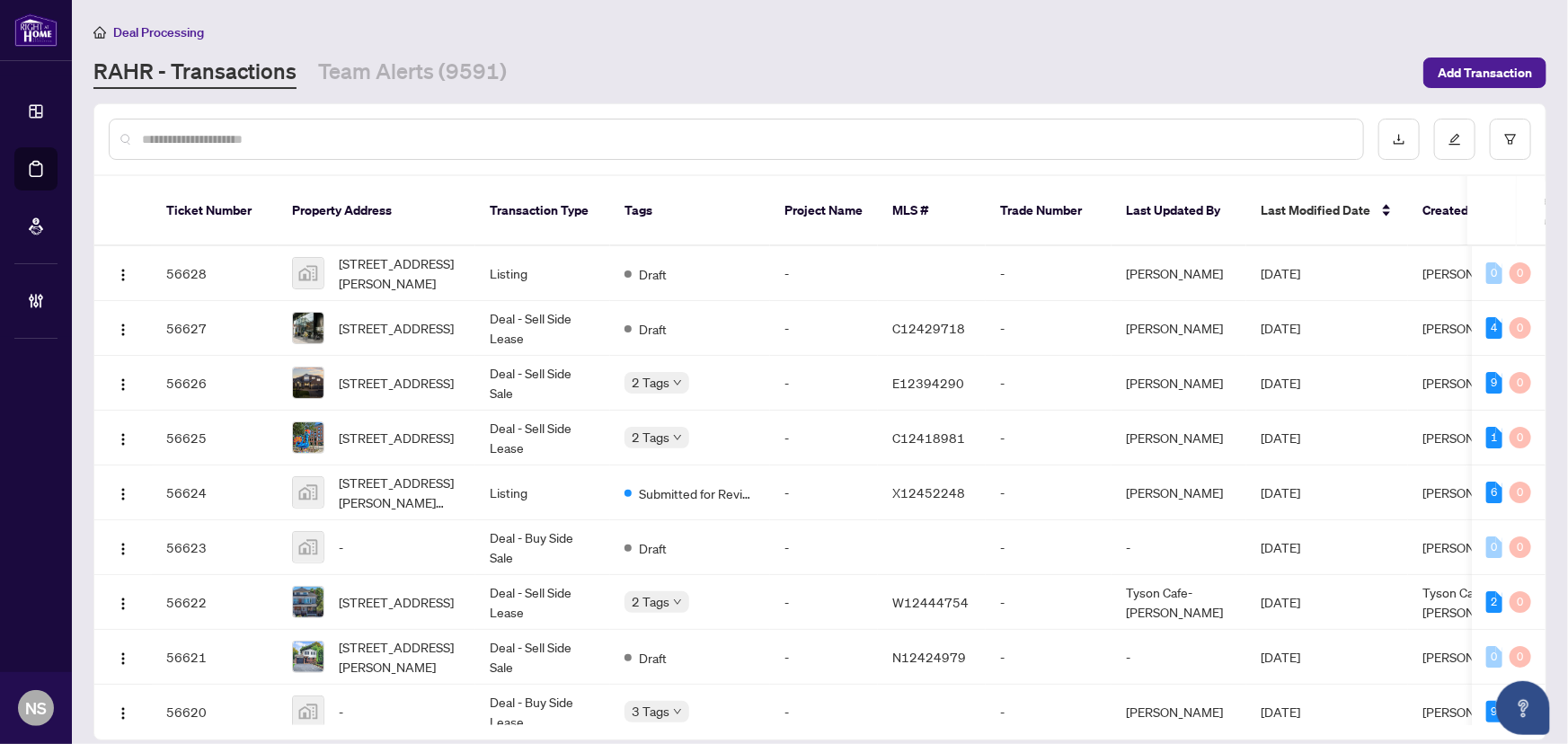
click at [53, 314] on div "Brokerage Management" at bounding box center [36, 301] width 43 height 43
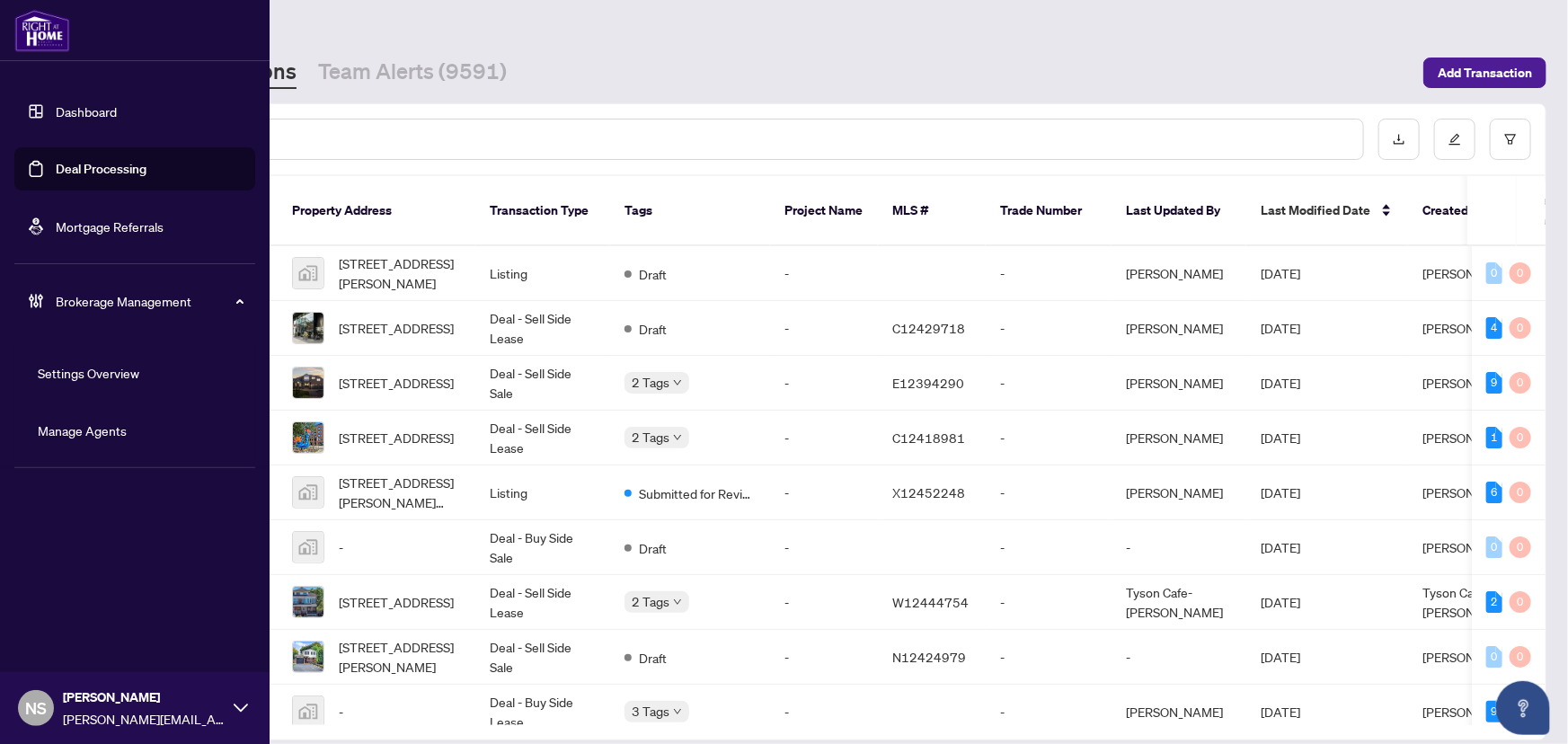
click at [60, 431] on link "Manage Agents" at bounding box center [81, 430] width 89 height 16
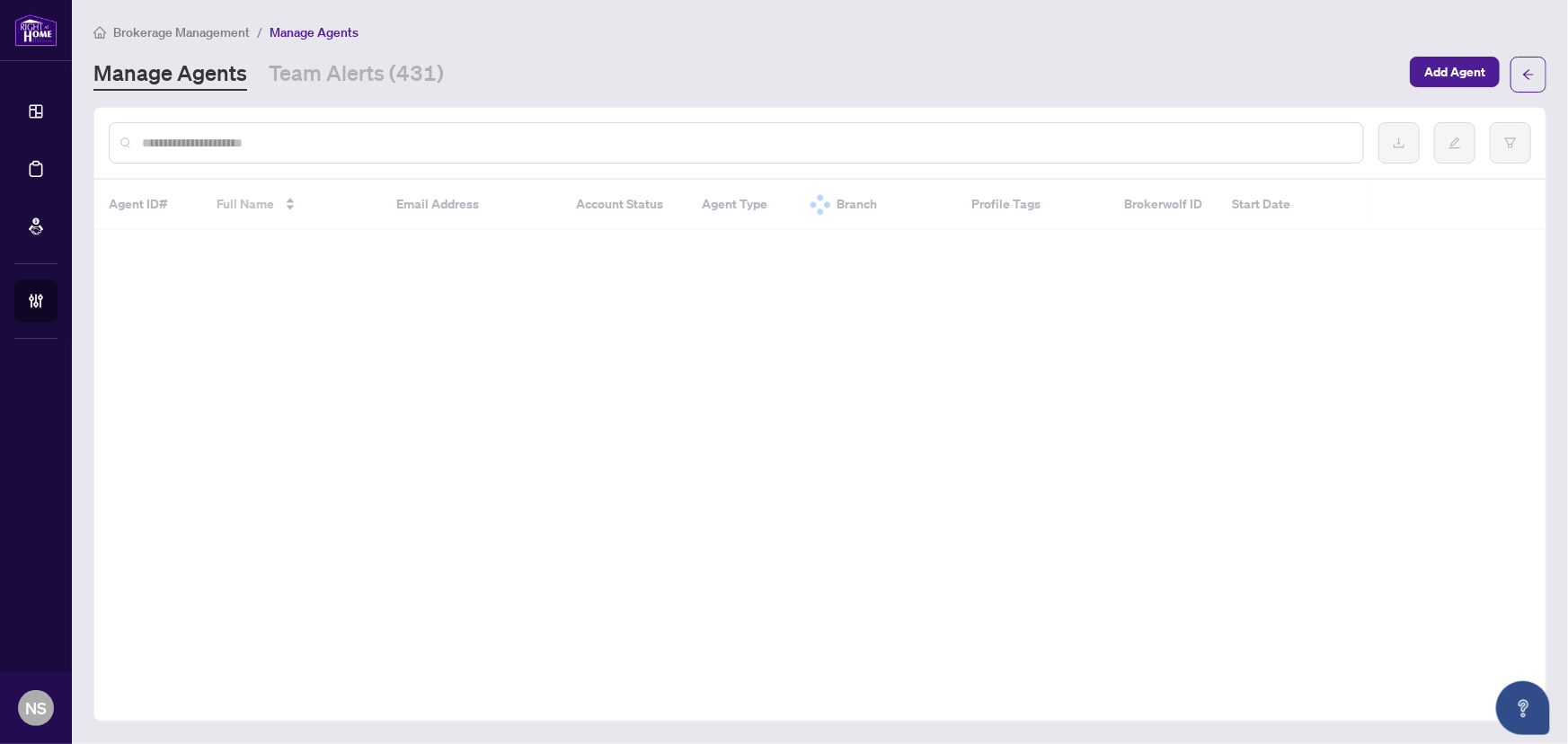
click at [350, 142] on input "text" at bounding box center [745, 142] width 1206 height 20
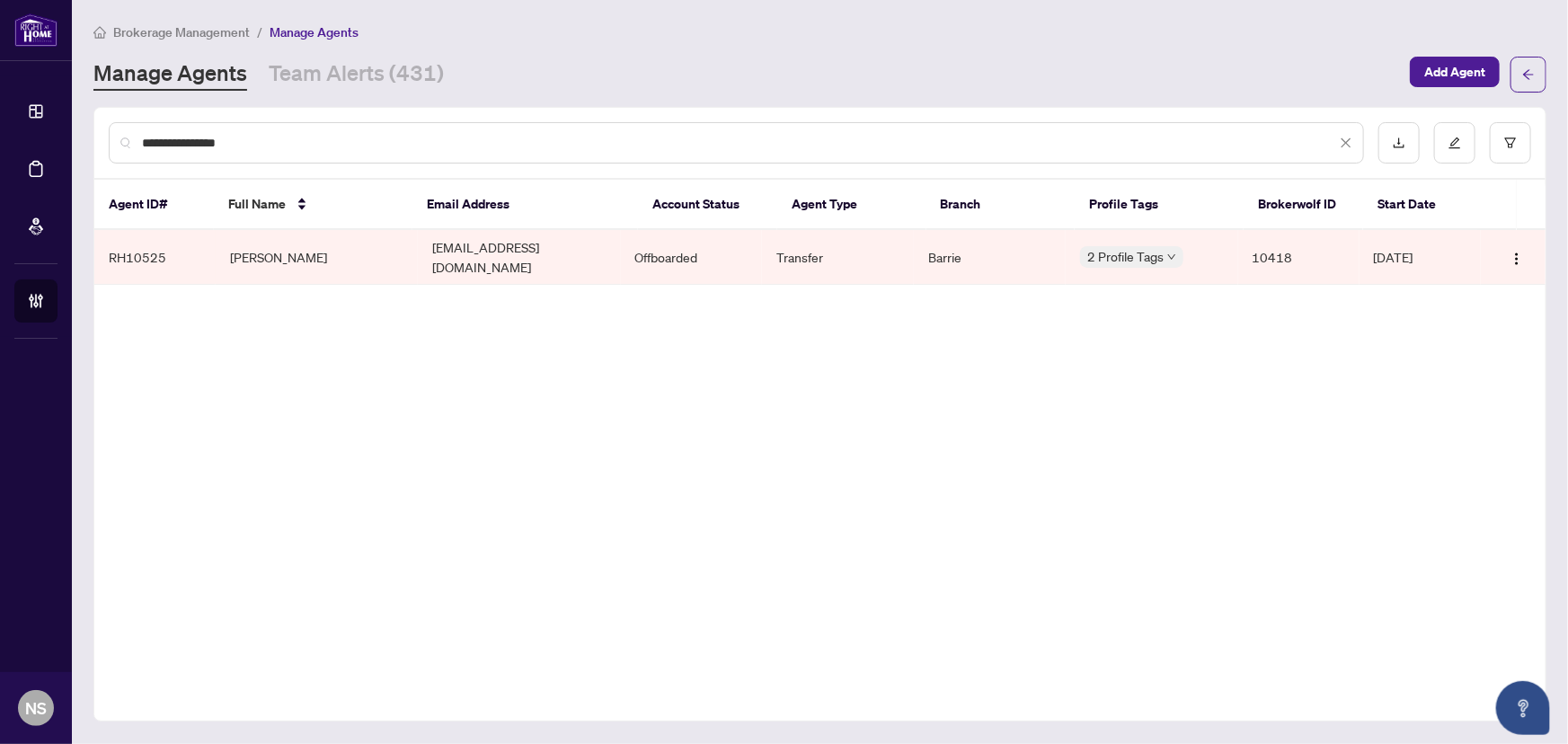
click at [363, 156] on div "**********" at bounding box center [735, 143] width 1255 height 41
click at [362, 153] on div "**********" at bounding box center [735, 143] width 1255 height 41
click at [364, 139] on input "**********" at bounding box center [739, 142] width 1194 height 20
click at [363, 139] on input "**********" at bounding box center [739, 142] width 1194 height 20
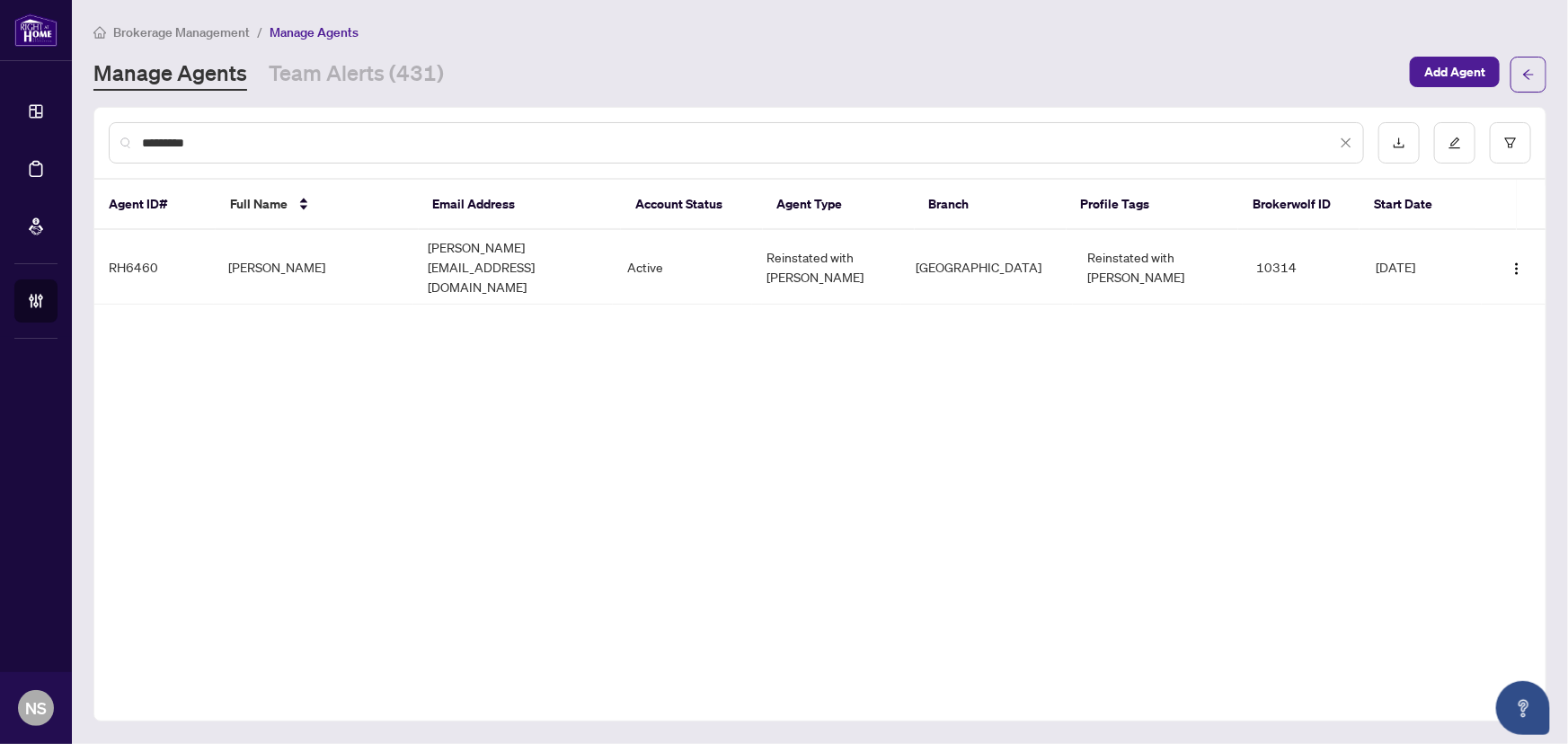
type input "*********"
click at [0, 0] on link "Deal Processing" at bounding box center [0, 0] width 0 height 0
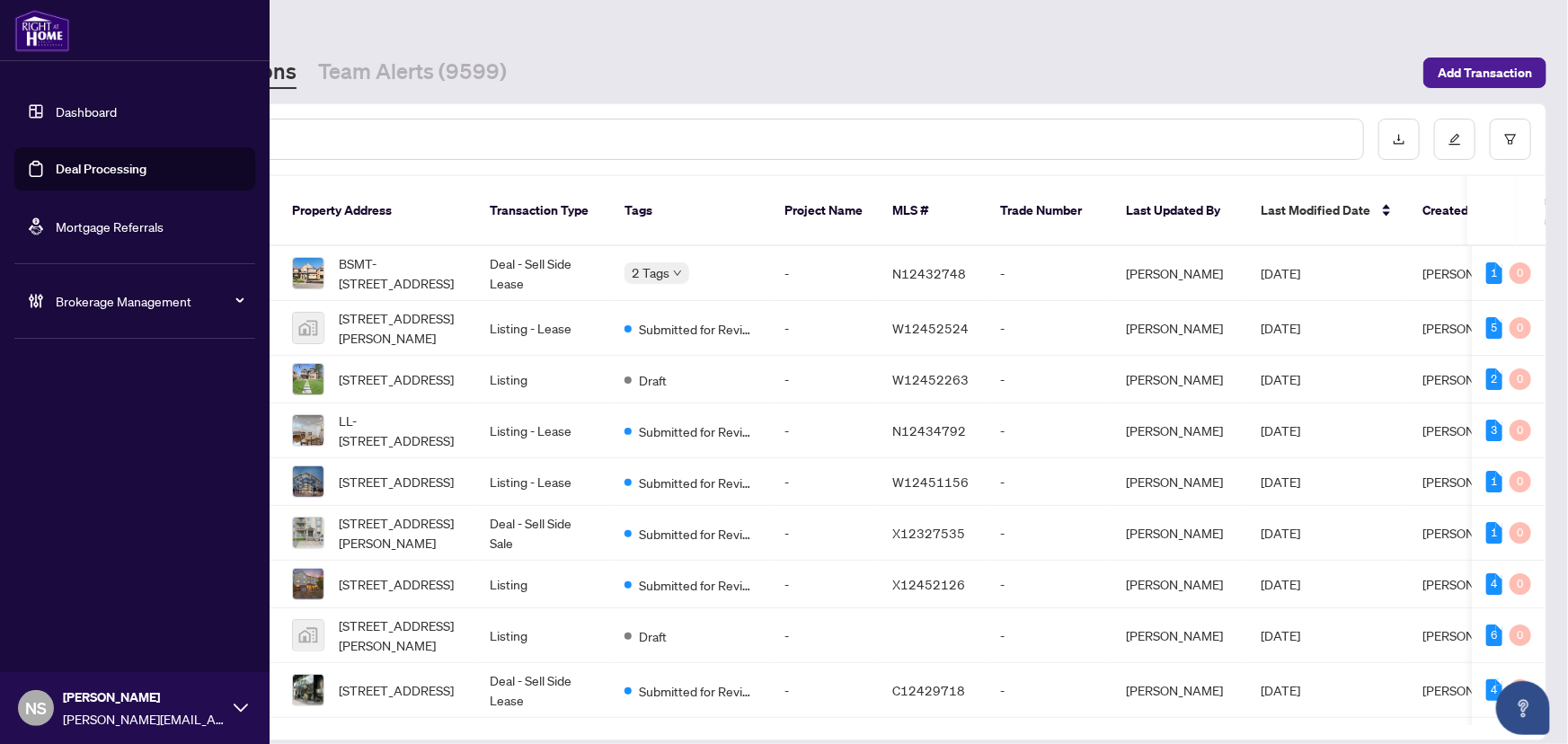
click at [60, 295] on span "Brokerage Management" at bounding box center [150, 300] width 187 height 20
click at [107, 429] on link "Manage Agents" at bounding box center [81, 430] width 89 height 16
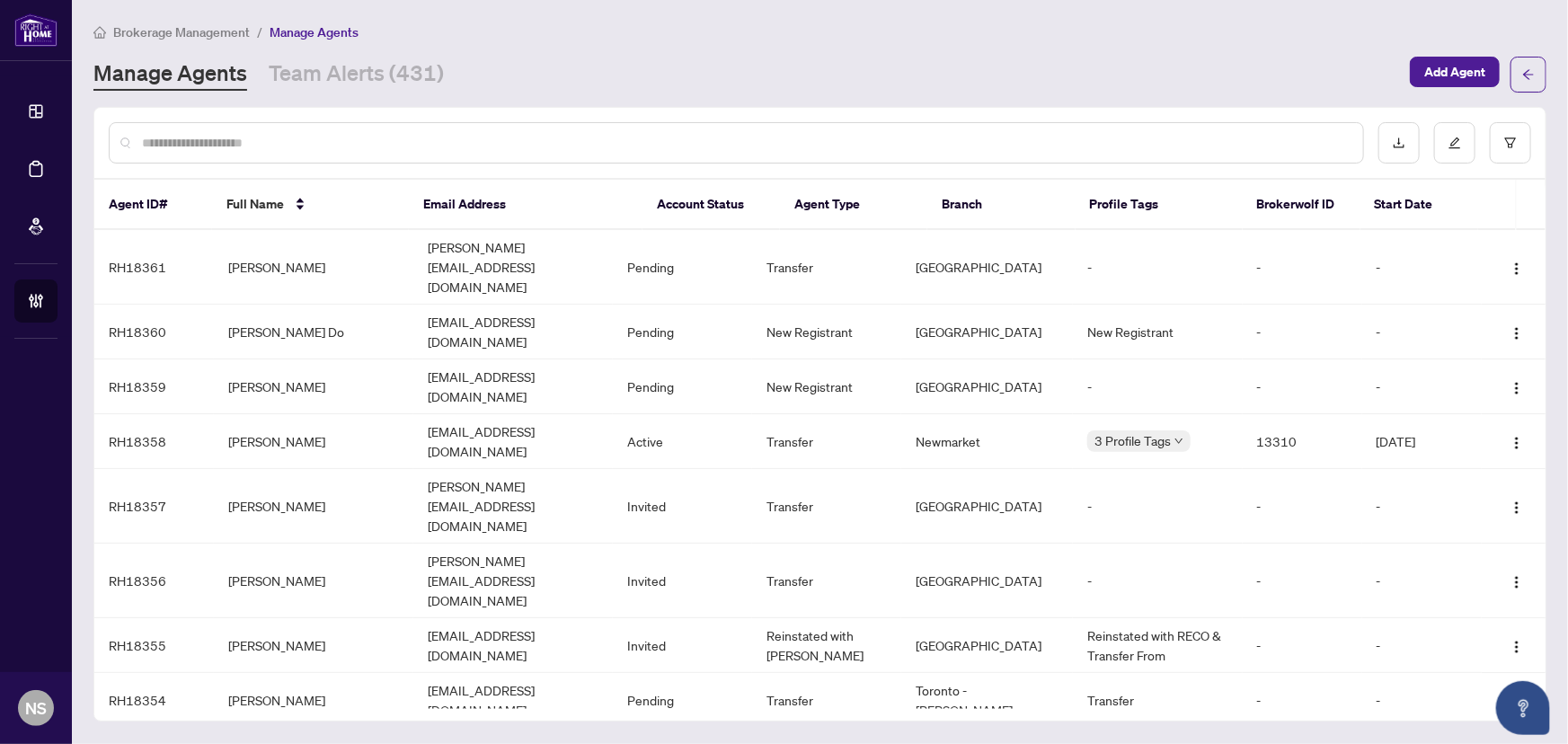
click at [341, 147] on input "text" at bounding box center [745, 142] width 1206 height 20
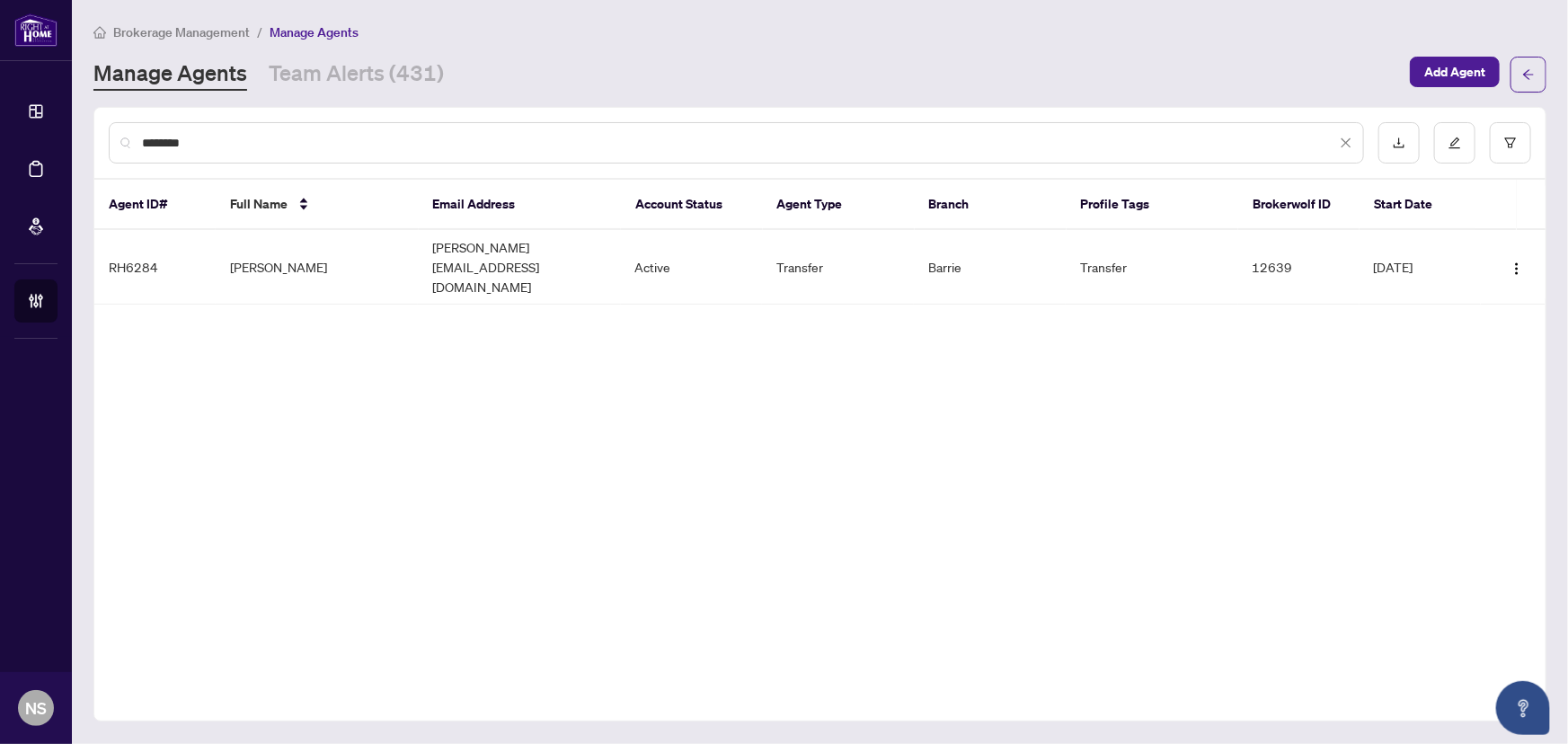
click at [232, 152] on div "********" at bounding box center [735, 143] width 1255 height 41
click at [231, 150] on input "********" at bounding box center [739, 142] width 1194 height 20
click at [231, 149] on input "********" at bounding box center [739, 142] width 1194 height 20
click at [230, 148] on input "********" at bounding box center [739, 142] width 1194 height 20
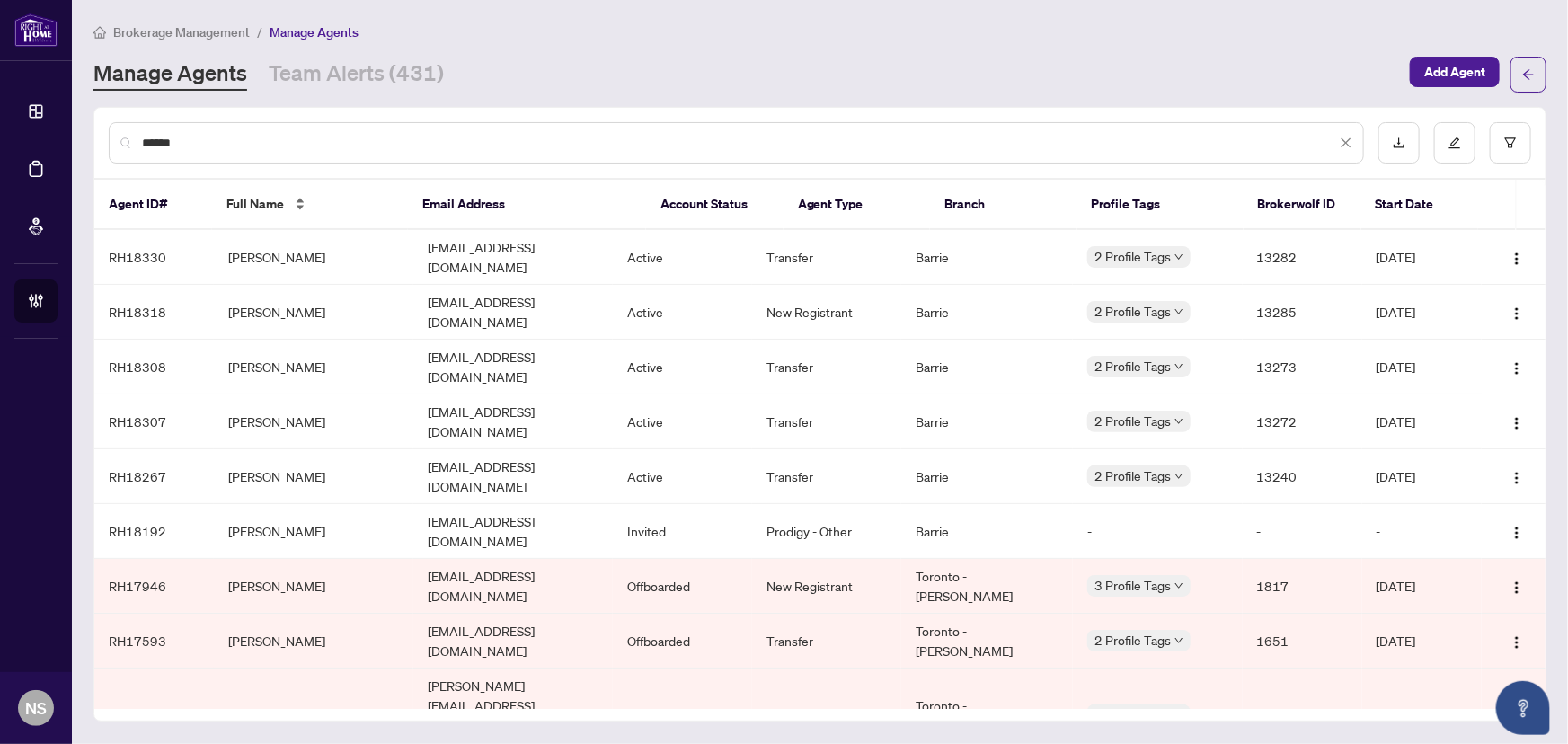
click at [270, 198] on span "Full Name" at bounding box center [255, 204] width 58 height 20
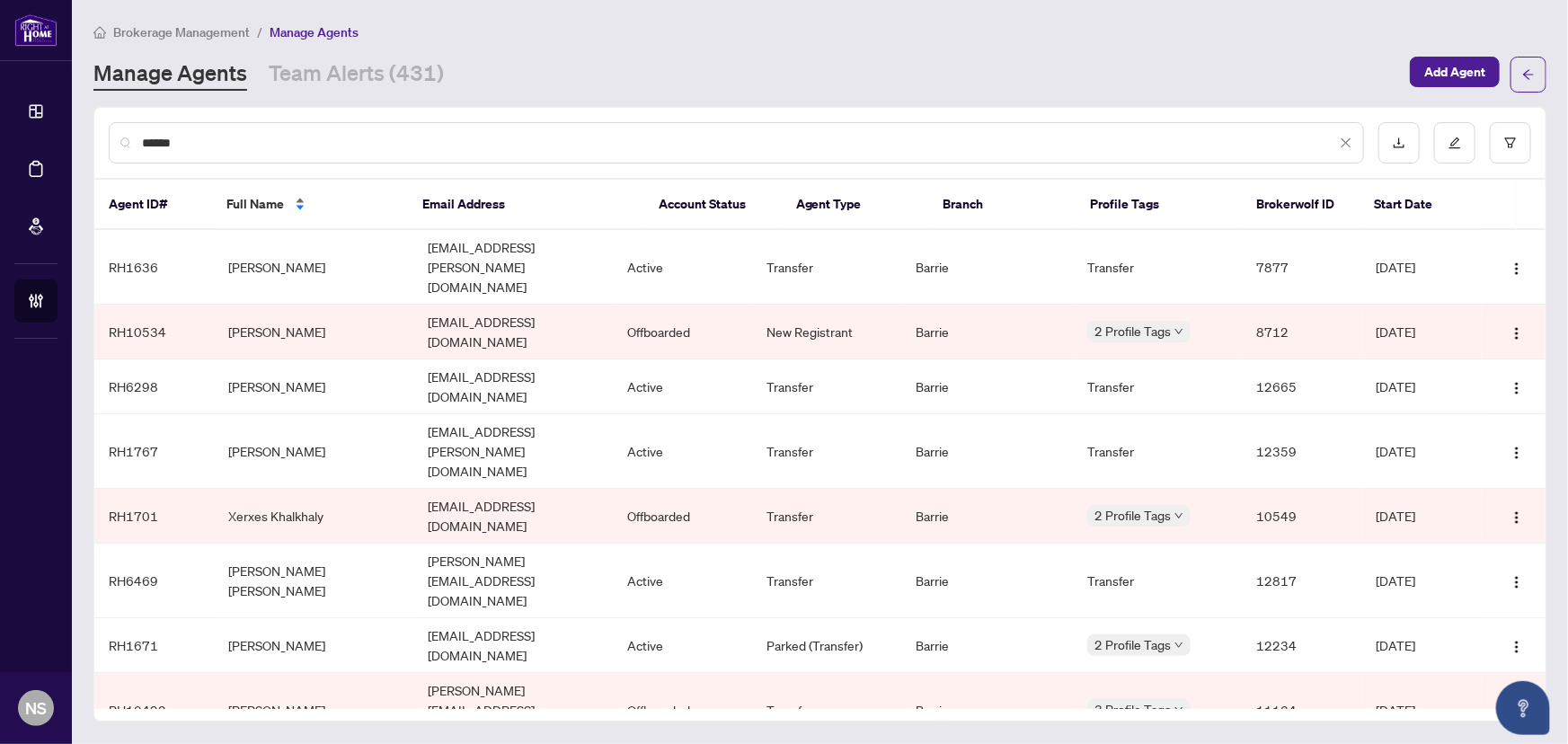
click at [281, 200] on span "Full Name" at bounding box center [255, 204] width 58 height 20
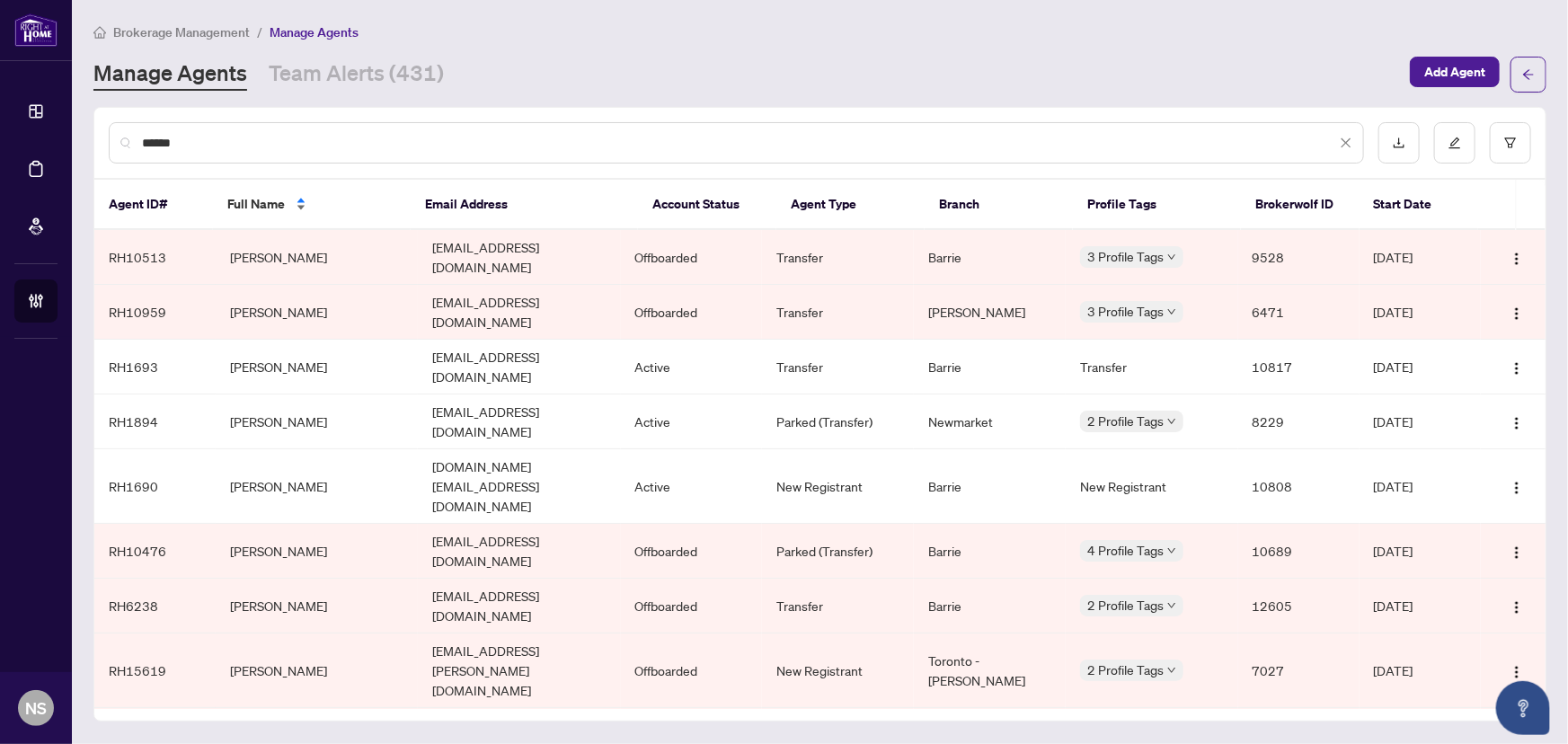
click at [303, 210] on div "Full Name" at bounding box center [311, 204] width 169 height 20
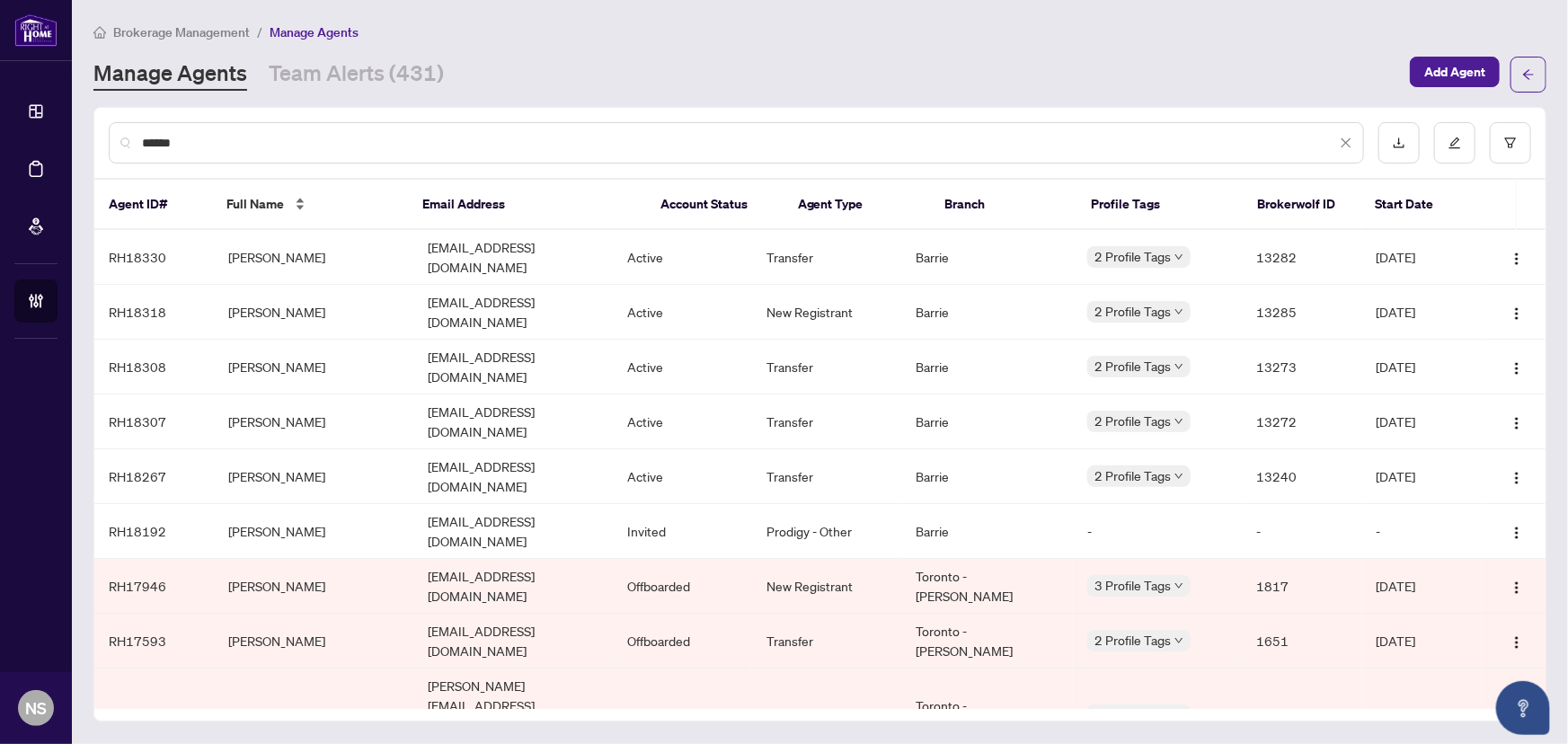
click at [296, 203] on div "Full Name" at bounding box center [309, 204] width 167 height 20
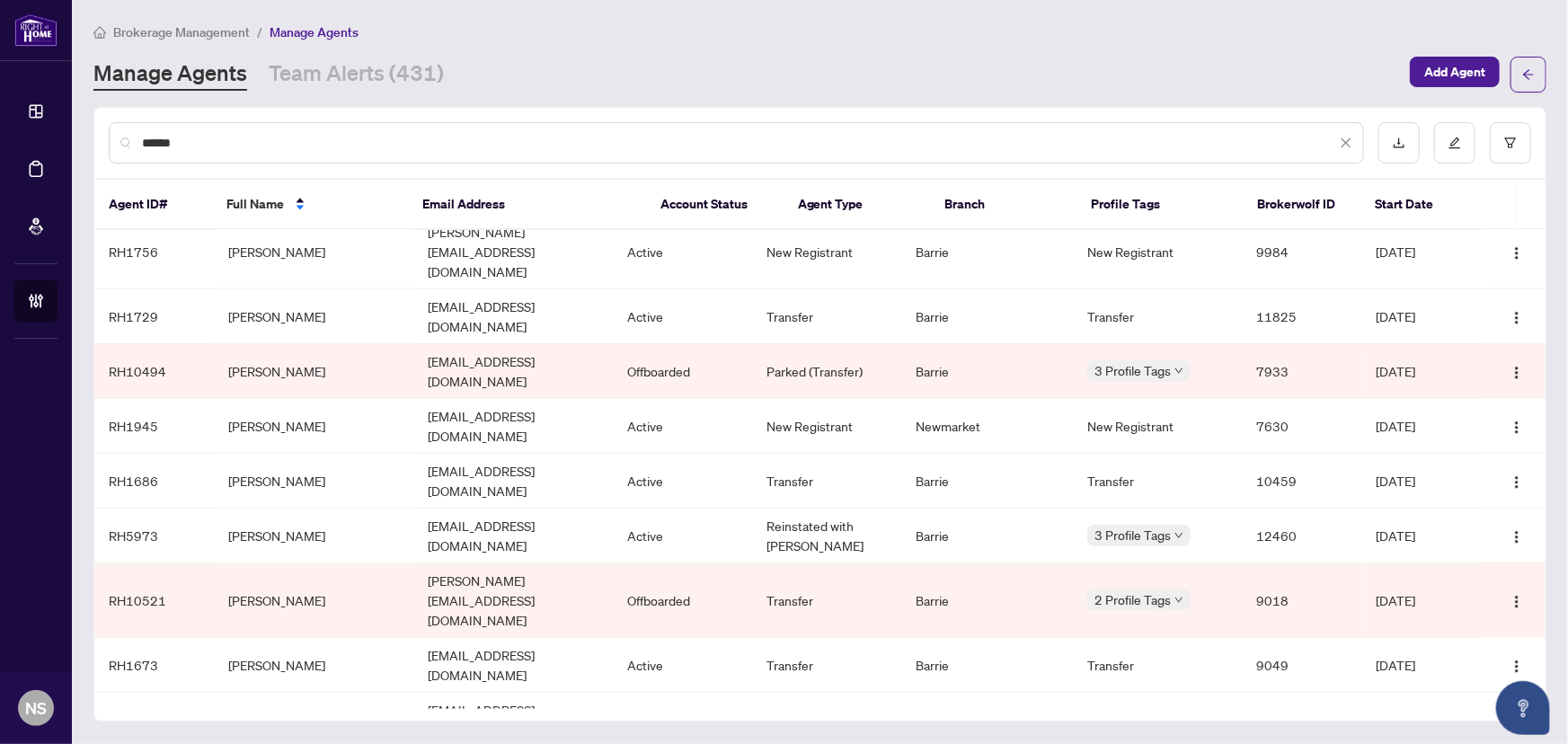
scroll to position [1310, 0]
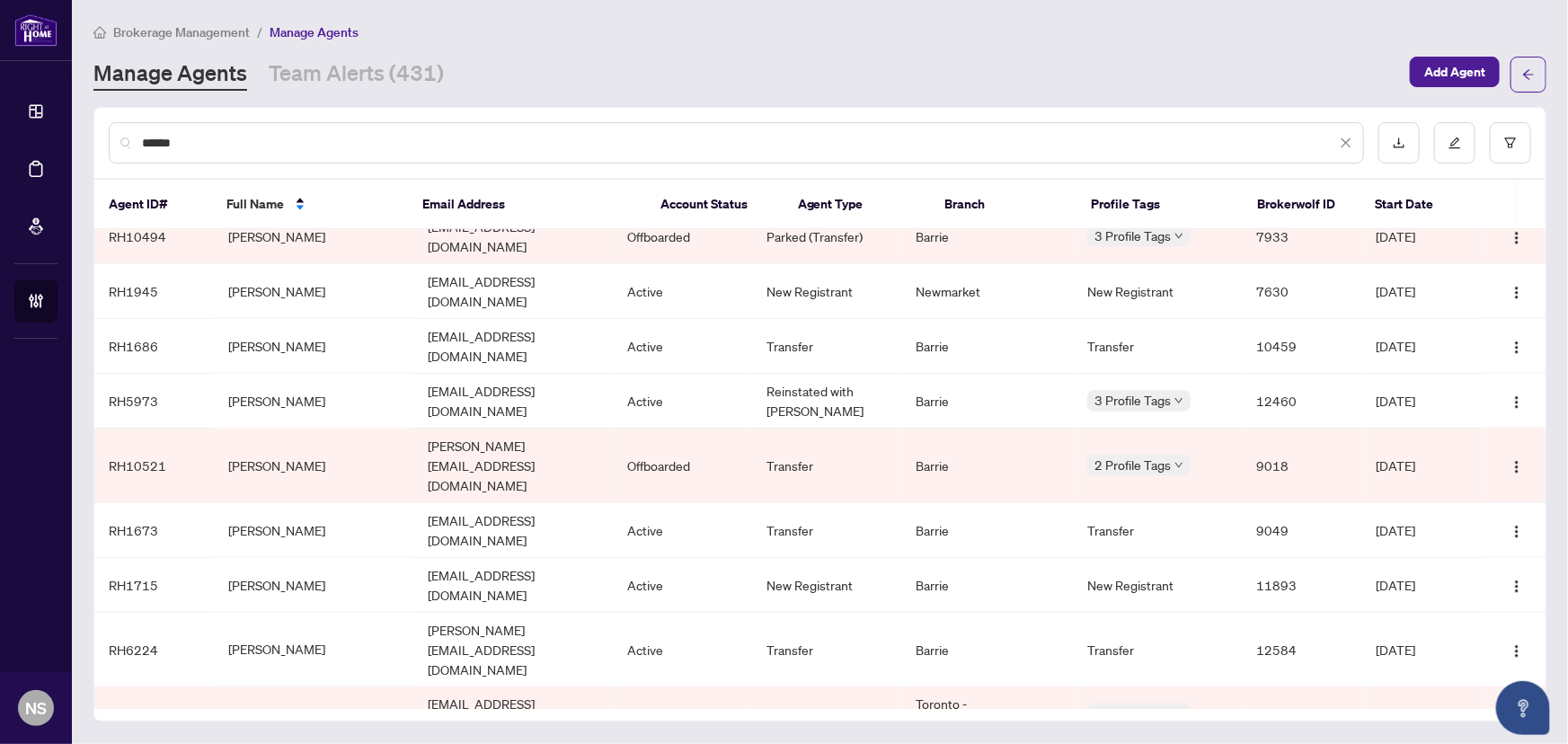
click at [191, 138] on input "******" at bounding box center [739, 142] width 1194 height 20
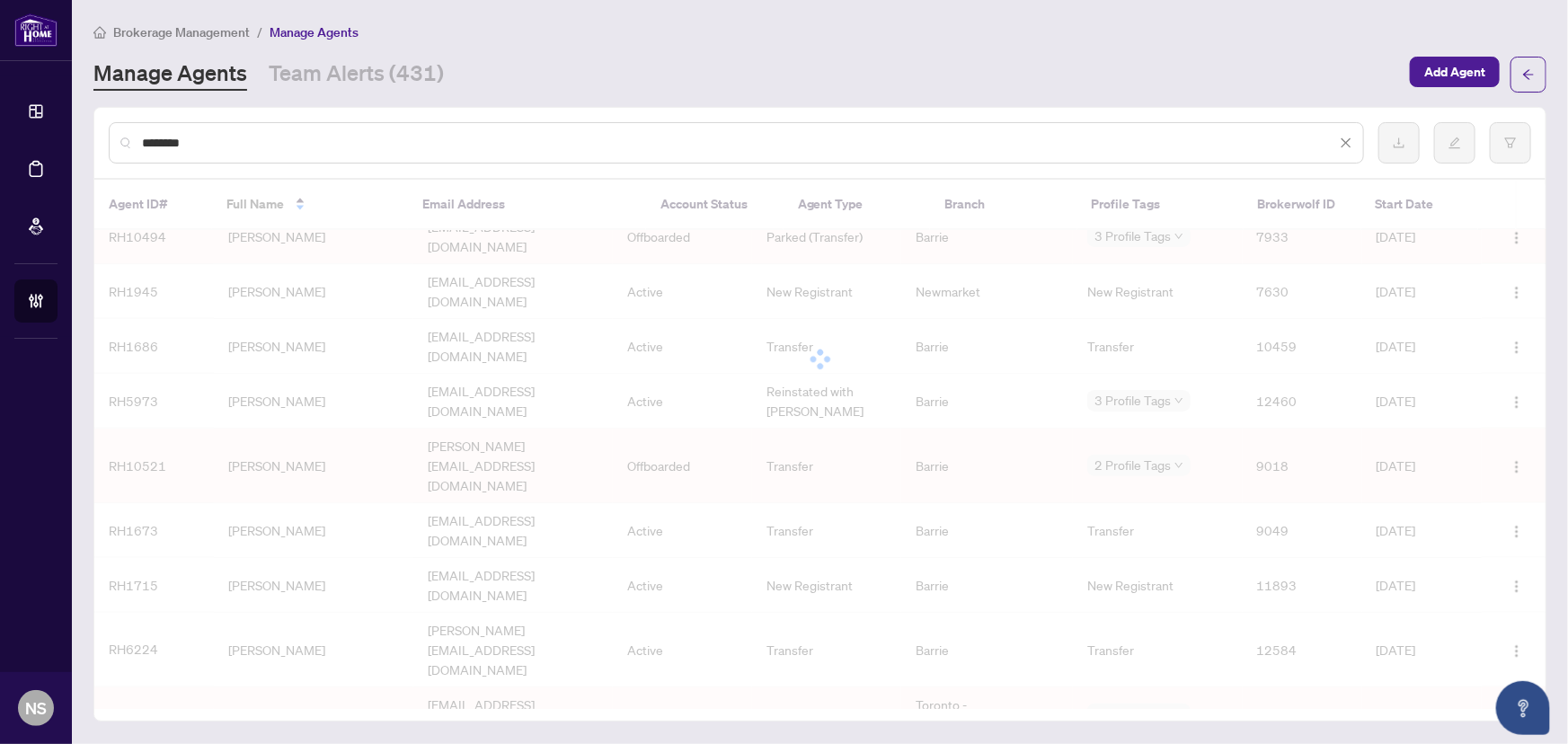
scroll to position [0, 0]
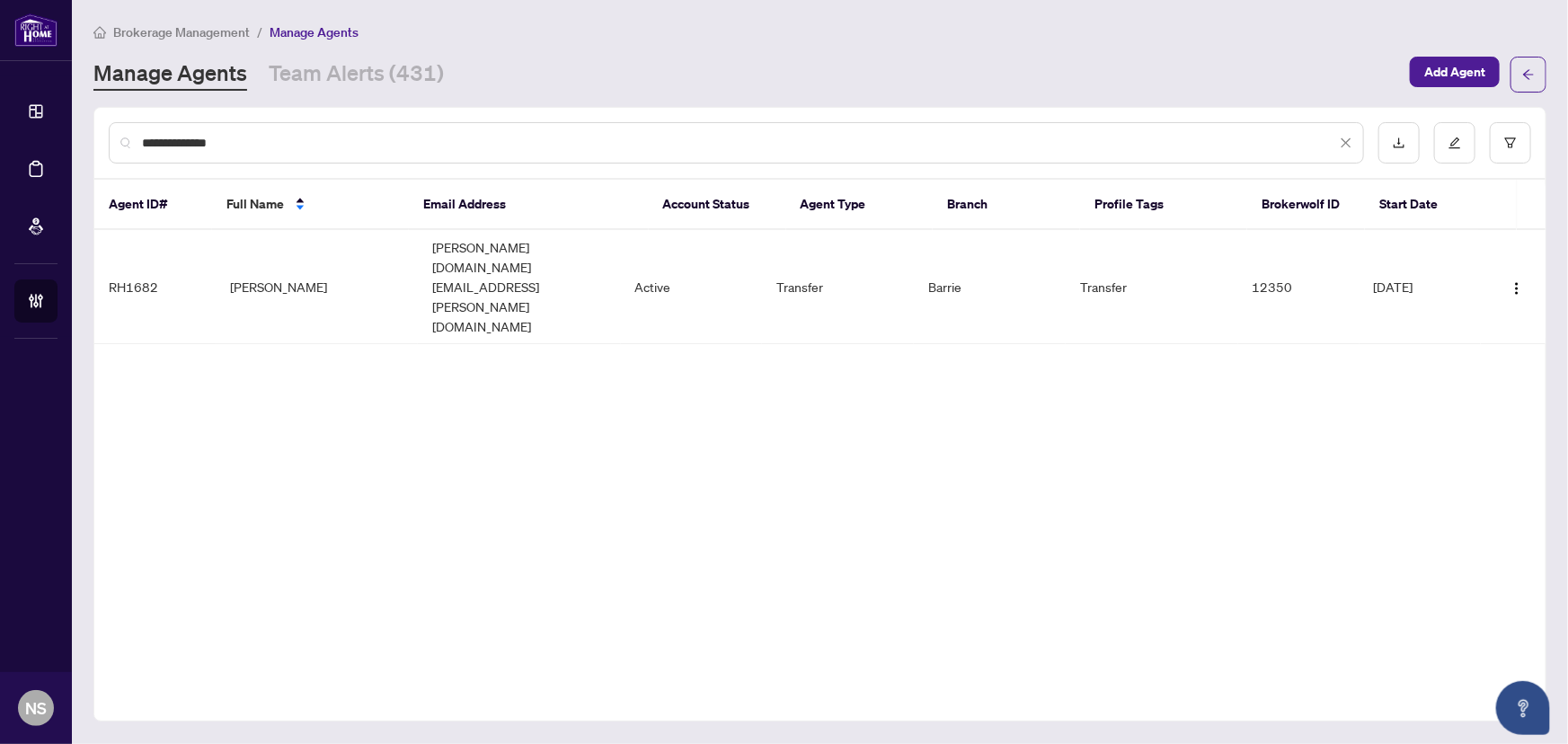
click at [249, 149] on input "**********" at bounding box center [739, 142] width 1194 height 20
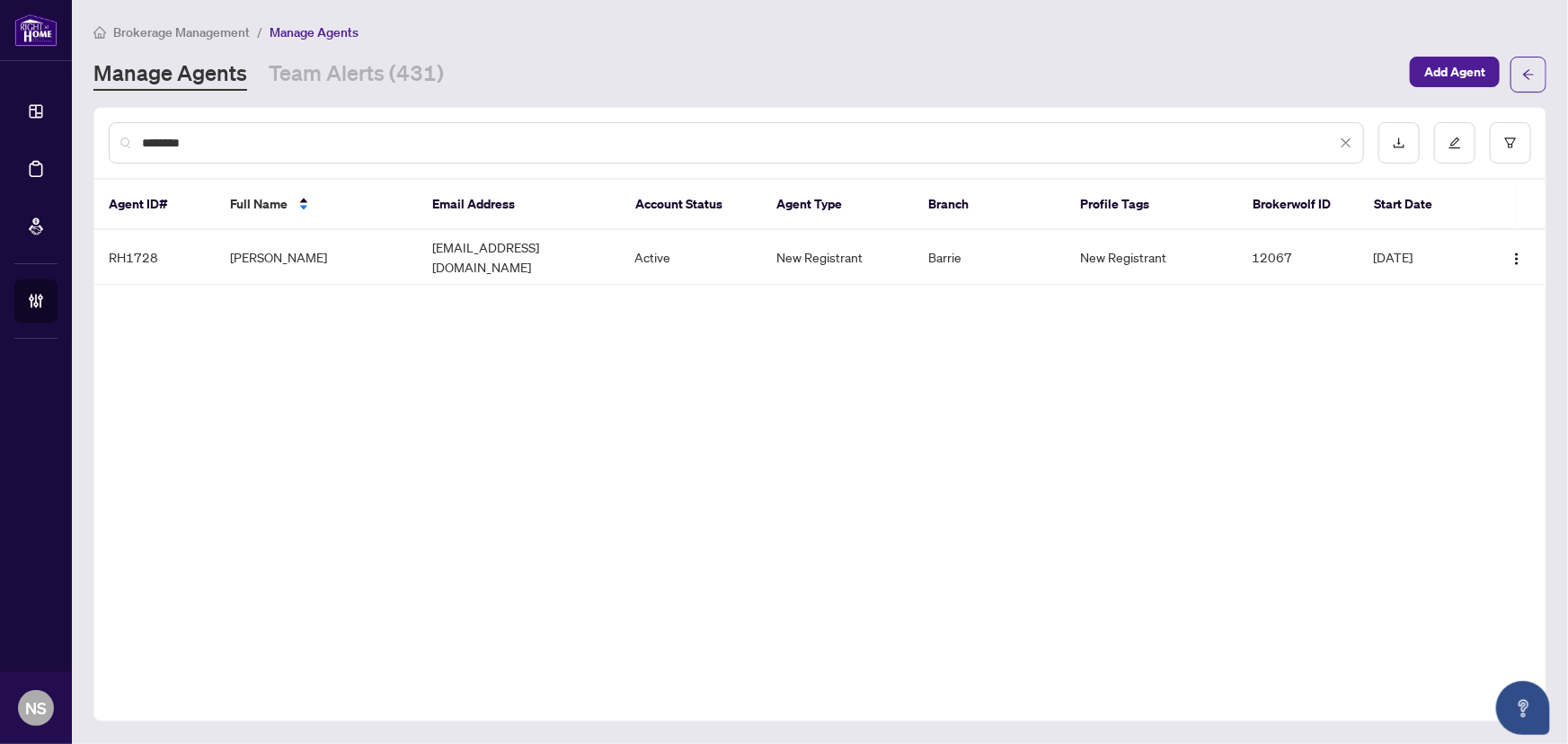
click at [227, 142] on input "********" at bounding box center [739, 142] width 1194 height 20
drag, startPoint x: 216, startPoint y: 140, endPoint x: 8, endPoint y: 134, distance: 208.1
click at [8, 134] on div "Dashboard Deal Processing Mortgage Referrals Brokerage Management NS Nadia Samp…" at bounding box center [784, 372] width 1568 height 744
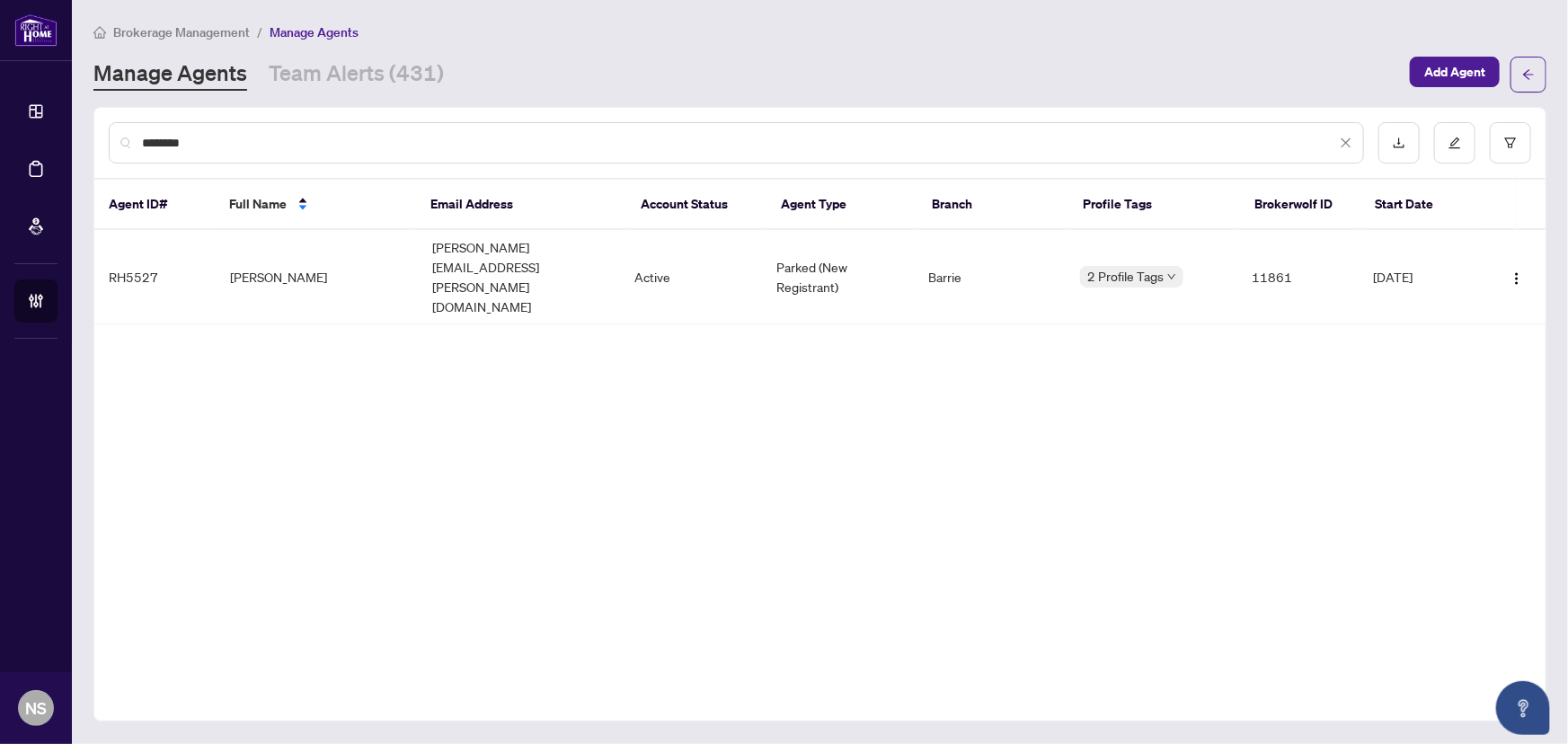
click at [343, 133] on input "********" at bounding box center [739, 142] width 1194 height 20
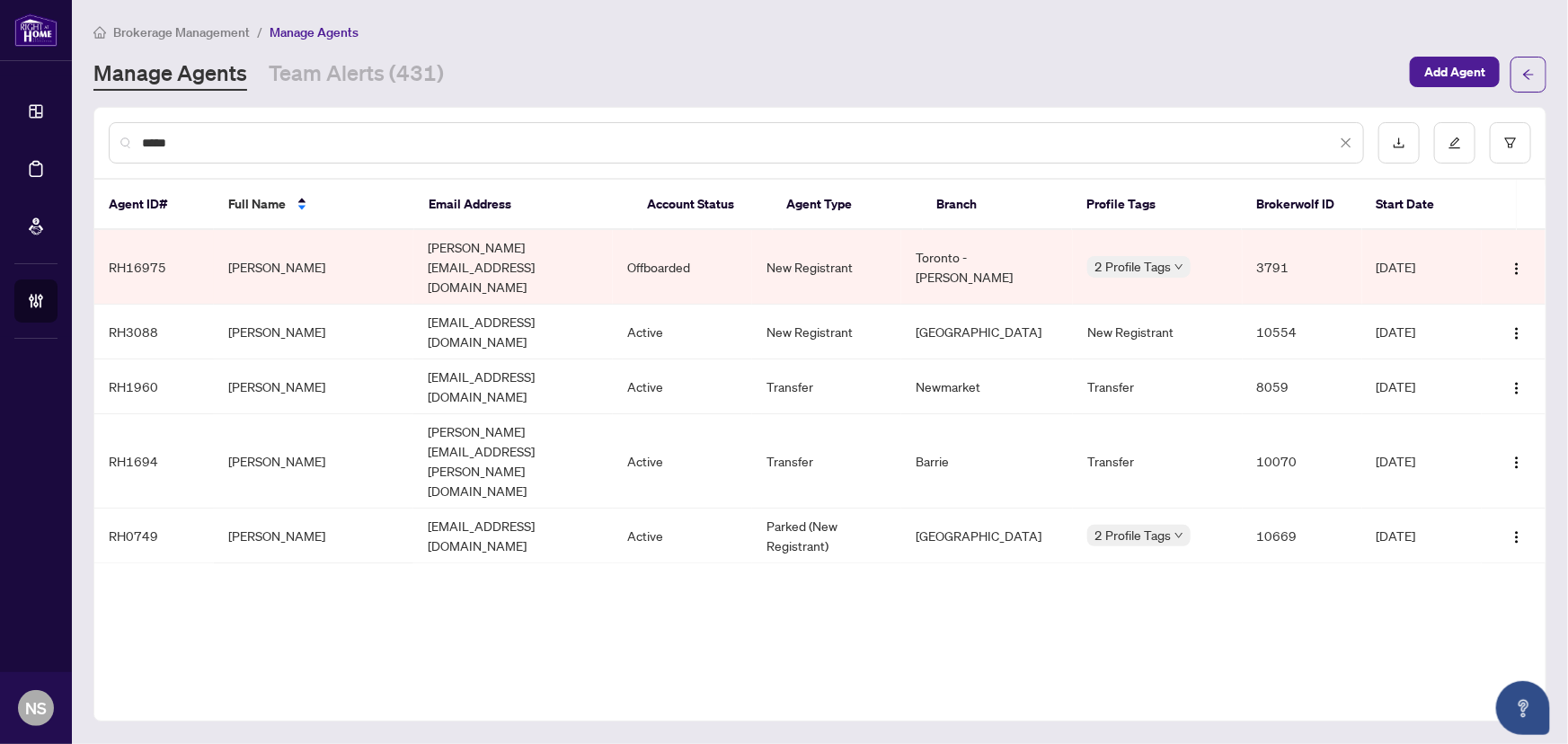
click at [243, 152] on div "*****" at bounding box center [735, 143] width 1255 height 41
click at [242, 148] on input "*****" at bounding box center [739, 142] width 1194 height 20
click at [241, 144] on input "*****" at bounding box center [739, 142] width 1194 height 20
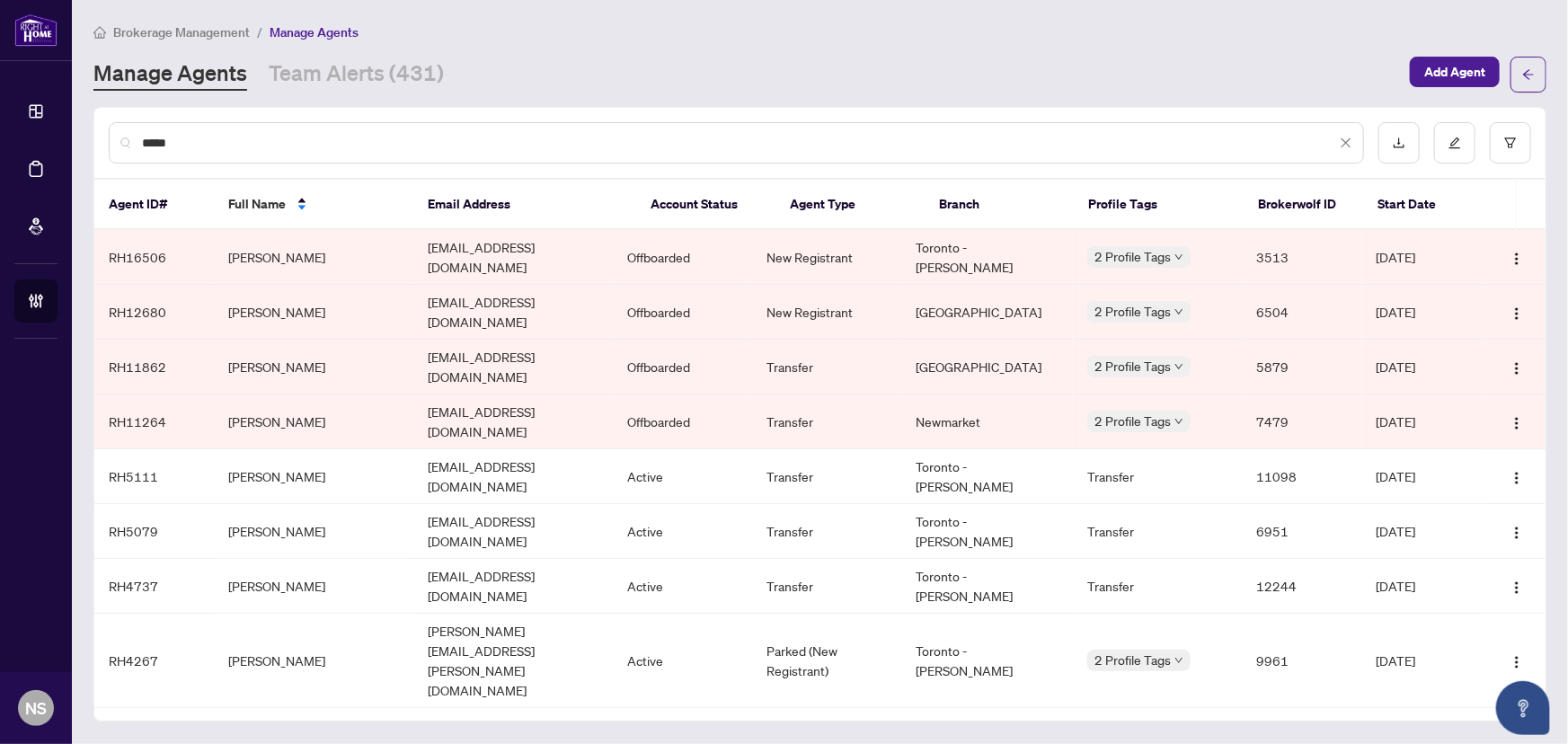
click at [393, 138] on input "*****" at bounding box center [739, 142] width 1194 height 20
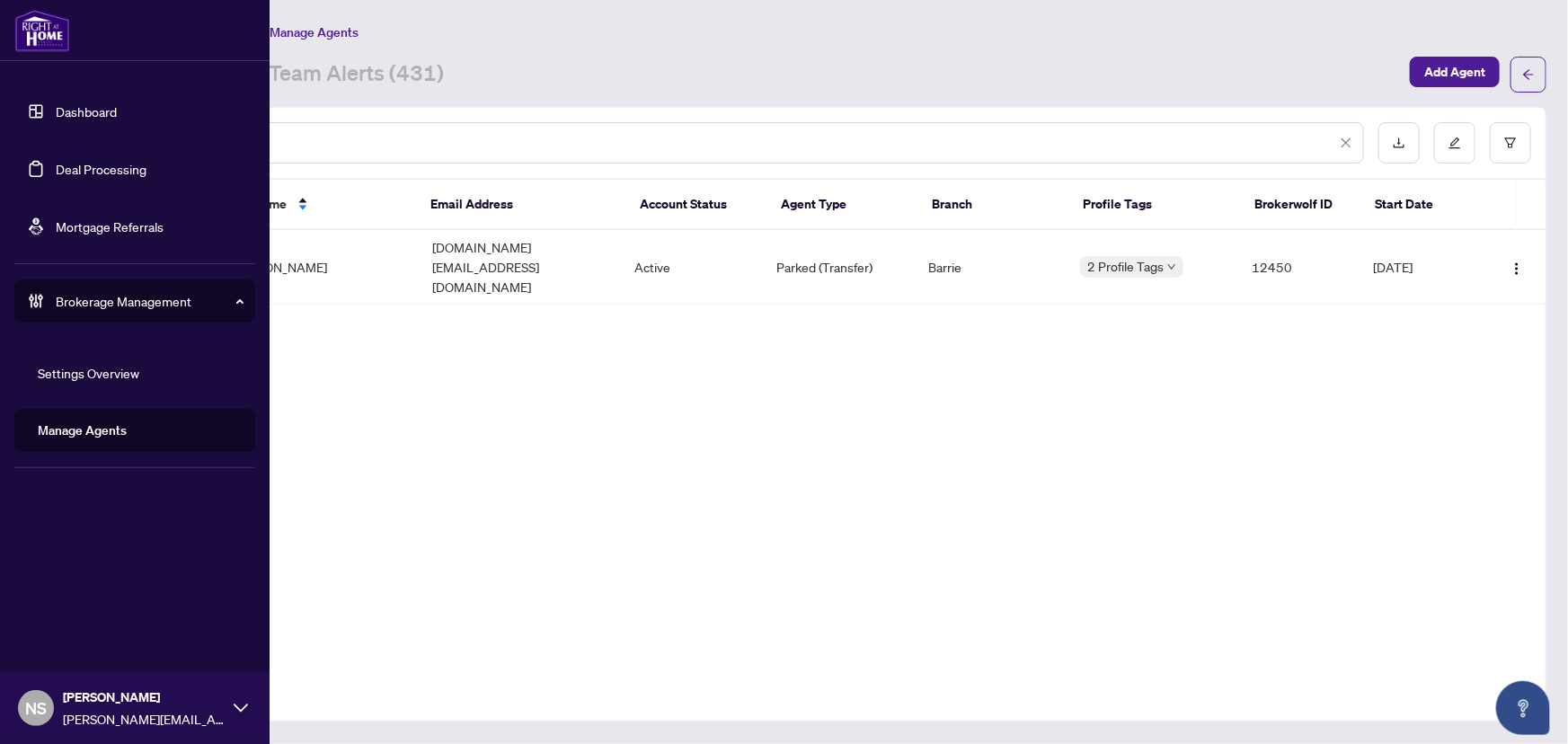
type input "*******"
click at [56, 171] on link "Deal Processing" at bounding box center [101, 168] width 91 height 16
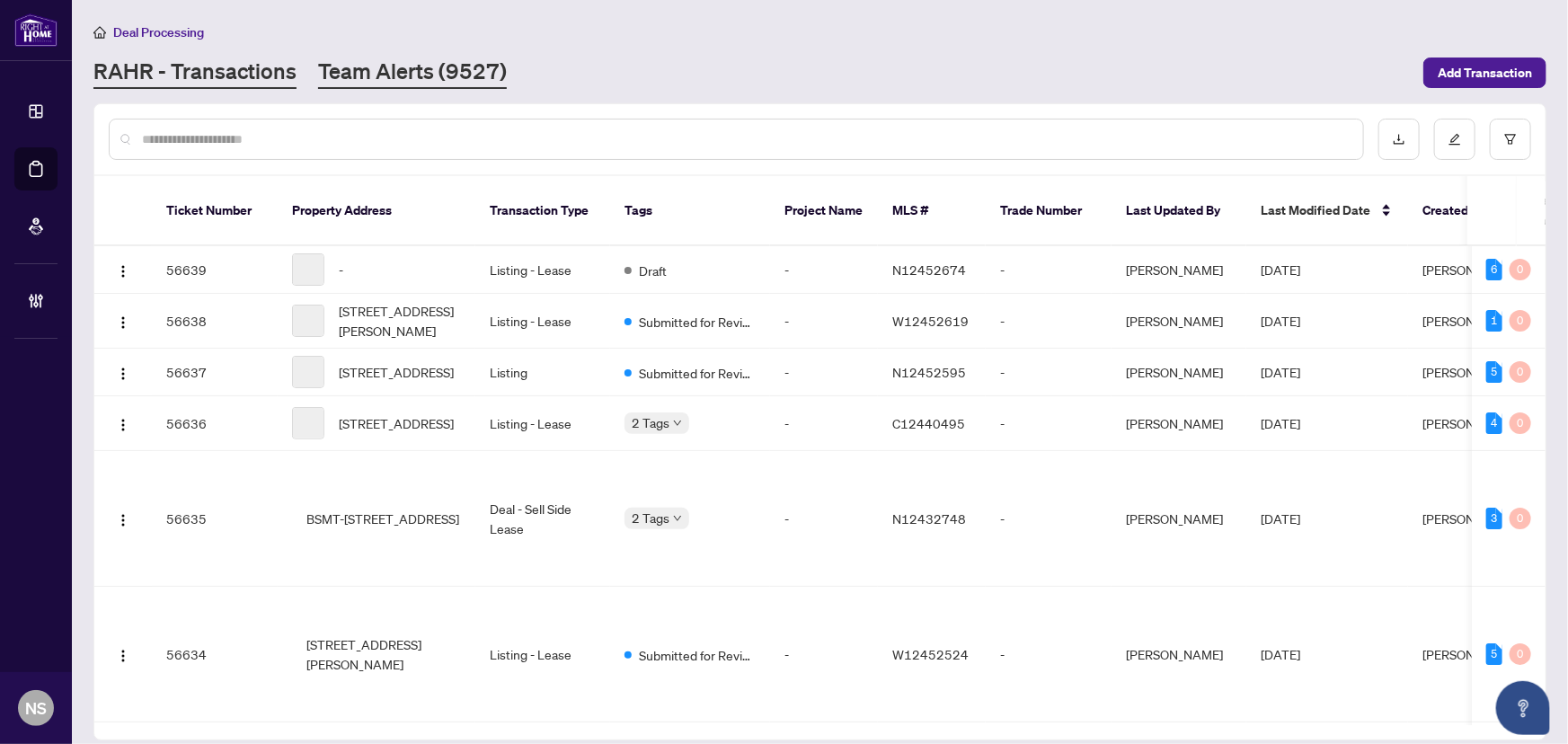
click at [404, 75] on link "Team Alerts (9527)" at bounding box center [412, 73] width 189 height 33
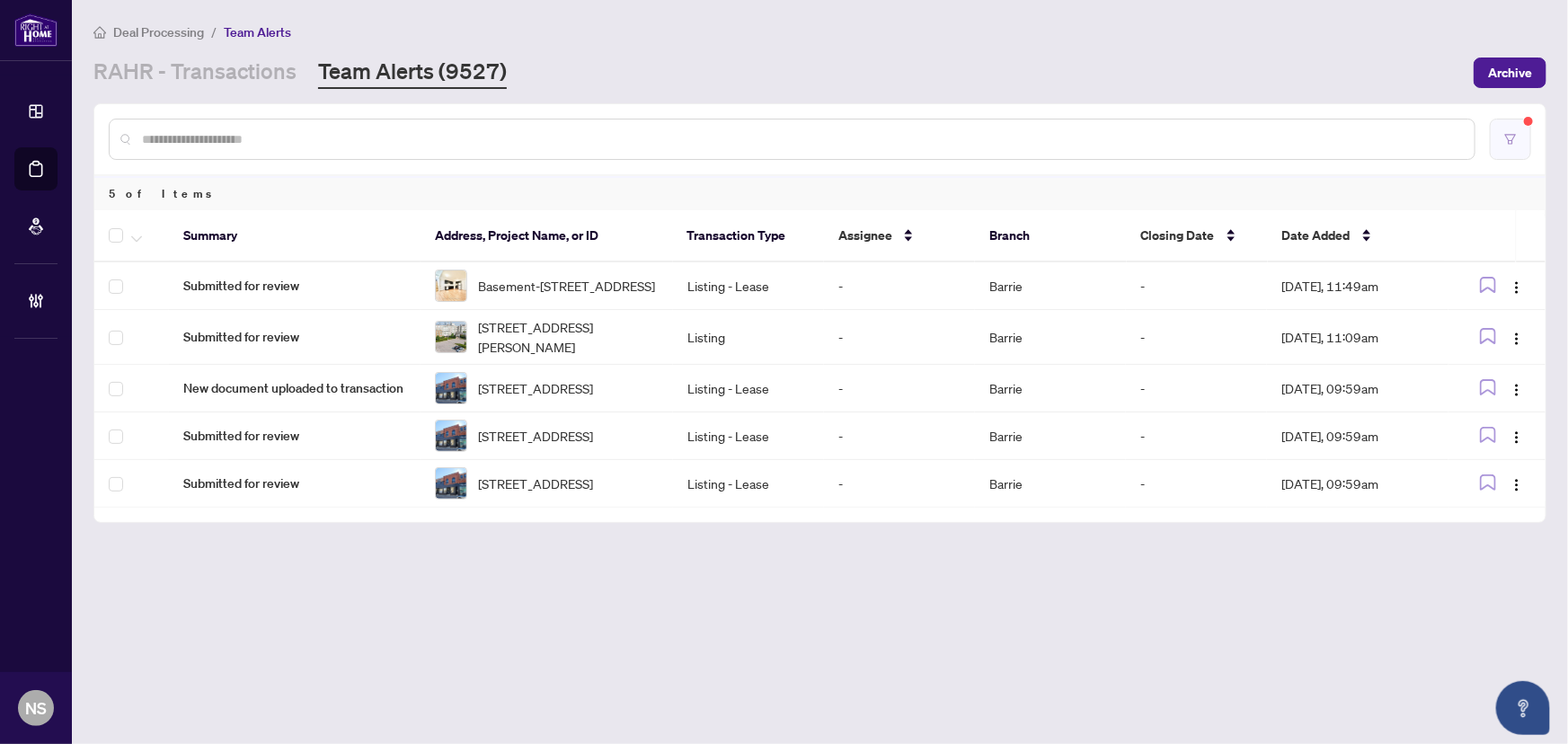
click at [1515, 128] on button "button" at bounding box center [1510, 139] width 41 height 41
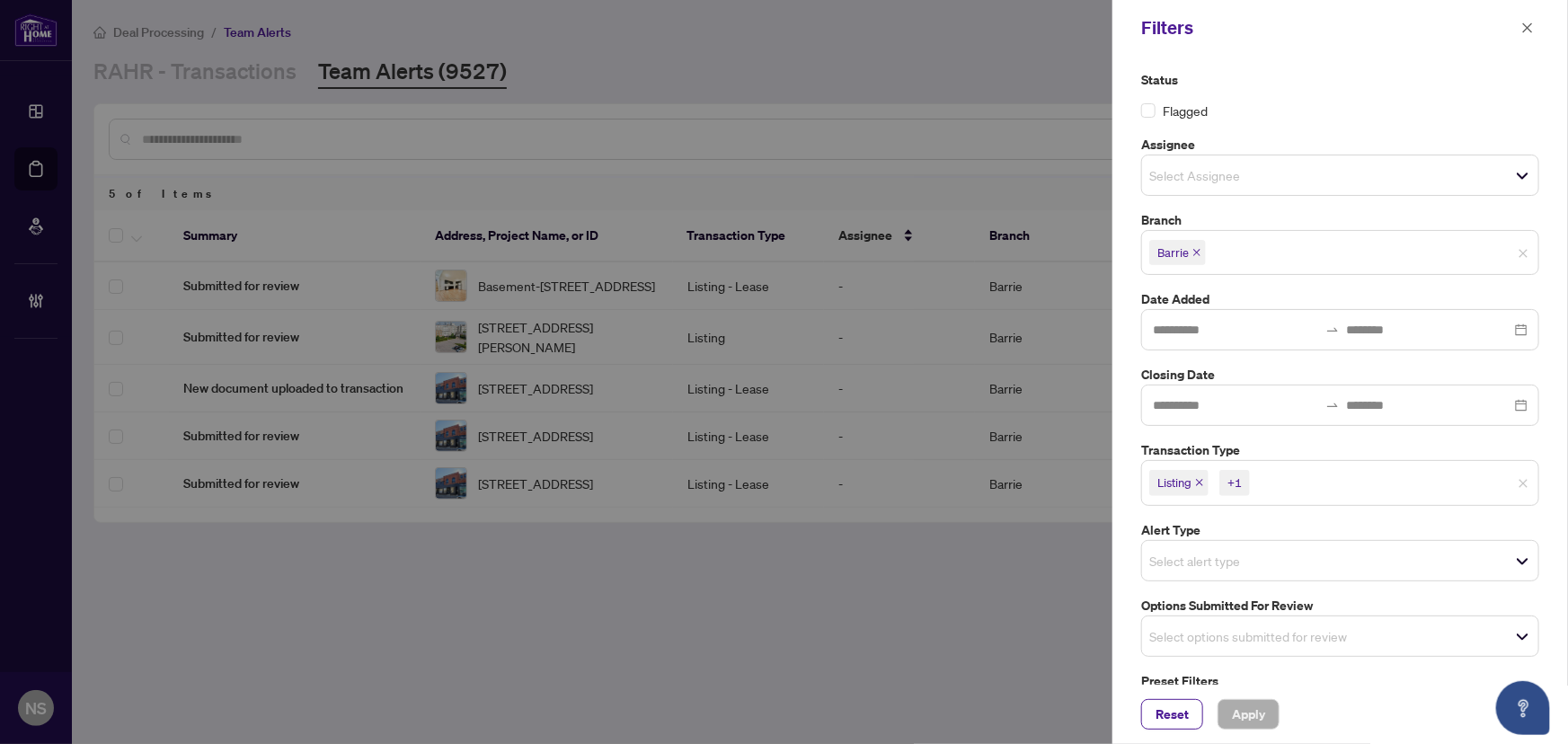
click at [1206, 479] on span "Listing" at bounding box center [1178, 482] width 59 height 25
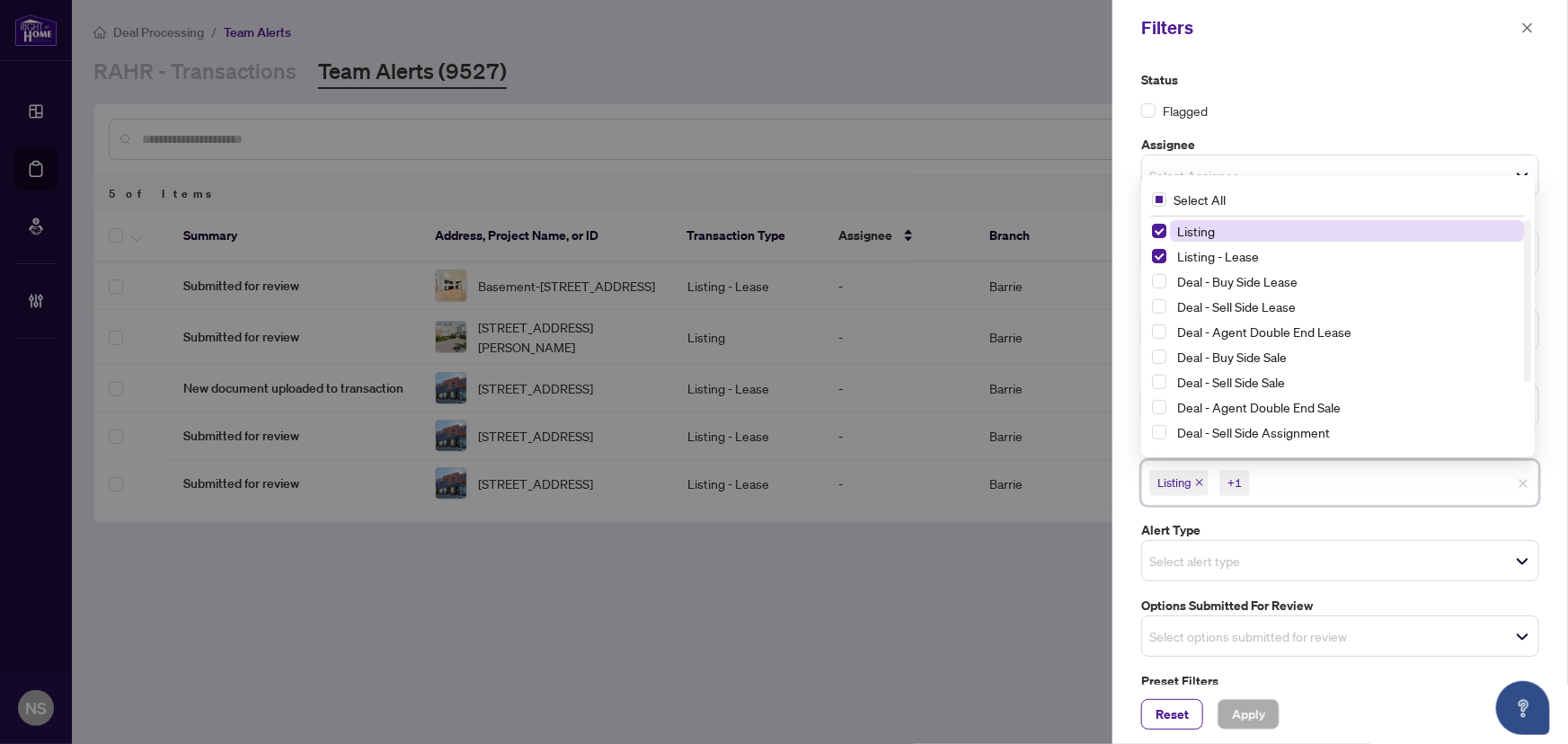
click at [1200, 479] on icon "close" at bounding box center [1200, 483] width 7 height 7
click at [1241, 482] on icon "close" at bounding box center [1240, 482] width 9 height 9
click at [1195, 611] on div "Select options submitted for review" at bounding box center [1340, 632] width 398 height 41
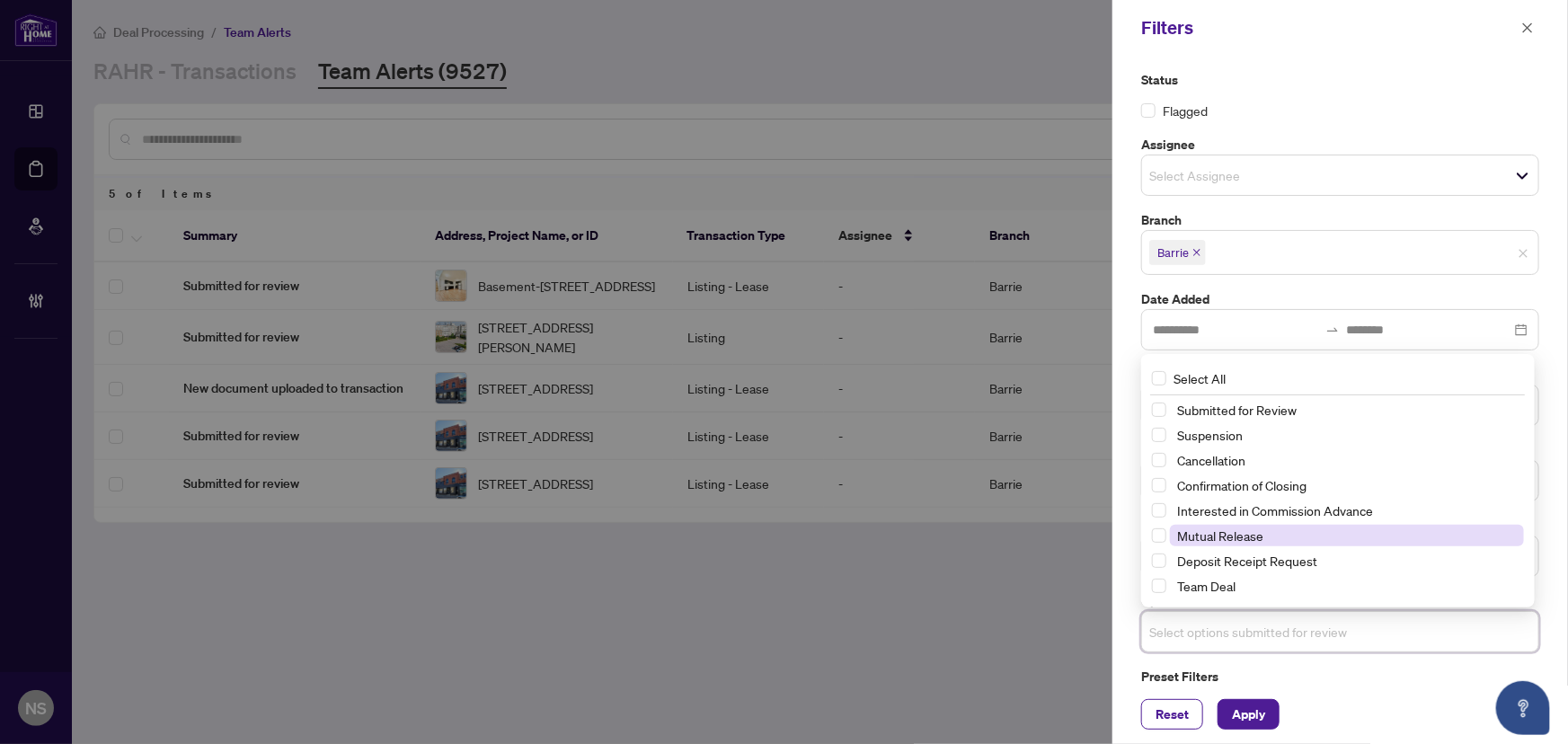
click at [1235, 531] on span "Mutual Release" at bounding box center [1219, 535] width 86 height 16
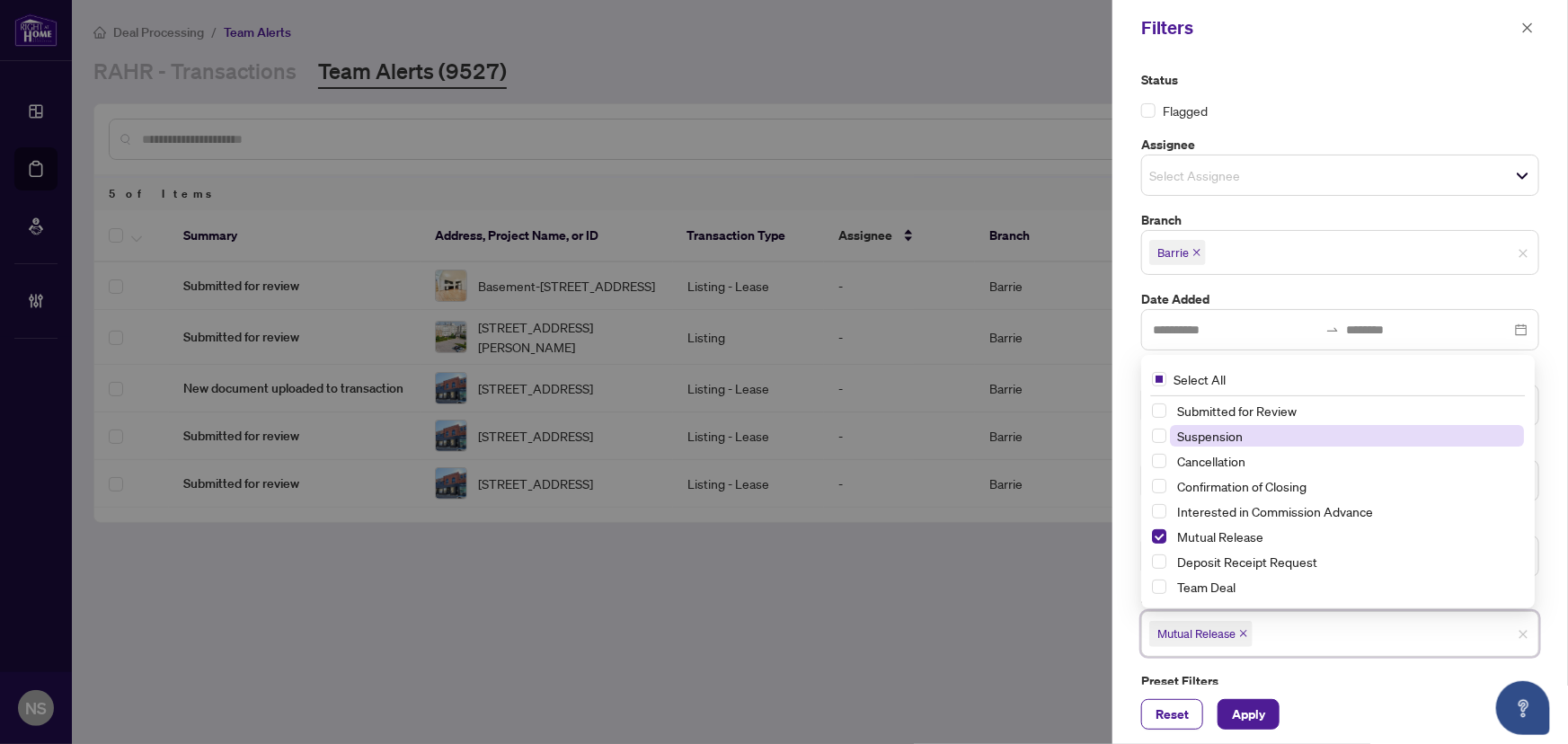
click at [1240, 435] on span "Suspension" at bounding box center [1209, 436] width 65 height 16
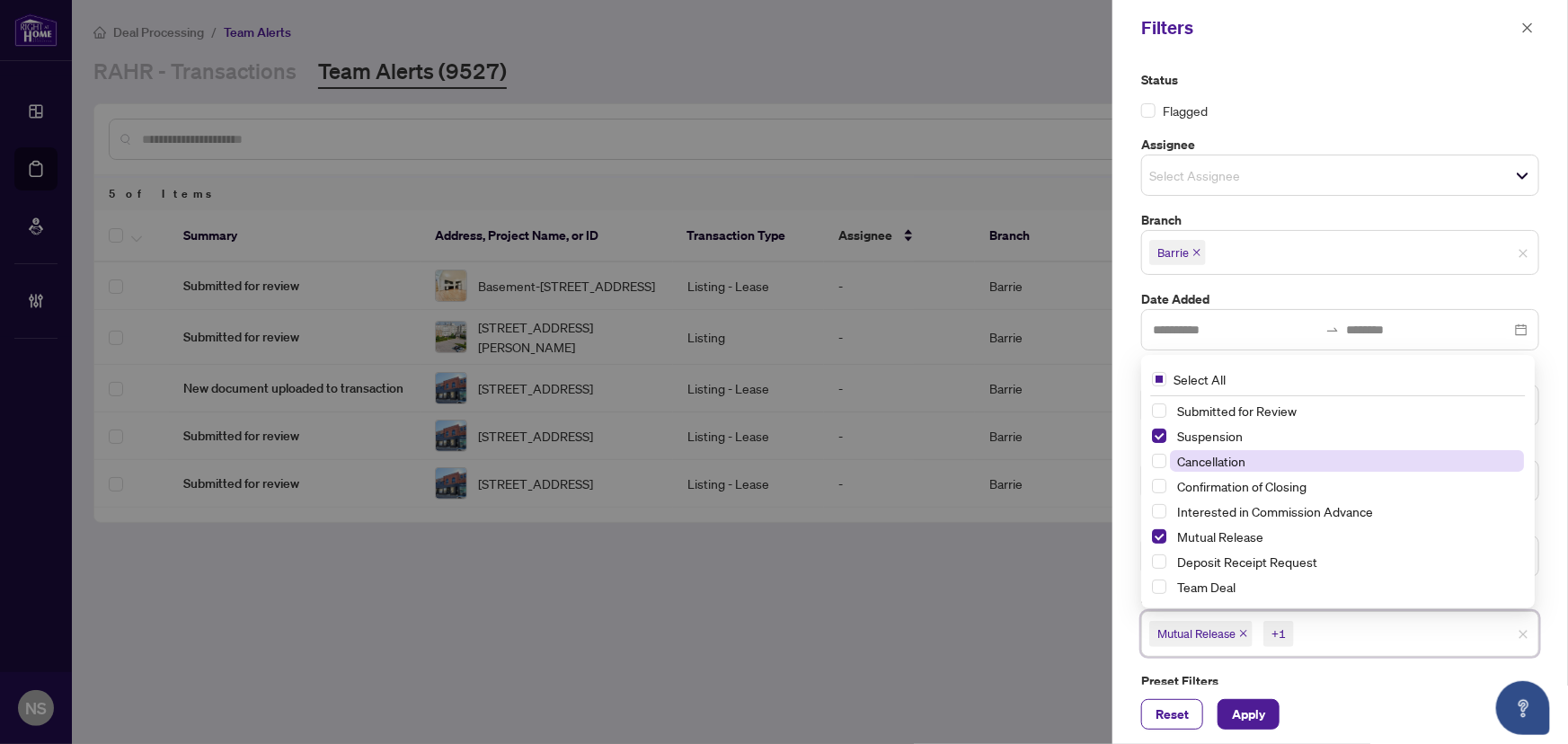
click at [1235, 460] on span "Cancellation" at bounding box center [1210, 461] width 68 height 16
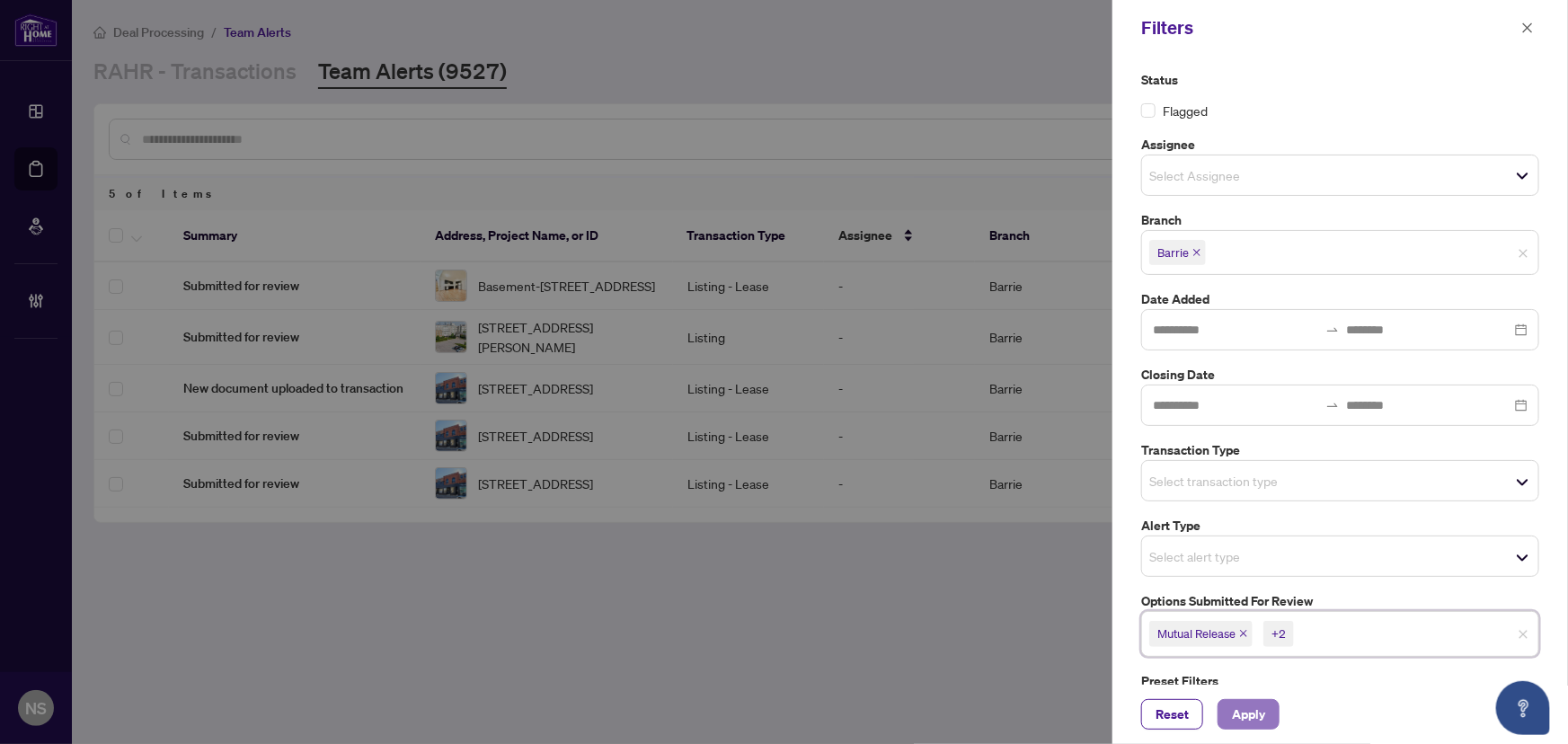
click at [1246, 708] on span "Apply" at bounding box center [1248, 714] width 34 height 29
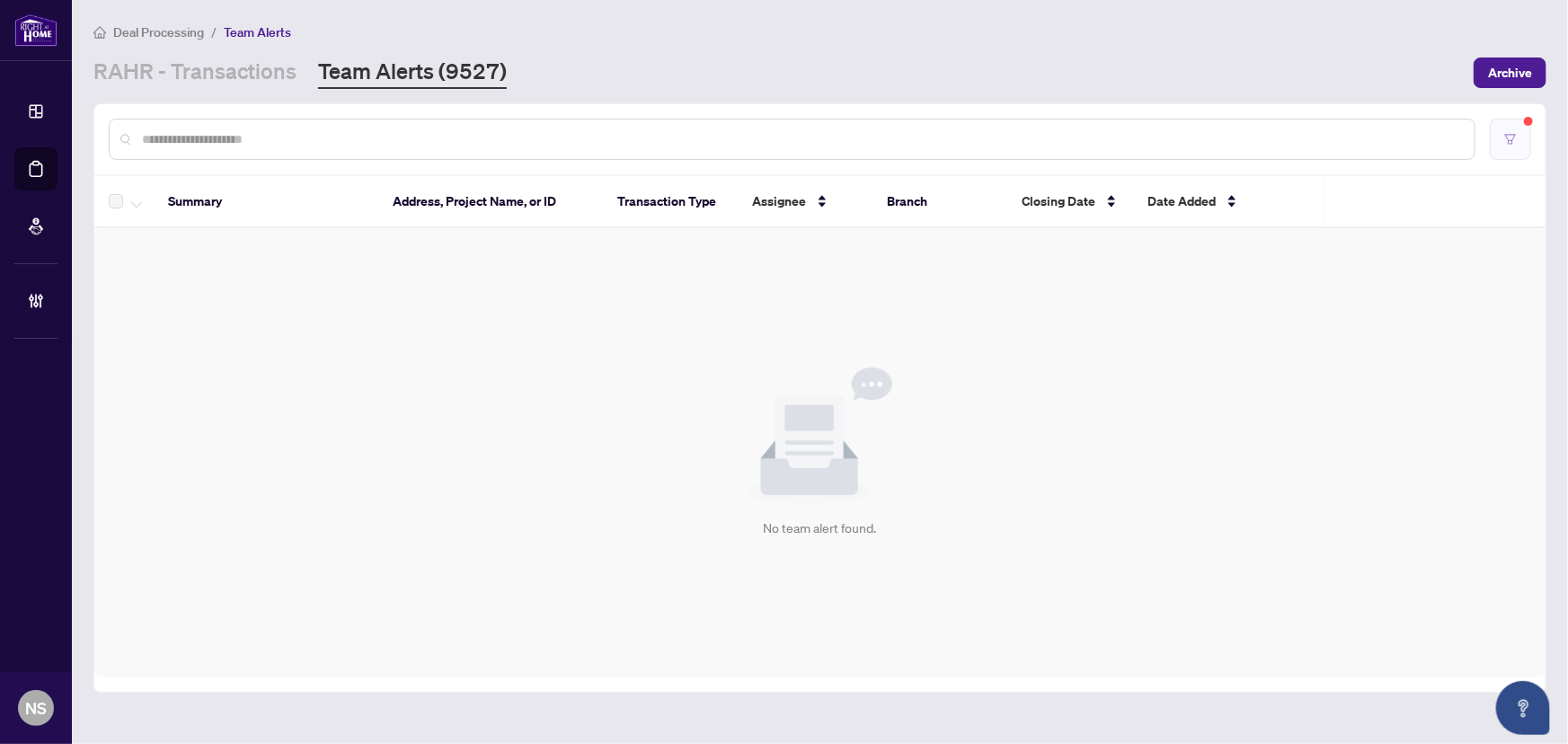
click at [1518, 128] on button "button" at bounding box center [1510, 139] width 41 height 41
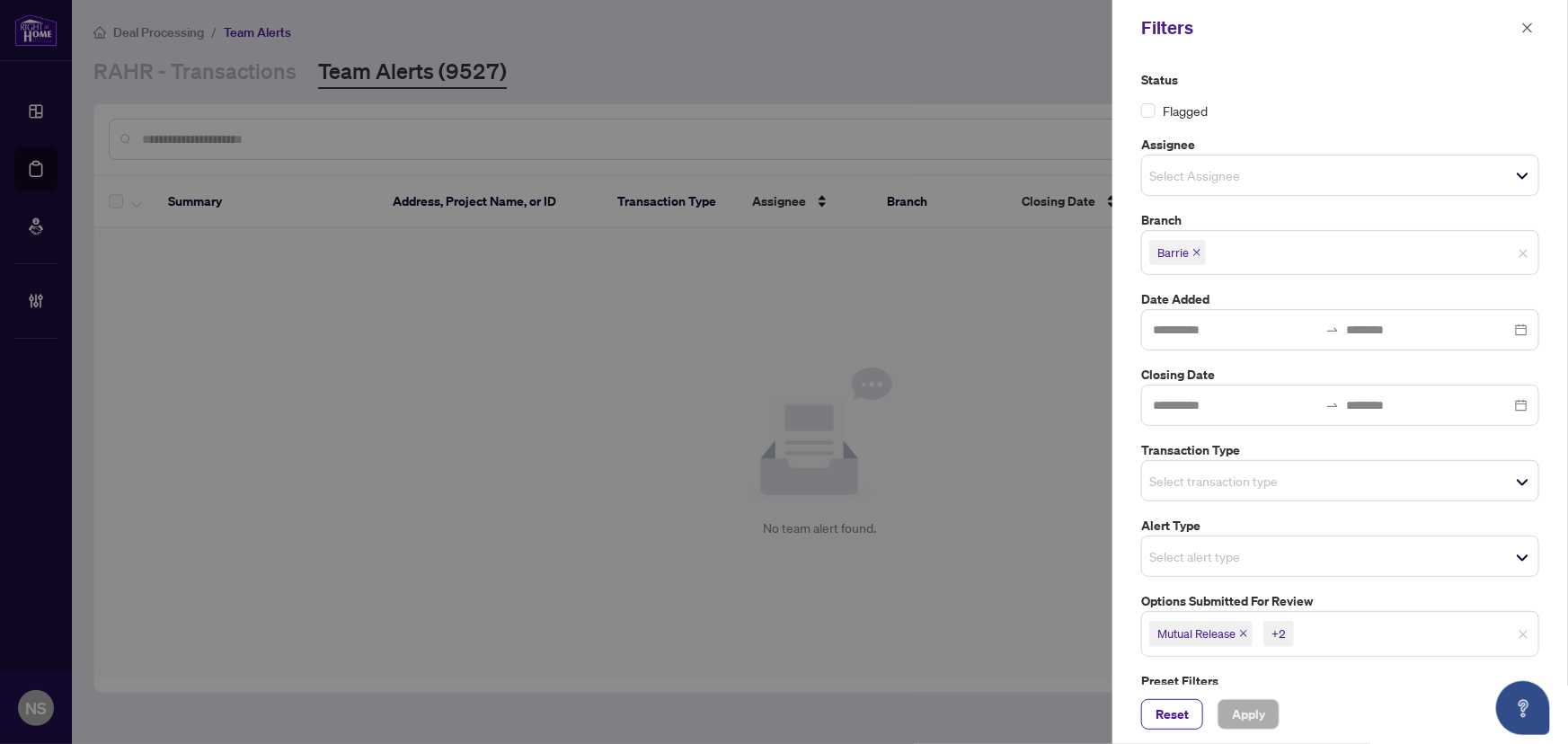
click at [1245, 632] on icon "close" at bounding box center [1244, 634] width 9 height 9
click at [1220, 635] on icon "close" at bounding box center [1225, 634] width 9 height 9
click at [1228, 634] on icon "close" at bounding box center [1229, 634] width 9 height 9
click at [1204, 484] on input "search" at bounding box center [1212, 480] width 126 height 21
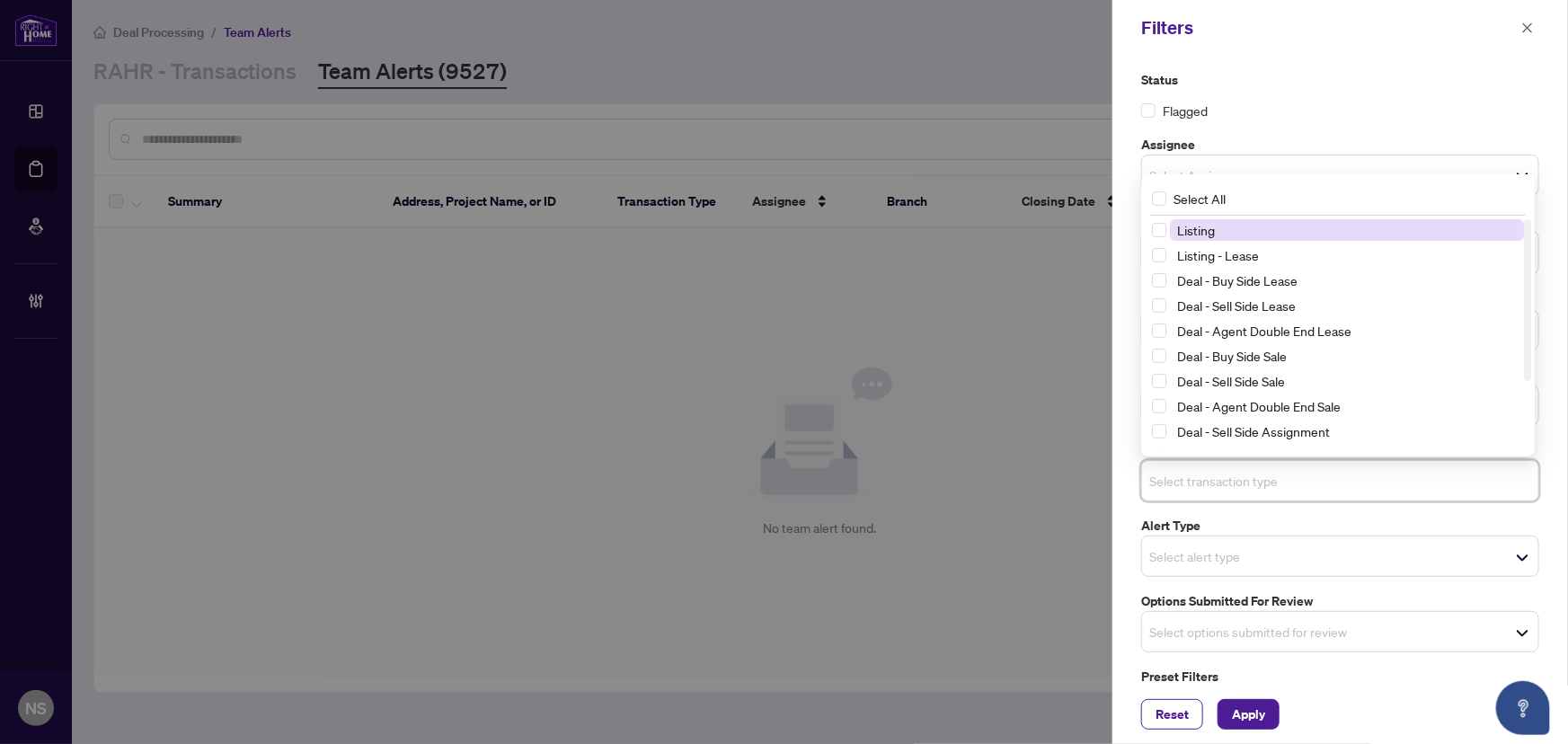
click at [1247, 224] on span "Listing" at bounding box center [1347, 230] width 354 height 21
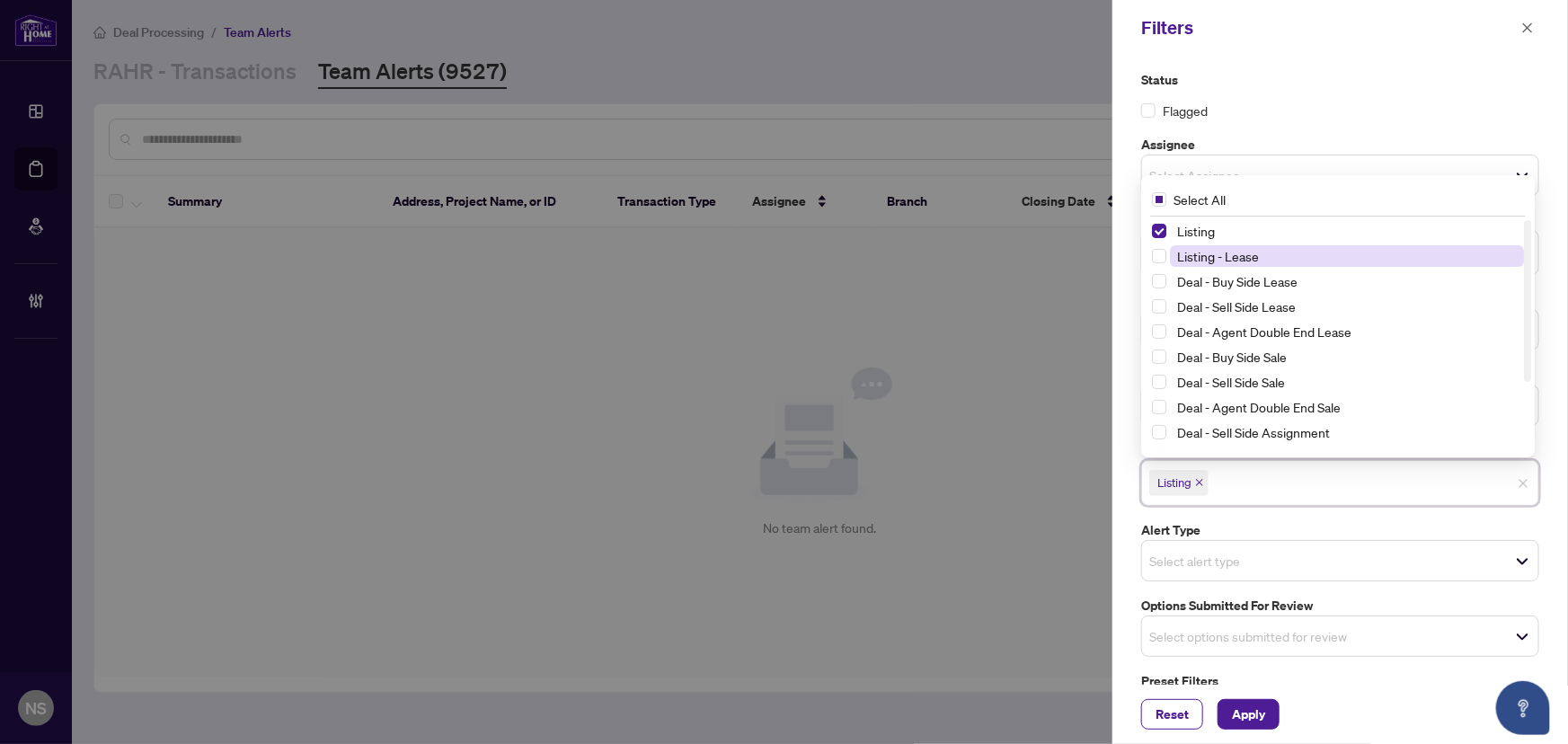
click at [1248, 253] on span "Listing - Lease" at bounding box center [1217, 255] width 81 height 16
click at [1263, 711] on span "Apply" at bounding box center [1248, 714] width 34 height 29
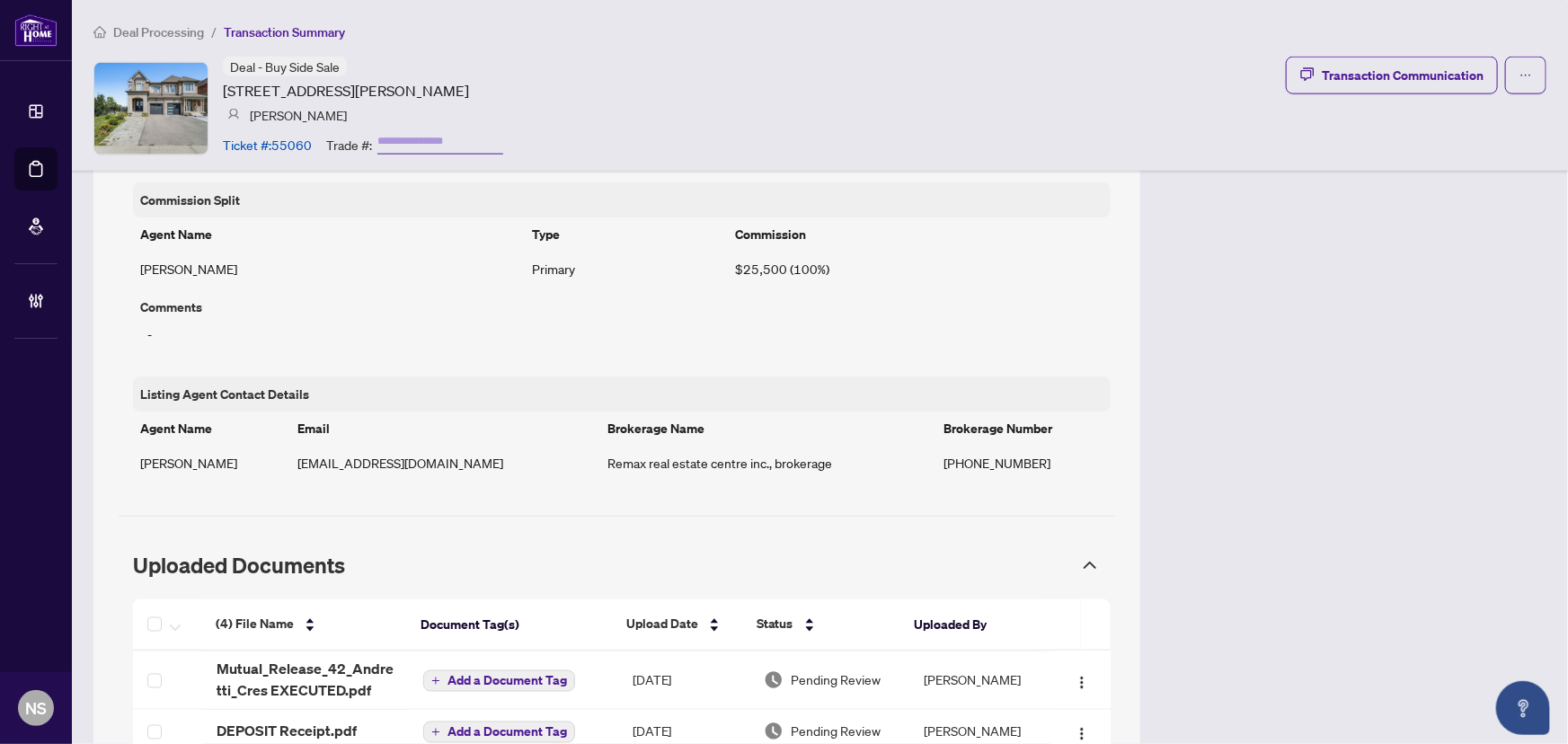
scroll to position [1413, 0]
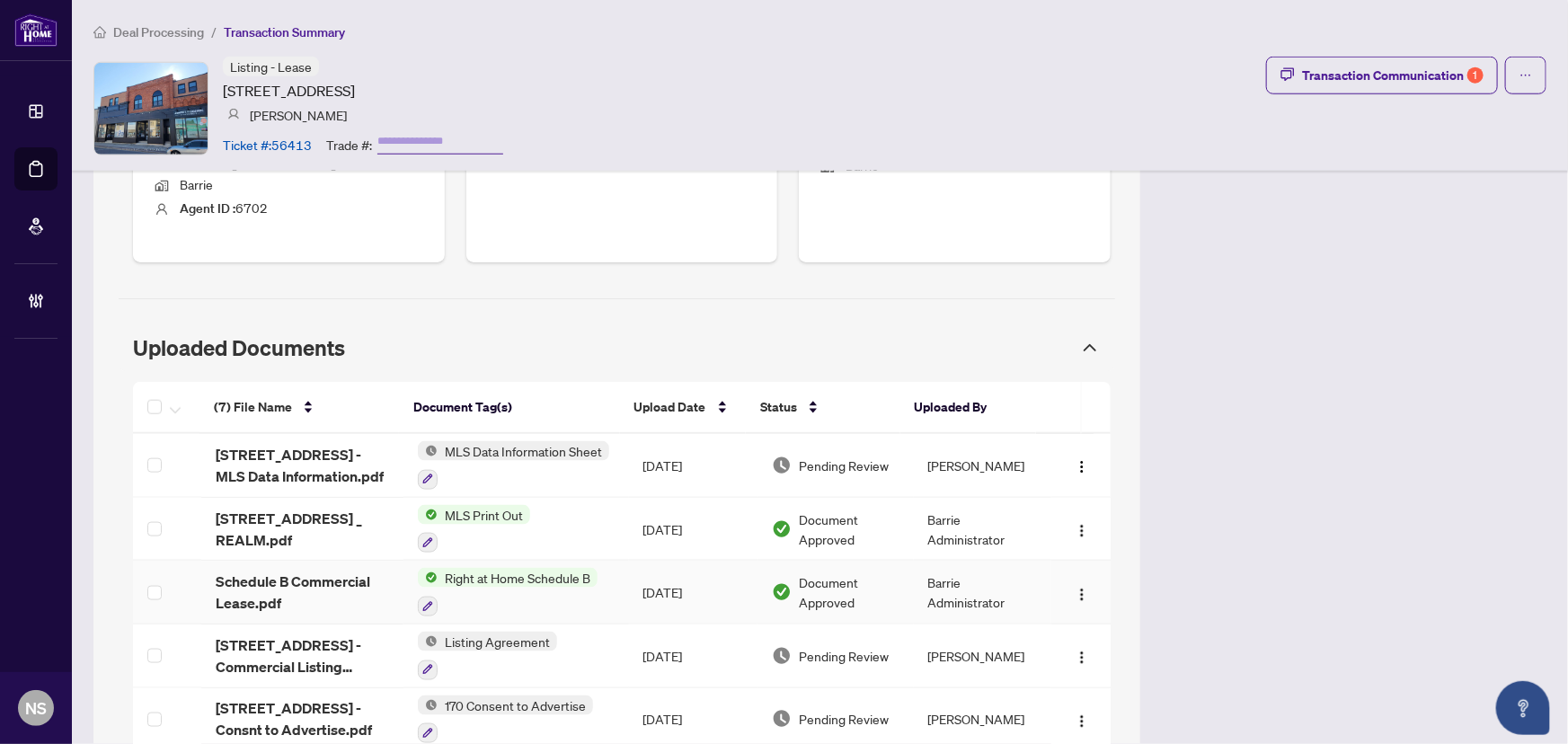
scroll to position [799, 0]
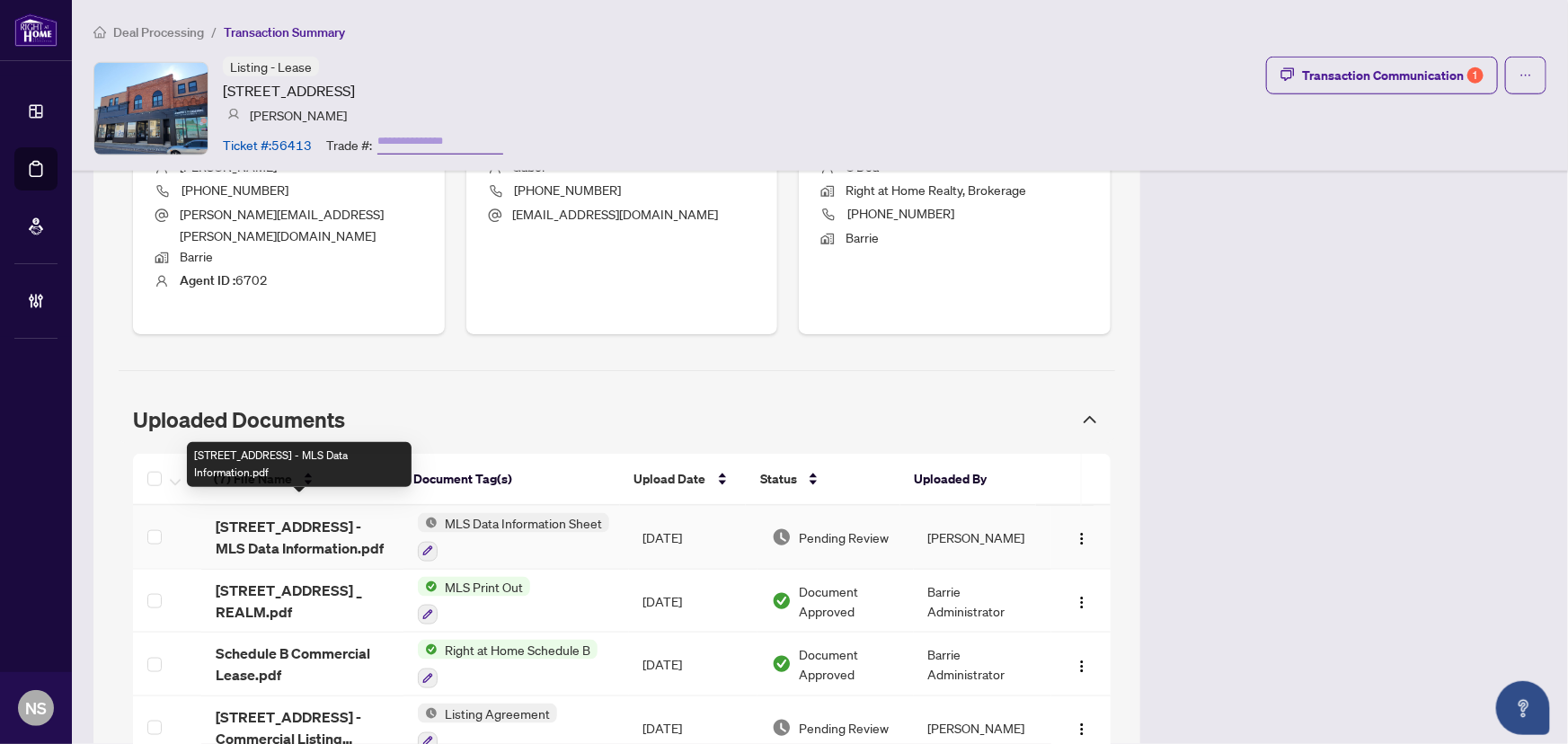
click at [342, 516] on span "[STREET_ADDRESS] - MLS Data Information.pdf" at bounding box center [303, 537] width 174 height 43
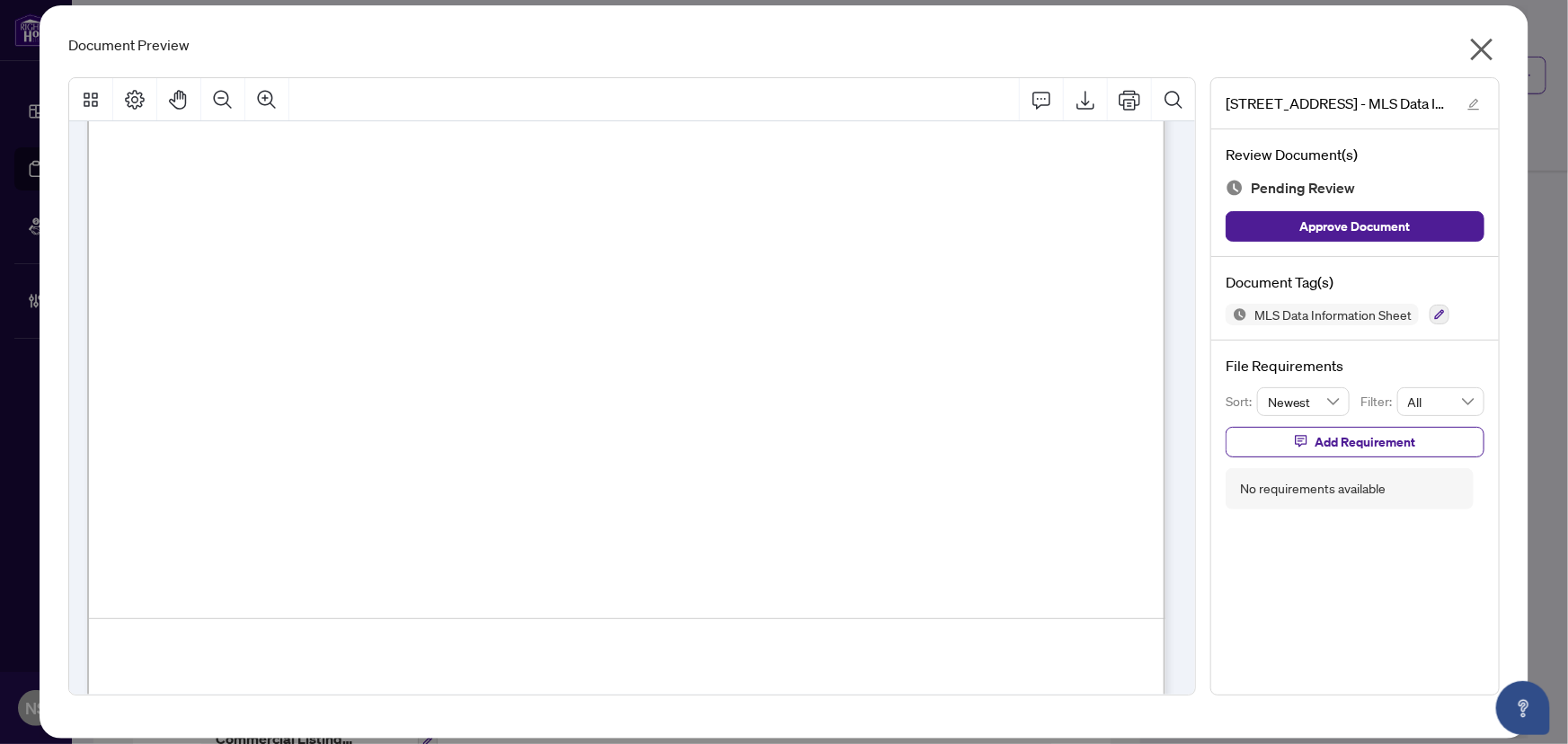
scroll to position [988, 0]
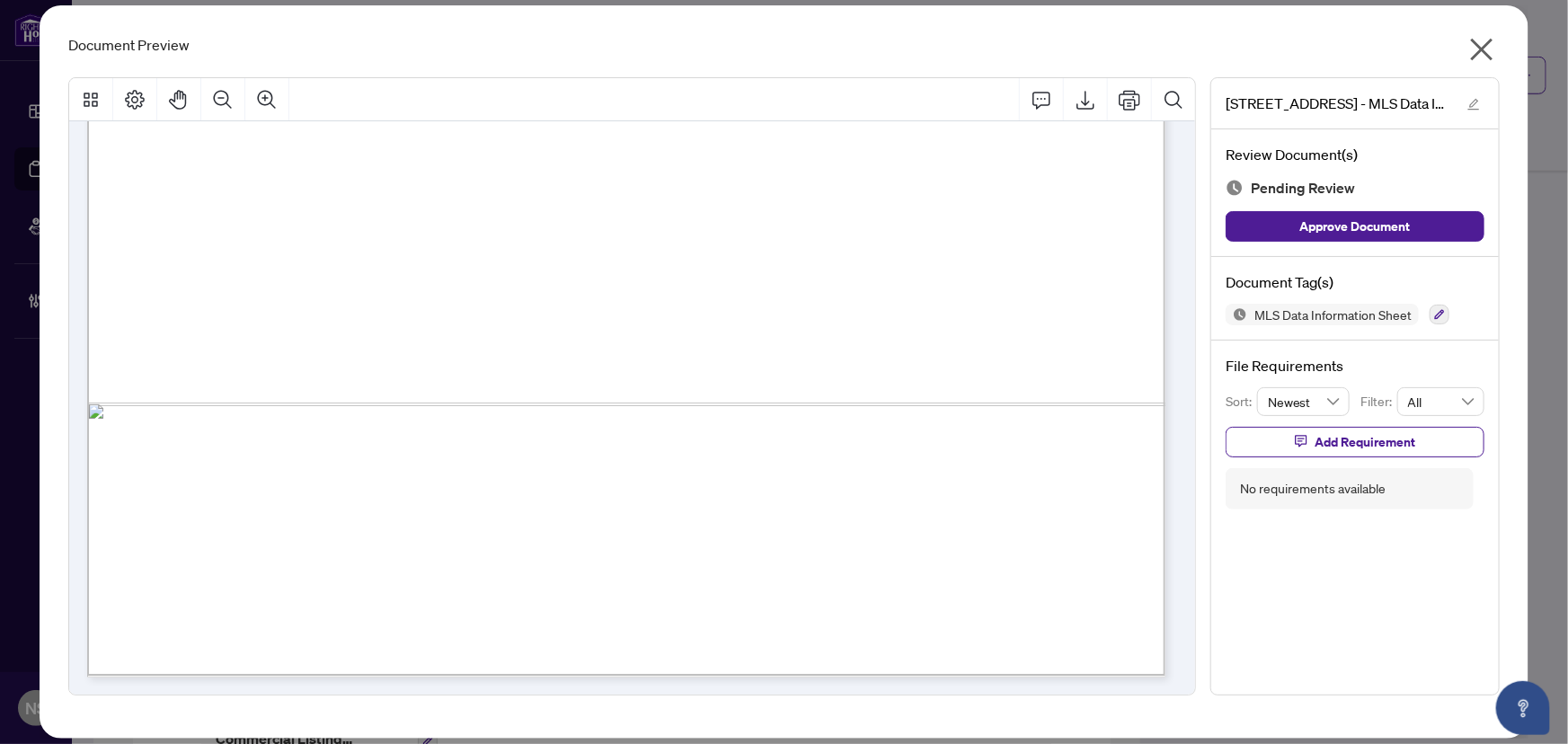
click at [1491, 64] on span "button" at bounding box center [1481, 52] width 29 height 36
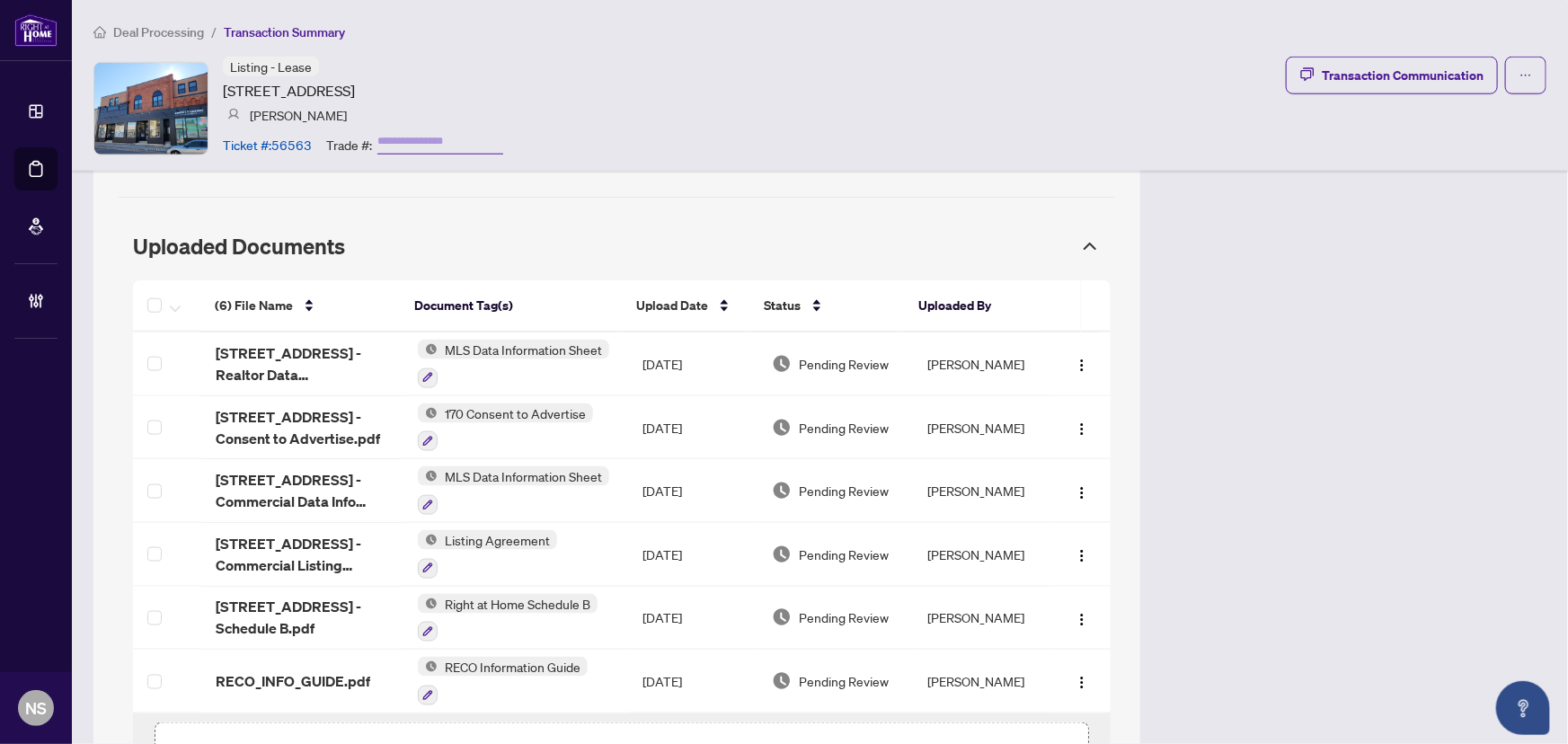
scroll to position [980, 0]
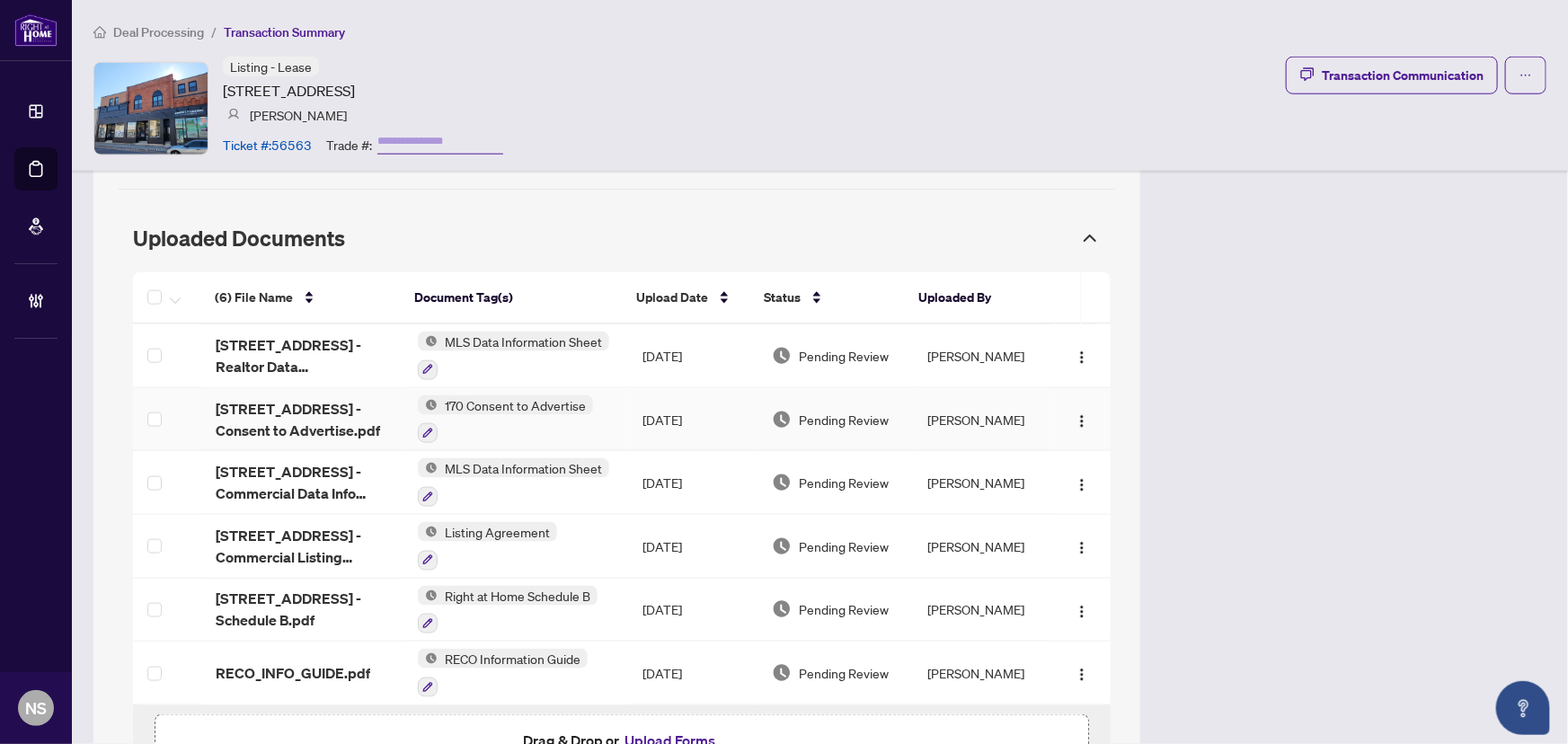
click at [304, 388] on td "[STREET_ADDRESS] - Consent to Advertise.pdf" at bounding box center [302, 420] width 202 height 64
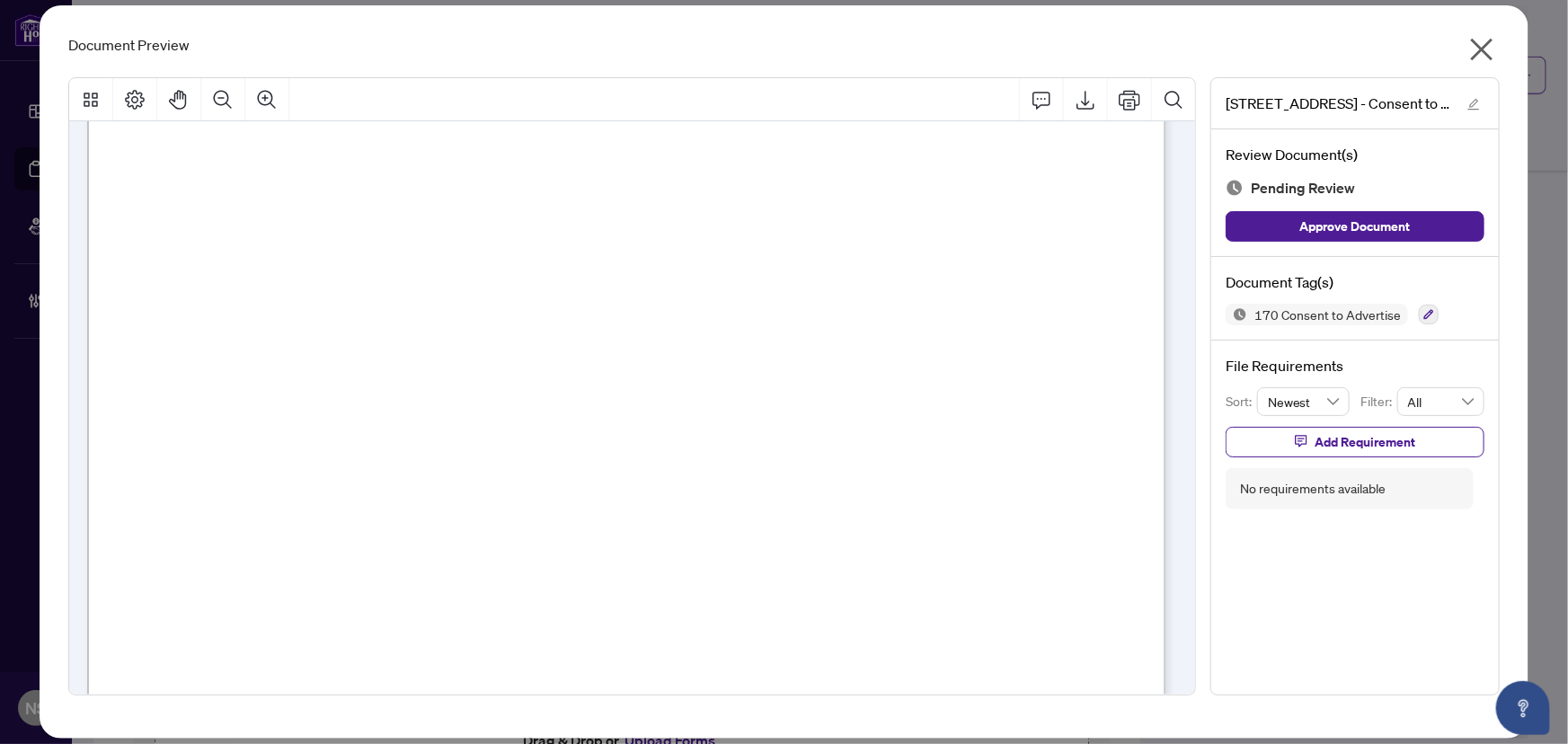
scroll to position [0, 0]
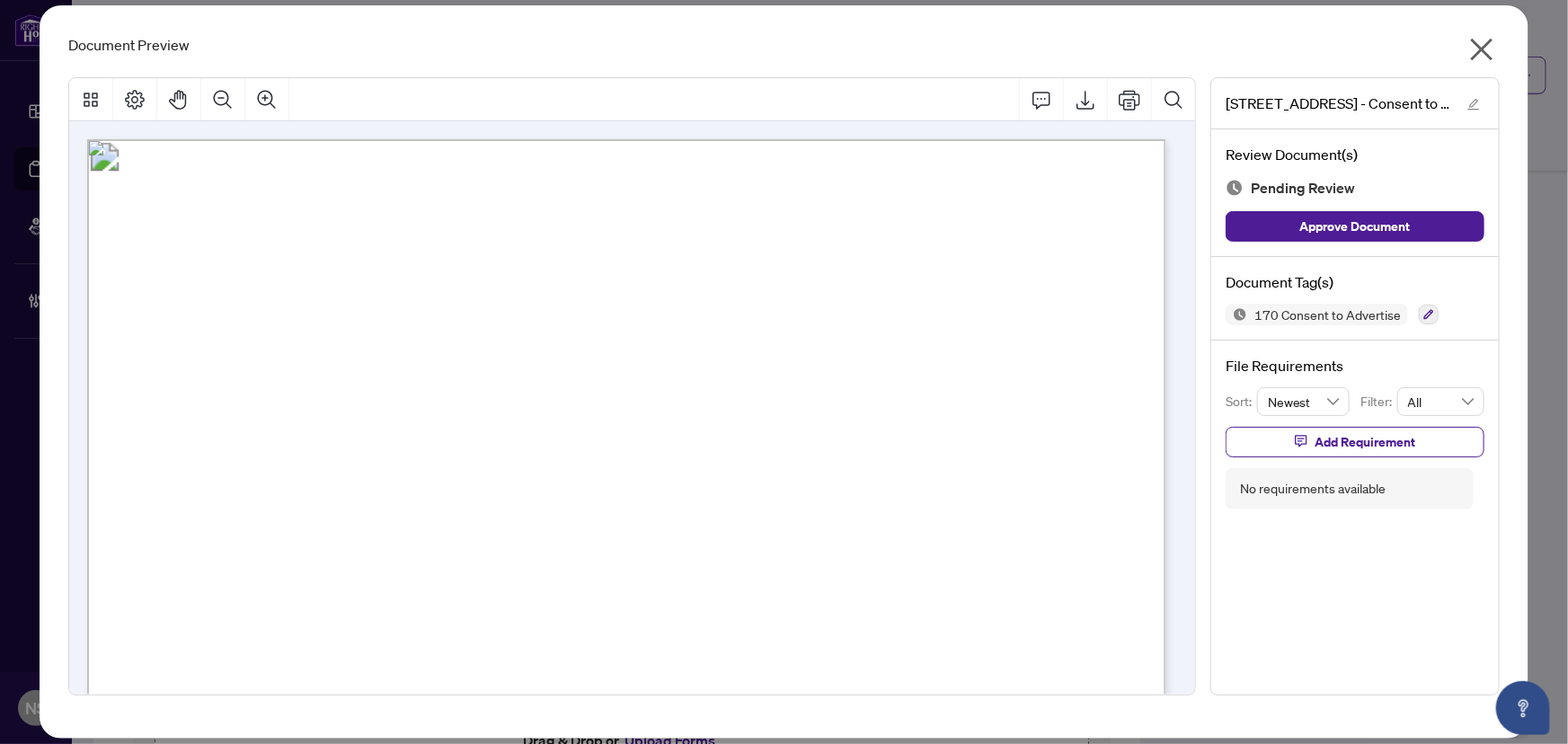
click at [1485, 54] on icon "close" at bounding box center [1481, 49] width 29 height 29
